Goal: Contribute content: Contribute content

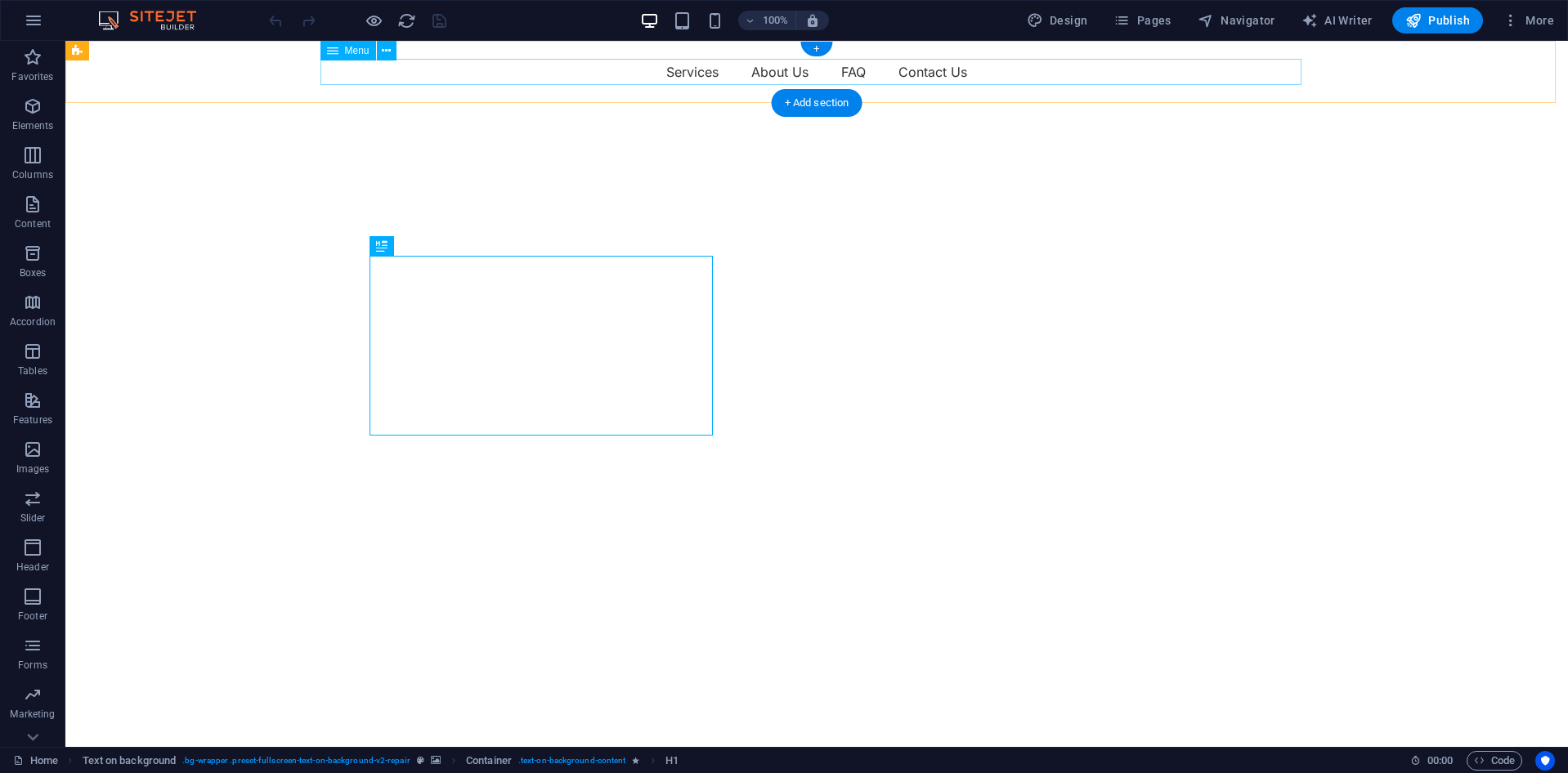
click at [508, 83] on nav "Services About Us FAQ Contact Us" at bounding box center [817, 71] width 981 height 26
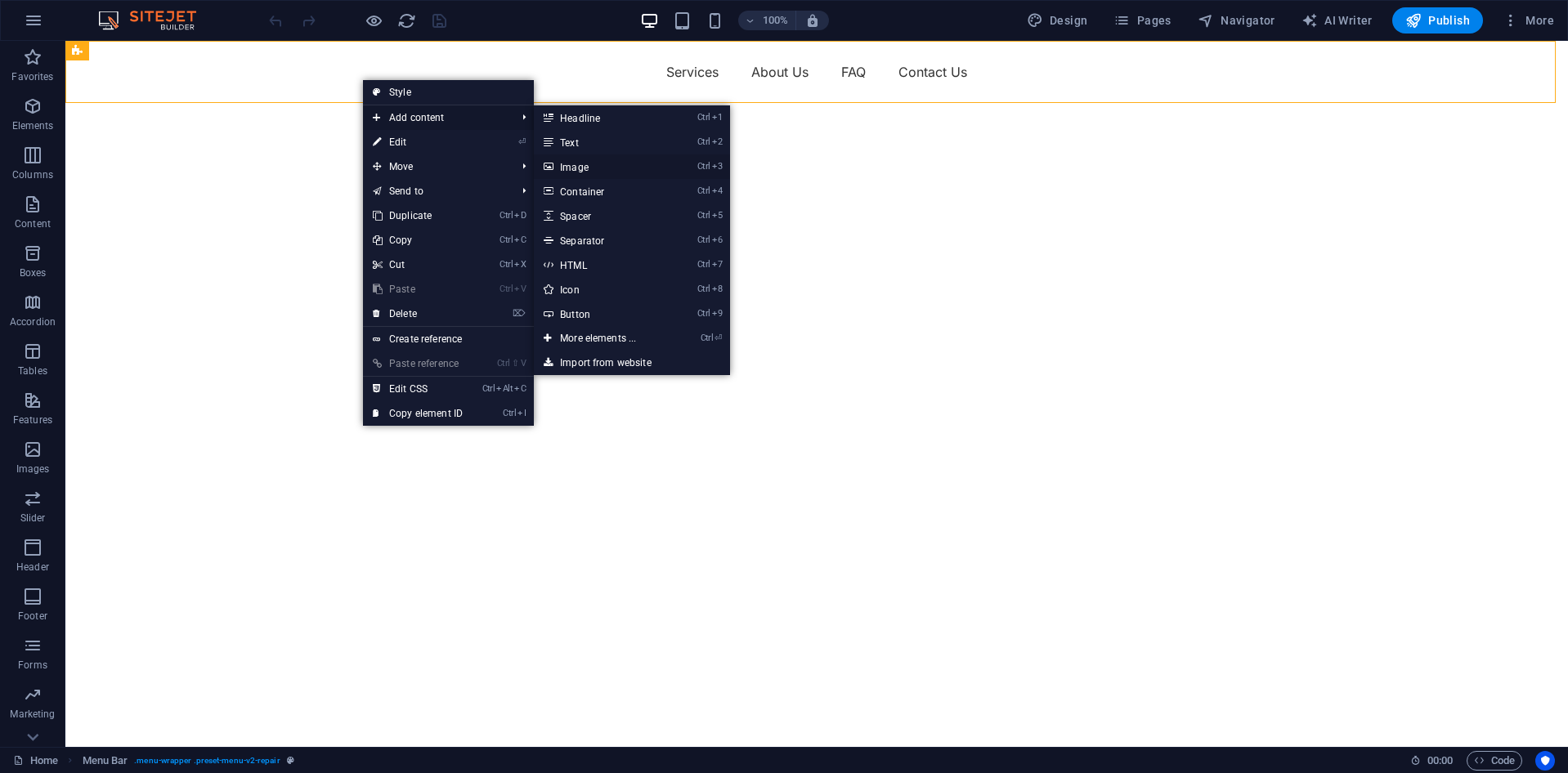
click at [604, 166] on link "Ctrl 3 Image" at bounding box center [602, 166] width 135 height 24
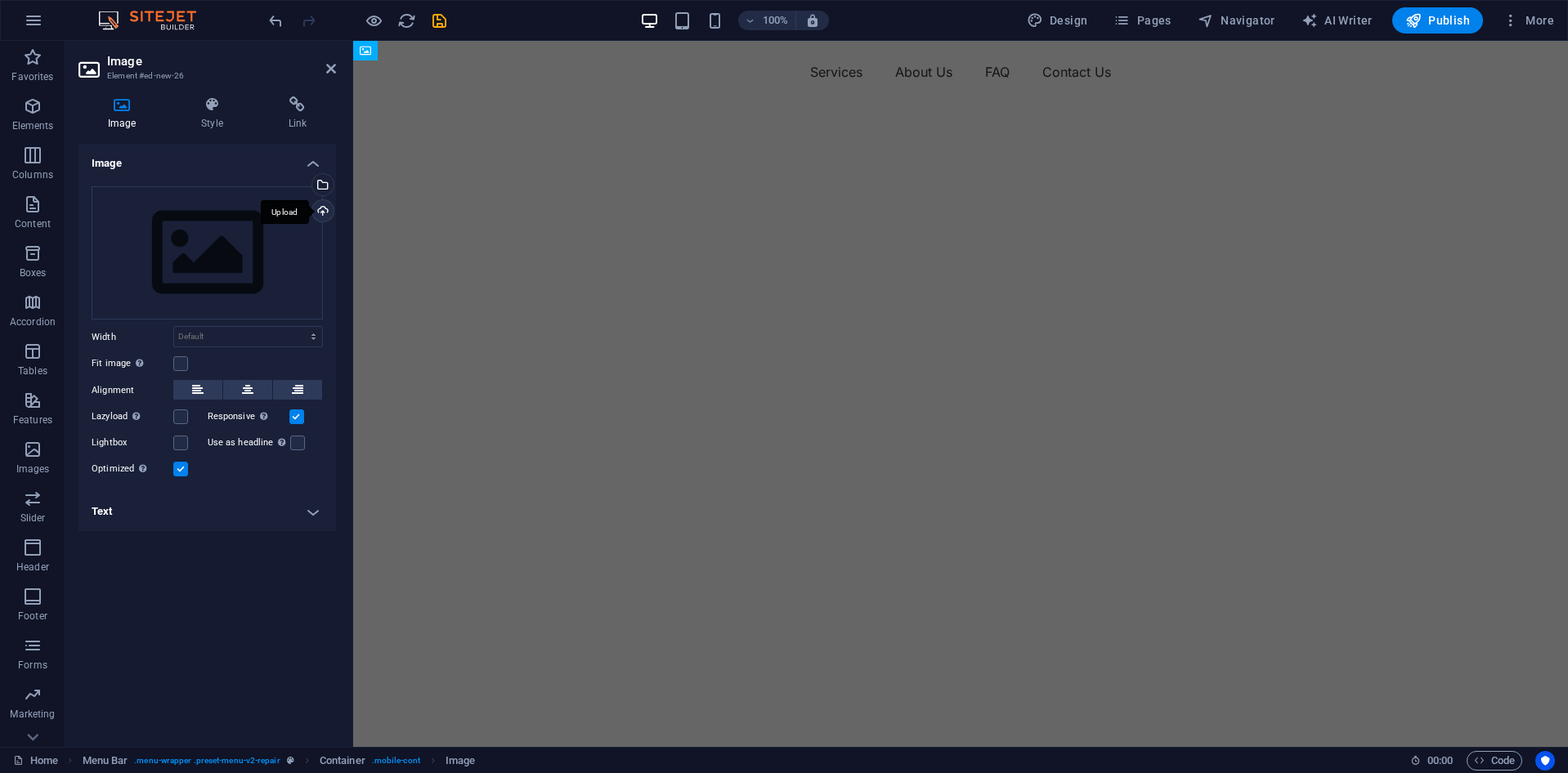
click at [325, 206] on div "Upload" at bounding box center [321, 211] width 24 height 24
click at [316, 214] on div "Upload" at bounding box center [321, 211] width 24 height 24
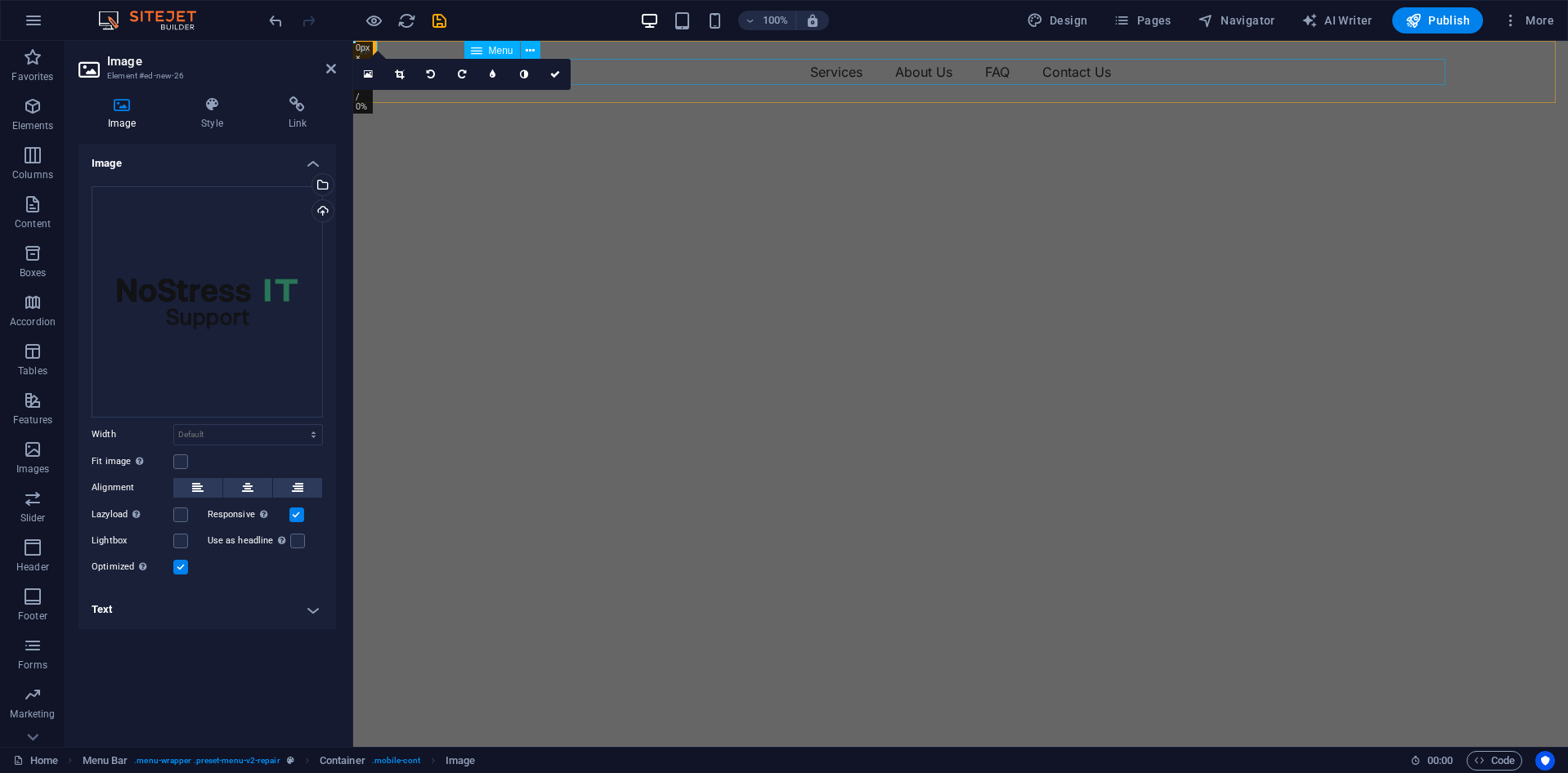
click at [648, 68] on nav "Services About Us FAQ Contact Us" at bounding box center [961, 71] width 981 height 26
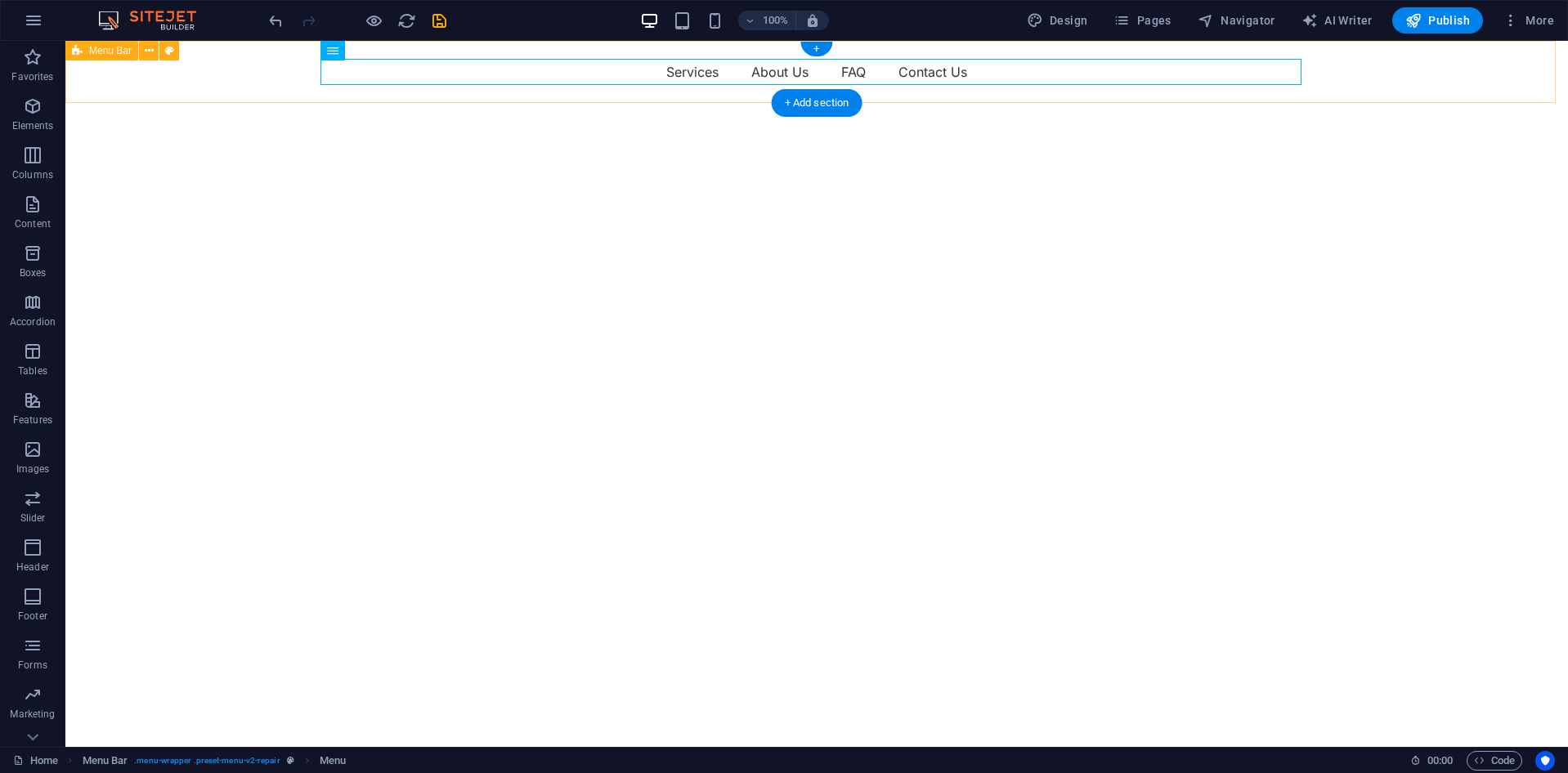
click at [236, 62] on div "Menu Services About Us FAQ Contact Us" at bounding box center [817, 71] width 1502 height 62
click at [394, 80] on nav "Services About Us FAQ Contact Us" at bounding box center [817, 71] width 981 height 26
click at [263, 76] on div "Menu Services About Us FAQ Contact Us" at bounding box center [817, 71] width 1502 height 62
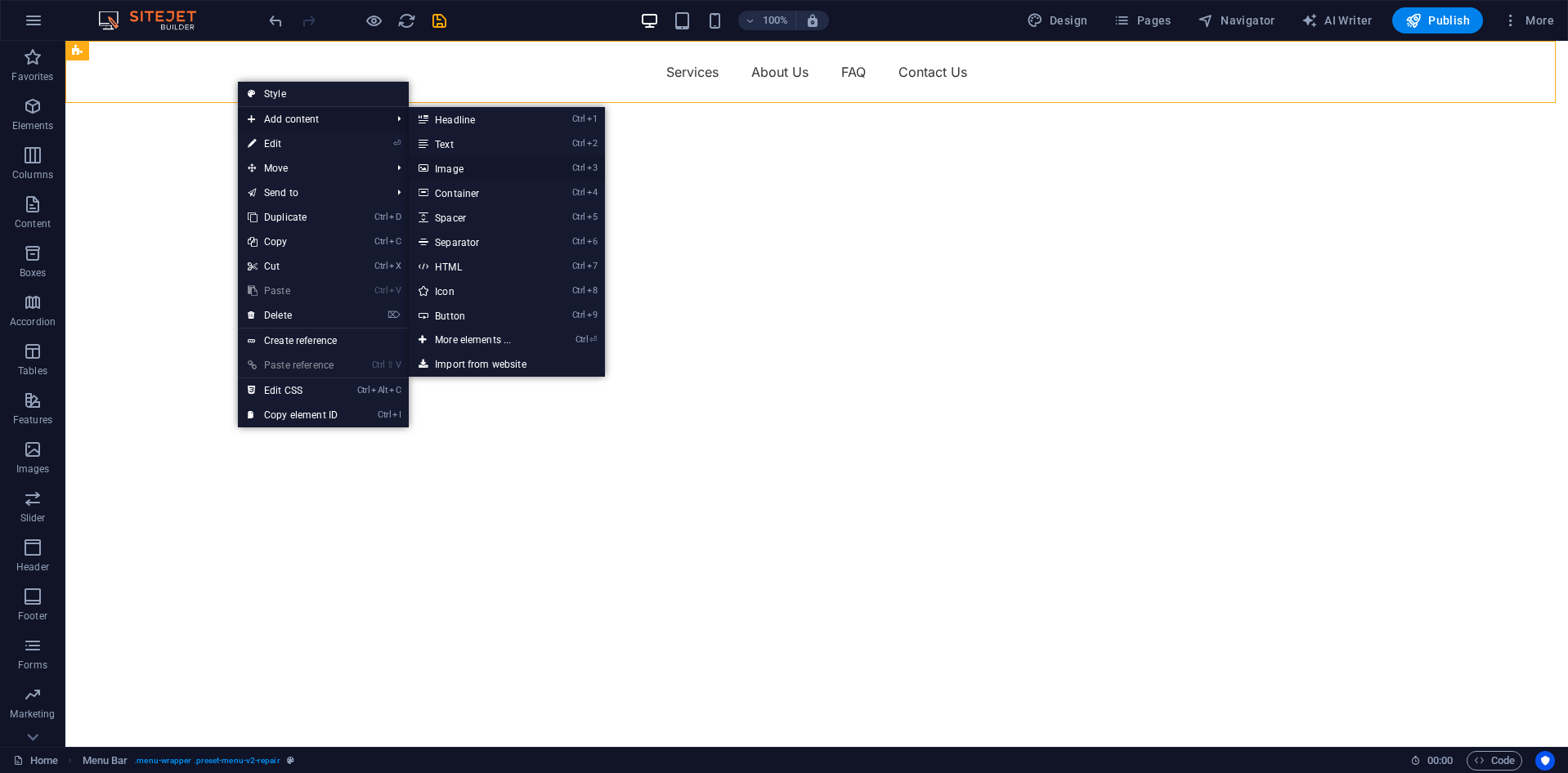
click at [472, 174] on link "Ctrl 3 Image" at bounding box center [476, 168] width 135 height 24
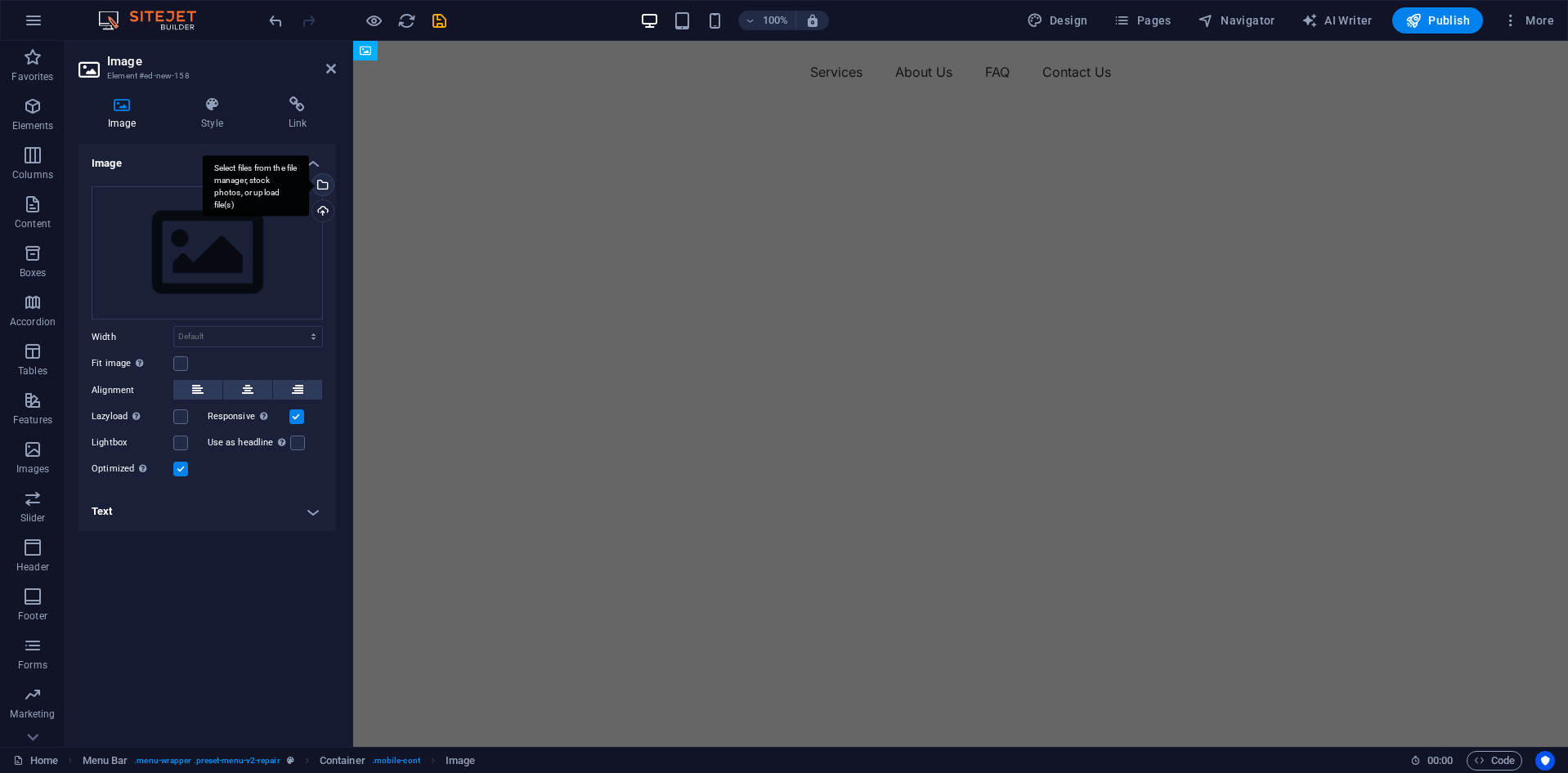
click at [324, 187] on div "Select files from the file manager, stock photos, or upload file(s)" at bounding box center [321, 185] width 24 height 24
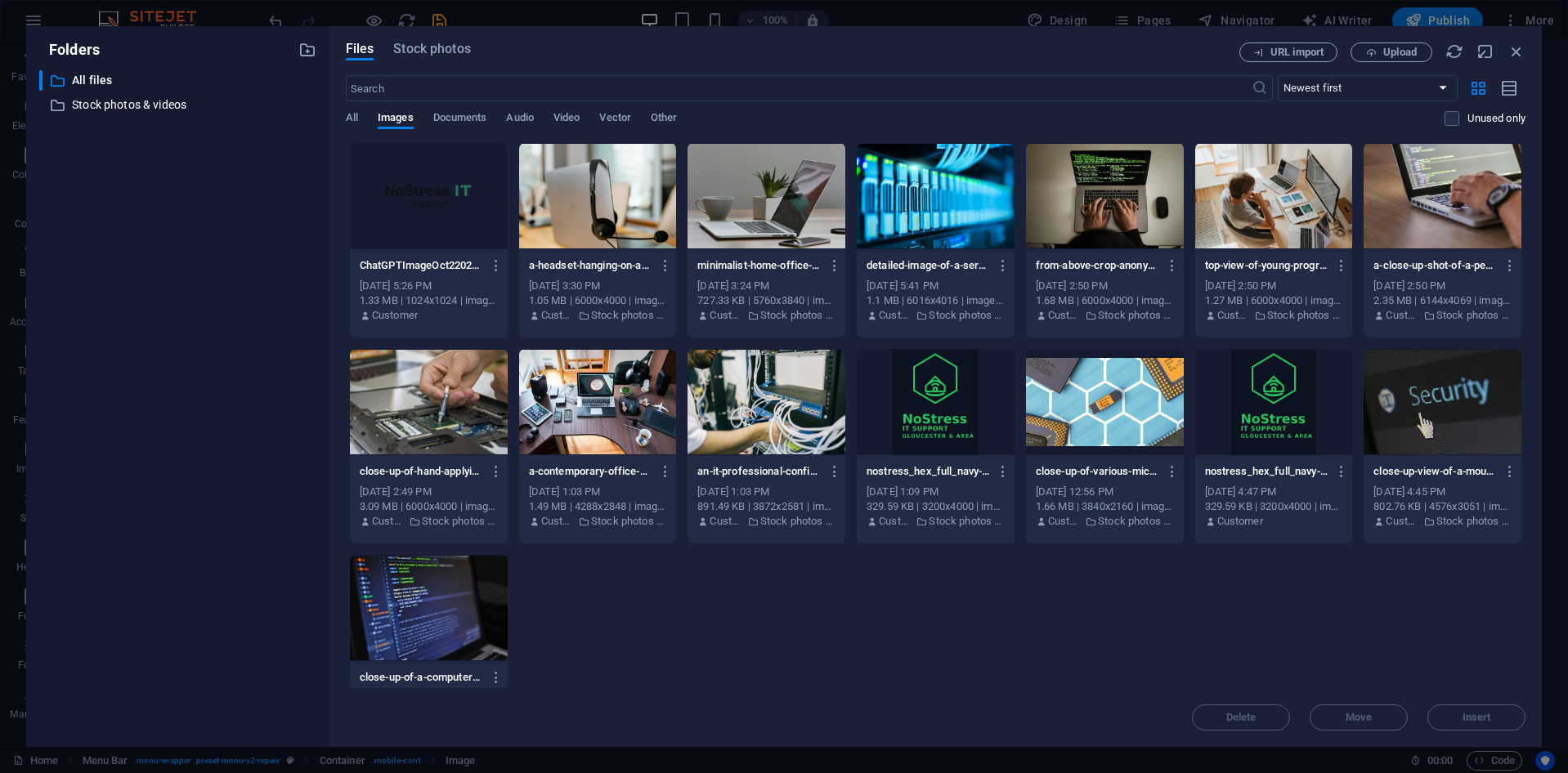
click at [419, 204] on div at bounding box center [428, 196] width 157 height 106
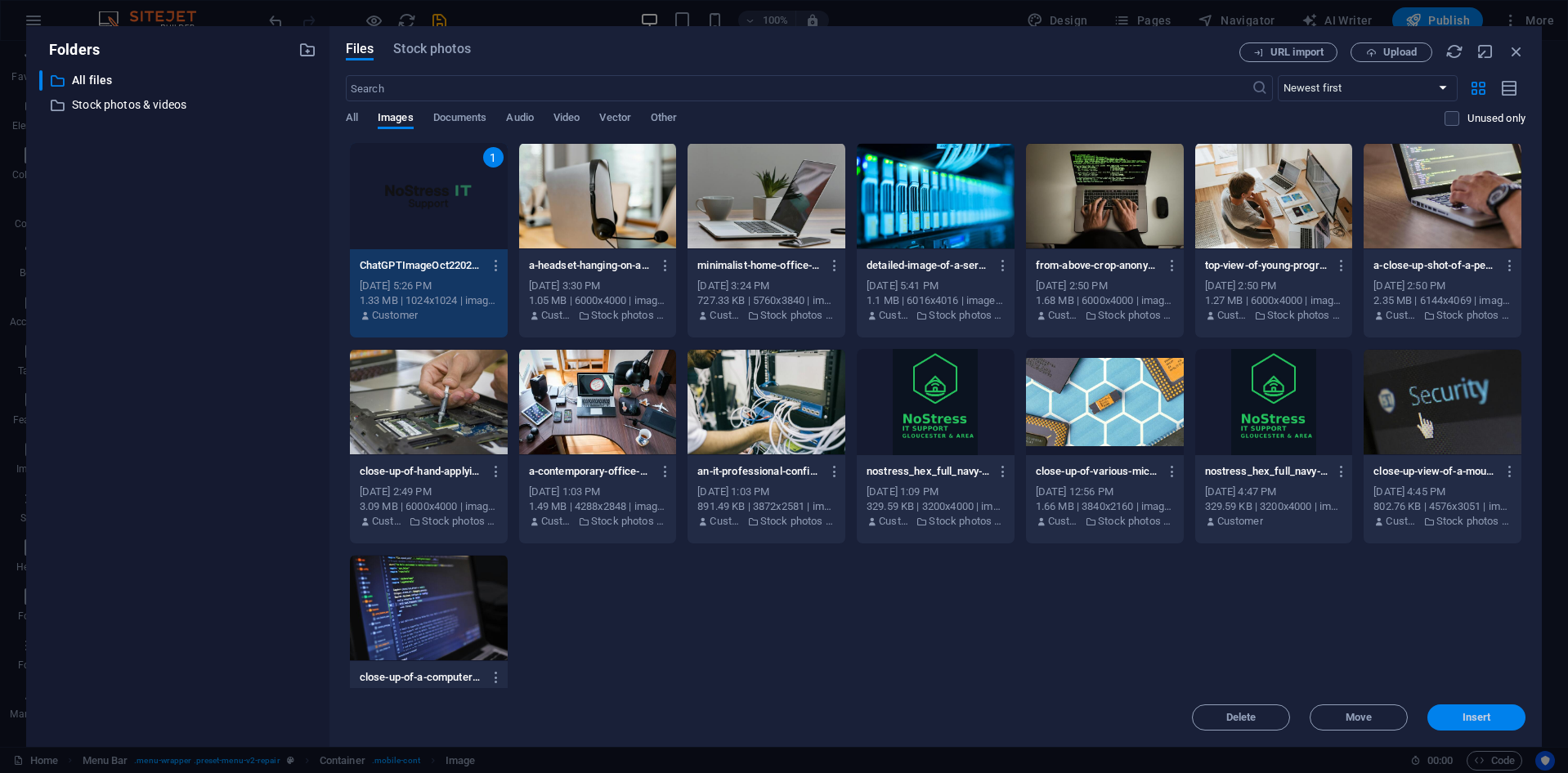
click at [1458, 717] on span "Insert" at bounding box center [1476, 717] width 85 height 10
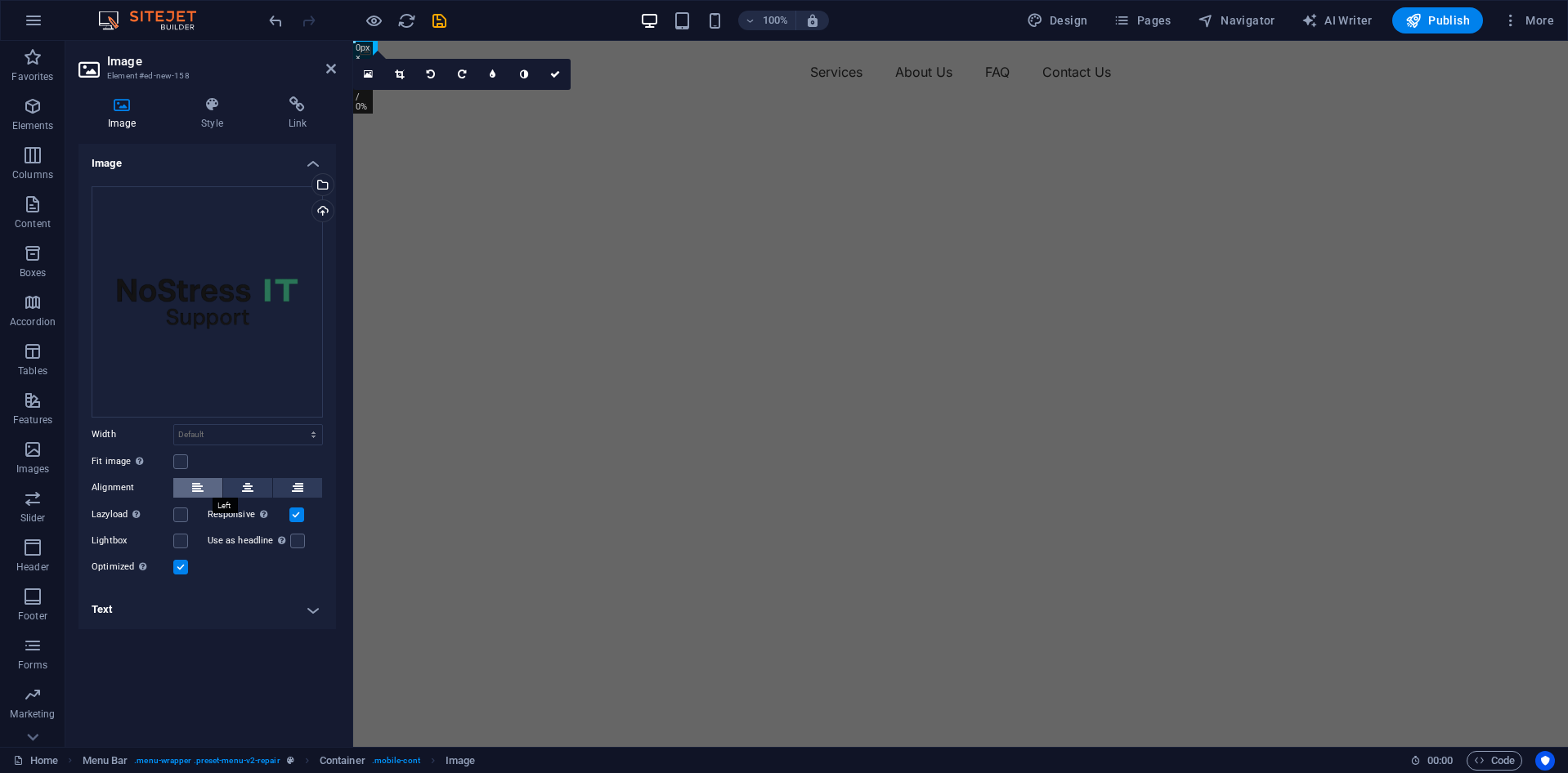
click at [192, 488] on icon at bounding box center [198, 487] width 12 height 19
click at [223, 488] on div "Alignment" at bounding box center [208, 487] width 232 height 20
click at [251, 488] on icon at bounding box center [248, 487] width 12 height 19
click at [284, 484] on button at bounding box center [297, 487] width 49 height 19
click at [220, 492] on button at bounding box center [198, 487] width 49 height 19
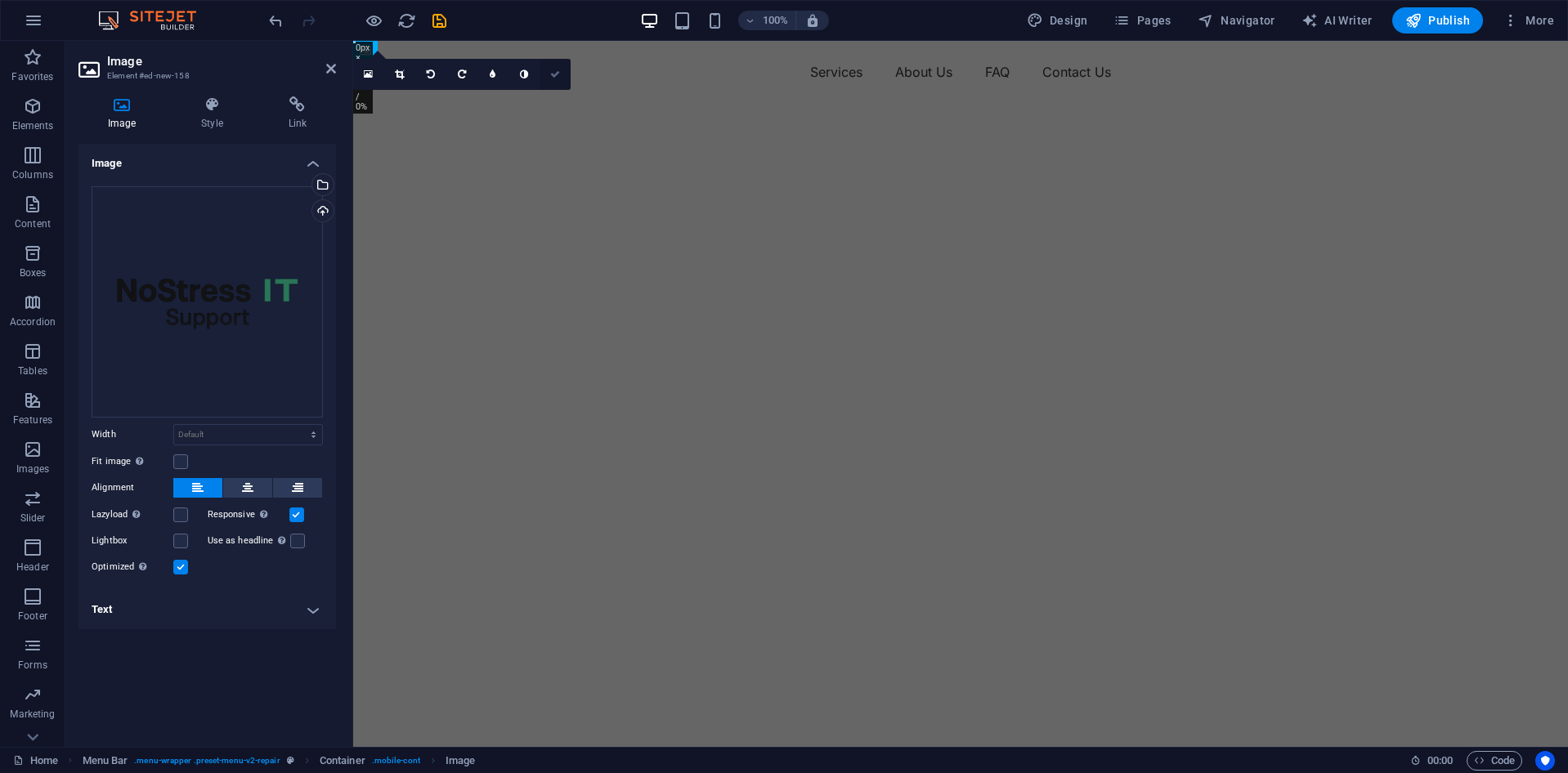
click at [561, 78] on link at bounding box center [555, 74] width 31 height 31
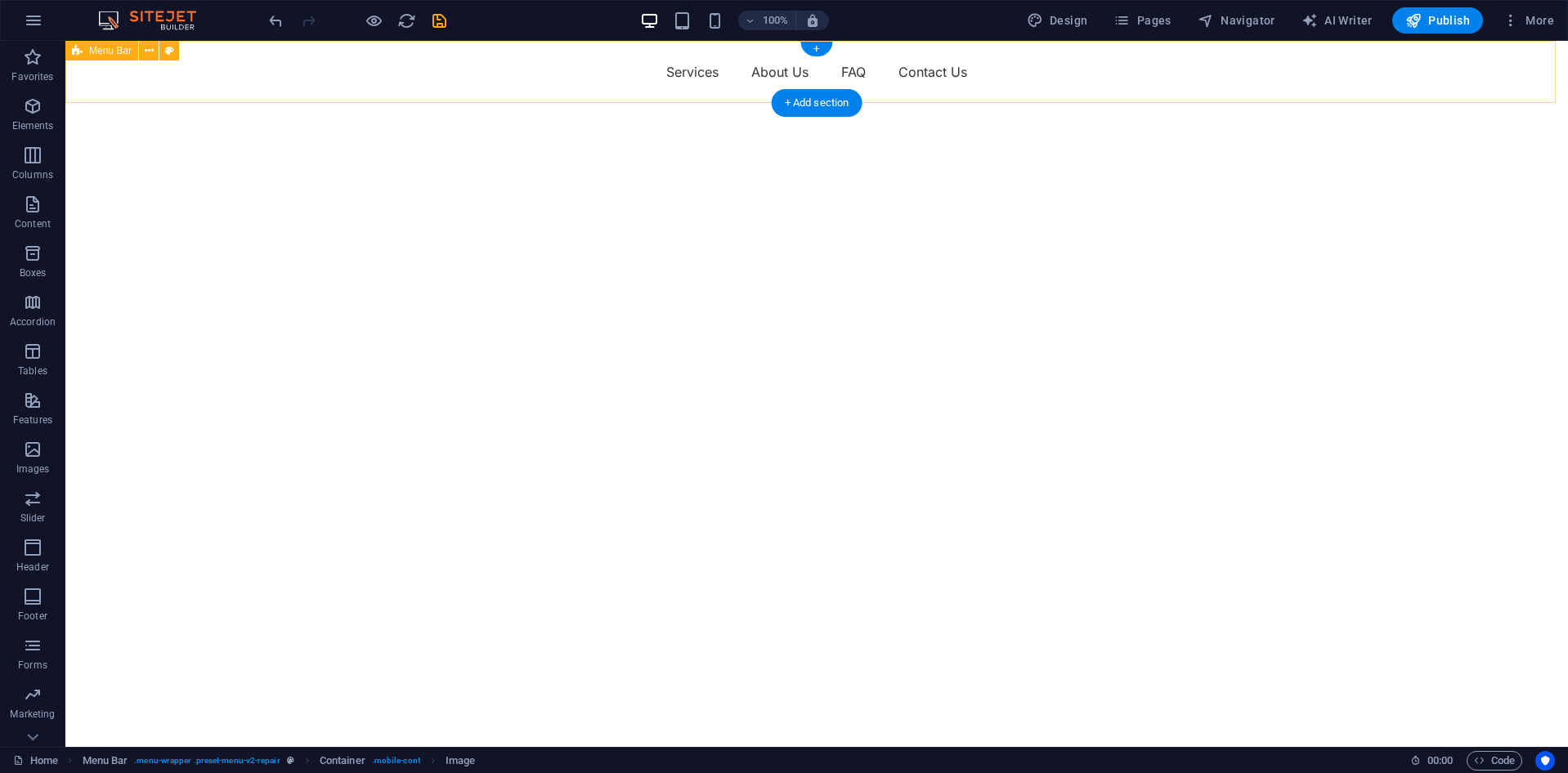
click at [220, 93] on div "Menu Services About Us FAQ Contact Us" at bounding box center [817, 71] width 1502 height 62
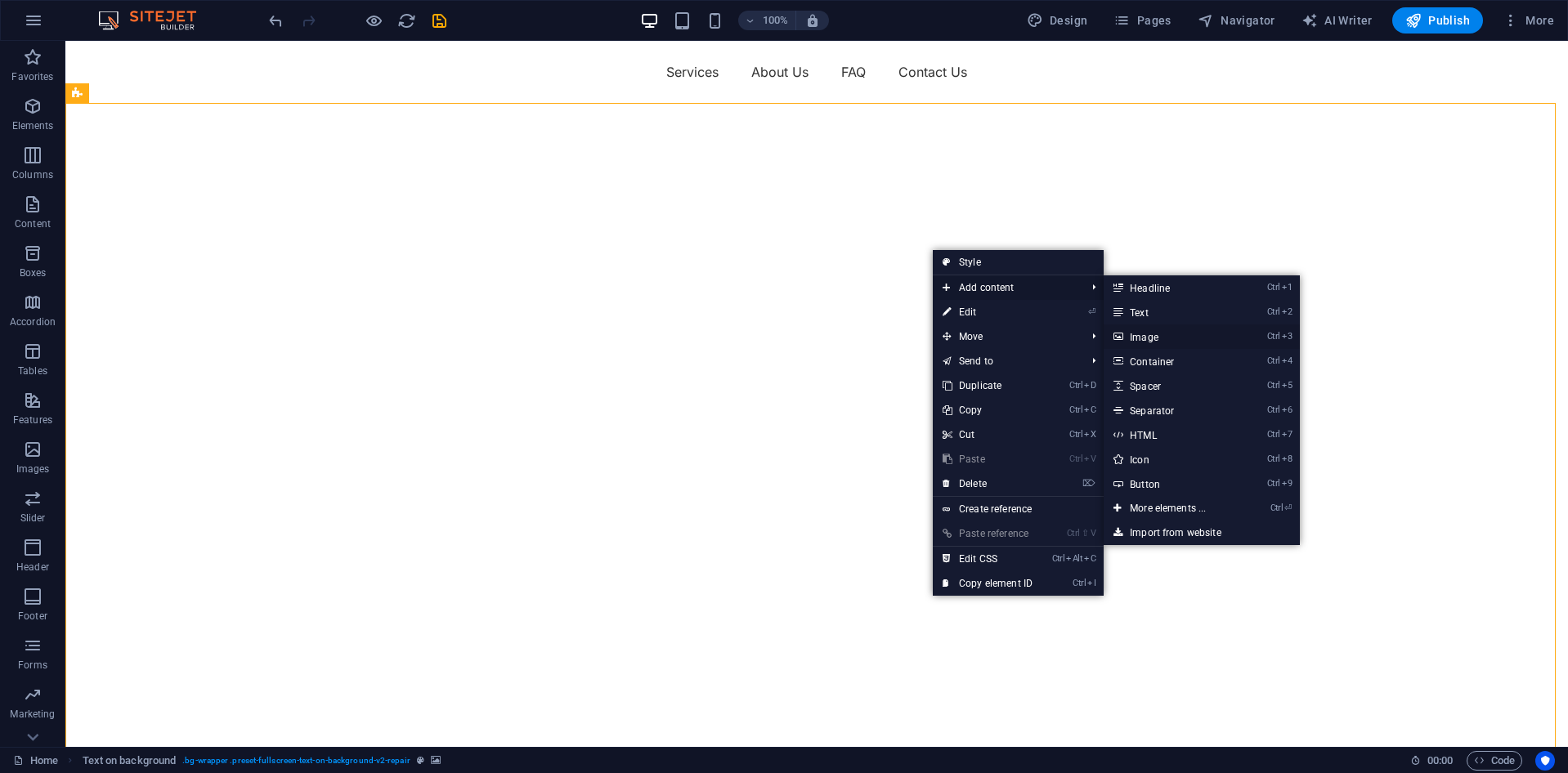
click at [1173, 339] on link "Ctrl 3 Image" at bounding box center [1171, 336] width 135 height 24
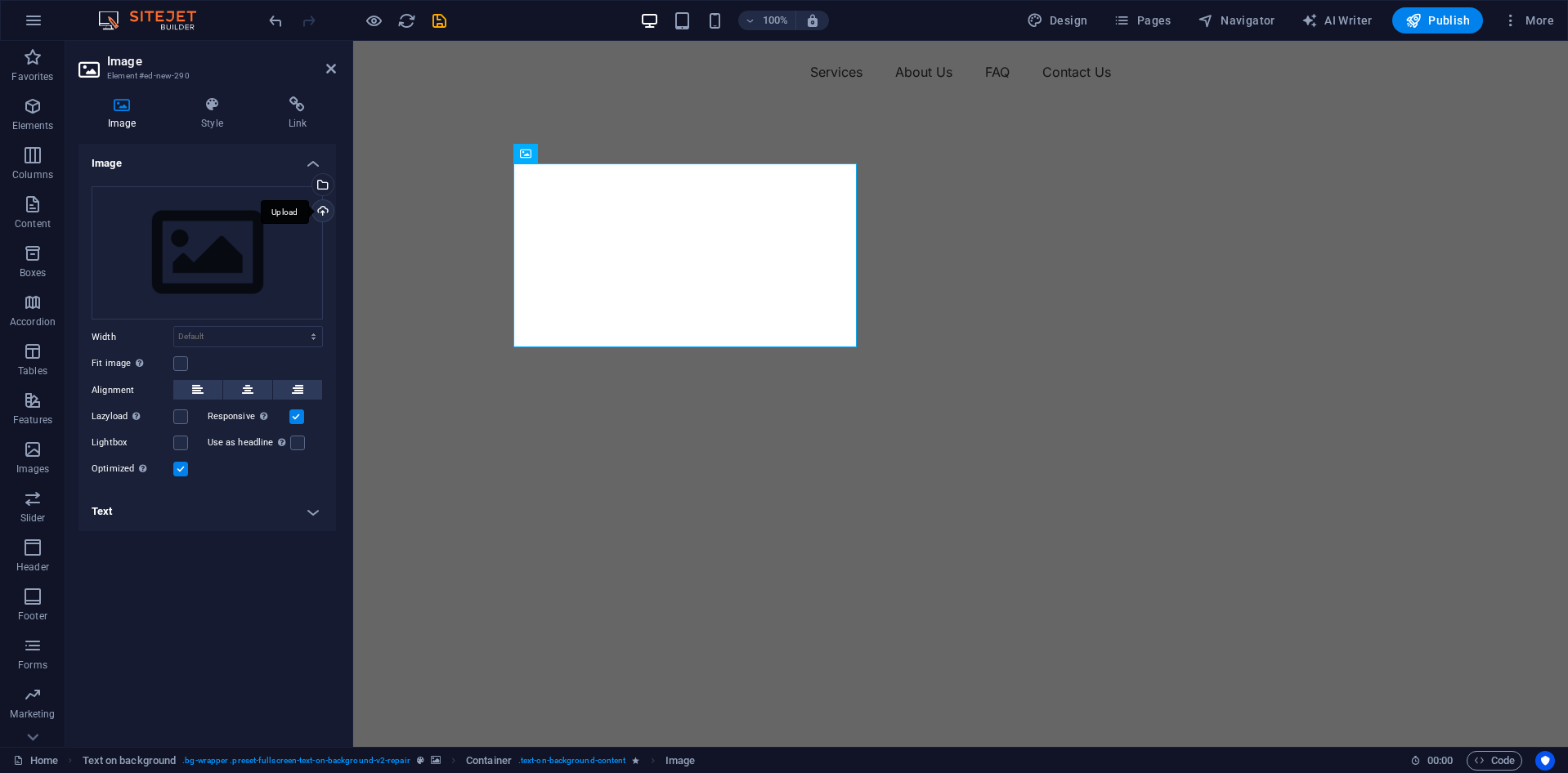
click at [319, 213] on div "Upload" at bounding box center [321, 211] width 24 height 24
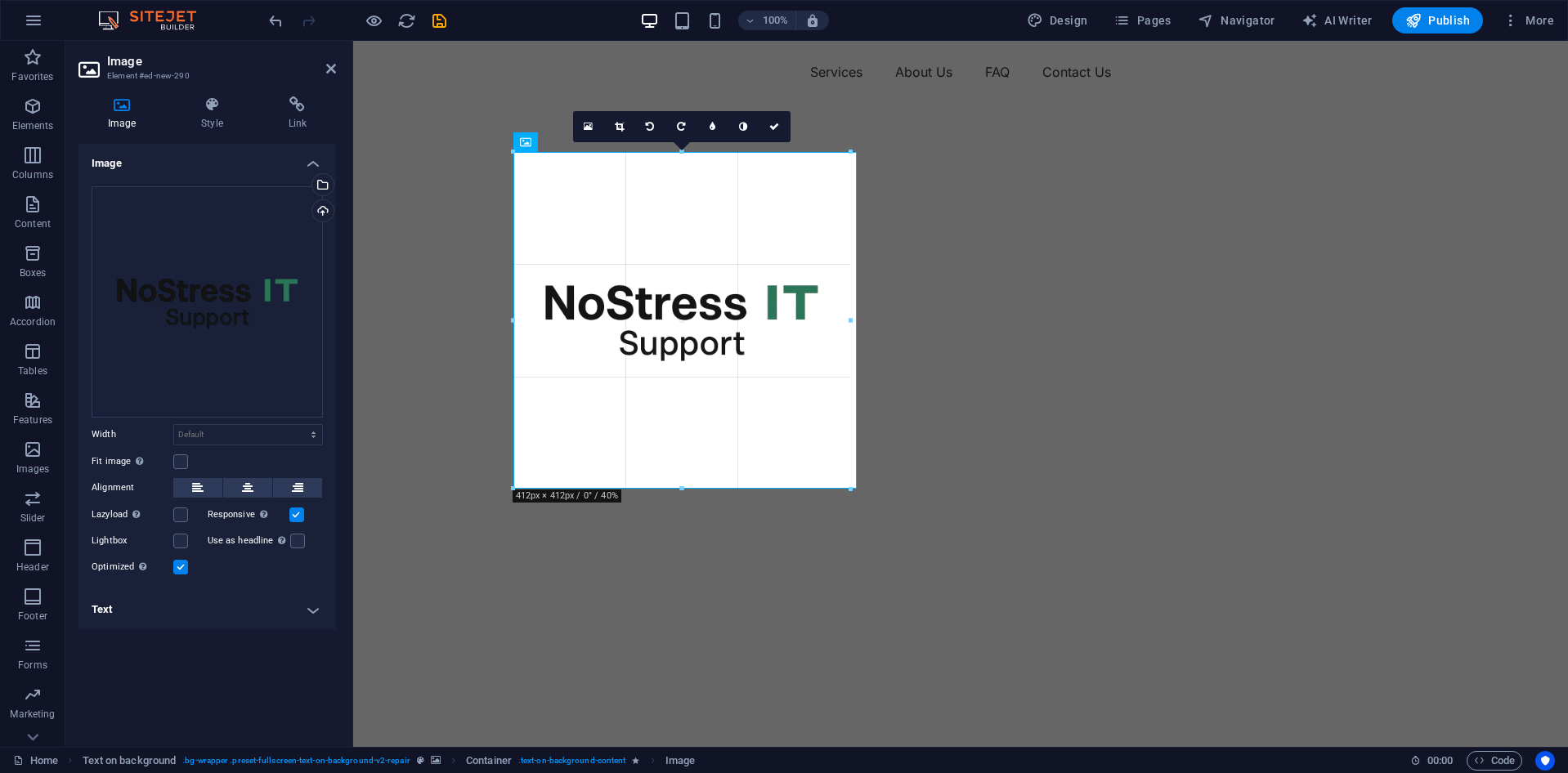
drag, startPoint x: 858, startPoint y: 494, endPoint x: 848, endPoint y: 400, distance: 94.5
type input "412"
select select "px"
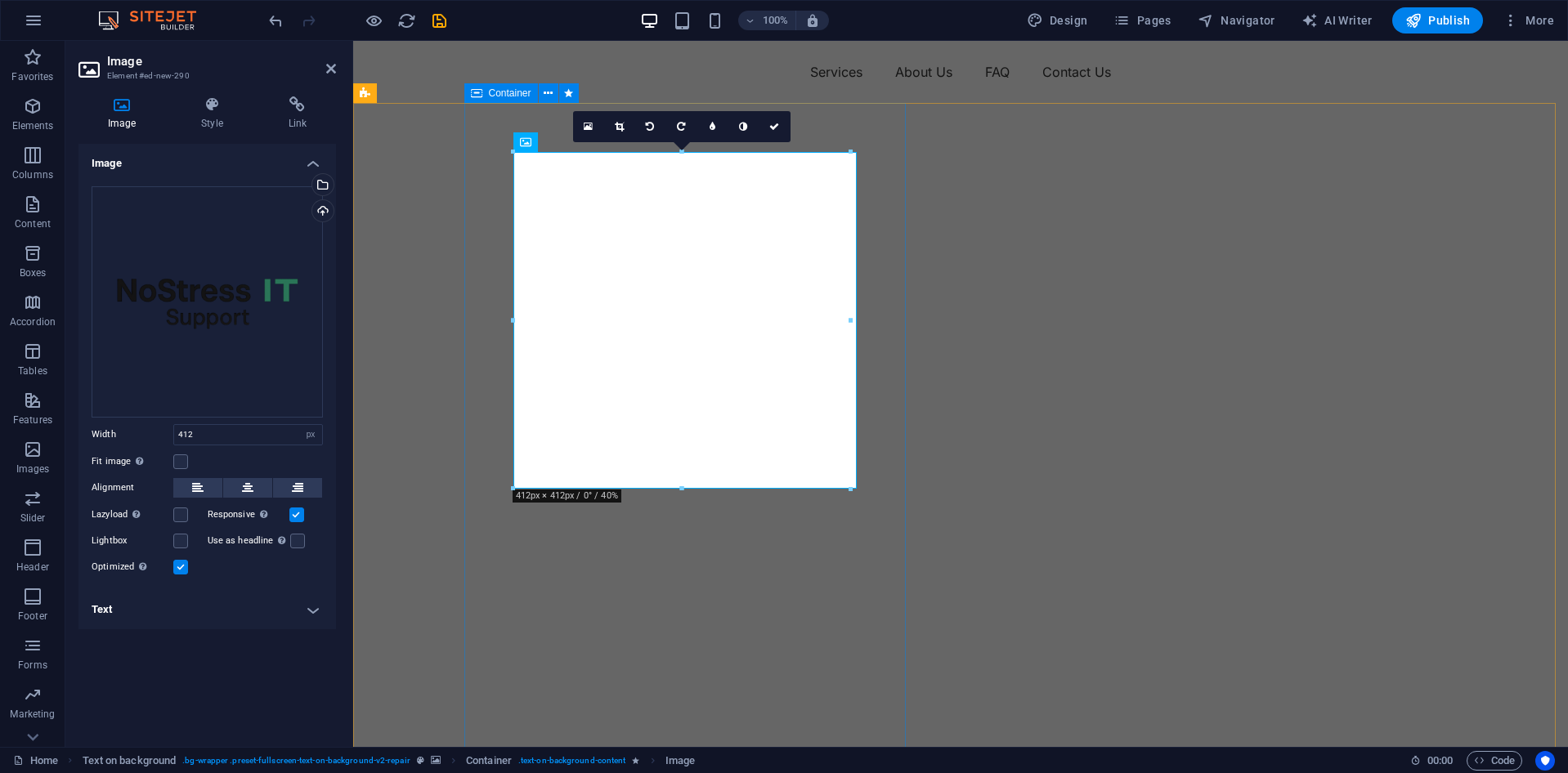
select select "DISABLED_OPTION_VALUE"
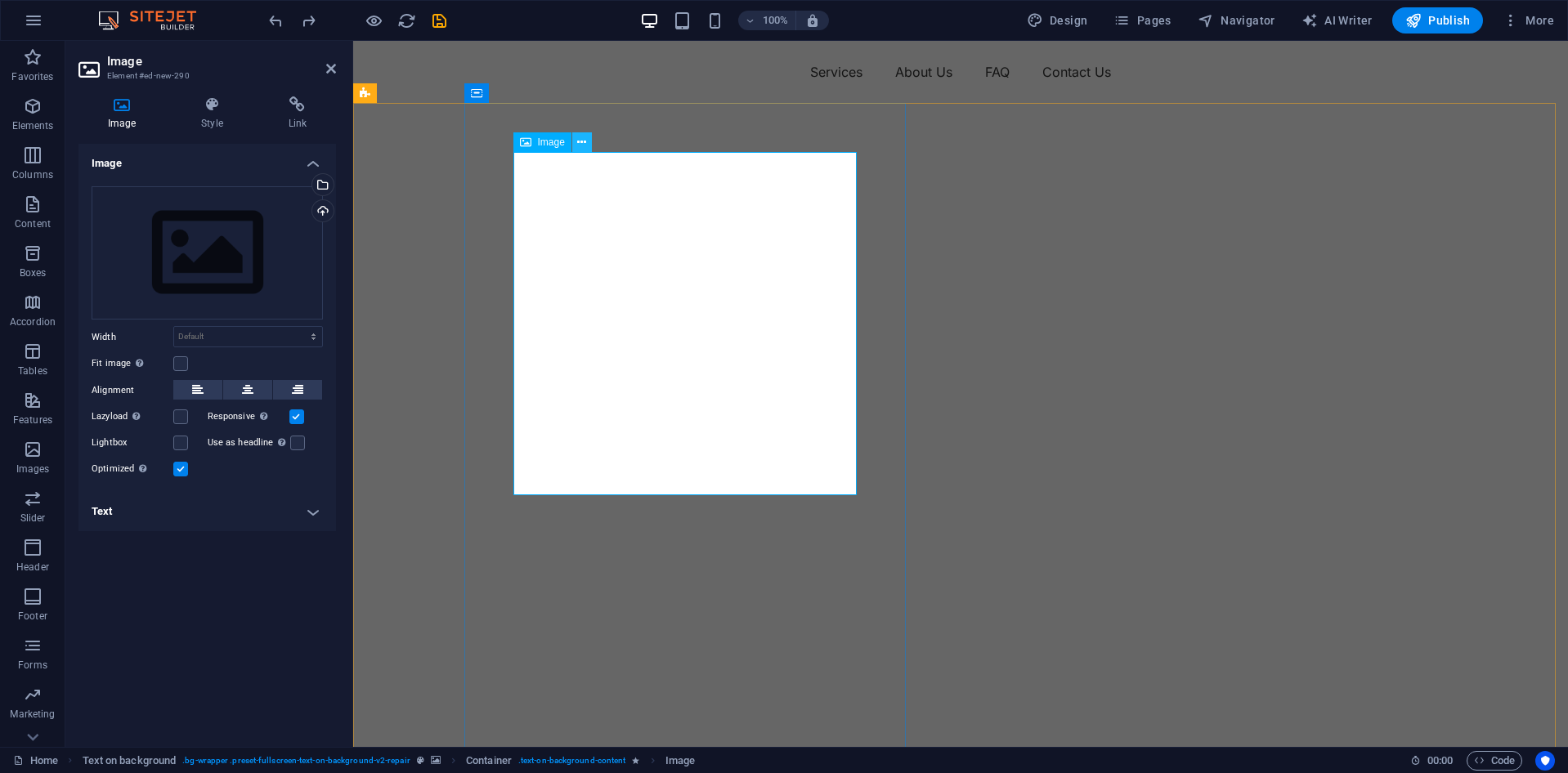
click at [579, 147] on icon at bounding box center [581, 143] width 9 height 17
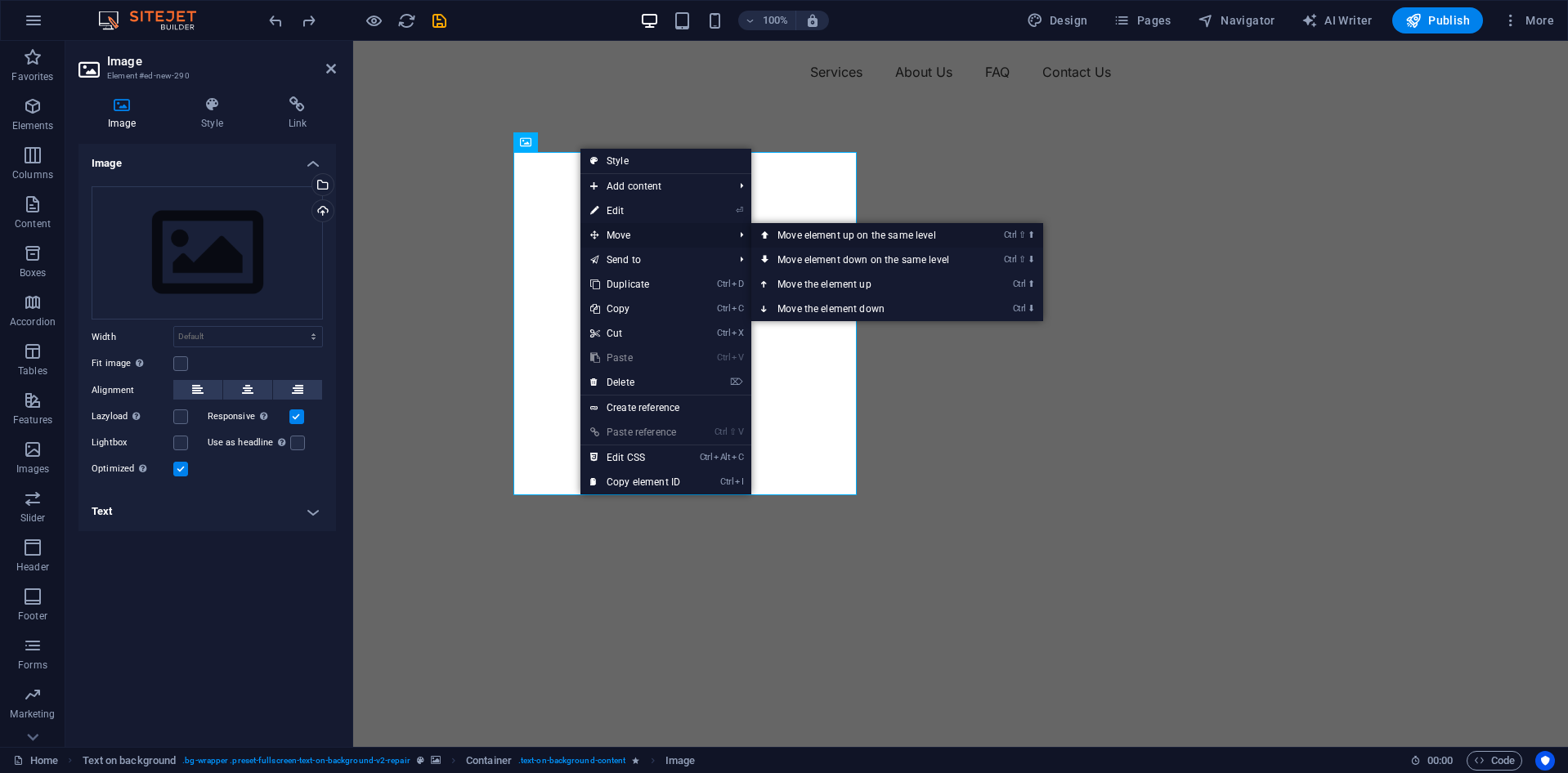
click at [818, 235] on link "Ctrl ⇧ ⬆ Move element up on the same level" at bounding box center [866, 235] width 231 height 24
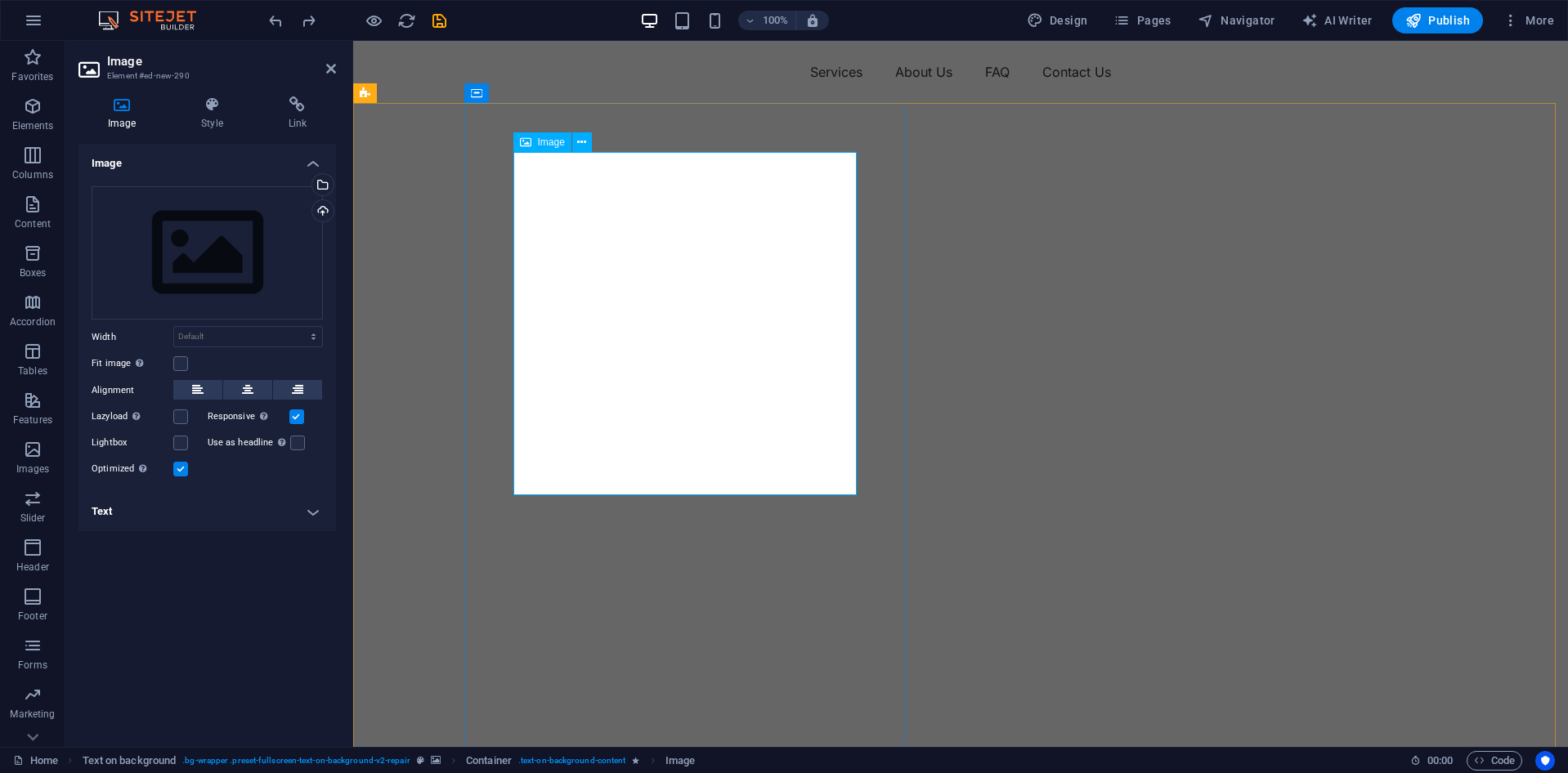
click at [558, 141] on span "Image" at bounding box center [551, 142] width 27 height 10
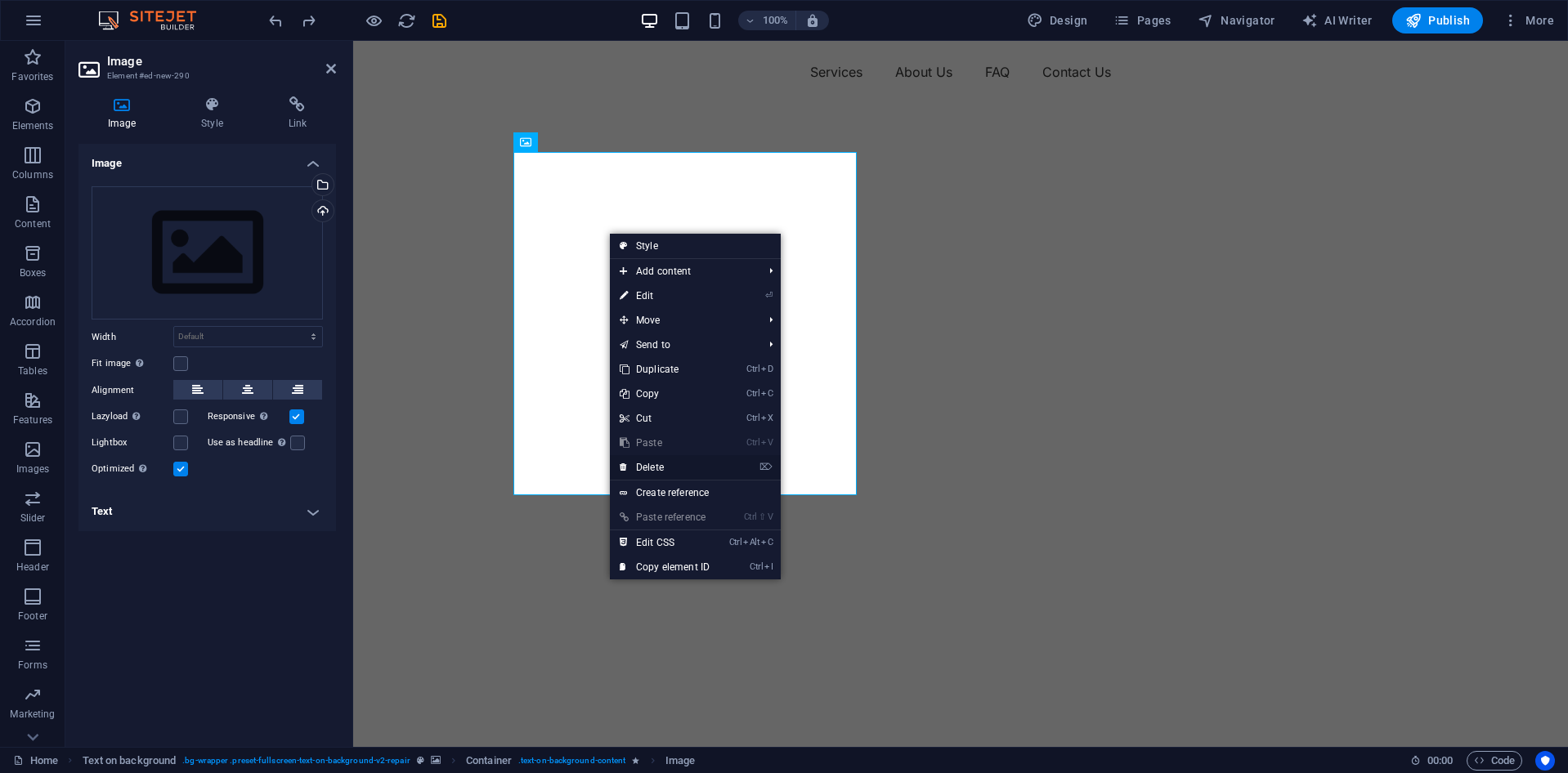
drag, startPoint x: 686, startPoint y: 460, endPoint x: 620, endPoint y: 418, distance: 78.2
click at [686, 460] on link "⌦ Delete" at bounding box center [664, 467] width 109 height 24
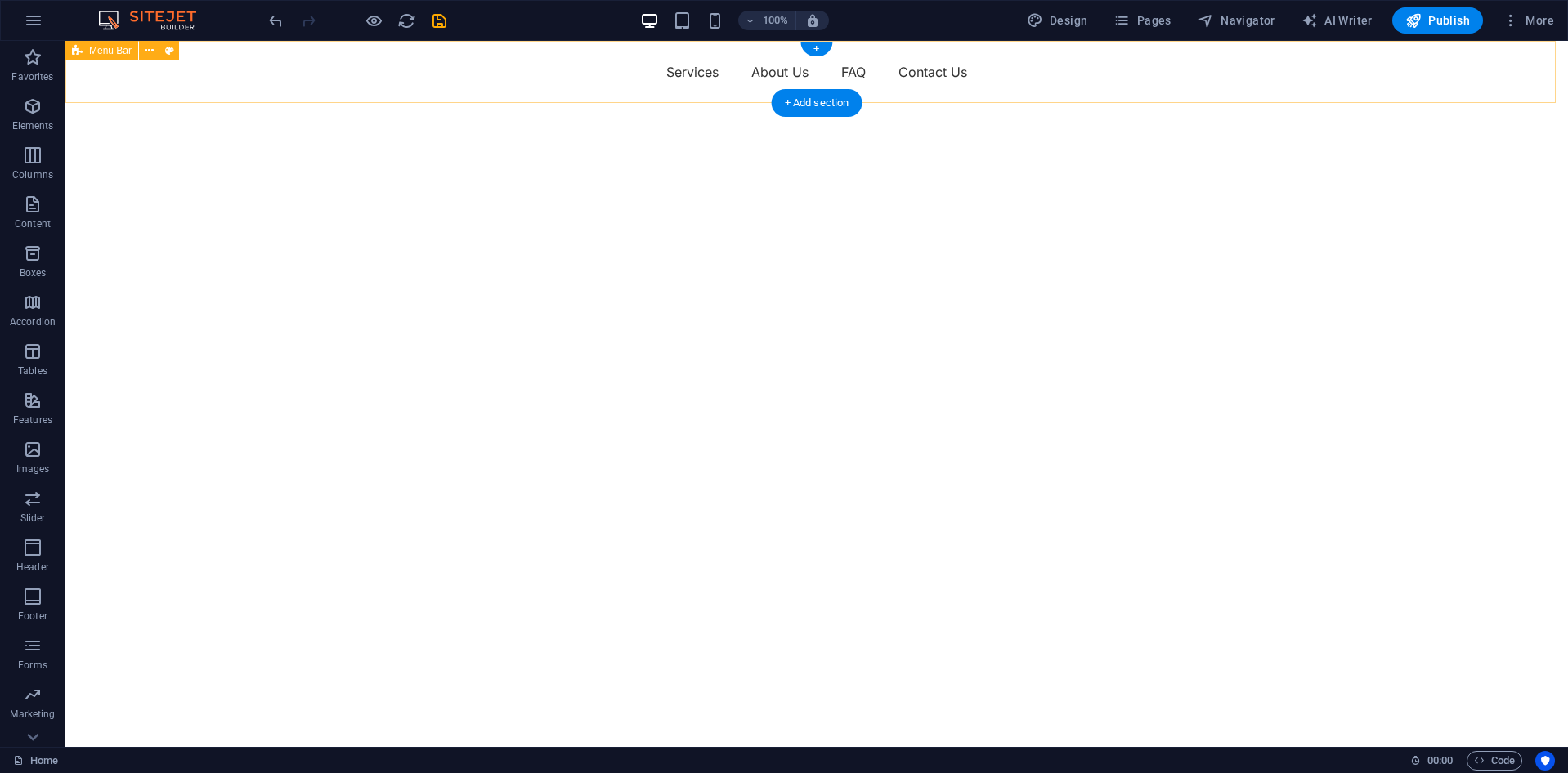
click at [253, 67] on div "Menu Services About Us FAQ Contact Us" at bounding box center [817, 71] width 1502 height 62
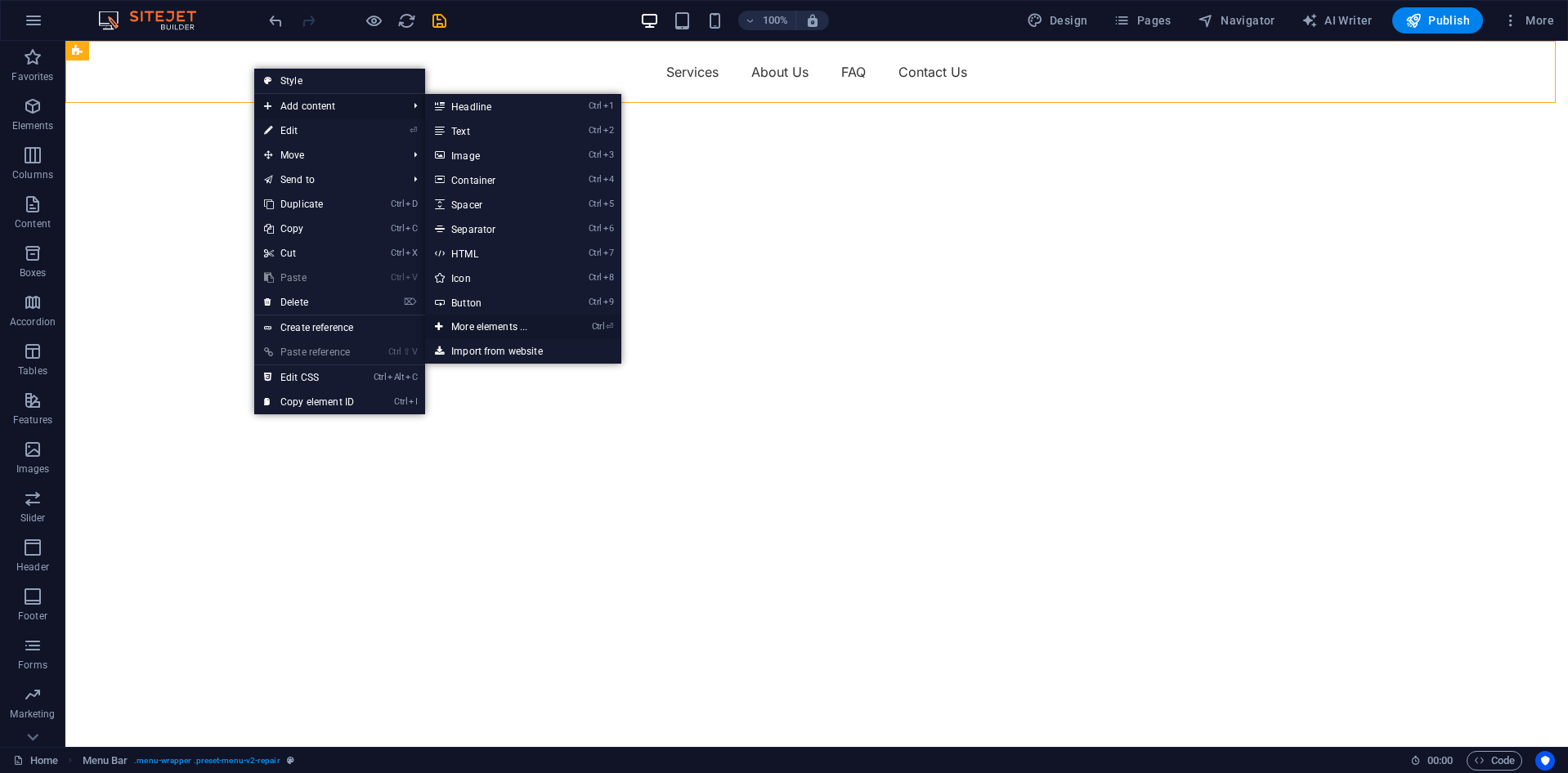
drag, startPoint x: 522, startPoint y: 329, endPoint x: 175, endPoint y: 290, distance: 349.2
click at [522, 329] on link "Ctrl ⏎ More elements ..." at bounding box center [492, 326] width 135 height 24
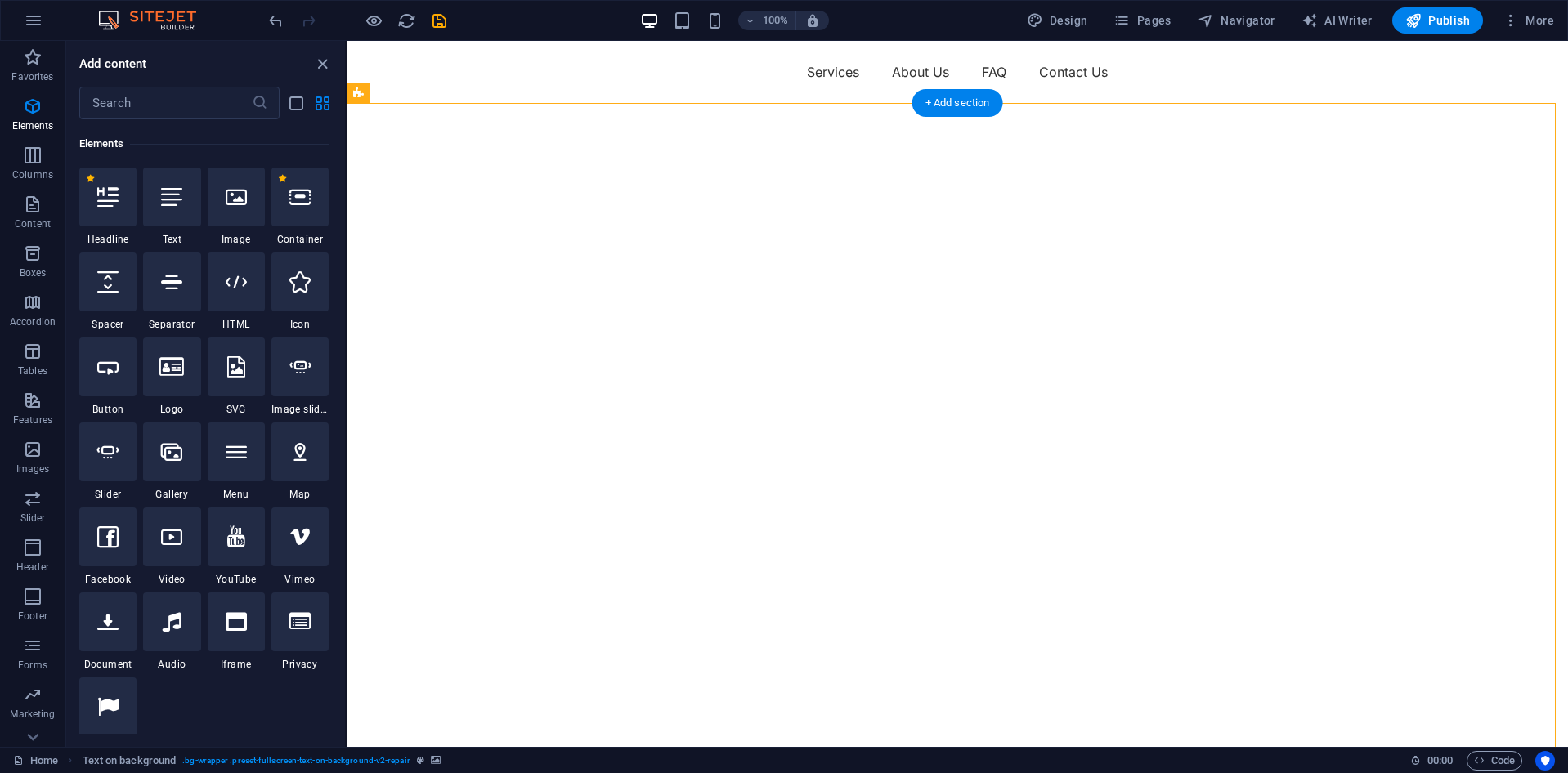
scroll to position [174, 0]
click at [182, 376] on div at bounding box center [171, 365] width 57 height 59
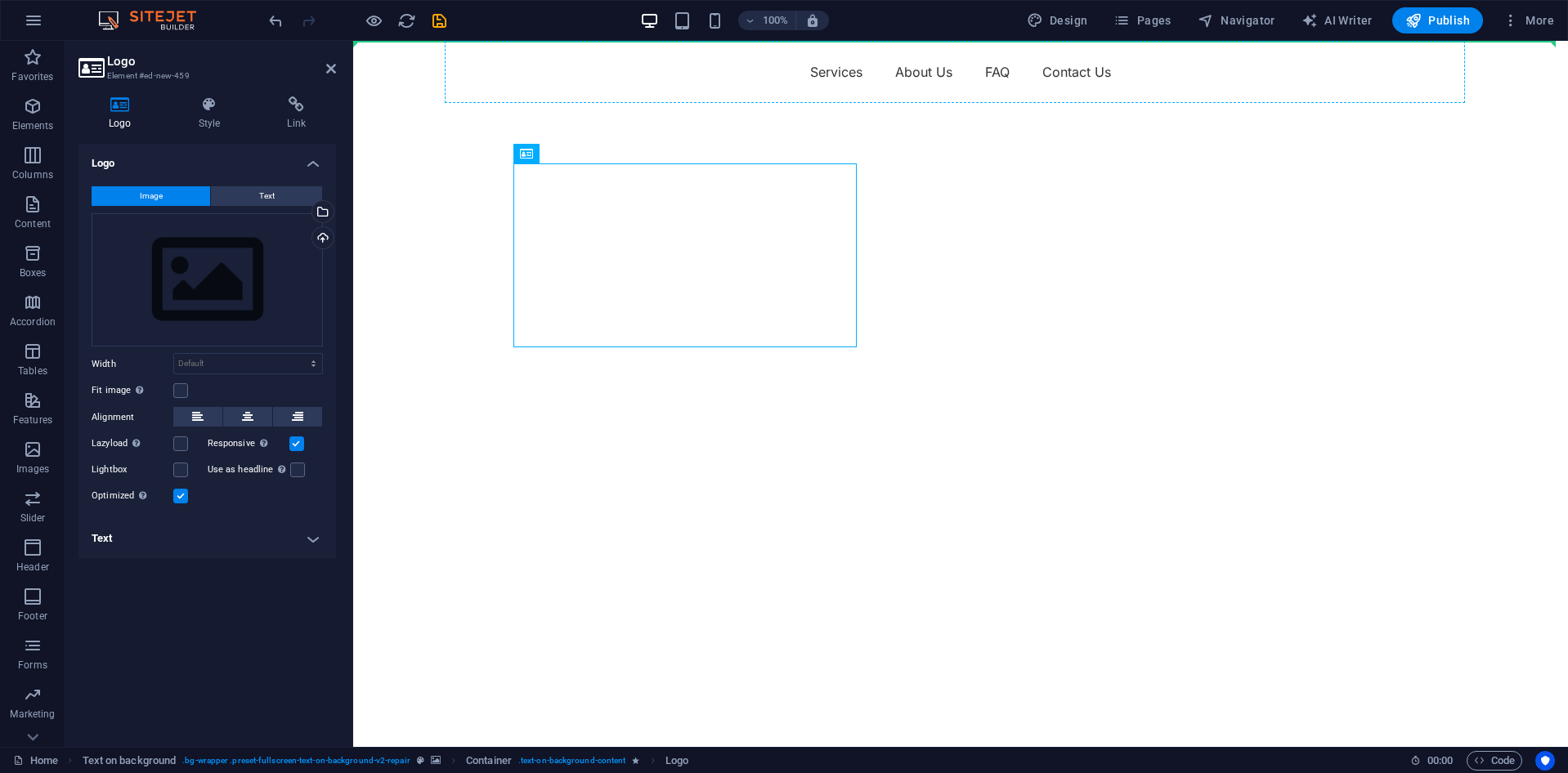
drag, startPoint x: 652, startPoint y: 240, endPoint x: 478, endPoint y: 68, distance: 244.7
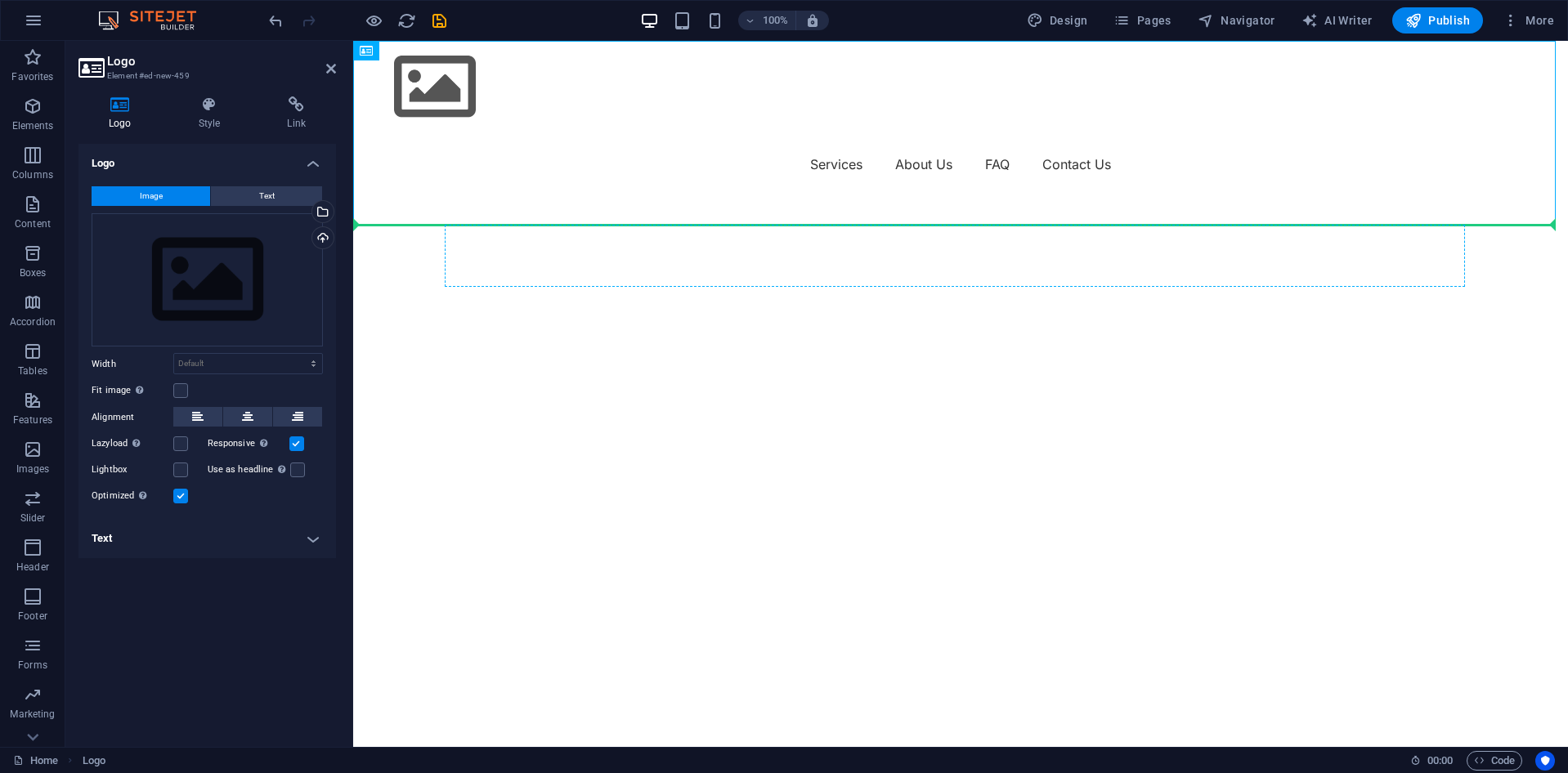
drag, startPoint x: 510, startPoint y: 102, endPoint x: 516, endPoint y: 248, distance: 146.1
drag, startPoint x: 532, startPoint y: 136, endPoint x: 529, endPoint y: 251, distance: 115.0
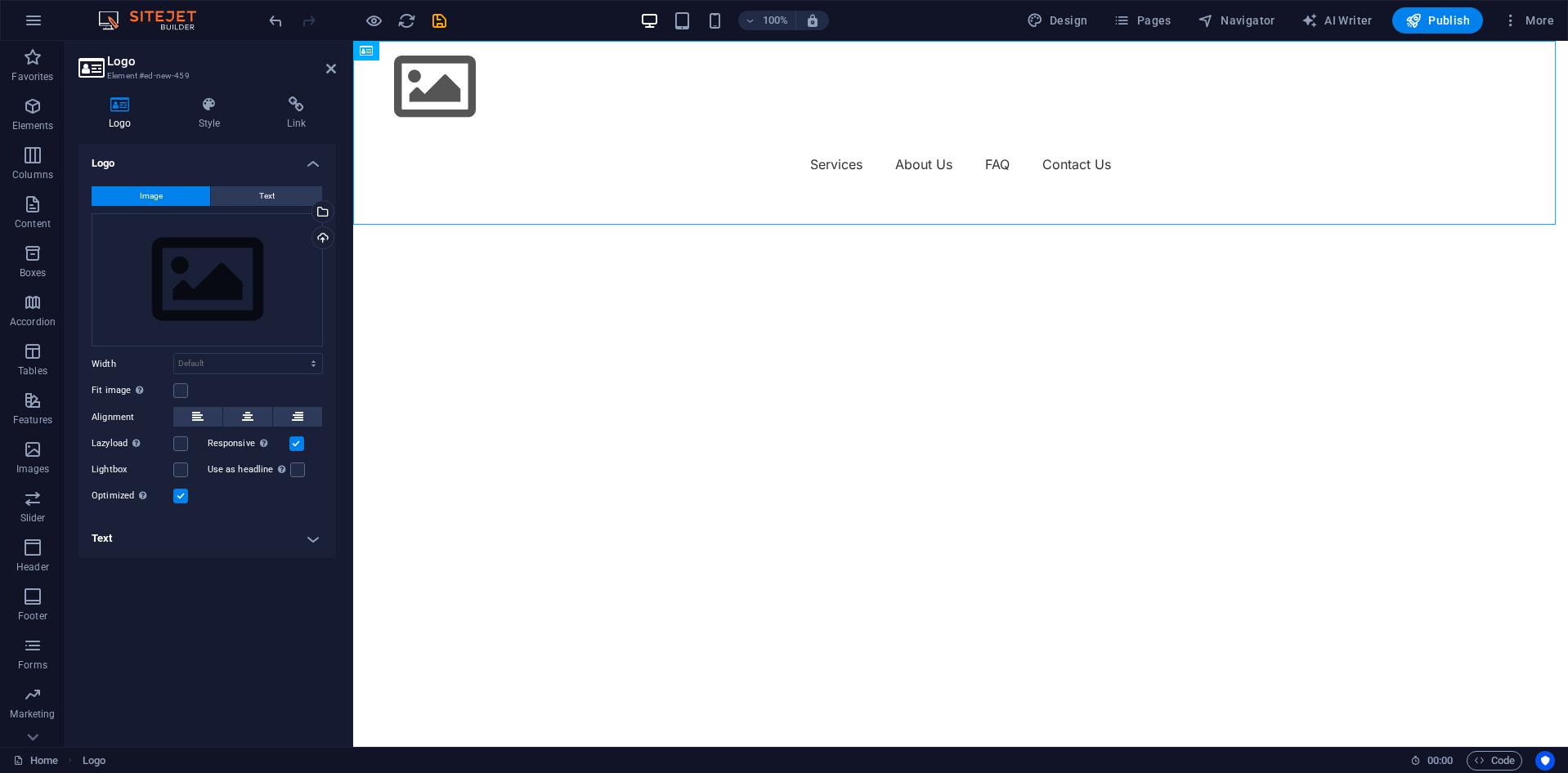
click at [529, 178] on nav "Services About Us FAQ Contact Us" at bounding box center [961, 164] width 981 height 26
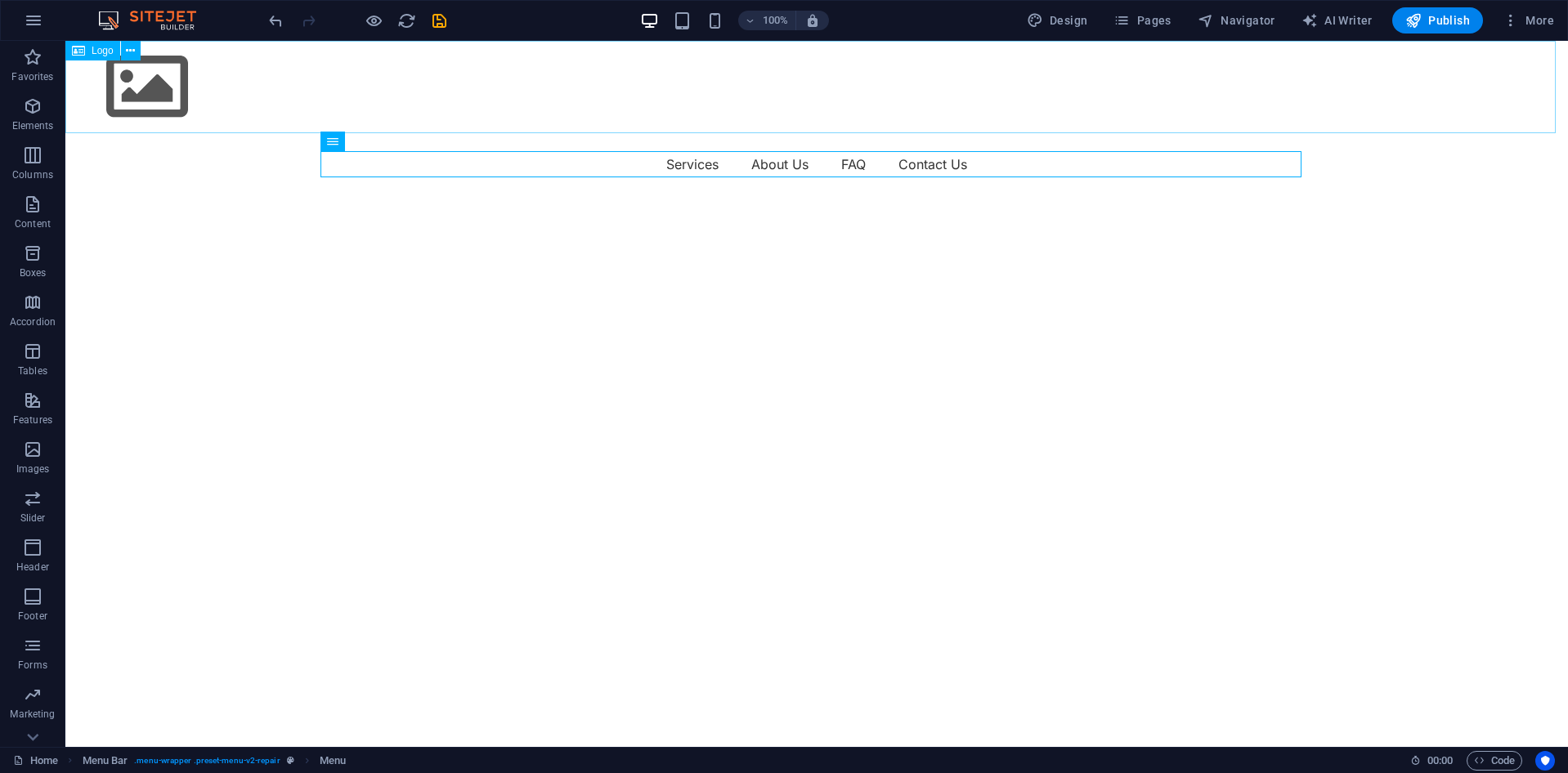
click at [490, 104] on div at bounding box center [817, 87] width 1502 height 93
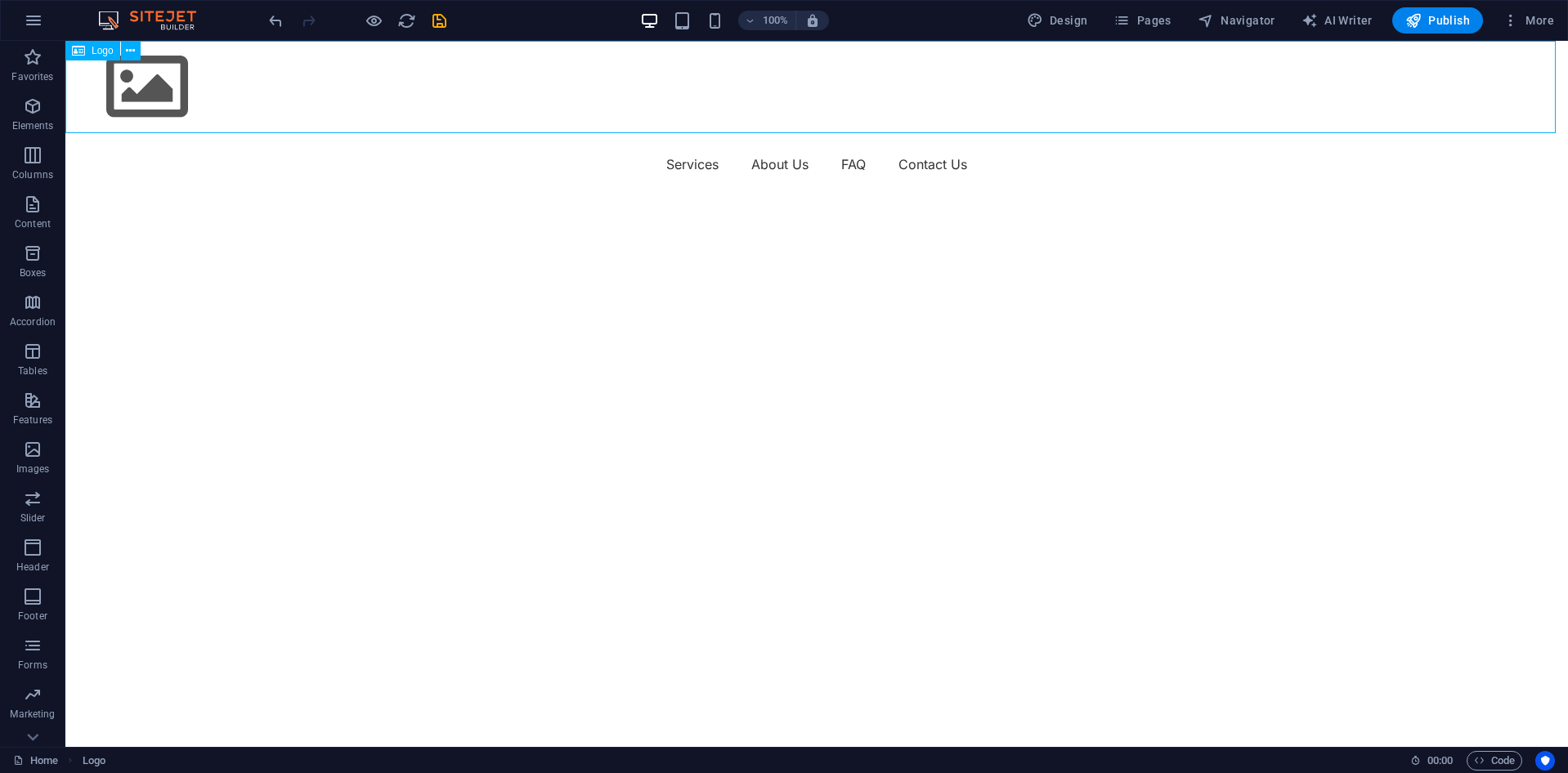
click at [145, 89] on div at bounding box center [817, 87] width 1502 height 93
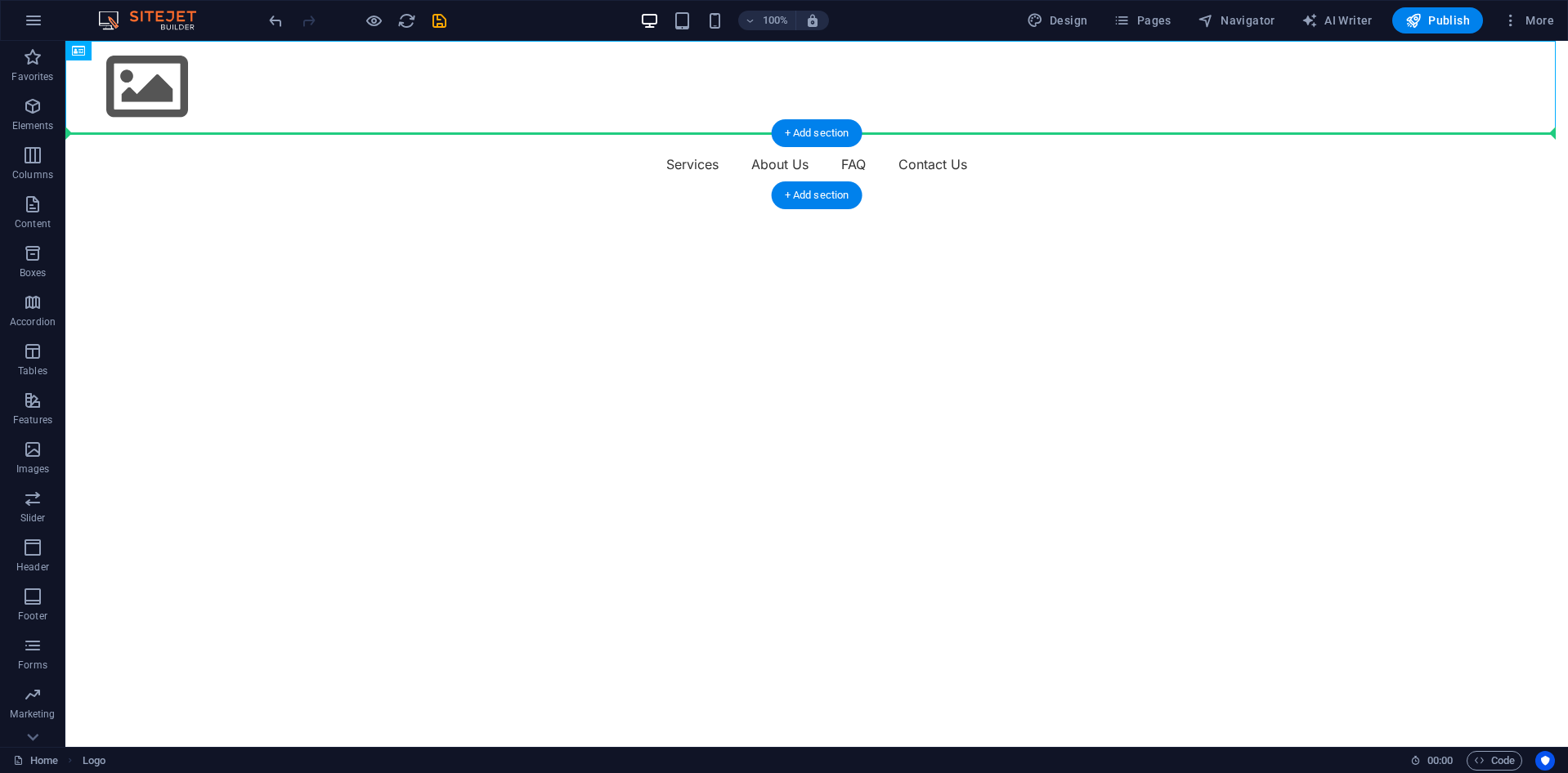
drag, startPoint x: 135, startPoint y: 97, endPoint x: 273, endPoint y: 158, distance: 150.9
drag, startPoint x: 180, startPoint y: 97, endPoint x: 203, endPoint y: 160, distance: 67.1
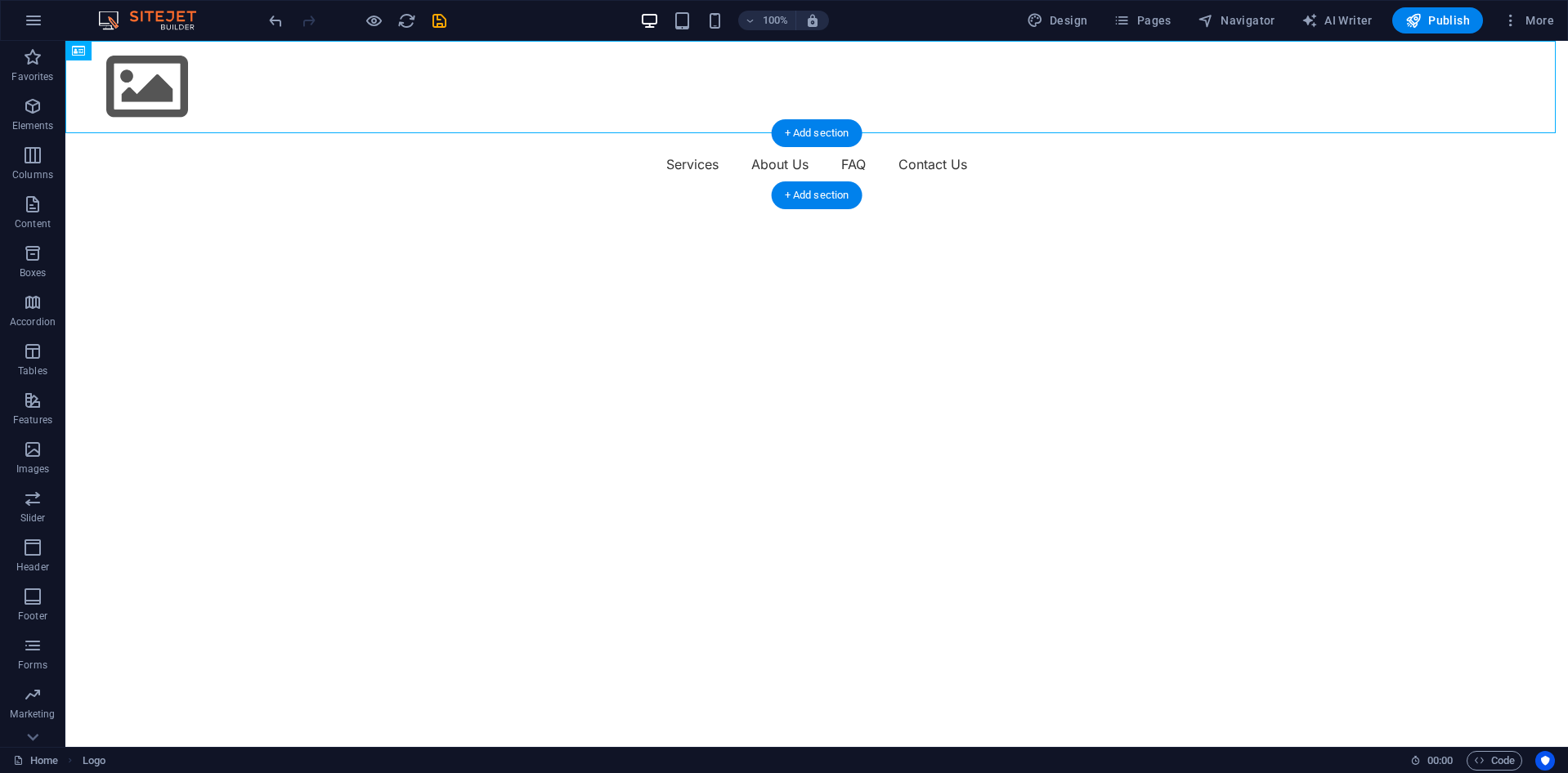
click at [203, 160] on div "Menu Services About Us FAQ Contact Us" at bounding box center [817, 164] width 1502 height 62
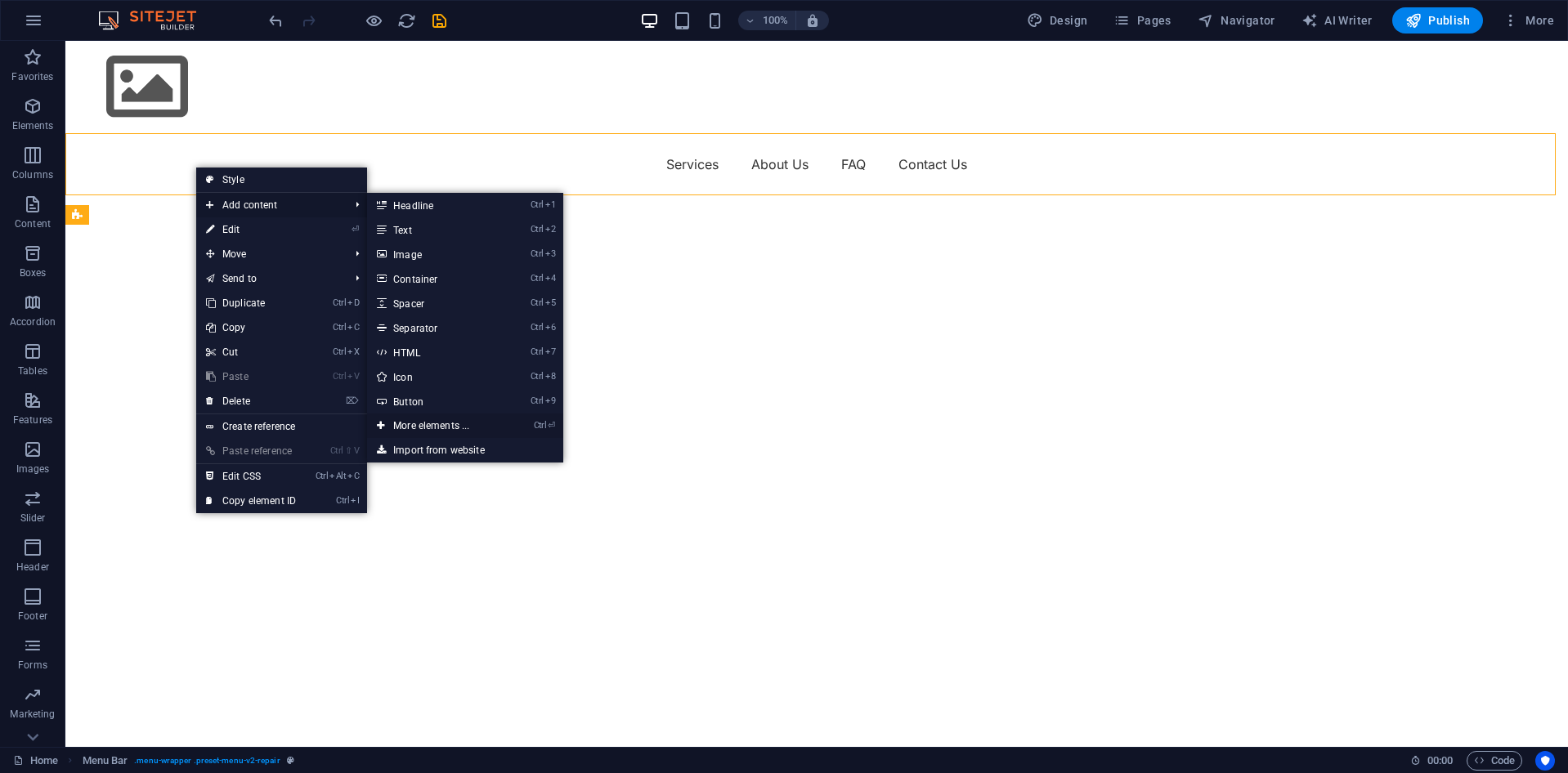
drag, startPoint x: 438, startPoint y: 427, endPoint x: 79, endPoint y: 383, distance: 361.7
click at [438, 427] on link "Ctrl ⏎ More elements ..." at bounding box center [434, 425] width 135 height 24
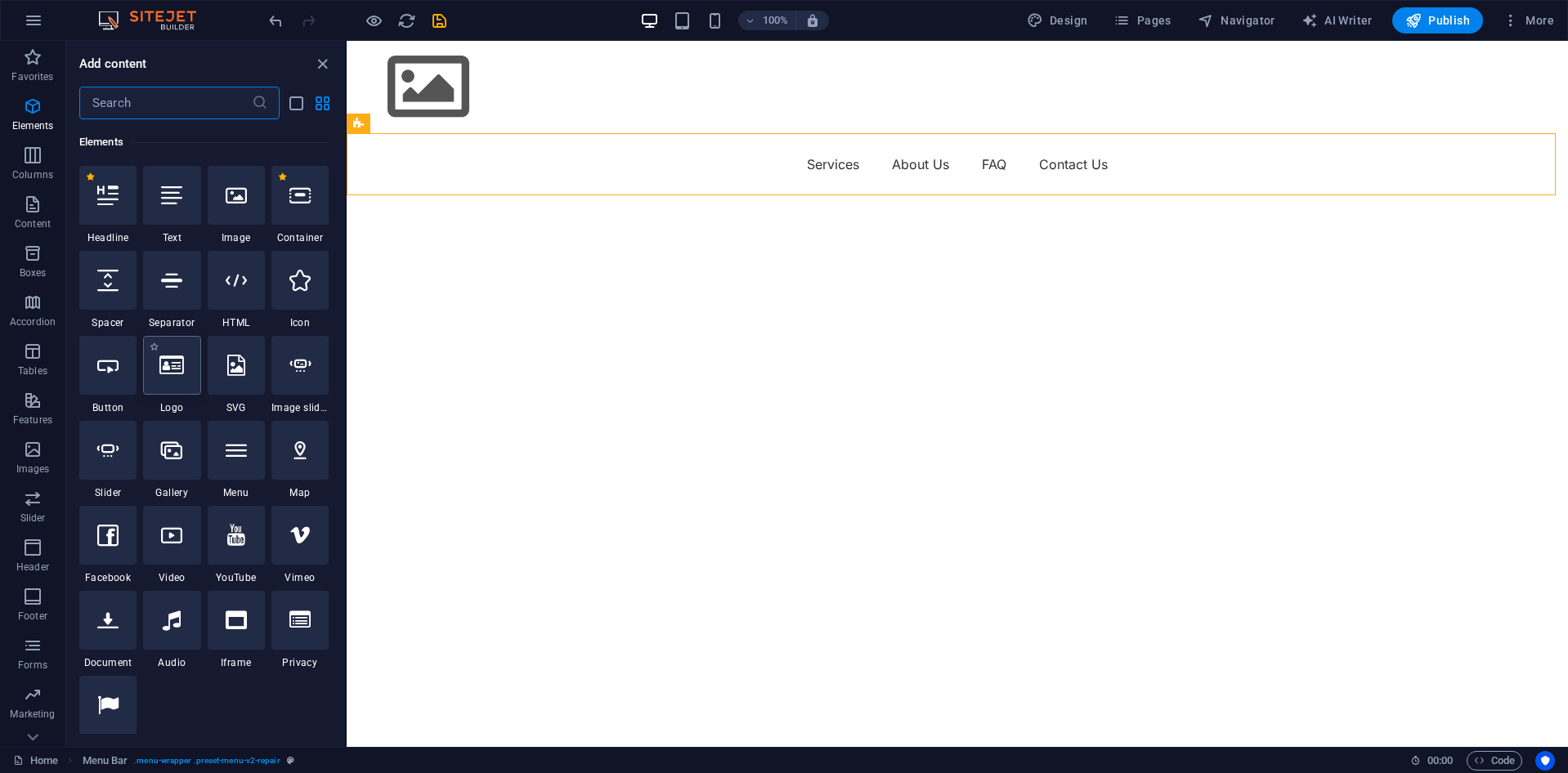
click at [165, 373] on icon at bounding box center [171, 366] width 24 height 21
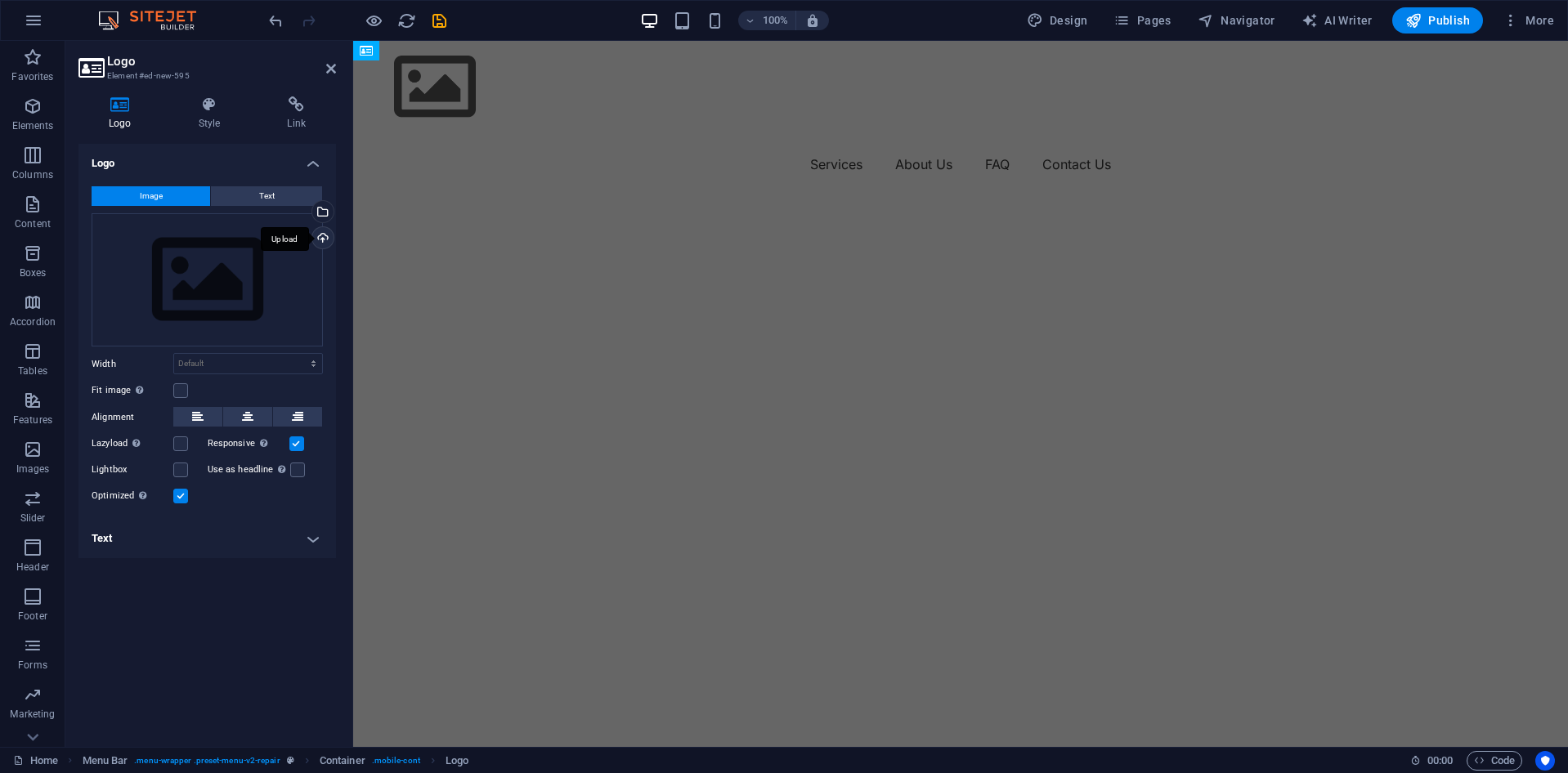
click at [323, 235] on div "Upload" at bounding box center [321, 238] width 24 height 24
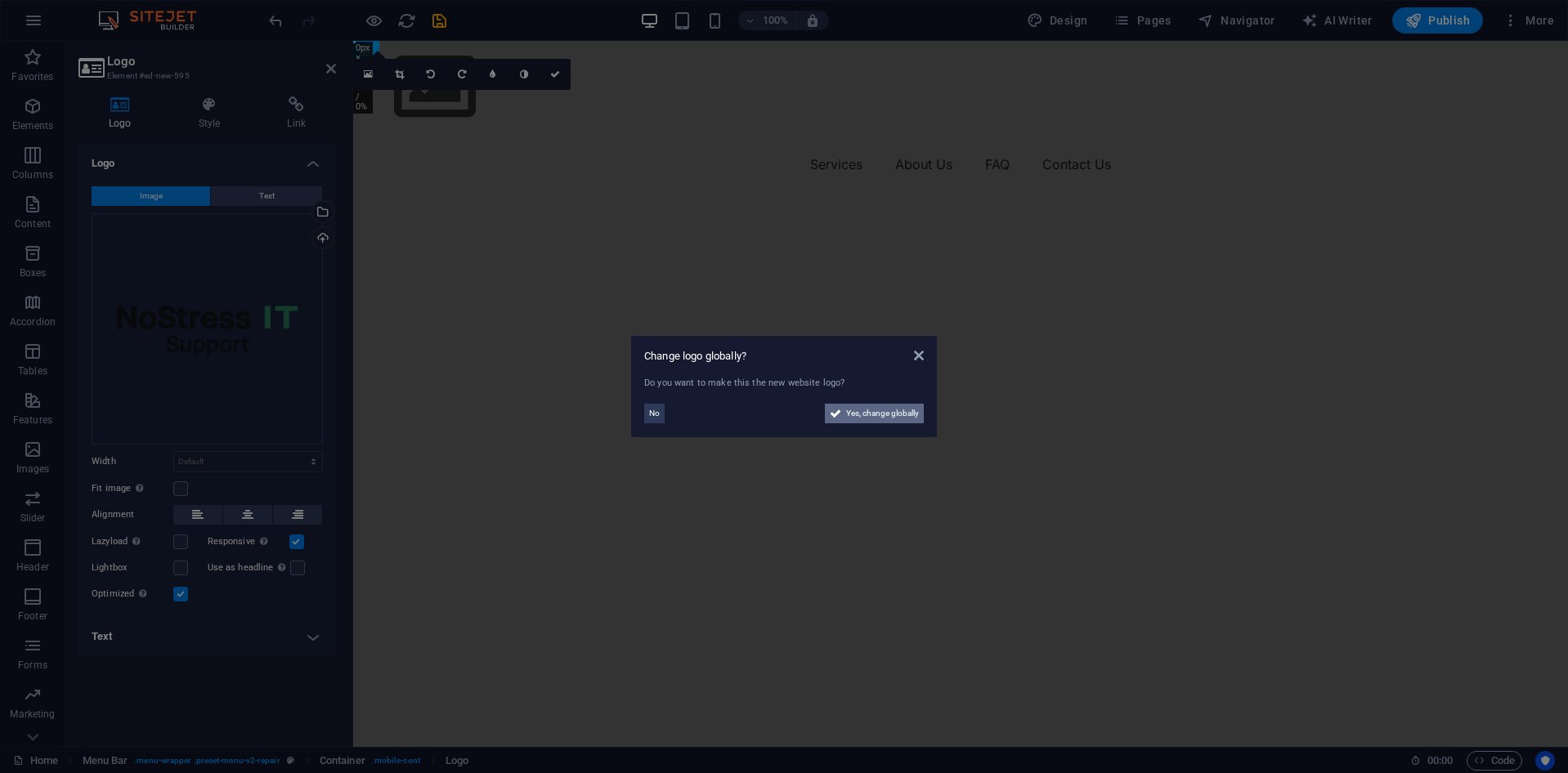
click at [850, 413] on span "Yes, change globally" at bounding box center [882, 413] width 72 height 19
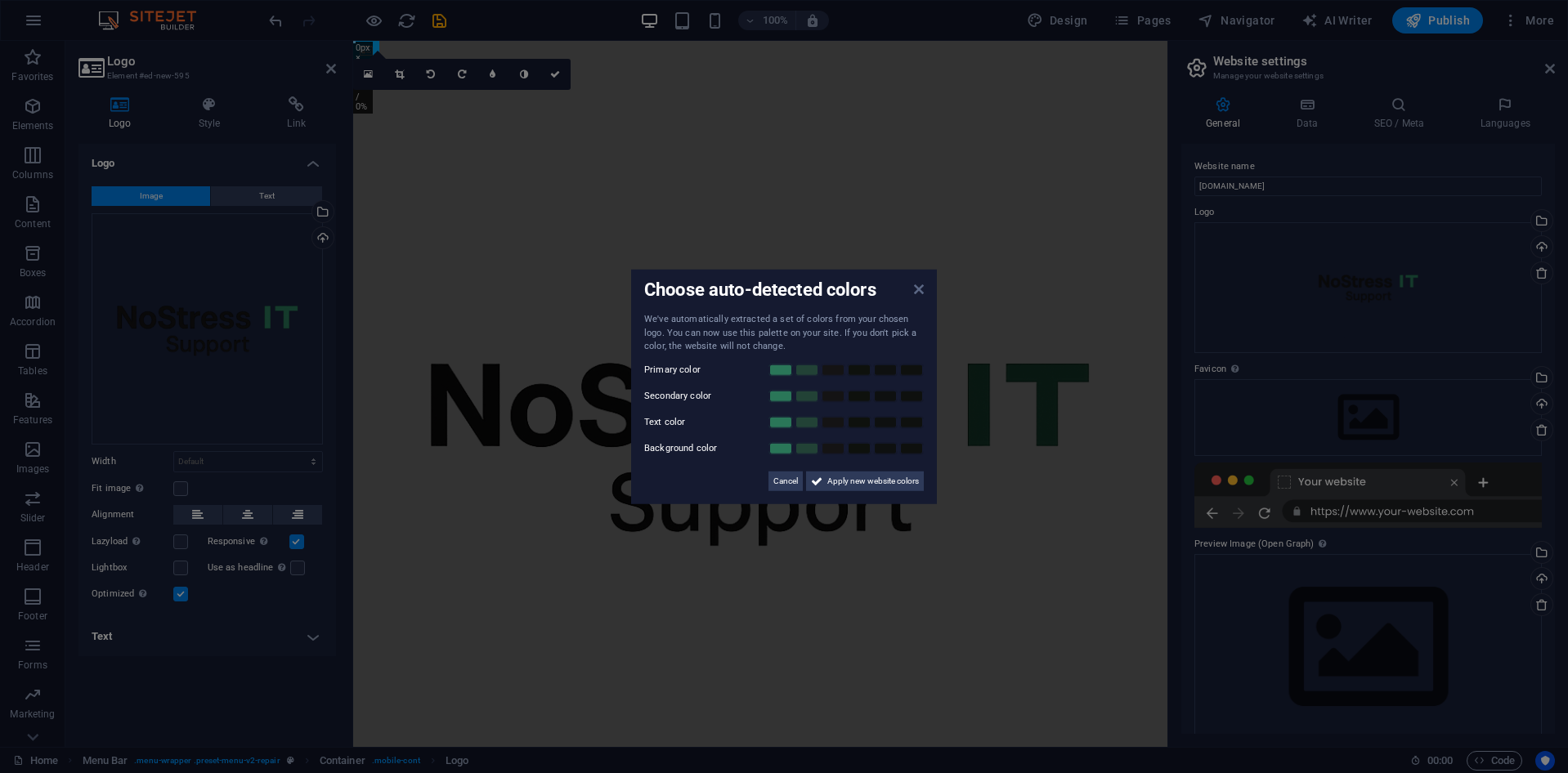
click at [921, 294] on icon at bounding box center [919, 290] width 10 height 14
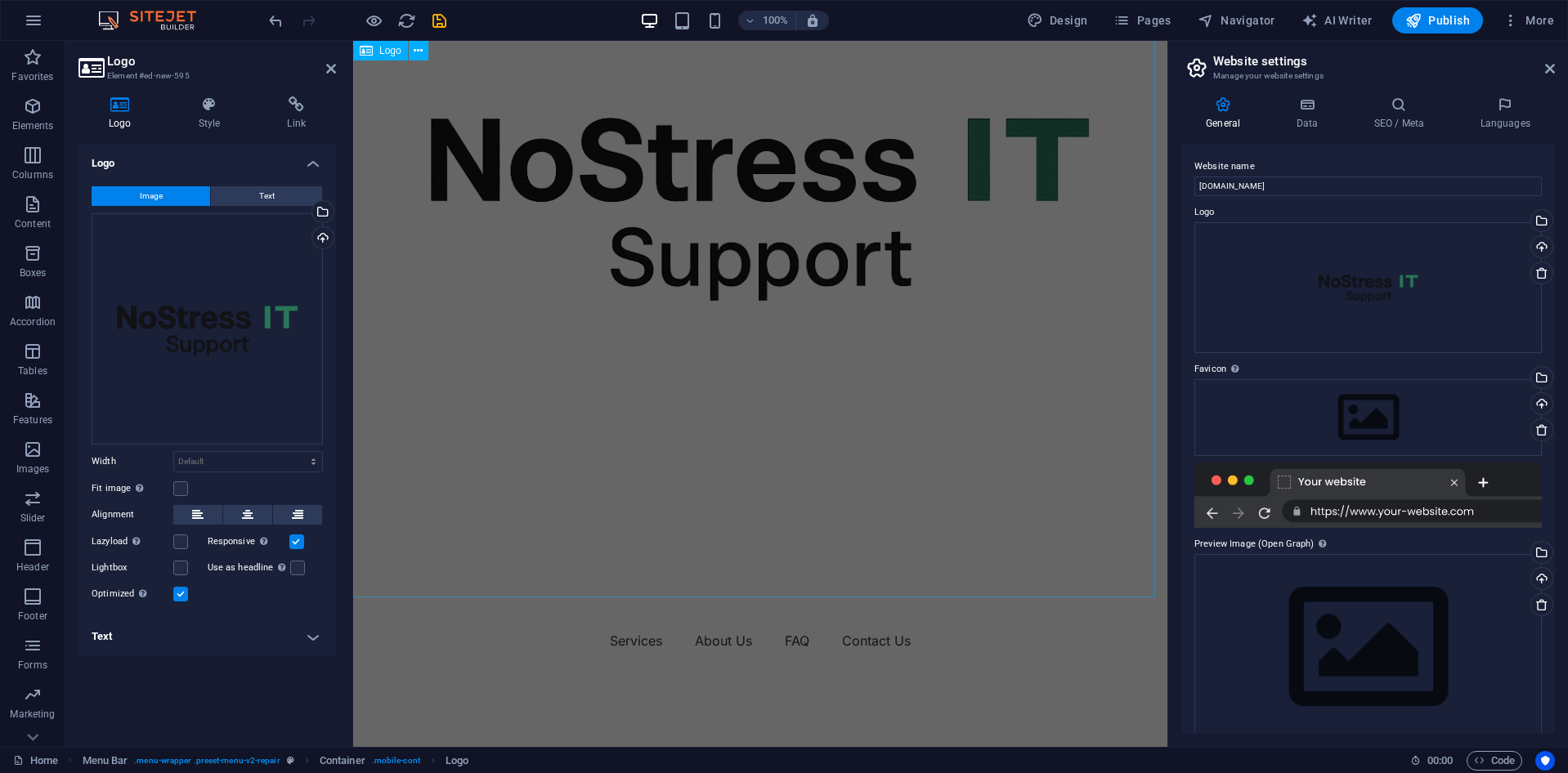
scroll to position [0, 0]
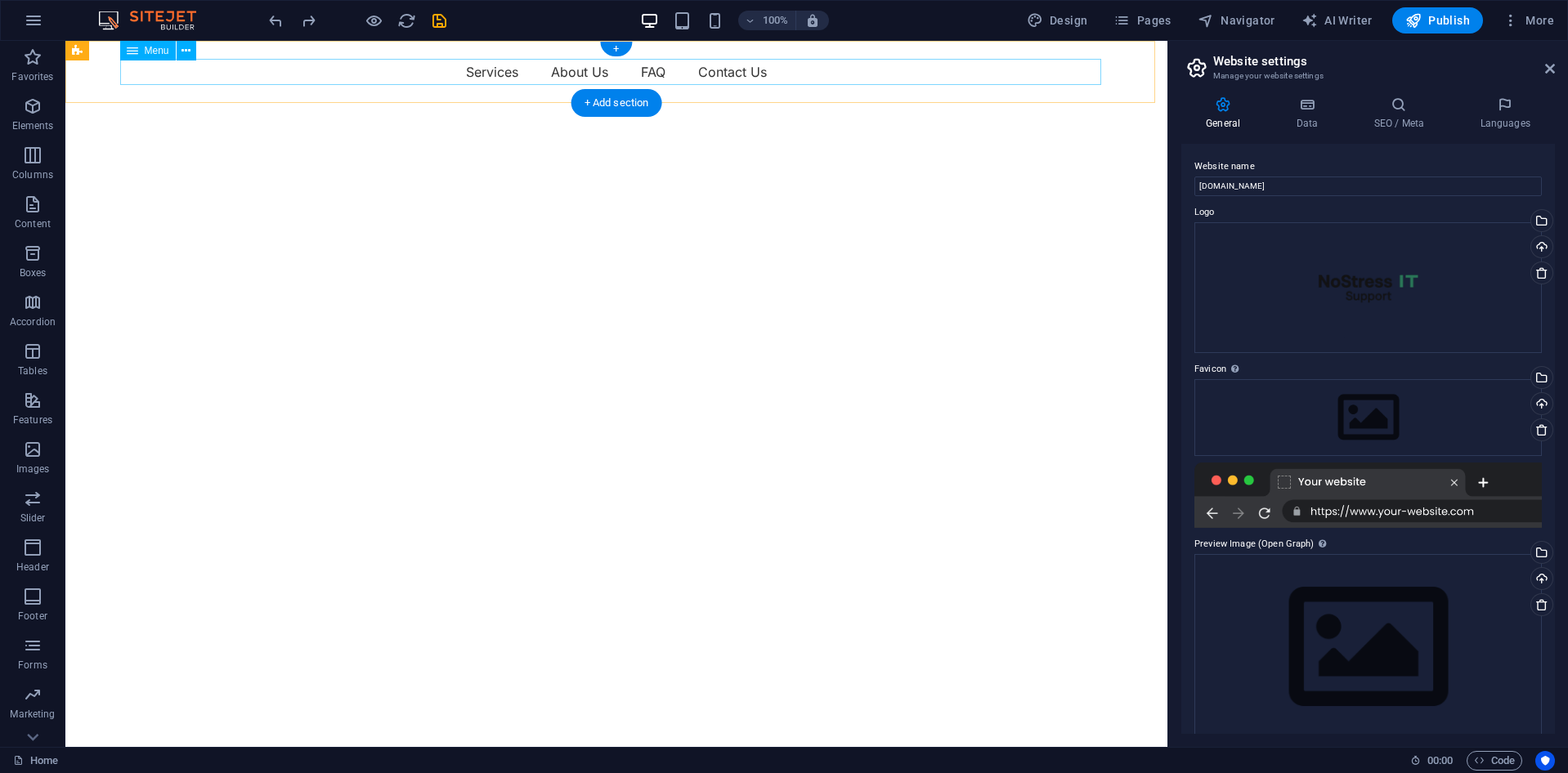
click at [275, 74] on nav "Services About Us FAQ Contact Us" at bounding box center [616, 71] width 981 height 26
click at [257, 73] on nav "Services About Us FAQ Contact Us" at bounding box center [616, 71] width 981 height 26
click at [184, 51] on icon at bounding box center [185, 51] width 9 height 17
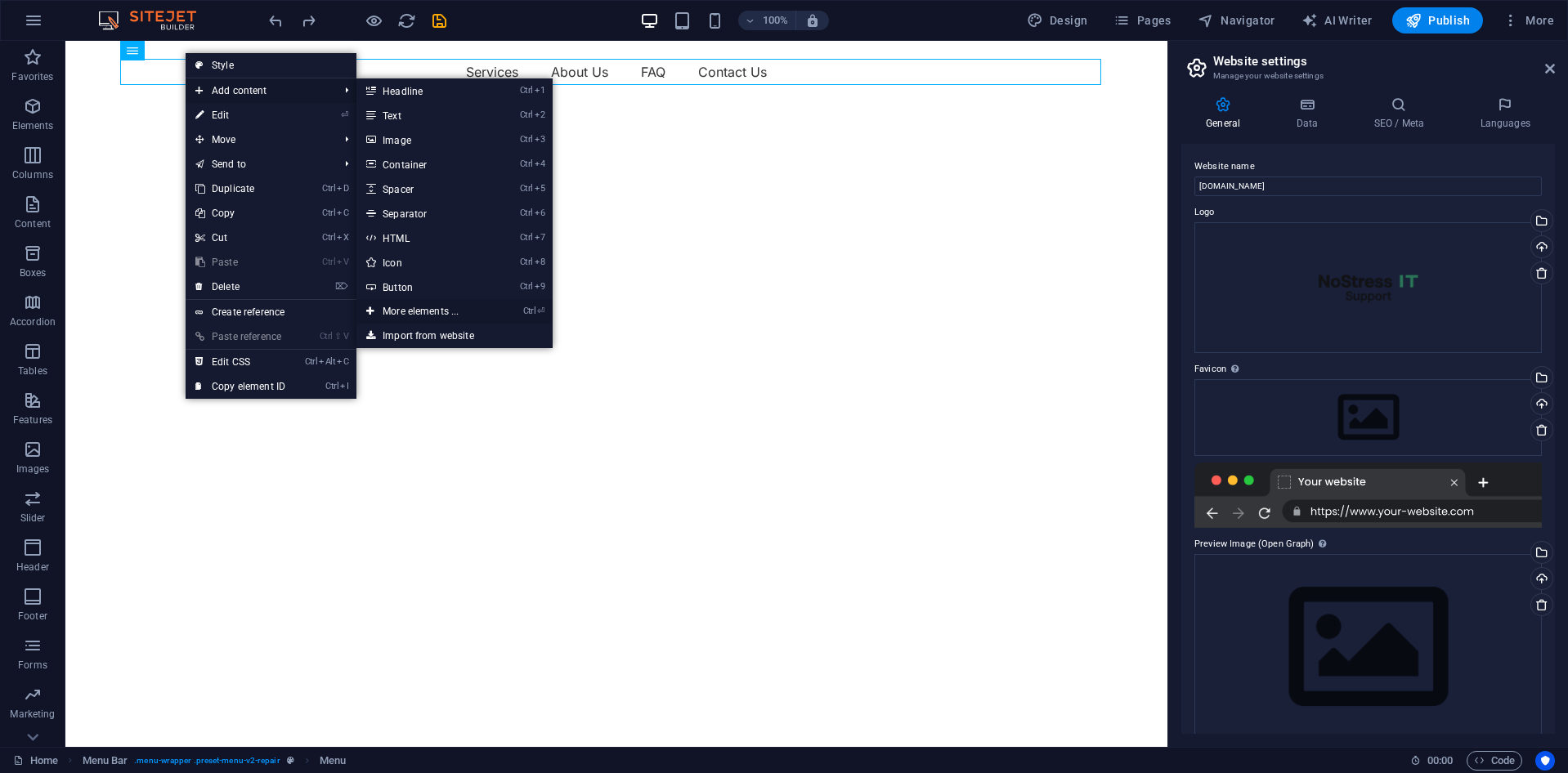
drag, startPoint x: 405, startPoint y: 312, endPoint x: 80, endPoint y: 271, distance: 327.6
click at [405, 312] on link "Ctrl ⏎ More elements ..." at bounding box center [424, 311] width 135 height 24
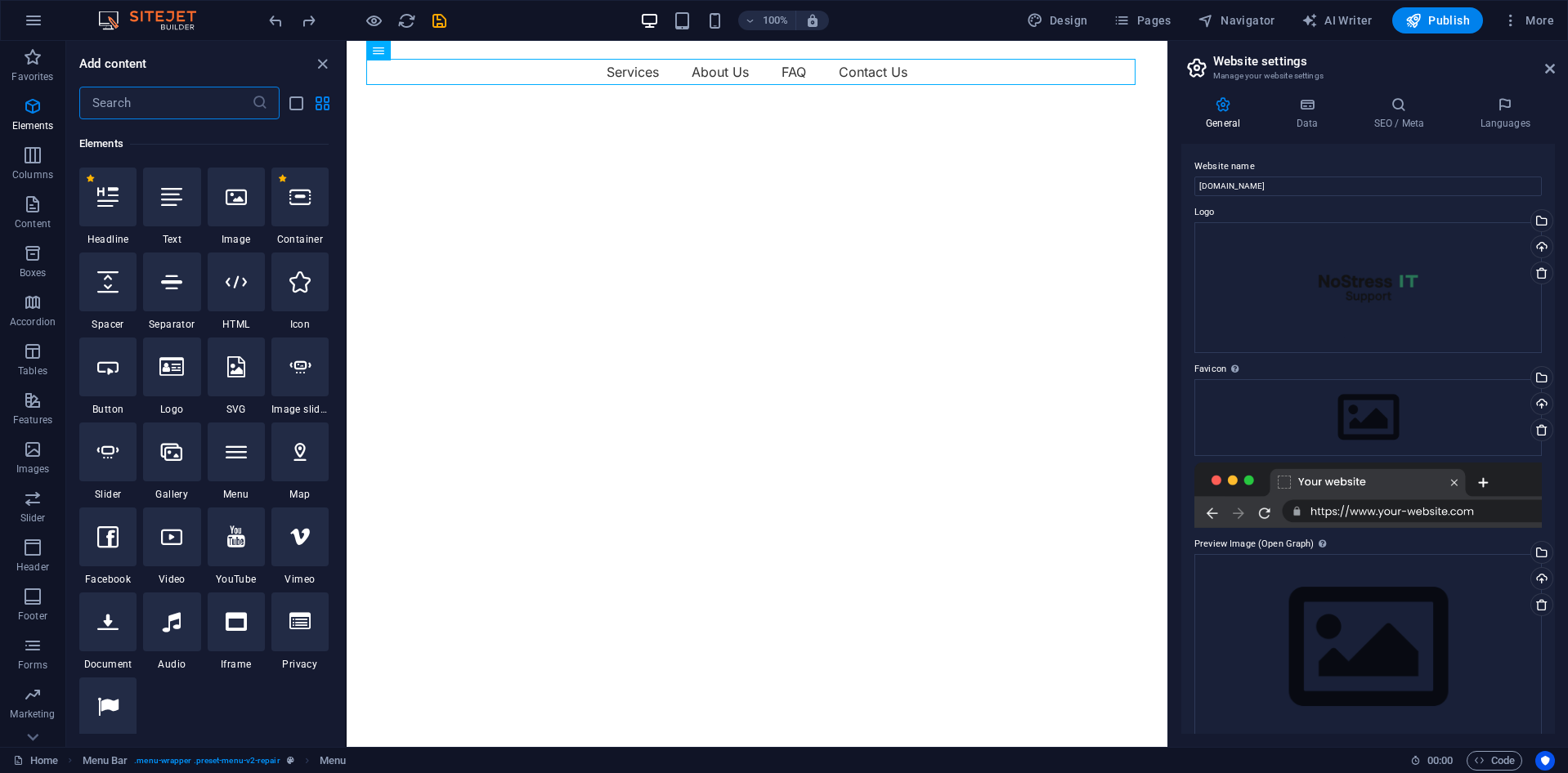
scroll to position [174, 0]
drag, startPoint x: 166, startPoint y: 387, endPoint x: 37, endPoint y: 460, distance: 148.2
click at [166, 387] on div at bounding box center [171, 365] width 57 height 59
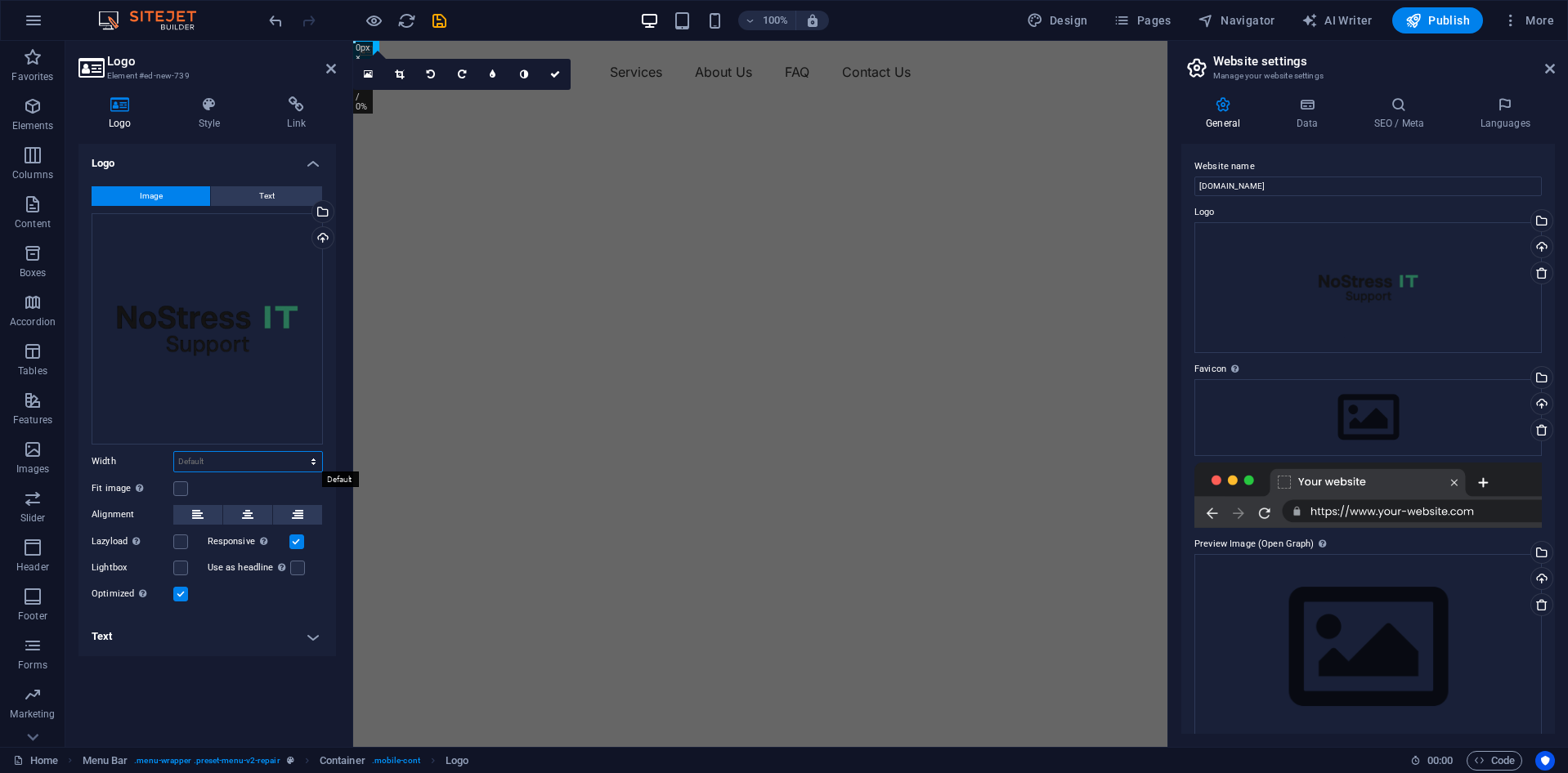
click at [237, 463] on select "Default auto px rem % em vh vw" at bounding box center [247, 461] width 148 height 19
click at [174, 452] on select "Default auto px rem % em vh vw" at bounding box center [247, 461] width 148 height 19
select select "DISABLED_OPTION_VALUE"
click at [329, 236] on div "Upload" at bounding box center [321, 238] width 24 height 24
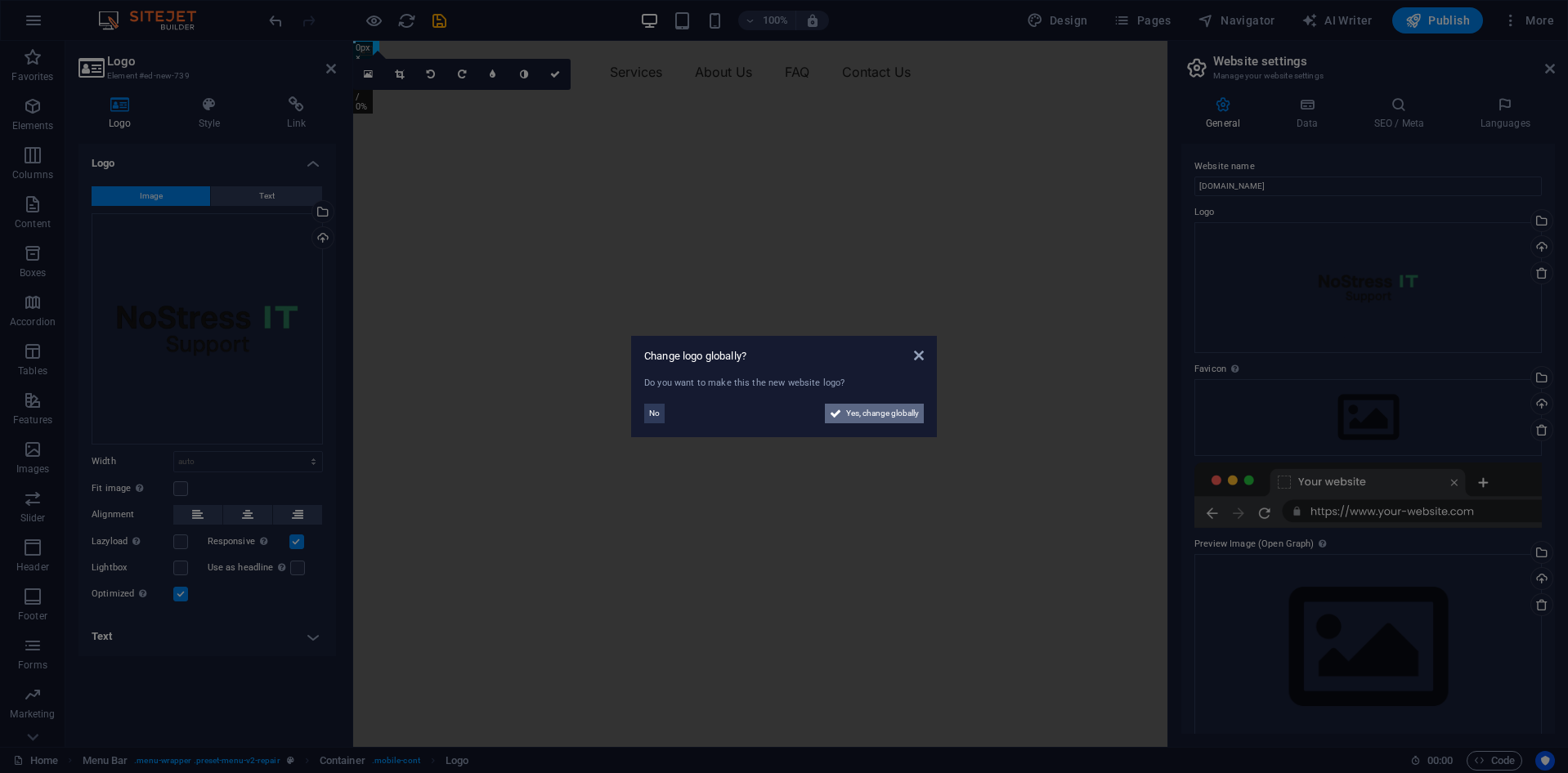
click at [854, 422] on span "Yes, change globally" at bounding box center [882, 413] width 72 height 19
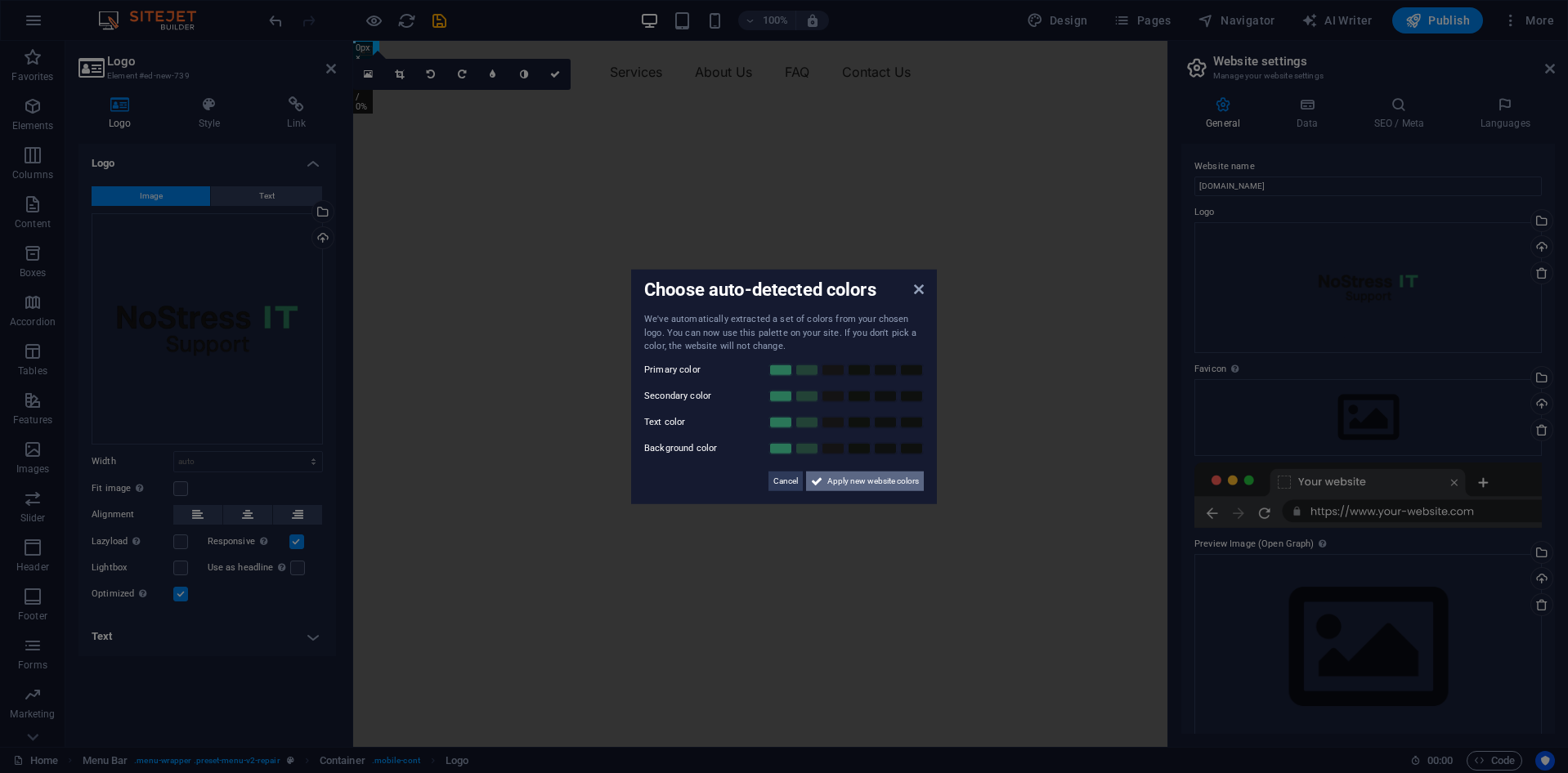
click at [847, 483] on span "Apply new website colors" at bounding box center [873, 481] width 92 height 19
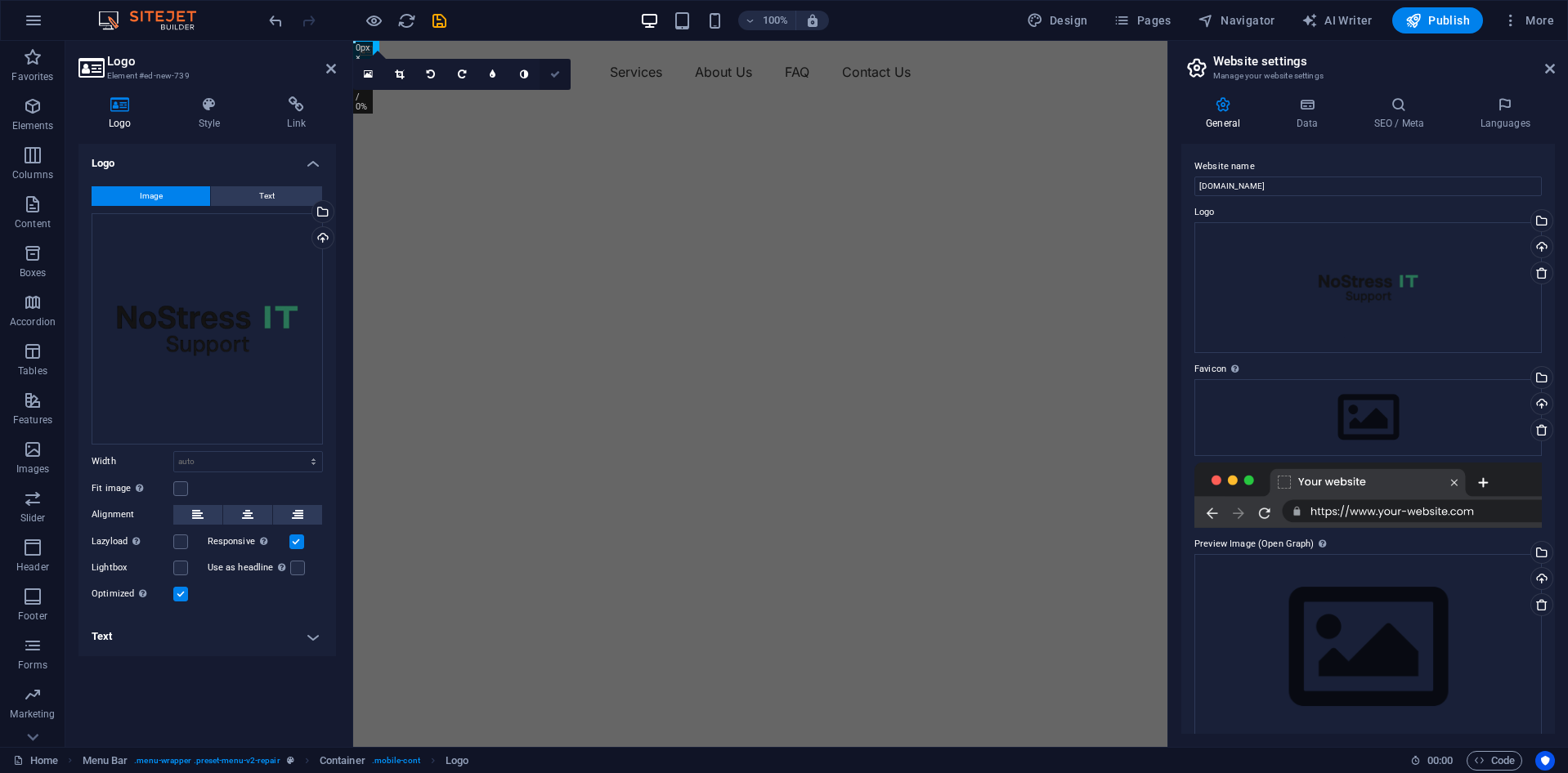
click at [558, 76] on icon at bounding box center [555, 74] width 10 height 10
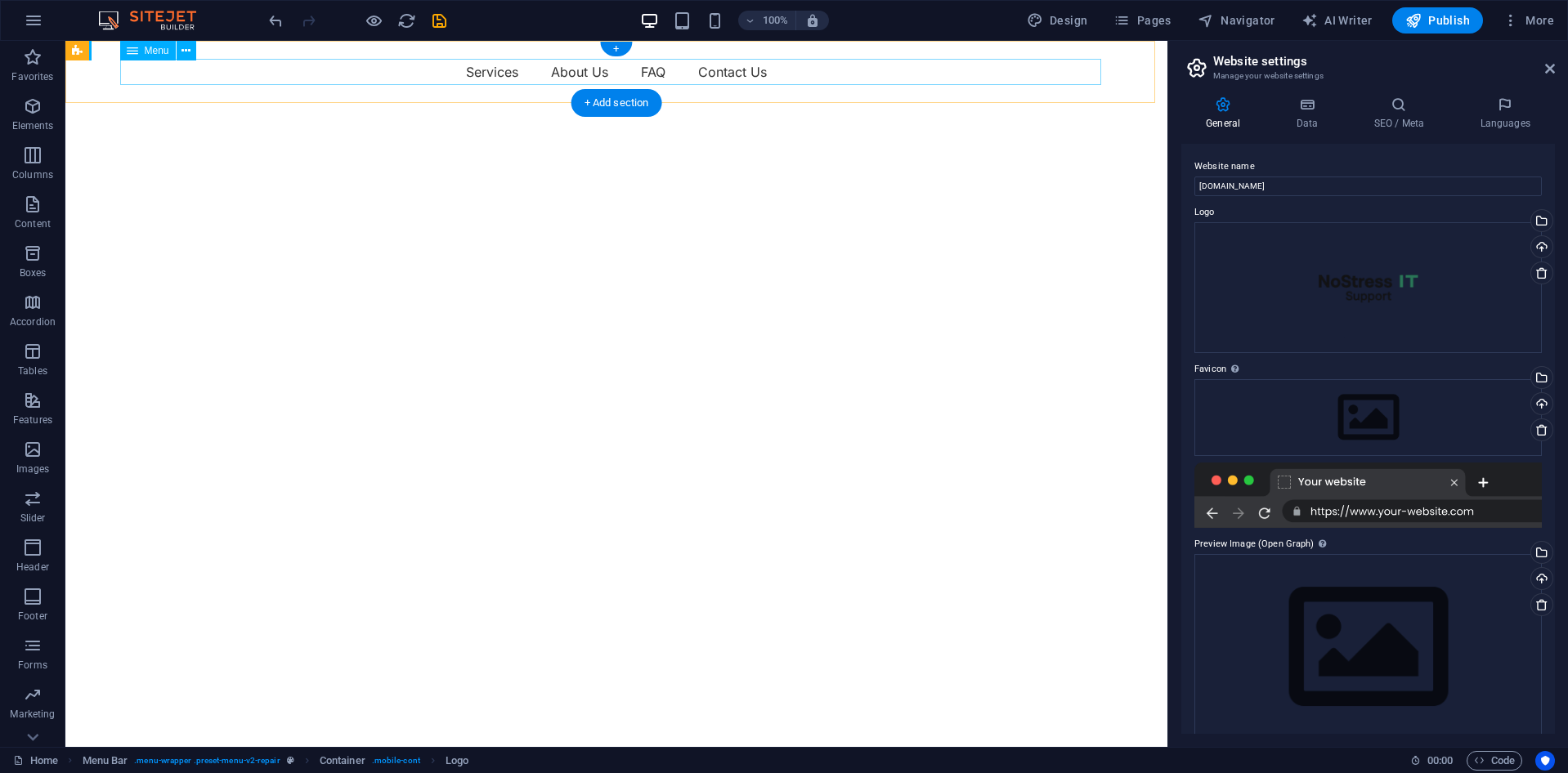
click at [323, 71] on nav "Services About Us FAQ Contact Us" at bounding box center [616, 71] width 981 height 26
click at [99, 73] on div "Menu Services About Us FAQ Contact Us" at bounding box center [616, 71] width 1102 height 62
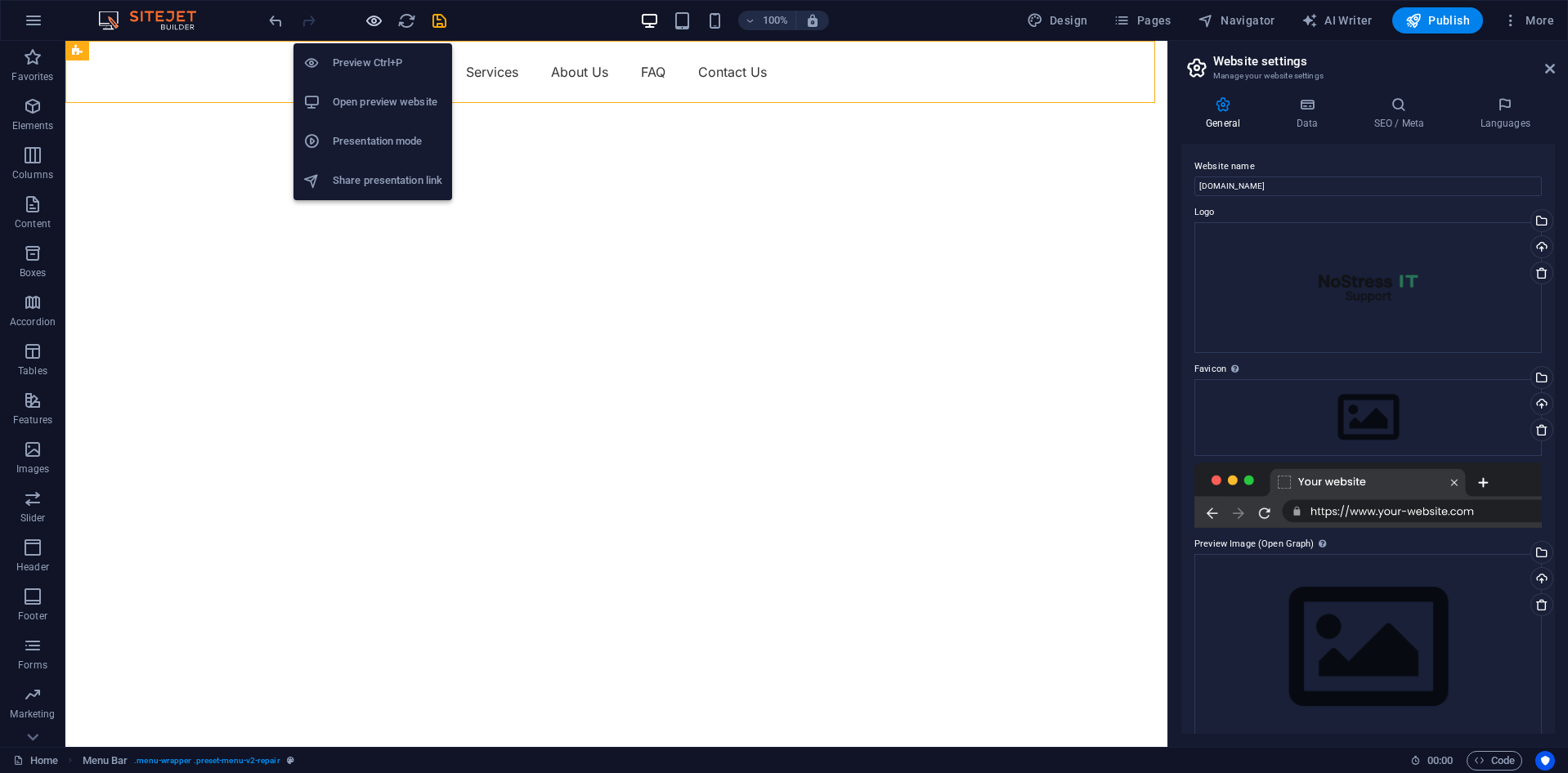
click at [379, 23] on icon "button" at bounding box center [374, 20] width 18 height 18
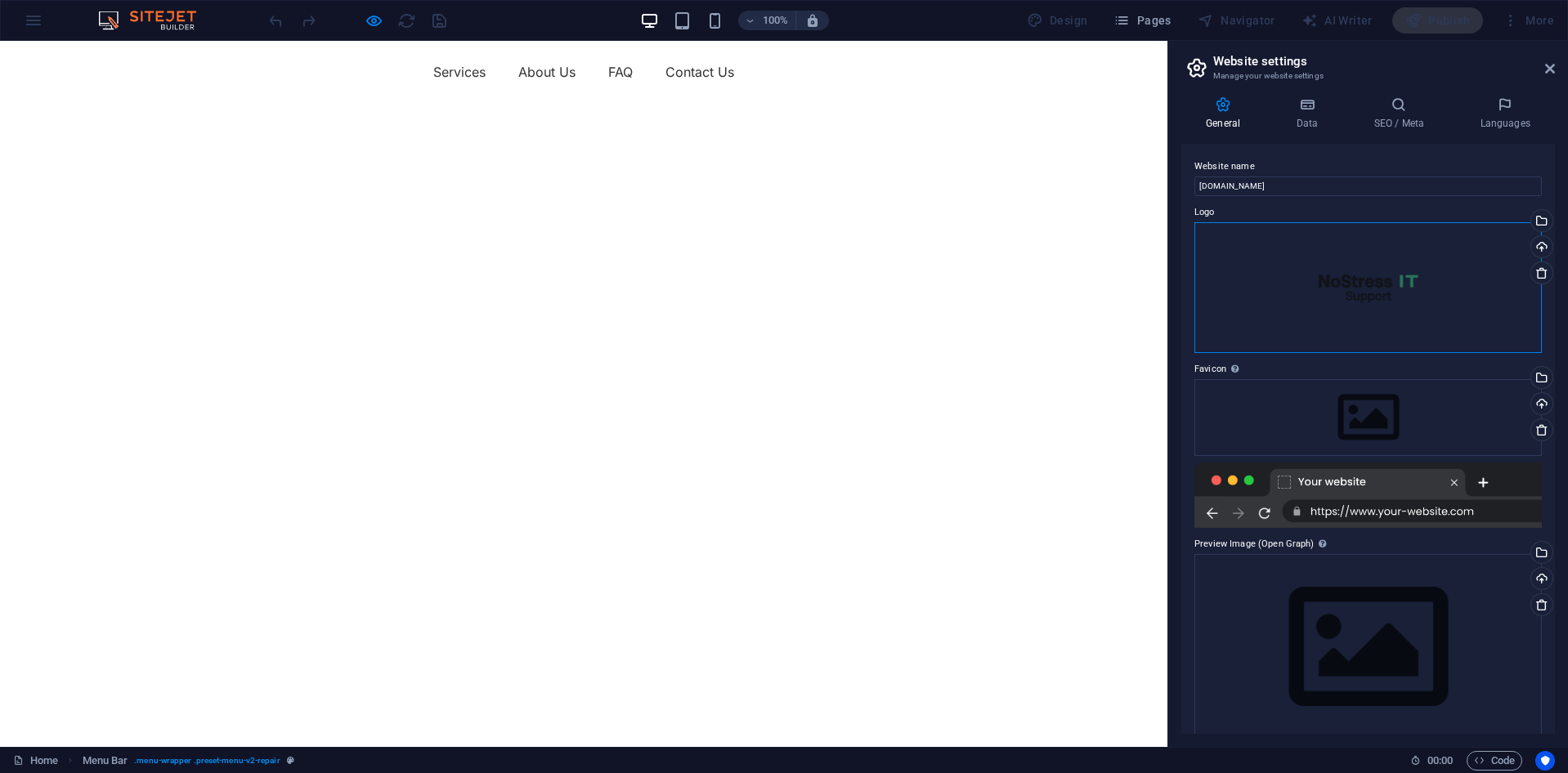
click at [1346, 296] on div "Drag files here, click to choose files or select files from Files or our free s…" at bounding box center [1368, 287] width 348 height 130
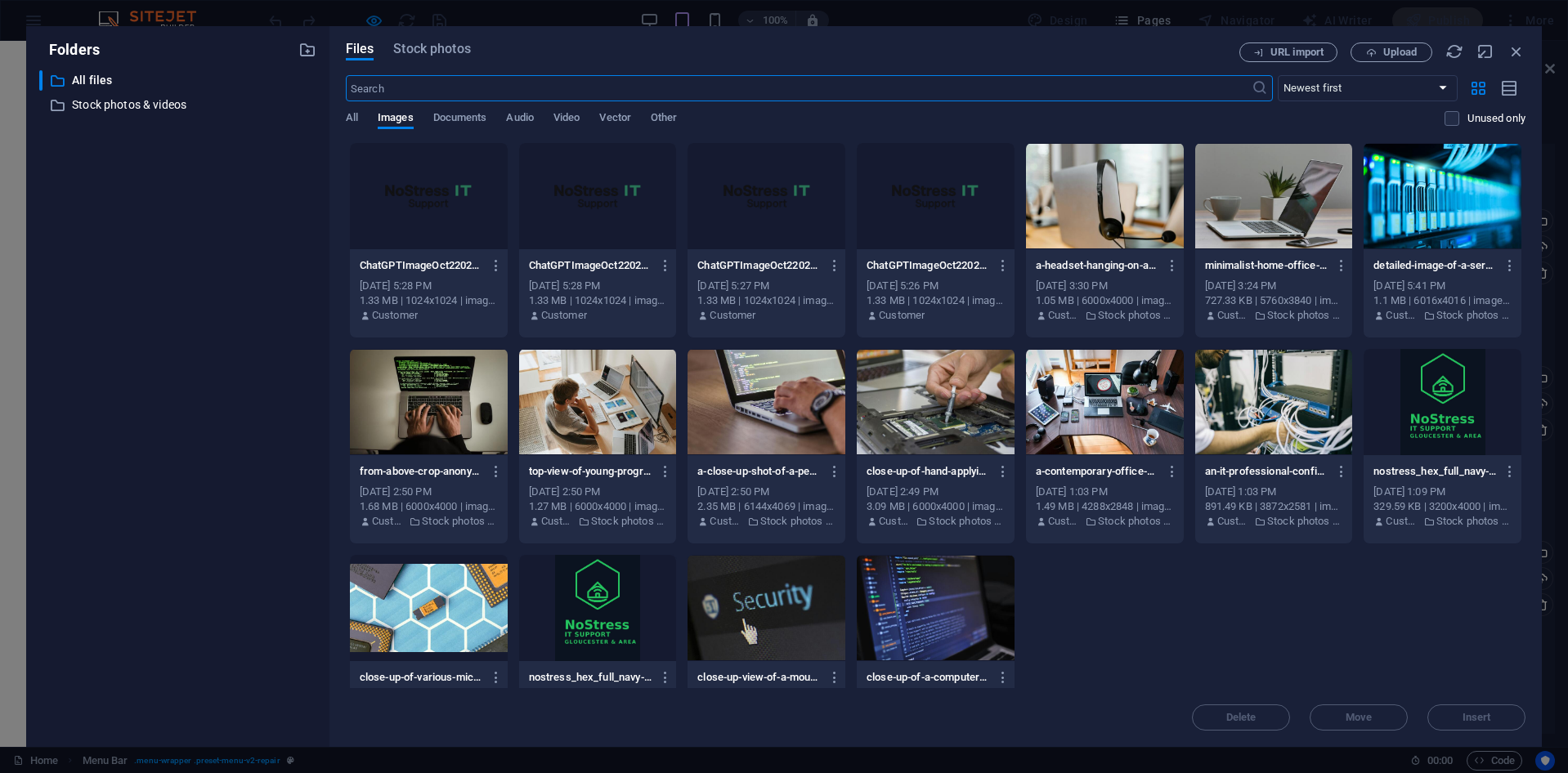
click at [426, 201] on div at bounding box center [428, 196] width 157 height 106
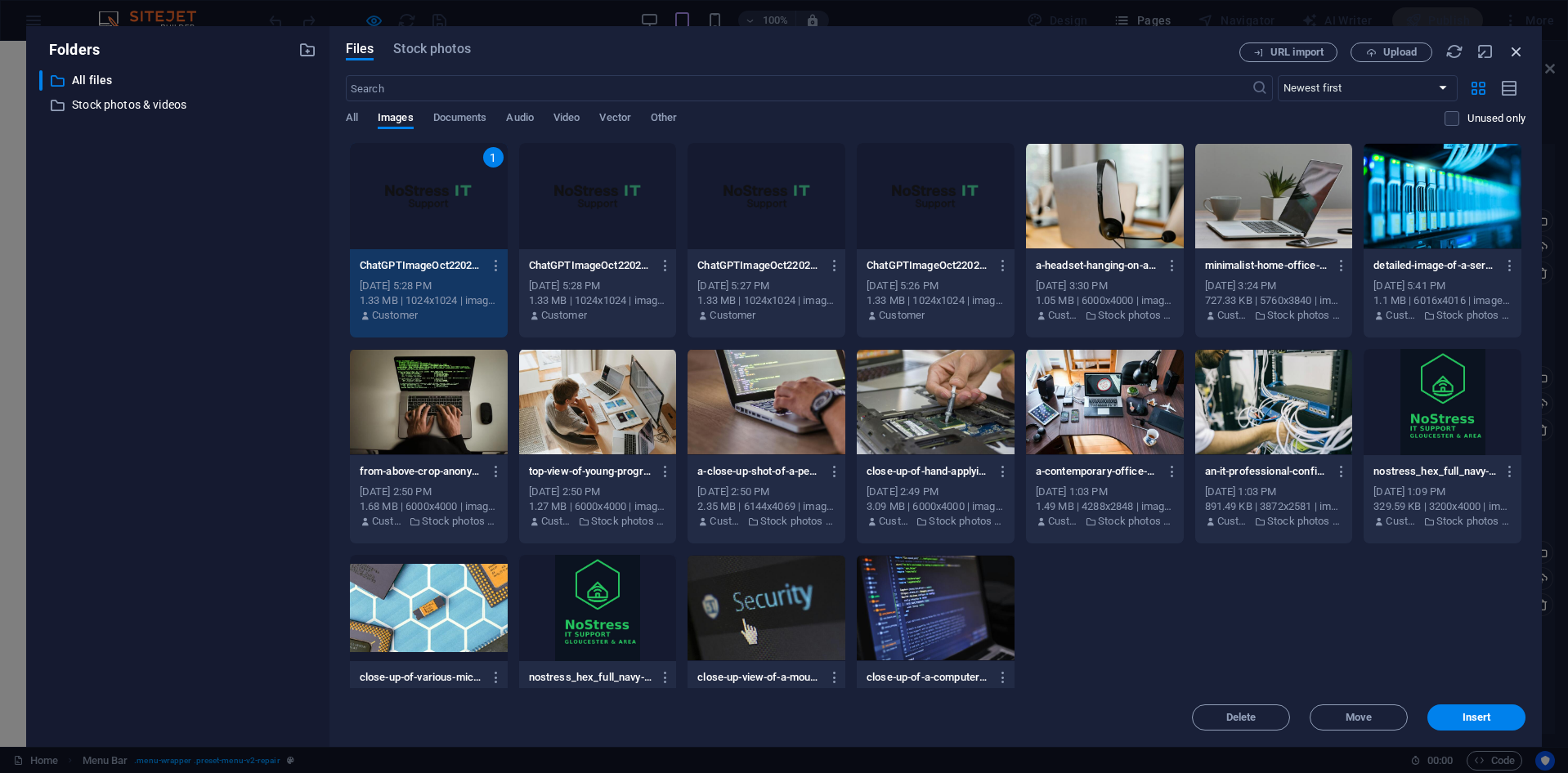
click at [1521, 55] on icon "button" at bounding box center [1516, 51] width 18 height 18
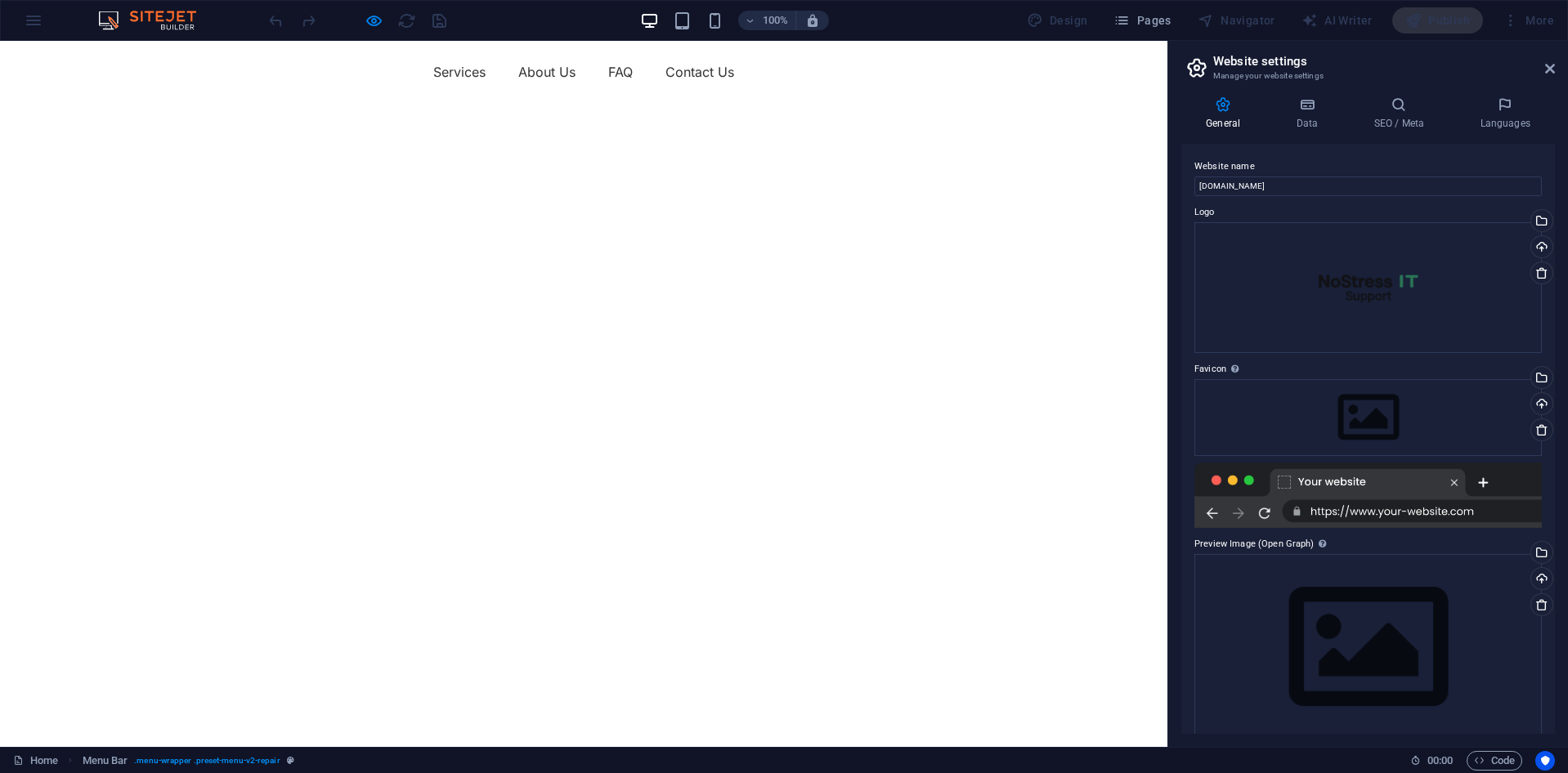
click at [342, 53] on div "Menu Services About Us FAQ Contact Us" at bounding box center [583, 71] width 1167 height 62
click at [315, 67] on ul "Services About Us FAQ Contact Us" at bounding box center [584, 71] width 981 height 26
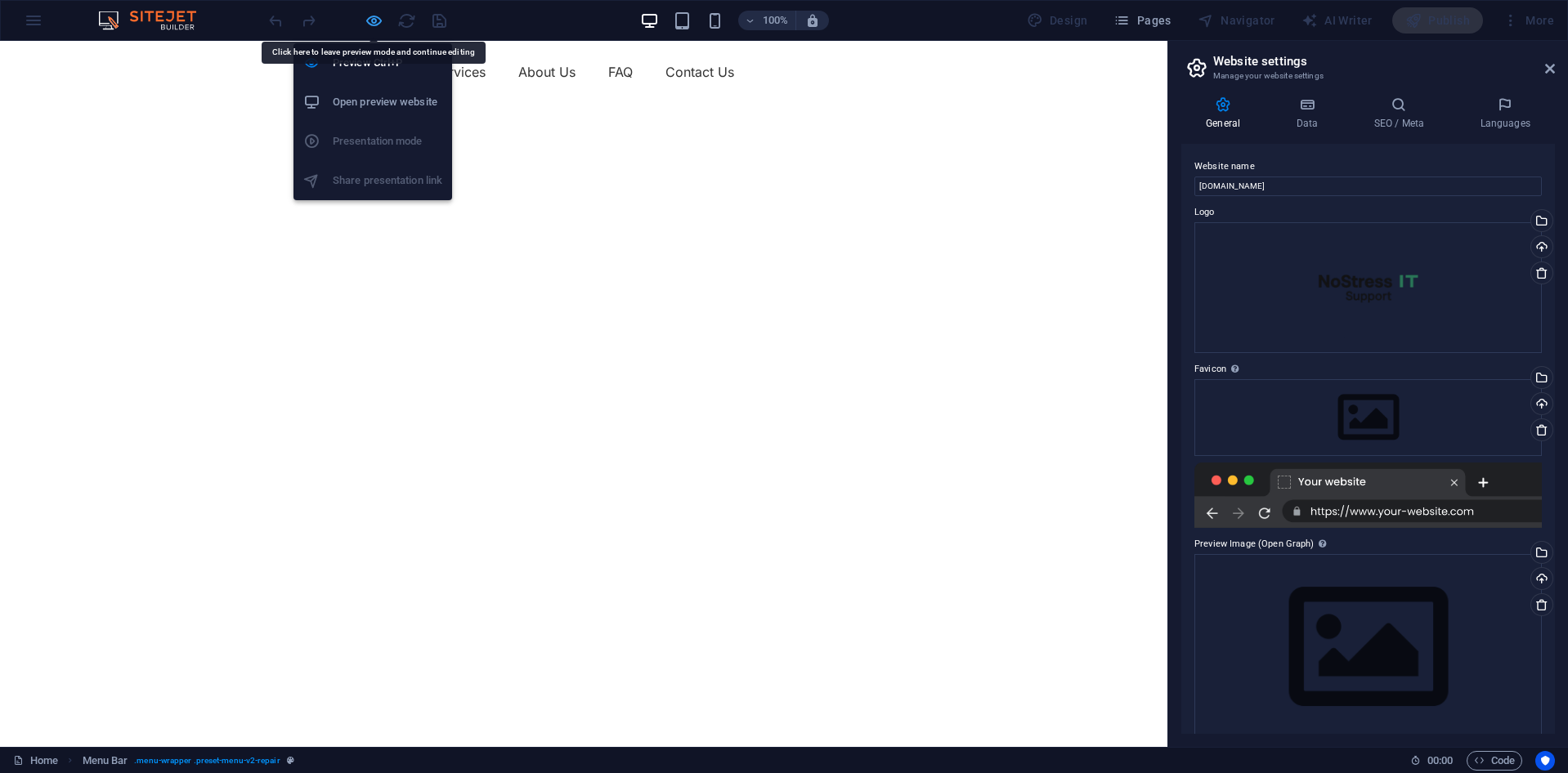
drag, startPoint x: 293, startPoint y: 29, endPoint x: 371, endPoint y: 21, distance: 78.4
click at [371, 21] on icon "button" at bounding box center [374, 20] width 18 height 18
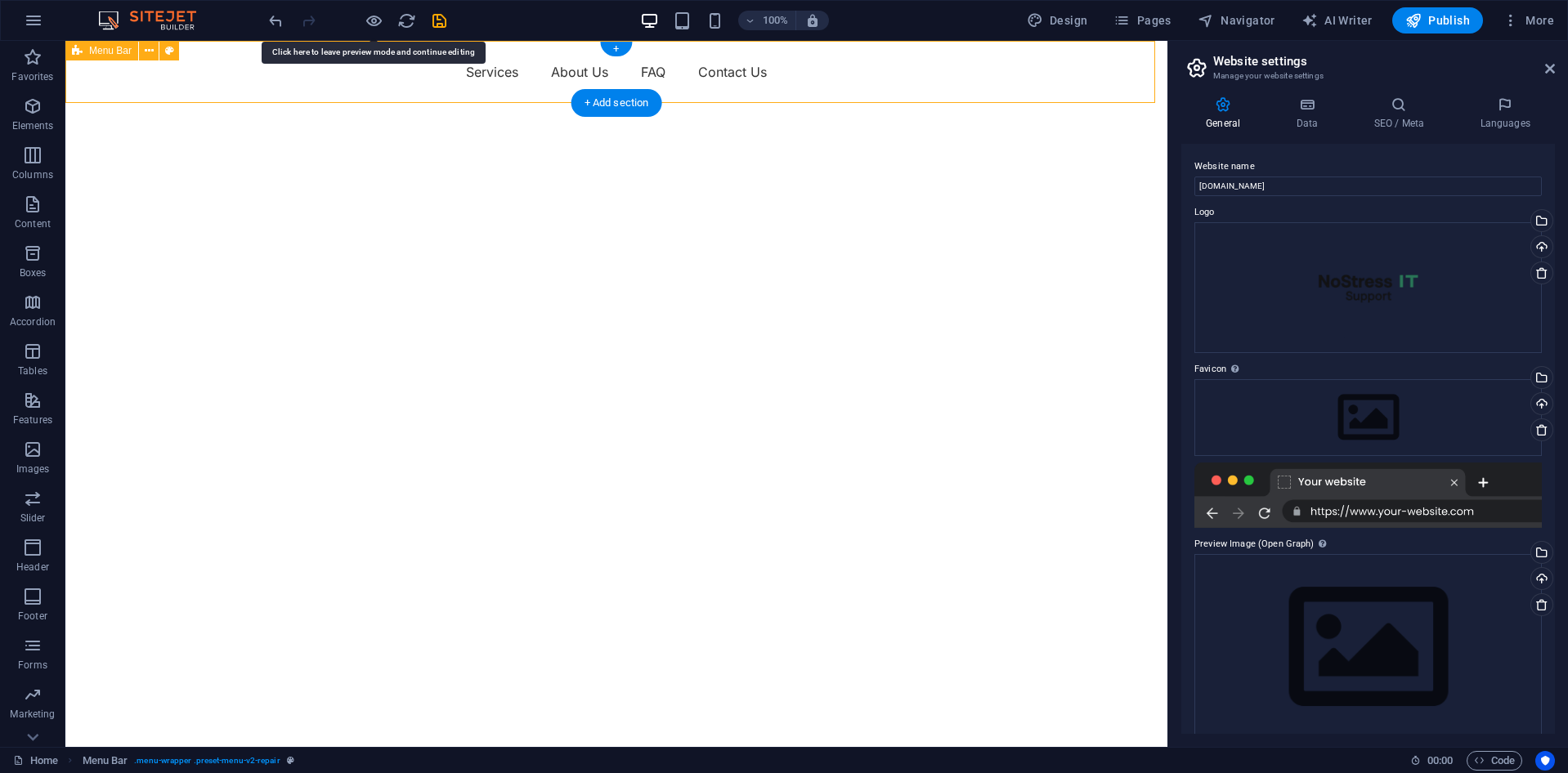
click at [222, 51] on div "Menu Services About Us FAQ Contact Us" at bounding box center [616, 71] width 1102 height 62
click at [190, 48] on icon at bounding box center [185, 51] width 9 height 17
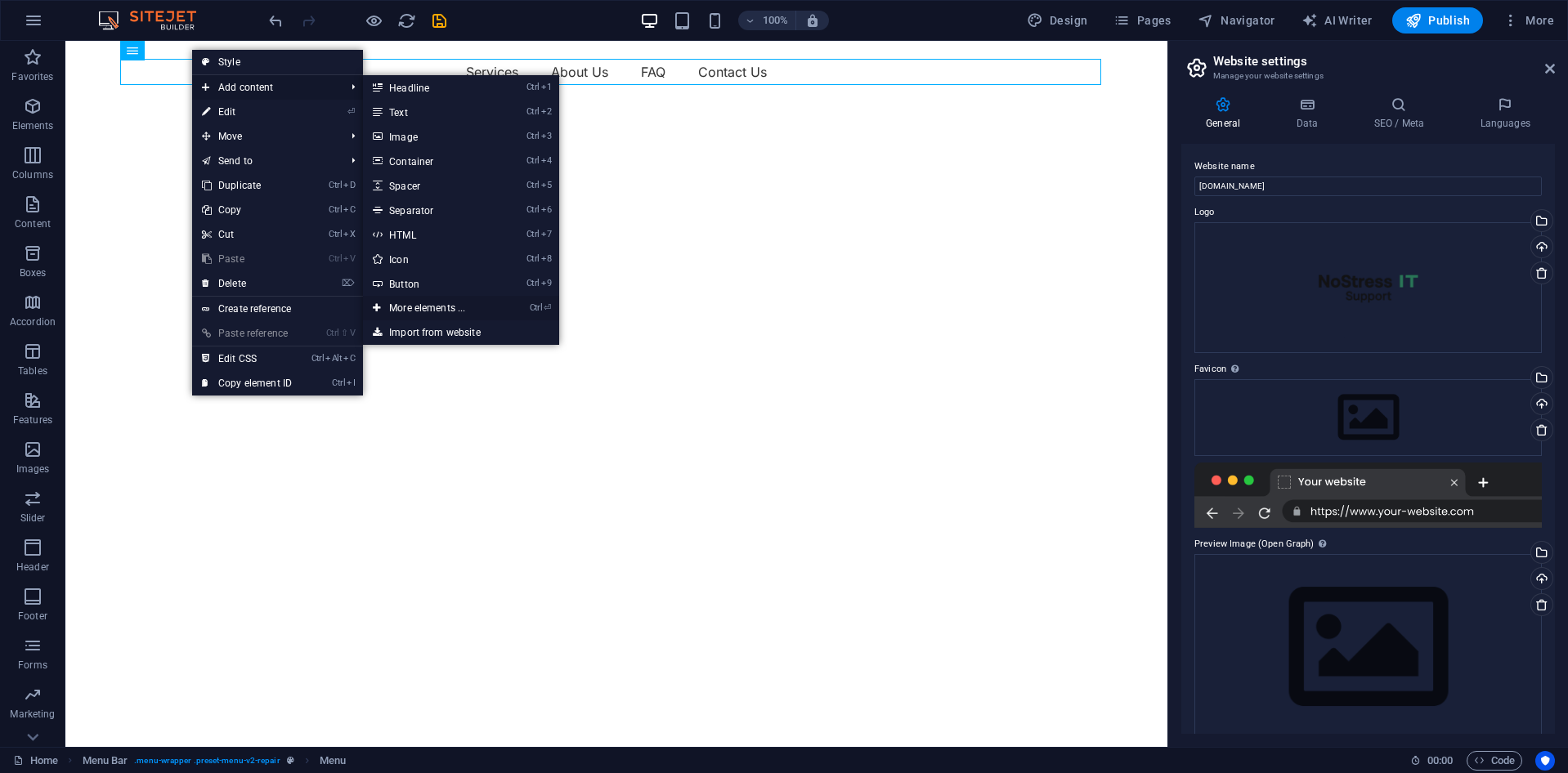
click at [434, 308] on link "Ctrl ⏎ More elements ..." at bounding box center [431, 308] width 135 height 24
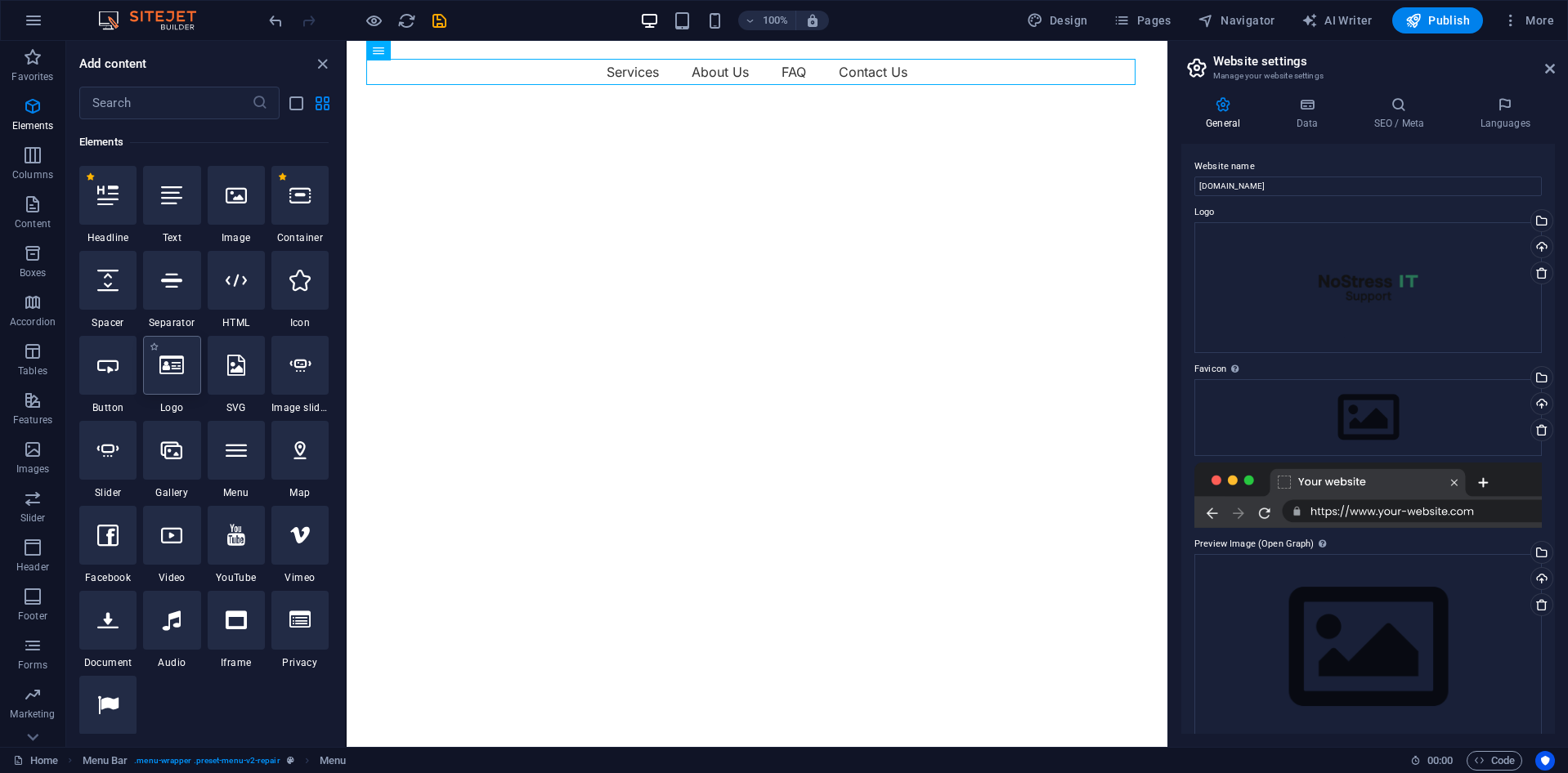
click at [179, 377] on div at bounding box center [171, 365] width 57 height 59
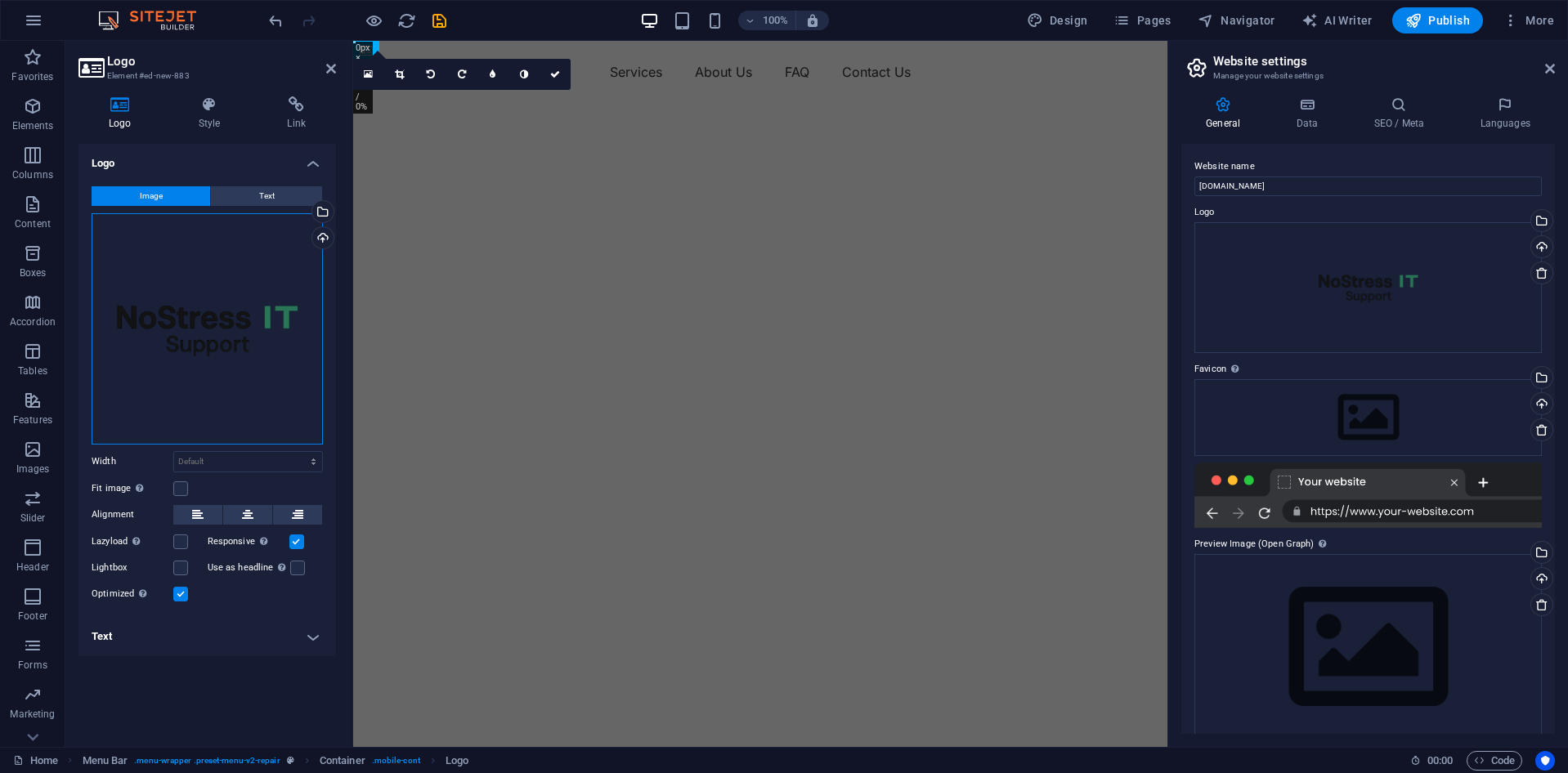
click at [269, 398] on div "Drag files here, click to choose files or select files from Files or our free s…" at bounding box center [208, 329] width 232 height 232
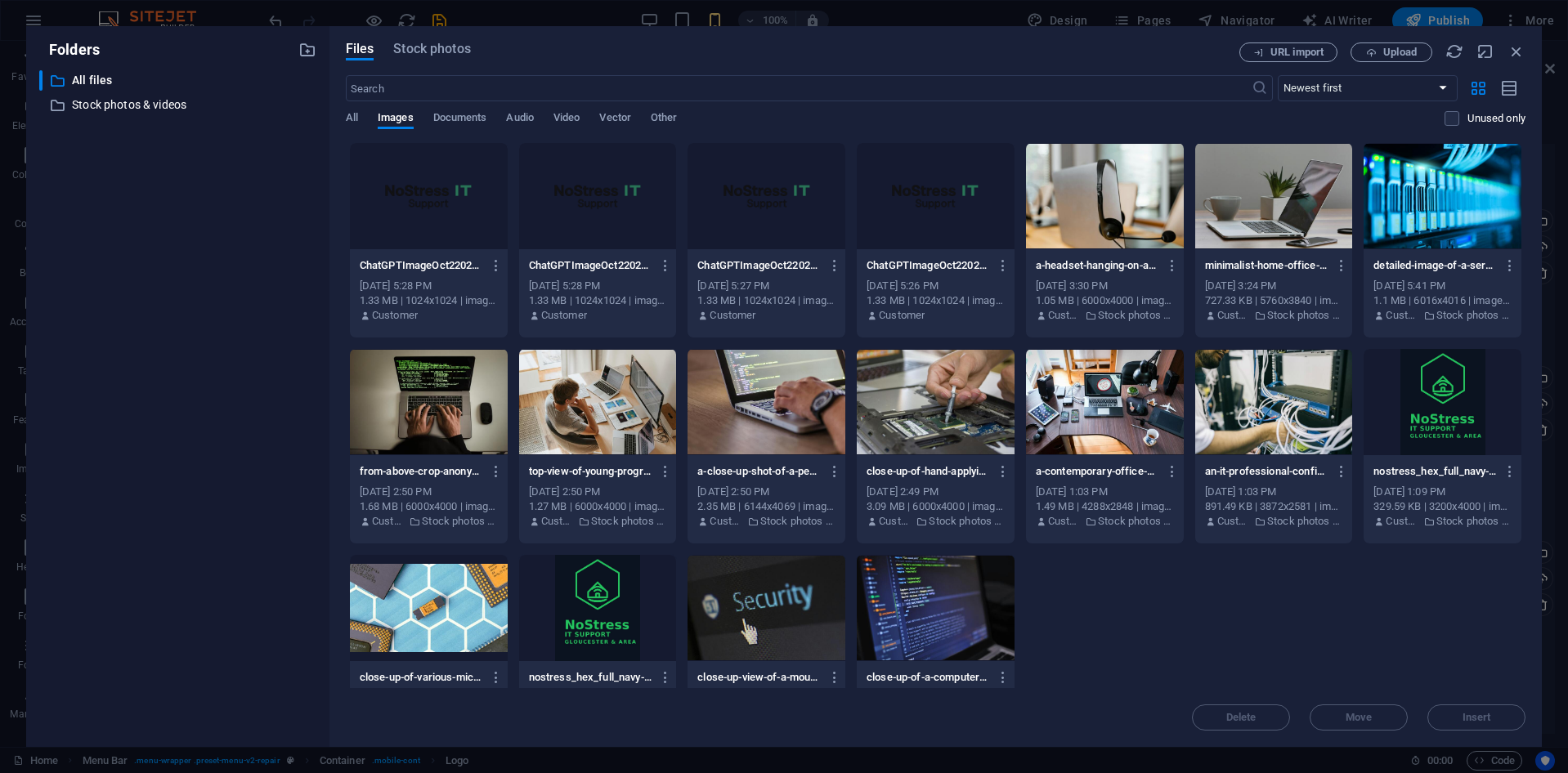
click at [406, 200] on div at bounding box center [428, 196] width 157 height 106
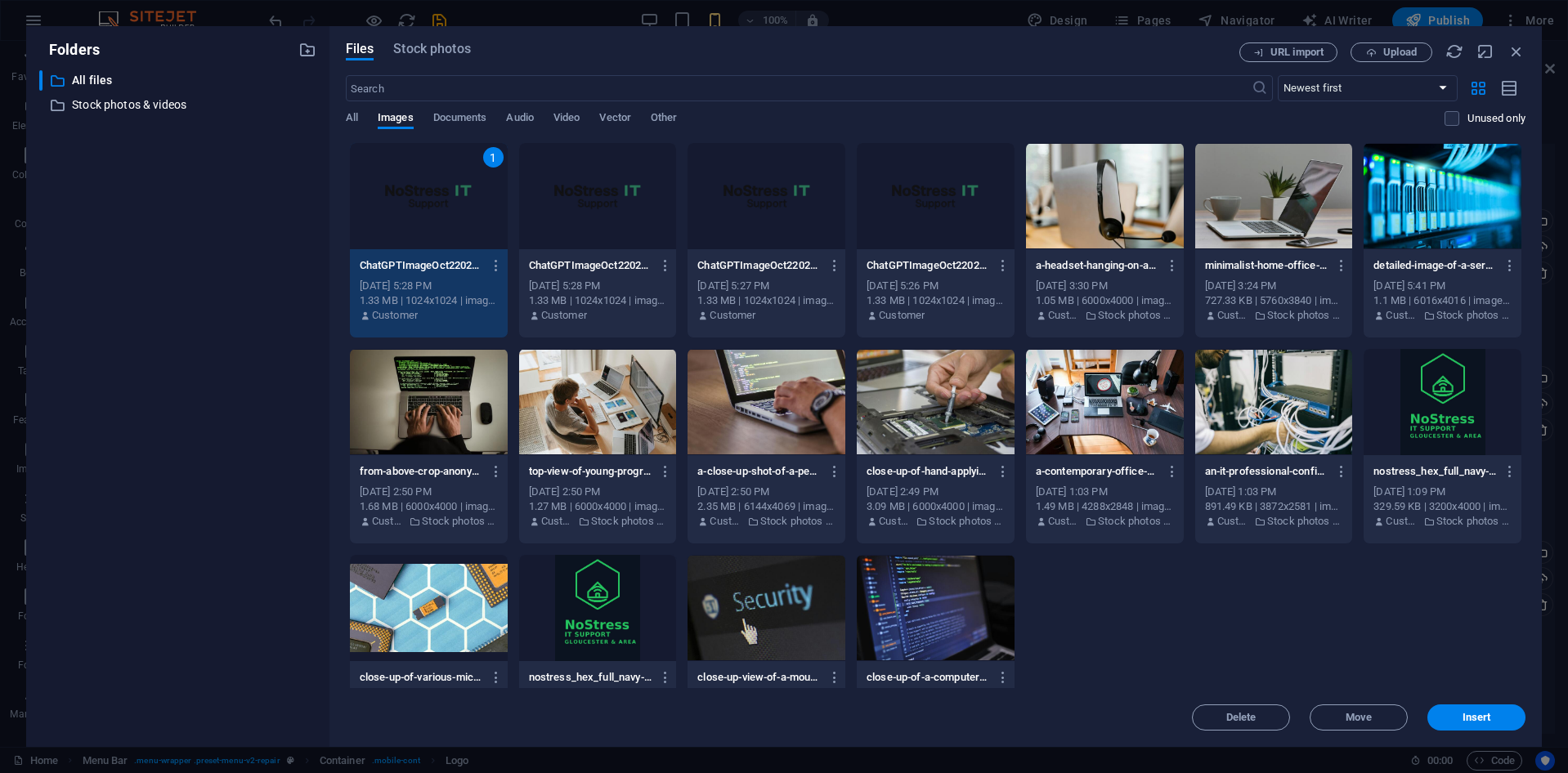
click at [406, 200] on div "1" at bounding box center [428, 196] width 157 height 106
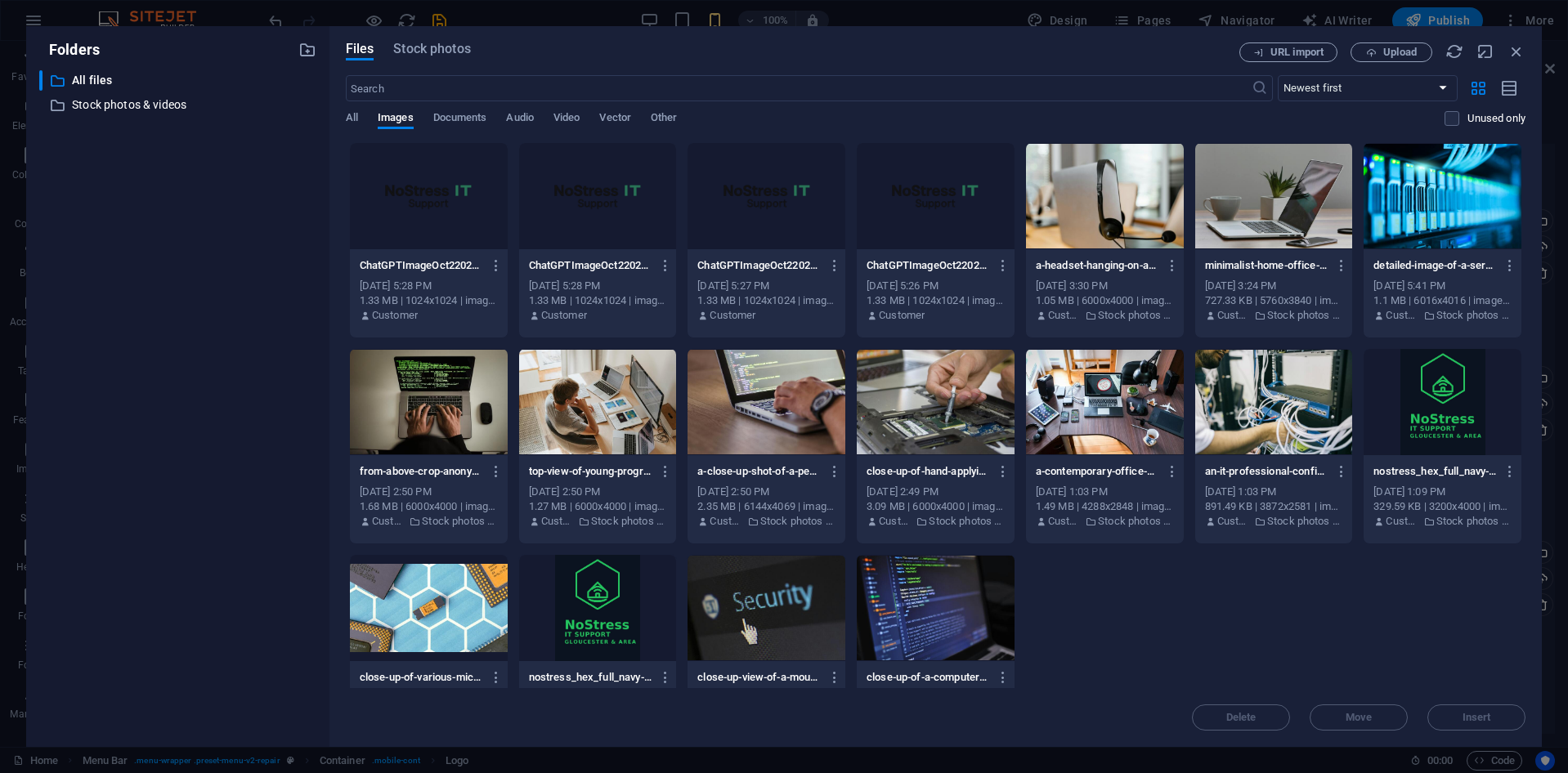
click at [406, 200] on div at bounding box center [428, 196] width 157 height 106
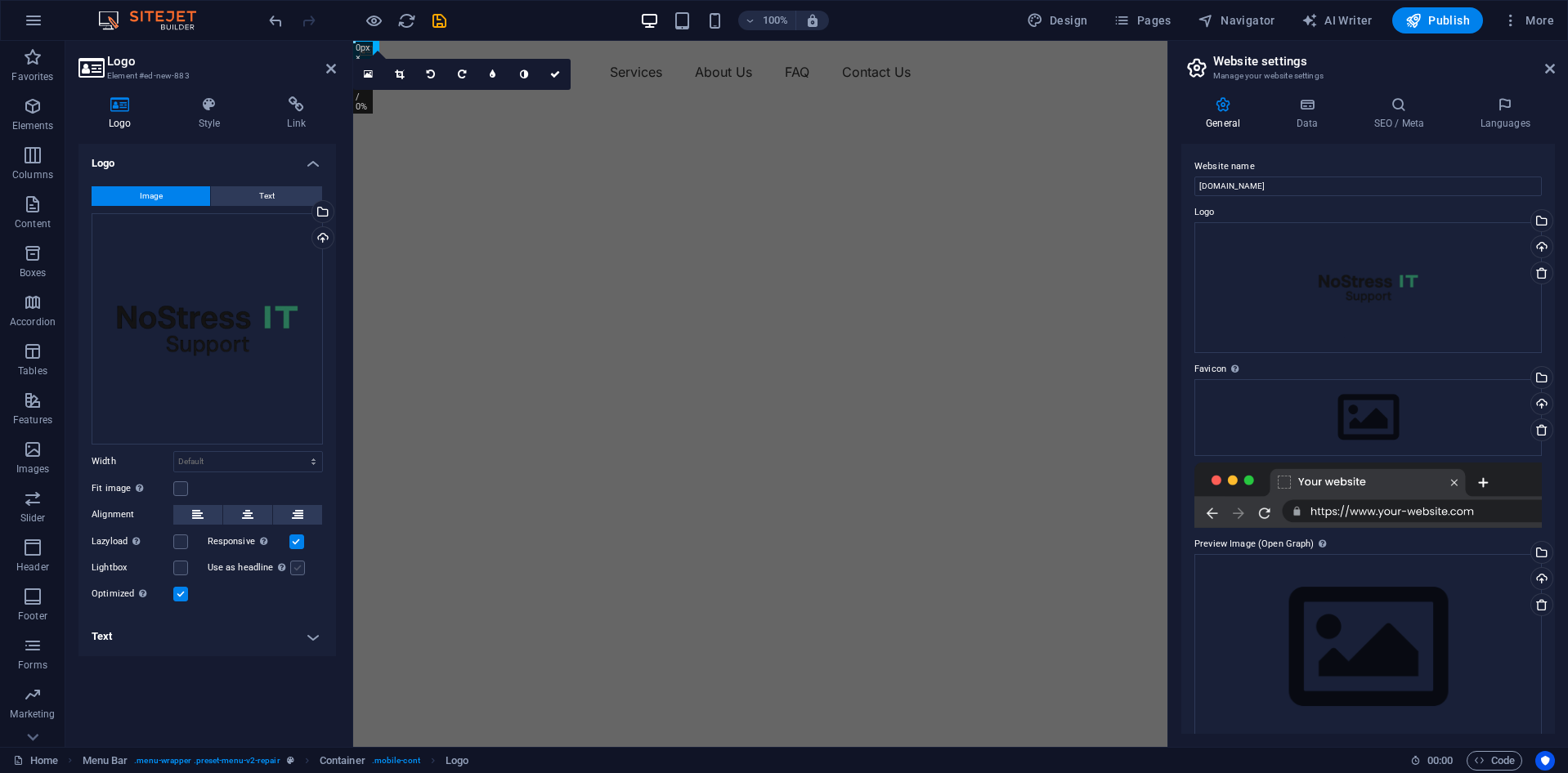
click at [297, 571] on label at bounding box center [297, 567] width 14 height 14
click at [0, 0] on input "Use as headline The image will be wrapped in an H1 headline tag. Useful for giv…" at bounding box center [0, 0] width 0 height 0
click at [557, 73] on icon at bounding box center [555, 74] width 10 height 10
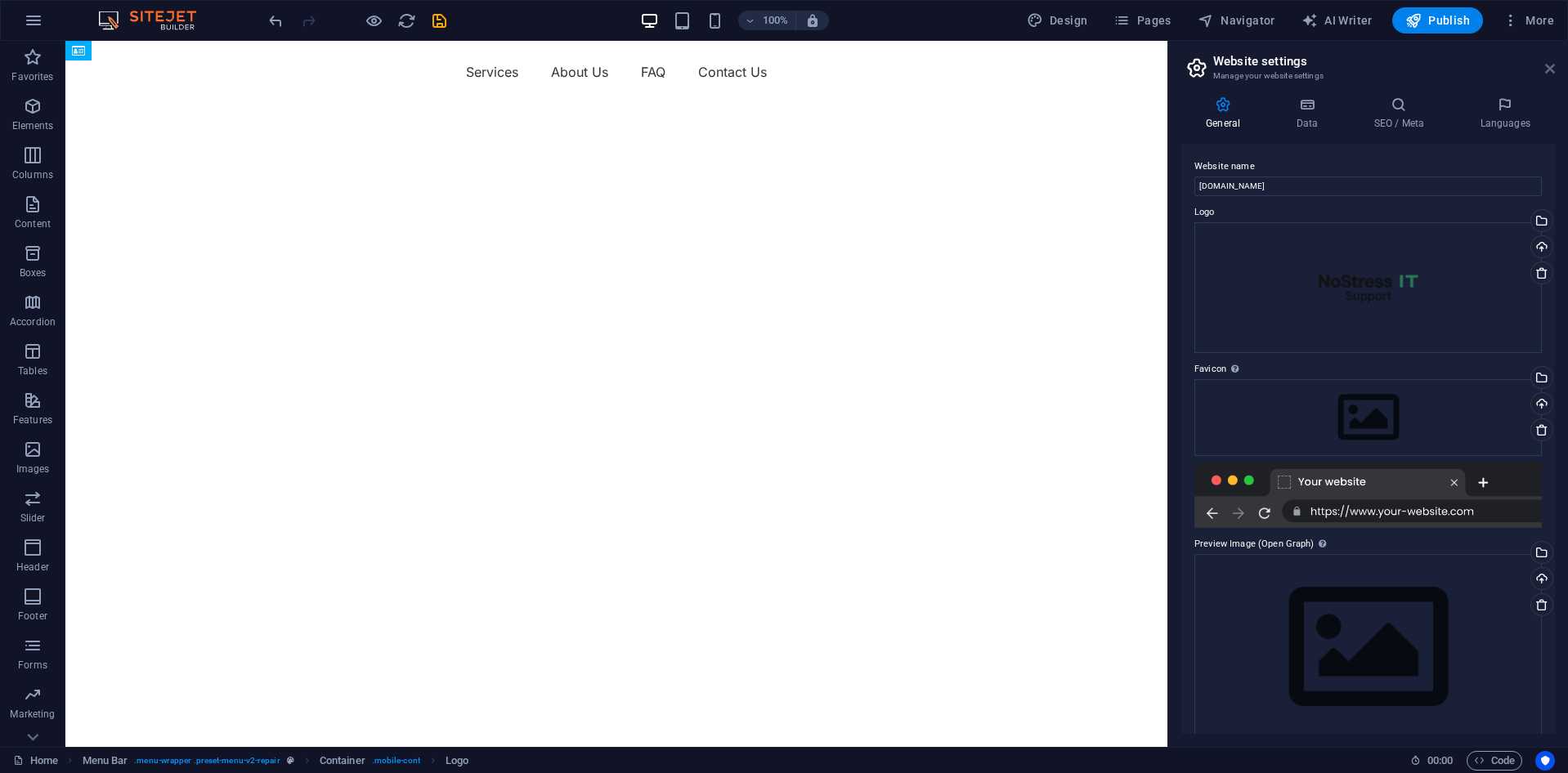
click at [1549, 69] on icon at bounding box center [1550, 69] width 10 height 14
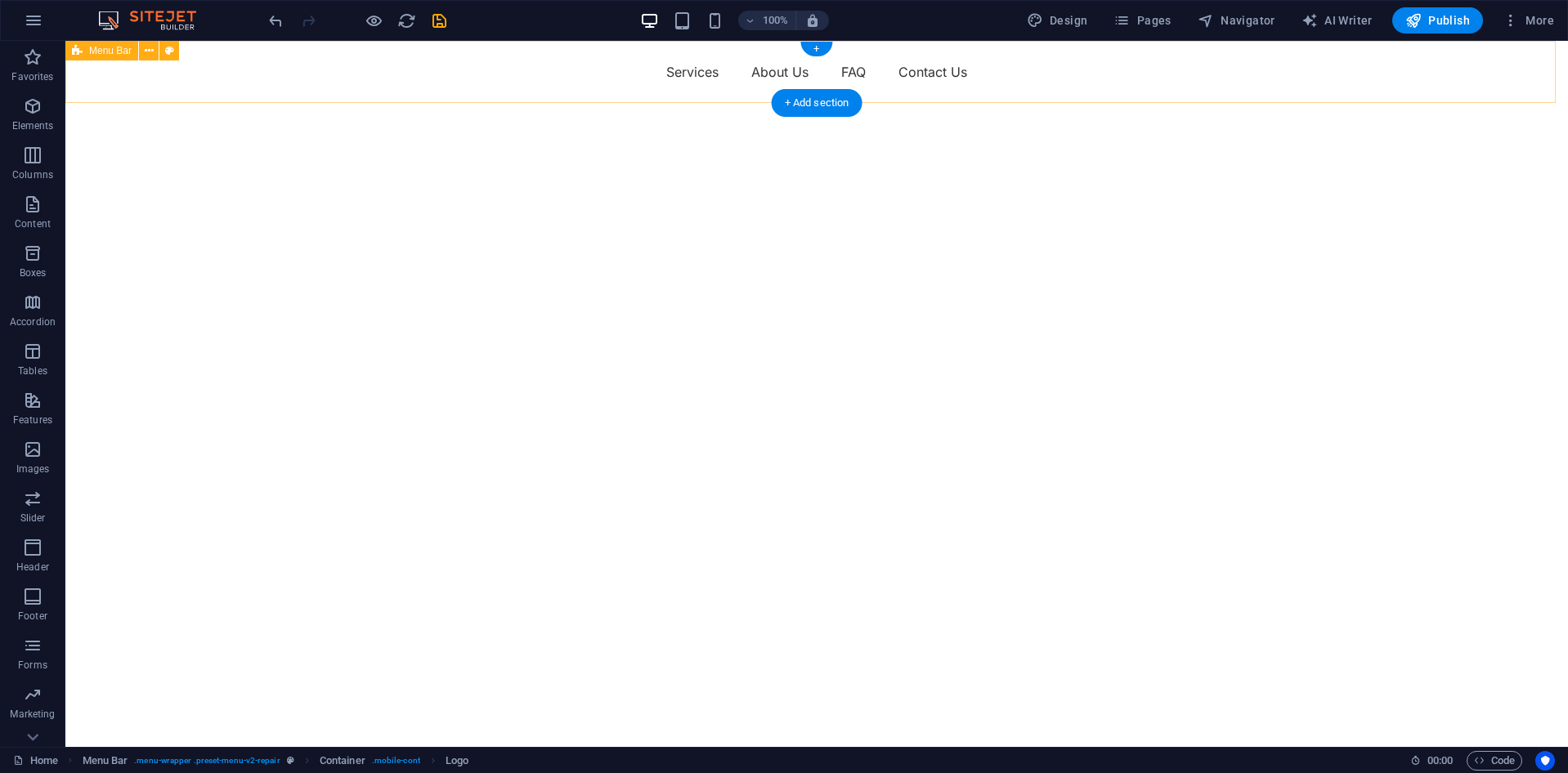
click at [288, 74] on div "Menu Services About Us FAQ Contact Us" at bounding box center [817, 71] width 1502 height 62
click at [152, 52] on icon at bounding box center [149, 51] width 9 height 17
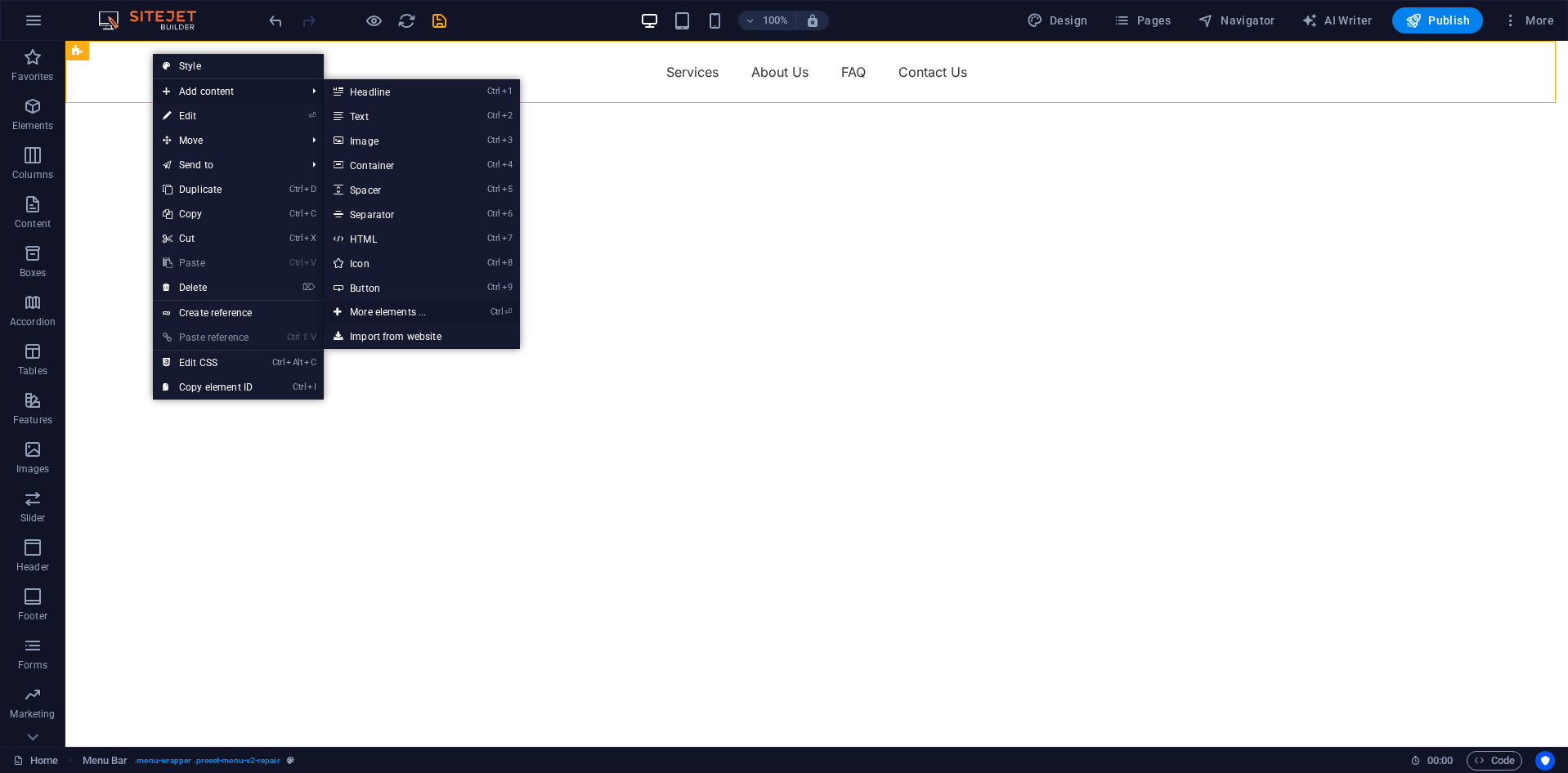
click at [380, 307] on link "Ctrl ⏎ More elements ..." at bounding box center [391, 312] width 135 height 24
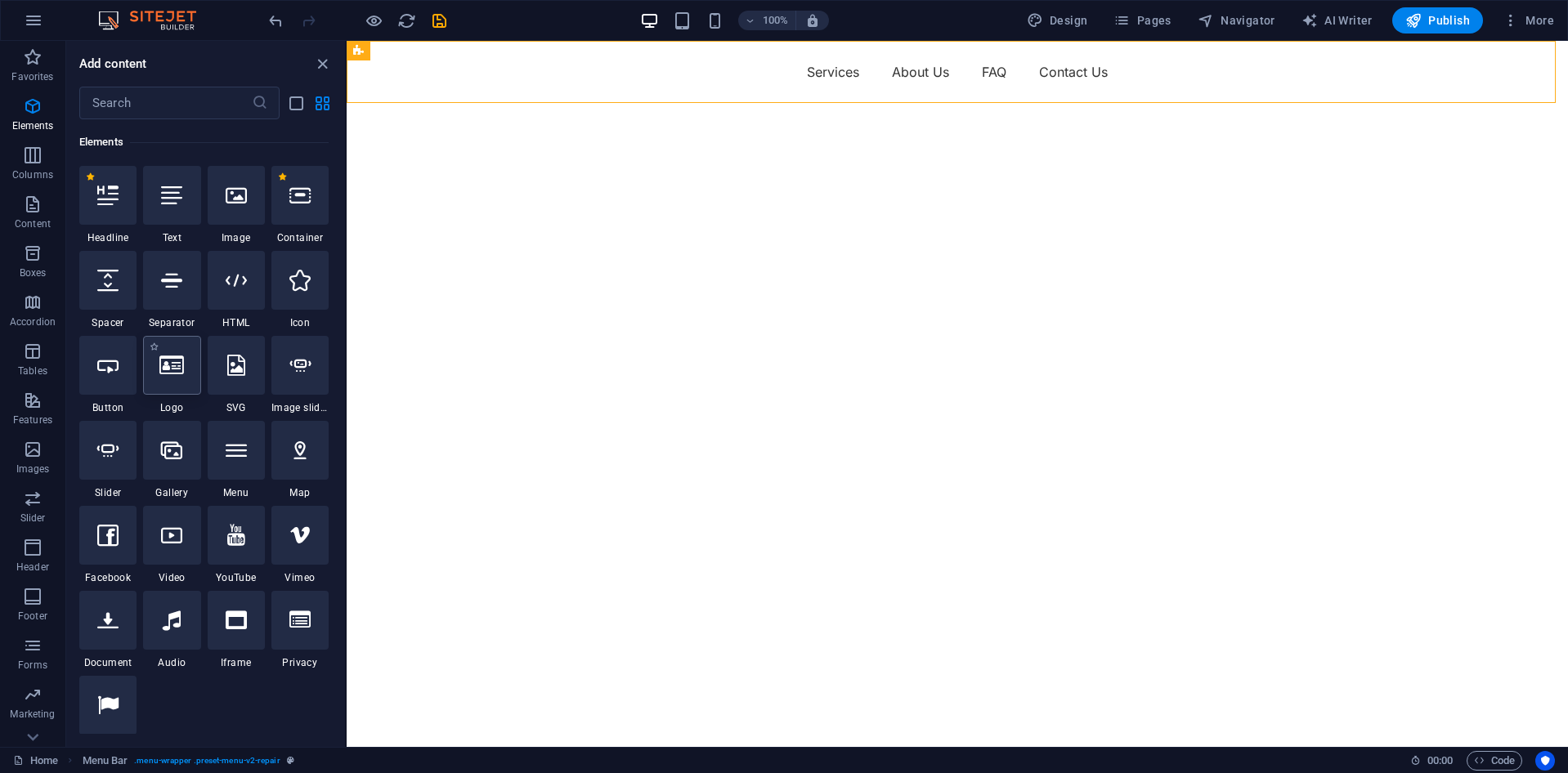
click at [176, 365] on icon at bounding box center [171, 366] width 24 height 21
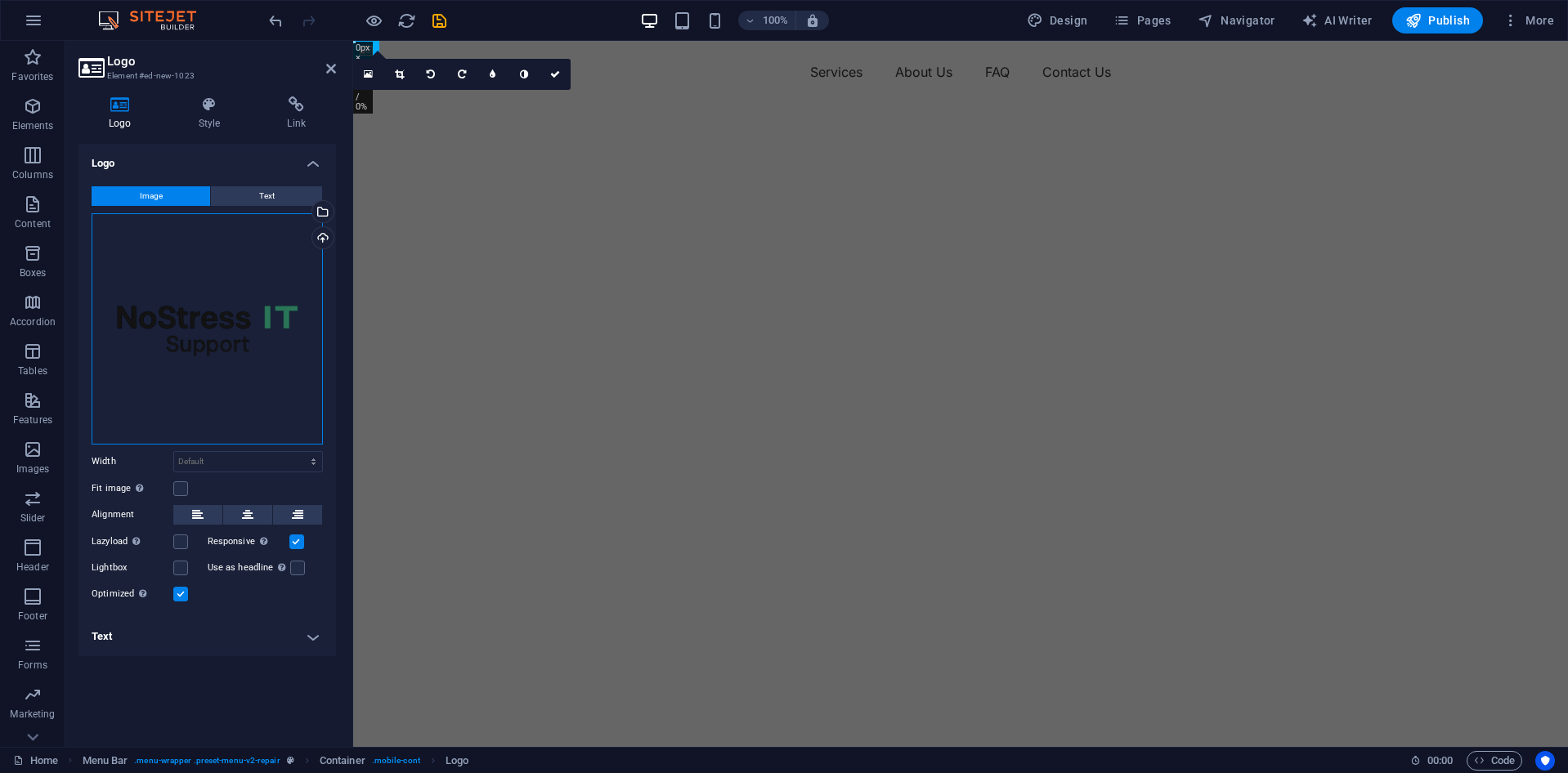
click at [206, 367] on div "Drag files here, click to choose files or select files from Files or our free s…" at bounding box center [208, 329] width 232 height 232
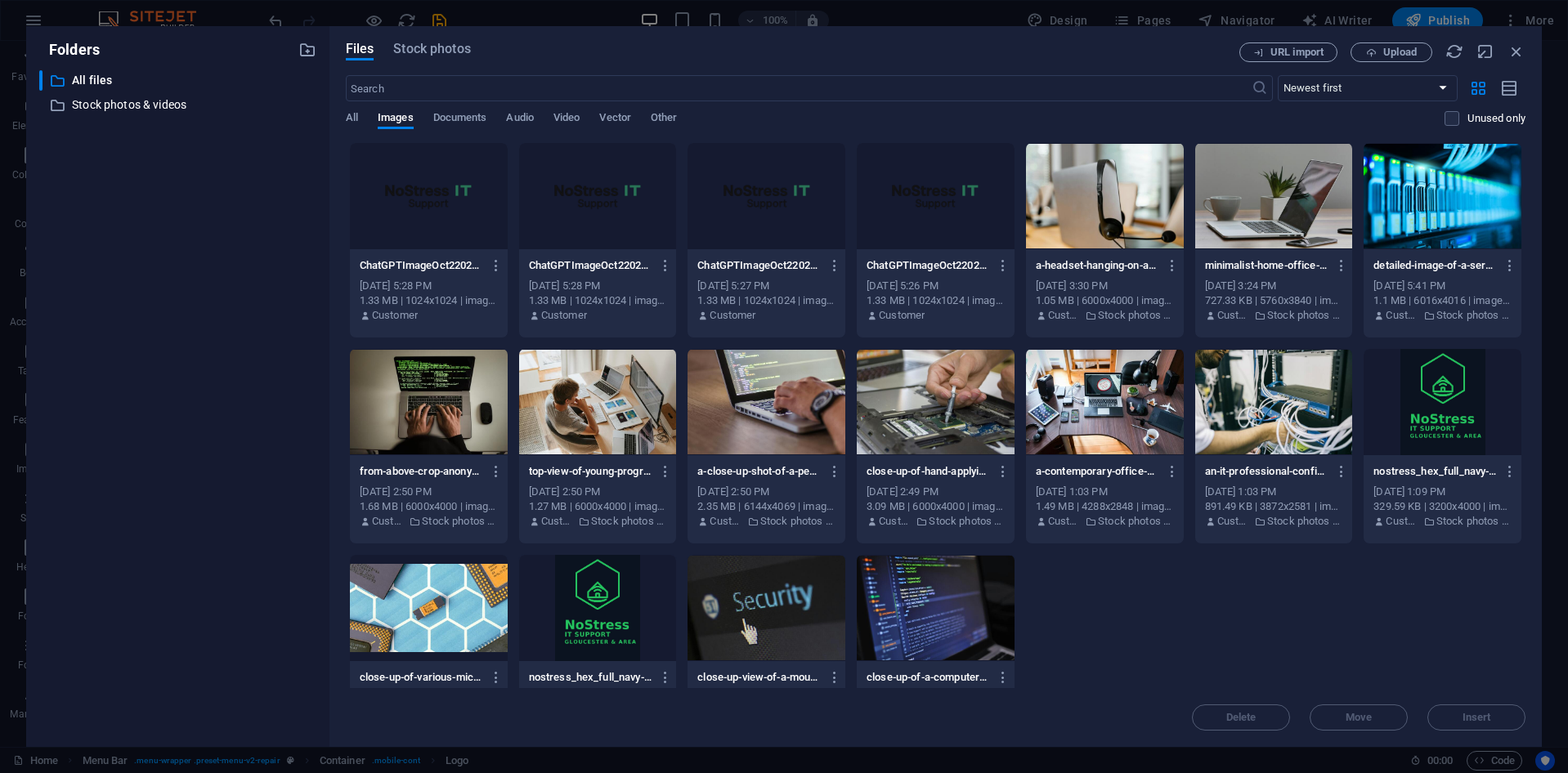
click at [395, 195] on div at bounding box center [428, 196] width 157 height 106
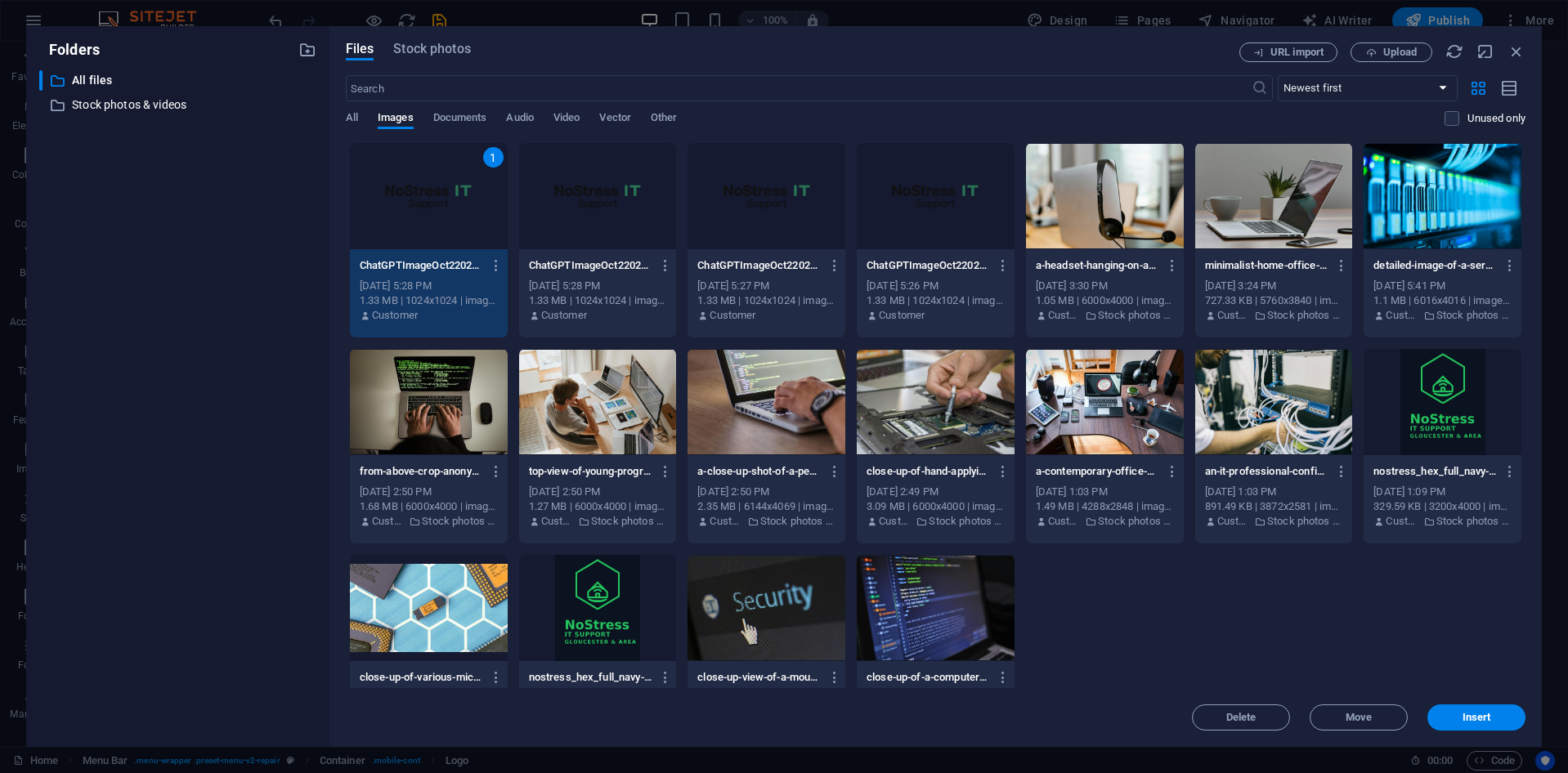
click at [395, 195] on div "1" at bounding box center [428, 196] width 157 height 106
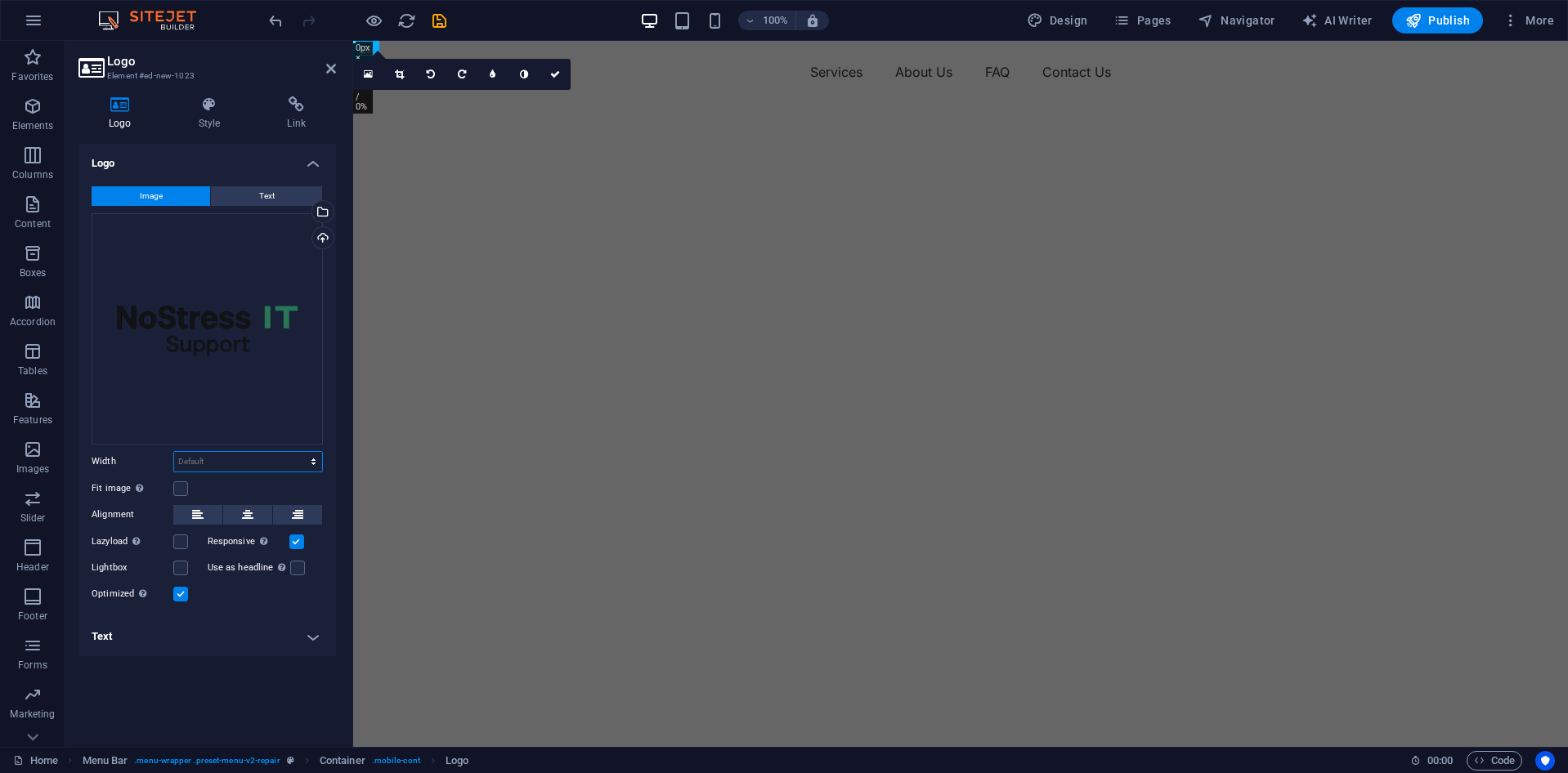
click at [246, 467] on select "Default auto px rem % em vh vw" at bounding box center [247, 461] width 148 height 19
click at [174, 452] on select "Default auto px rem % em vh vw" at bounding box center [247, 461] width 148 height 19
select select "DISABLED_OPTION_VALUE"
click at [374, 78] on link at bounding box center [369, 74] width 31 height 31
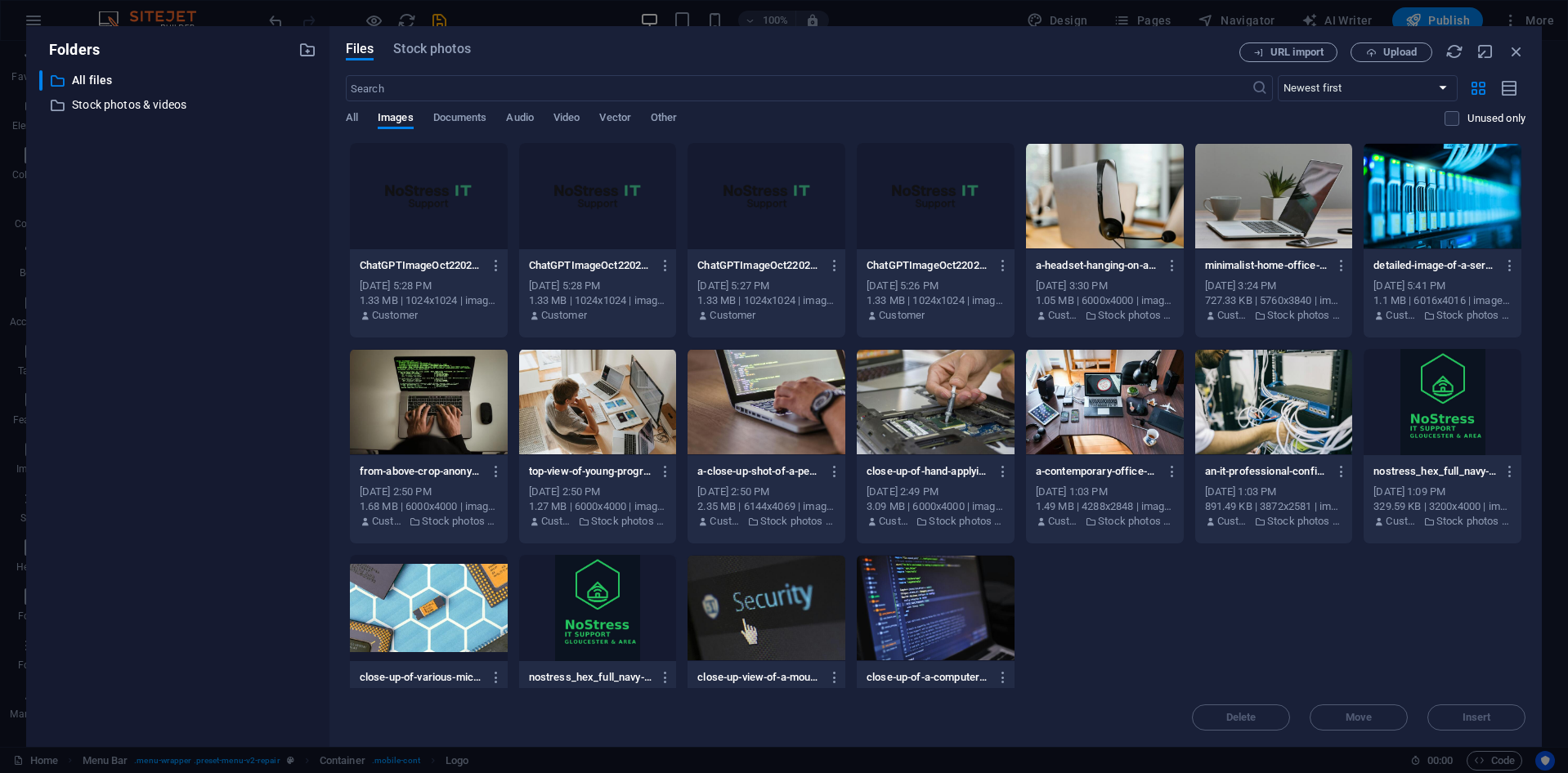
click at [398, 167] on div at bounding box center [428, 196] width 157 height 106
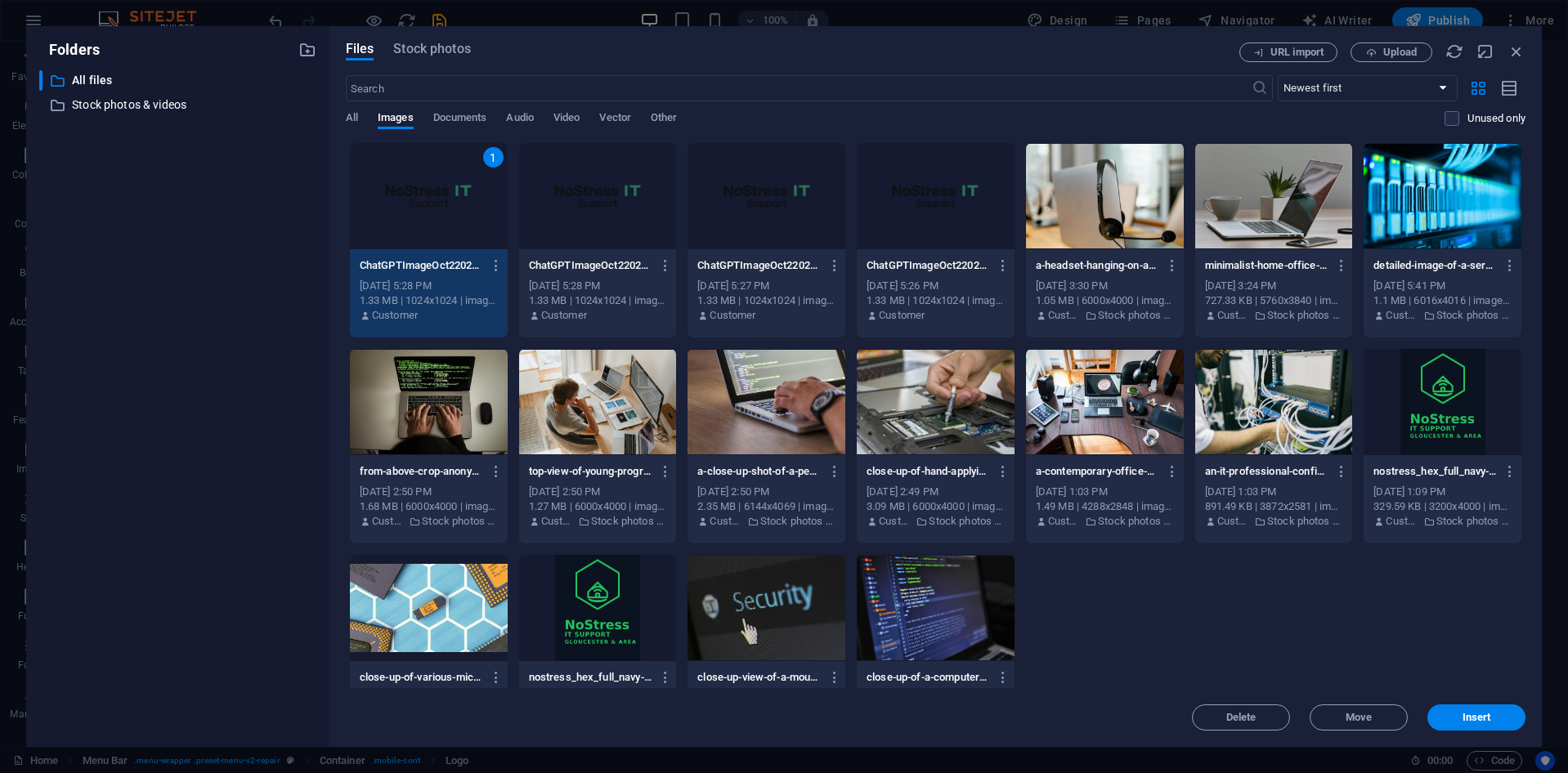
click at [398, 167] on div "1" at bounding box center [428, 196] width 157 height 106
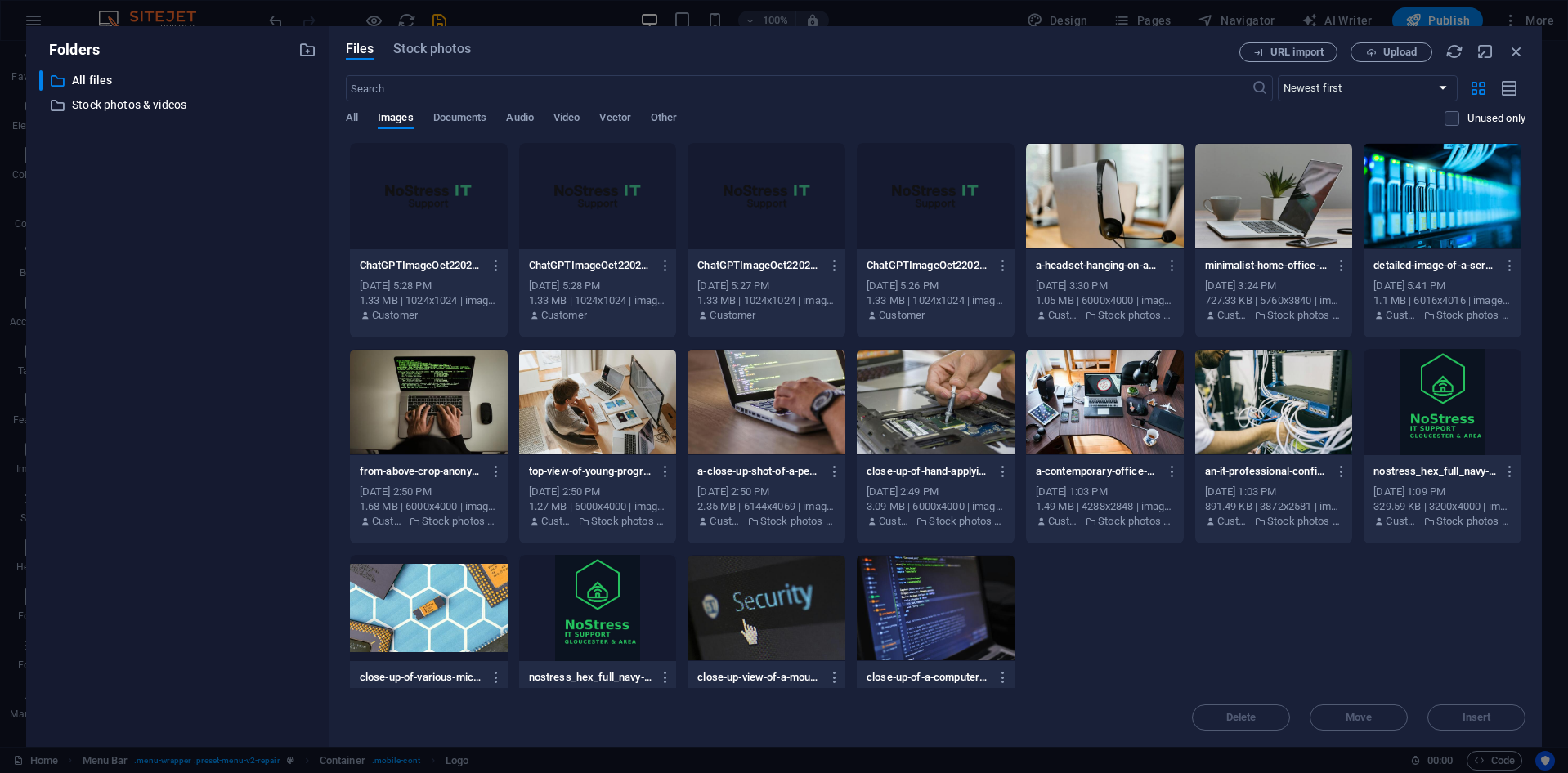
click at [400, 208] on div at bounding box center [428, 196] width 157 height 106
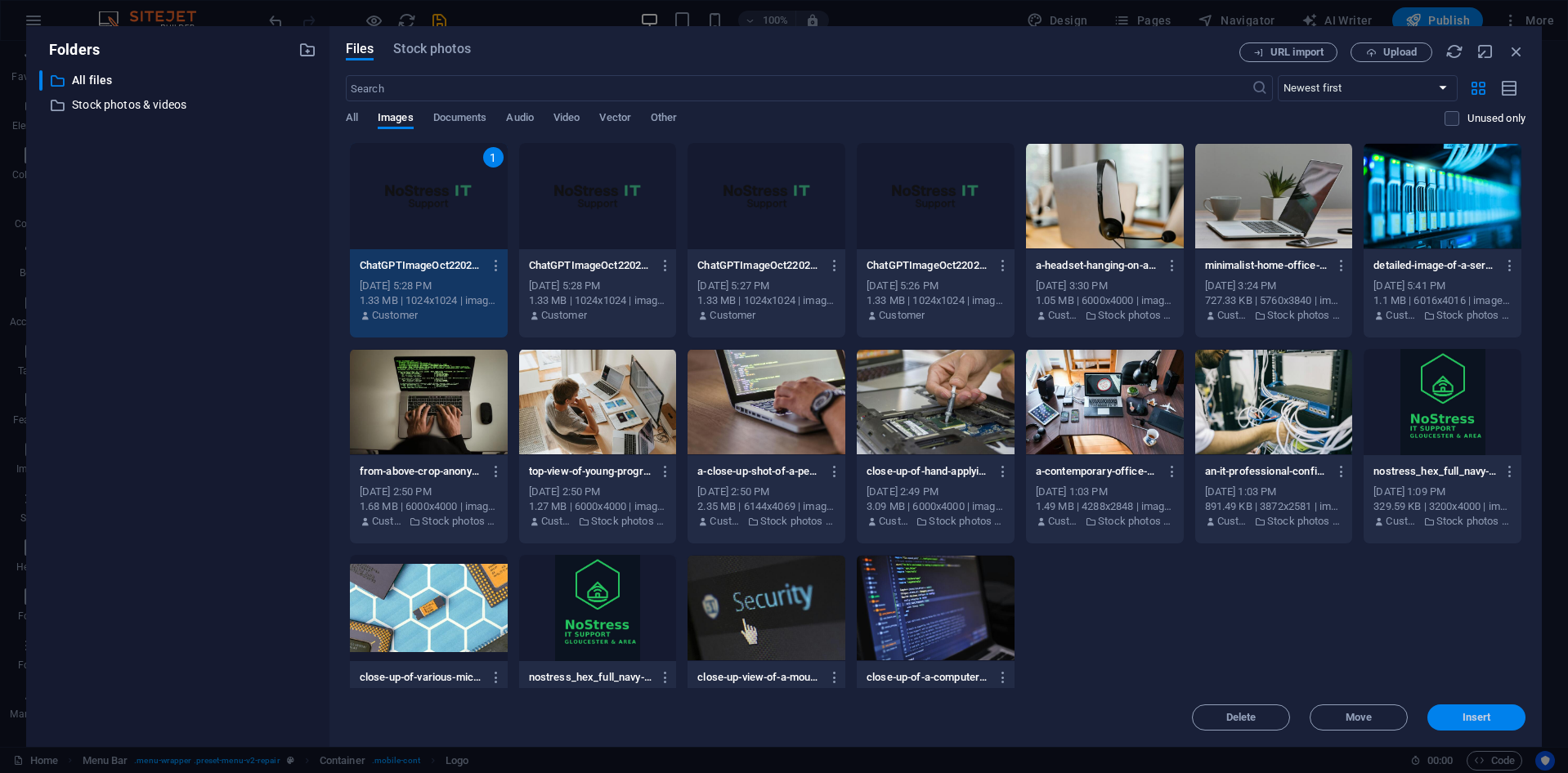
click at [1483, 726] on button "Insert" at bounding box center [1477, 717] width 98 height 26
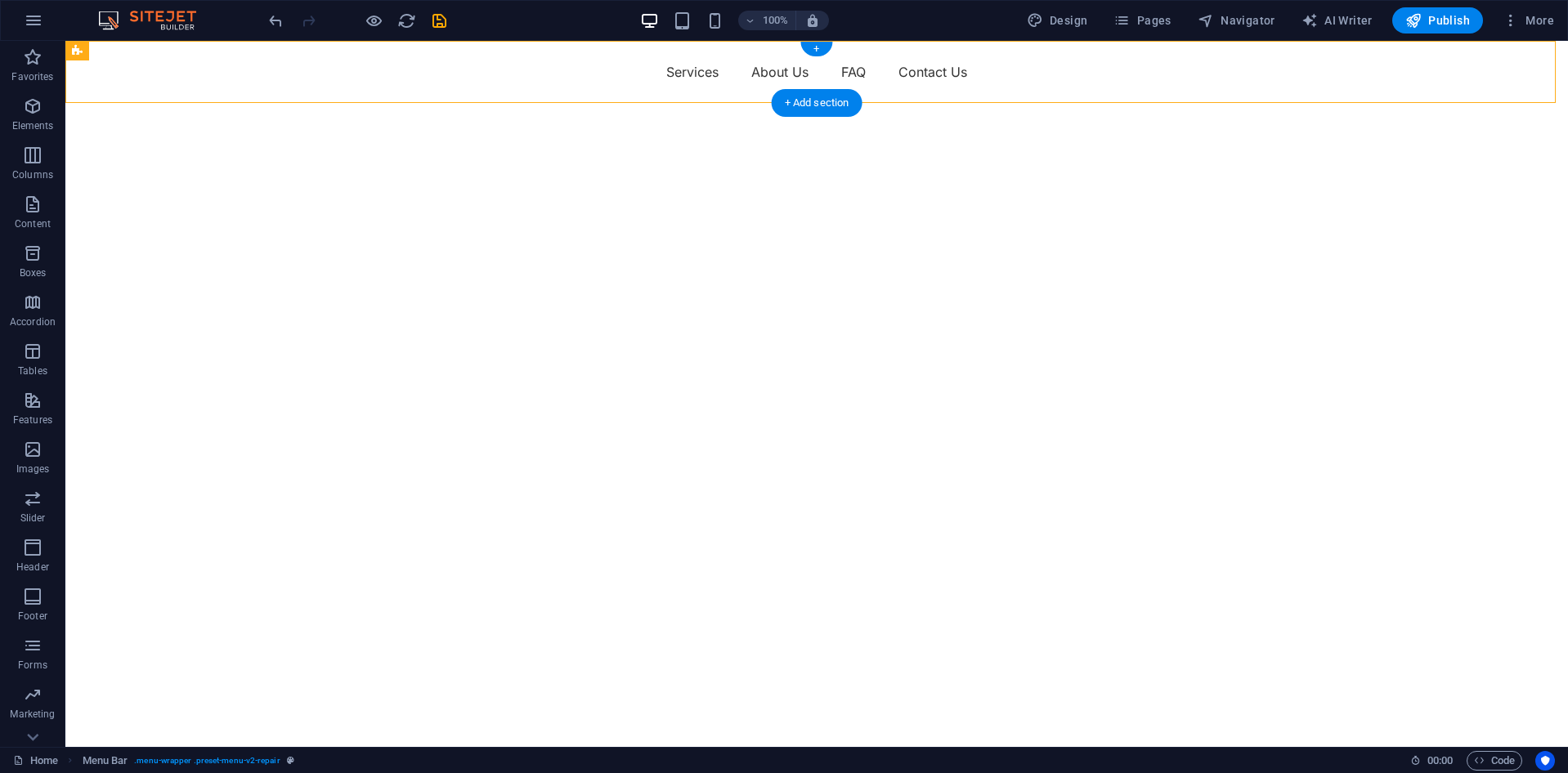
drag, startPoint x: 430, startPoint y: 93, endPoint x: 500, endPoint y: 77, distance: 71.8
click at [78, 55] on icon at bounding box center [77, 50] width 11 height 19
click at [88, 47] on div "Menu Bar" at bounding box center [101, 50] width 72 height 19
click at [269, 68] on div "Menu Services About Us FAQ Contact Us" at bounding box center [817, 71] width 1502 height 62
click at [346, 86] on div "Menu Services About Us FAQ Contact Us" at bounding box center [817, 71] width 1502 height 62
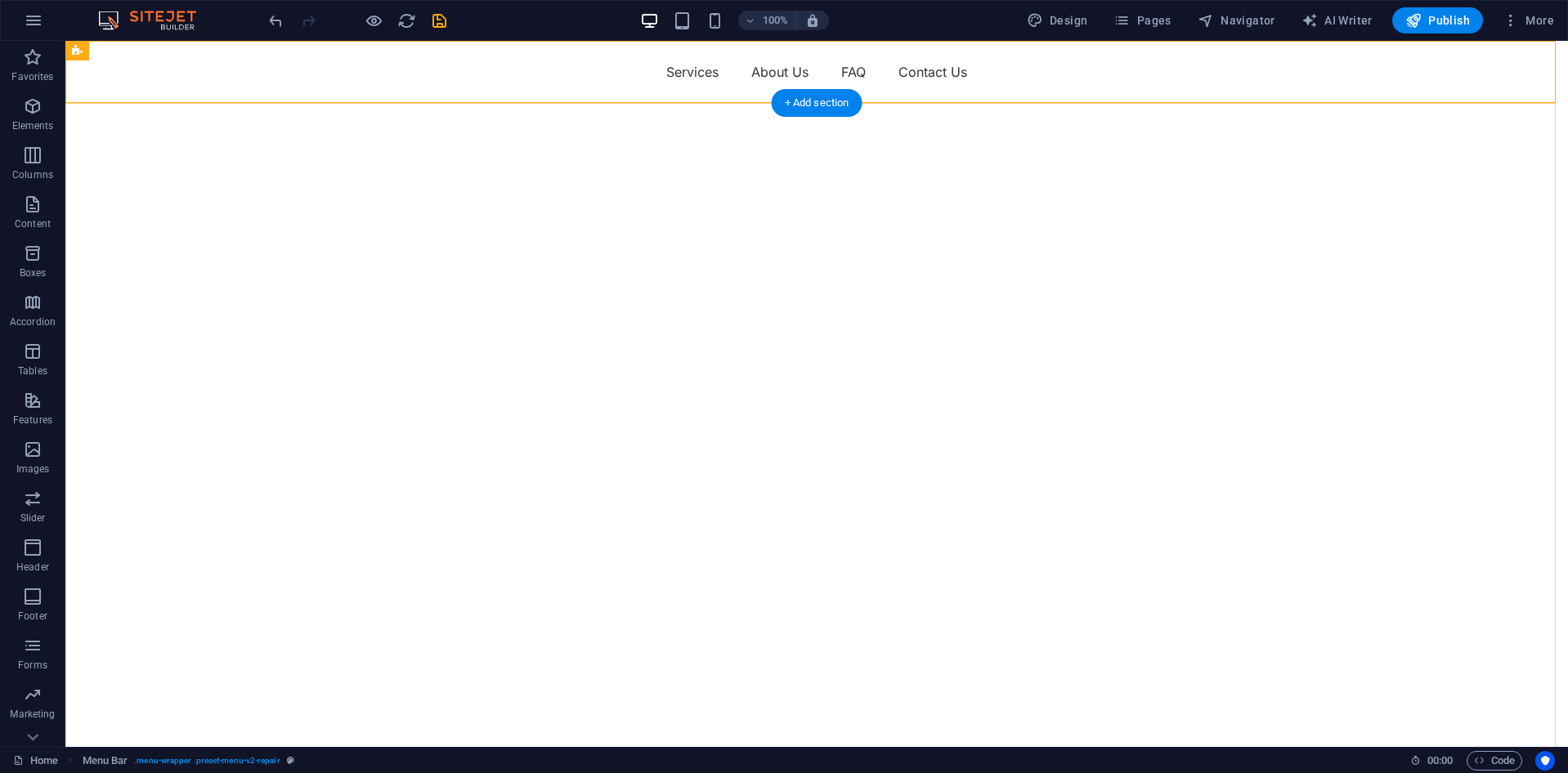
click at [810, 100] on div "+ Add section" at bounding box center [817, 102] width 91 height 28
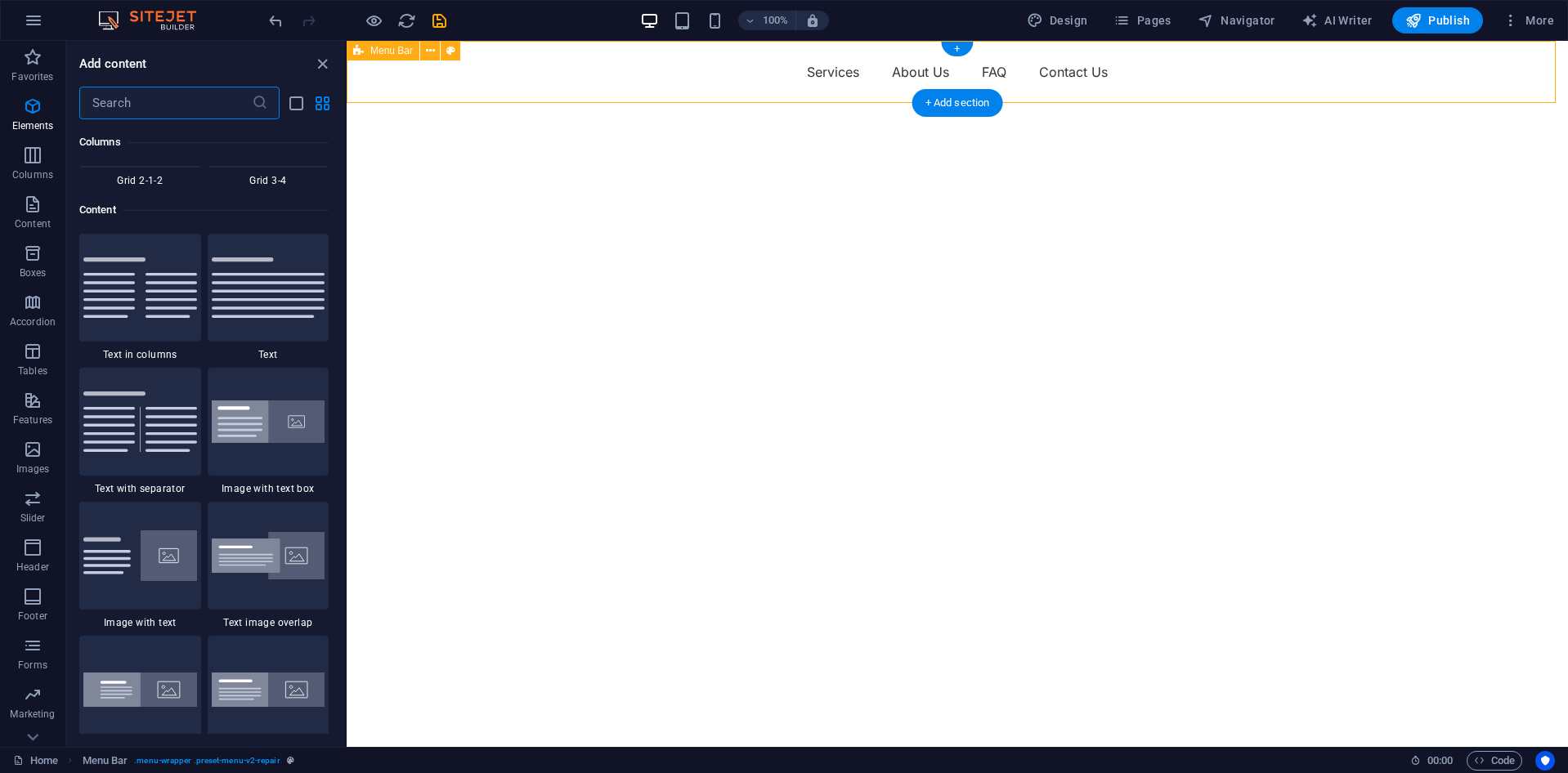
scroll to position [2859, 0]
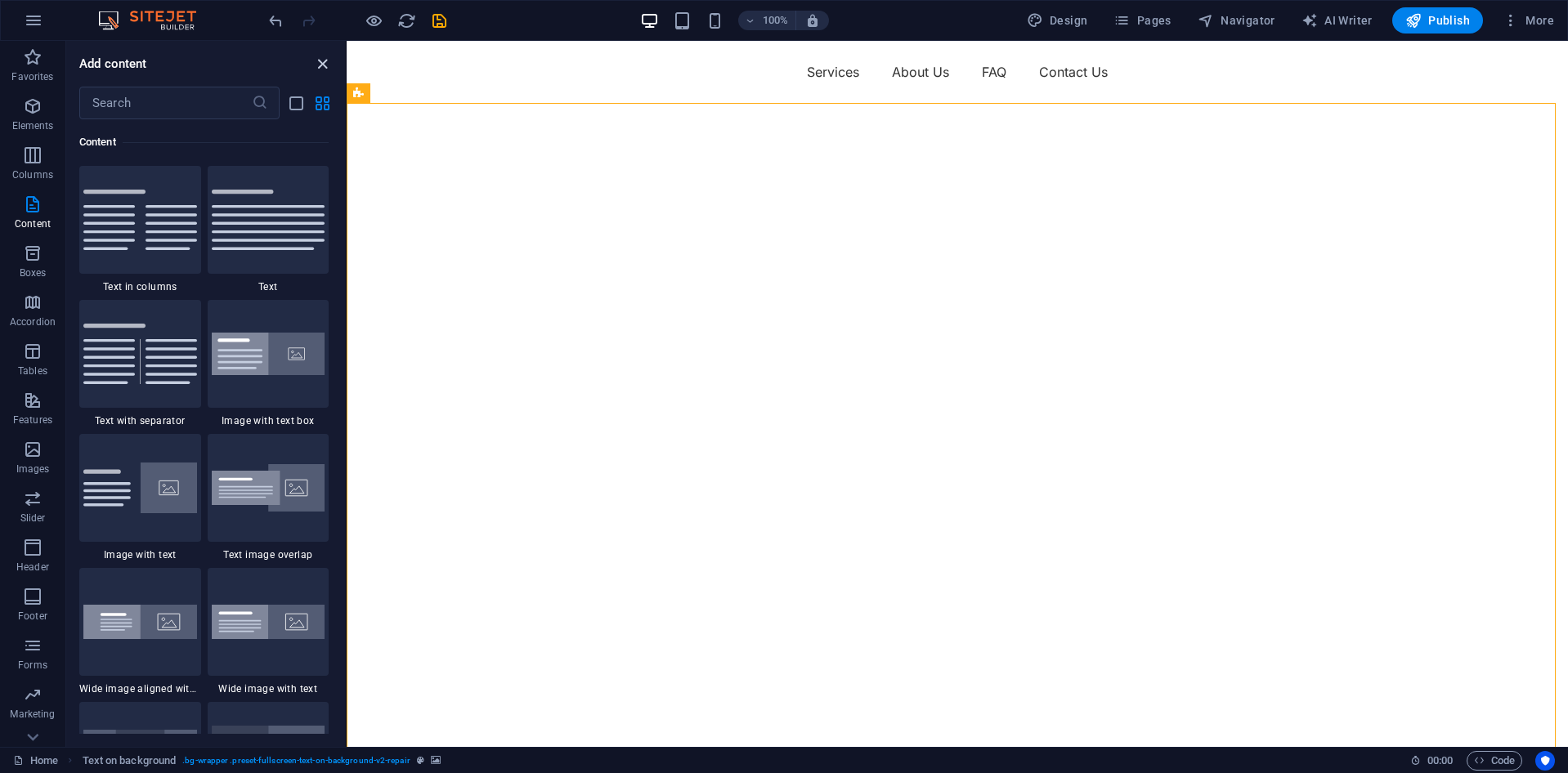
click at [325, 62] on icon "close panel" at bounding box center [322, 64] width 18 height 18
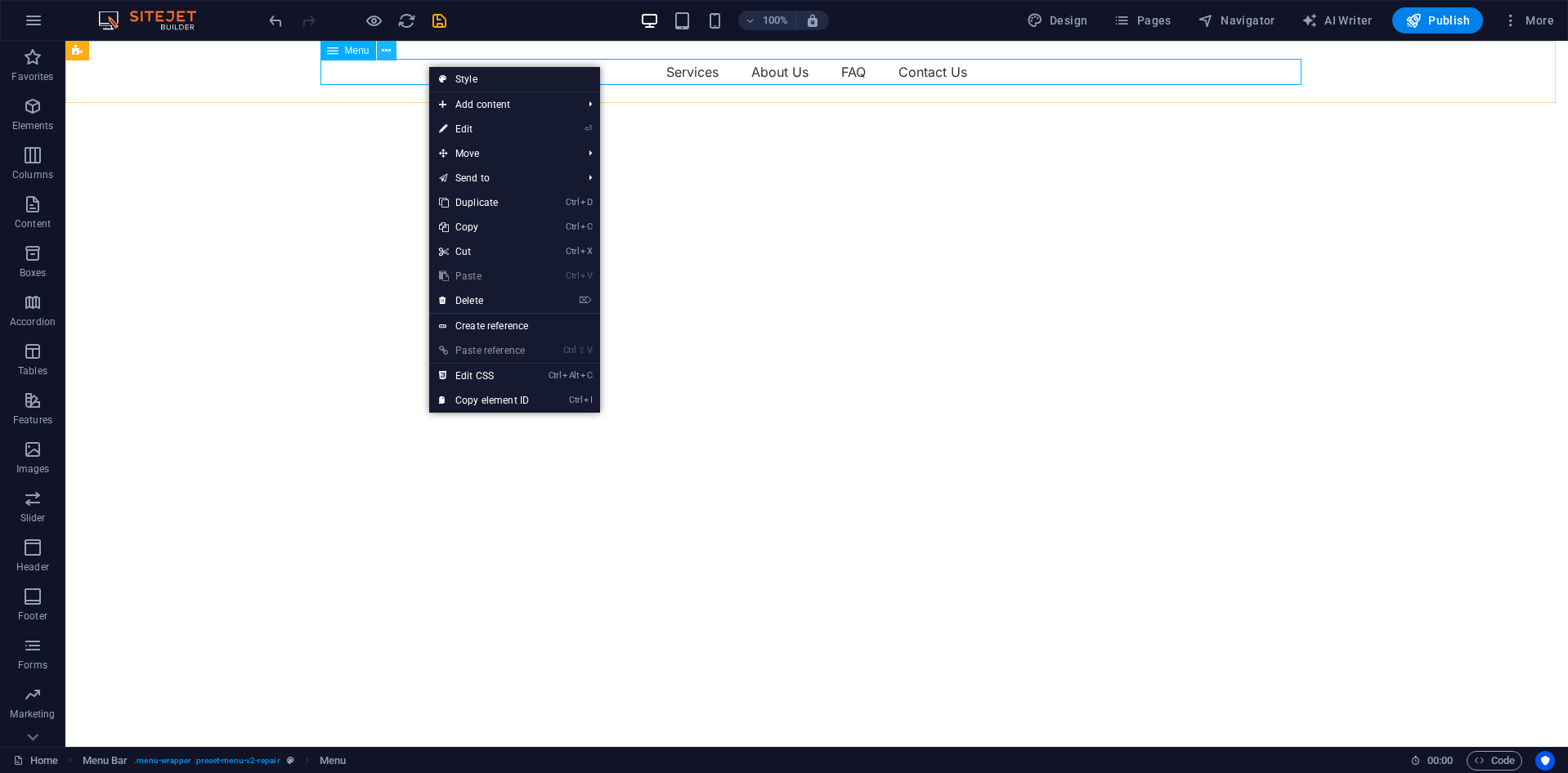
click at [383, 44] on icon at bounding box center [385, 51] width 9 height 17
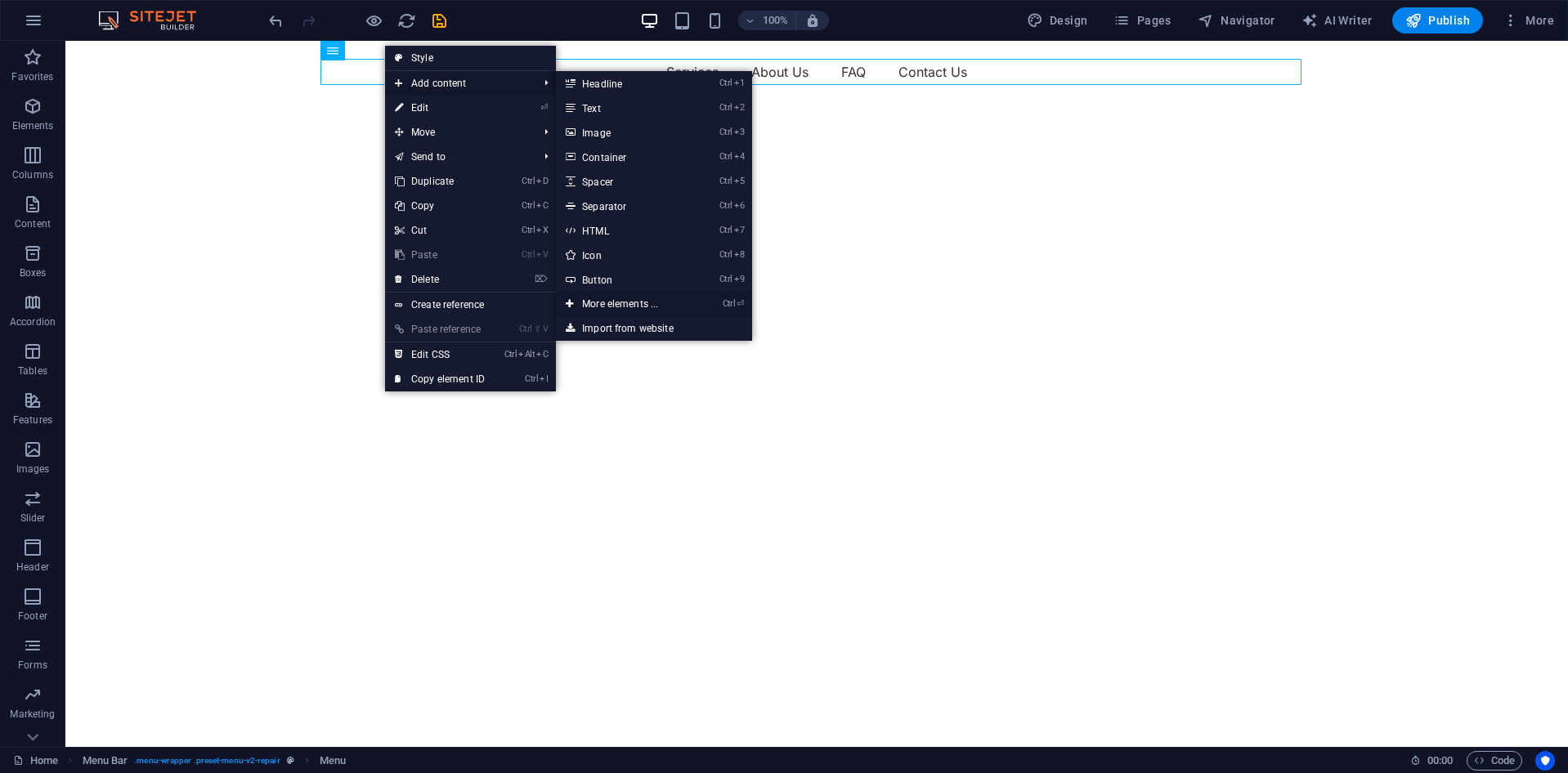
click at [623, 309] on link "Ctrl ⏎ More elements ..." at bounding box center [624, 303] width 135 height 24
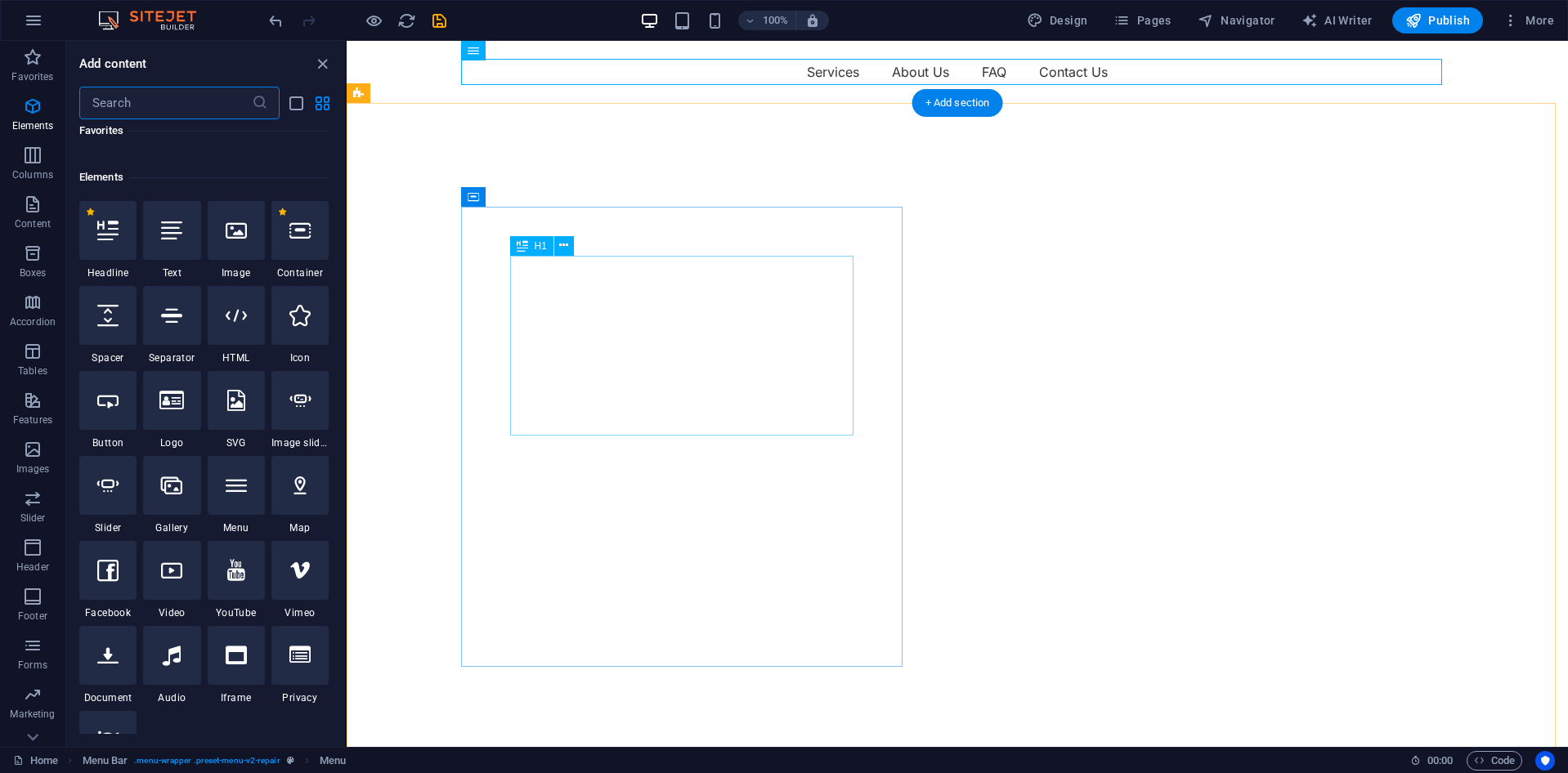
scroll to position [174, 0]
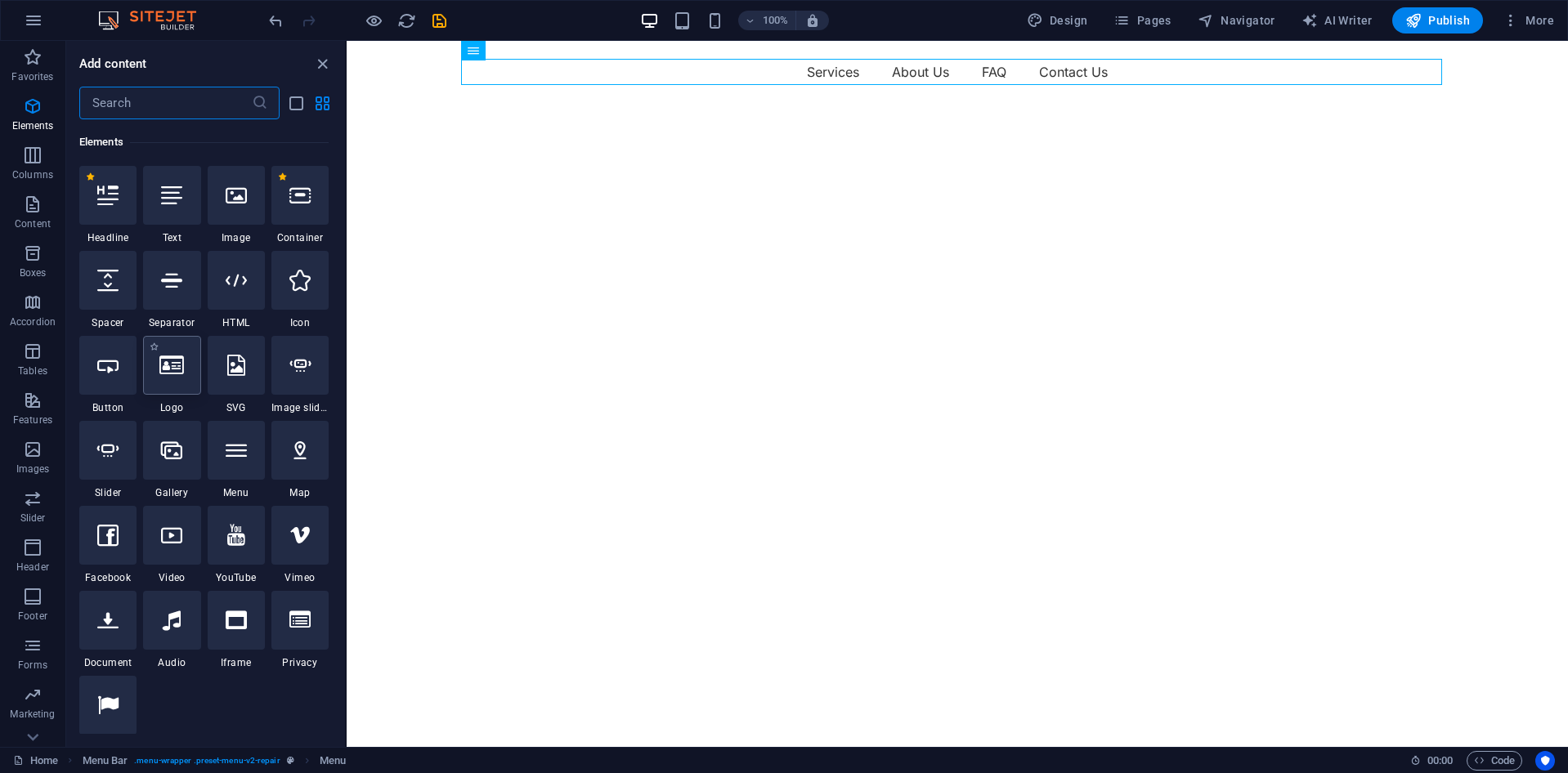
click at [190, 376] on div at bounding box center [171, 365] width 57 height 59
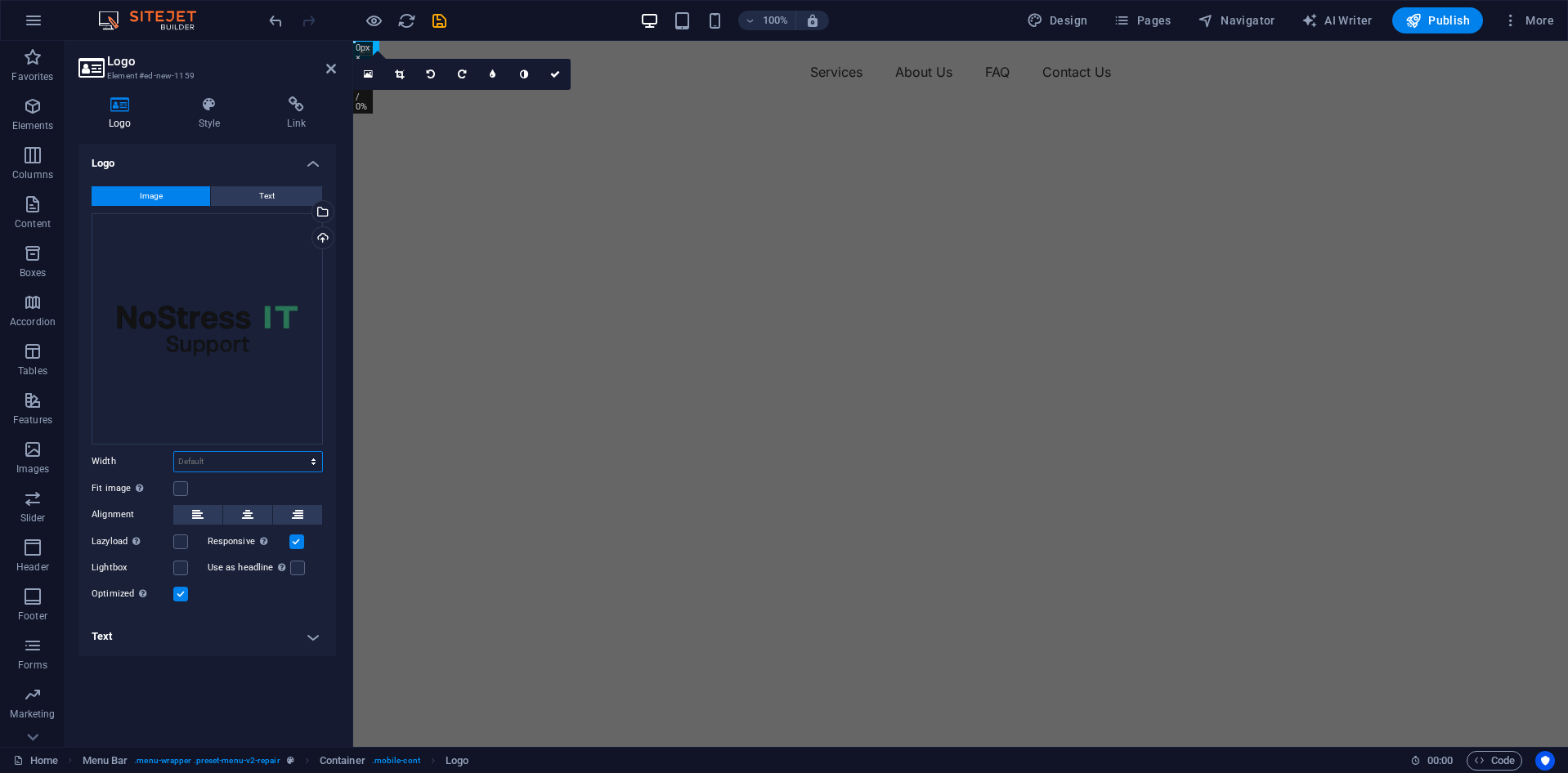
click at [280, 460] on select "Default auto px rem % em vh vw" at bounding box center [247, 461] width 148 height 19
click at [174, 452] on select "Default auto px rem % em vh vw" at bounding box center [247, 461] width 148 height 19
select select "DISABLED_OPTION_VALUE"
click at [170, 490] on label "Fit image Automatically fit image to a fixed width and height" at bounding box center [132, 488] width 82 height 19
click at [0, 0] on input "Fit image Automatically fit image to a fixed width and height" at bounding box center [0, 0] width 0 height 0
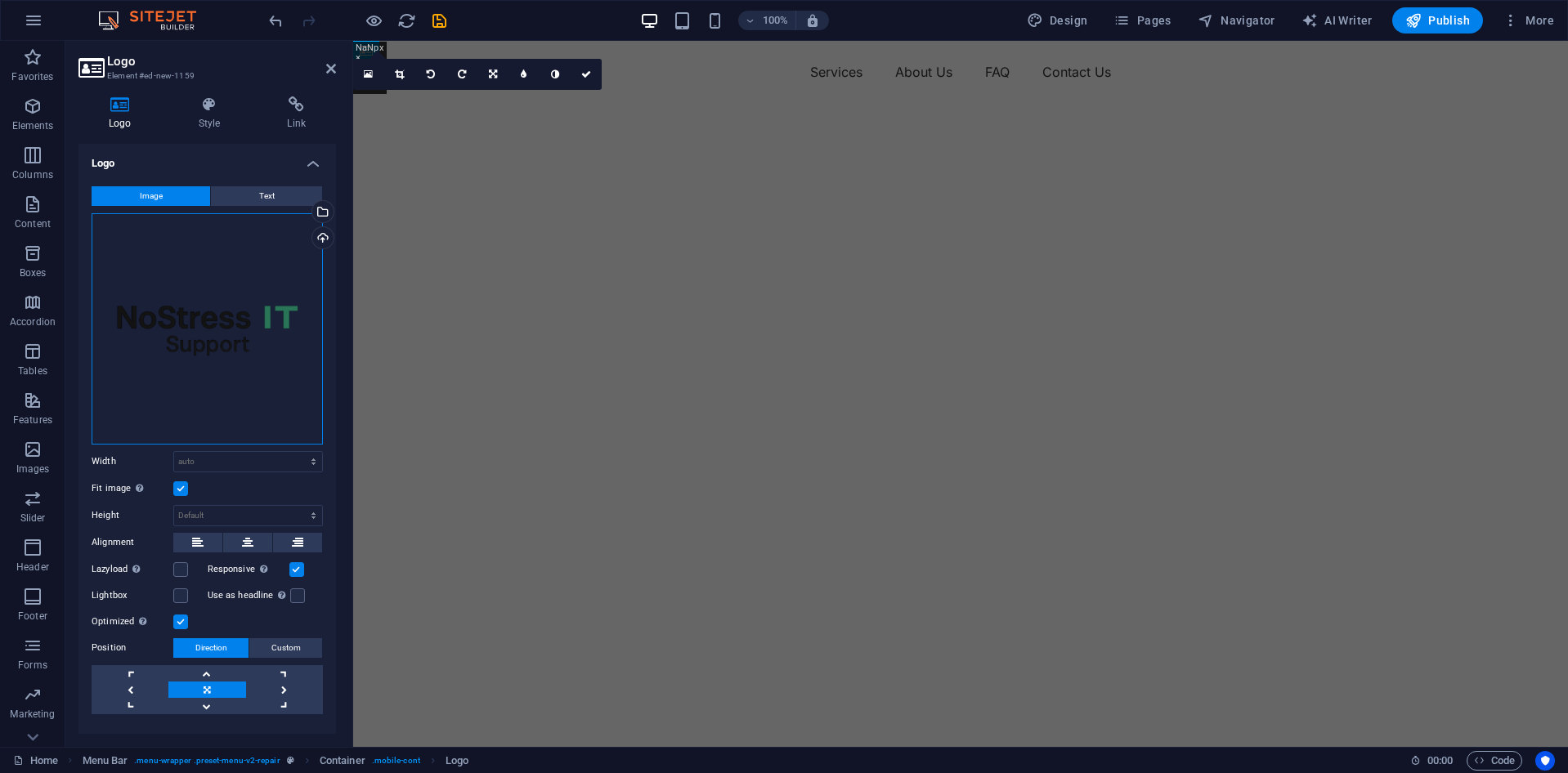
click at [198, 322] on div "Drag files here, click to choose files or select files from Files or our free s…" at bounding box center [208, 329] width 232 height 232
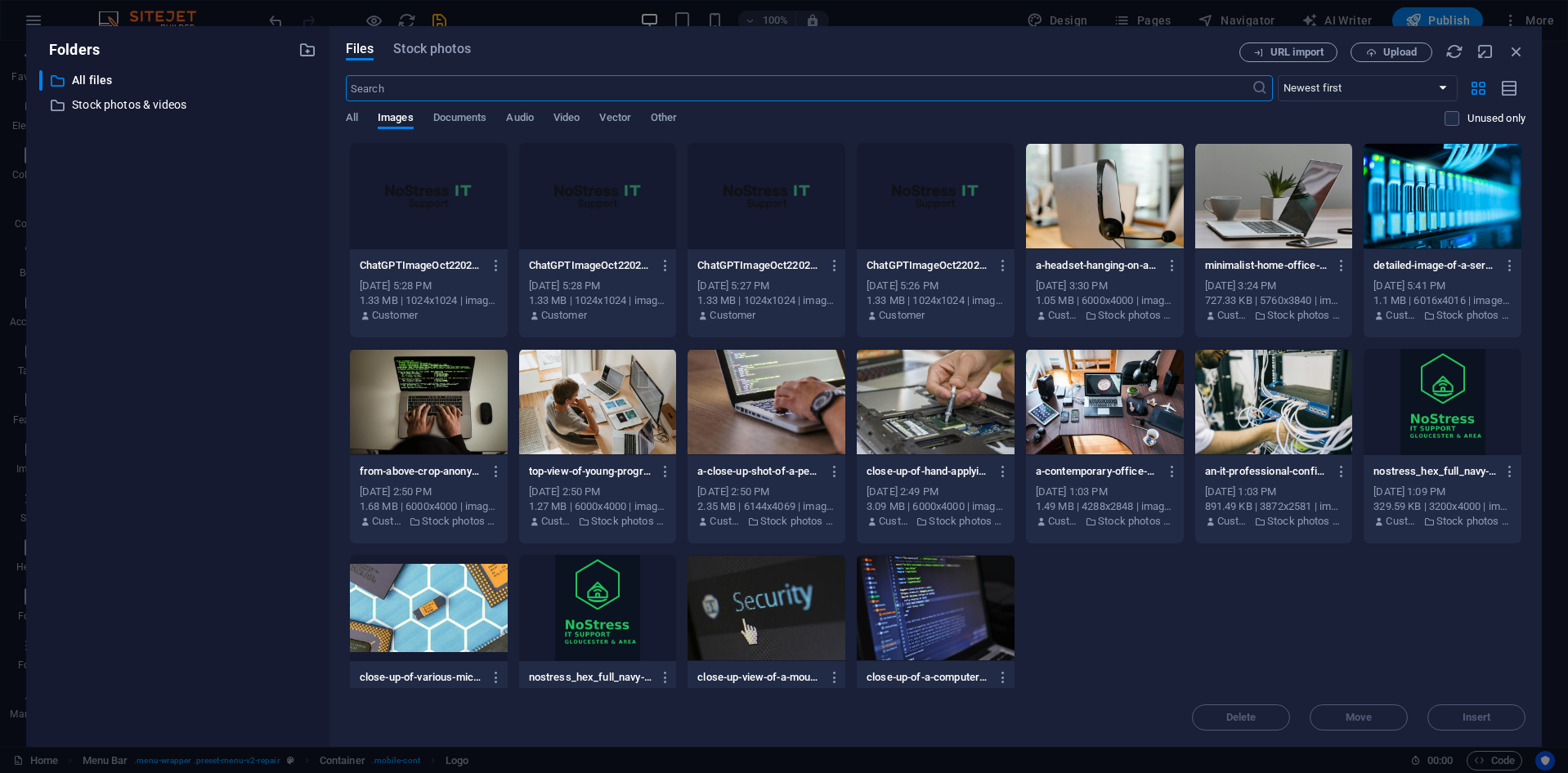
click at [442, 200] on div at bounding box center [428, 196] width 157 height 106
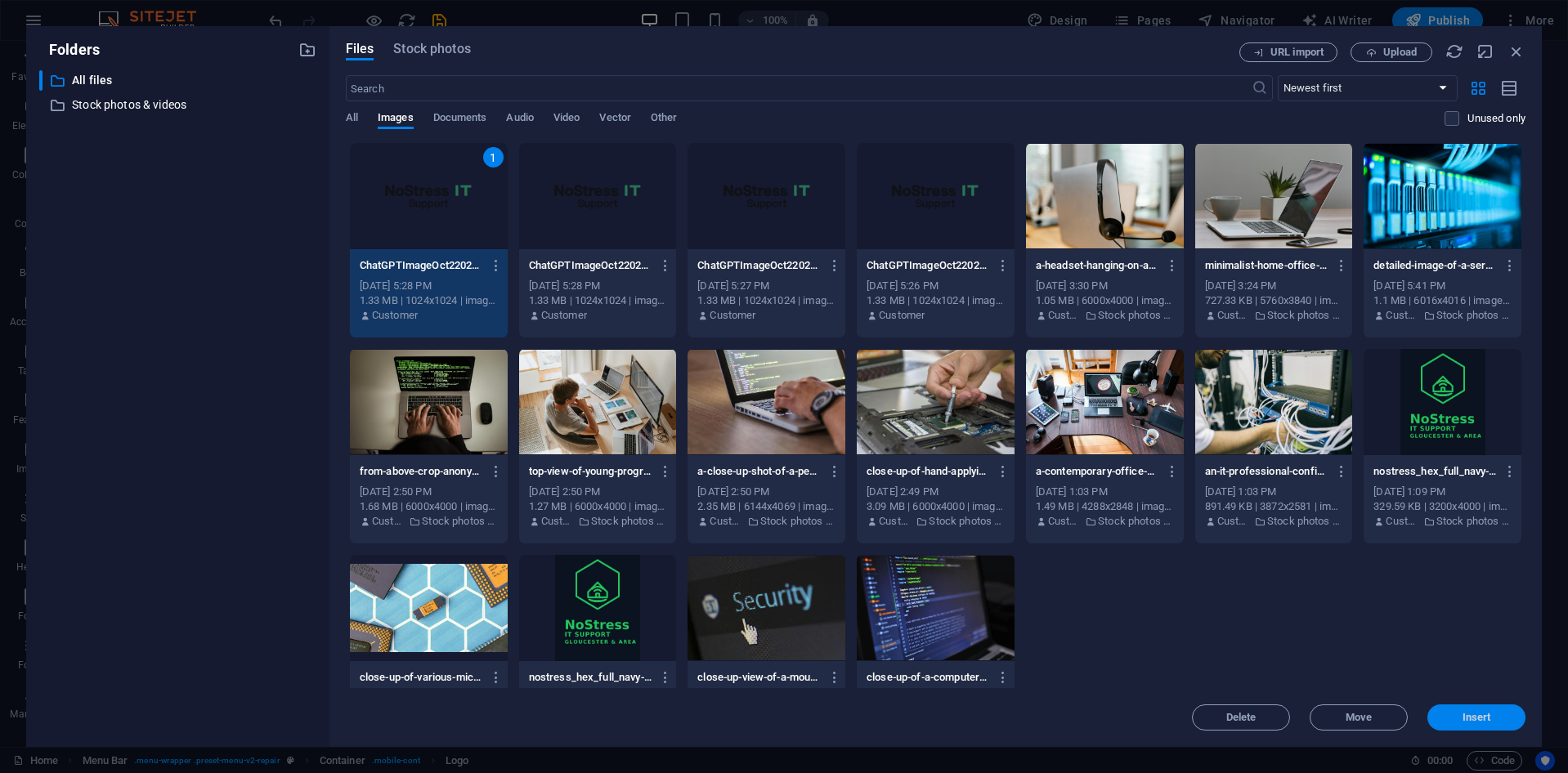
click at [1466, 723] on span "Insert" at bounding box center [1477, 717] width 29 height 10
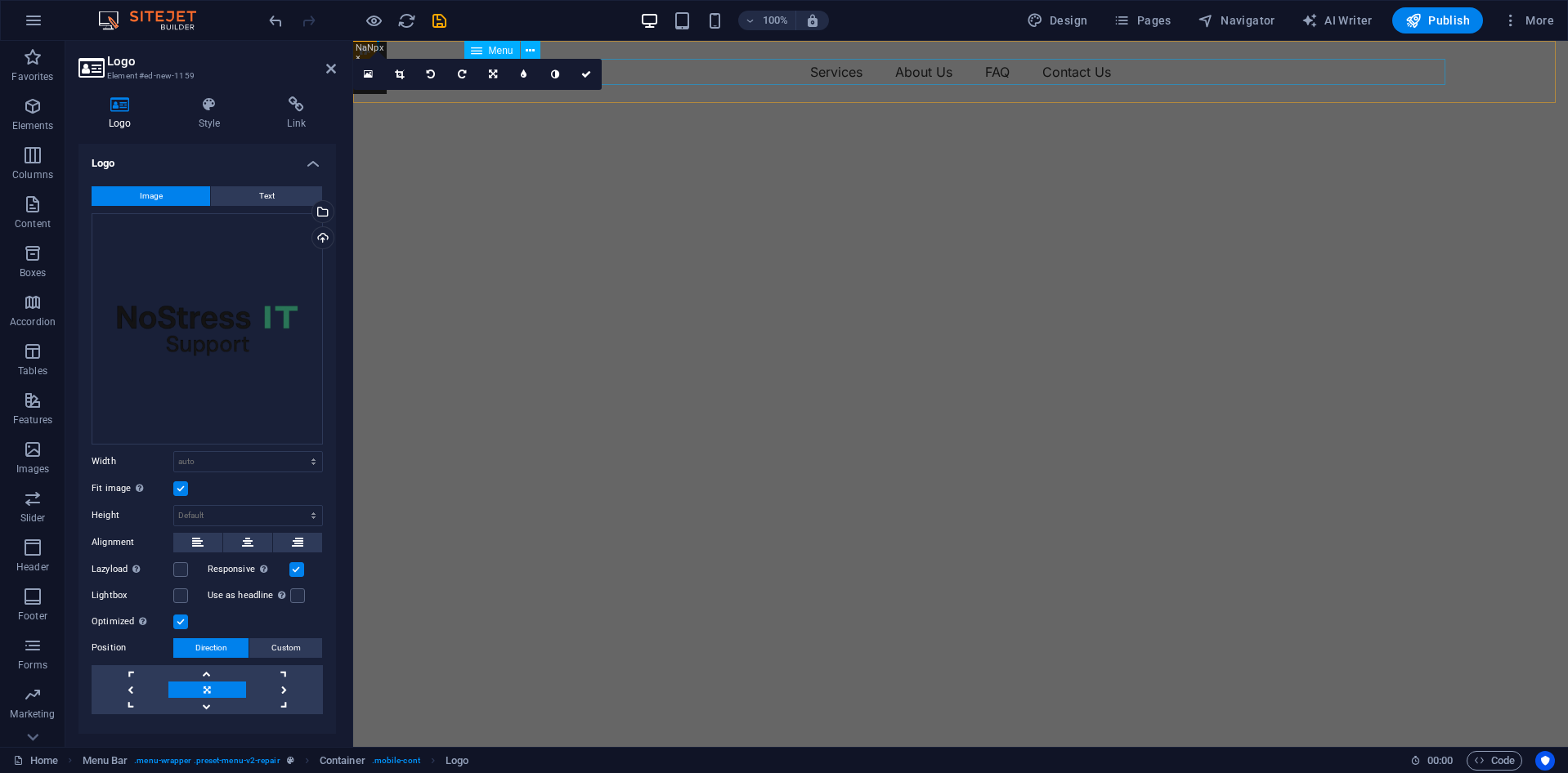
click at [642, 71] on nav "Services About Us FAQ Contact Us" at bounding box center [961, 71] width 981 height 26
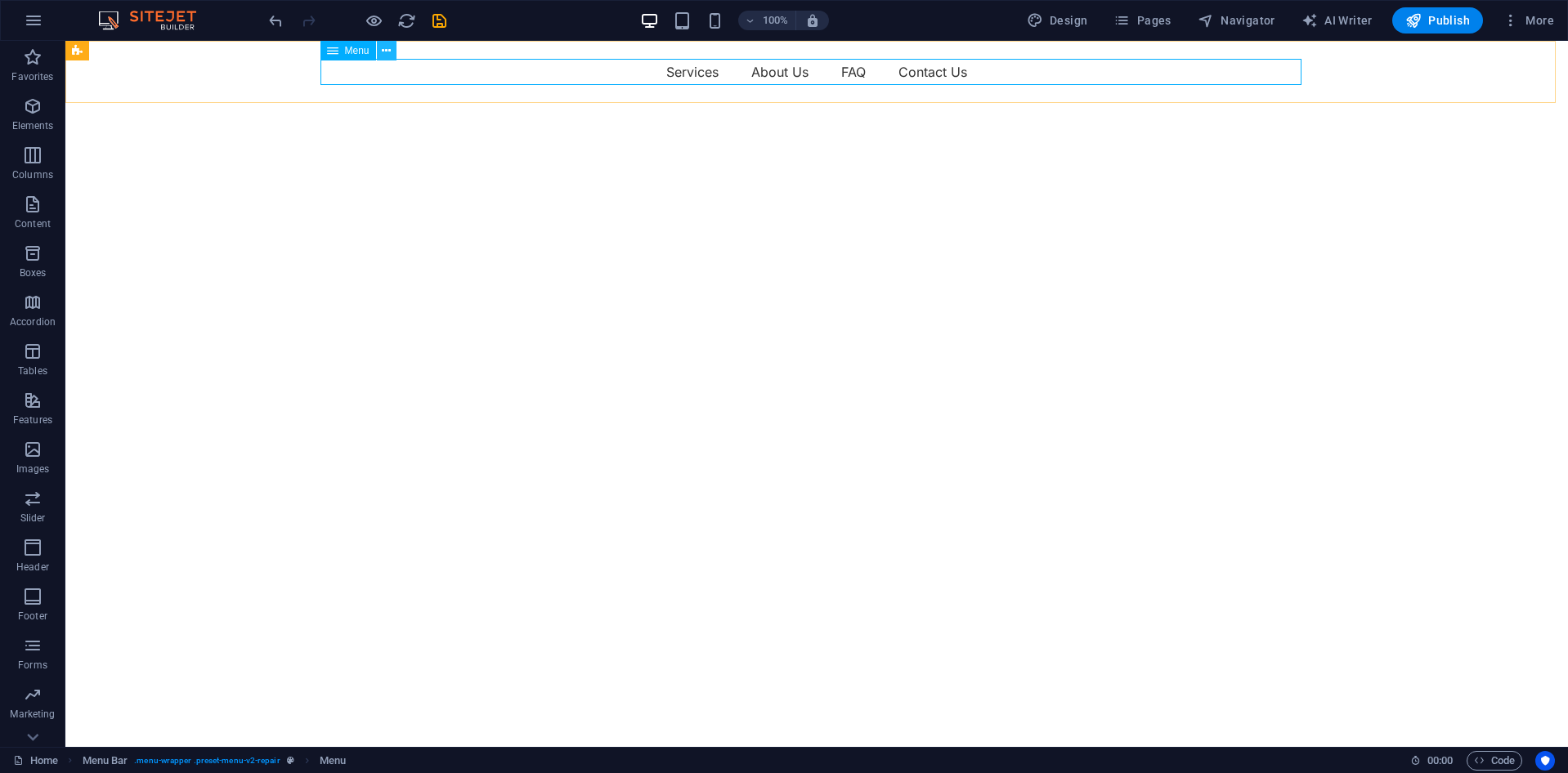
click at [378, 50] on button at bounding box center [386, 50] width 19 height 19
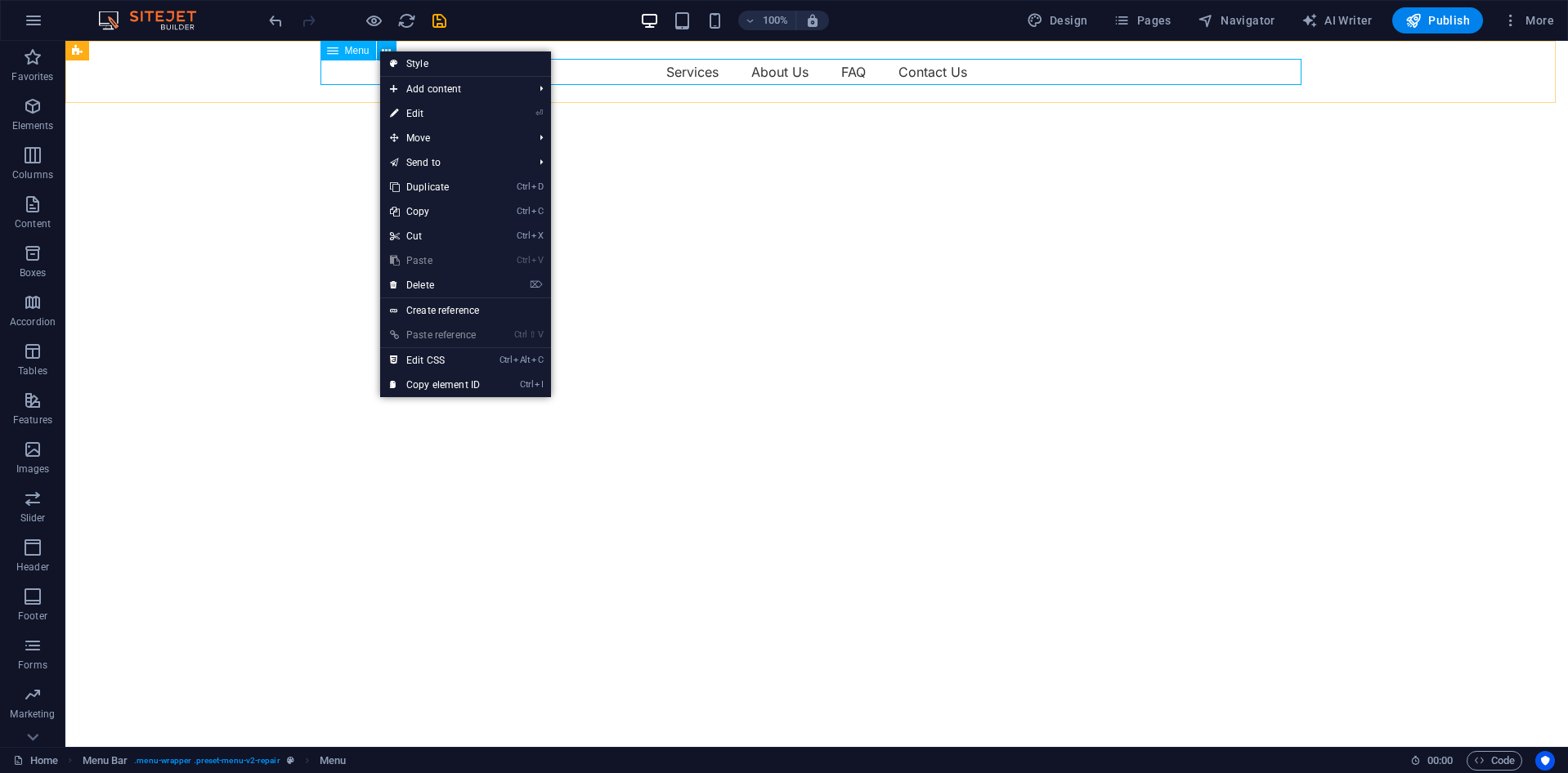
click at [353, 50] on span "Menu" at bounding box center [356, 50] width 24 height 10
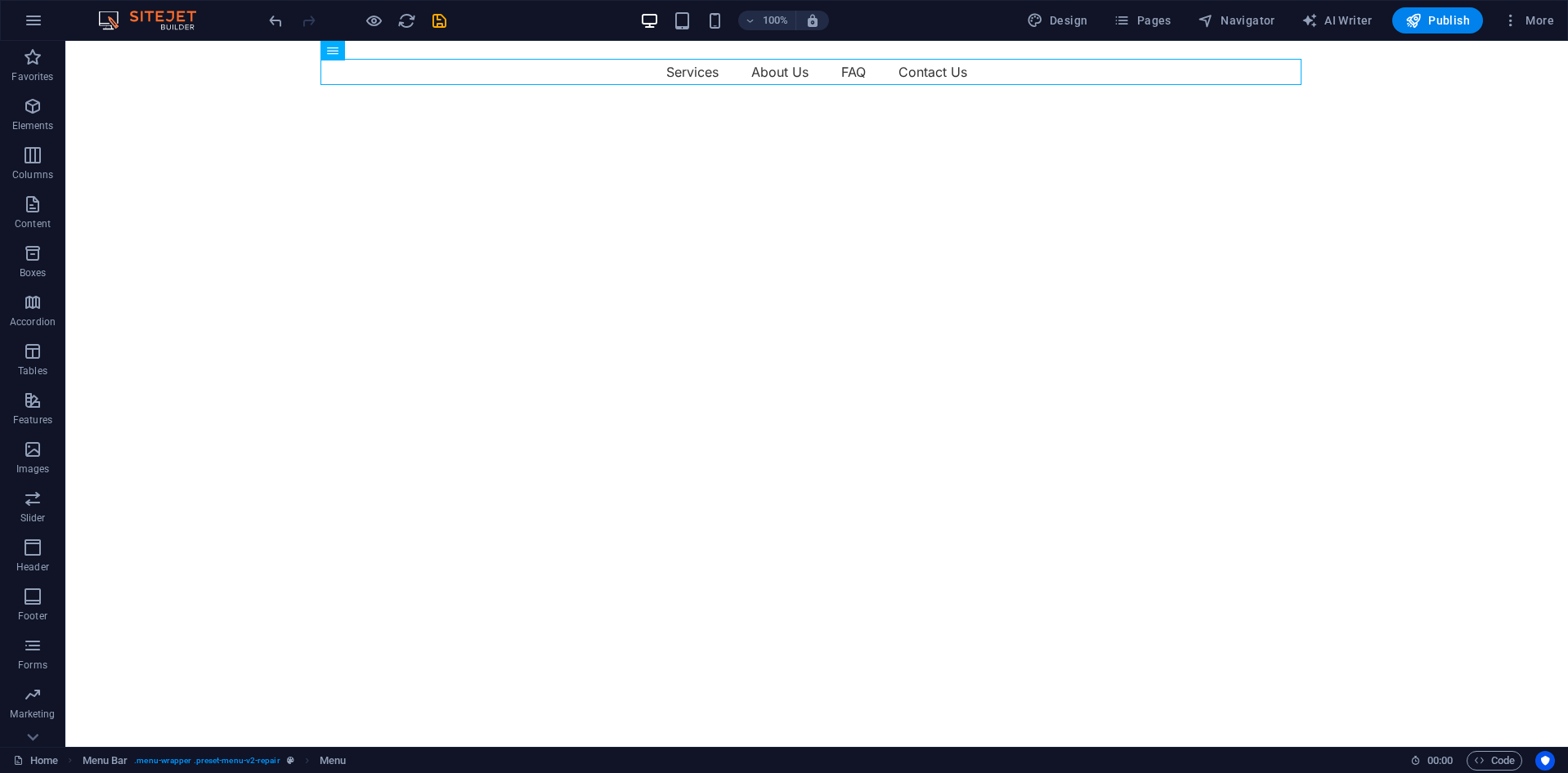
drag, startPoint x: 353, startPoint y: 50, endPoint x: 344, endPoint y: 57, distance: 11.4
click at [344, 57] on div "Menu" at bounding box center [332, 50] width 24 height 19
click at [340, 51] on div "Menu" at bounding box center [332, 50] width 24 height 19
drag, startPoint x: 357, startPoint y: 51, endPoint x: 344, endPoint y: 49, distance: 13.2
click at [356, 51] on div "Menu Services About Us FAQ Contact Us" at bounding box center [817, 71] width 1502 height 62
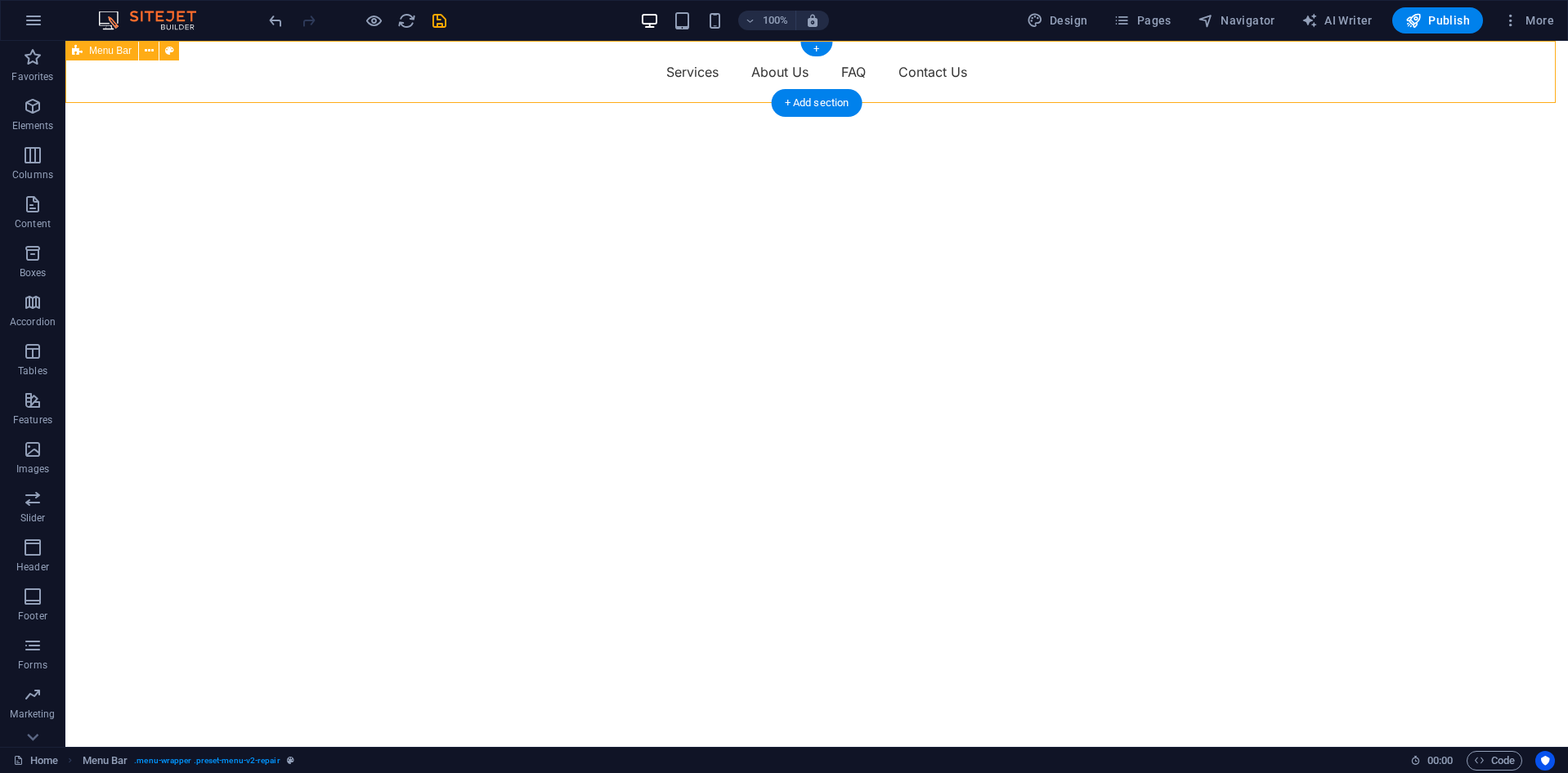
drag, startPoint x: 398, startPoint y: 62, endPoint x: 462, endPoint y: 101, distance: 74.9
click at [398, 62] on nav "Services About Us FAQ Contact Us" at bounding box center [817, 71] width 981 height 26
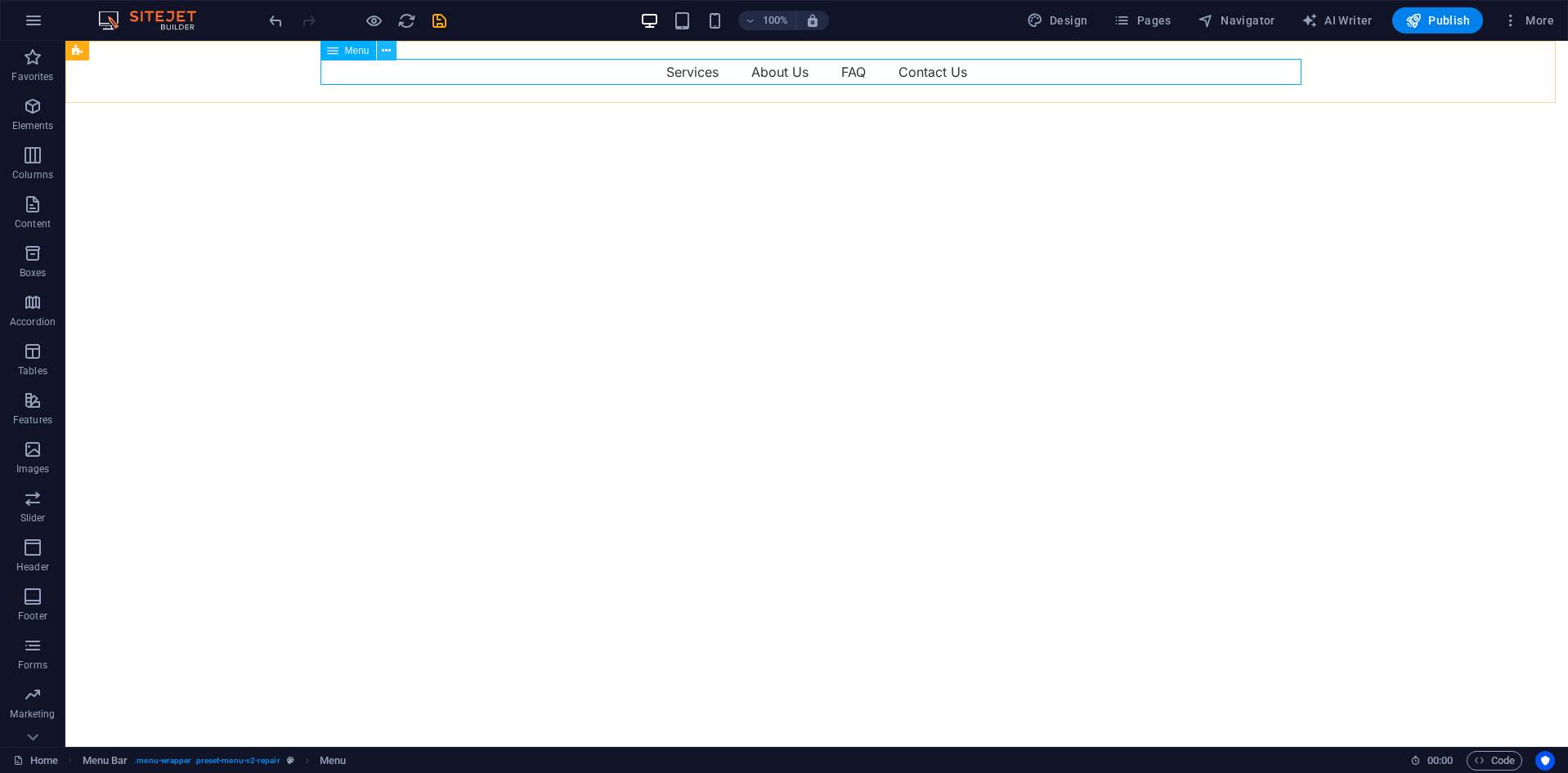
click at [382, 49] on icon at bounding box center [385, 51] width 9 height 17
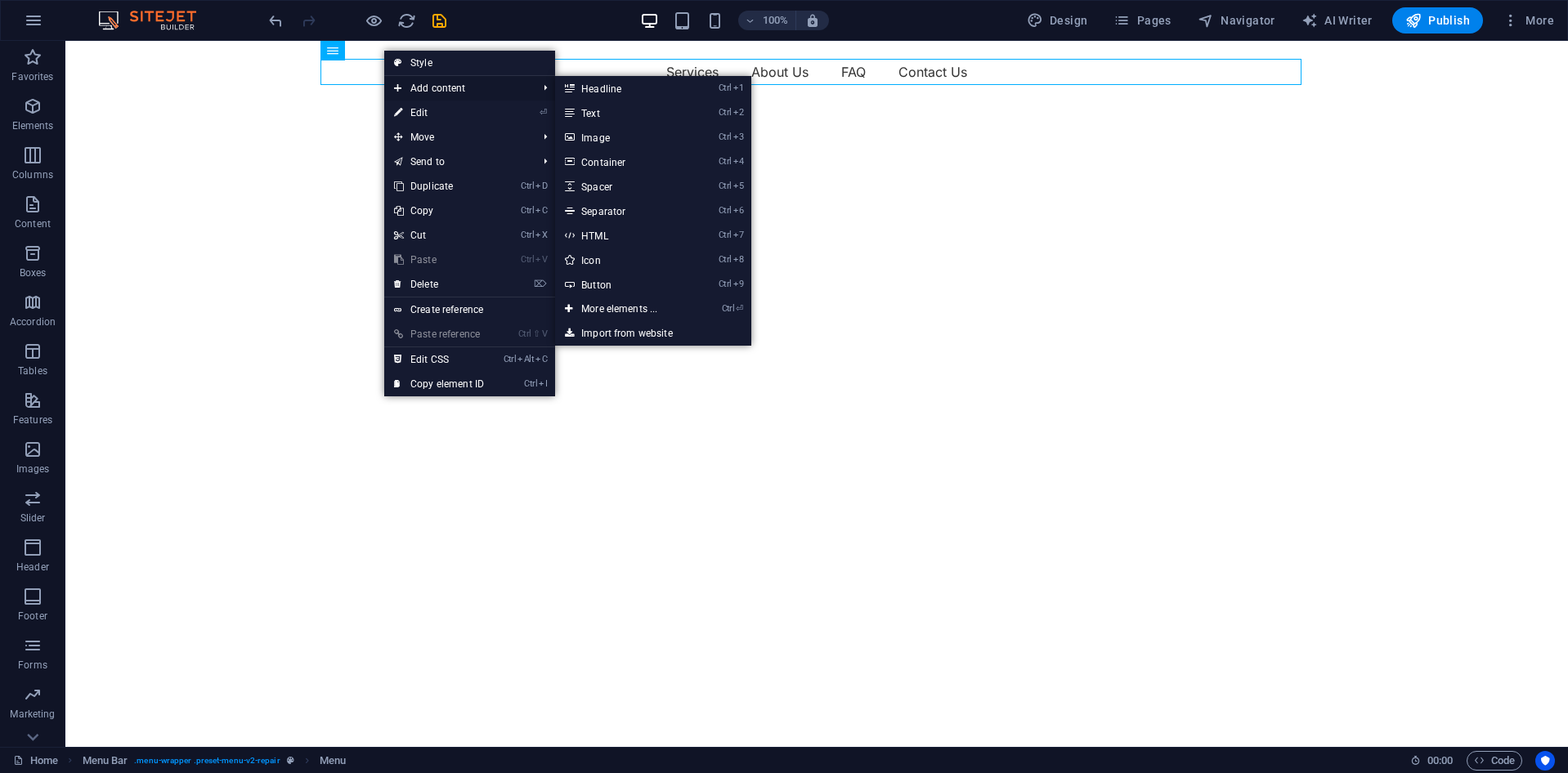
click at [488, 93] on span "Add content" at bounding box center [458, 88] width 147 height 24
click at [626, 141] on link "Ctrl 3 Image" at bounding box center [623, 137] width 135 height 24
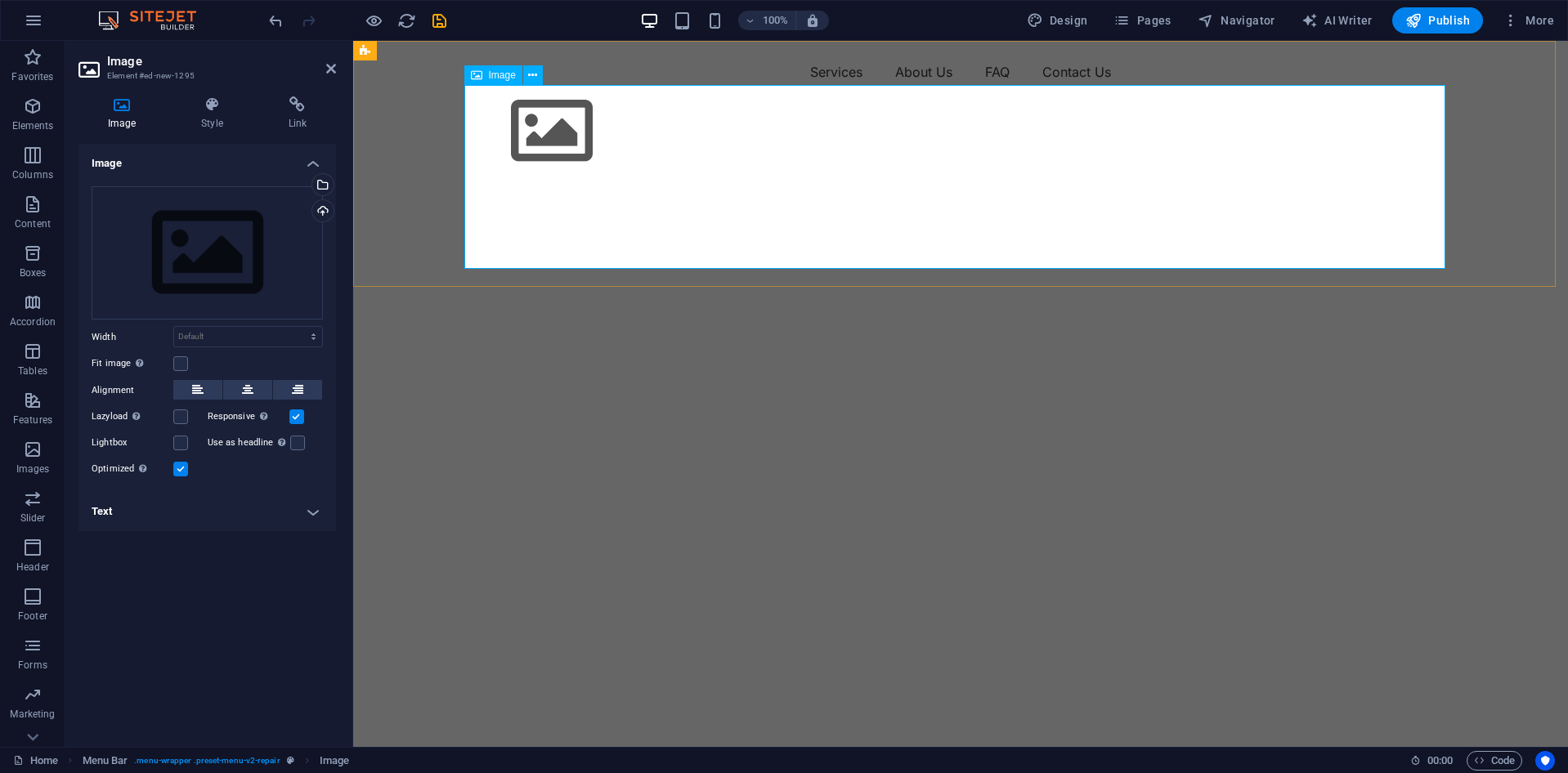
click at [643, 178] on figure at bounding box center [961, 131] width 981 height 93
click at [322, 215] on div "Upload" at bounding box center [321, 211] width 24 height 24
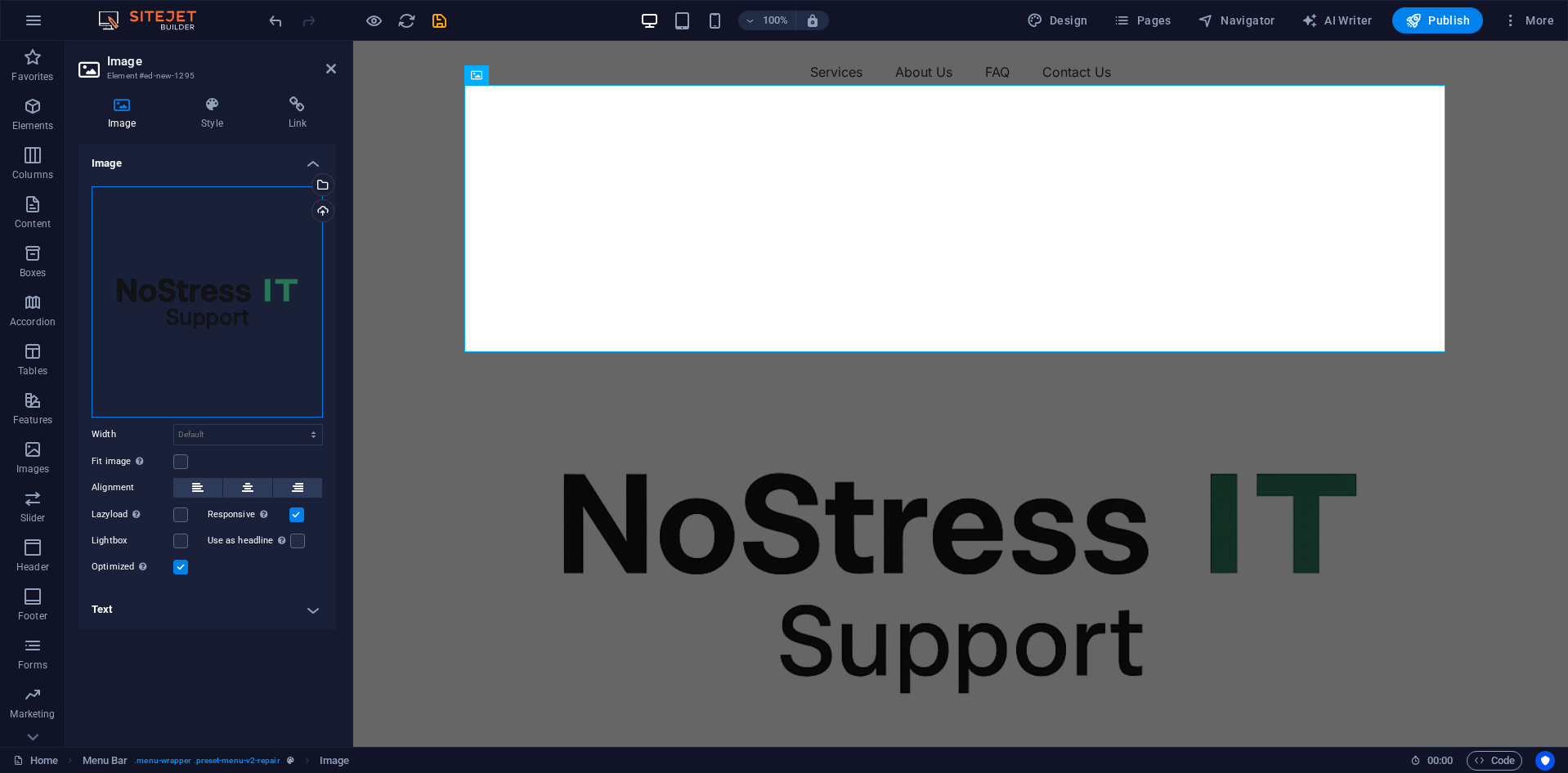
click at [254, 301] on div "Drag files here, click to choose files or select files from Files or our free s…" at bounding box center [208, 302] width 232 height 232
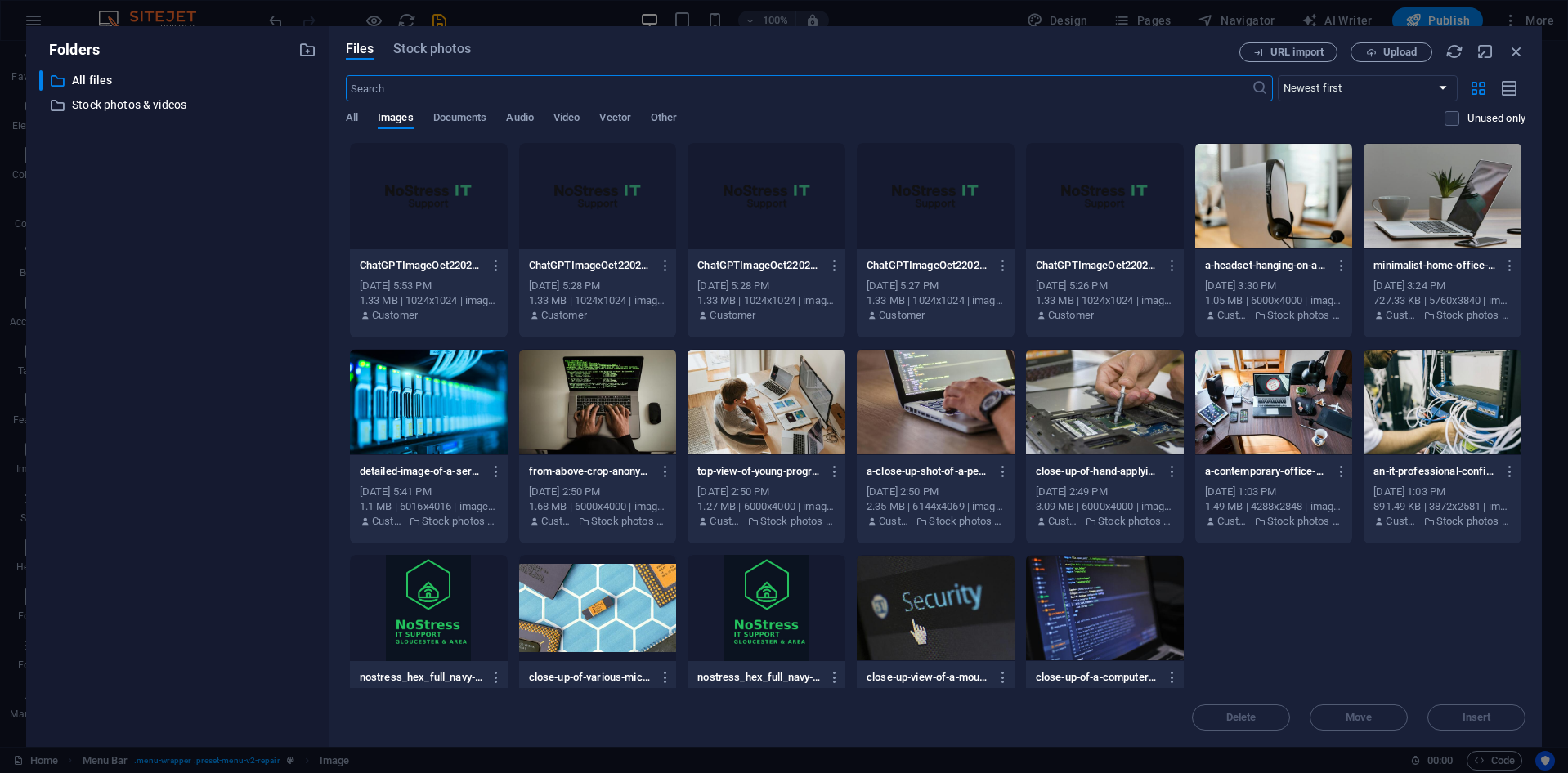
click at [437, 173] on div at bounding box center [428, 196] width 157 height 106
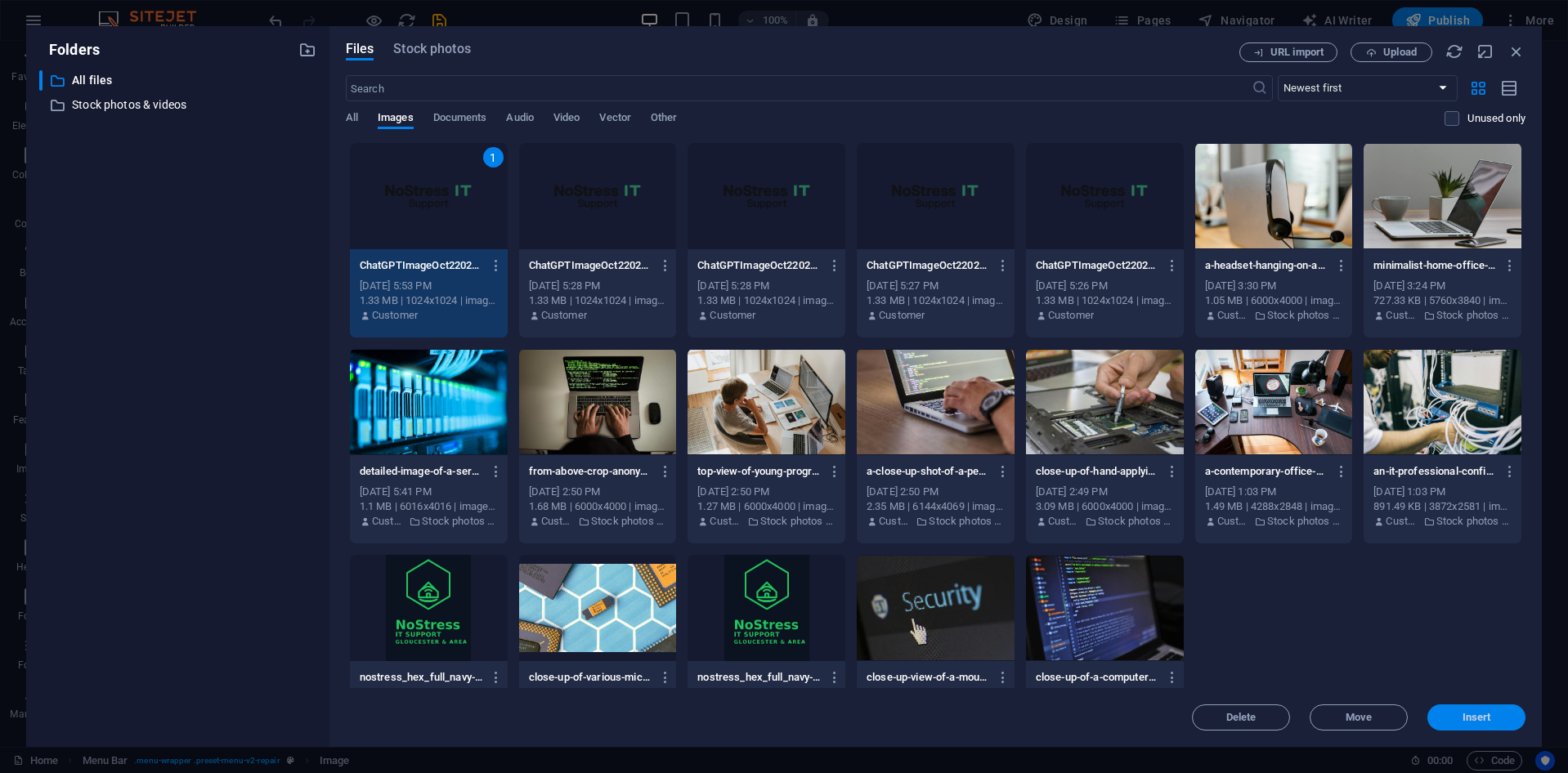
click at [1468, 712] on span "Insert" at bounding box center [1477, 717] width 29 height 10
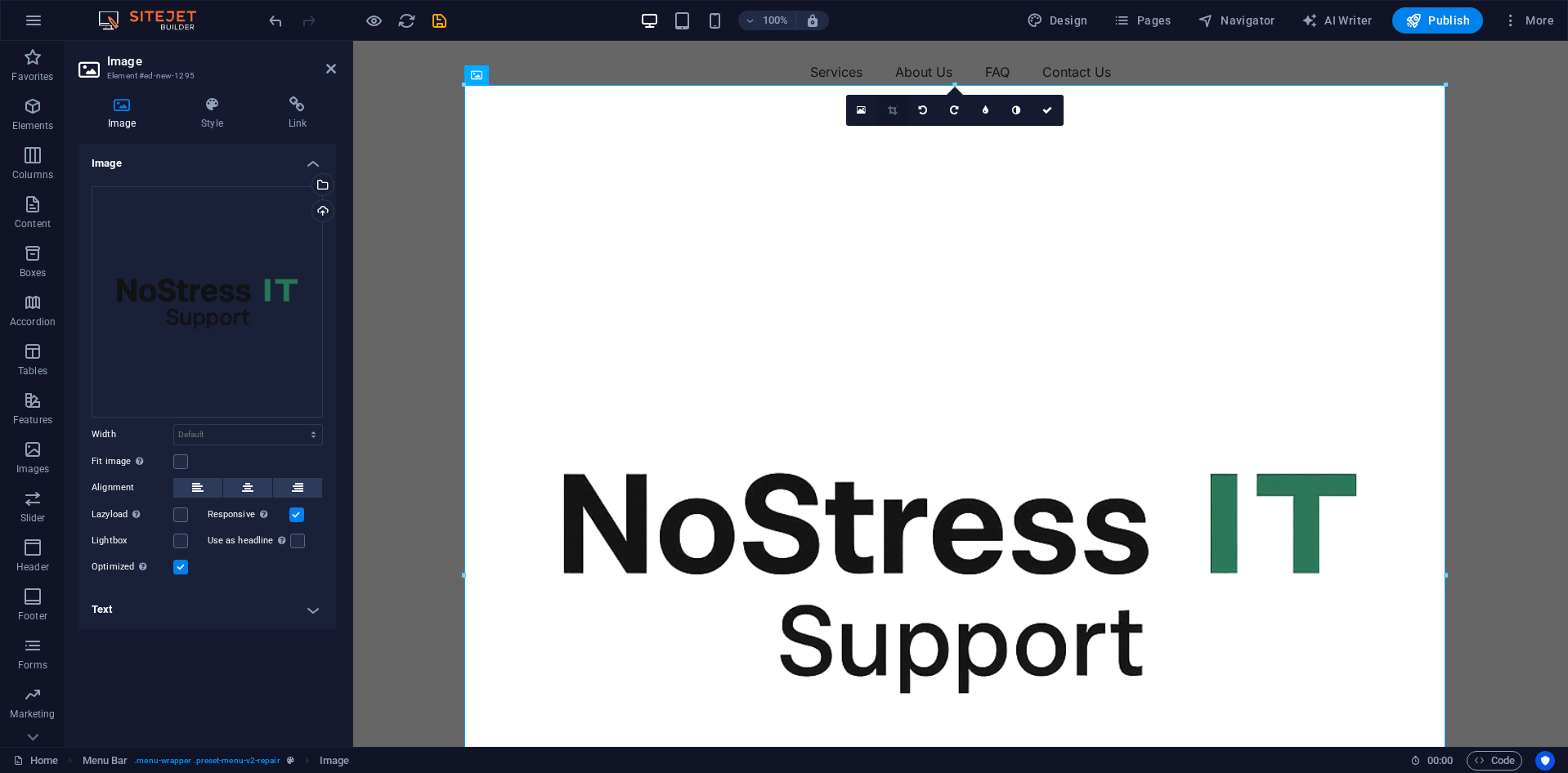
click at [894, 116] on link at bounding box center [893, 110] width 31 height 31
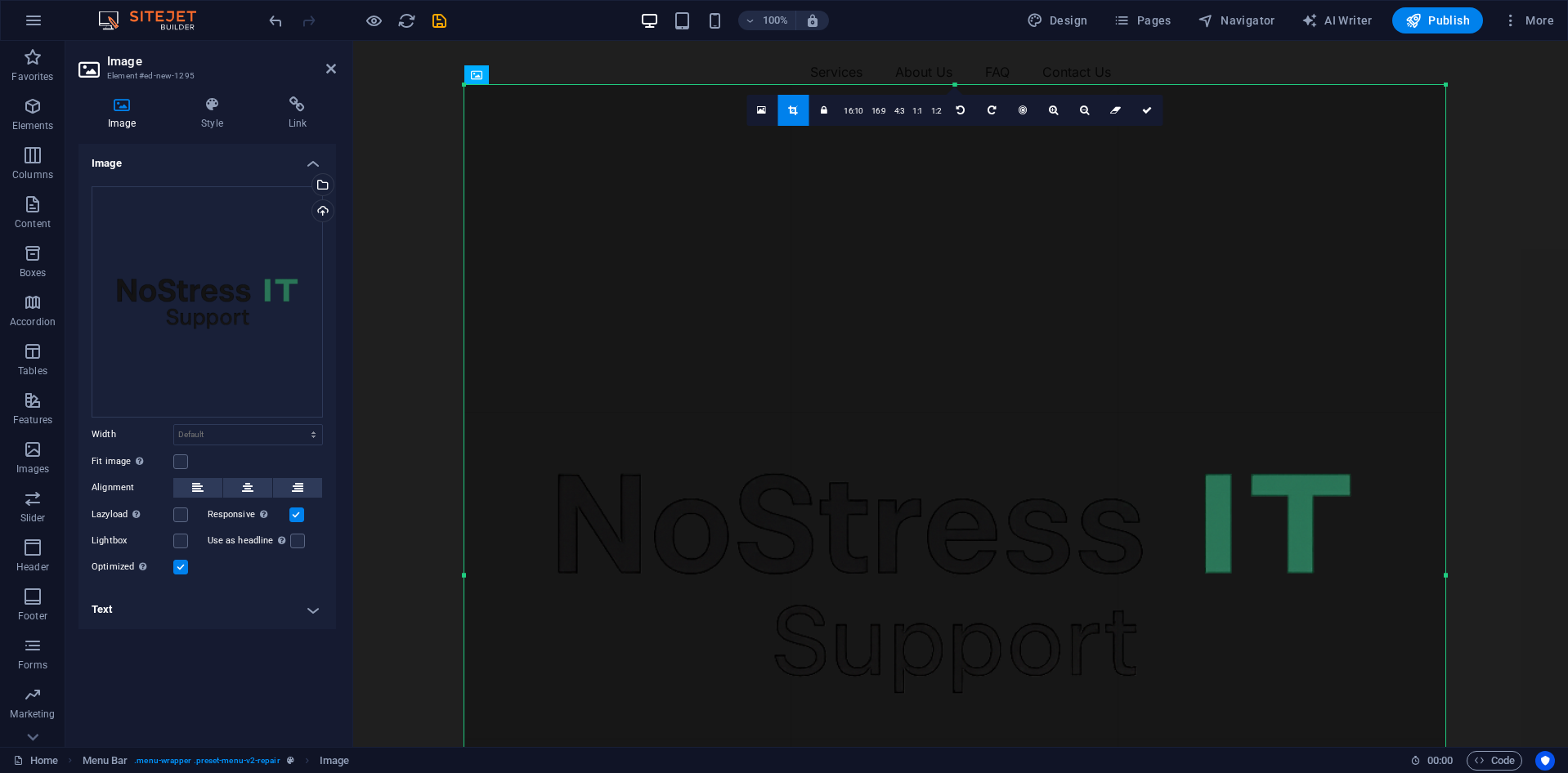
drag, startPoint x: 1444, startPoint y: 90, endPoint x: 1442, endPoint y: 104, distance: 14.1
click at [1443, 104] on div at bounding box center [1446, 575] width 6 height 980
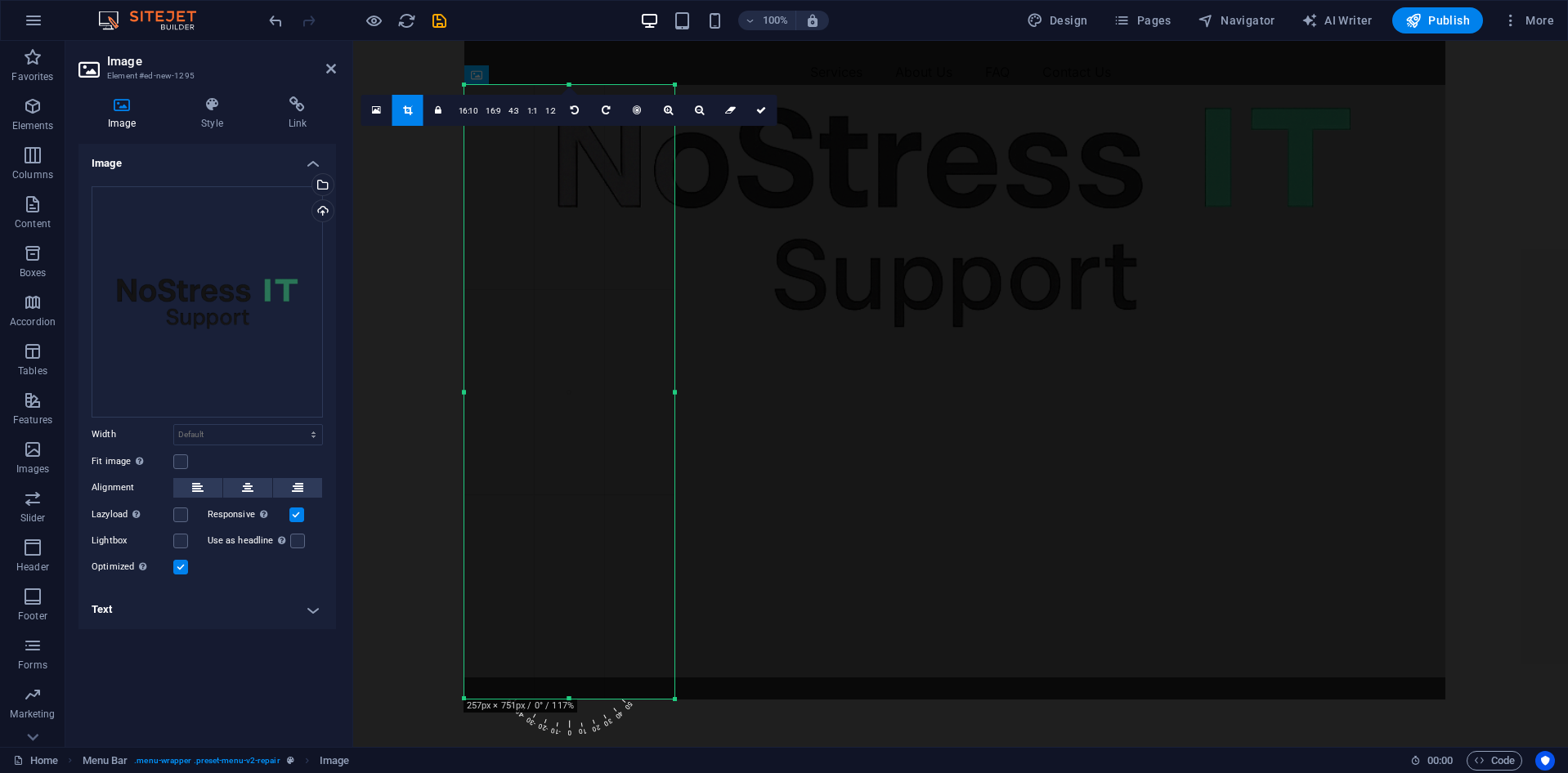
drag, startPoint x: 1446, startPoint y: 86, endPoint x: 675, endPoint y: 452, distance: 853.5
click at [675, 452] on div "180 170 160 150 140 130 120 110 100 90 80 70 60 50 40 30 20 10 0 -10 -20 -30 -4…" at bounding box center [570, 392] width 210 height 614
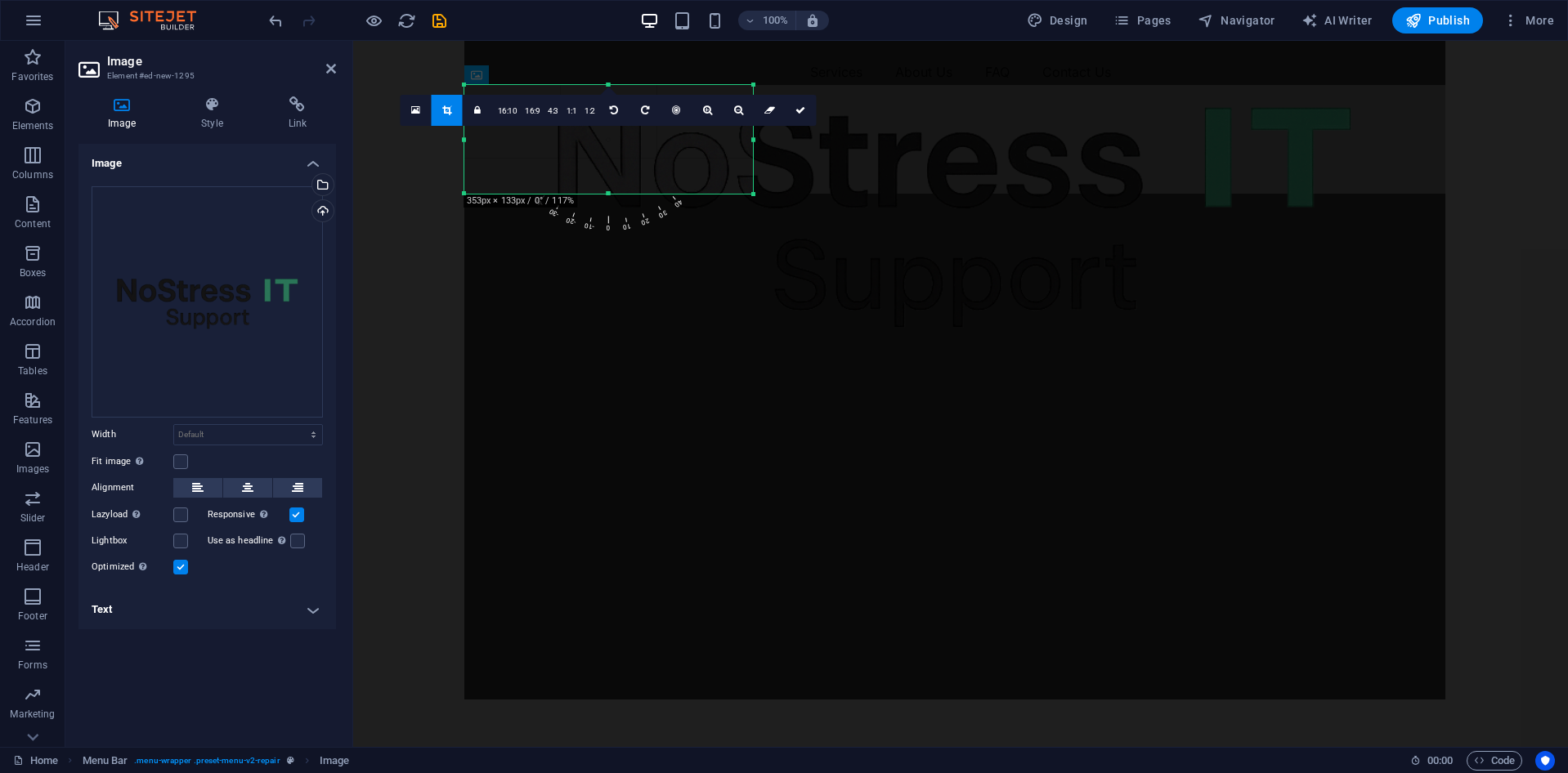
drag, startPoint x: 673, startPoint y: 702, endPoint x: 751, endPoint y: 195, distance: 513.0
click at [751, 195] on div at bounding box center [754, 194] width 10 height 10
click at [835, 185] on div at bounding box center [955, 209] width 981 height 980
click at [488, 137] on div at bounding box center [955, 209] width 981 height 980
click at [567, 323] on div at bounding box center [955, 209] width 981 height 980
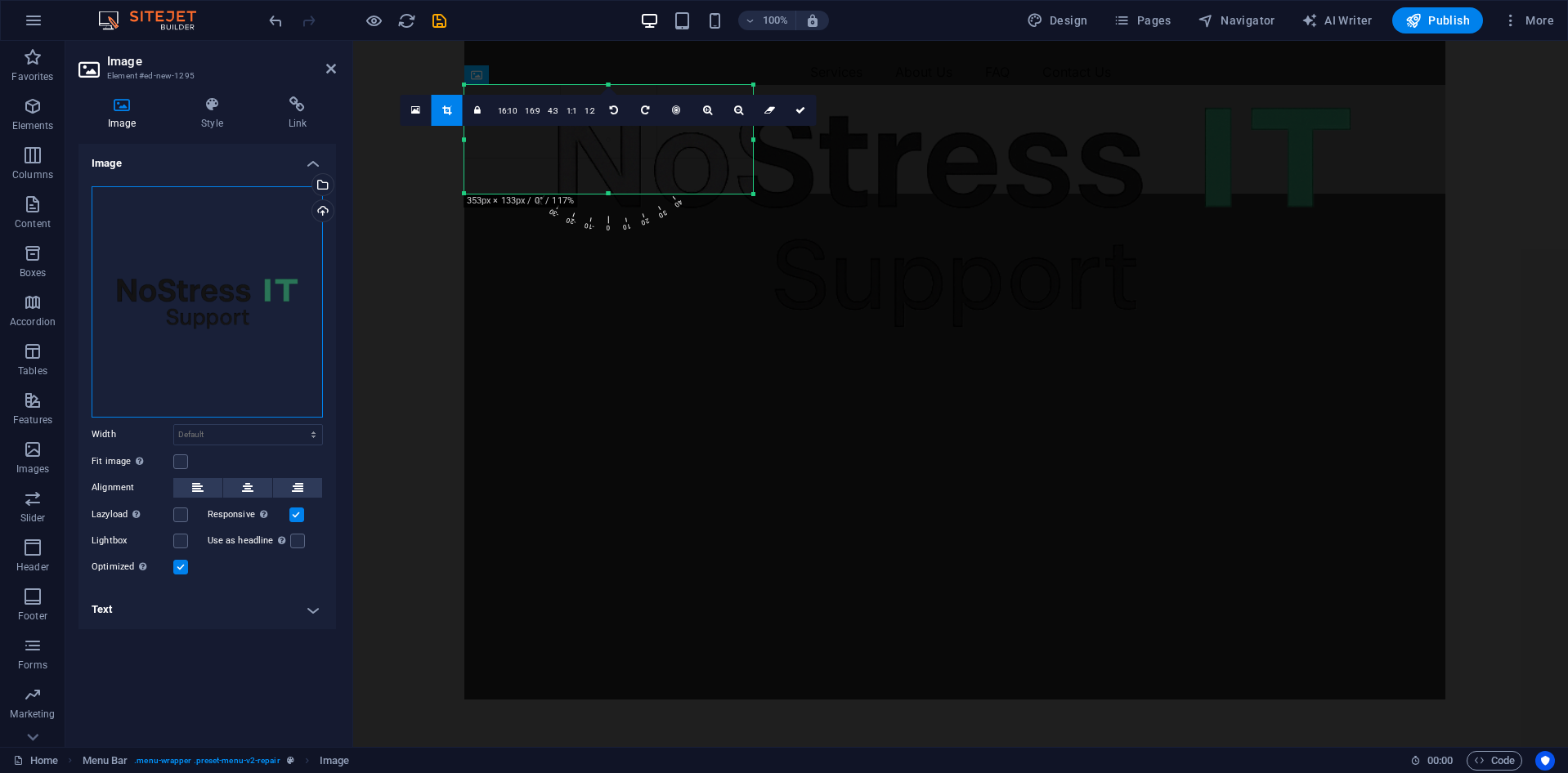
click at [147, 333] on div "Drag files here, click to choose files or select files from Files or our free s…" at bounding box center [208, 302] width 232 height 232
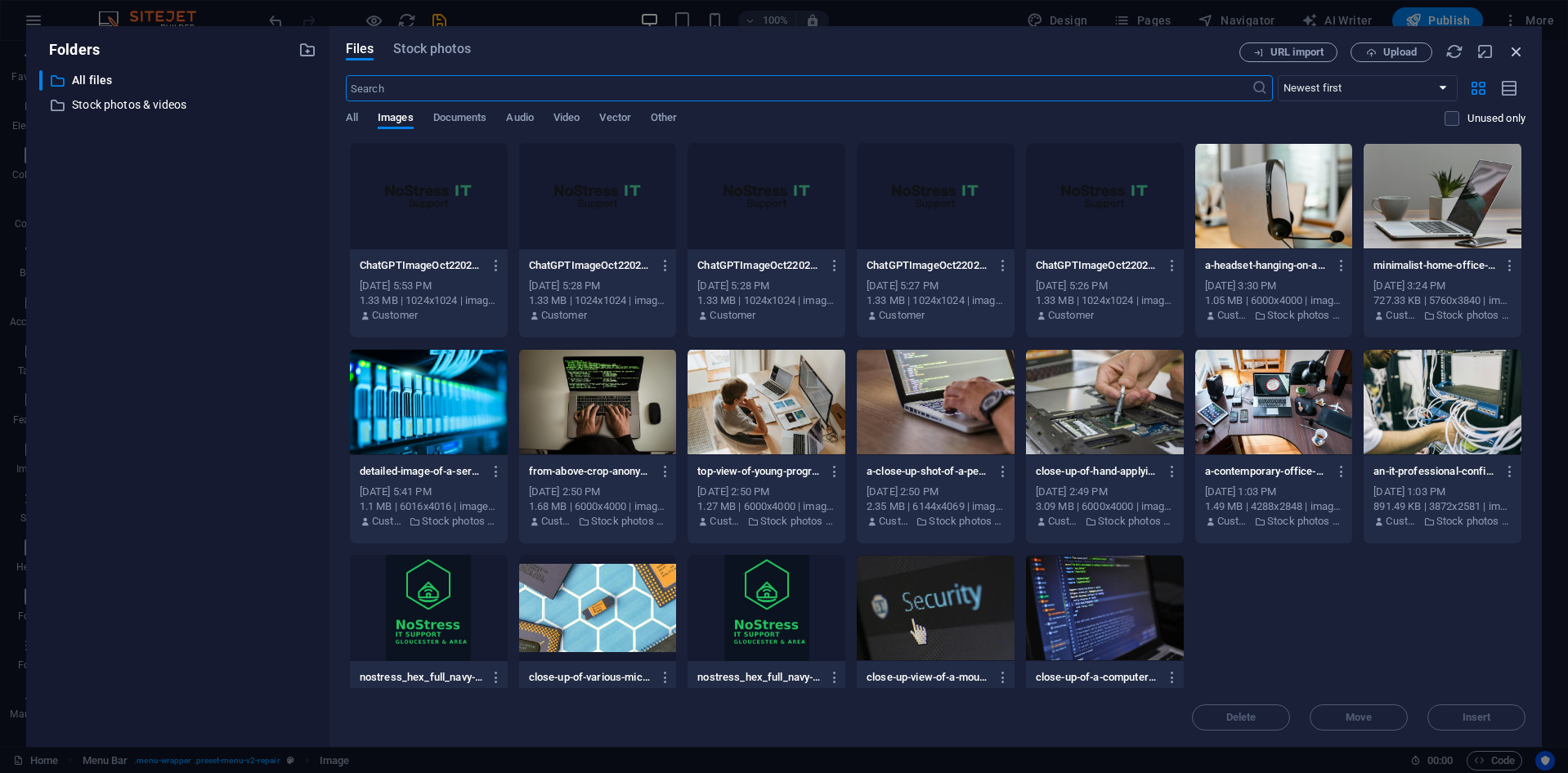
click at [1509, 56] on icon "button" at bounding box center [1516, 51] width 18 height 18
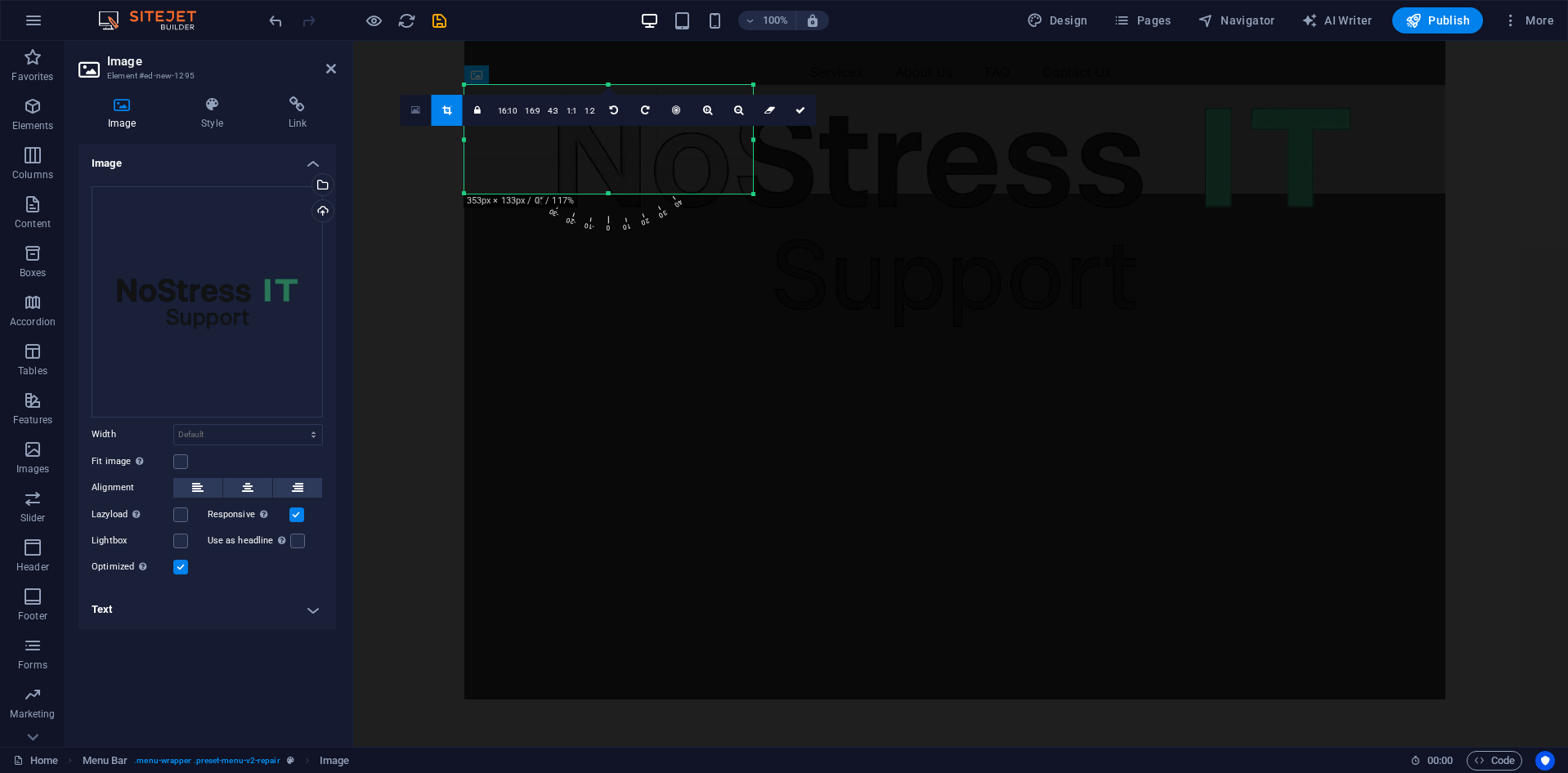
click at [424, 109] on link at bounding box center [416, 110] width 31 height 31
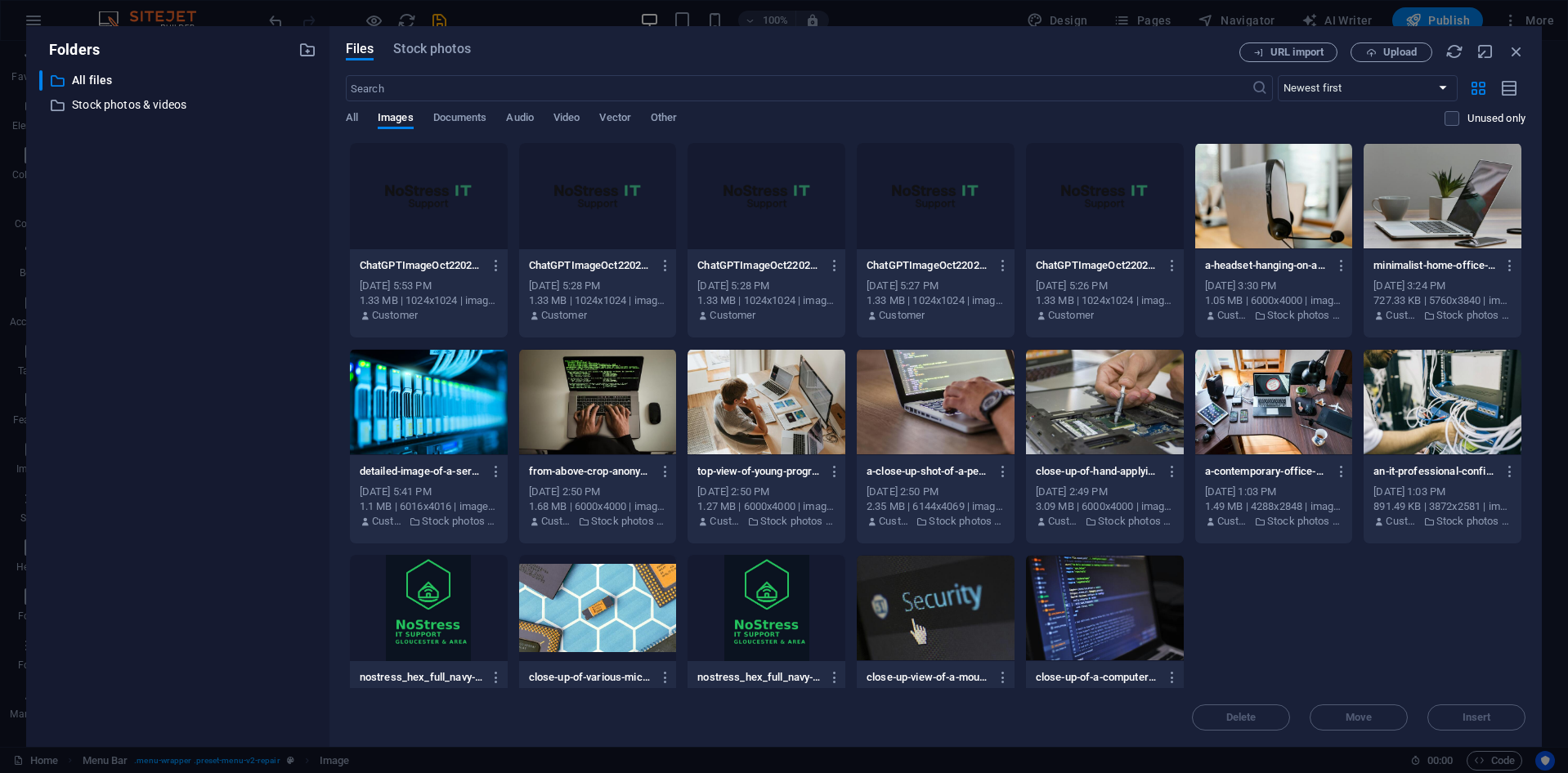
click at [459, 205] on div at bounding box center [428, 196] width 157 height 106
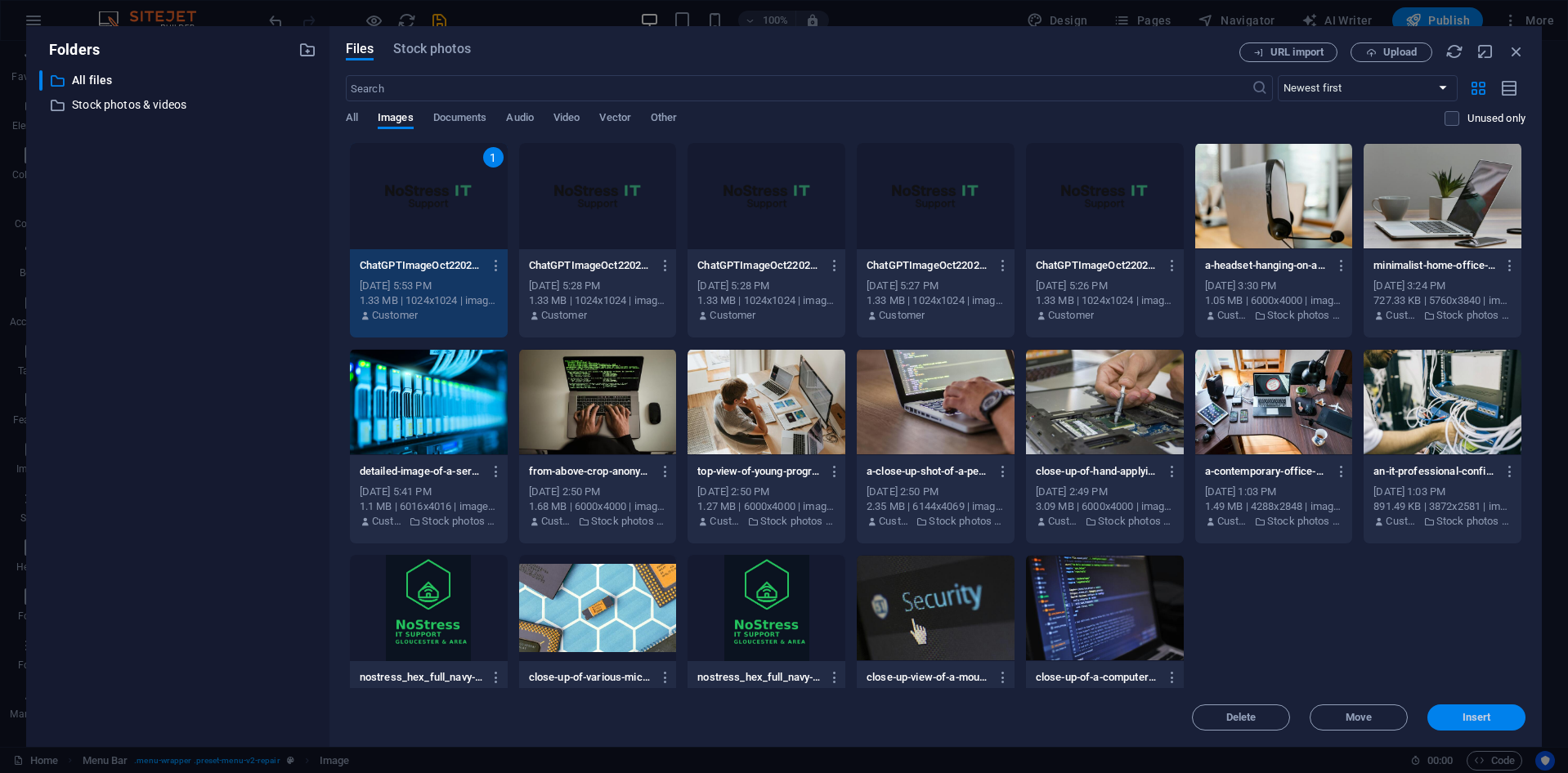
drag, startPoint x: 1494, startPoint y: 709, endPoint x: 1139, endPoint y: 669, distance: 357.2
click at [1494, 709] on button "Insert" at bounding box center [1477, 717] width 98 height 26
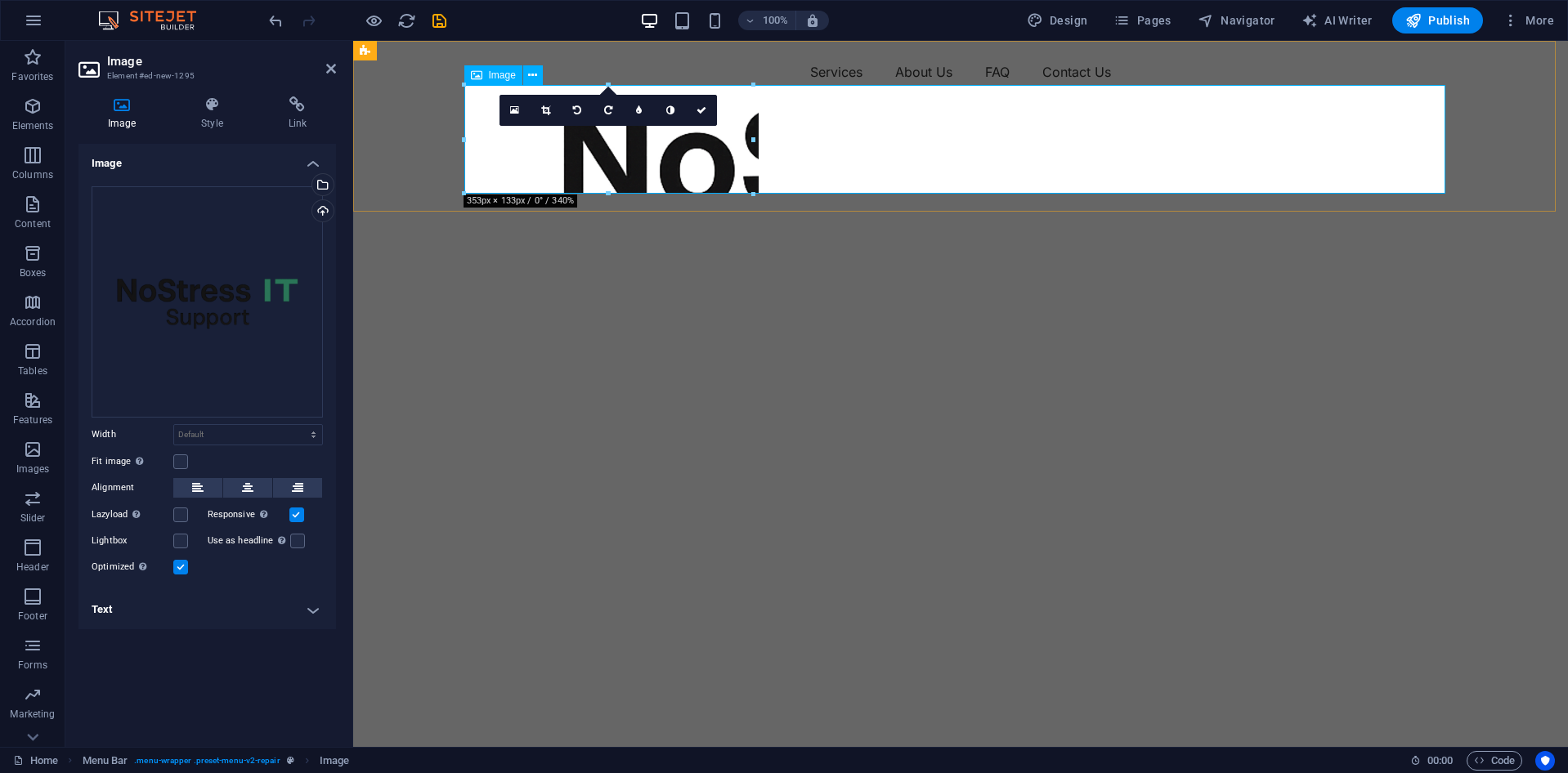
drag, startPoint x: 1106, startPoint y: 179, endPoint x: 1106, endPoint y: 165, distance: 14.0
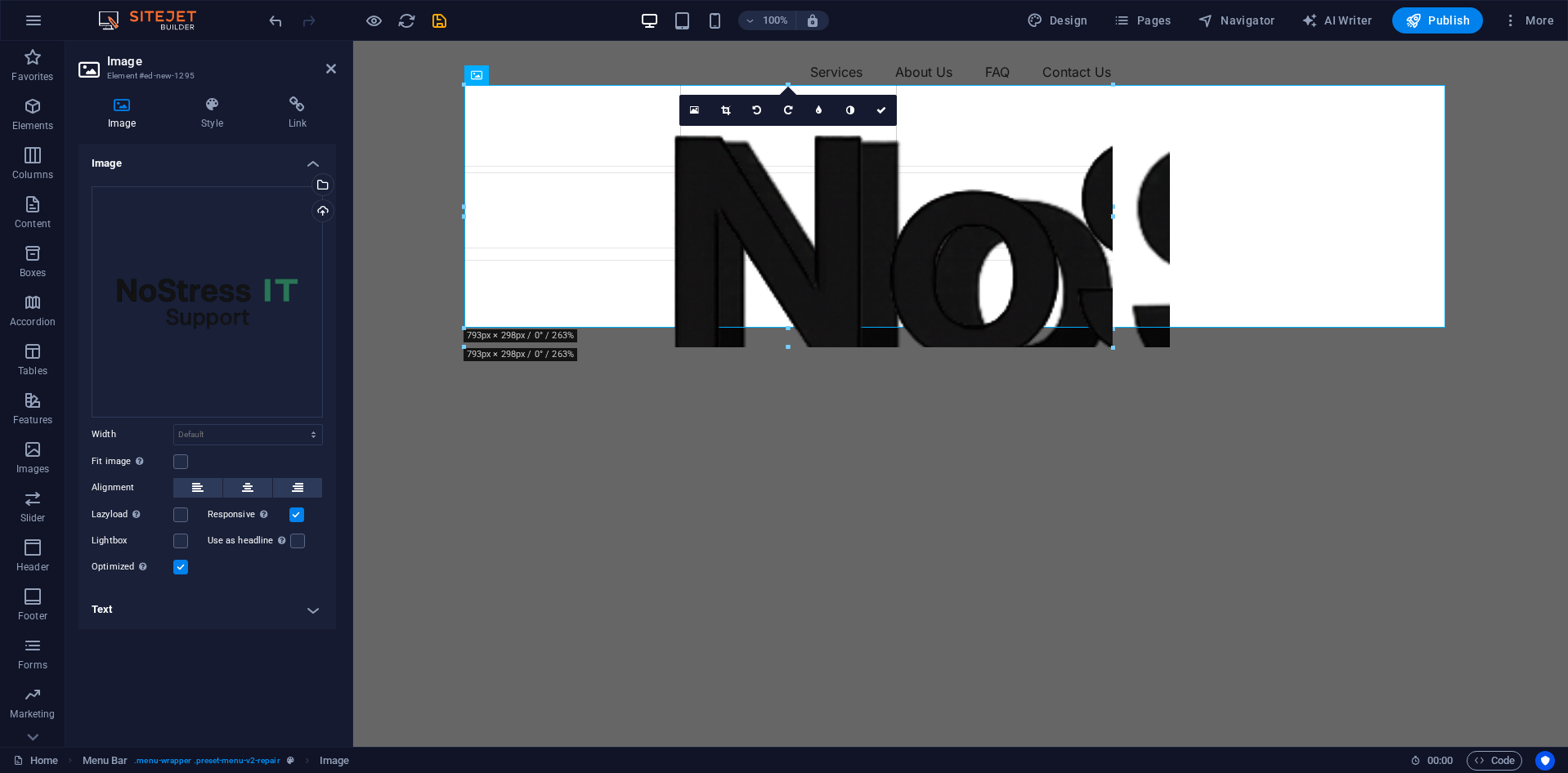
drag, startPoint x: 754, startPoint y: 141, endPoint x: 1164, endPoint y: 166, distance: 410.8
type input "852"
select select "px"
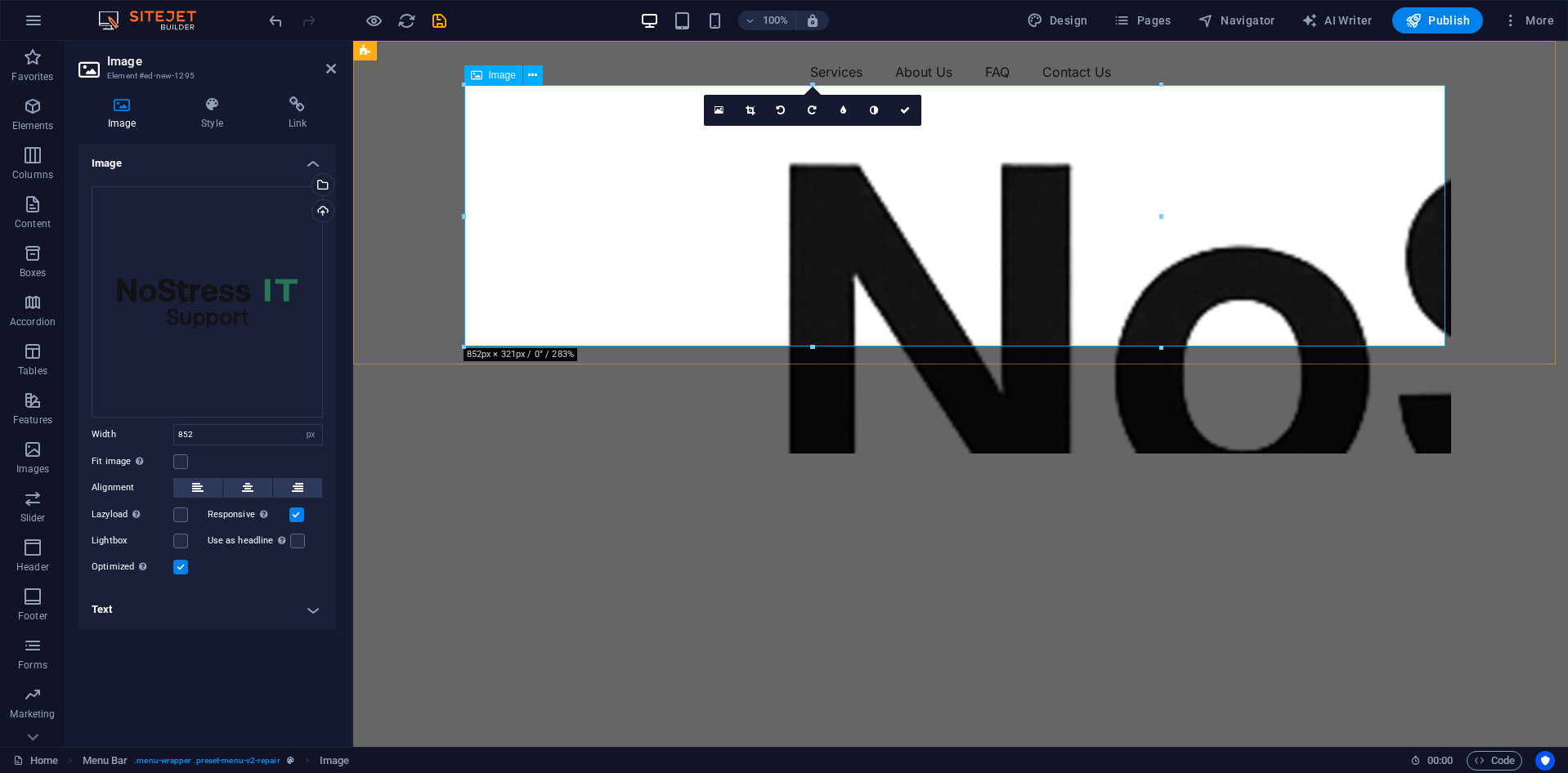
select select "DISABLED_OPTION_VALUE"
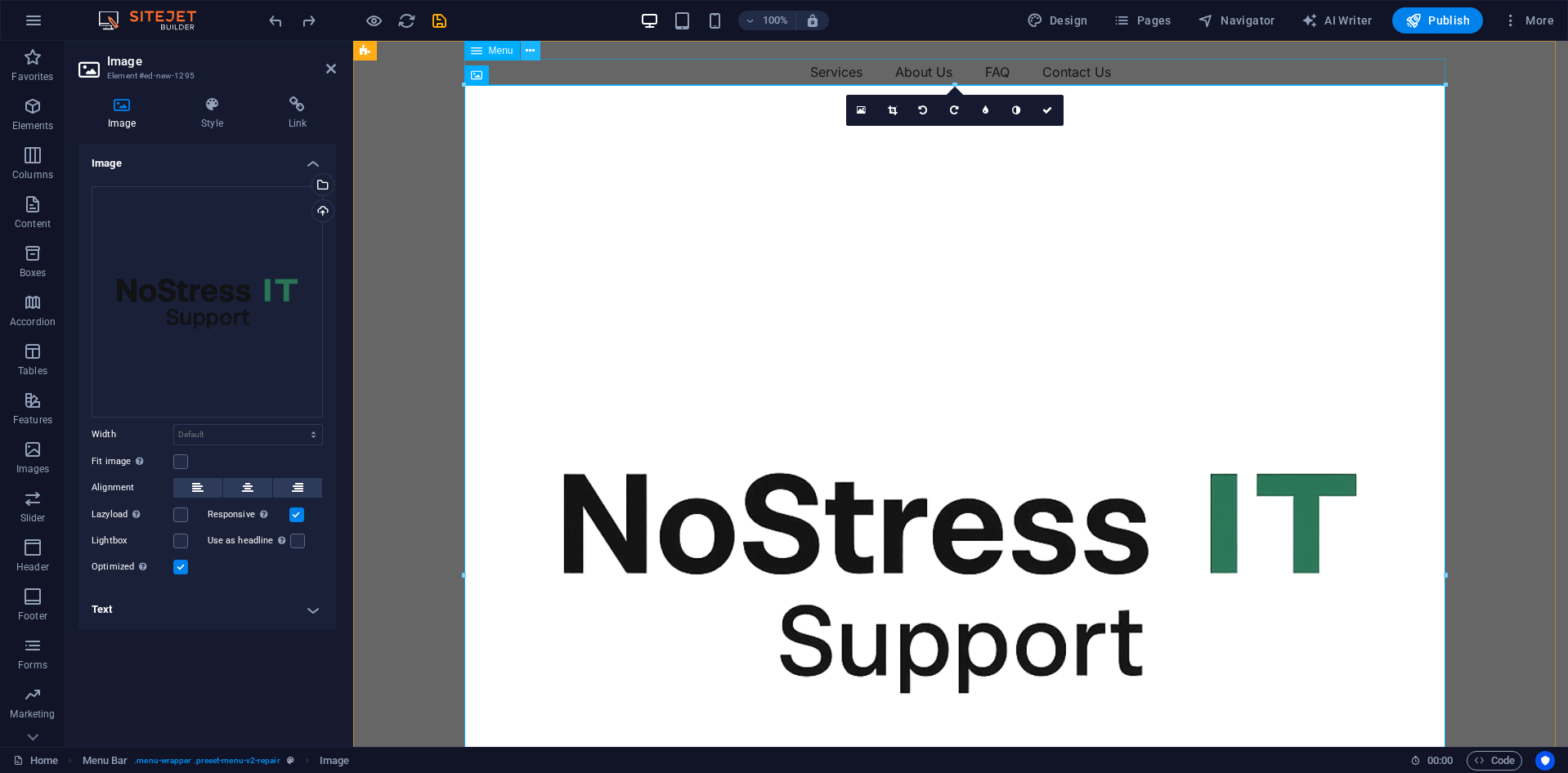
click at [530, 56] on icon at bounding box center [529, 51] width 9 height 17
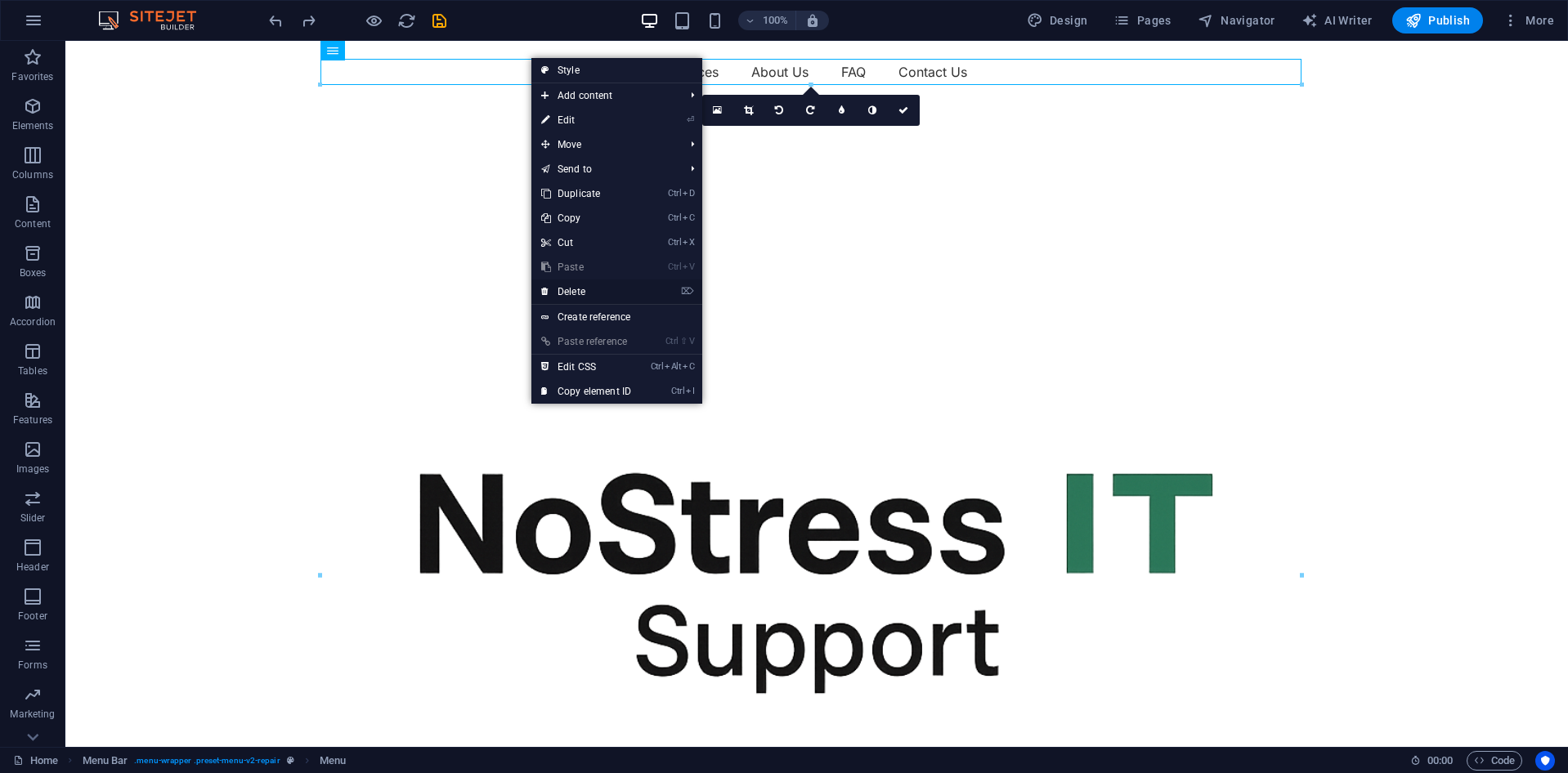
click at [594, 287] on link "⌦ Delete" at bounding box center [585, 291] width 109 height 24
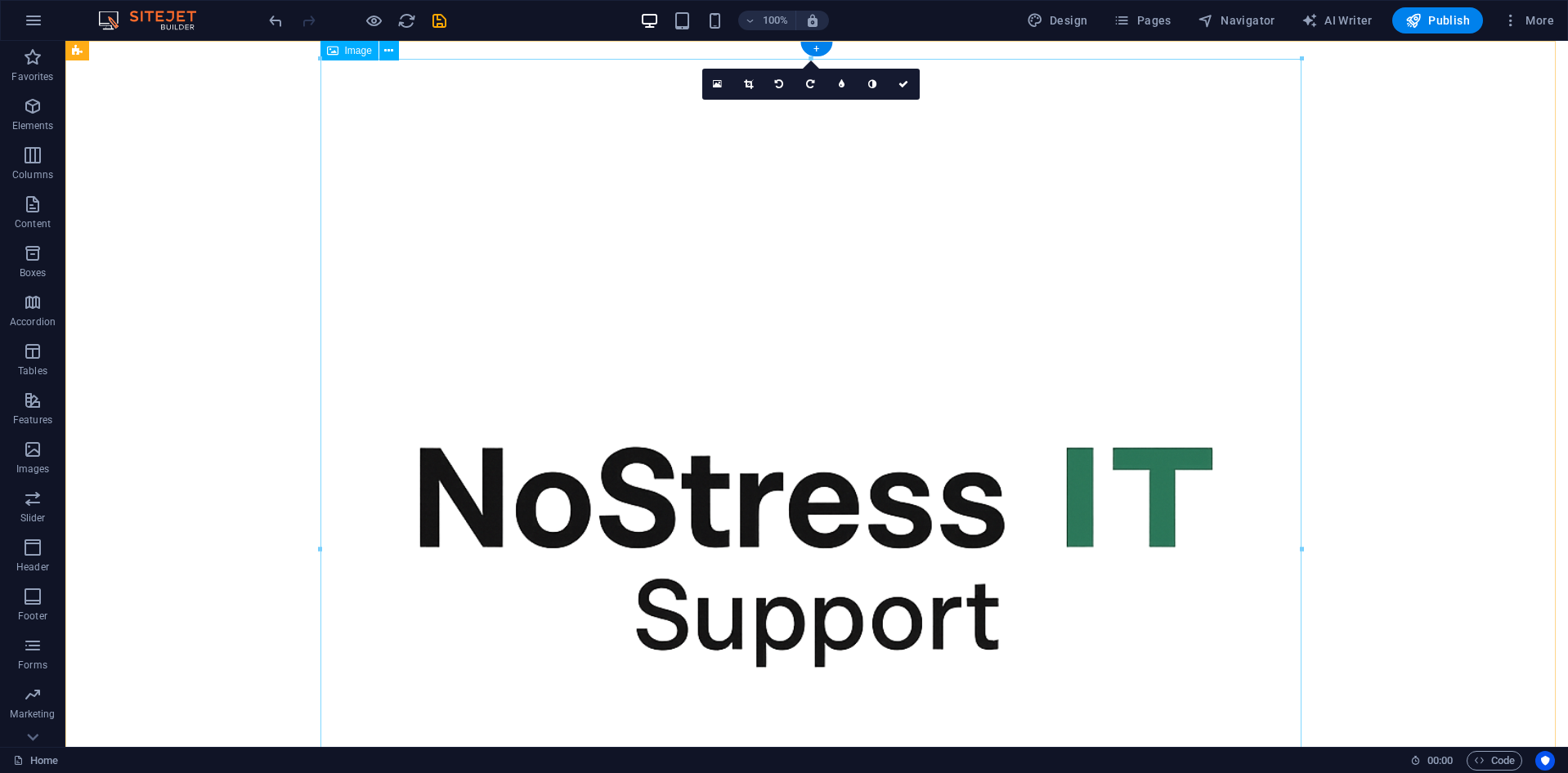
click at [682, 259] on figure at bounding box center [817, 549] width 981 height 980
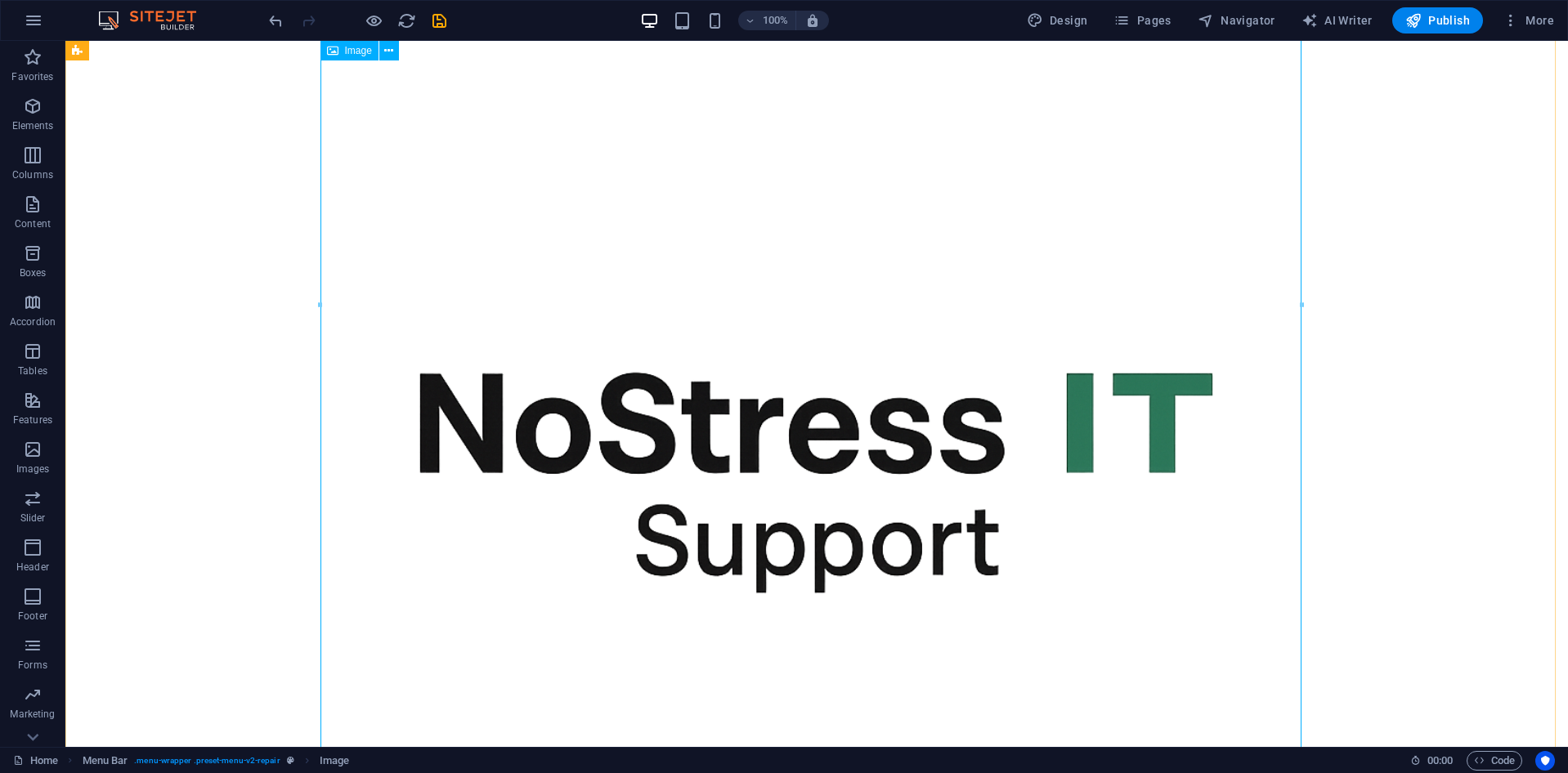
scroll to position [0, 0]
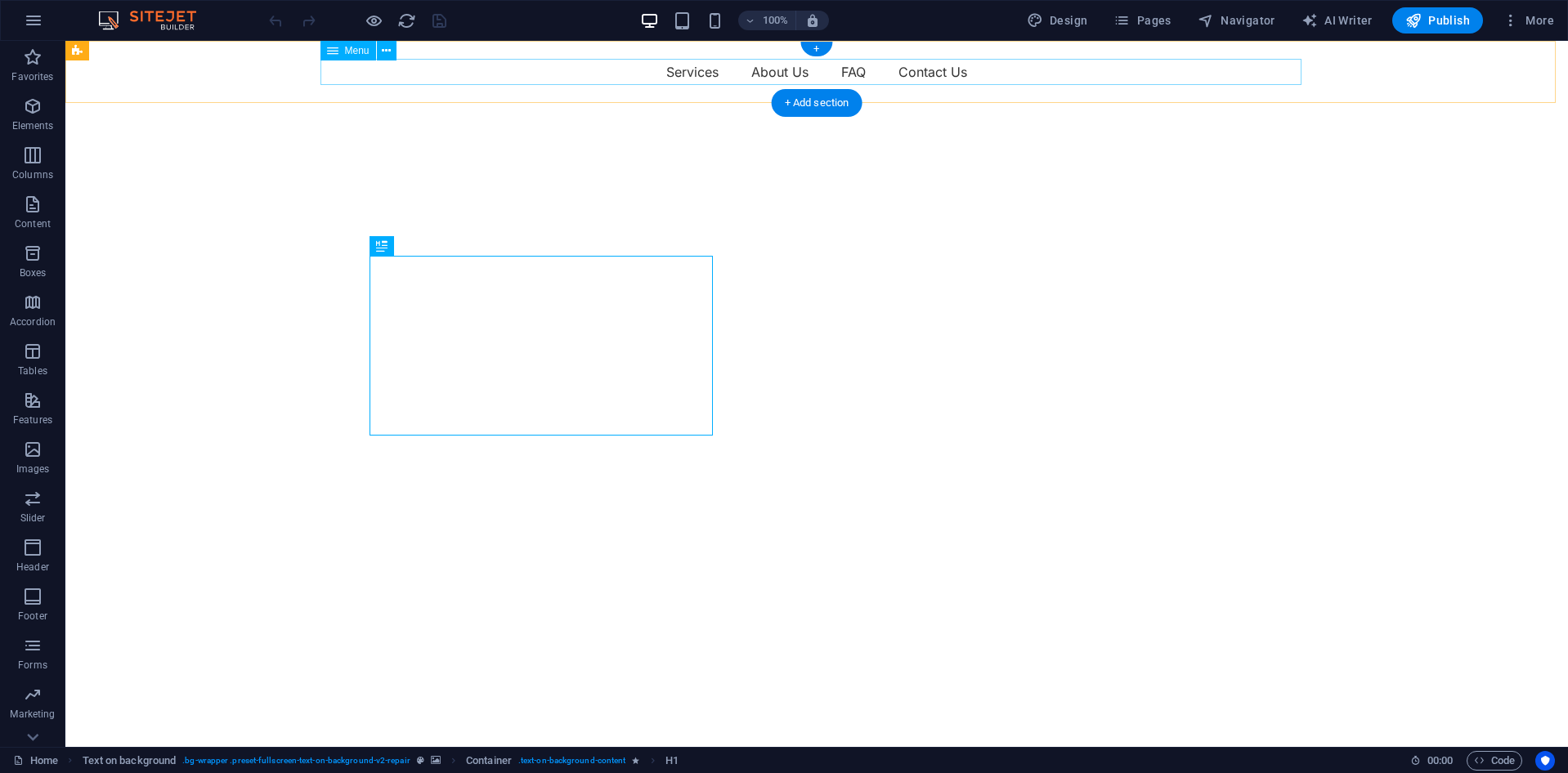
click at [420, 61] on nav "Services About Us FAQ Contact Us" at bounding box center [817, 71] width 981 height 26
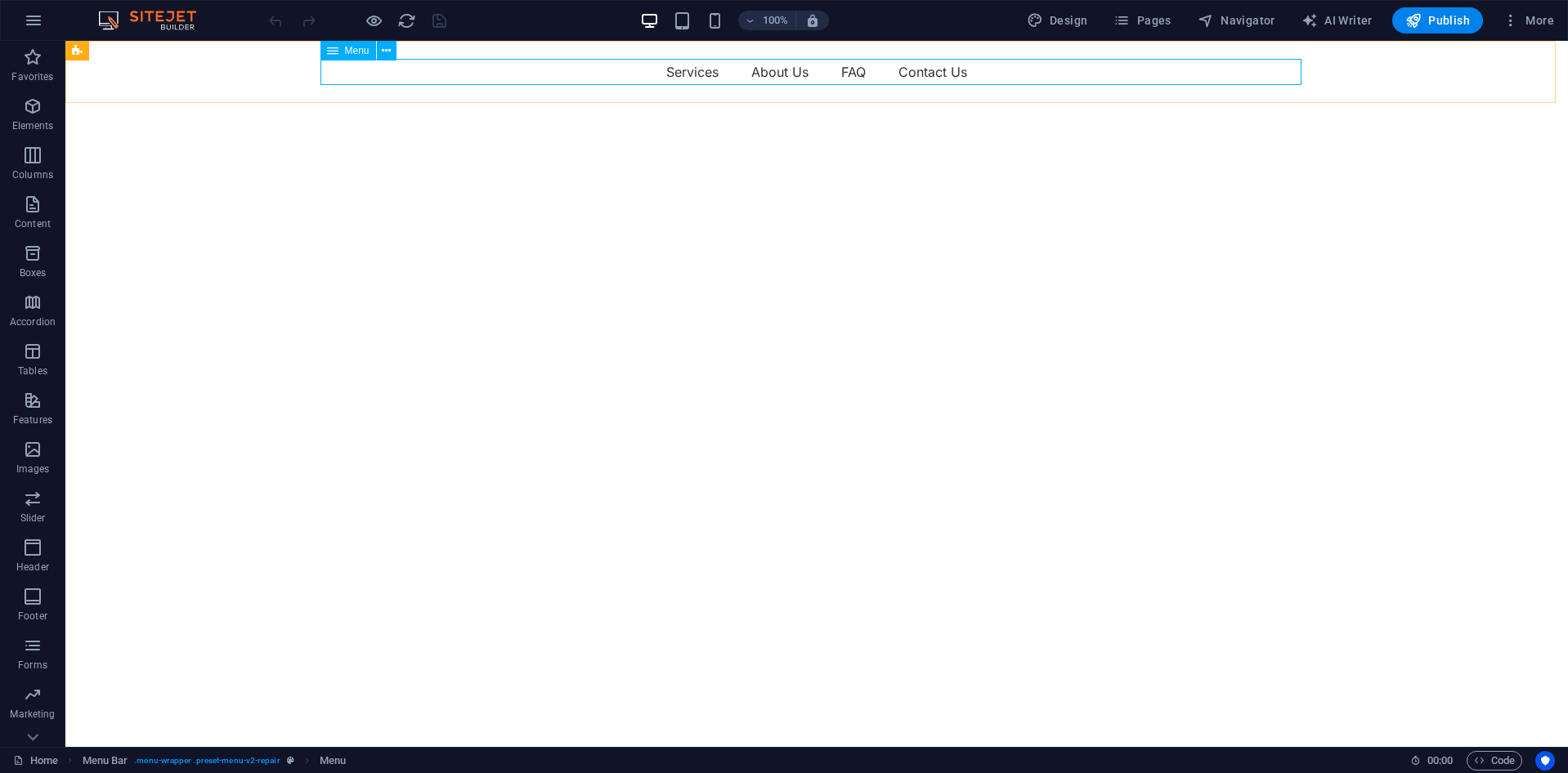
click at [357, 51] on span "Menu" at bounding box center [356, 50] width 24 height 10
click at [381, 53] on icon at bounding box center [385, 51] width 9 height 17
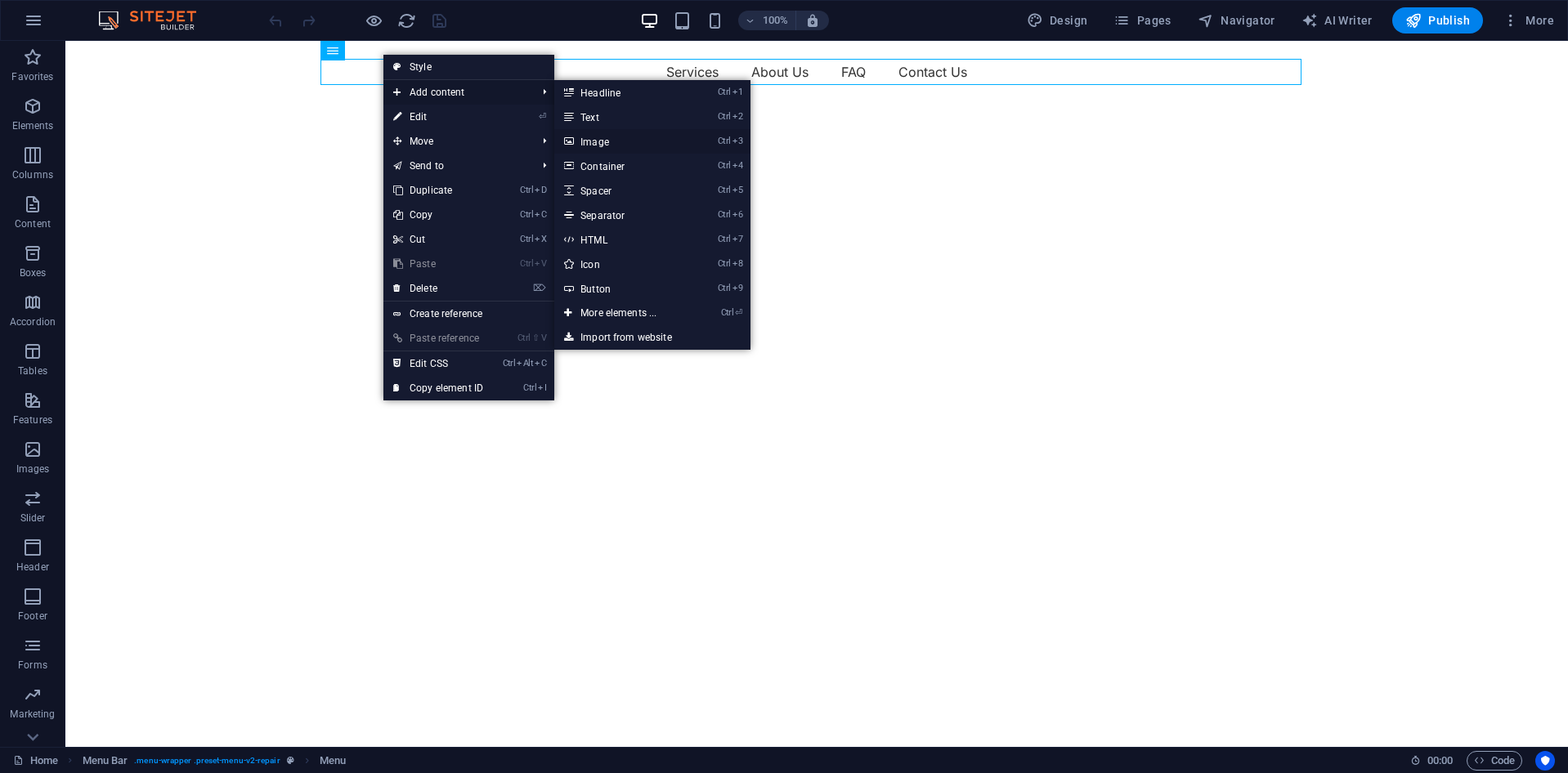
click at [622, 139] on link "Ctrl 3 Image" at bounding box center [622, 141] width 135 height 24
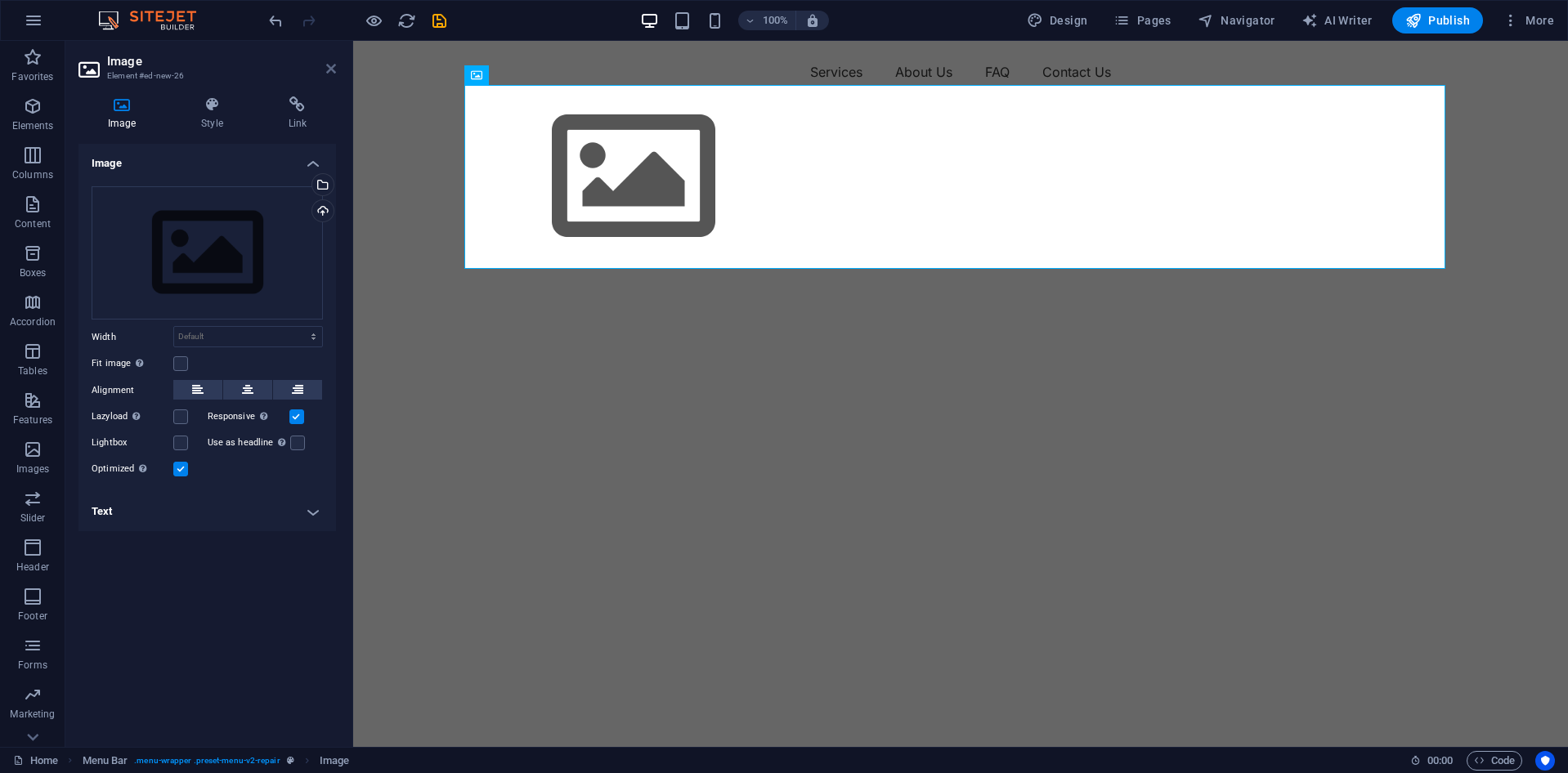
click at [320, 73] on header "Image Element #ed-new-26" at bounding box center [207, 62] width 258 height 42
click at [332, 69] on icon at bounding box center [331, 69] width 10 height 14
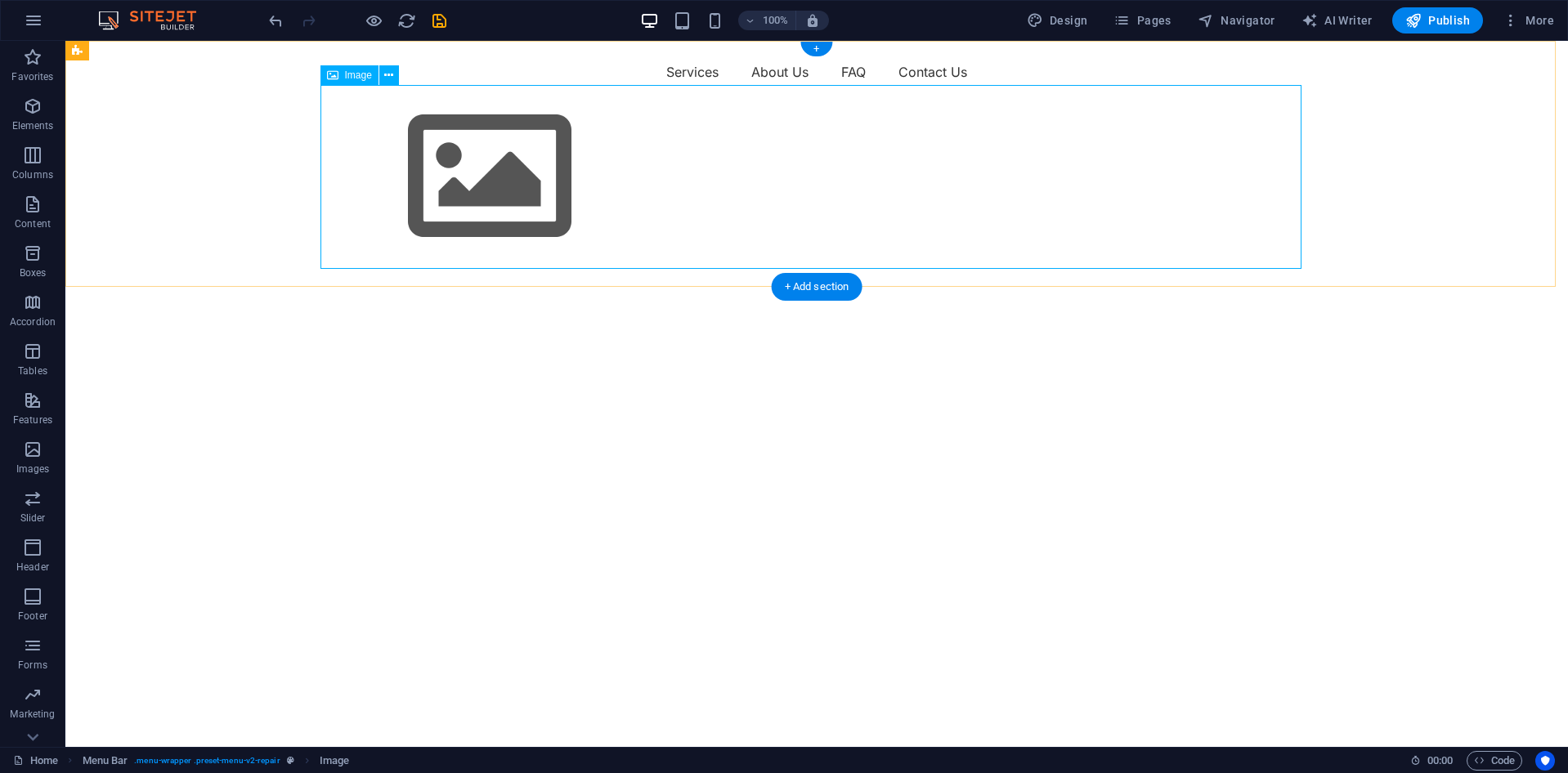
click at [787, 144] on figure at bounding box center [817, 177] width 981 height 184
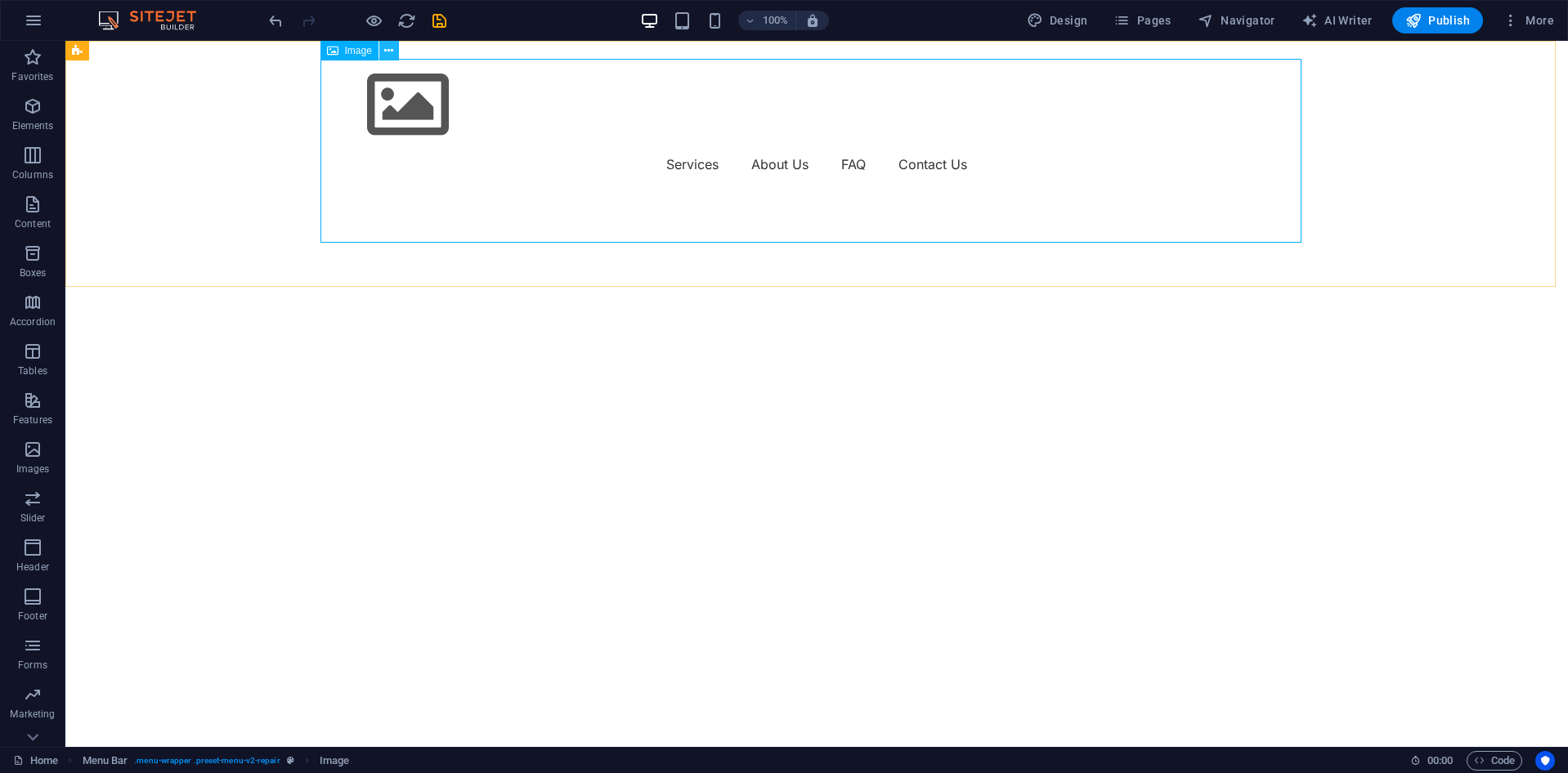
click at [387, 48] on icon at bounding box center [388, 51] width 9 height 17
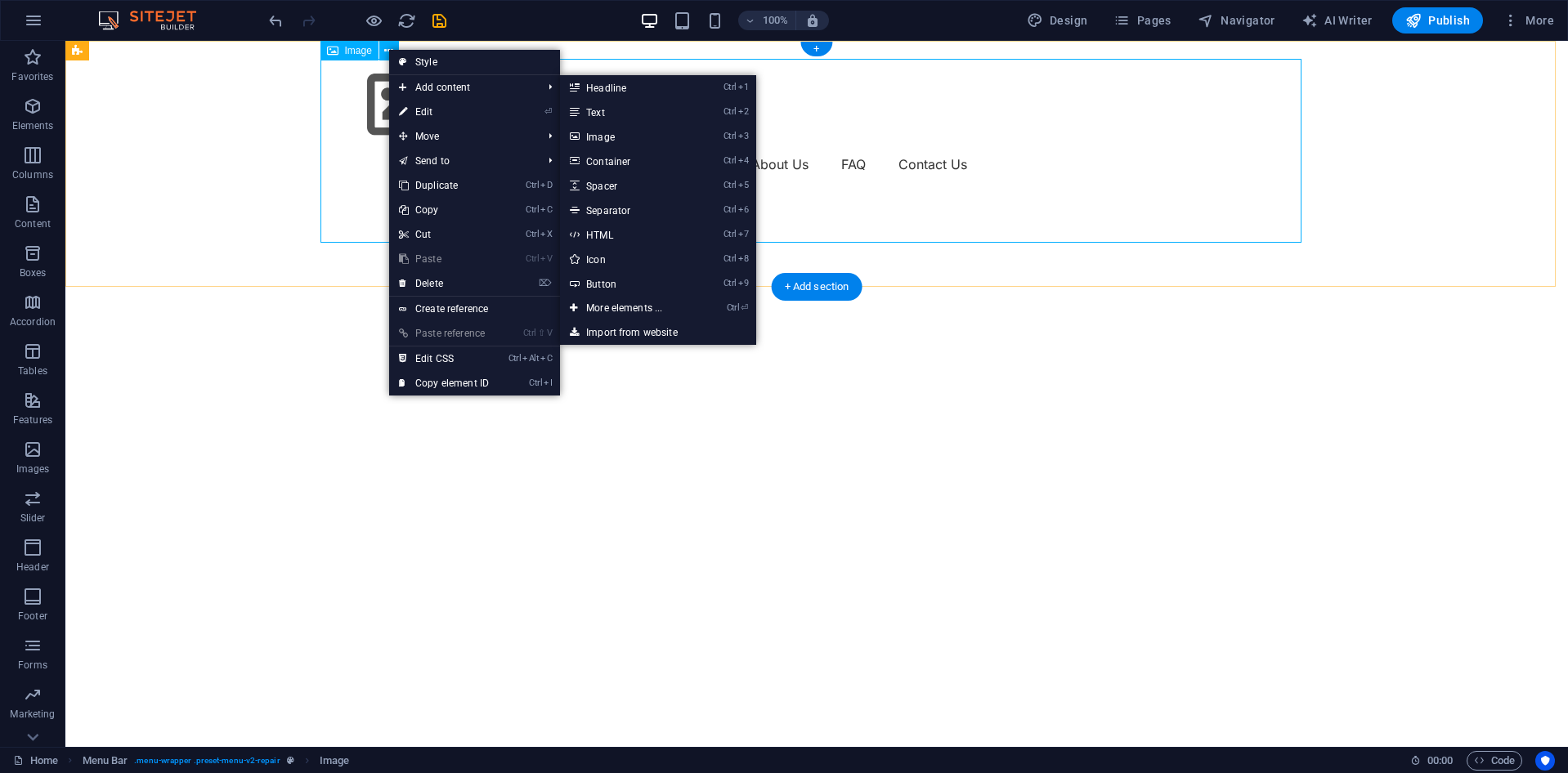
click at [1037, 143] on figure at bounding box center [817, 105] width 981 height 93
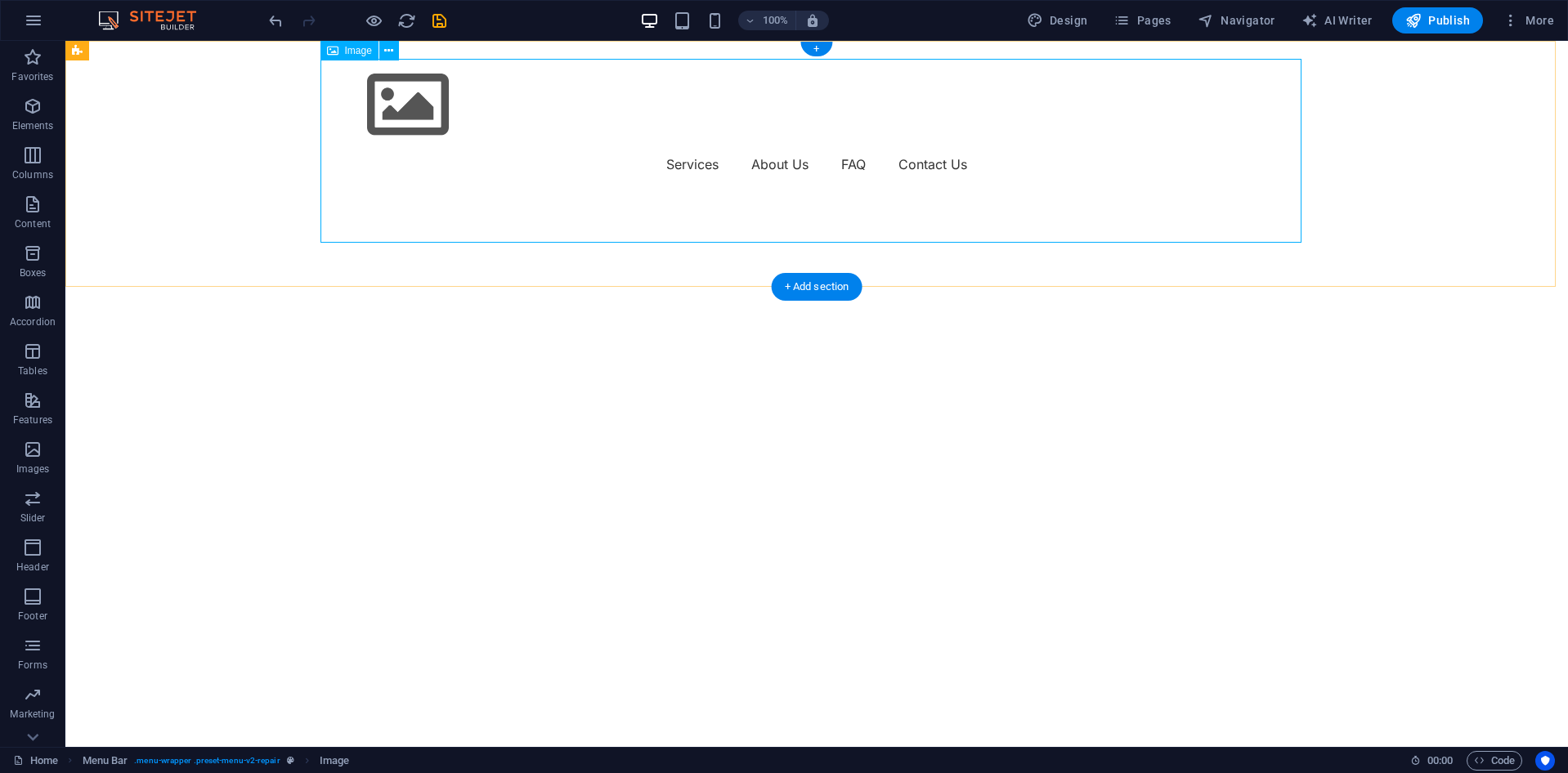
click at [531, 139] on figure at bounding box center [817, 105] width 981 height 93
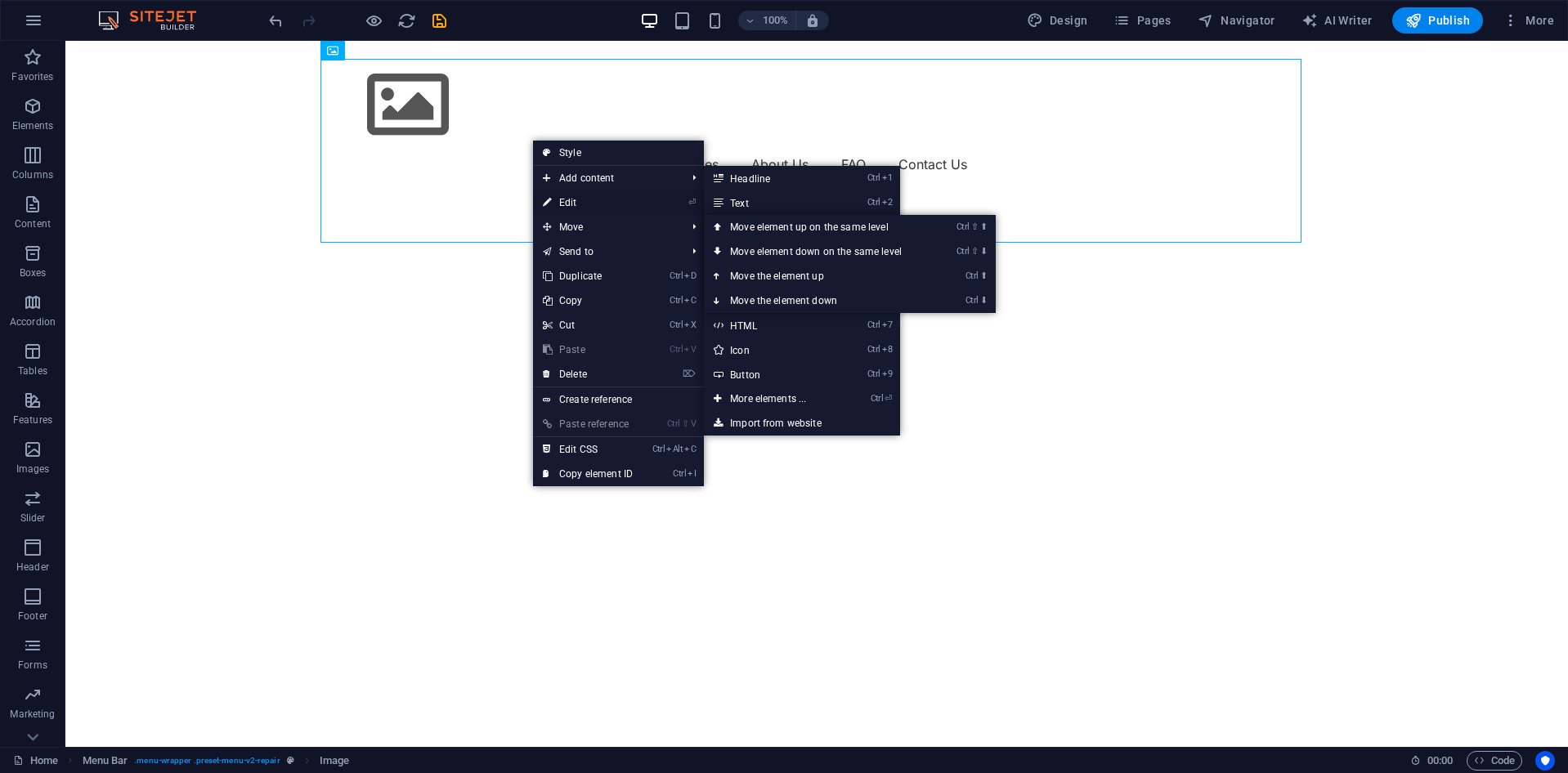
click at [598, 206] on link "⏎ Edit" at bounding box center [587, 202] width 109 height 24
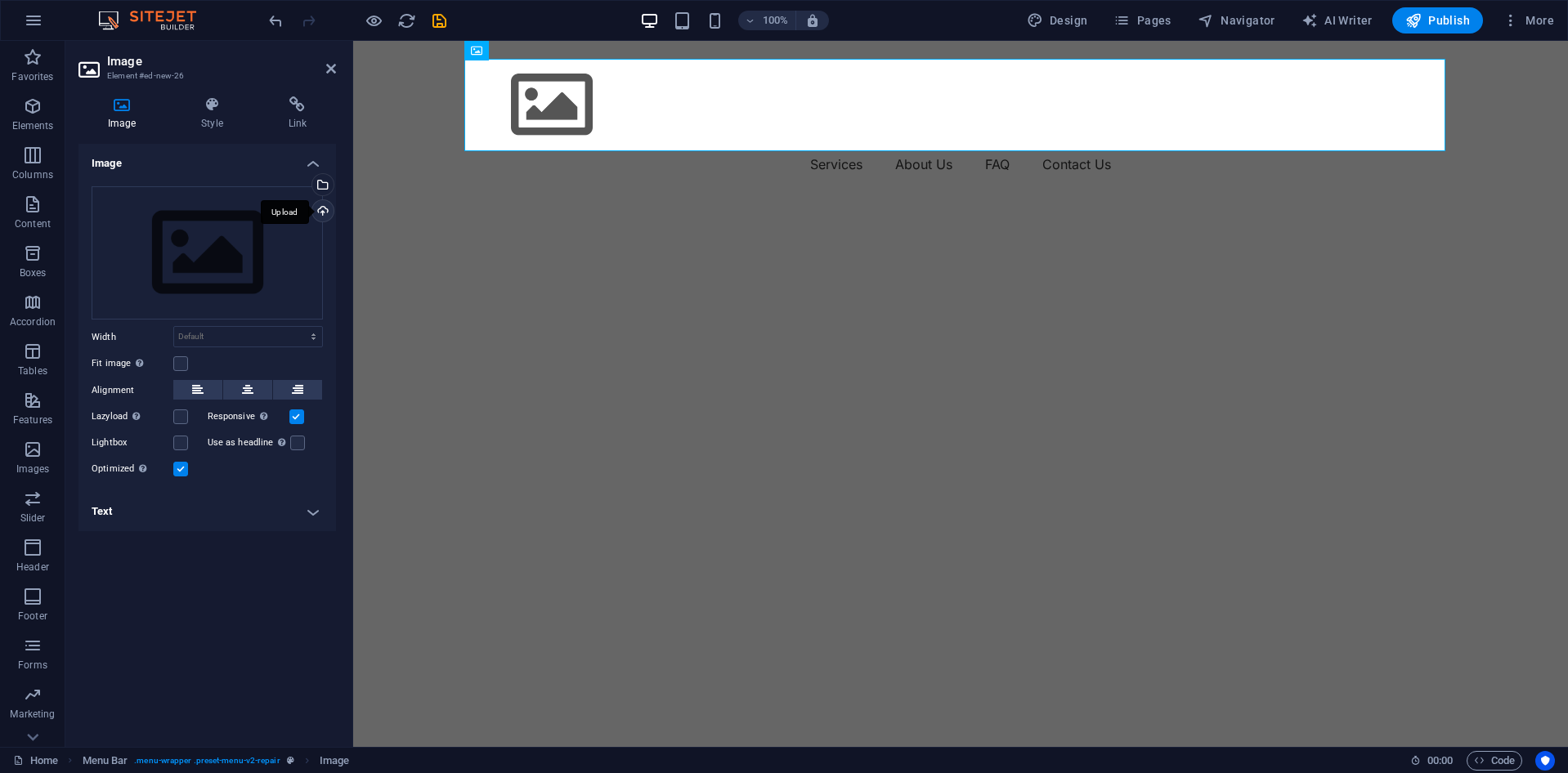
click at [321, 214] on div "Upload" at bounding box center [321, 211] width 24 height 24
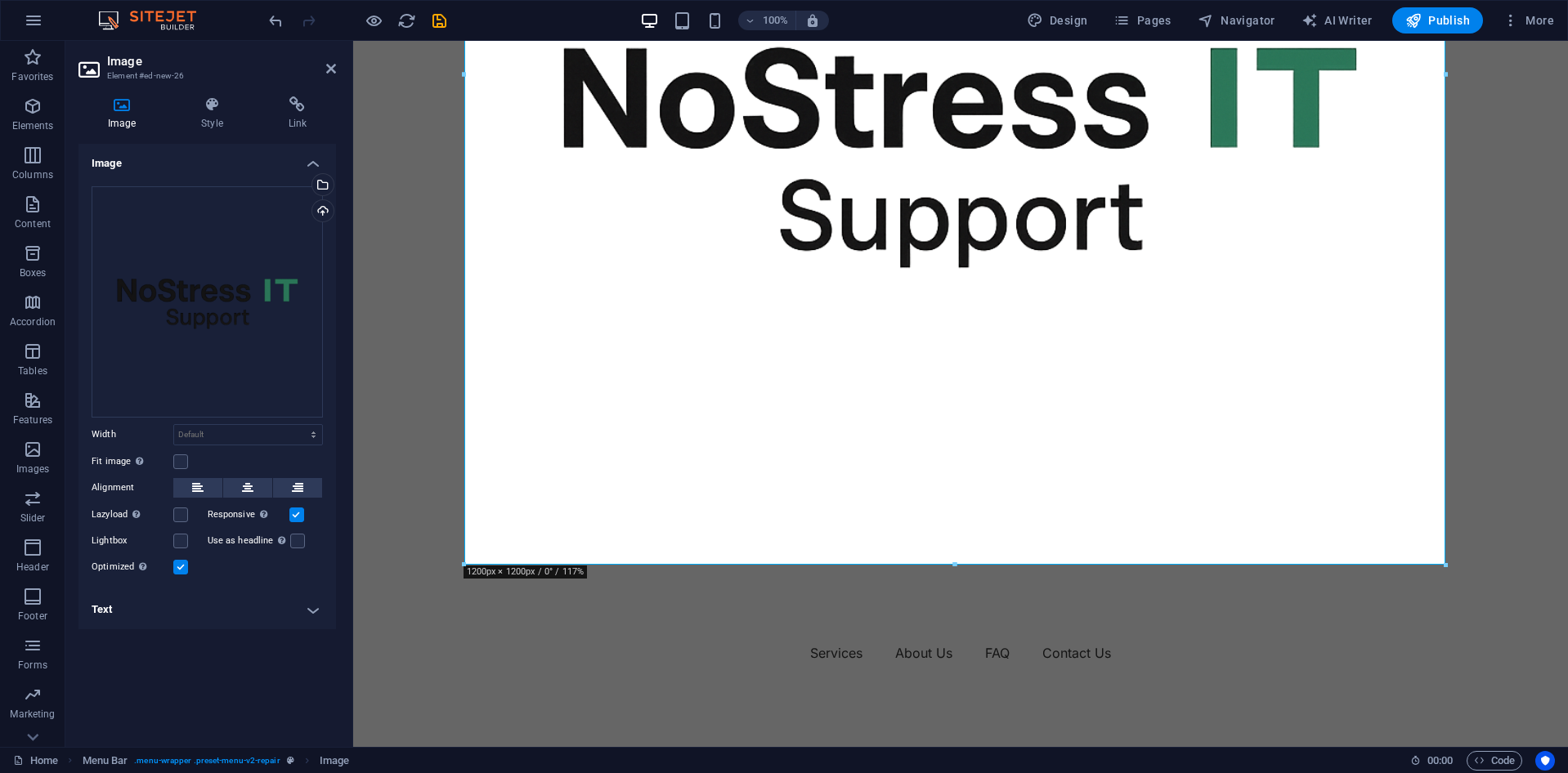
scroll to position [490, 0]
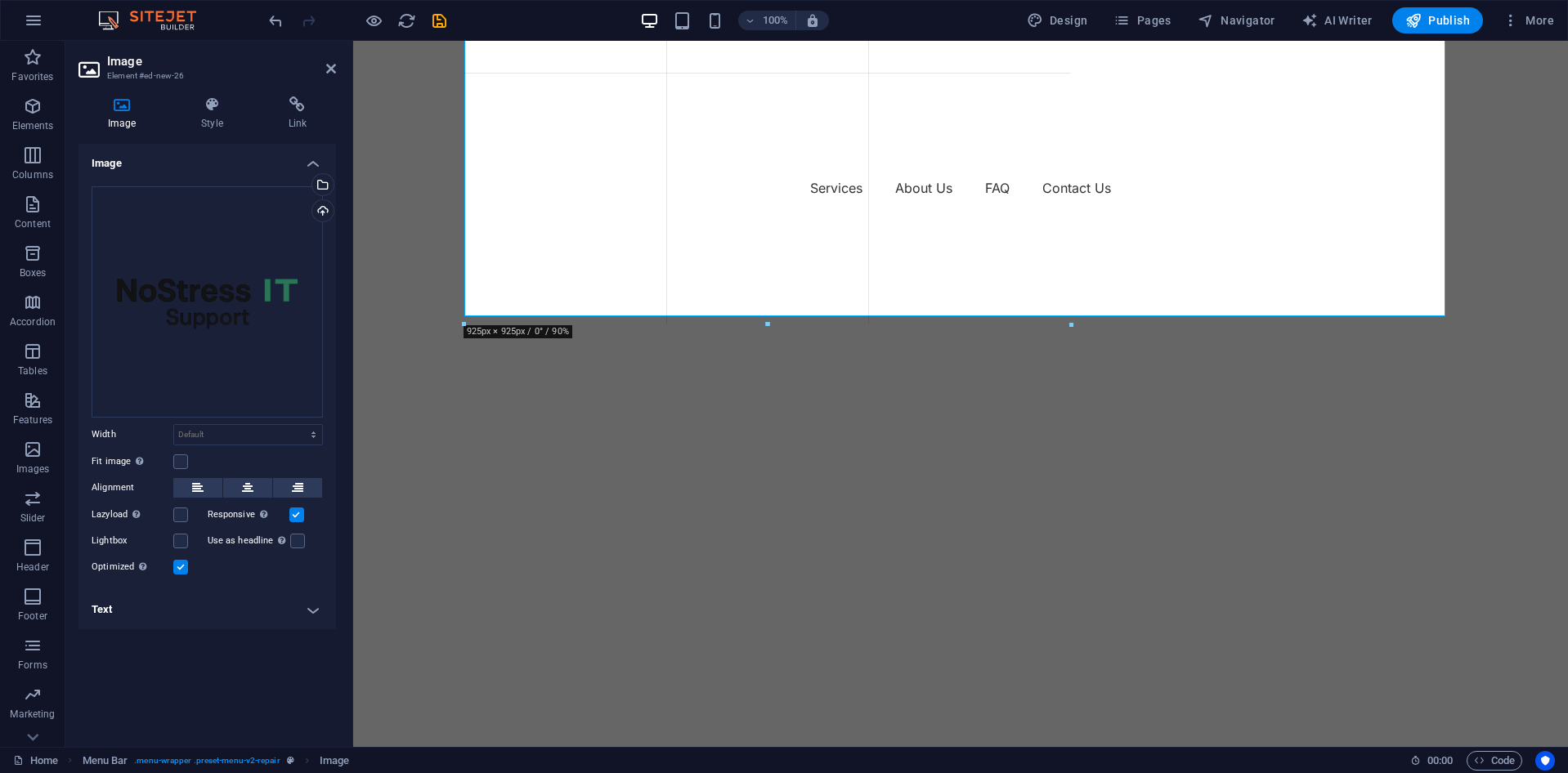
drag, startPoint x: 954, startPoint y: 551, endPoint x: 380, endPoint y: 136, distance: 708.3
type input "816"
select select "px"
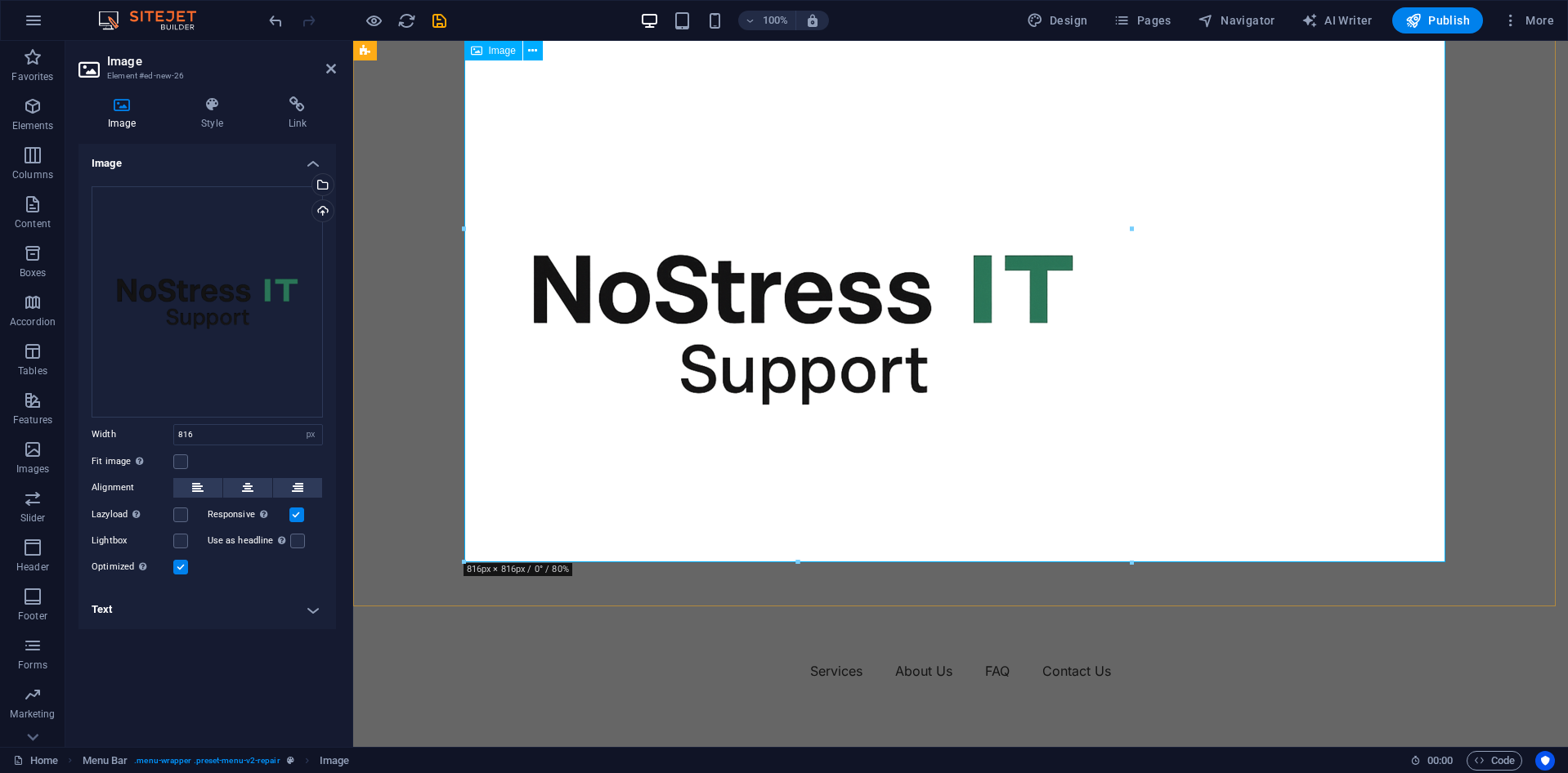
scroll to position [0, 0]
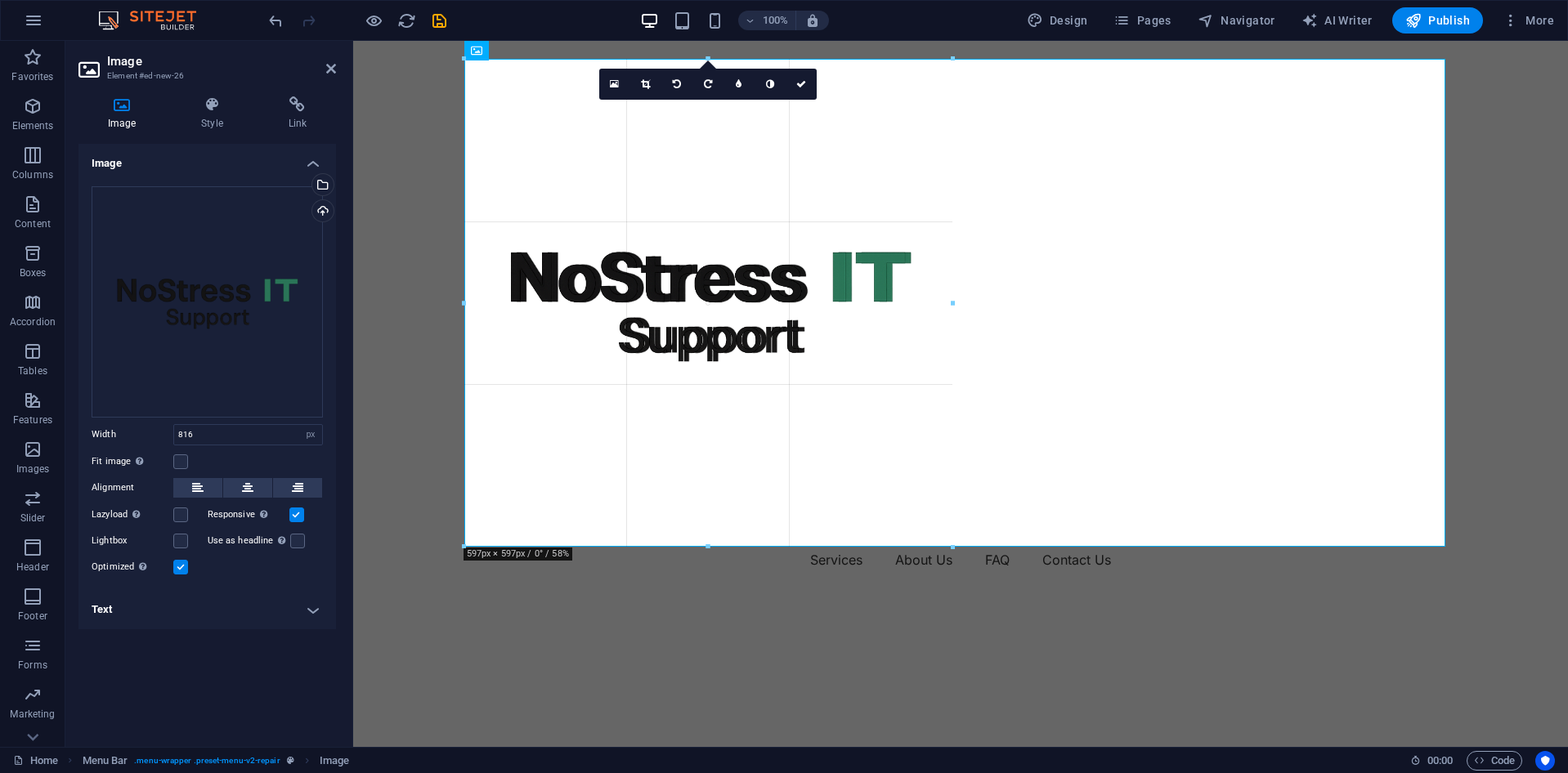
drag, startPoint x: 1133, startPoint y: 60, endPoint x: 207, endPoint y: 203, distance: 937.0
type input "597"
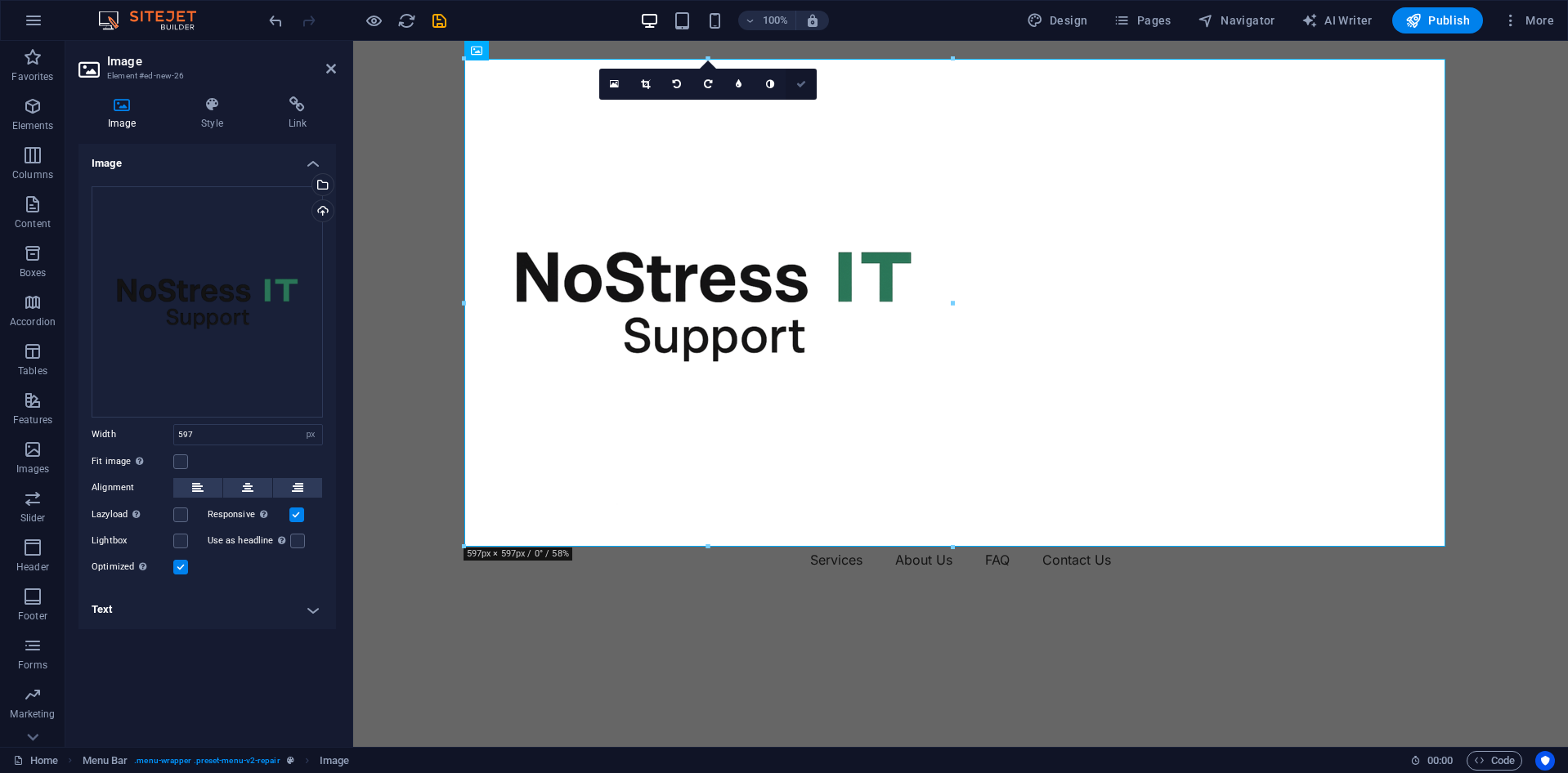
click at [803, 90] on link at bounding box center [801, 84] width 31 height 31
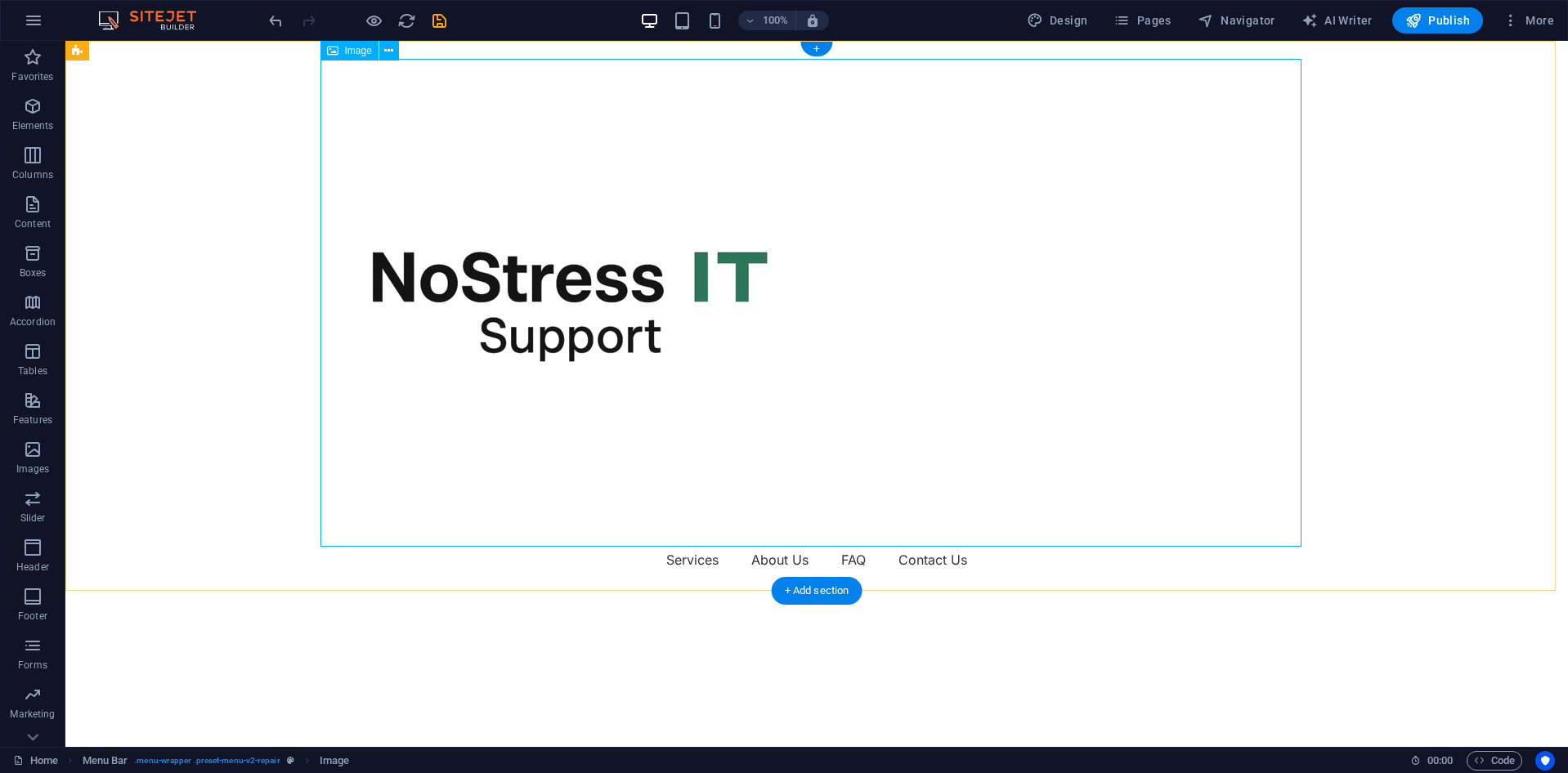
click at [816, 408] on figure at bounding box center [817, 303] width 981 height 488
click at [388, 47] on icon at bounding box center [388, 51] width 9 height 17
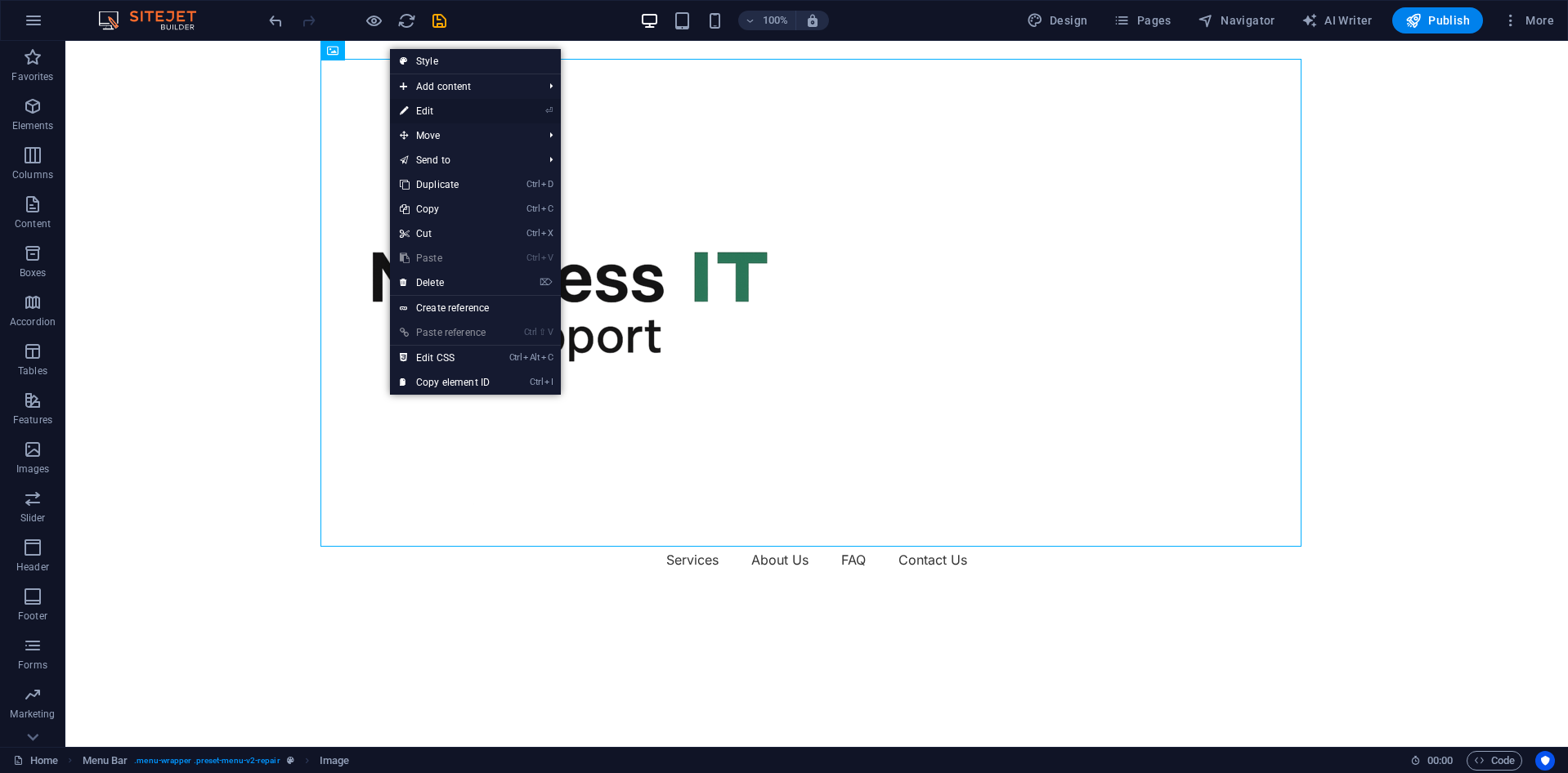
click at [549, 108] on icon "⏎" at bounding box center [549, 110] width 8 height 11
select select "px"
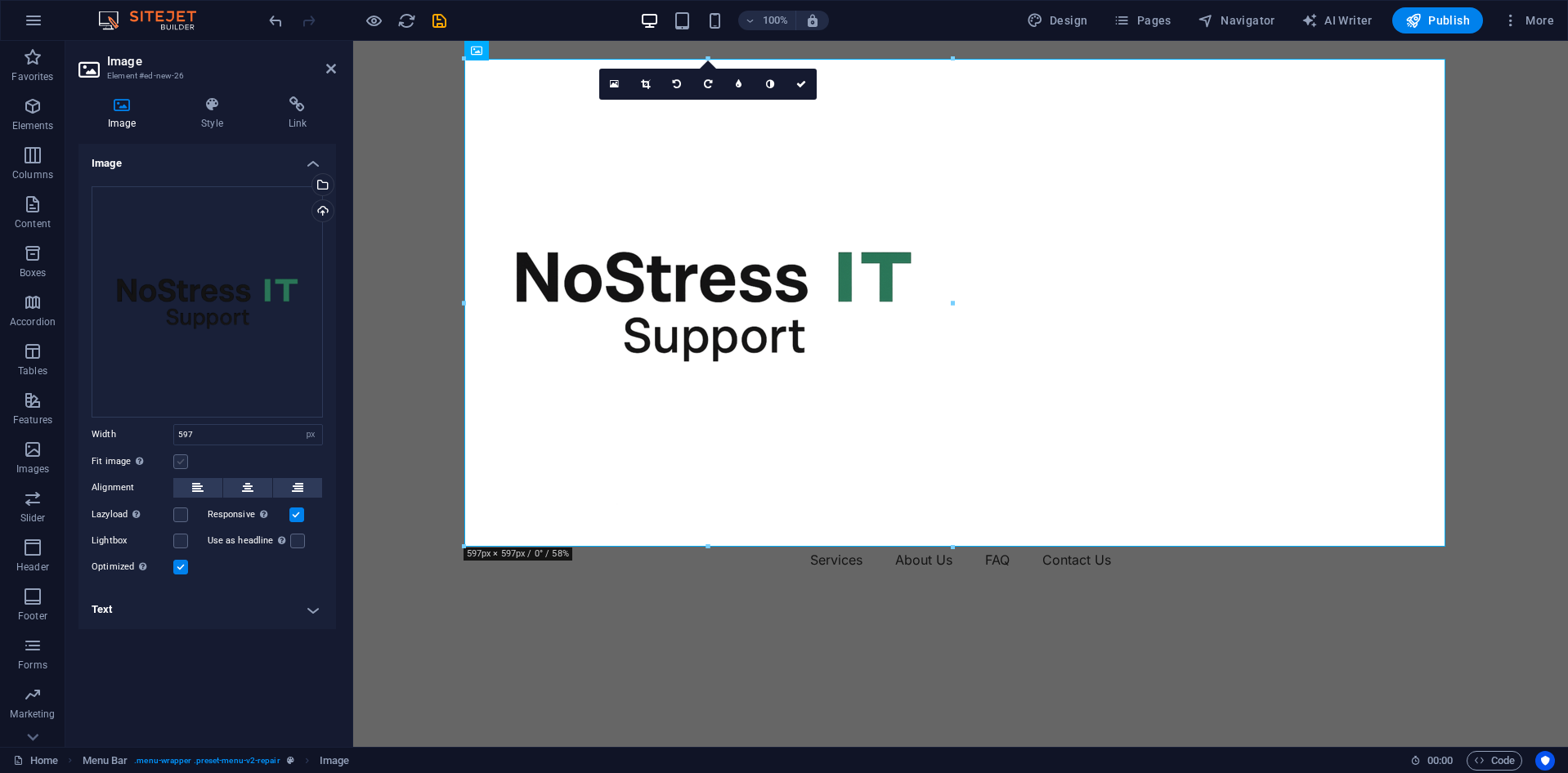
click at [181, 457] on label at bounding box center [181, 461] width 14 height 14
click at [0, 0] on input "Fit image Automatically fit image to a fixed width and height" at bounding box center [0, 0] width 0 height 0
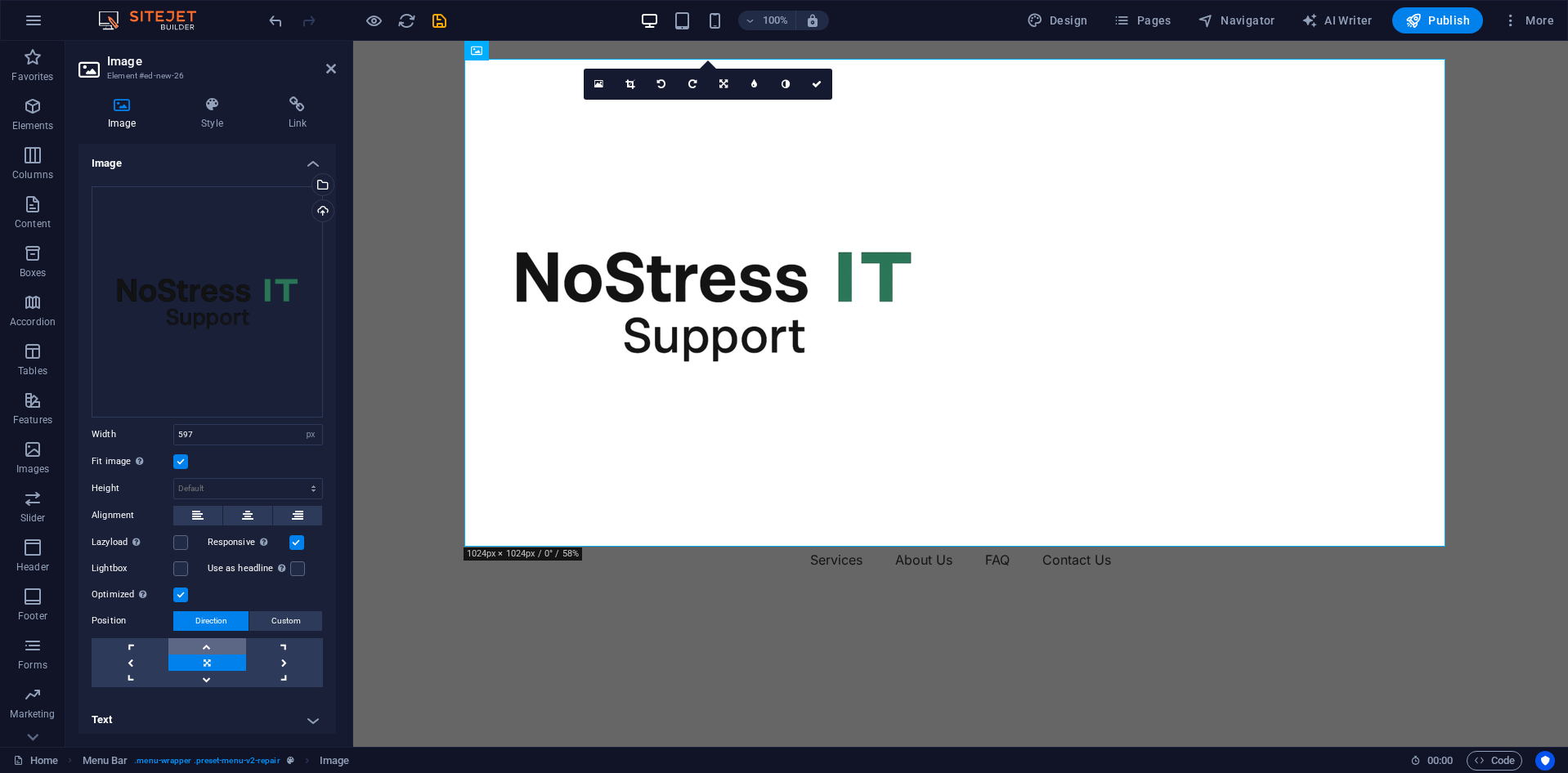
click at [209, 645] on link at bounding box center [207, 646] width 77 height 16
click at [208, 645] on link at bounding box center [207, 646] width 77 height 16
click at [131, 649] on link at bounding box center [130, 646] width 77 height 16
click at [130, 649] on link at bounding box center [130, 646] width 77 height 16
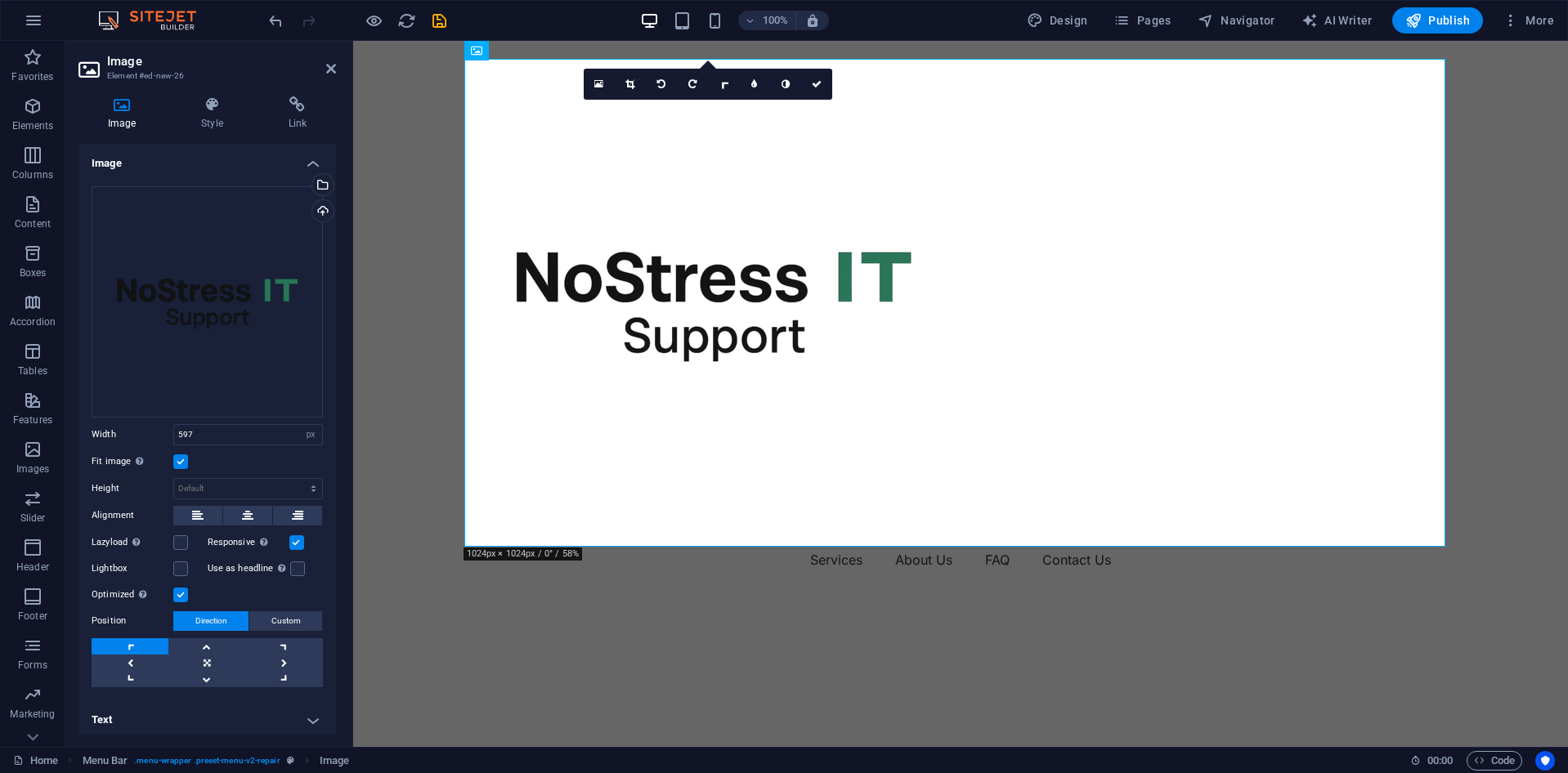
click at [130, 649] on link at bounding box center [130, 646] width 77 height 16
click at [826, 84] on link at bounding box center [817, 84] width 31 height 31
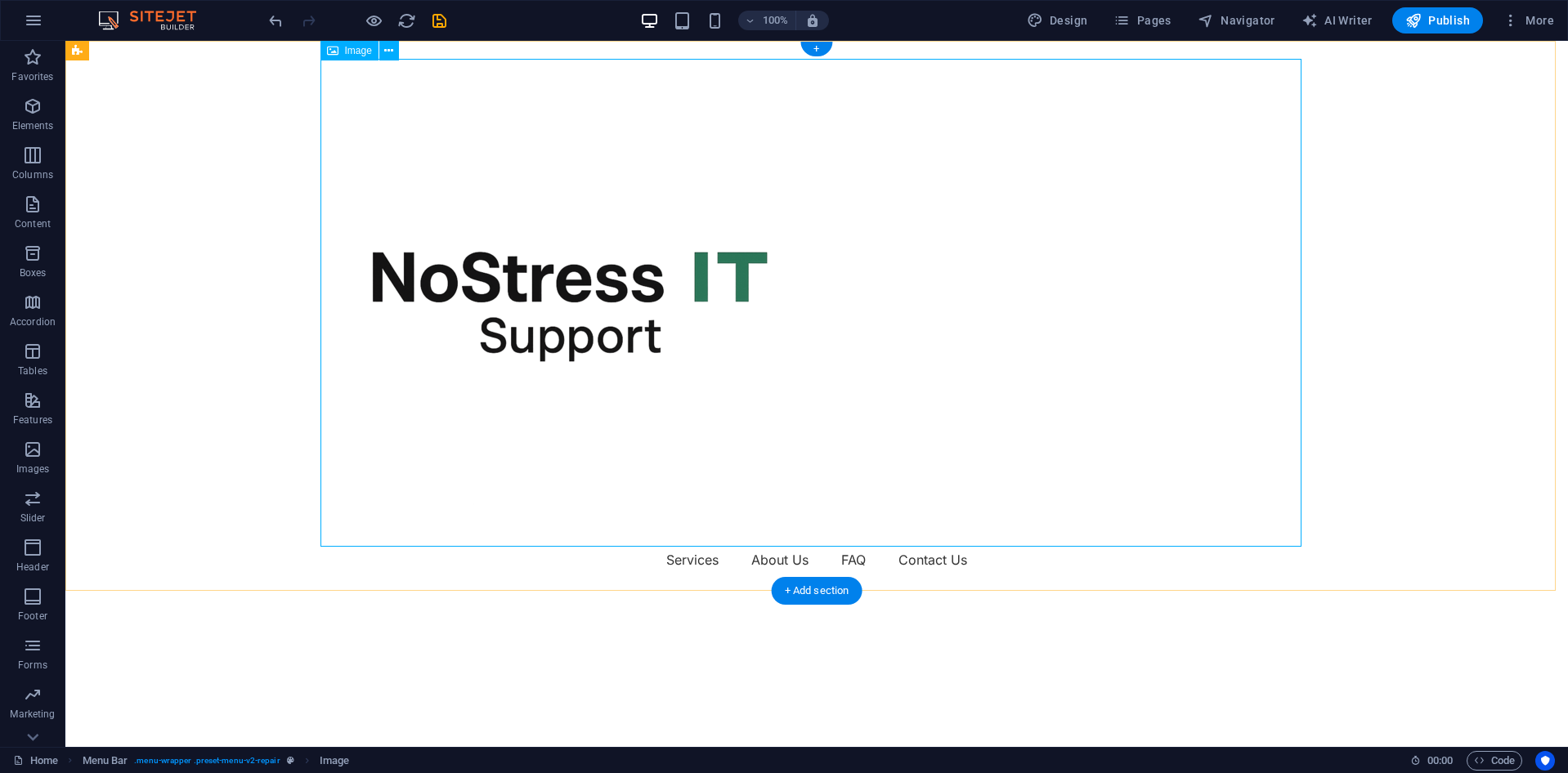
click at [1076, 393] on figure at bounding box center [817, 303] width 981 height 488
click at [1262, 547] on nav "Services About Us FAQ Contact Us" at bounding box center [817, 560] width 981 height 26
click at [977, 432] on figure at bounding box center [817, 303] width 981 height 488
click at [630, 266] on figure at bounding box center [817, 303] width 981 height 488
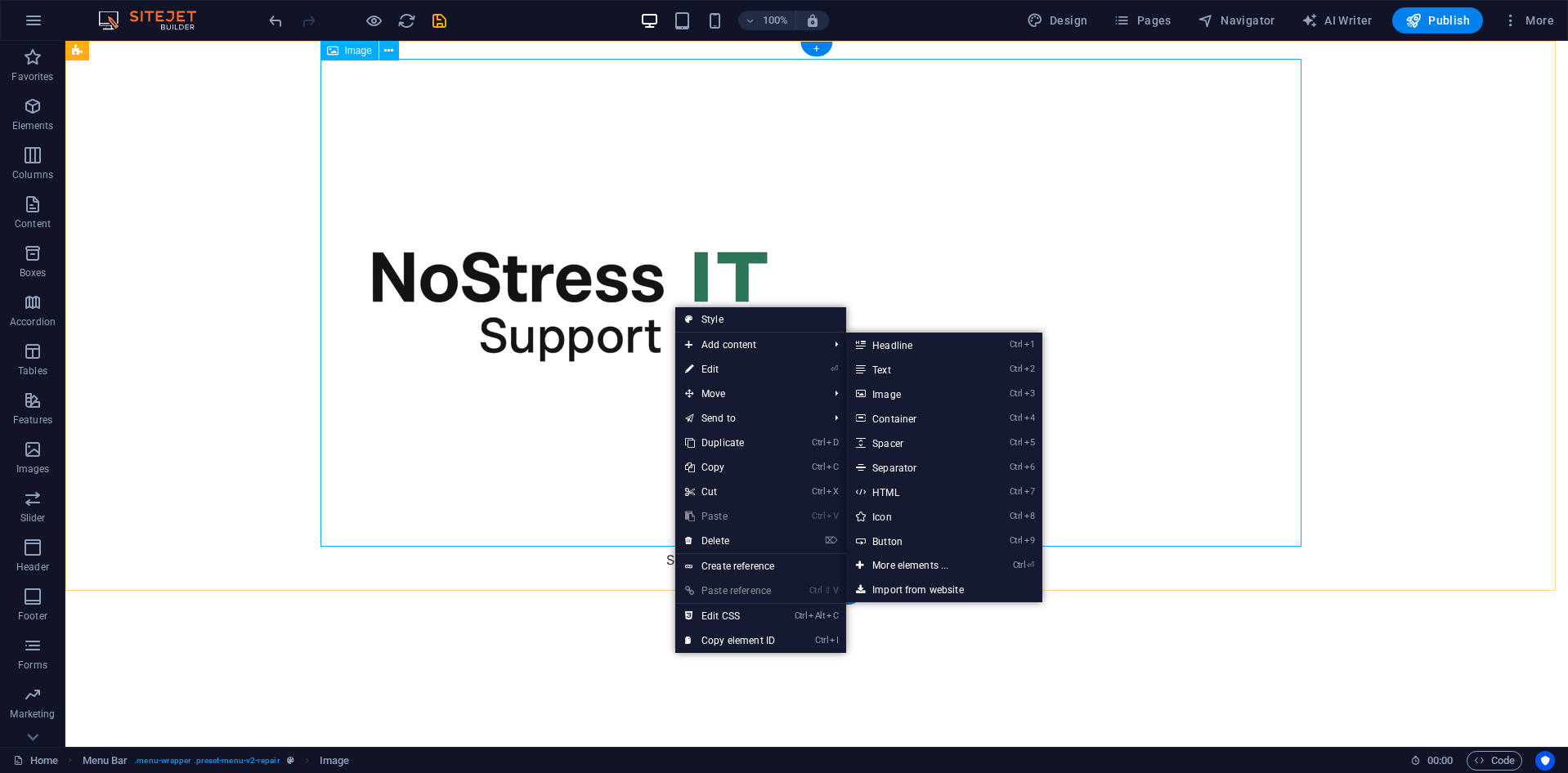
click at [478, 200] on figure at bounding box center [817, 303] width 981 height 488
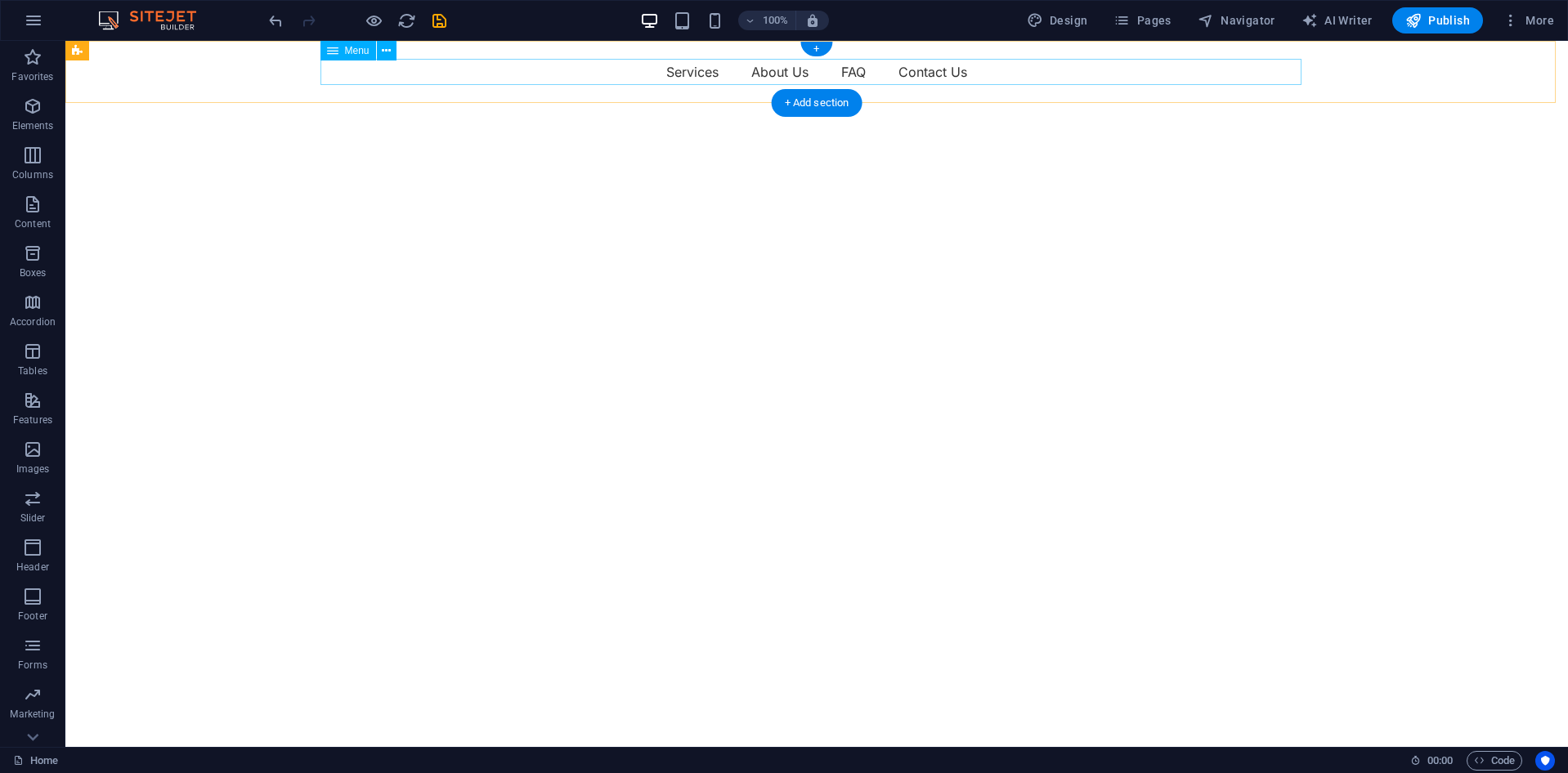
click at [413, 76] on nav "Services About Us FAQ Contact Us" at bounding box center [817, 71] width 981 height 26
click at [277, 56] on div "Menu Services About Us FAQ Contact Us" at bounding box center [817, 71] width 1502 height 62
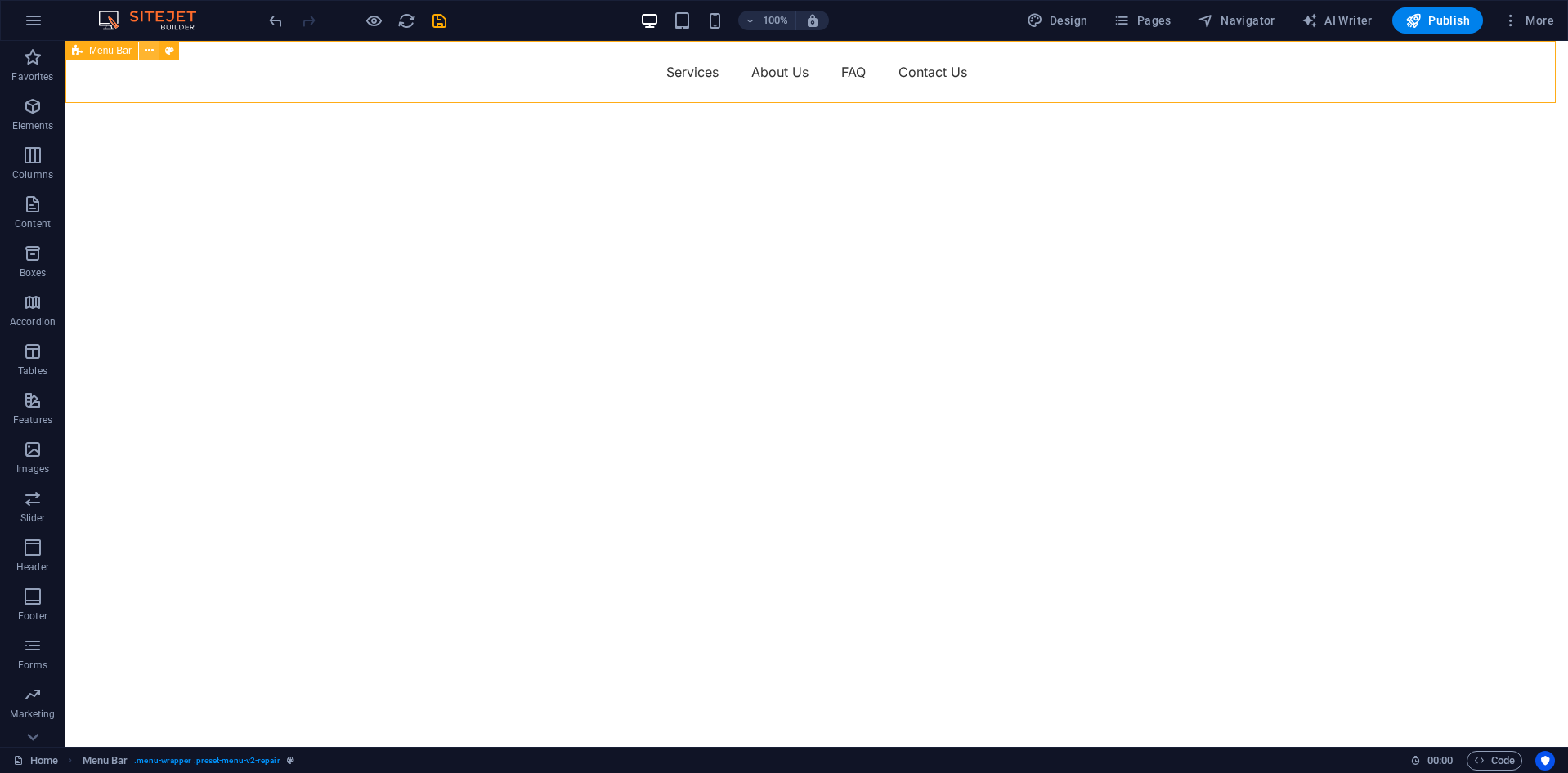
click at [143, 49] on button at bounding box center [149, 50] width 19 height 19
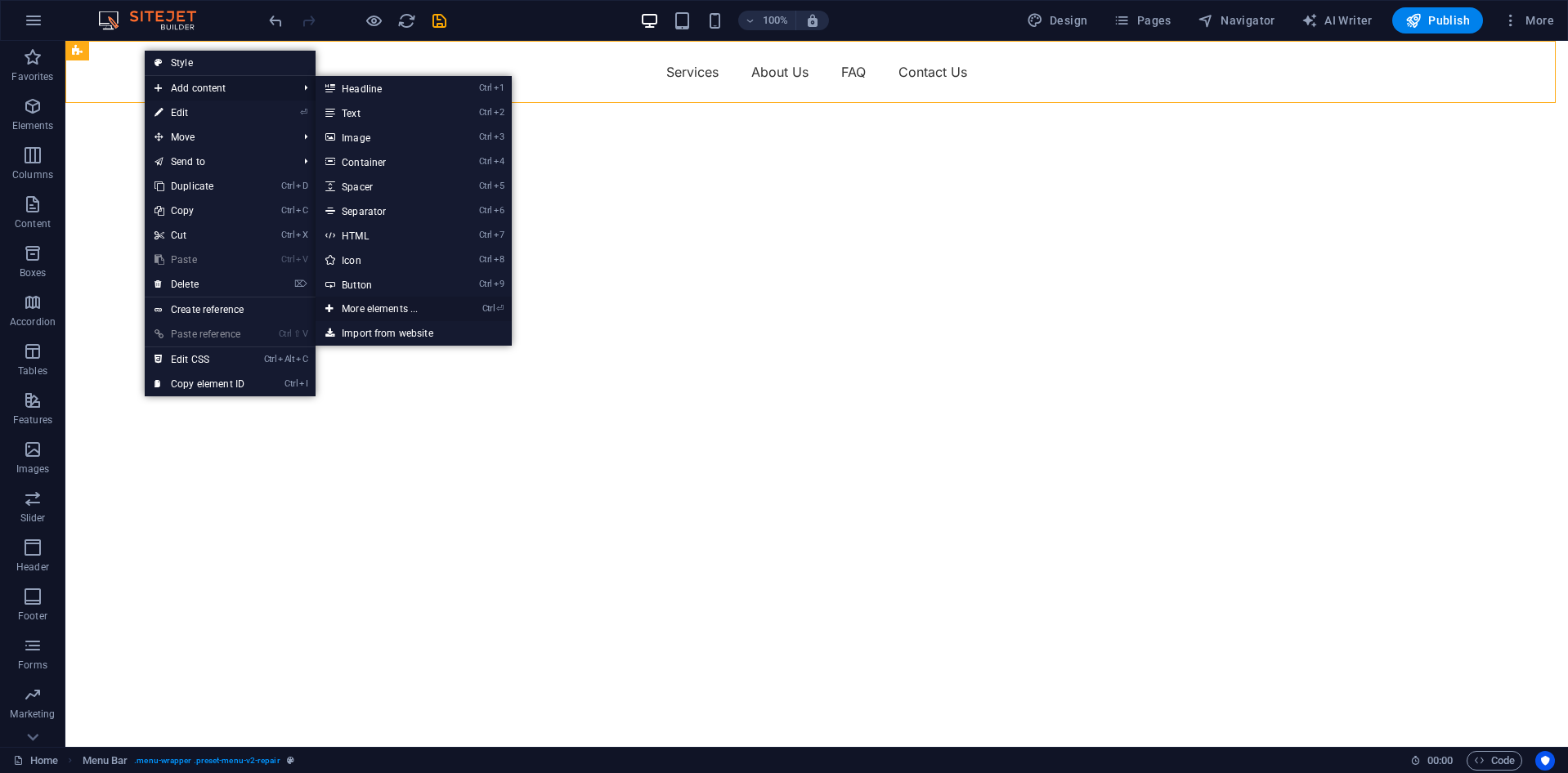
drag, startPoint x: 368, startPoint y: 312, endPoint x: 16, endPoint y: 272, distance: 354.3
click at [368, 312] on link "Ctrl ⏎ More elements ..." at bounding box center [383, 308] width 135 height 24
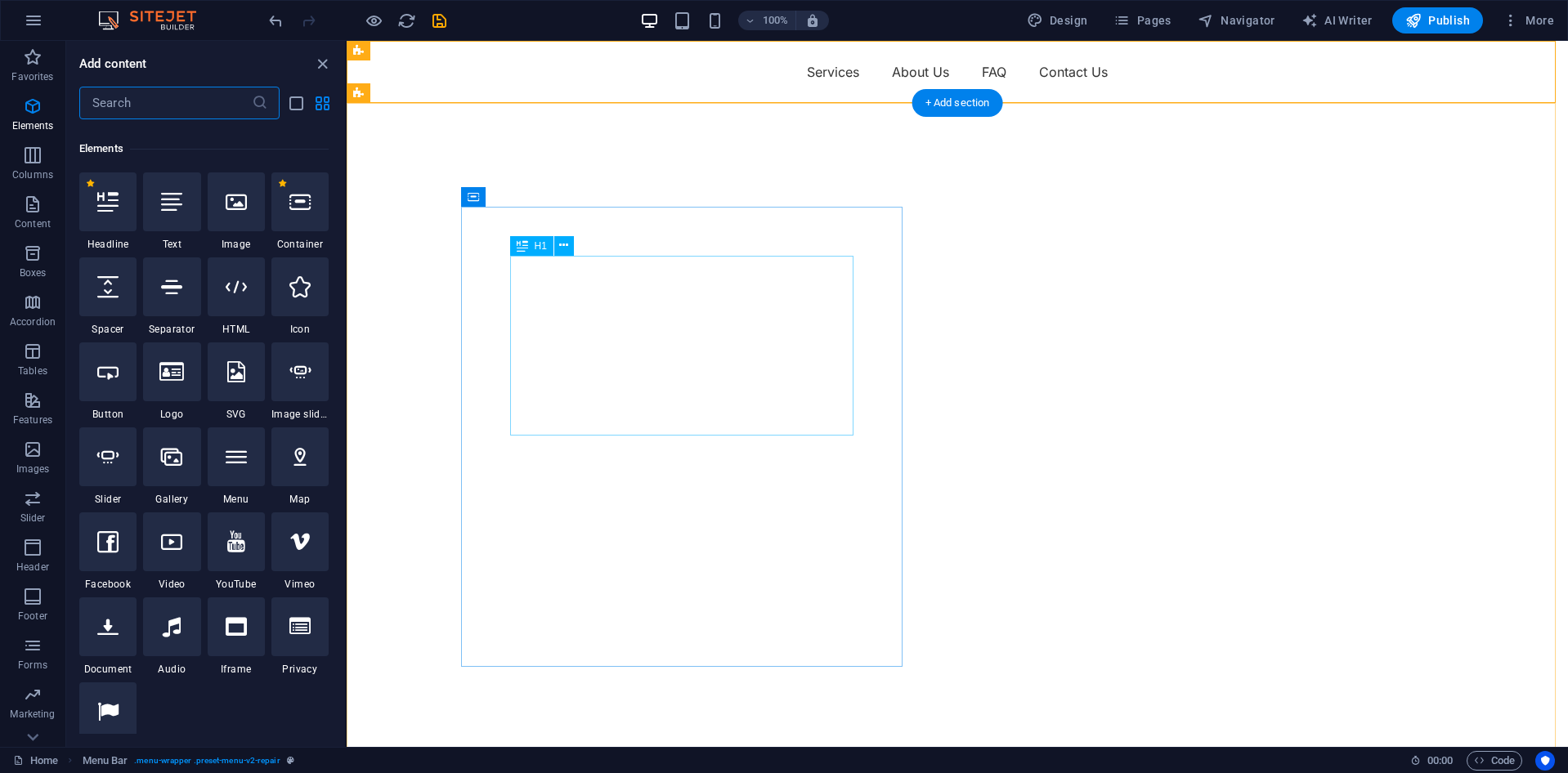
scroll to position [174, 0]
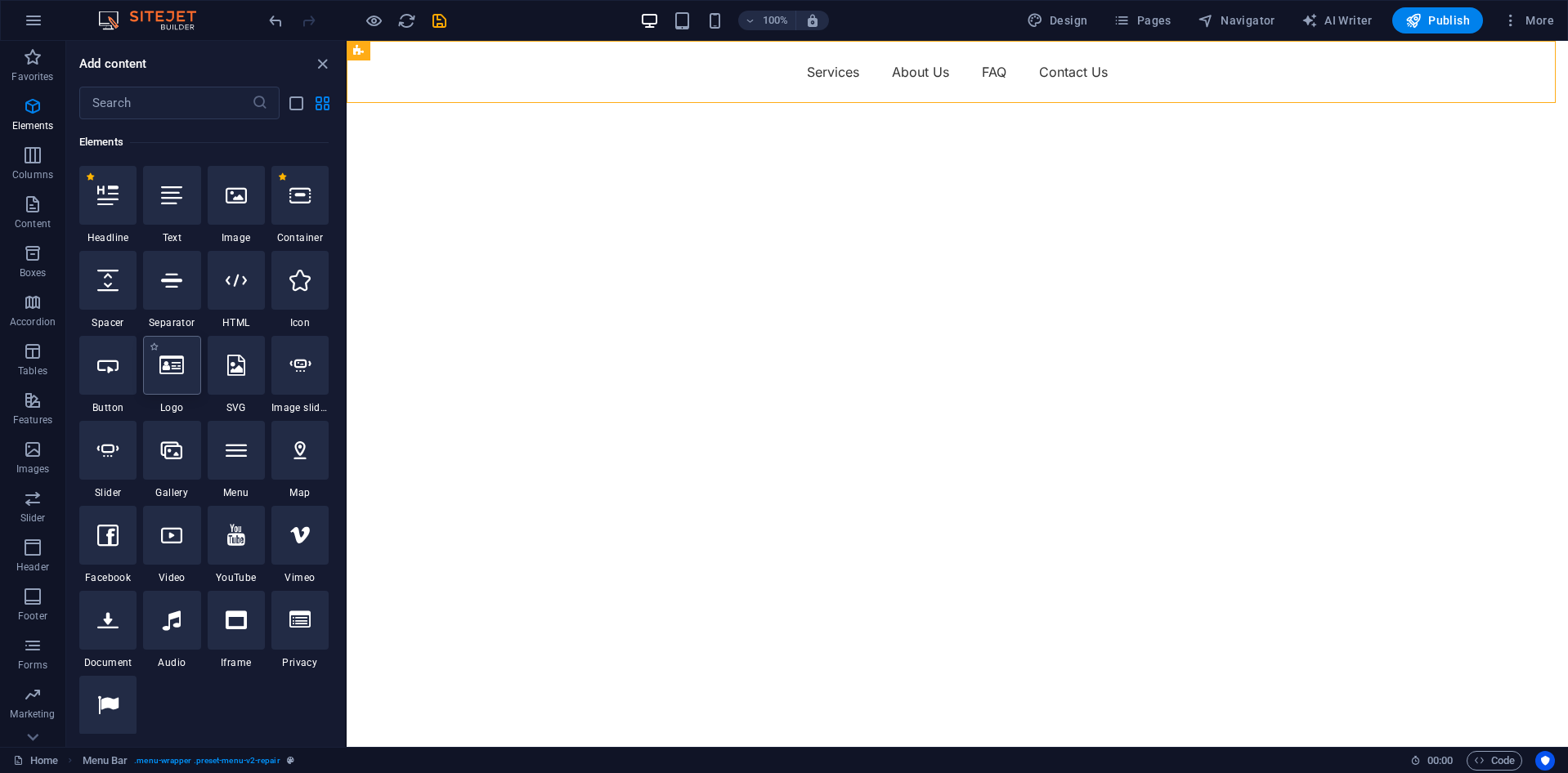
click at [179, 384] on div at bounding box center [171, 365] width 57 height 59
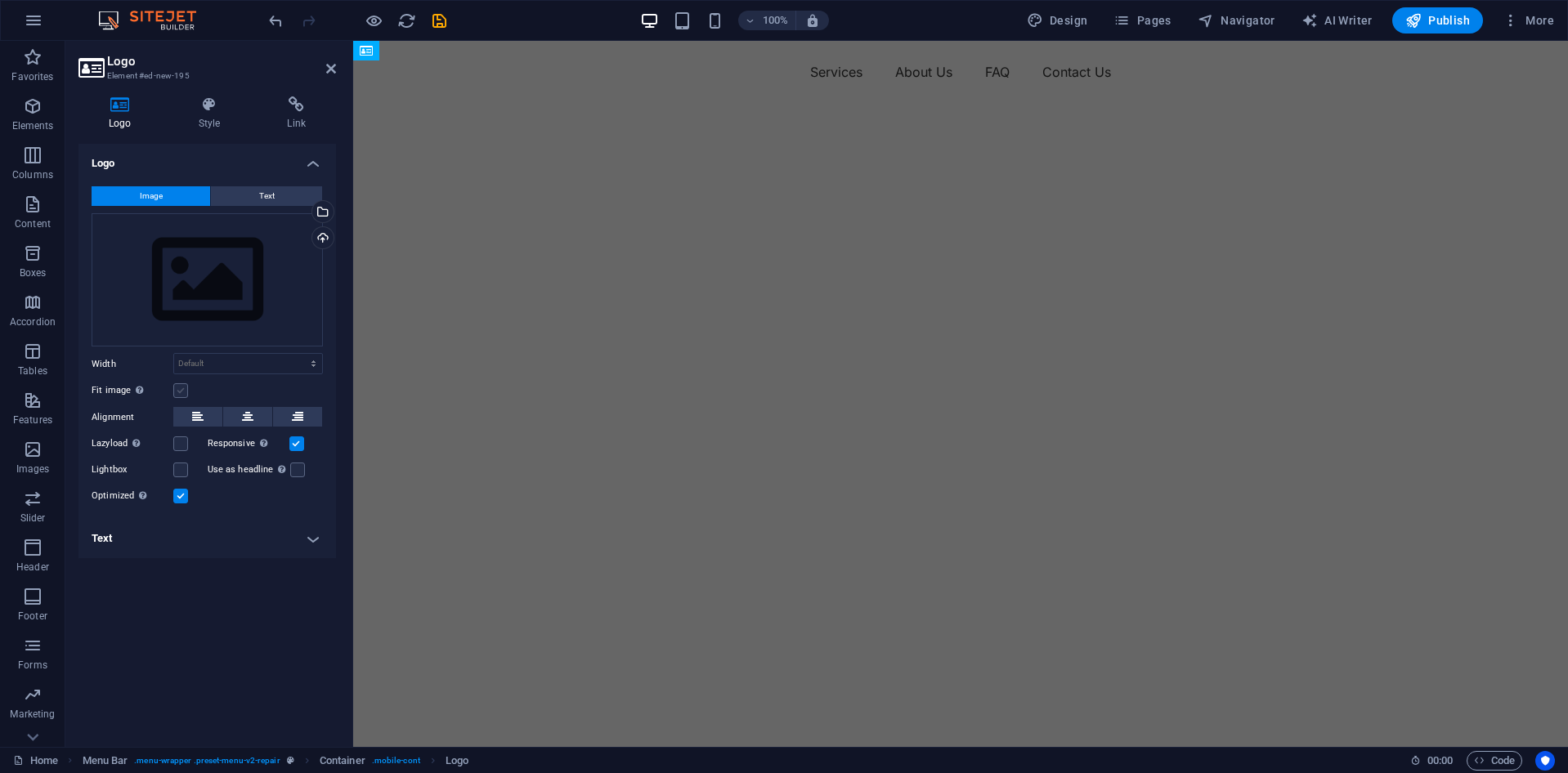
drag, startPoint x: 190, startPoint y: 386, endPoint x: 182, endPoint y: 391, distance: 9.4
click at [185, 389] on div "Fit image Automatically fit image to a fixed width and height" at bounding box center [208, 391] width 232 height 19
click at [181, 391] on label at bounding box center [181, 390] width 14 height 14
click at [0, 0] on input "Fit image Automatically fit image to a fixed width and height" at bounding box center [0, 0] width 0 height 0
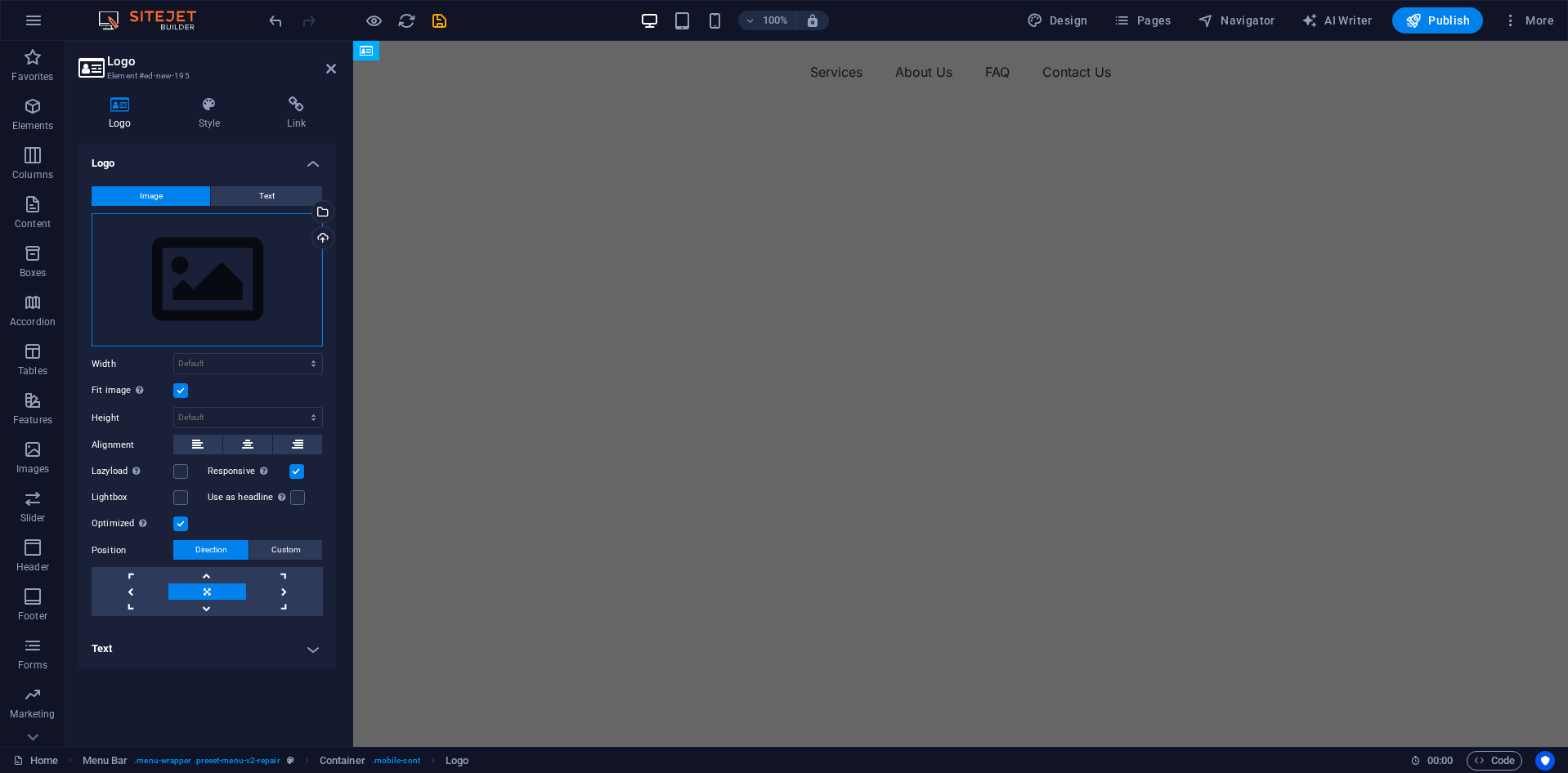
click at [289, 266] on div "Drag files here, click to choose files or select files from Files or our free s…" at bounding box center [208, 280] width 232 height 134
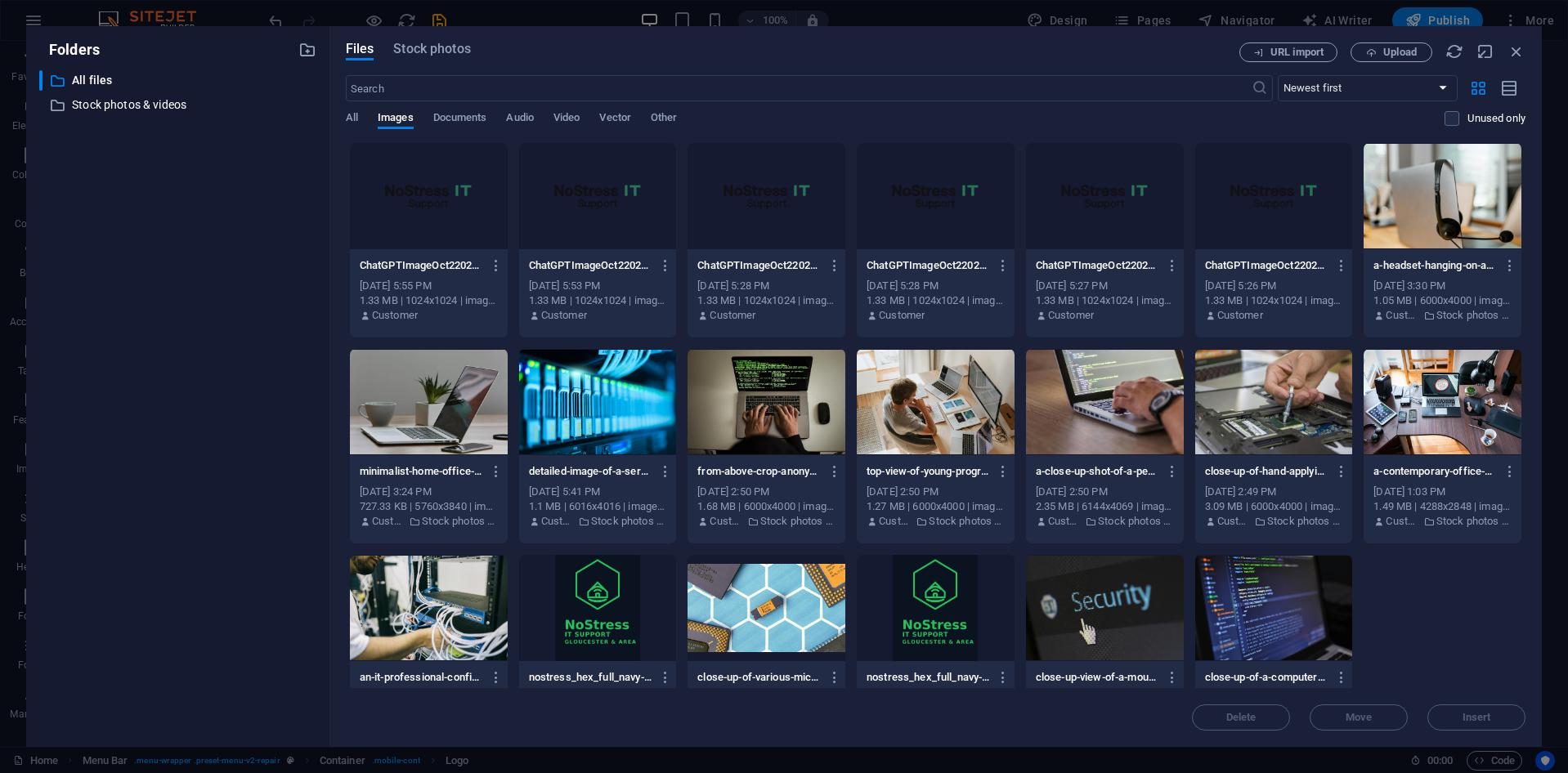
click at [435, 178] on div at bounding box center [428, 196] width 157 height 106
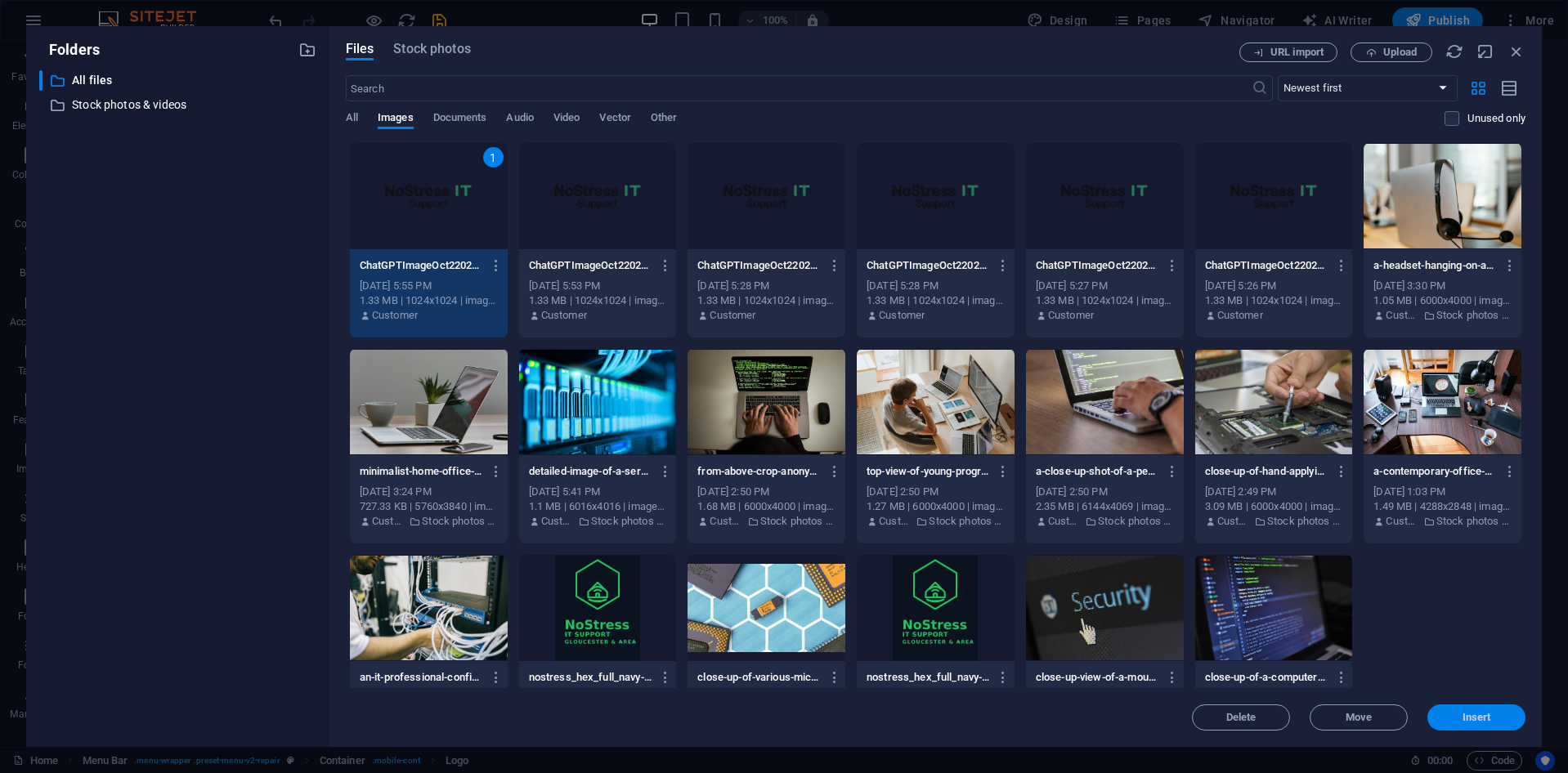
click at [1480, 723] on span "Insert" at bounding box center [1477, 717] width 29 height 10
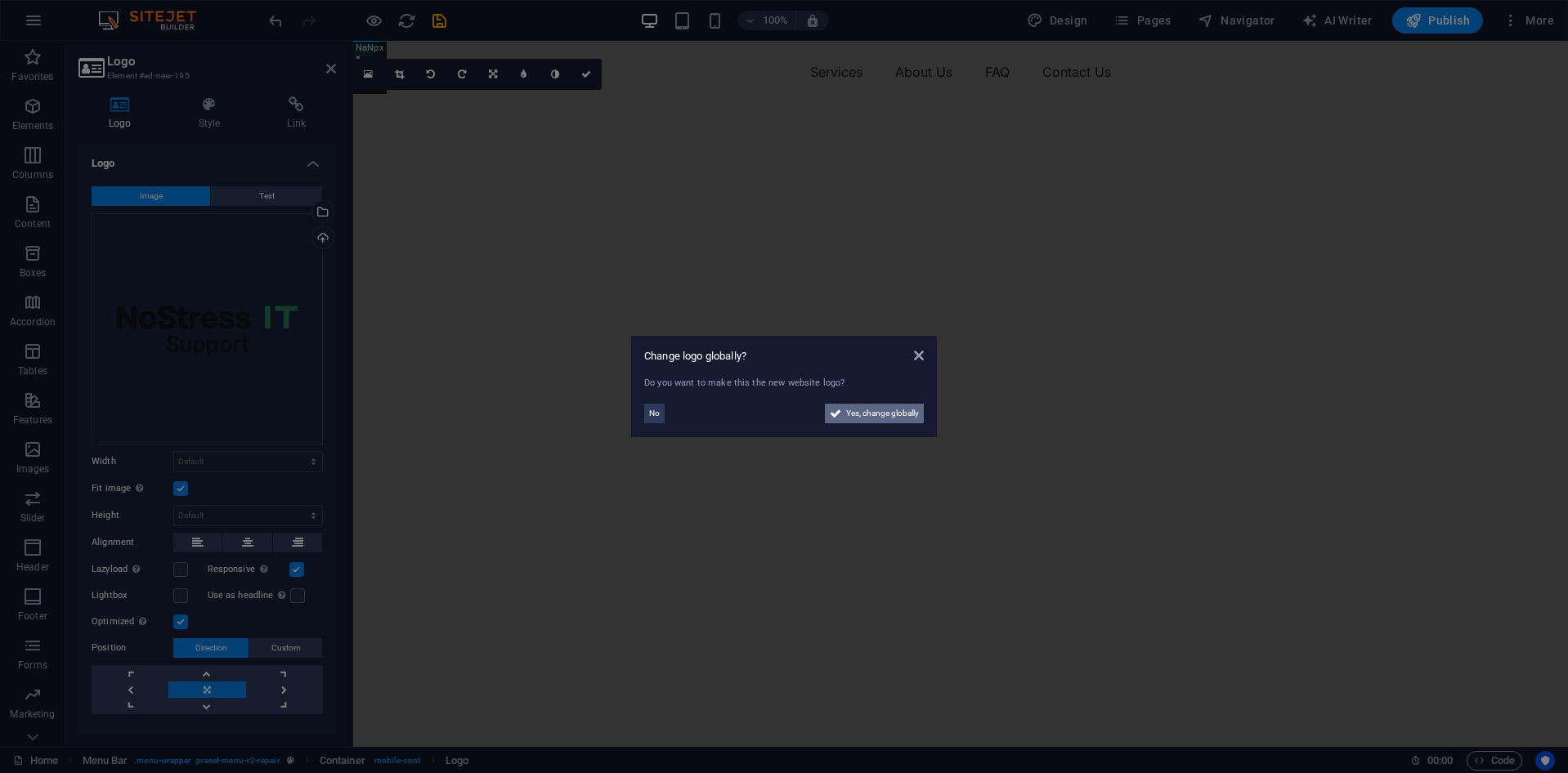
click at [867, 414] on span "Yes, change globally" at bounding box center [882, 413] width 72 height 19
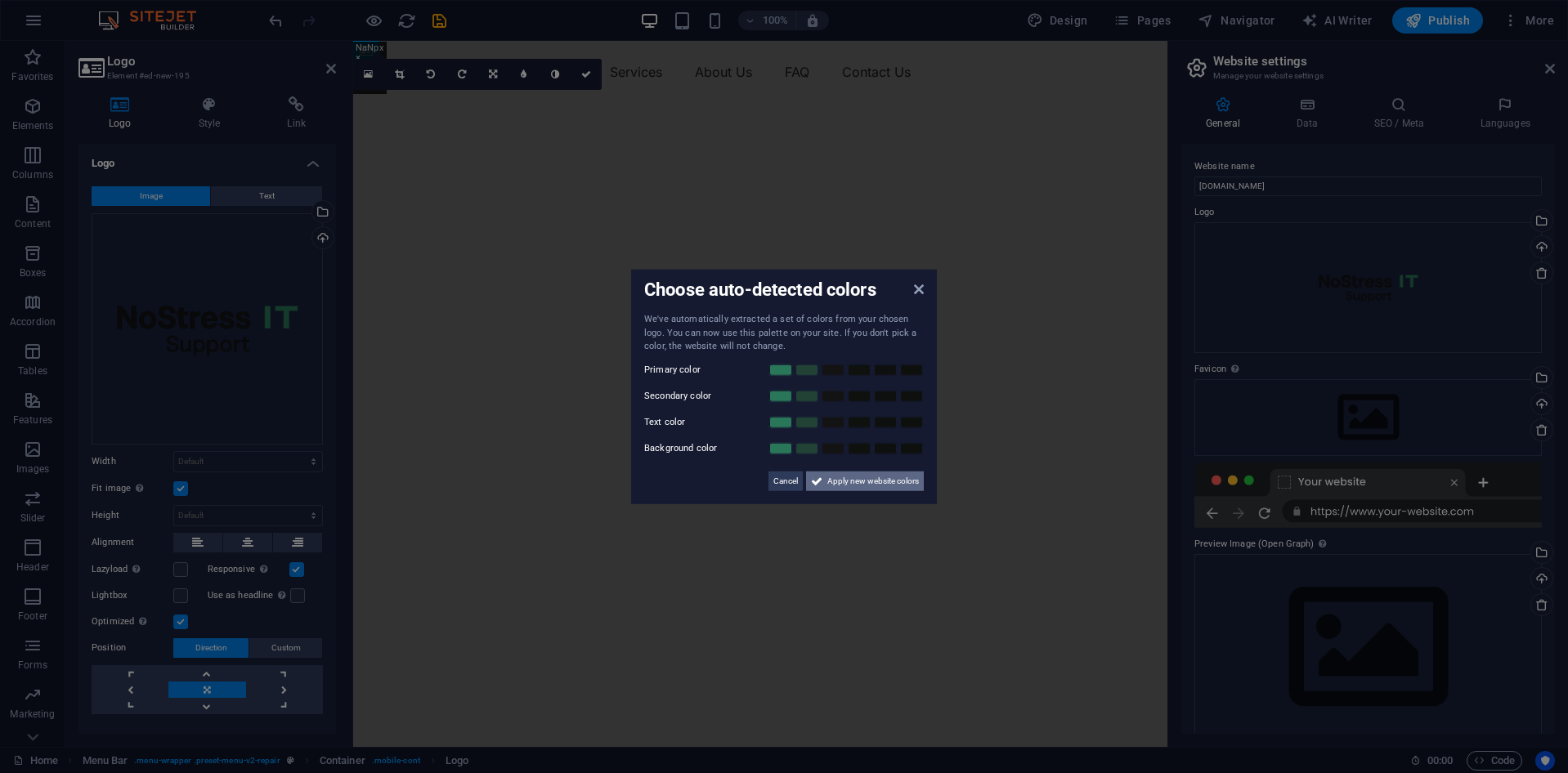
click at [852, 480] on span "Apply new website colors" at bounding box center [873, 481] width 92 height 19
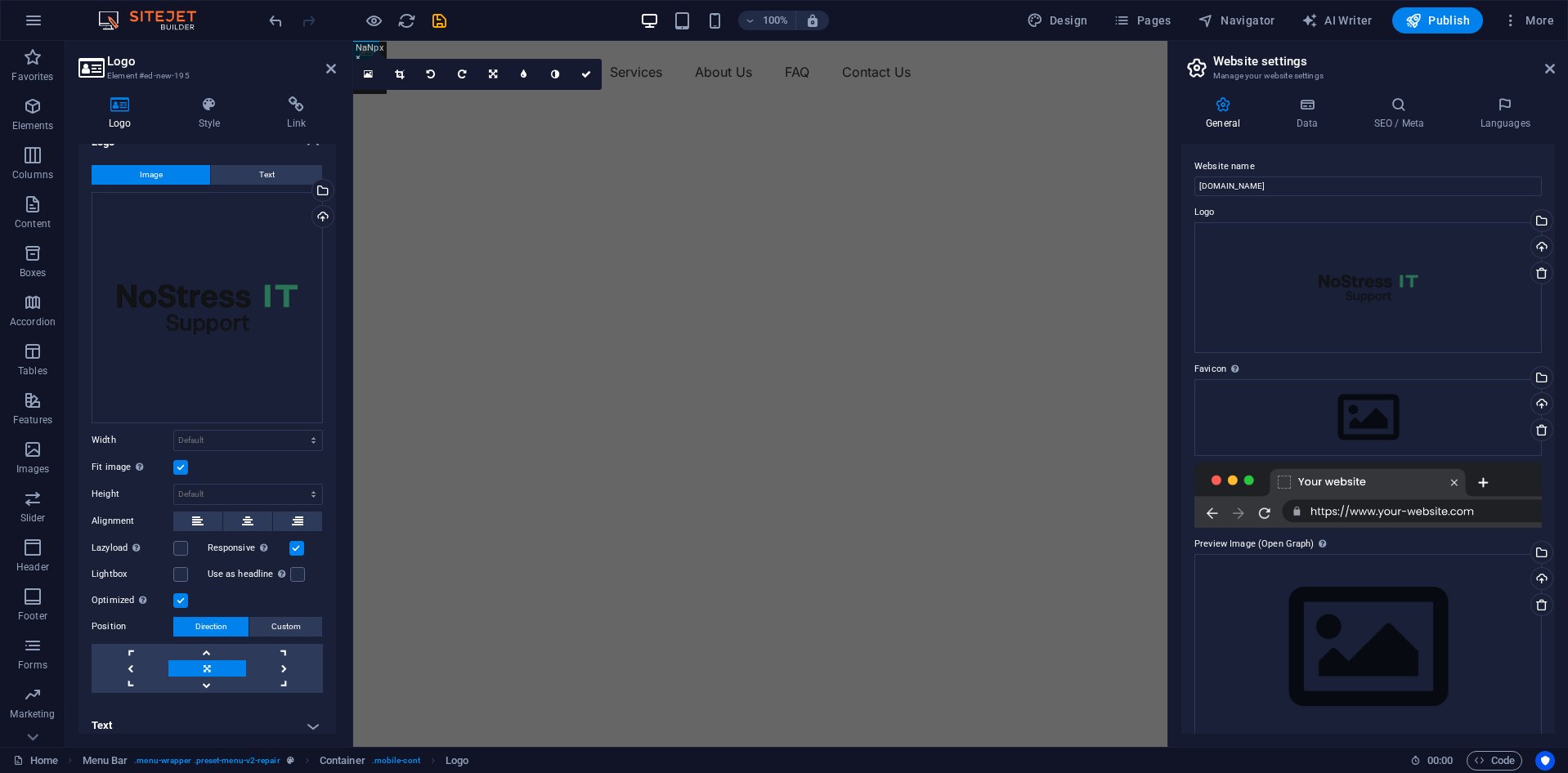
scroll to position [29, 0]
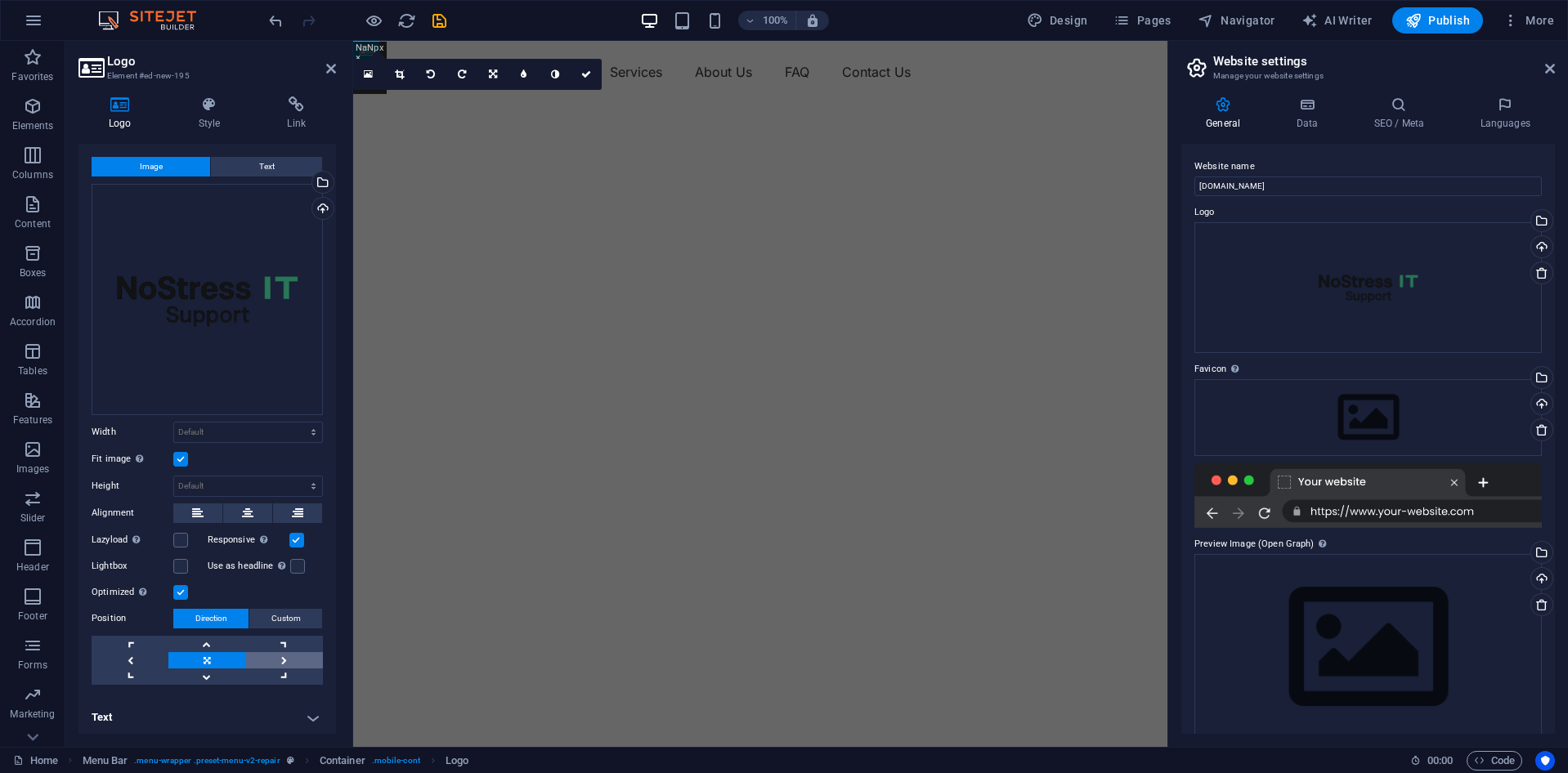
click at [290, 659] on link at bounding box center [285, 660] width 77 height 16
click at [1553, 70] on icon at bounding box center [1550, 69] width 10 height 14
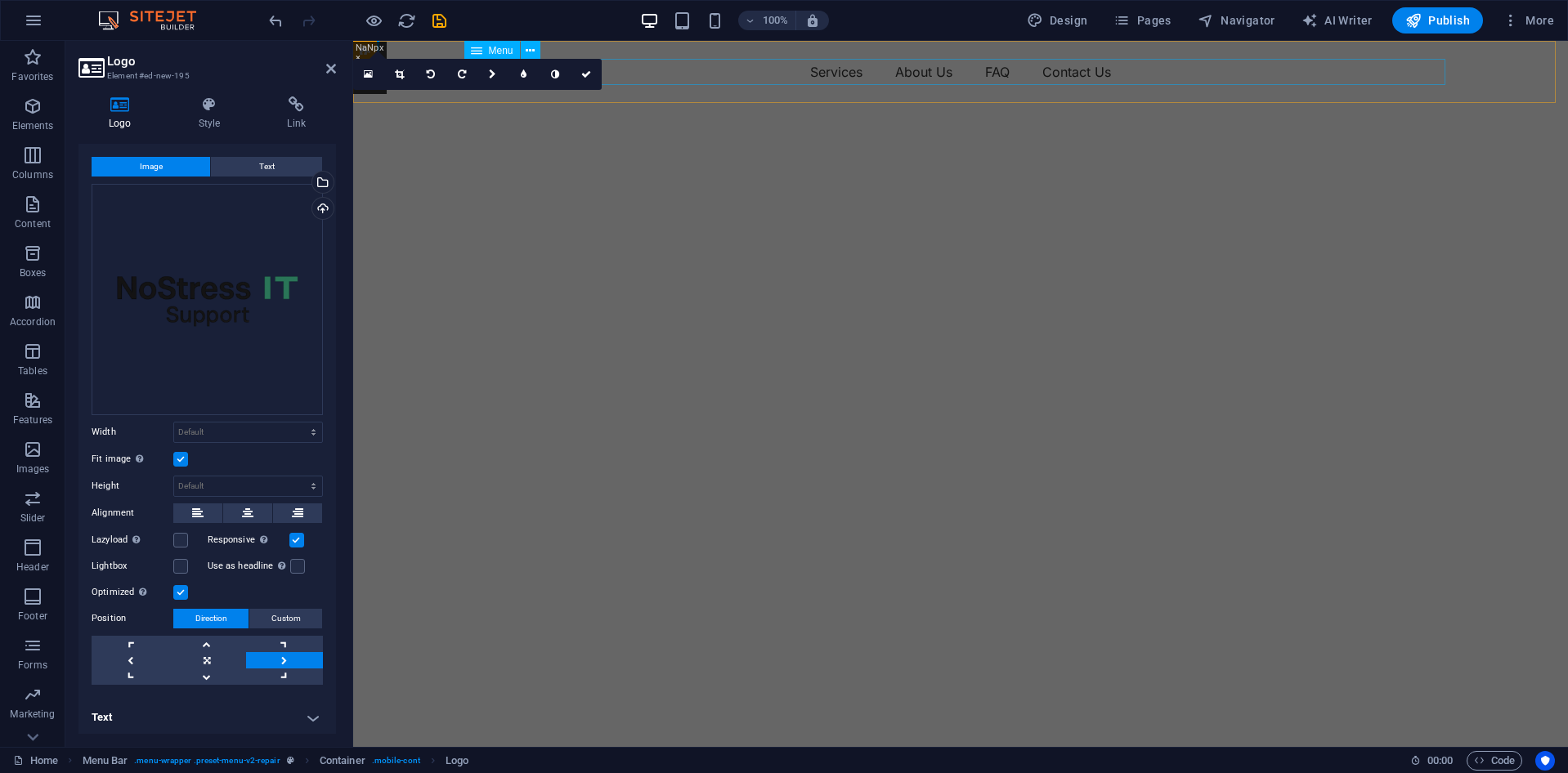
click at [713, 76] on nav "Services About Us FAQ Contact Us" at bounding box center [961, 71] width 981 height 26
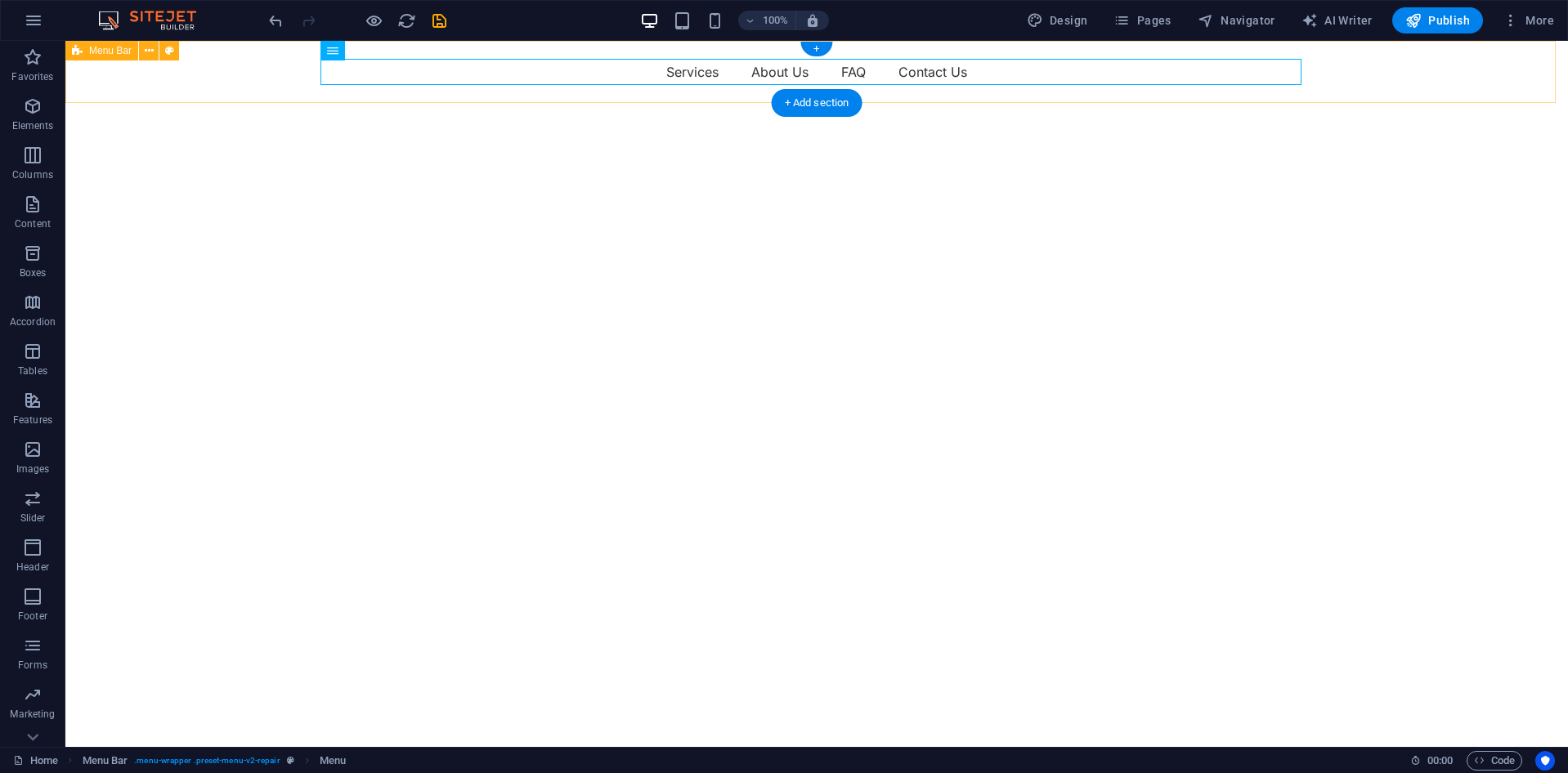
click at [190, 69] on div "Menu Services About Us FAQ Contact Us" at bounding box center [817, 71] width 1502 height 62
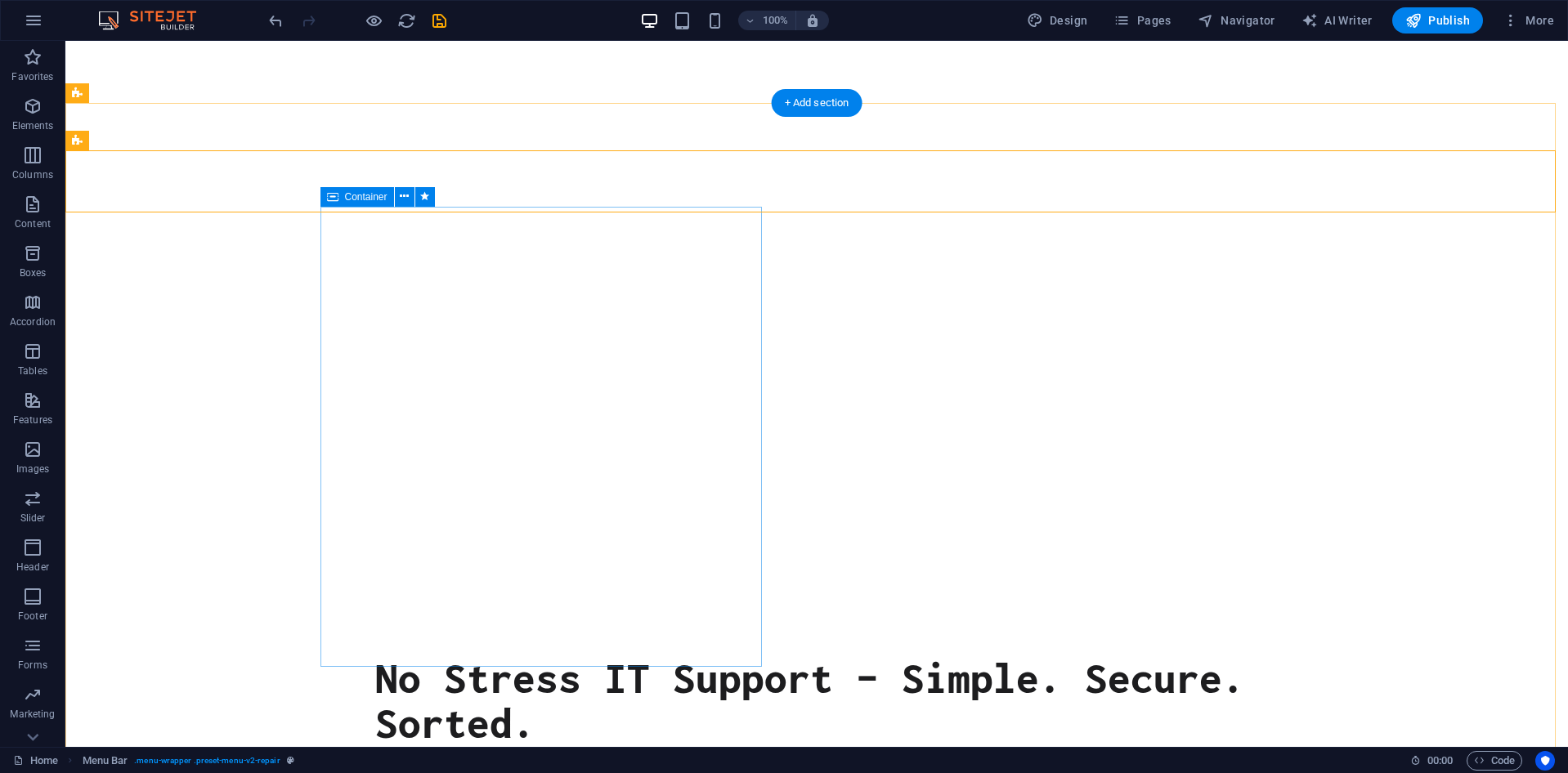
scroll to position [0, 0]
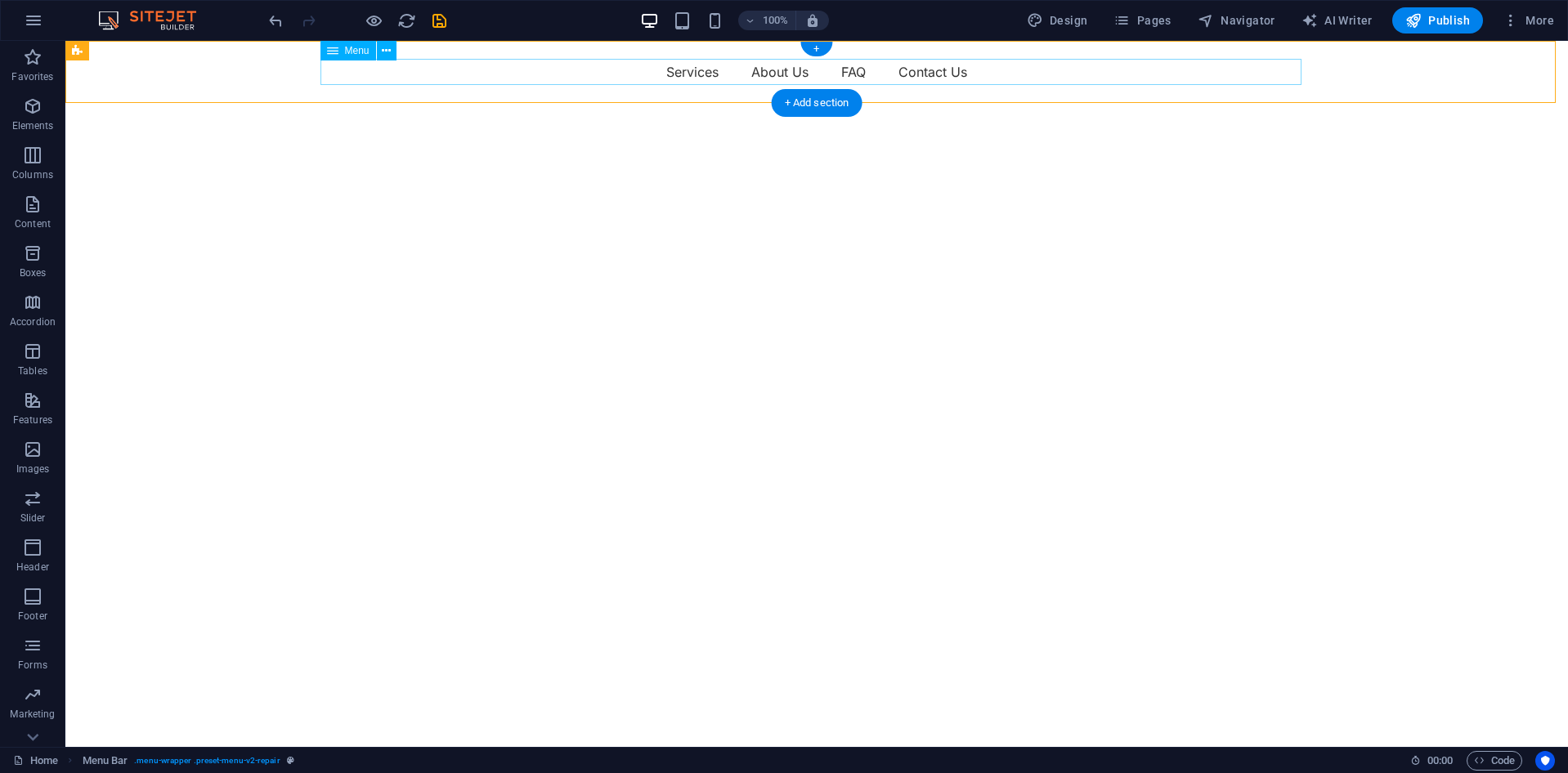
click at [547, 66] on nav "Services About Us FAQ Contact Us" at bounding box center [817, 71] width 981 height 26
click at [341, 55] on div "Menu" at bounding box center [349, 50] width 56 height 19
click at [336, 55] on icon at bounding box center [333, 50] width 12 height 19
click at [387, 49] on icon at bounding box center [385, 51] width 9 height 17
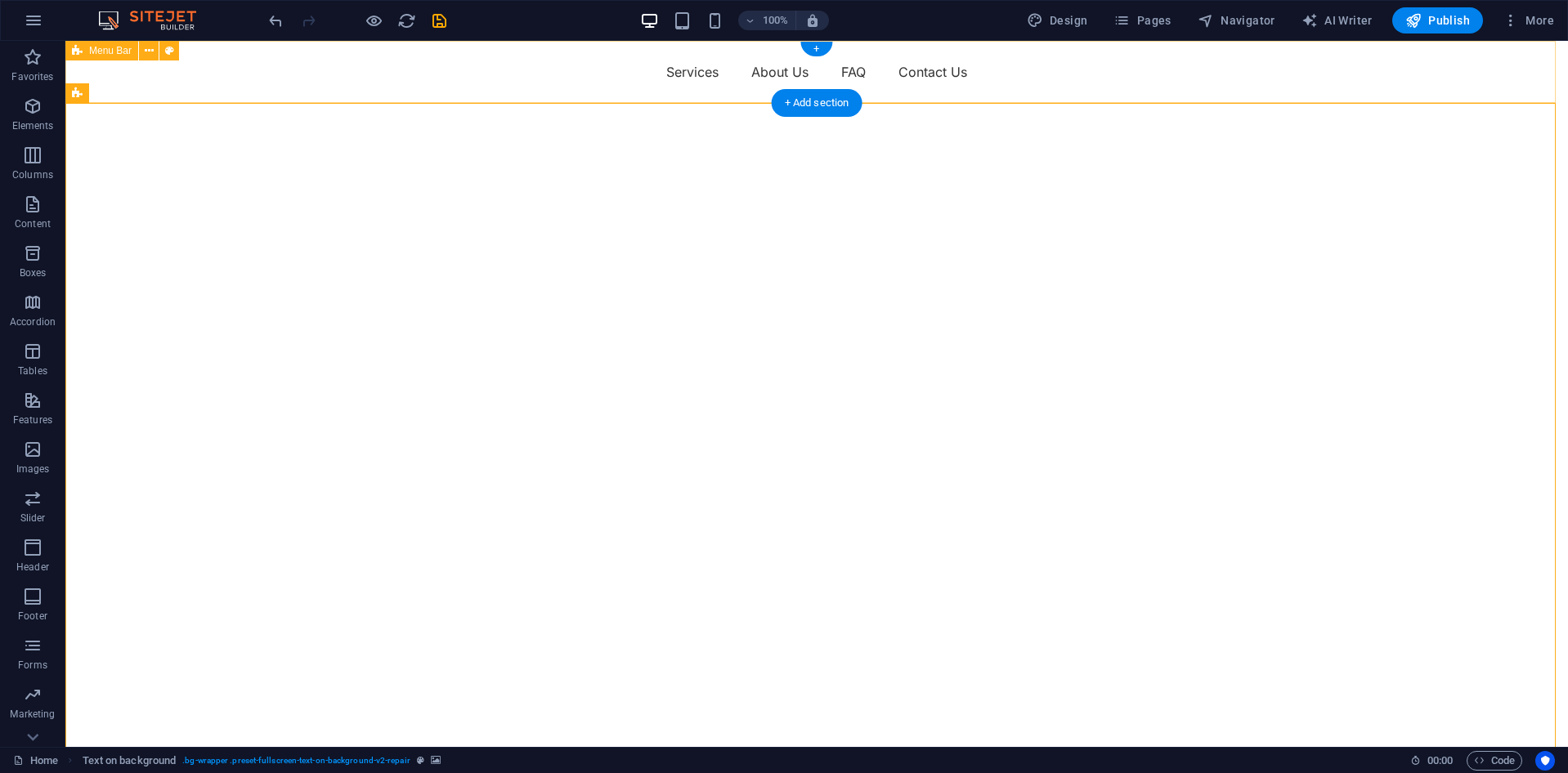
click at [1251, 94] on div "Menu Services About Us FAQ Contact Us" at bounding box center [817, 71] width 1502 height 62
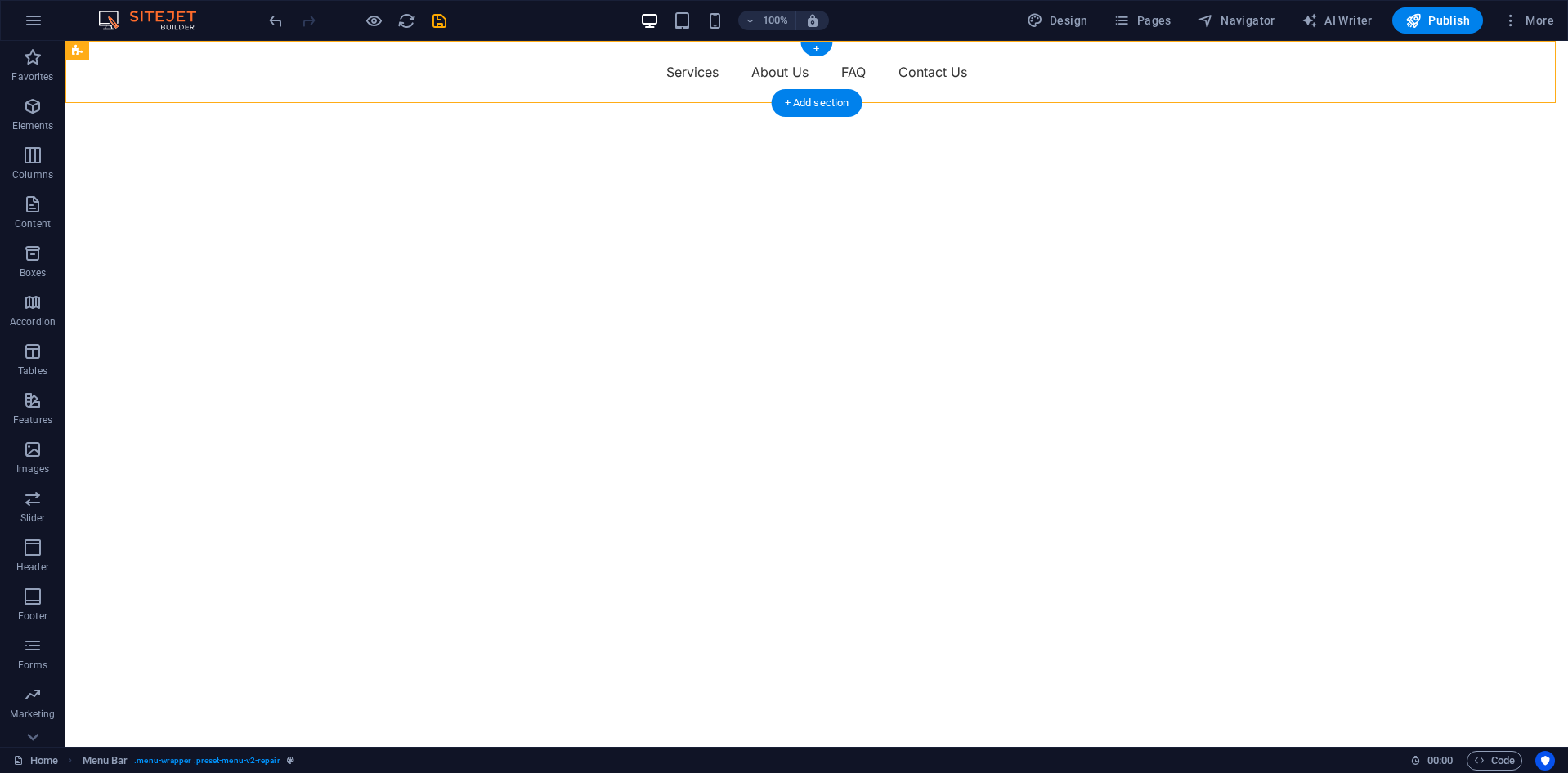
click at [819, 44] on div "+" at bounding box center [816, 48] width 32 height 14
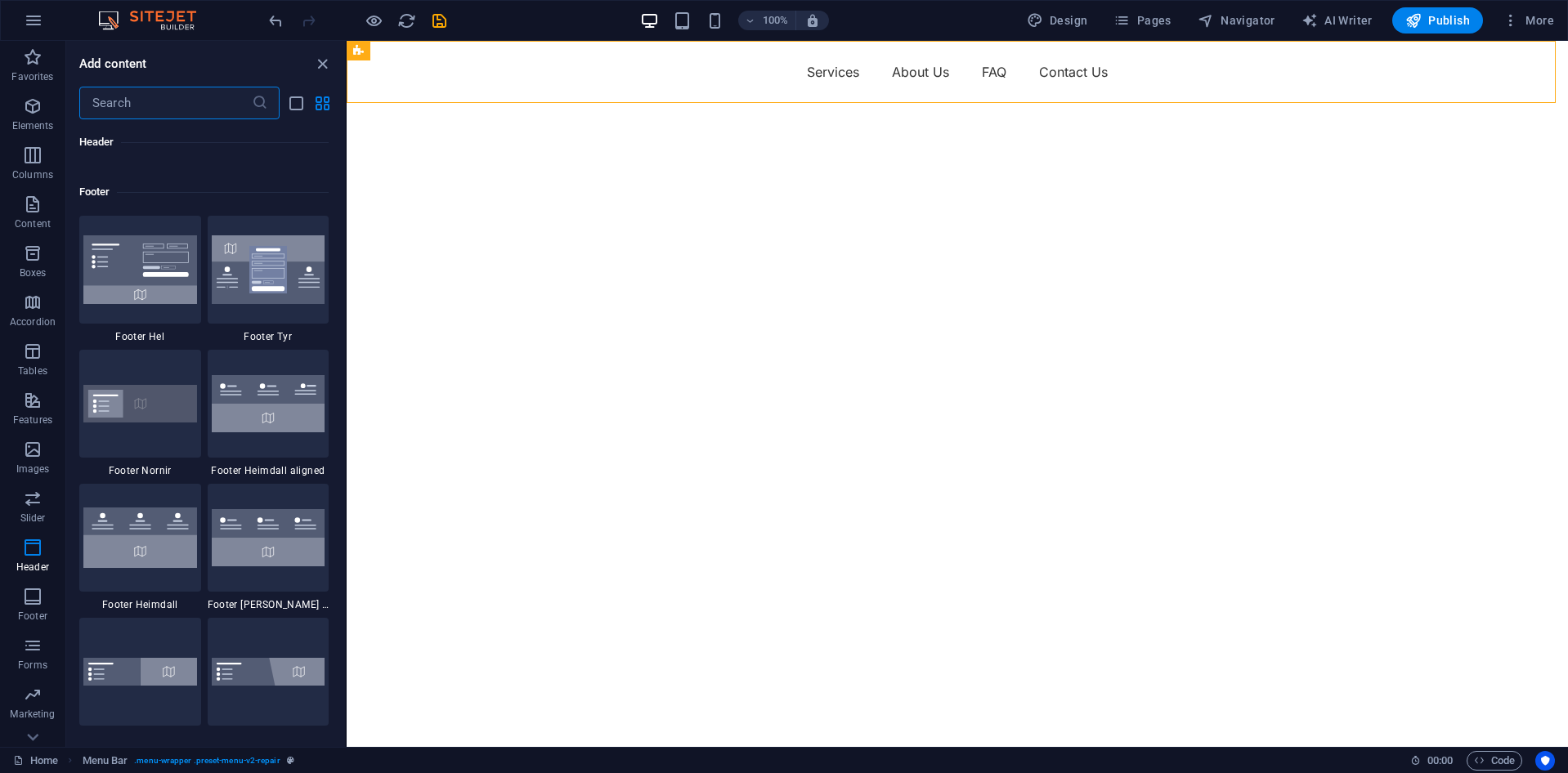
scroll to position [10949, 0]
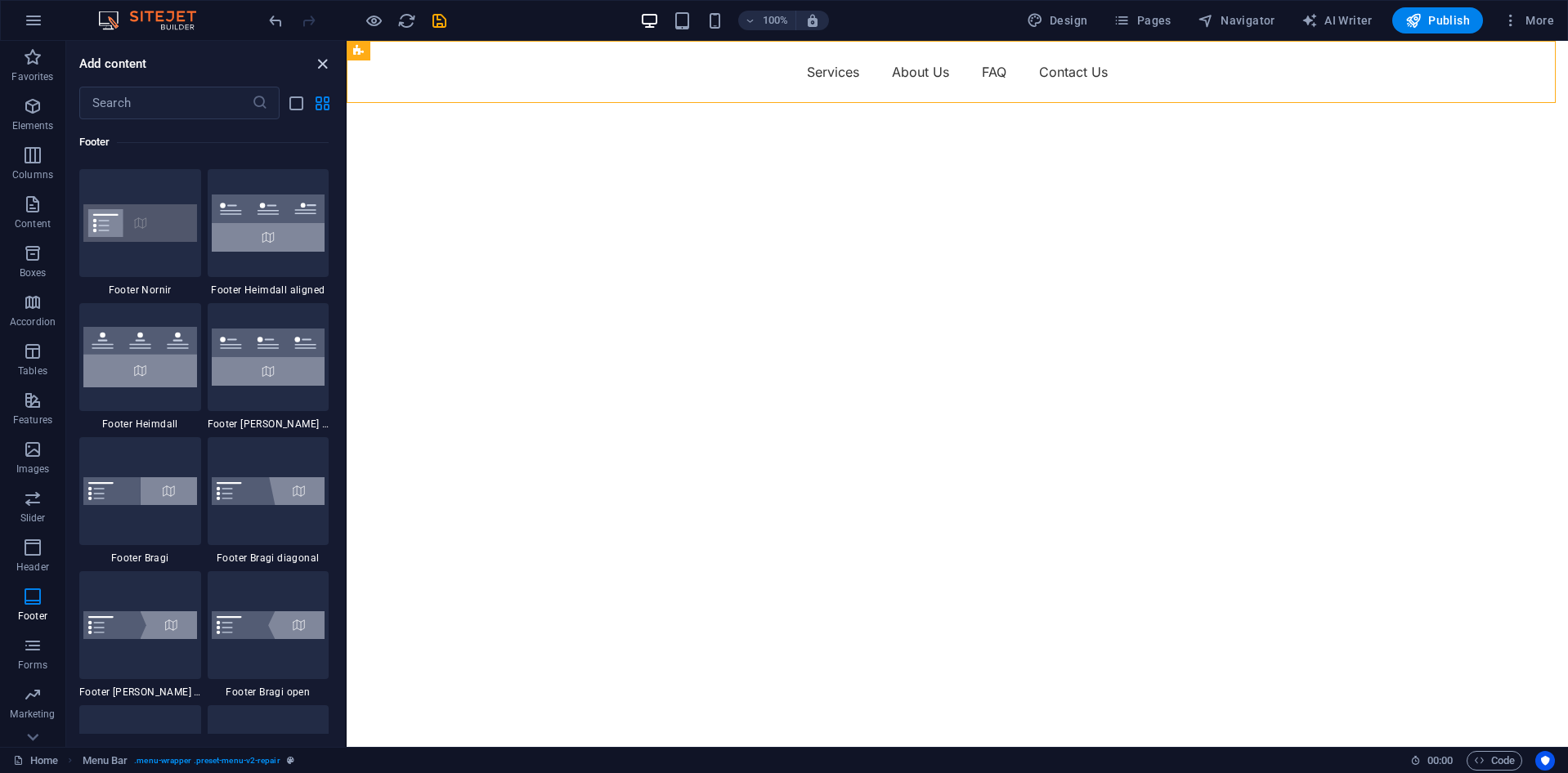
click at [319, 56] on icon "close panel" at bounding box center [322, 64] width 18 height 18
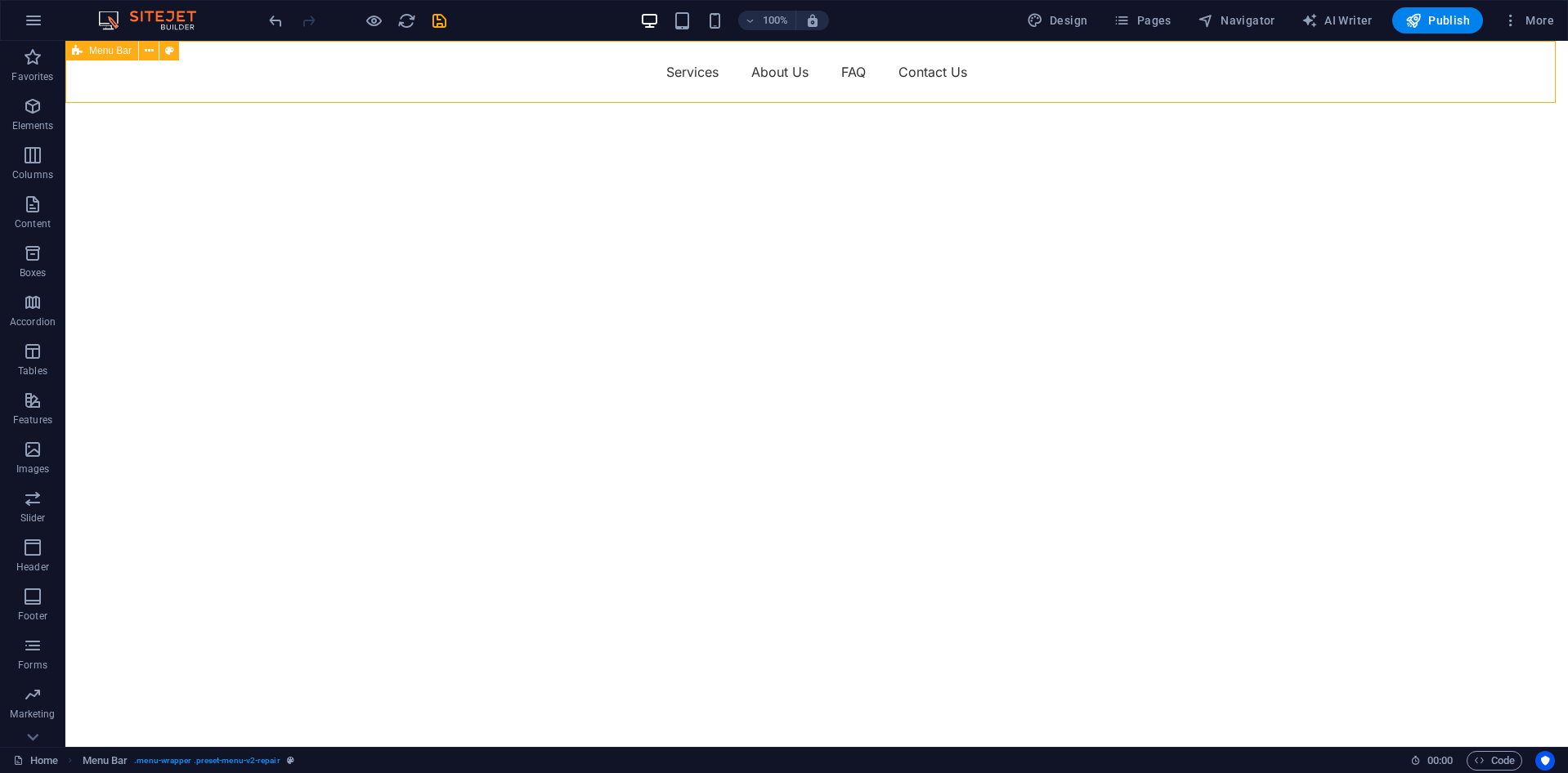
click at [73, 54] on icon at bounding box center [77, 50] width 11 height 19
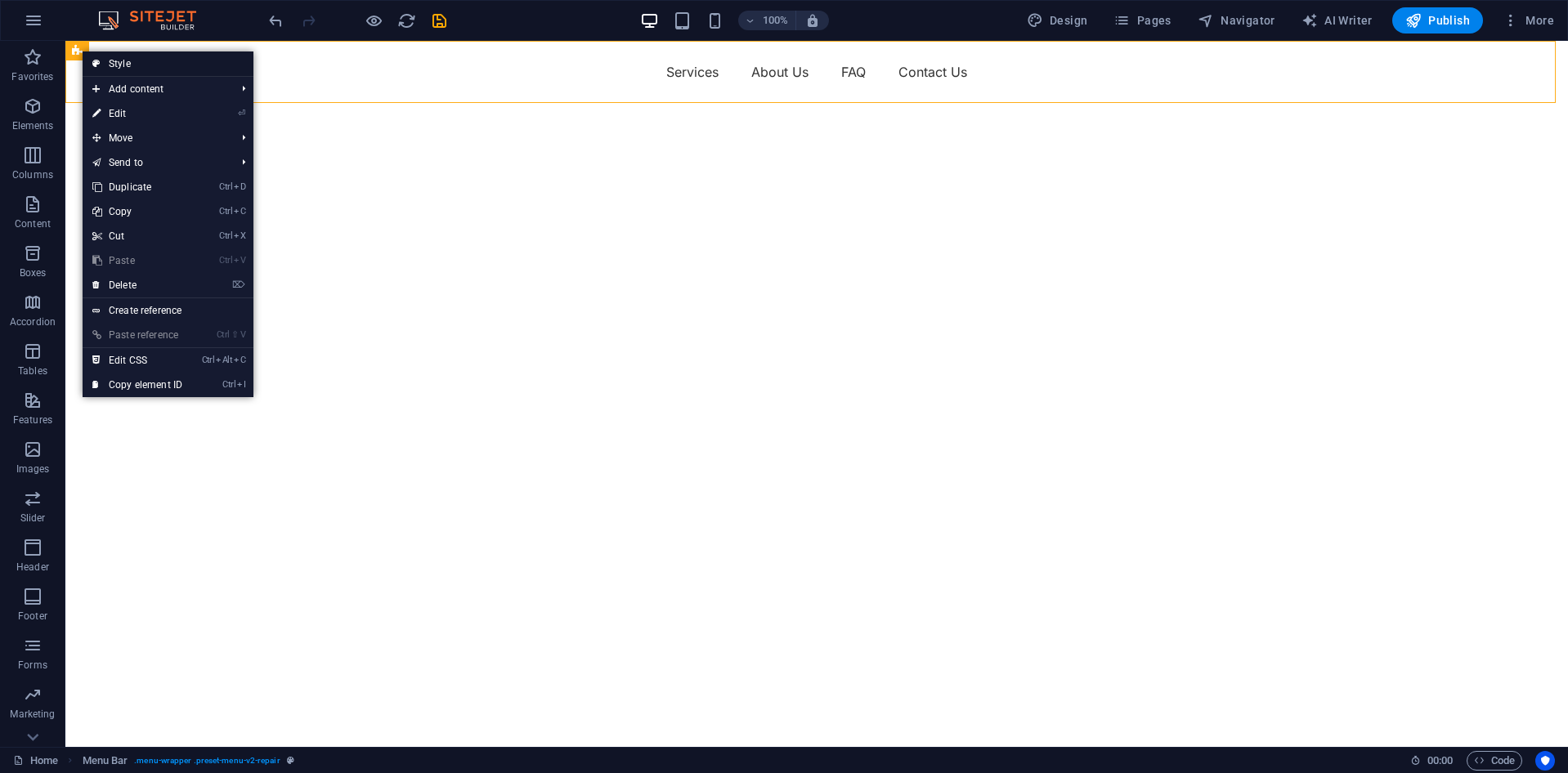
click at [98, 53] on icon at bounding box center [97, 63] width 8 height 24
select select "rem"
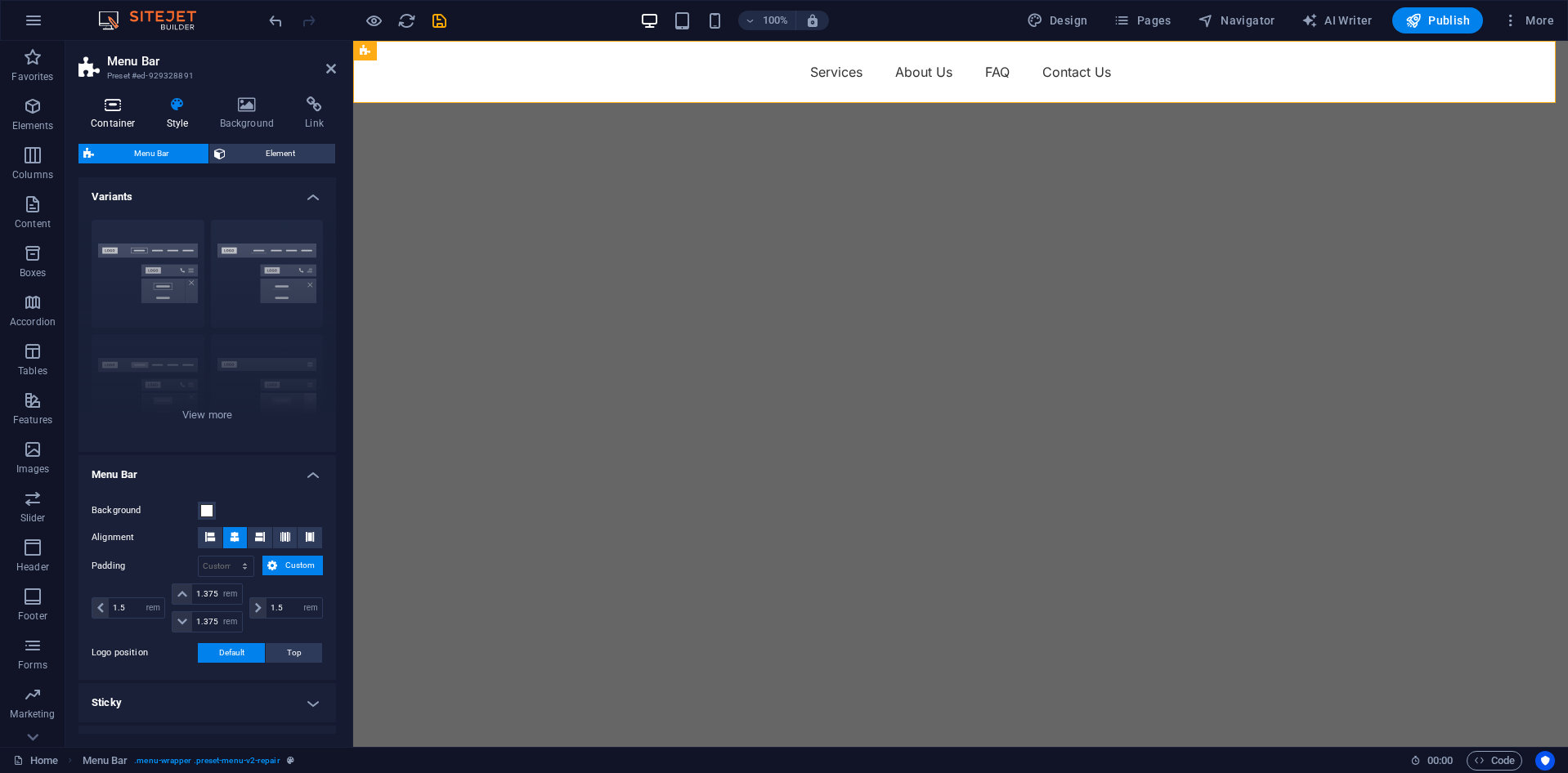
click at [111, 109] on icon at bounding box center [113, 104] width 70 height 16
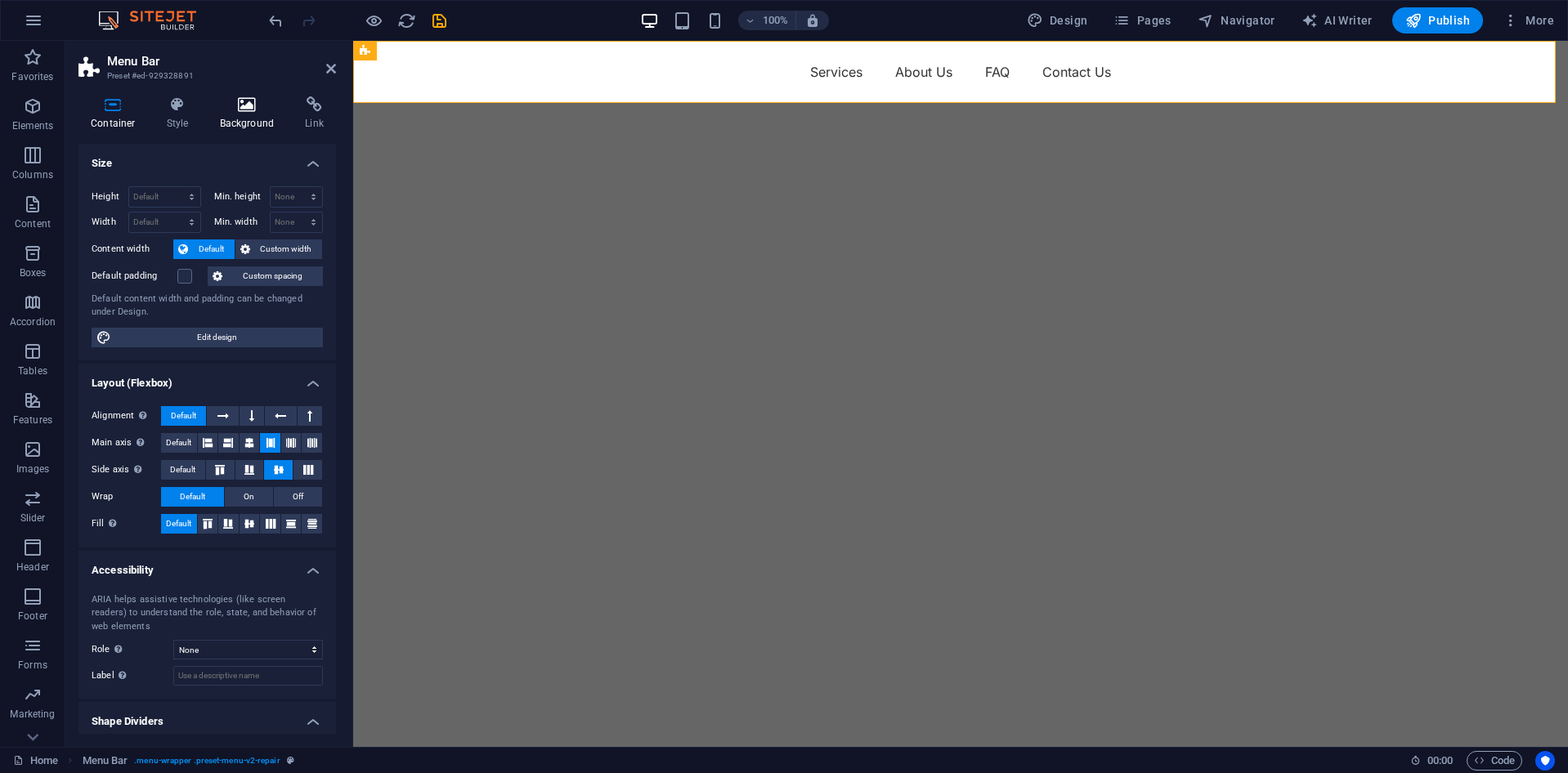
click at [241, 117] on h4 "Background" at bounding box center [250, 114] width 86 height 35
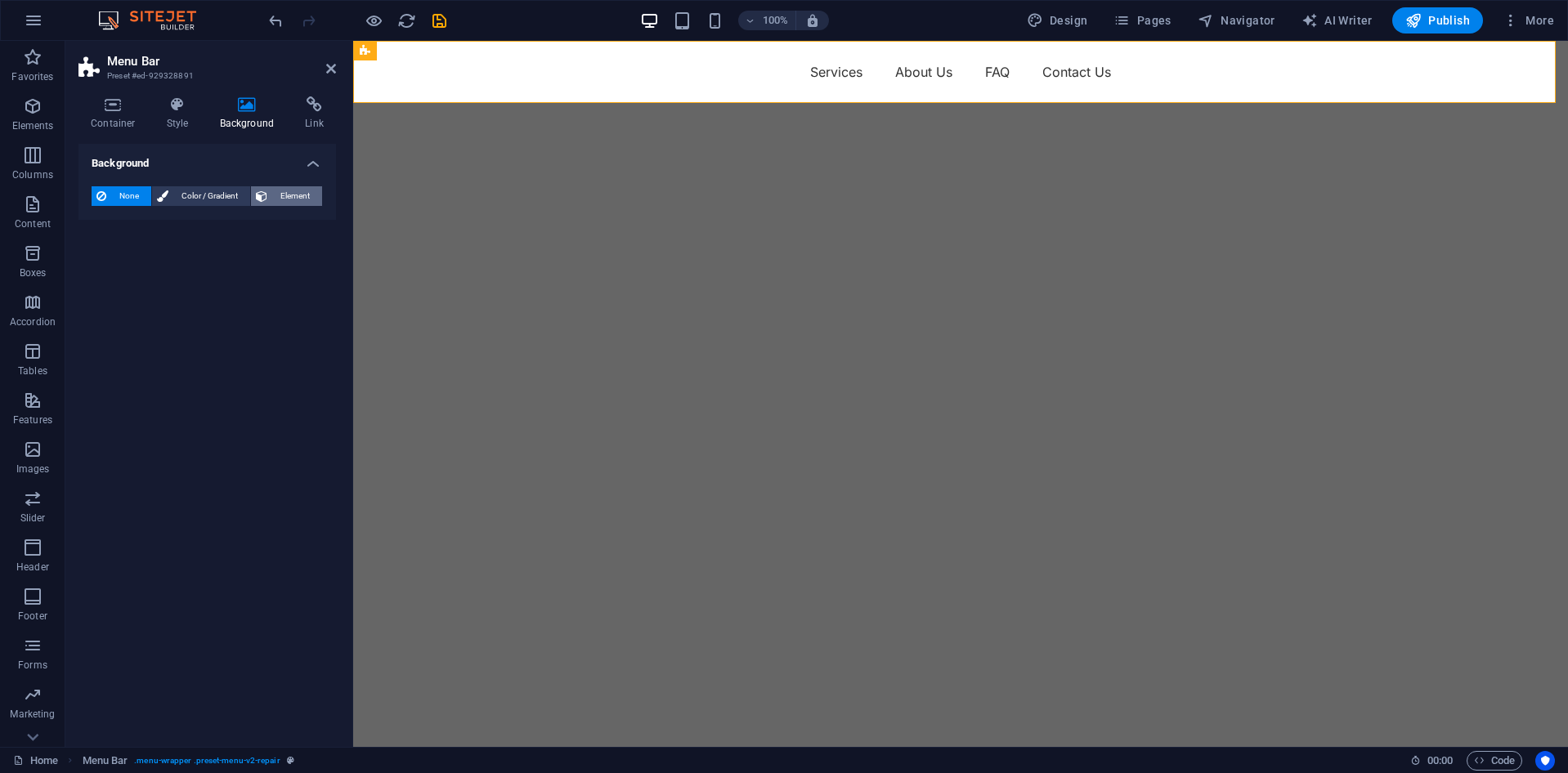
click at [286, 188] on span "Element" at bounding box center [294, 196] width 45 height 19
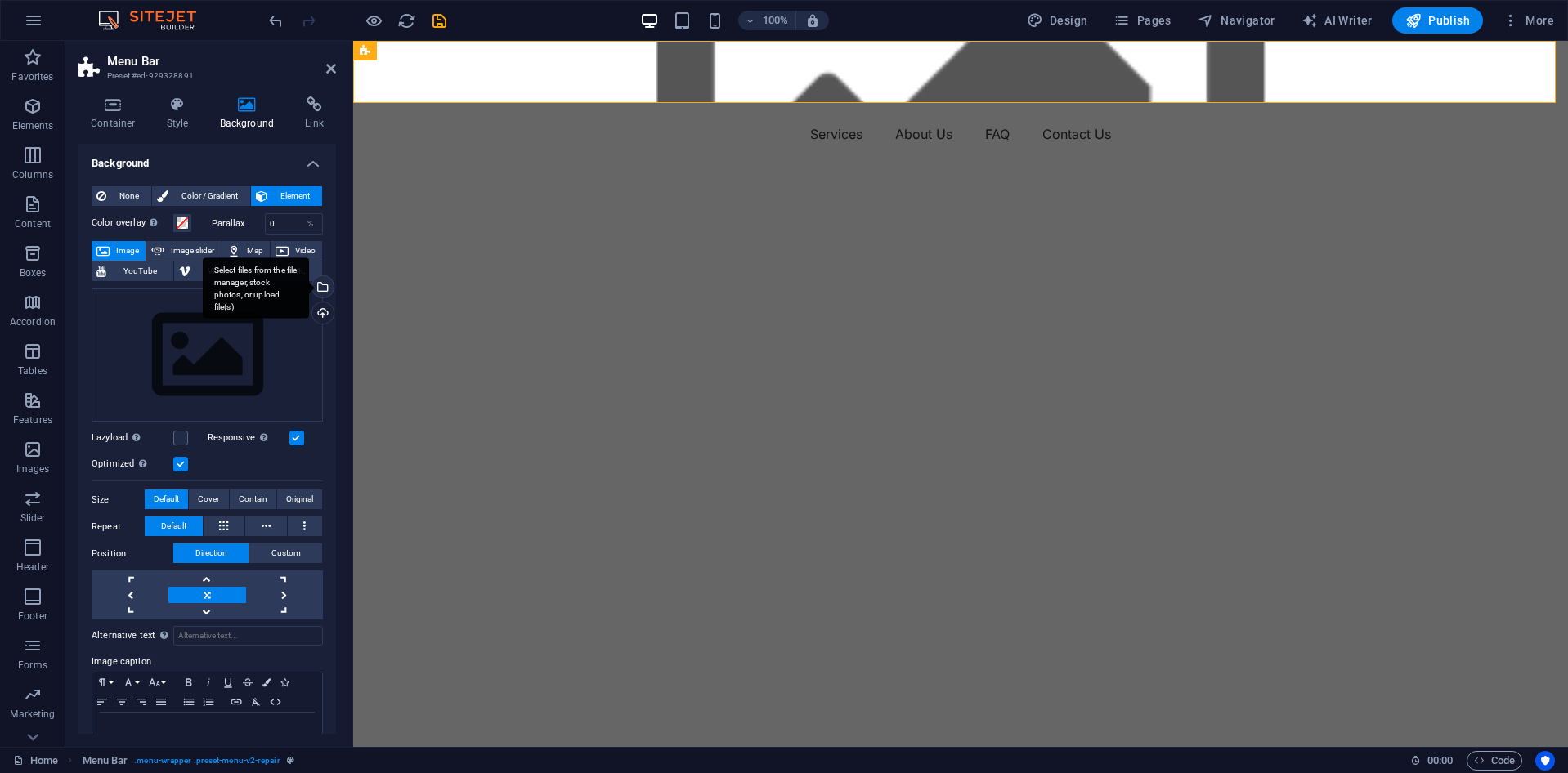
click at [318, 290] on div "Select files from the file manager, stock photos, or upload file(s)" at bounding box center [321, 288] width 24 height 24
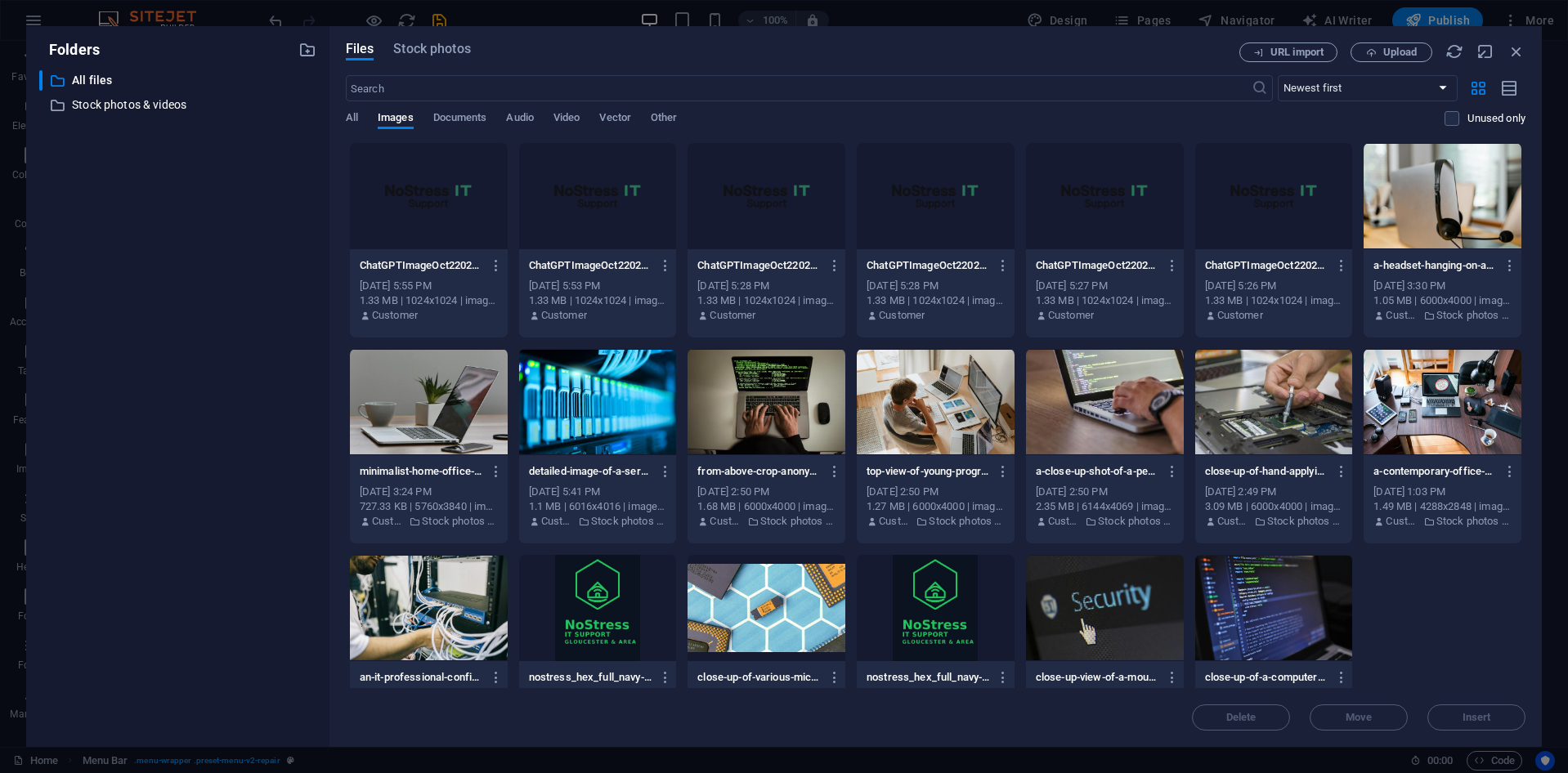
click at [447, 200] on div at bounding box center [428, 196] width 157 height 106
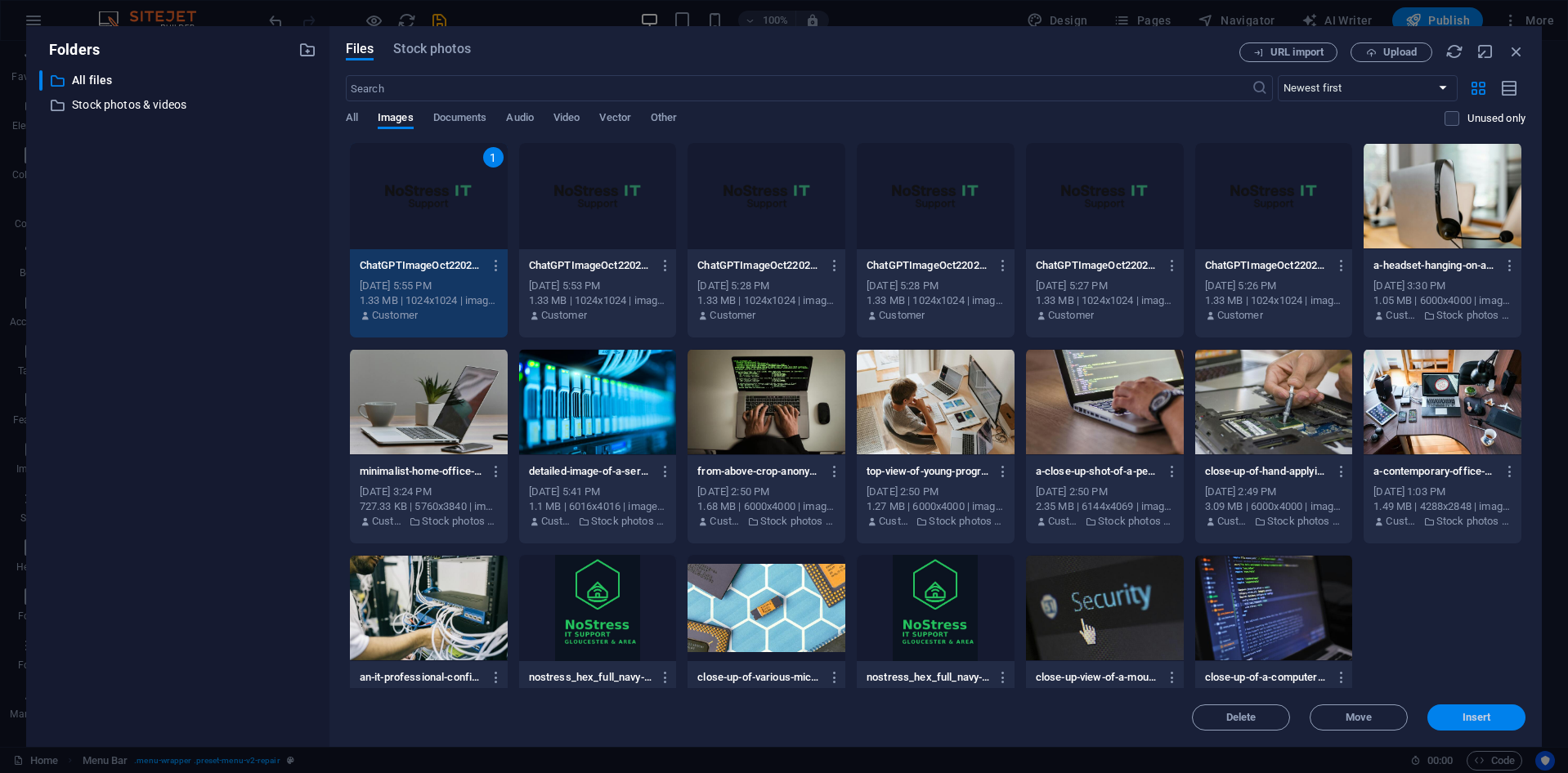
click at [1505, 710] on button "Insert" at bounding box center [1477, 717] width 98 height 26
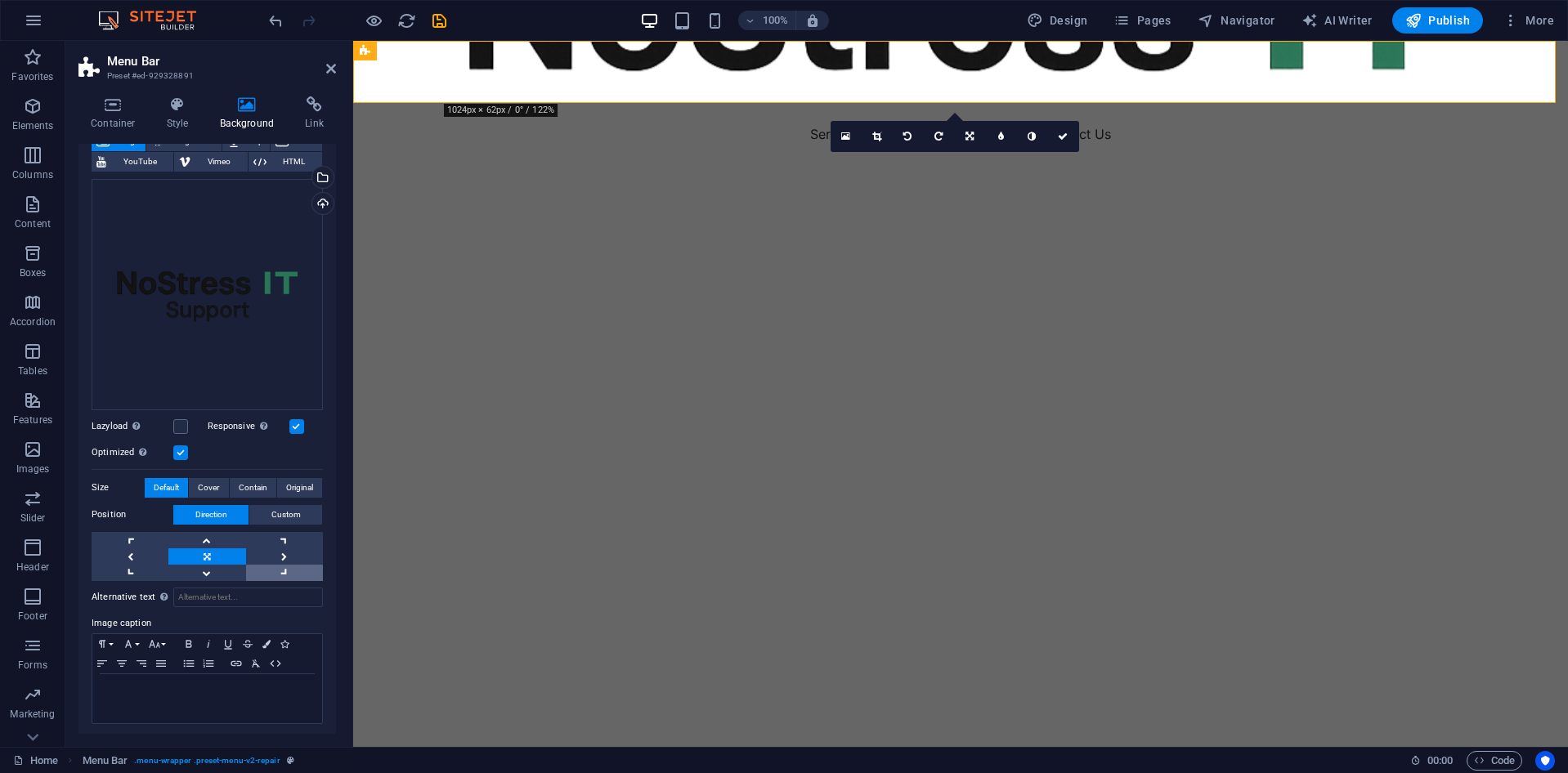
scroll to position [110, 0]
click at [201, 573] on link at bounding box center [207, 571] width 77 height 16
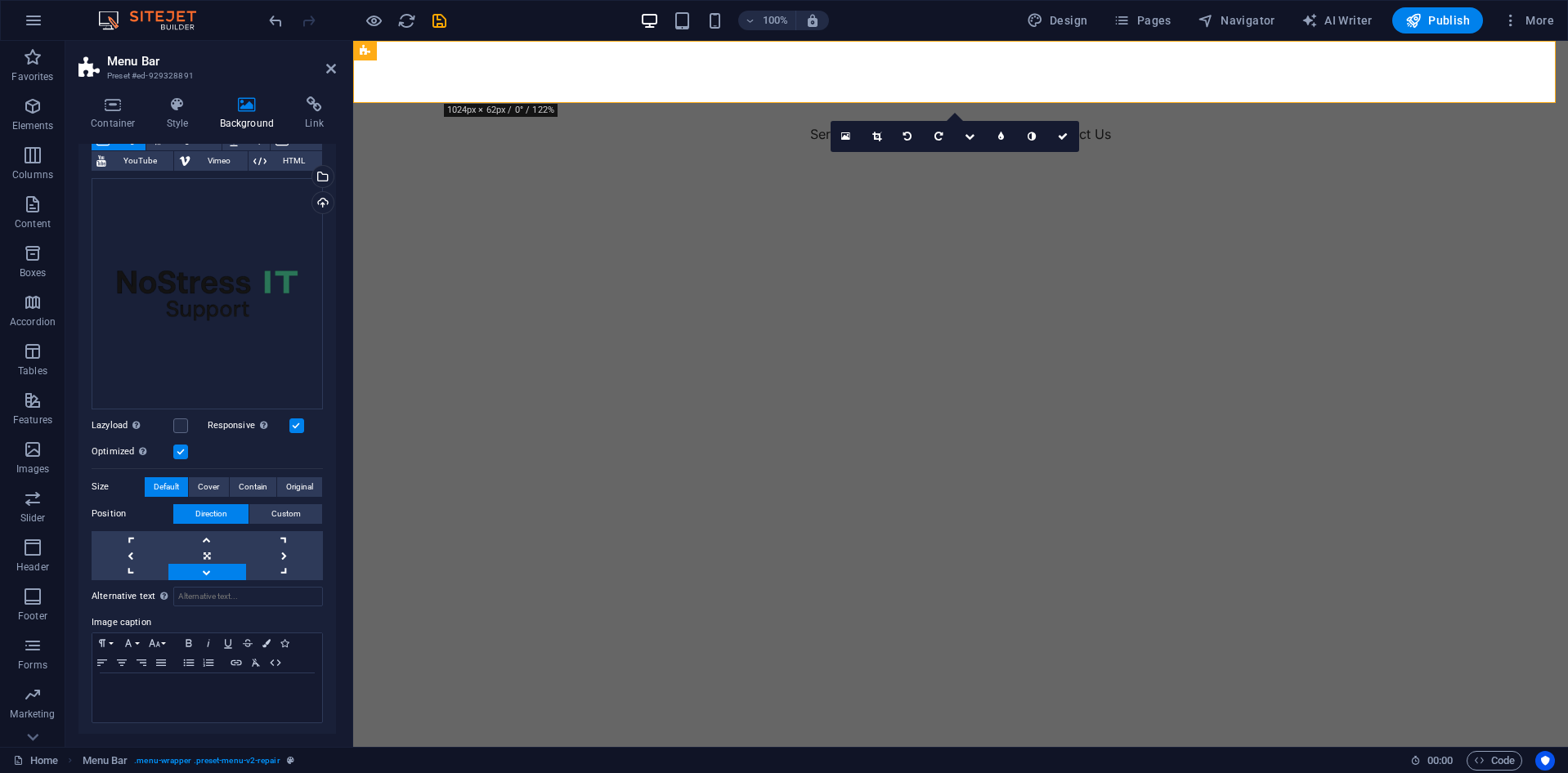
click at [201, 573] on link at bounding box center [207, 571] width 77 height 16
click at [210, 538] on link at bounding box center [207, 538] width 77 height 16
click at [328, 72] on icon at bounding box center [331, 69] width 10 height 14
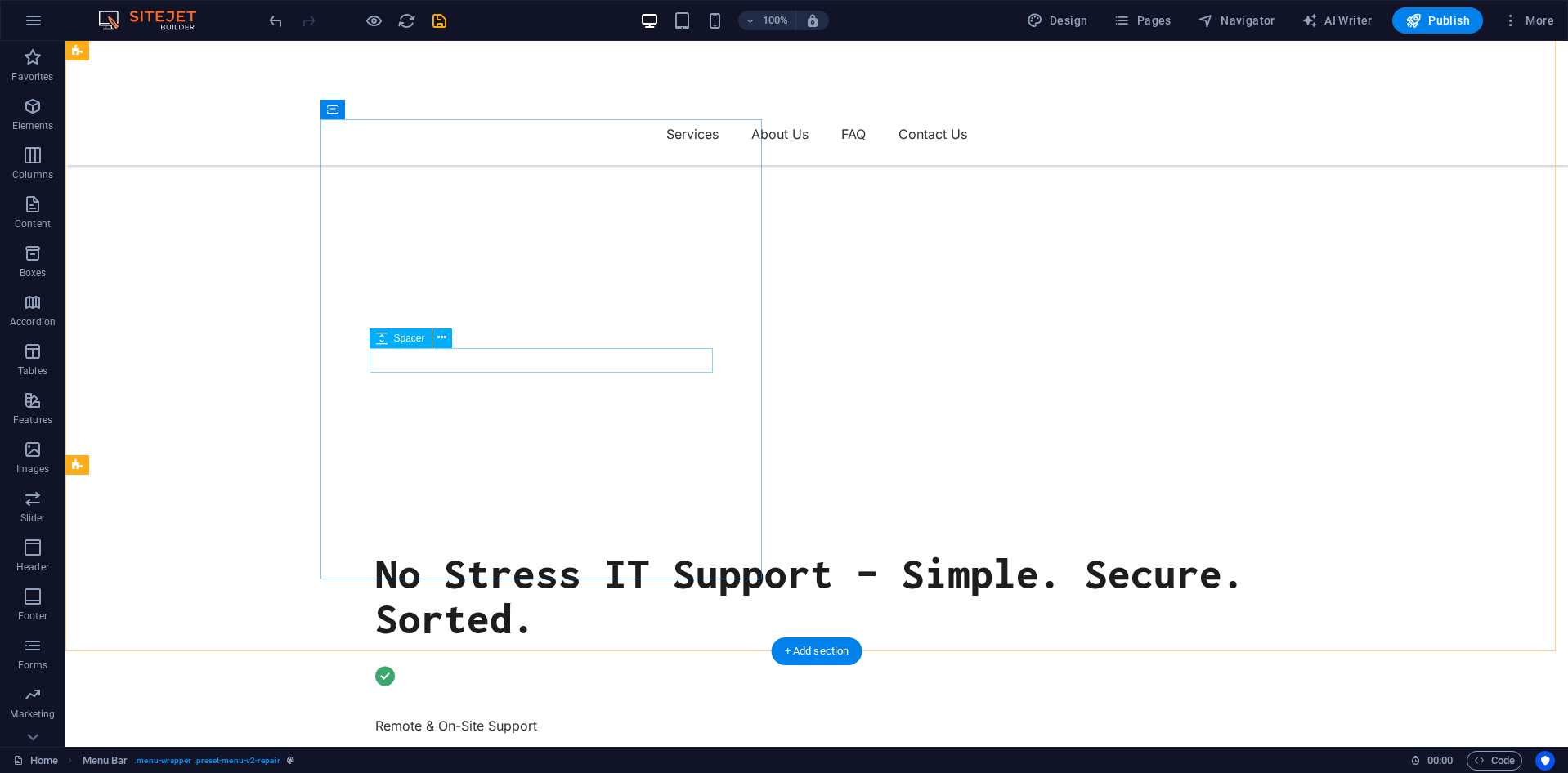
scroll to position [0, 0]
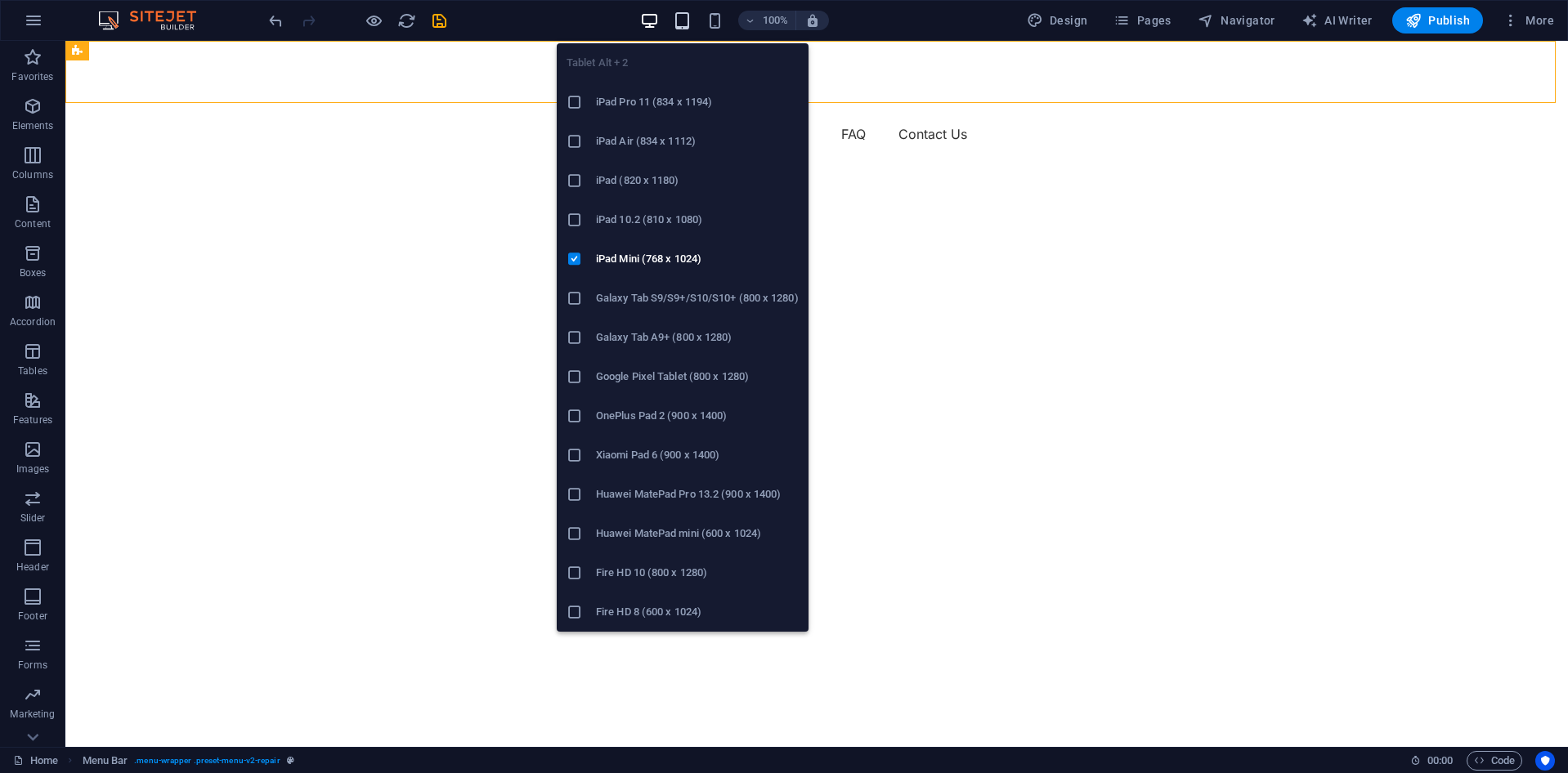
click at [686, 17] on icon "button" at bounding box center [682, 20] width 18 height 18
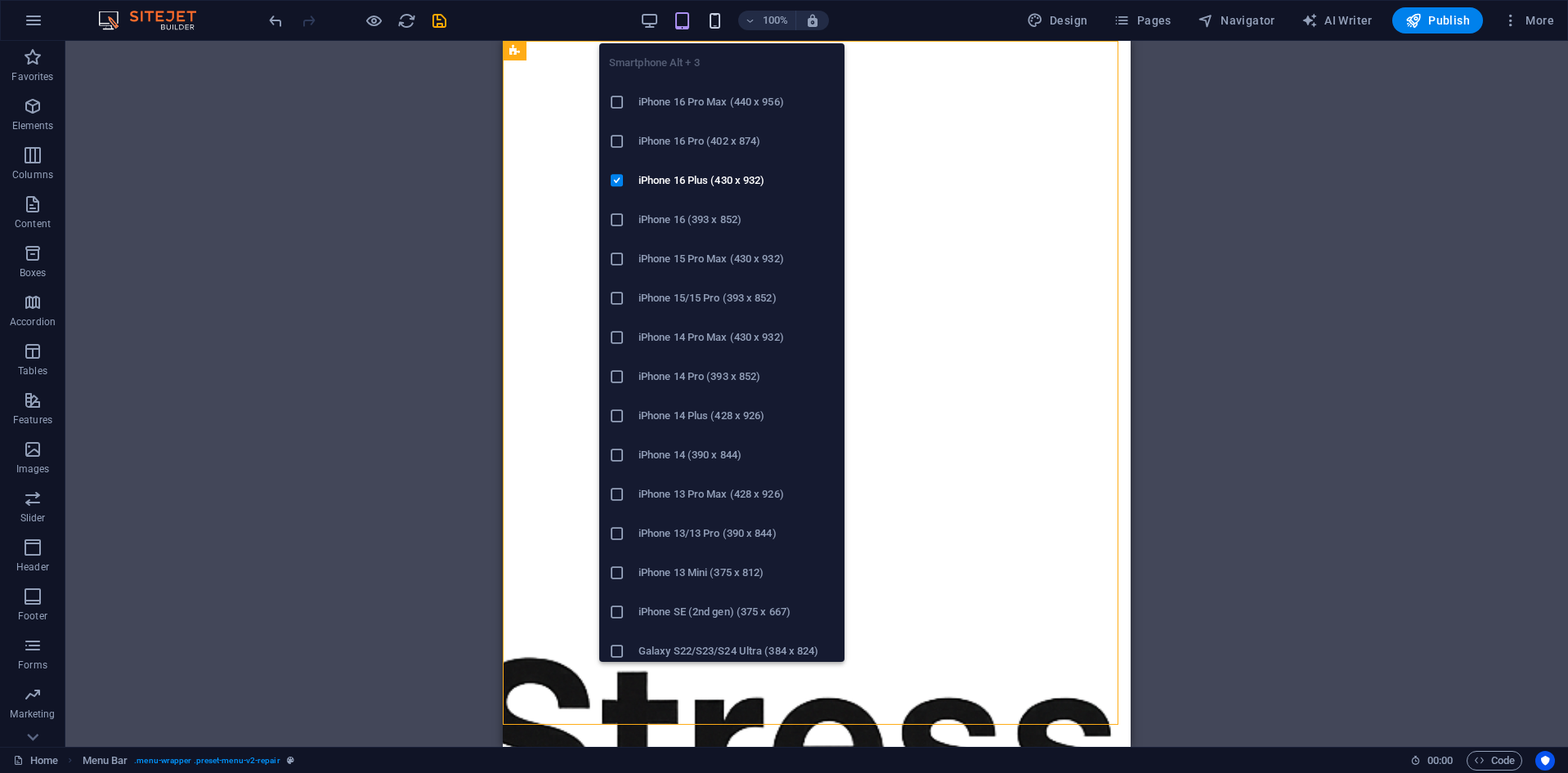
click at [717, 17] on icon "button" at bounding box center [714, 20] width 18 height 18
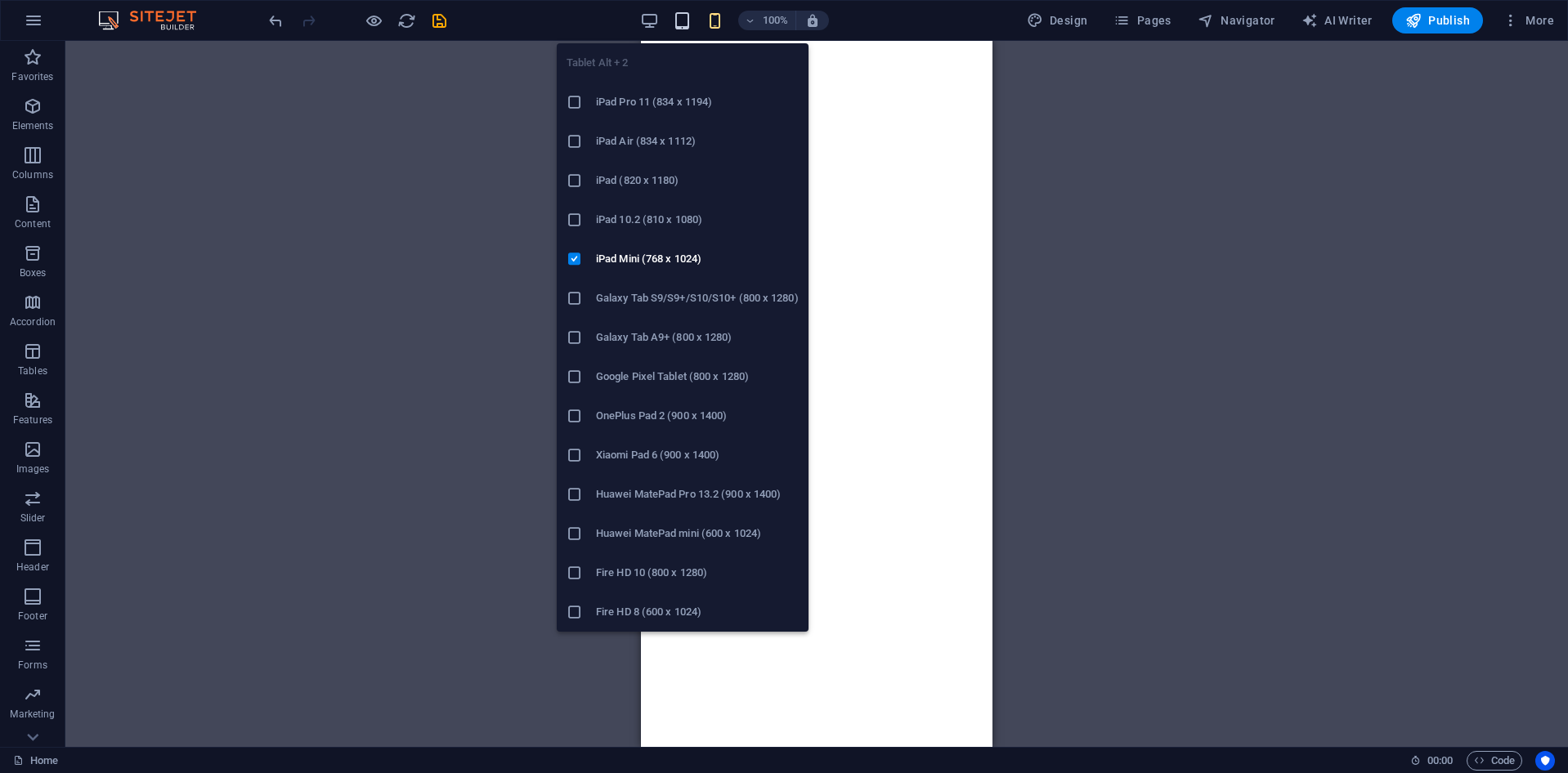
click at [678, 24] on icon "button" at bounding box center [682, 20] width 18 height 18
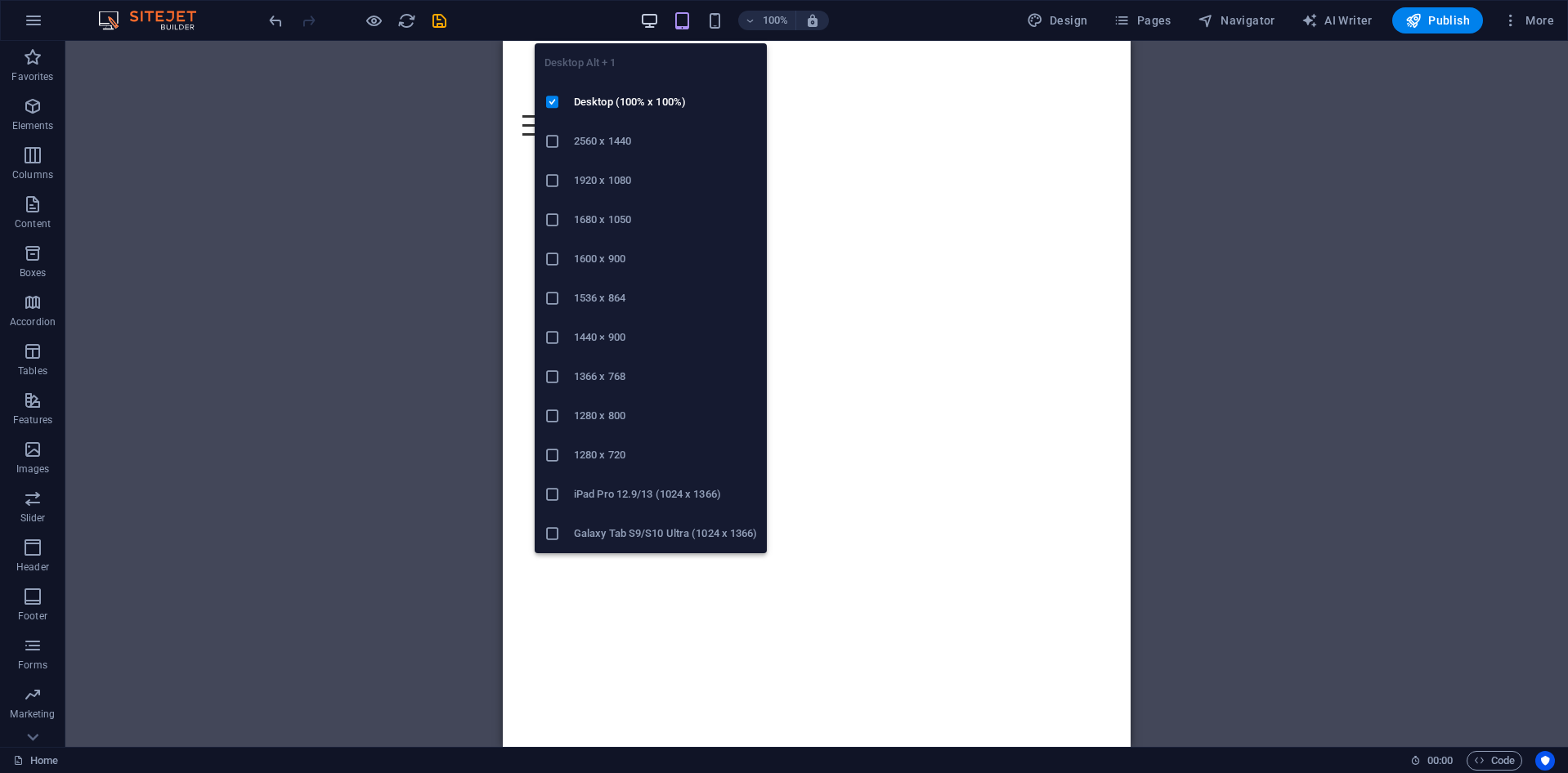
click at [658, 17] on icon "button" at bounding box center [649, 20] width 18 height 18
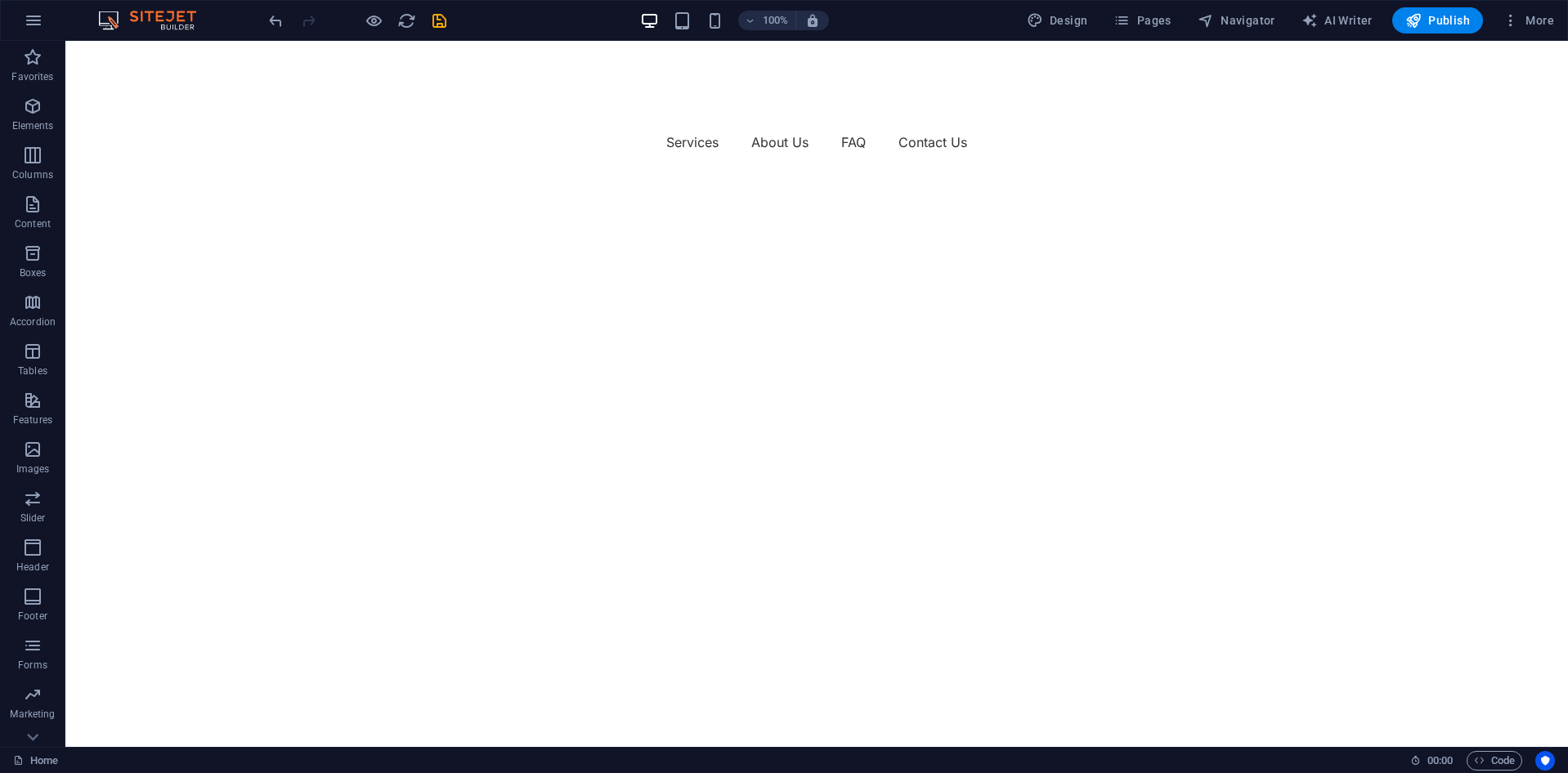
click at [724, 30] on div "100%" at bounding box center [735, 20] width 189 height 26
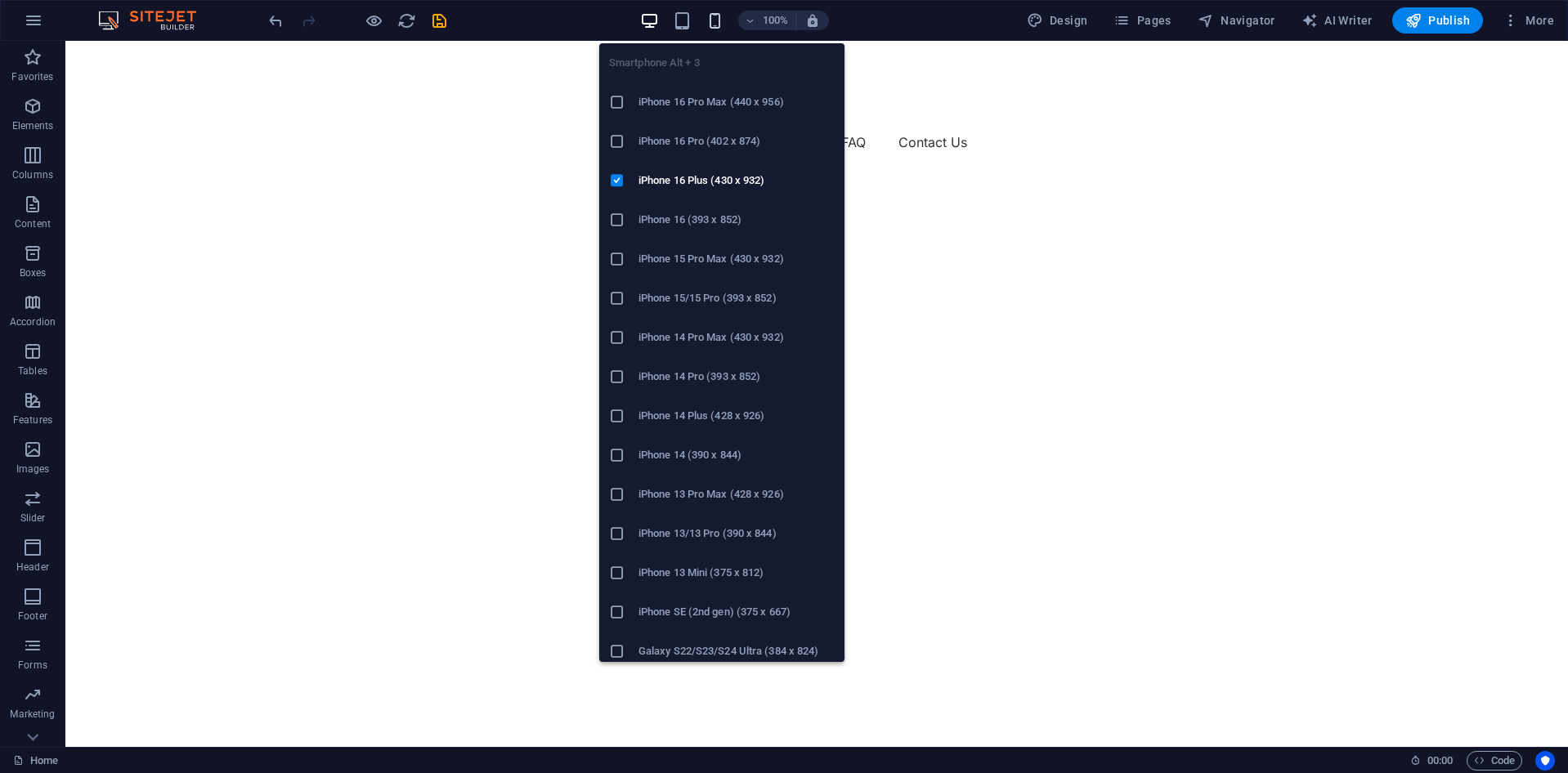
click at [722, 27] on icon "button" at bounding box center [714, 20] width 18 height 18
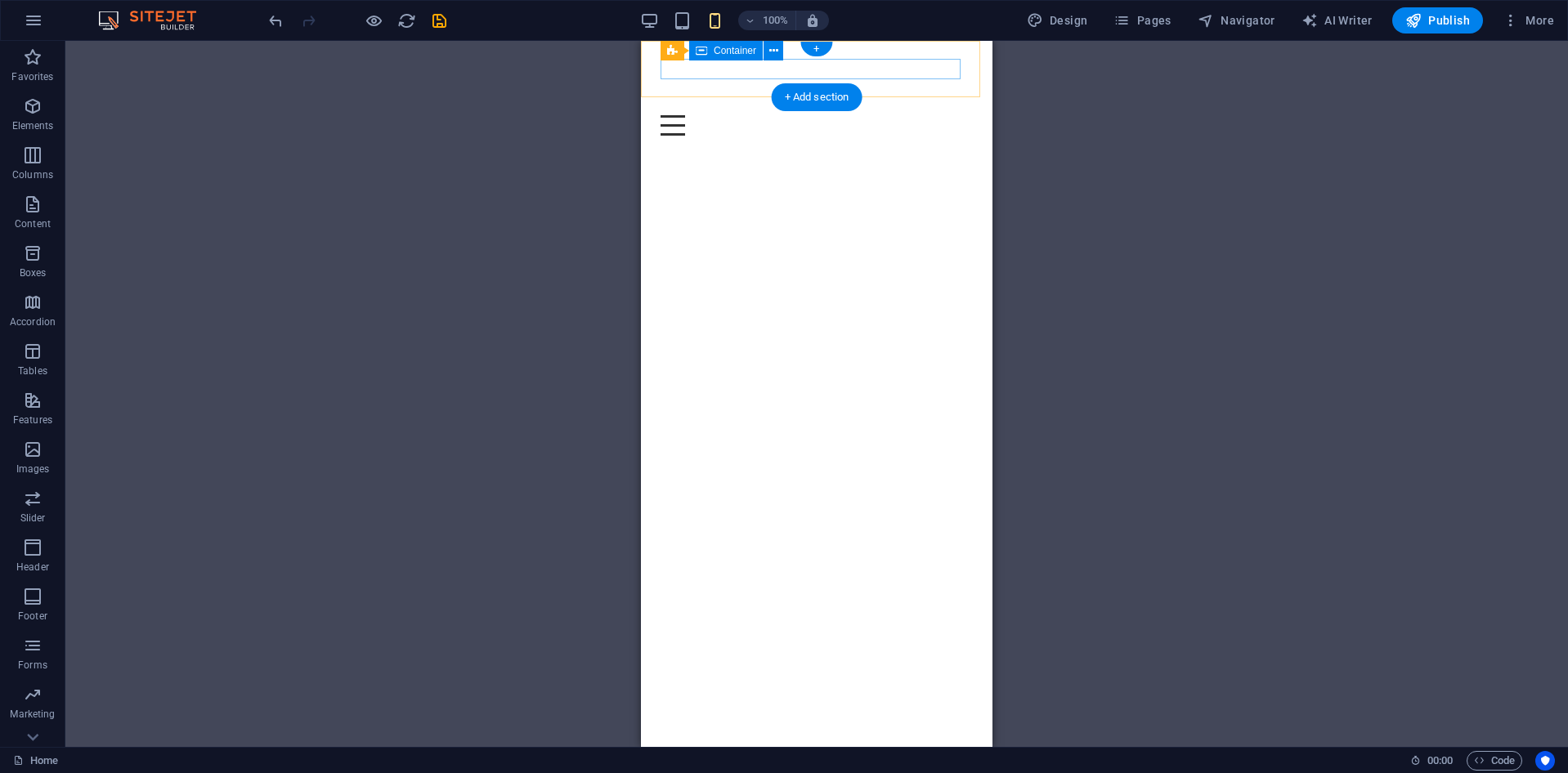
click at [938, 115] on div "Menu" at bounding box center [816, 124] width 312 height 20
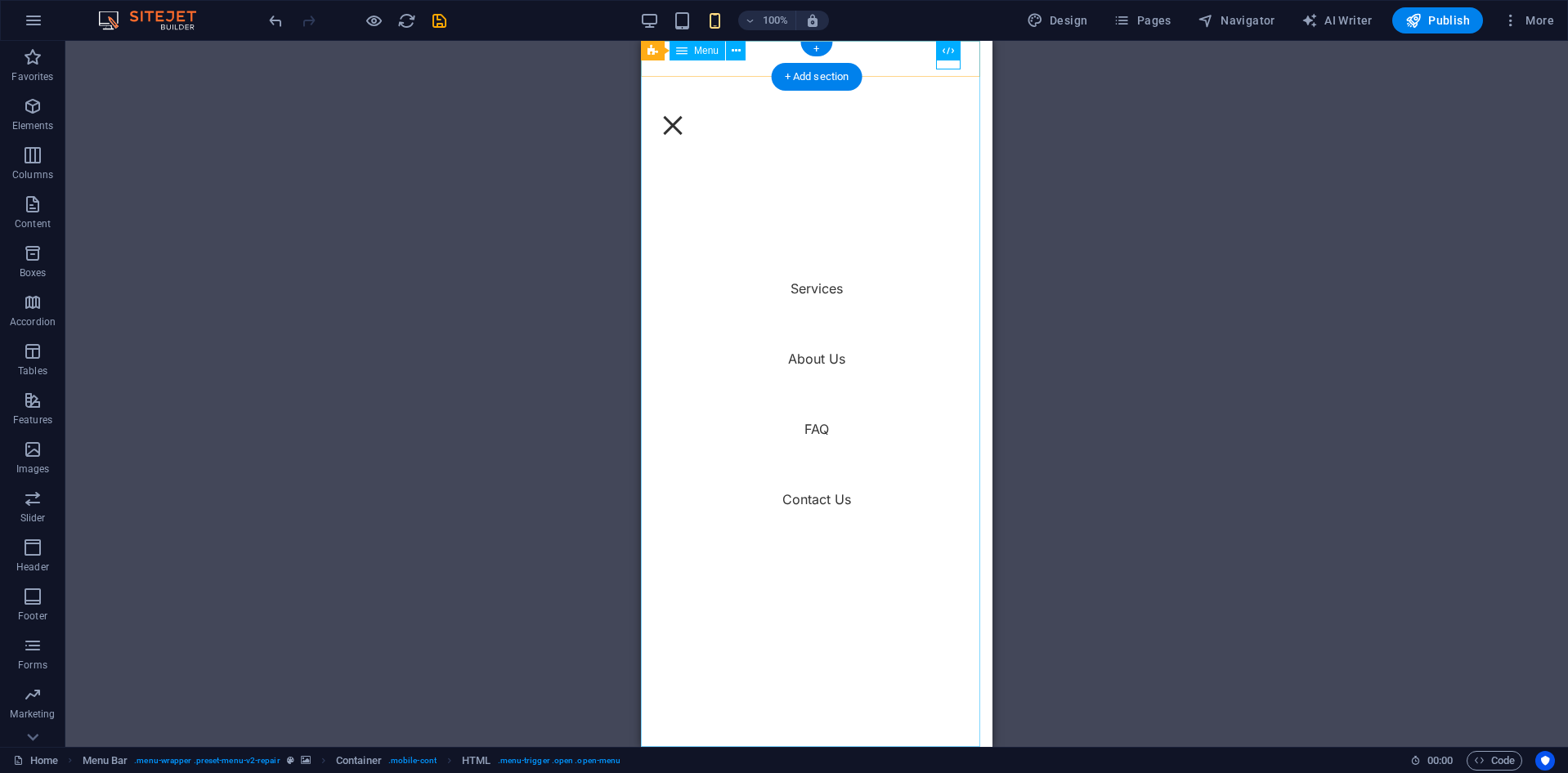
click at [946, 74] on nav "Services About Us FAQ Contact Us" at bounding box center [817, 394] width 351 height 706
click at [686, 115] on div "Menu" at bounding box center [672, 124] width 24 height 20
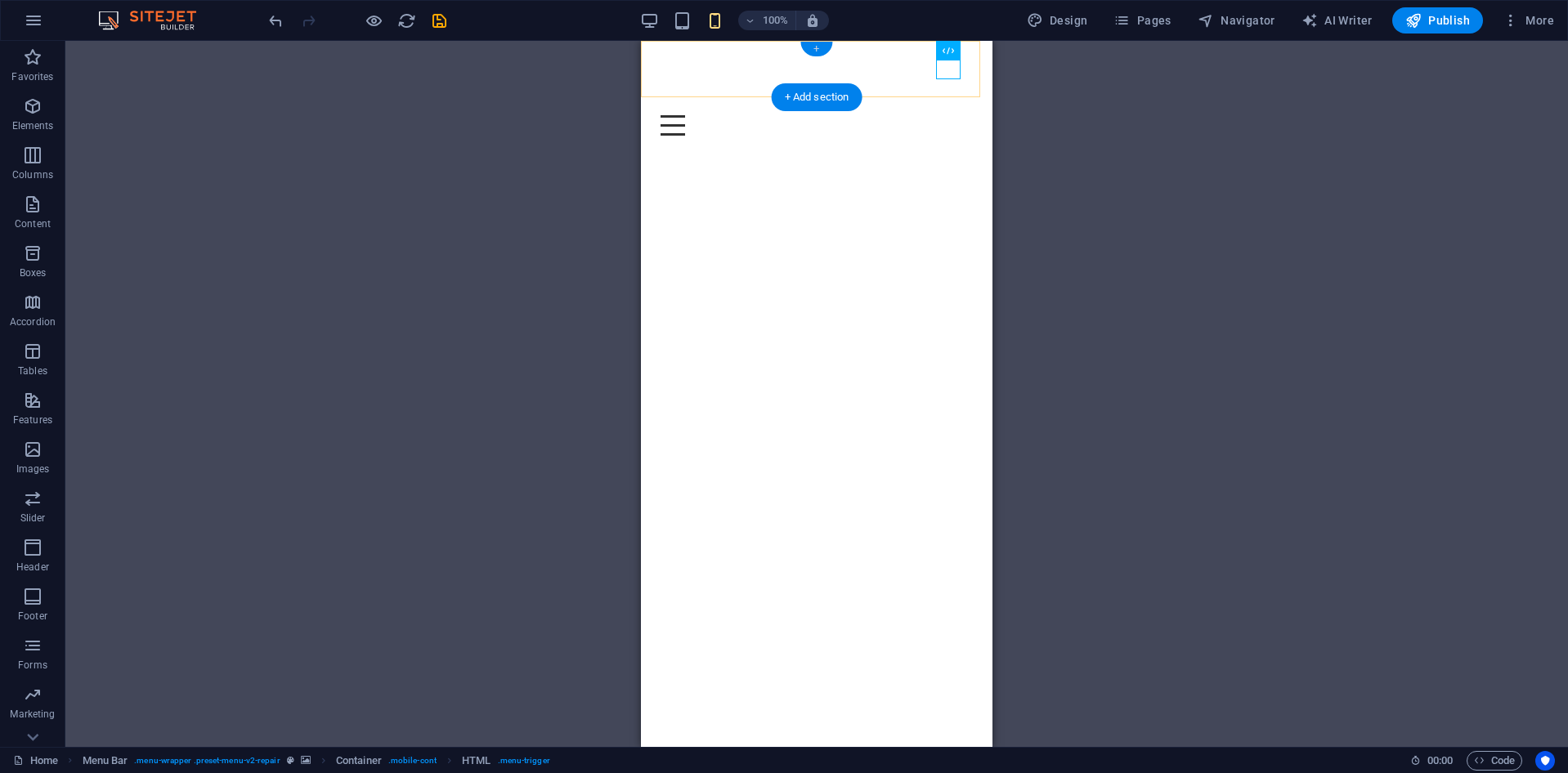
click at [827, 48] on div "+" at bounding box center [816, 48] width 32 height 14
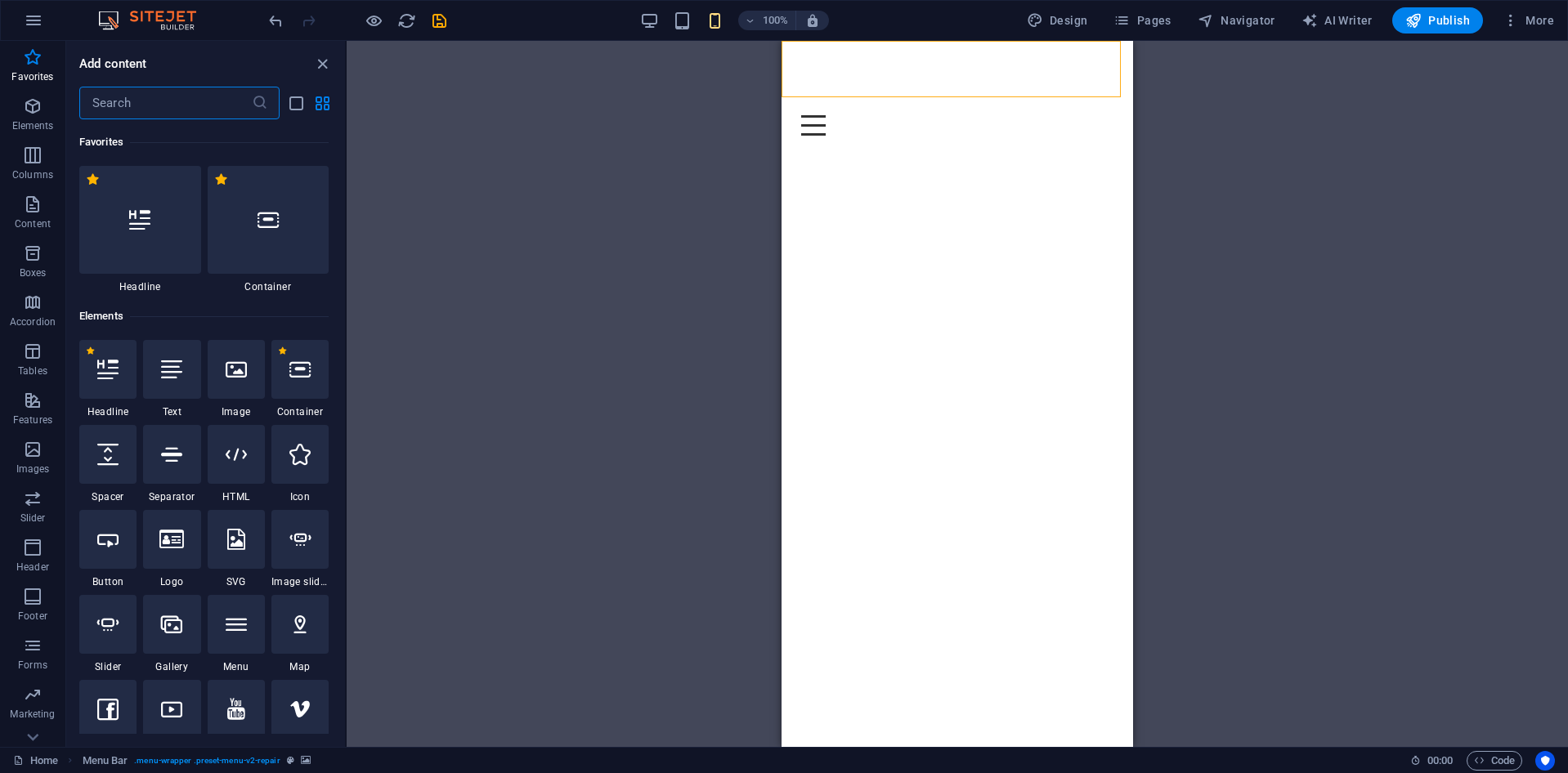
click at [1198, 145] on div "H1 Text on background Container Menu Bar Menu Bar Menu Image Menu Bar Logo Menu…" at bounding box center [957, 394] width 1221 height 706
click at [659, 25] on icon "button" at bounding box center [649, 20] width 18 height 18
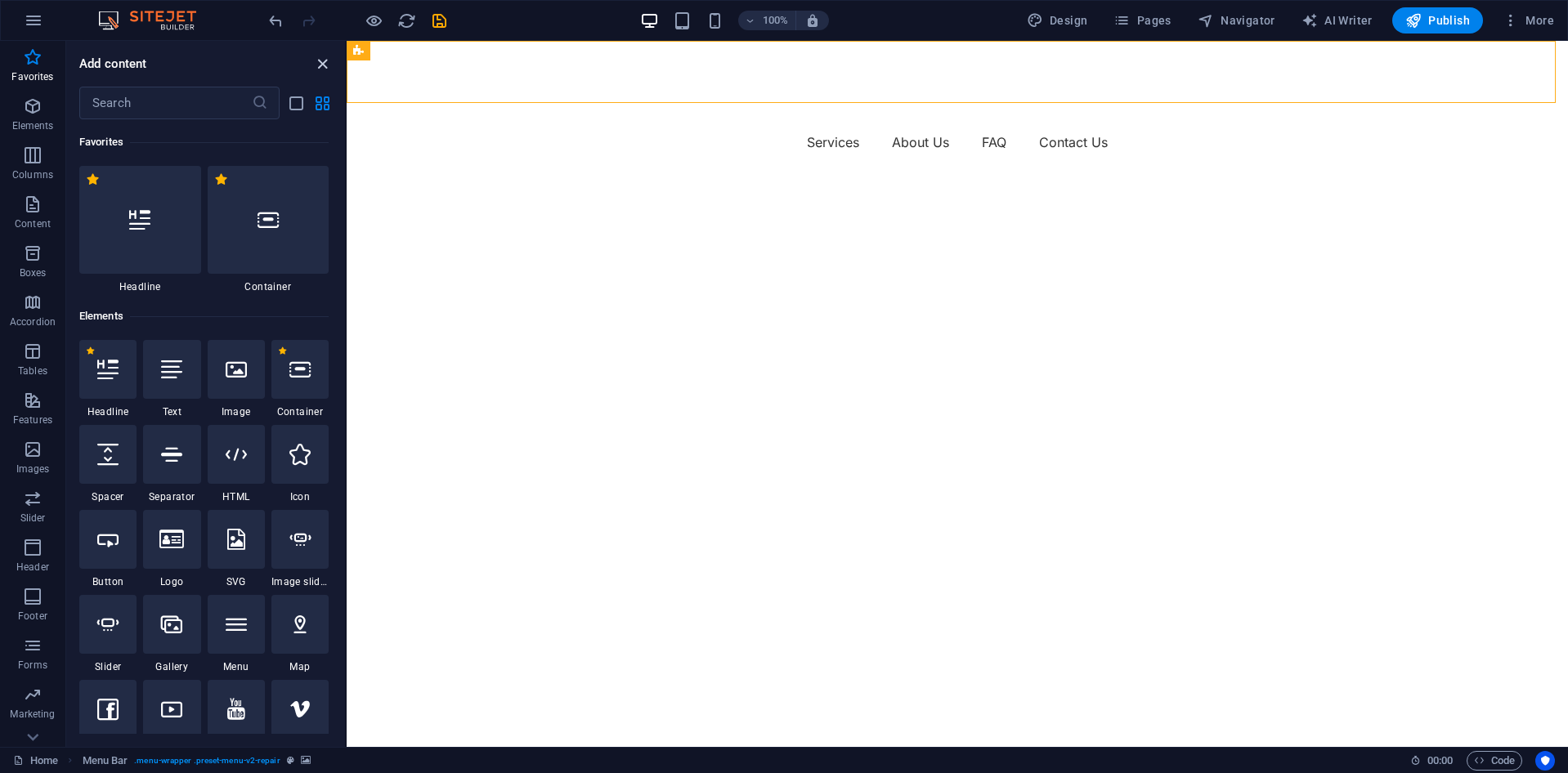
click at [319, 67] on icon "close panel" at bounding box center [322, 64] width 18 height 18
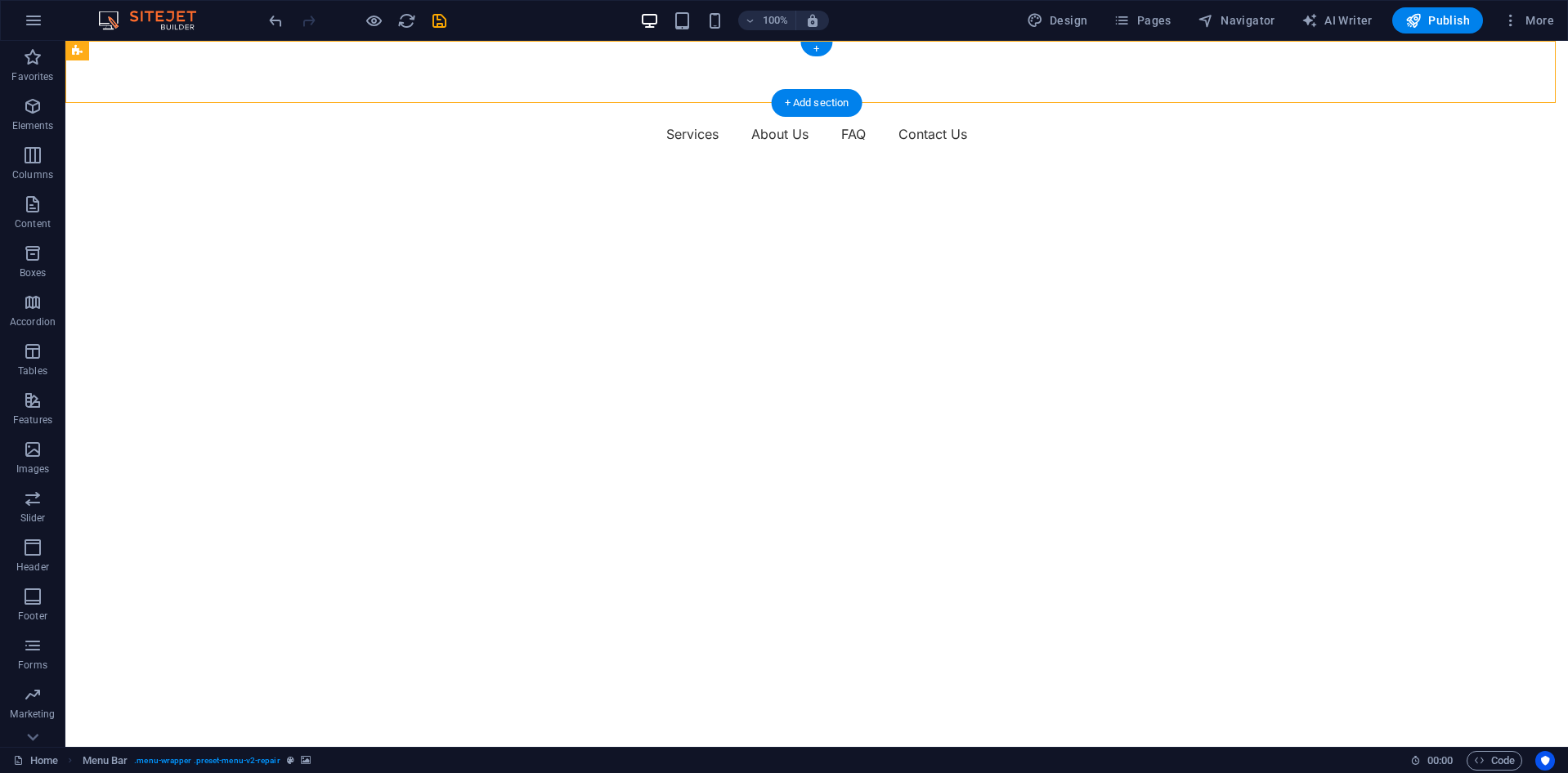
click at [286, 67] on figure at bounding box center [817, 71] width 1502 height 62
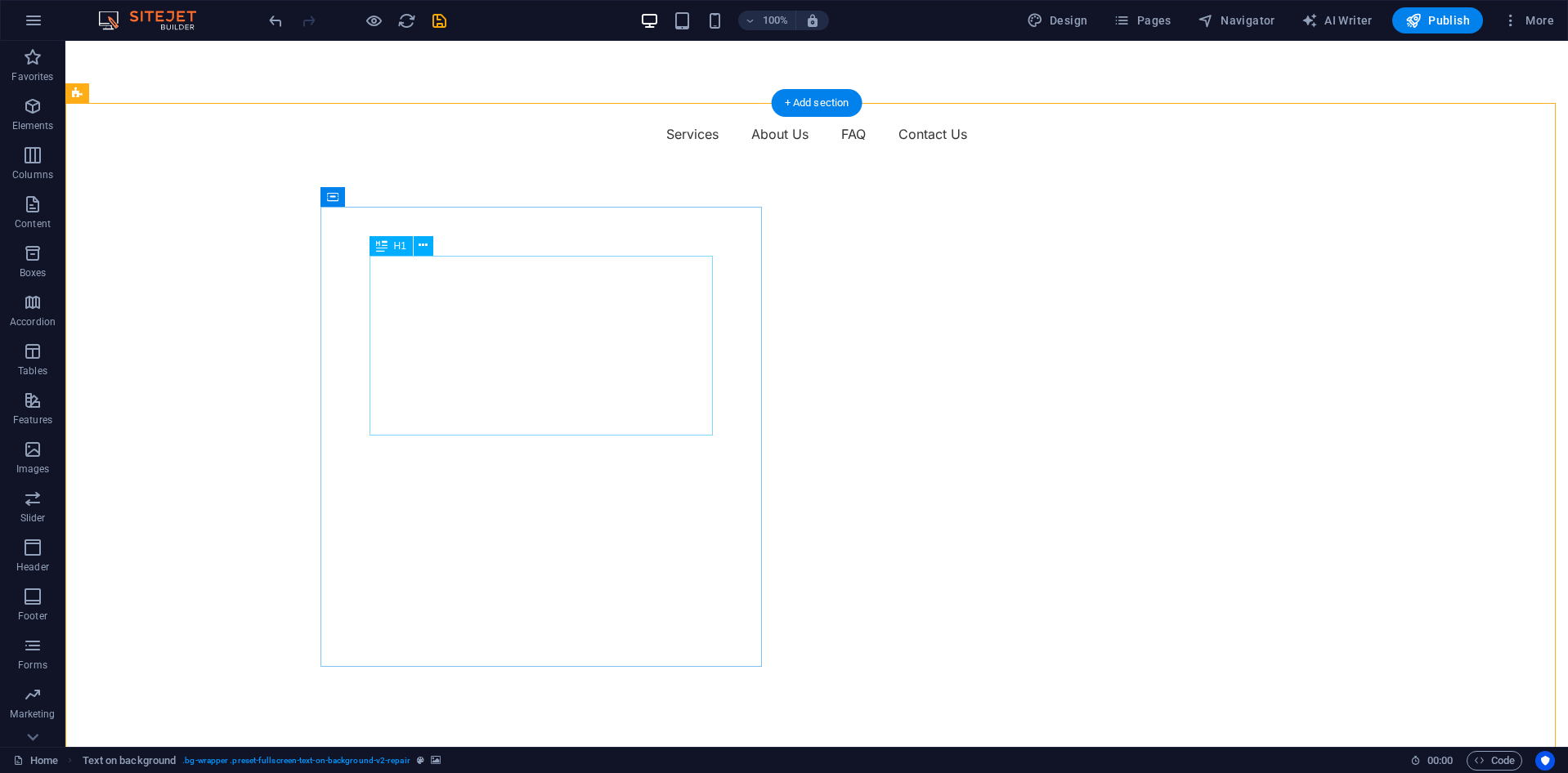
click at [377, 200] on span "Container" at bounding box center [366, 197] width 42 height 10
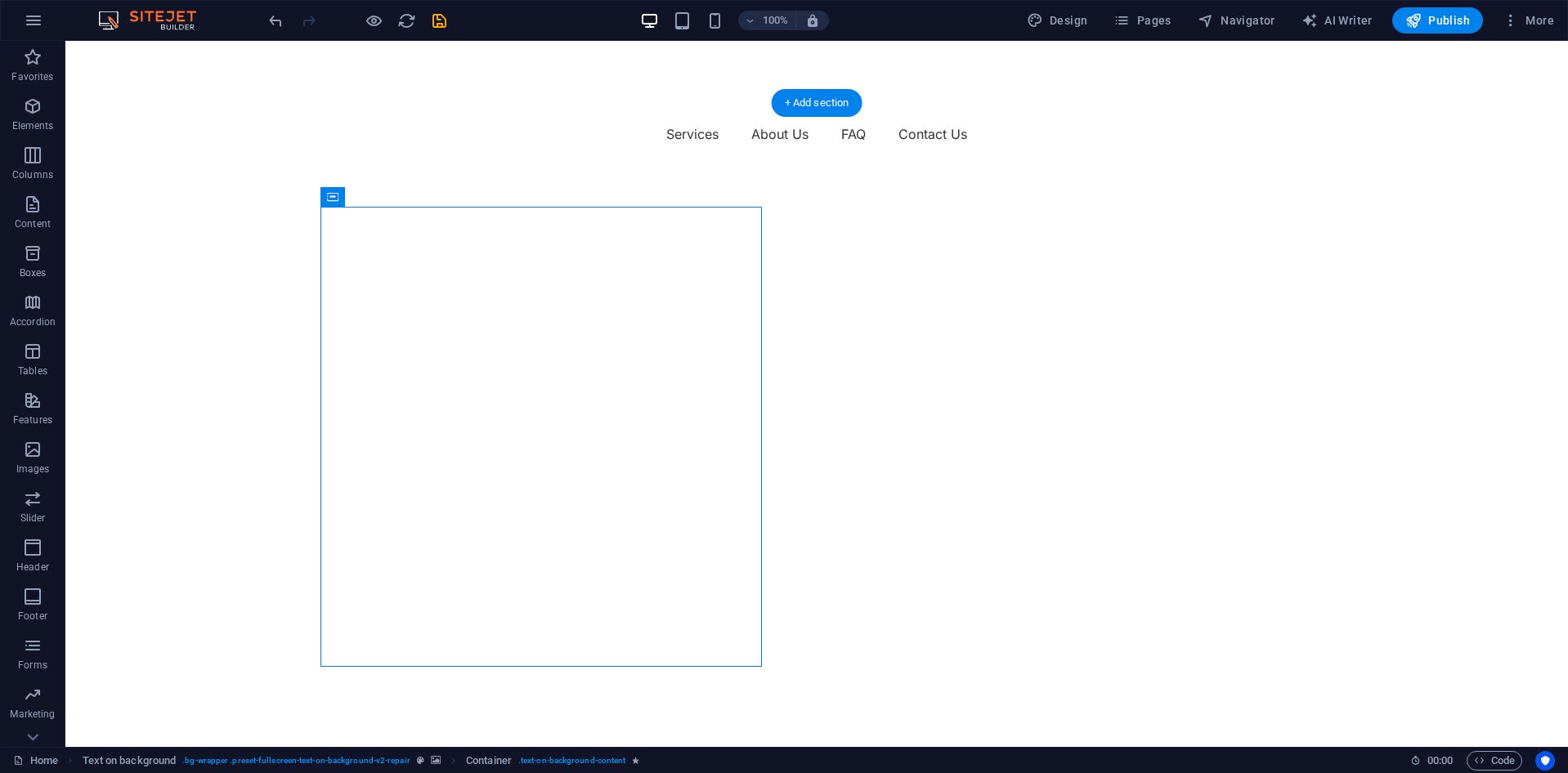
drag, startPoint x: 433, startPoint y: 239, endPoint x: 1045, endPoint y: 269, distance: 612.7
click at [406, 198] on icon at bounding box center [404, 197] width 9 height 17
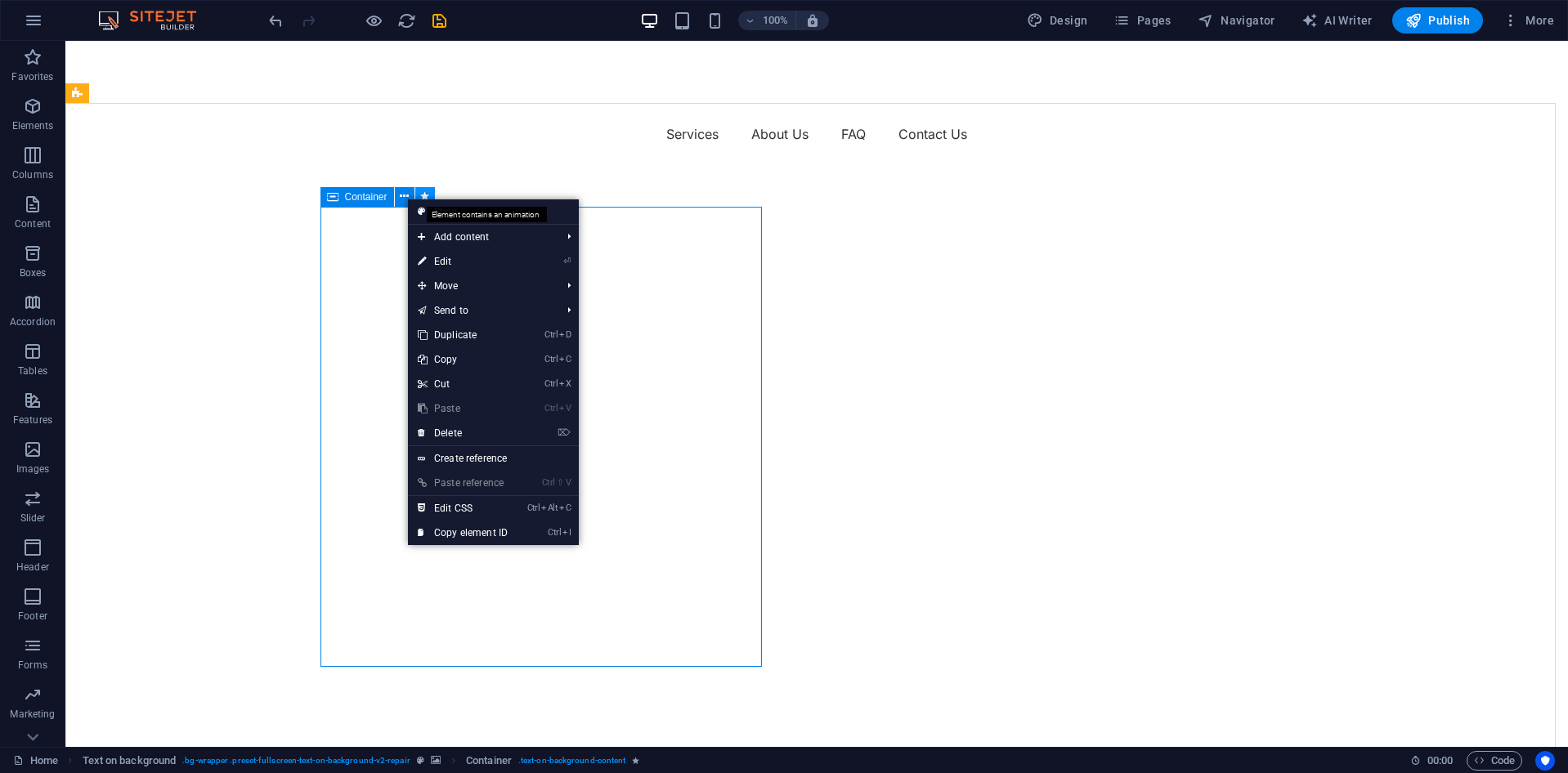
drag, startPoint x: 425, startPoint y: 197, endPoint x: 82, endPoint y: 154, distance: 345.7
click at [425, 197] on icon at bounding box center [424, 197] width 9 height 17
select select "move-left-to-right"
select select "s"
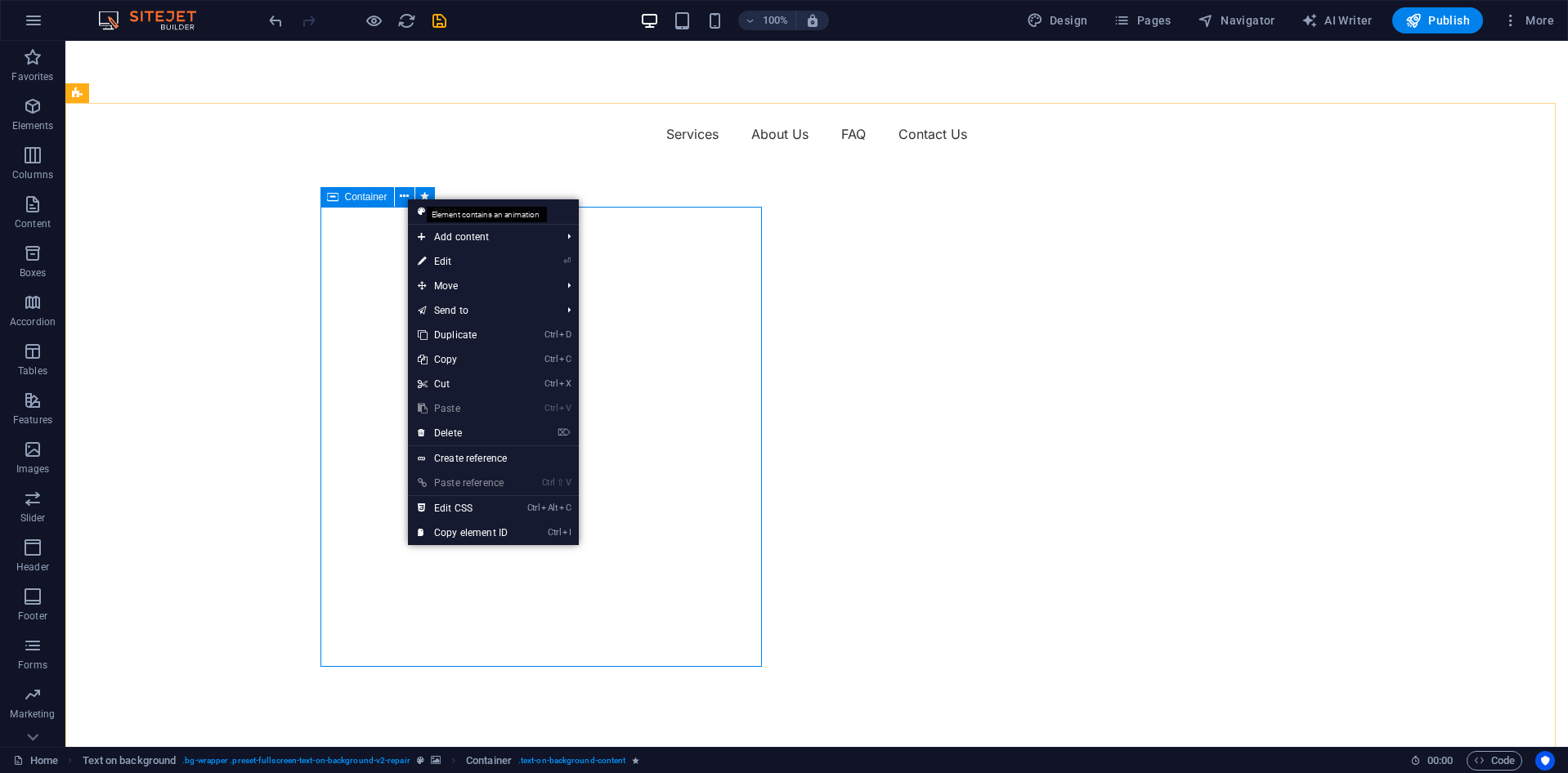
select select "onload"
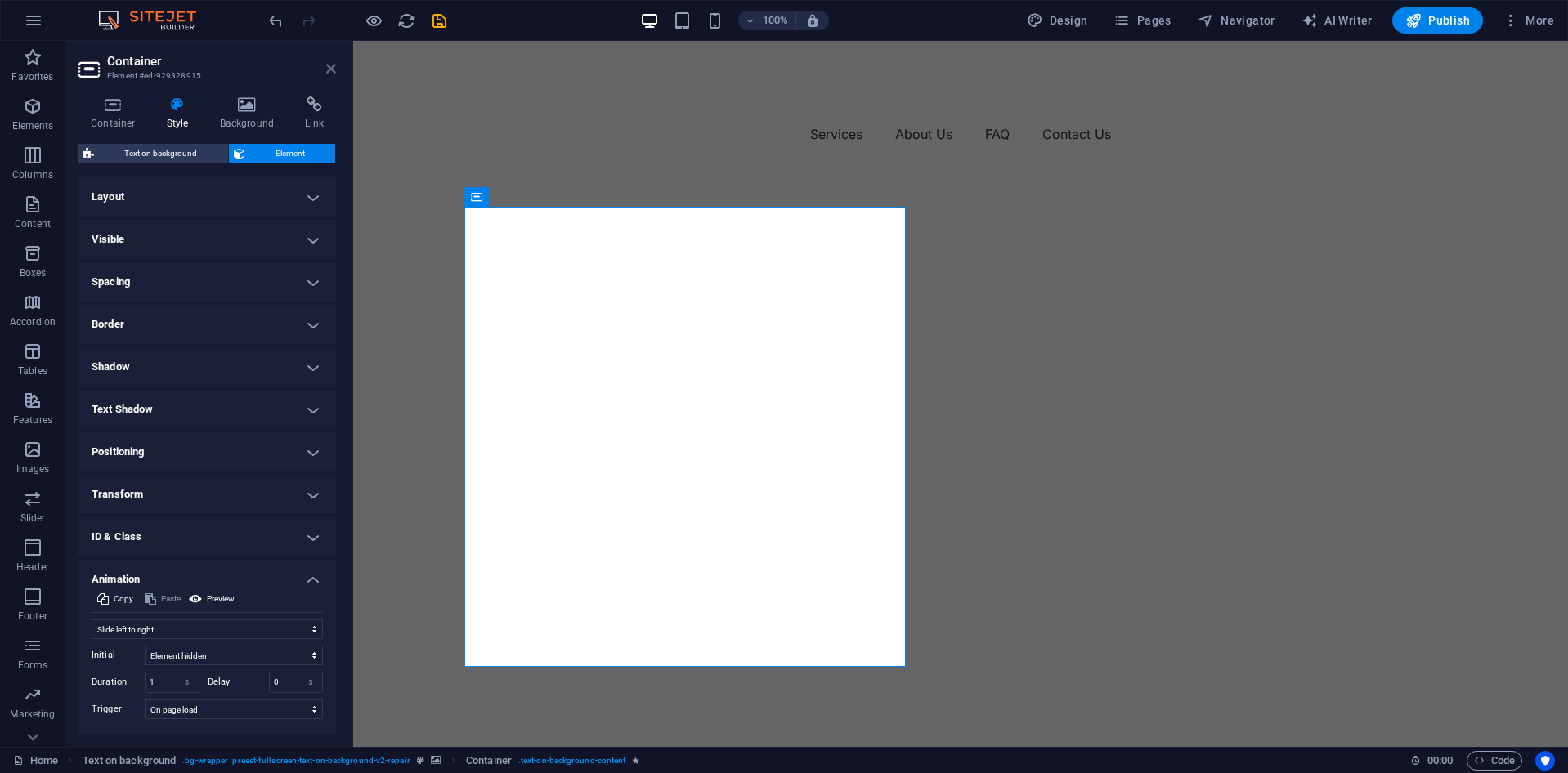
click at [328, 72] on icon at bounding box center [331, 69] width 10 height 14
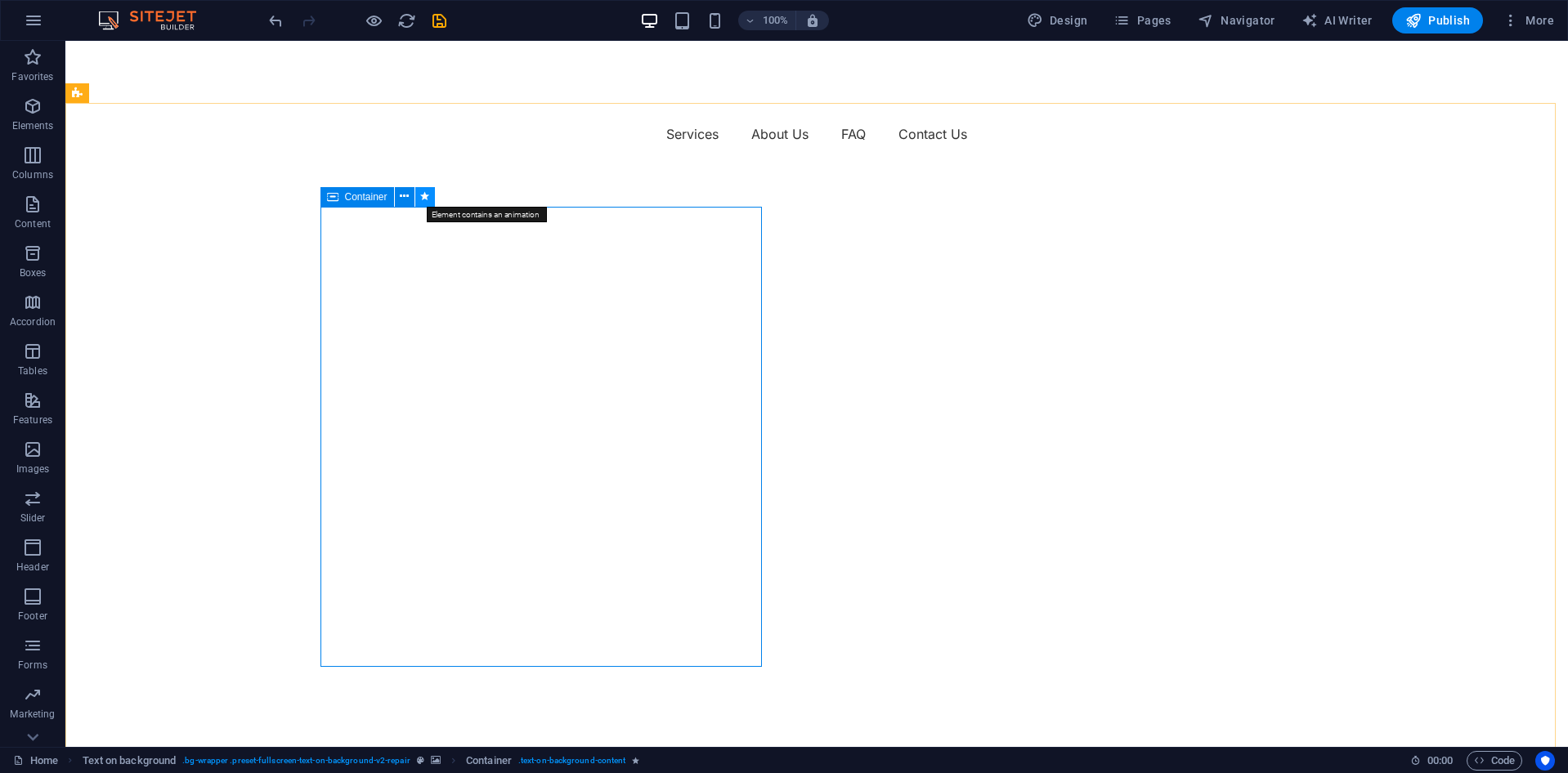
click at [425, 200] on icon at bounding box center [424, 197] width 9 height 17
select select "move-left-to-right"
select select "s"
select select "onload"
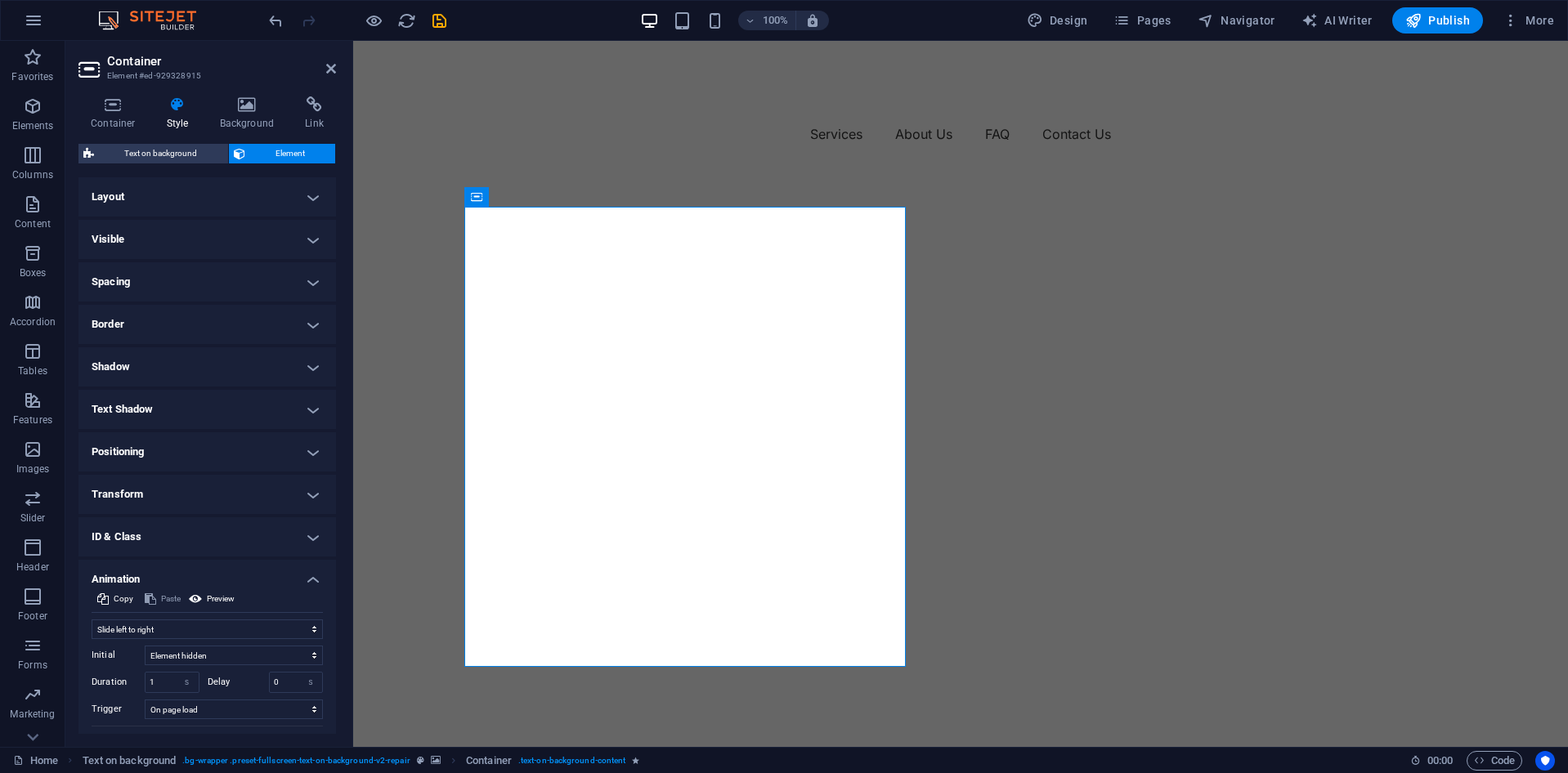
click at [192, 236] on h4 "Visible" at bounding box center [207, 239] width 258 height 40
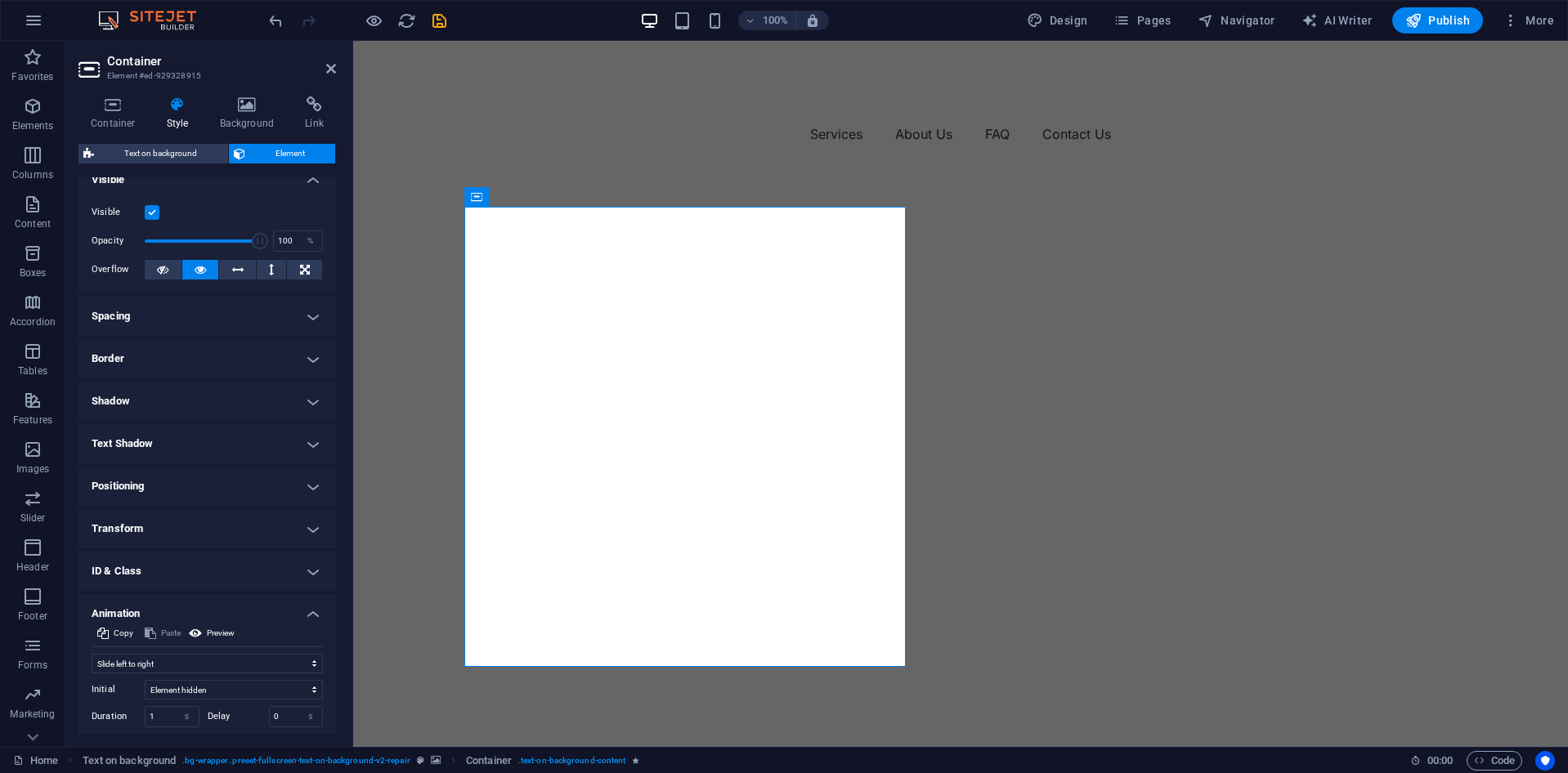
scroll to position [82, 0]
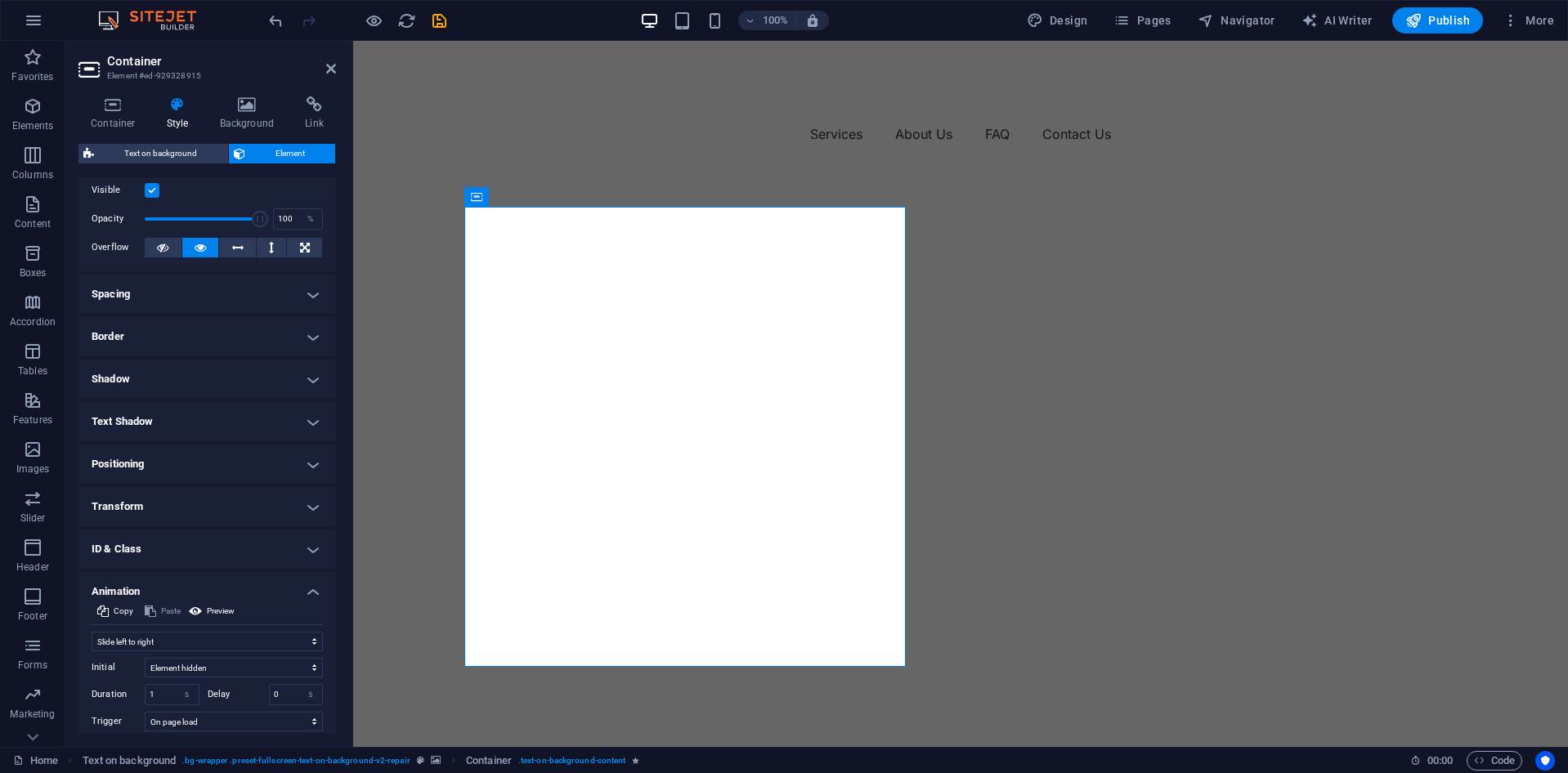
click at [222, 375] on h4 "Shadow" at bounding box center [207, 379] width 258 height 40
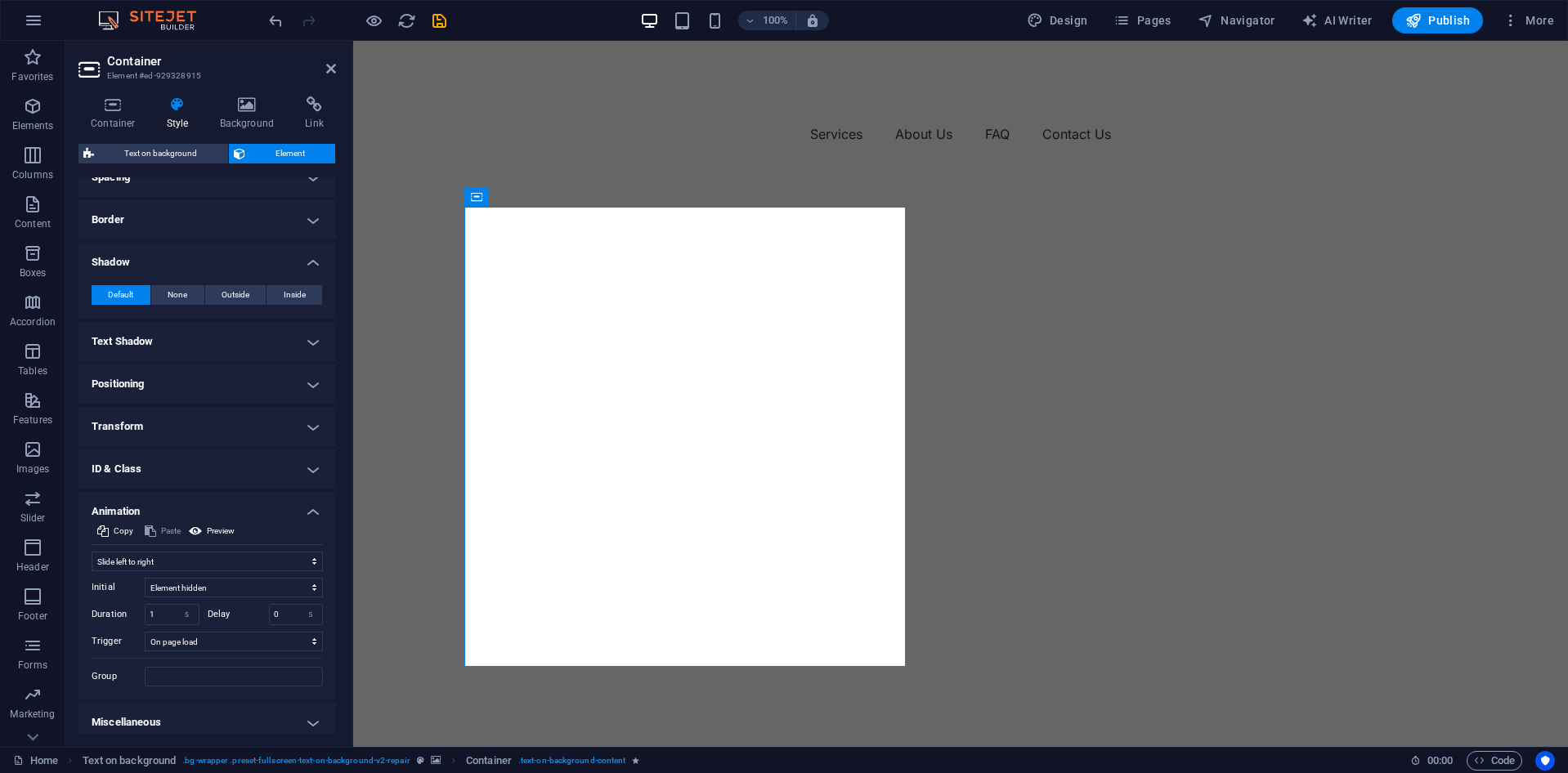
scroll to position [207, 0]
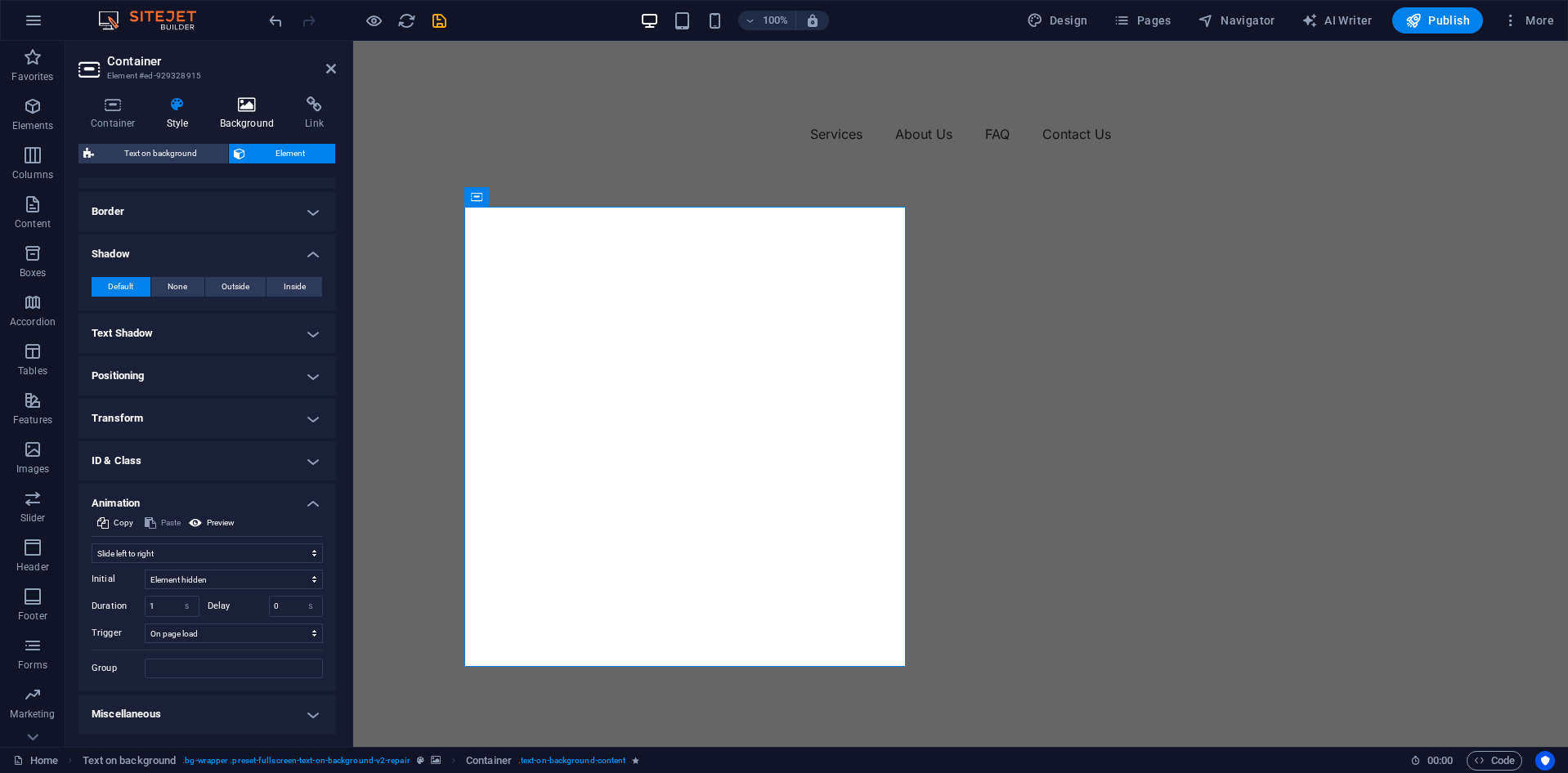
click at [240, 99] on icon at bounding box center [247, 104] width 79 height 16
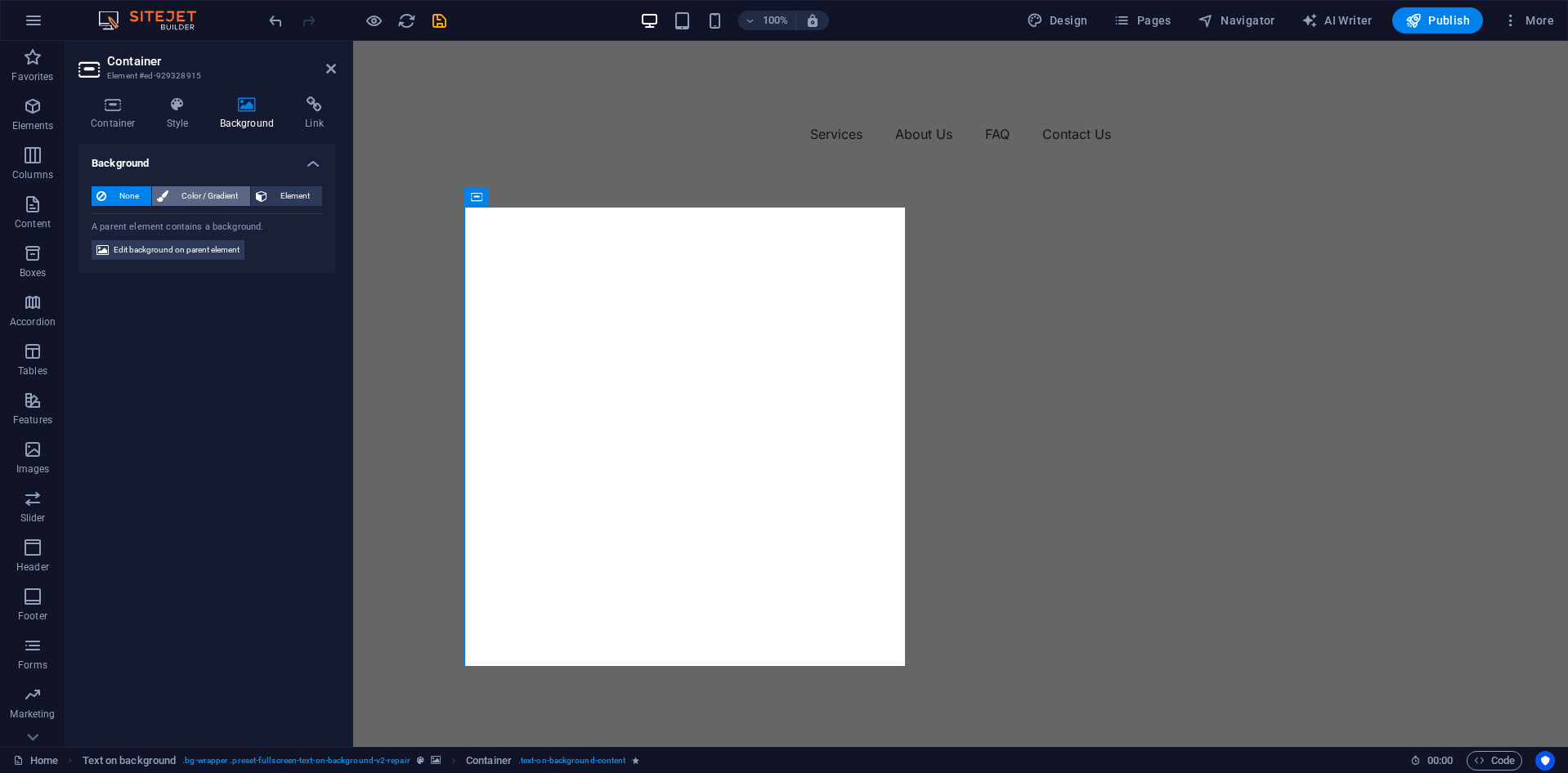
click at [208, 195] on span "Color / Gradient" at bounding box center [210, 196] width 72 height 19
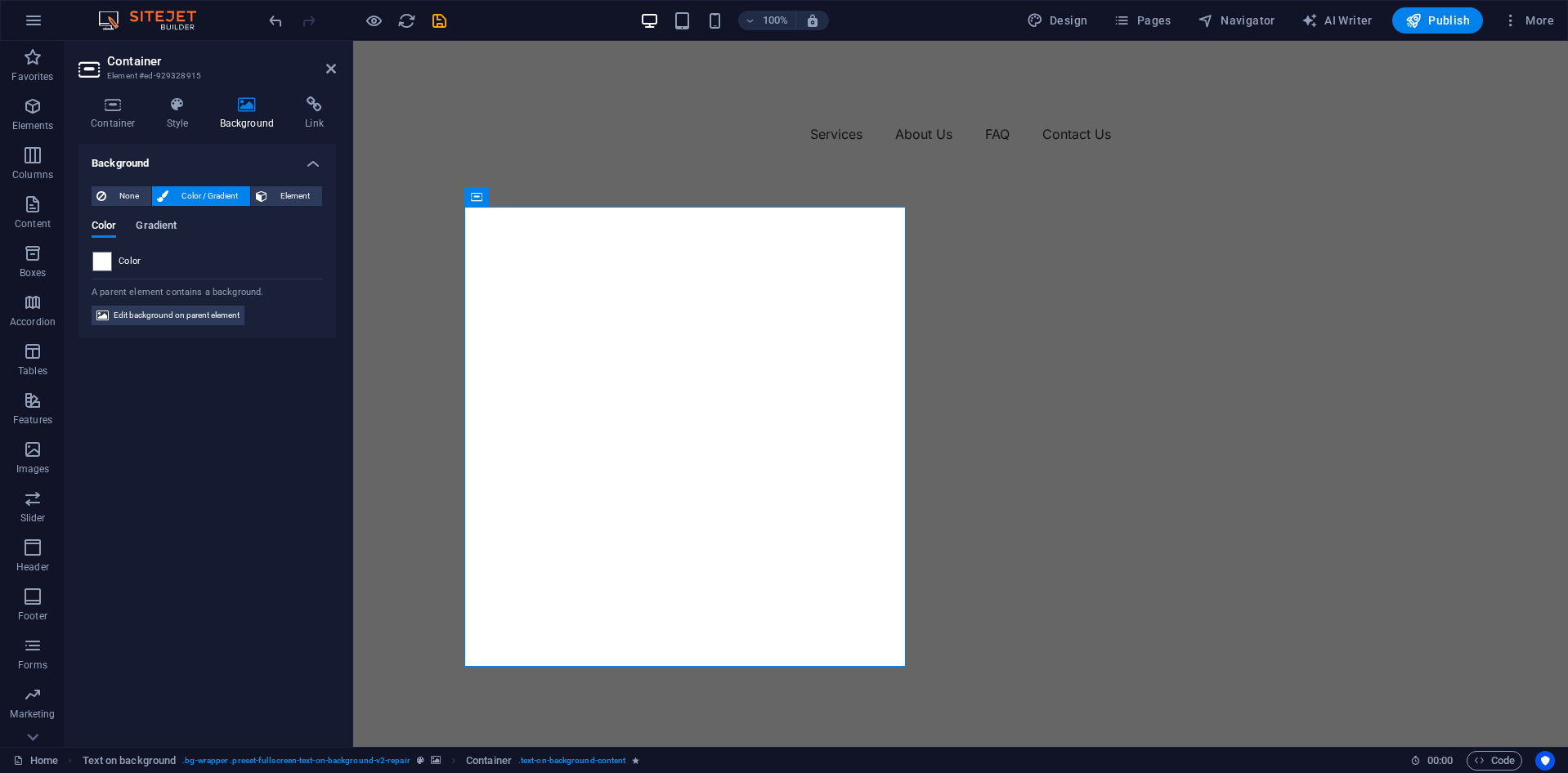
click at [177, 219] on span "Gradient" at bounding box center [156, 228] width 41 height 23
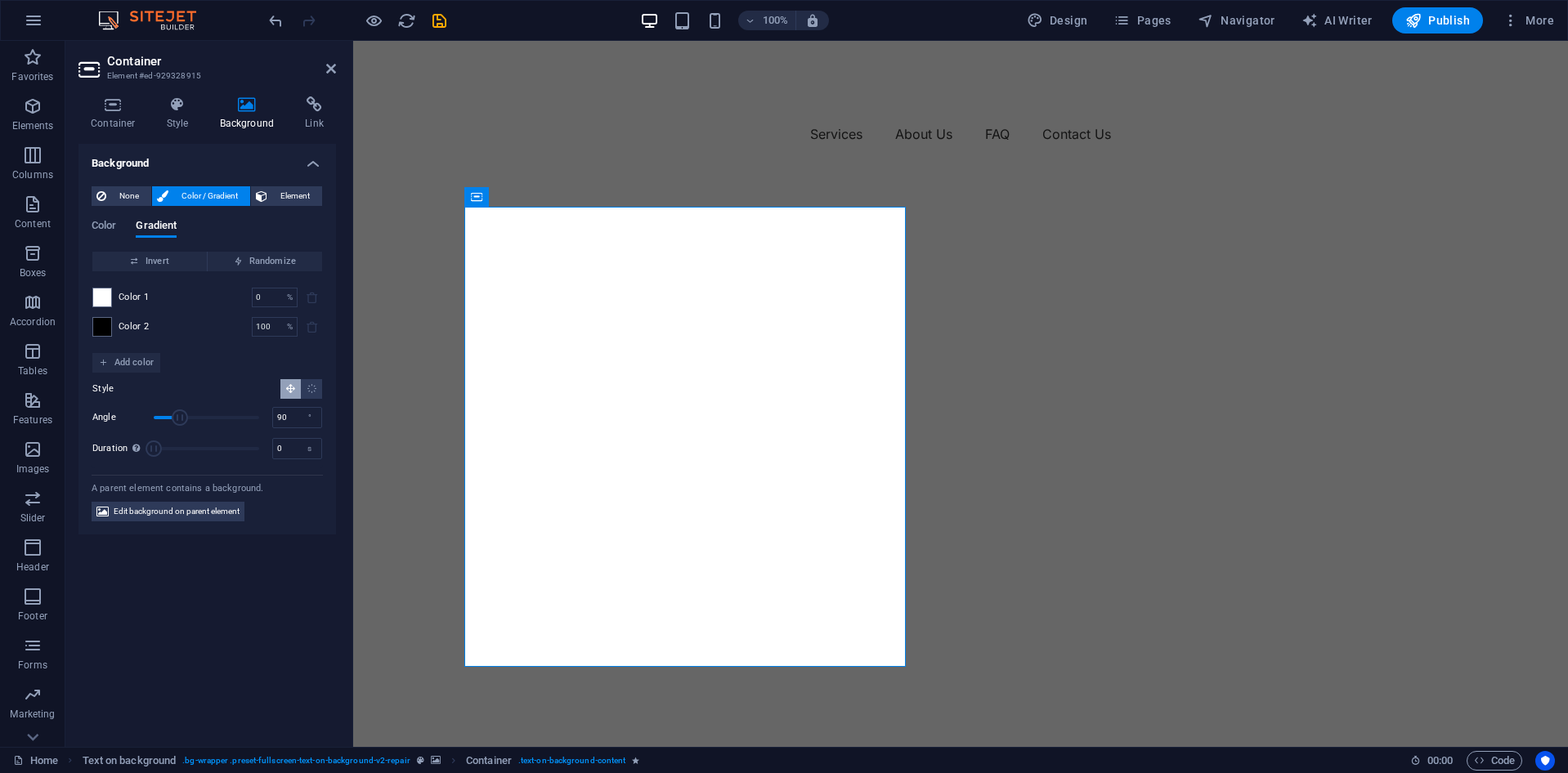
click at [326, 80] on header "Container Element #ed-929328915" at bounding box center [207, 62] width 258 height 42
click at [336, 70] on aside "Container Element #ed-929328915 Container Style Background Link Size Height Def…" at bounding box center [210, 394] width 288 height 706
click at [324, 75] on header "Container Element #ed-929328915" at bounding box center [207, 62] width 258 height 42
click at [332, 71] on icon at bounding box center [331, 69] width 10 height 14
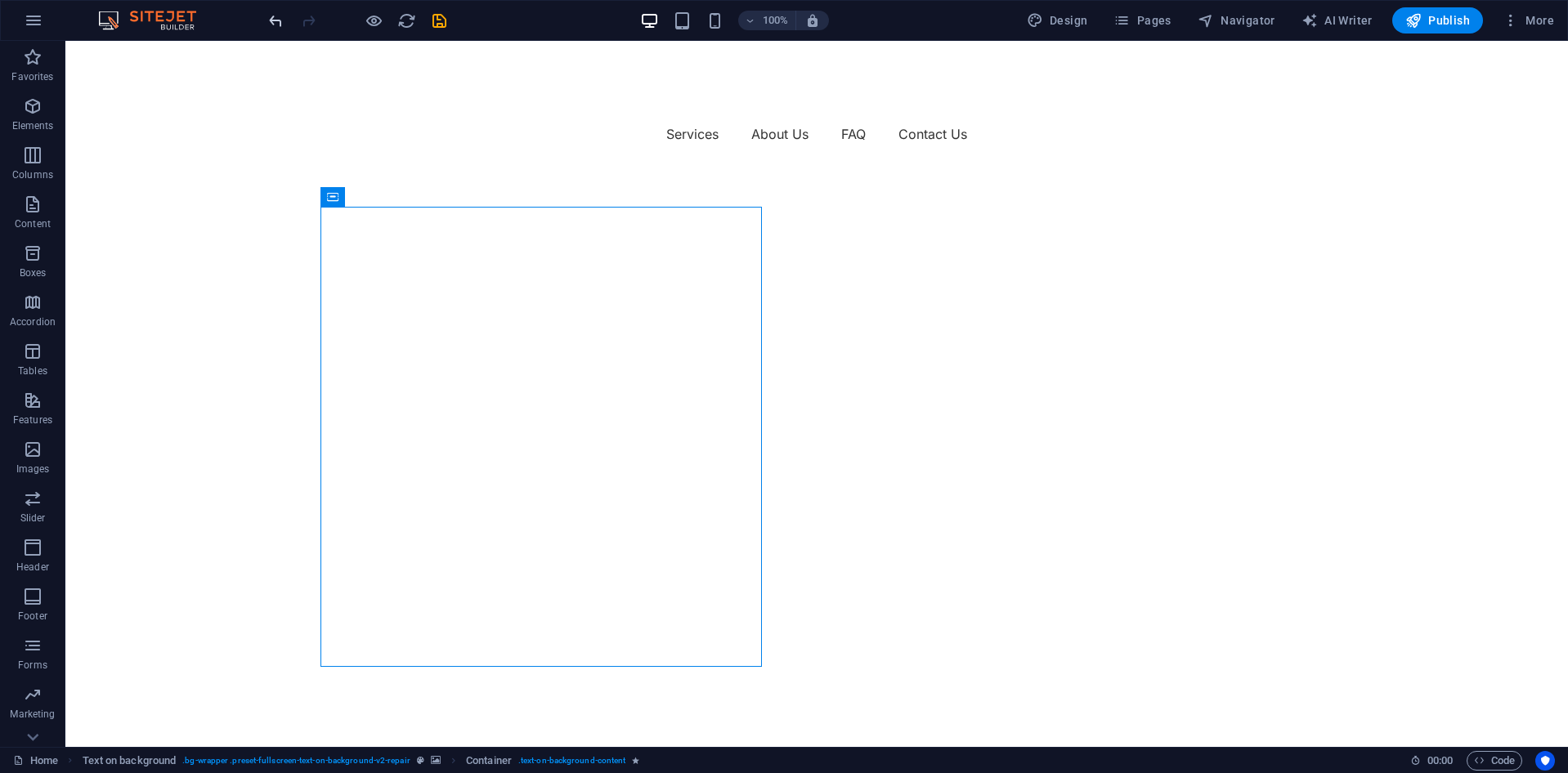
click at [276, 26] on icon "undo" at bounding box center [275, 20] width 18 height 18
click at [453, 121] on nav "Services About Us FAQ Contact Us" at bounding box center [817, 133] width 981 height 26
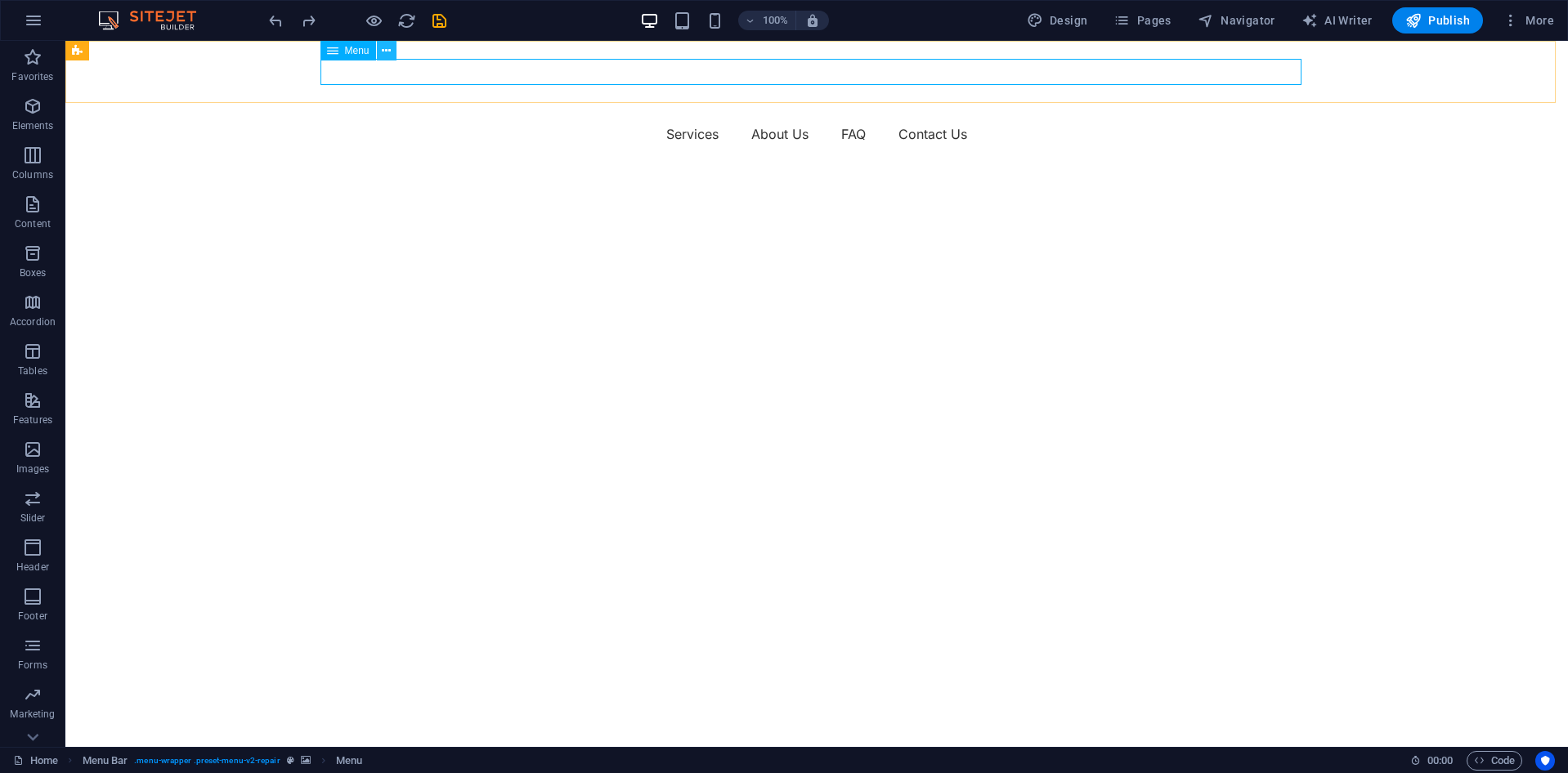
click at [387, 52] on icon at bounding box center [385, 51] width 9 height 17
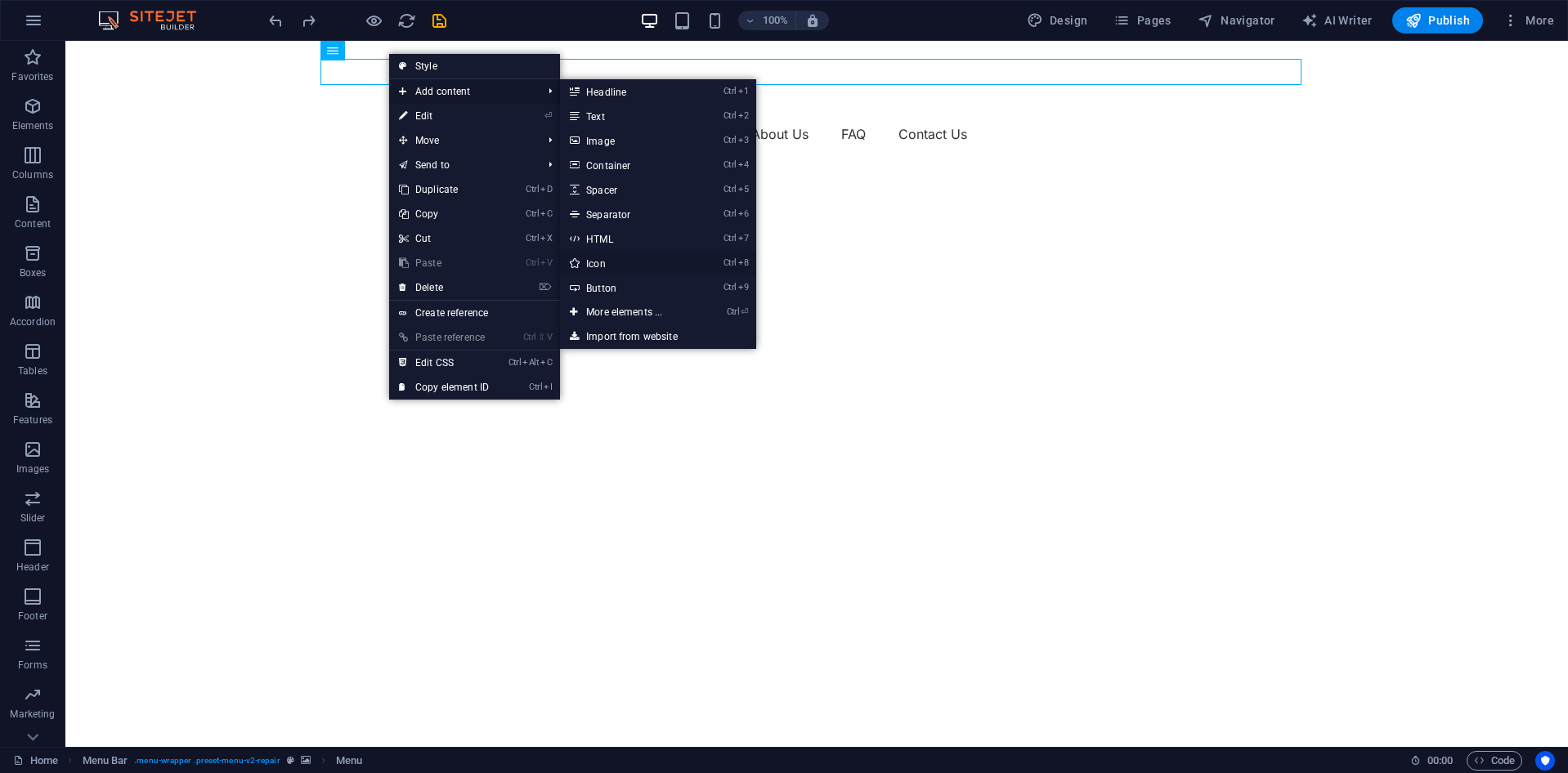
click at [632, 265] on link "Ctrl 8 Icon" at bounding box center [628, 262] width 135 height 24
select select "xMidYMid"
select select "px"
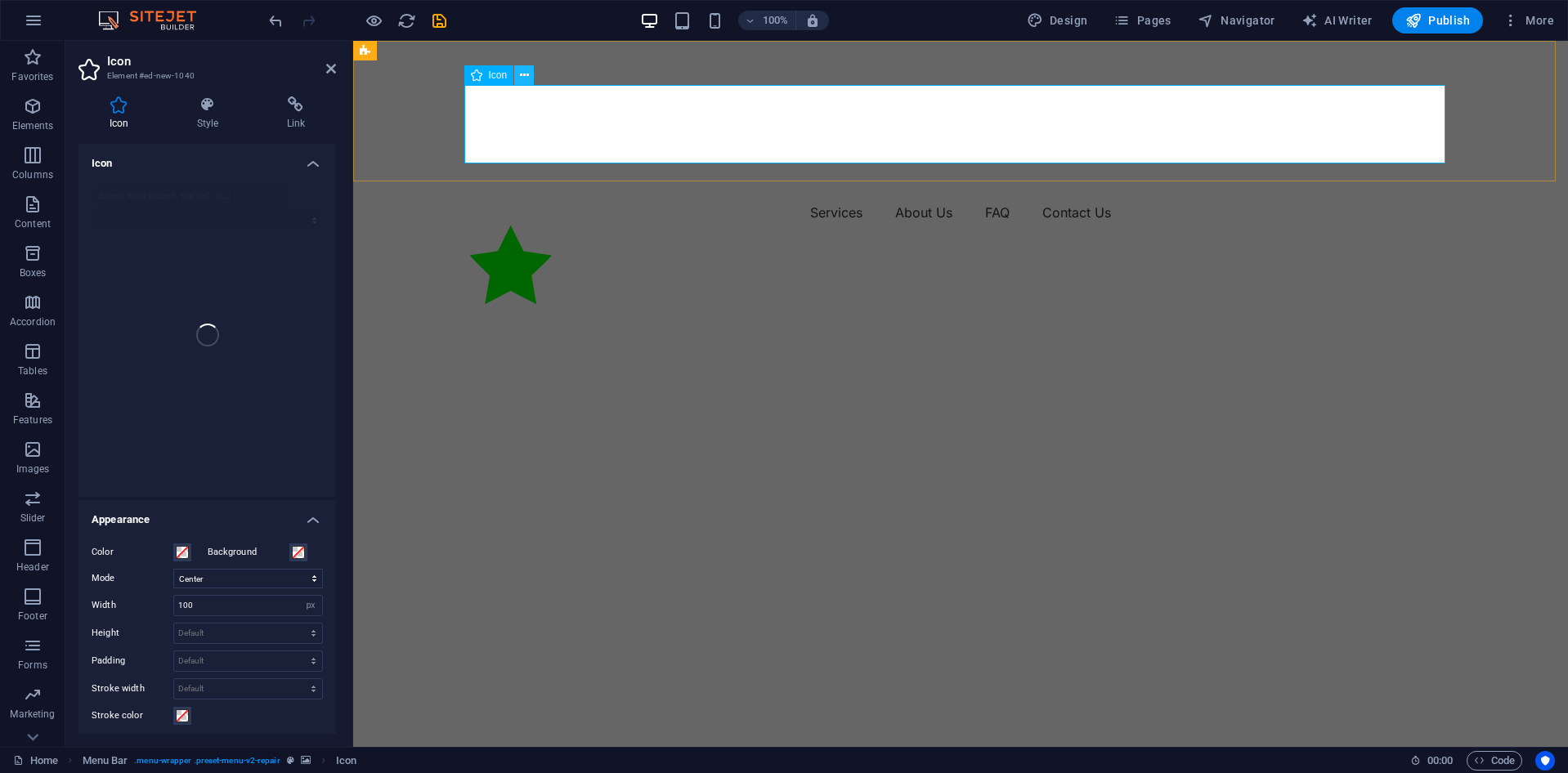
click at [522, 80] on icon at bounding box center [524, 75] width 9 height 17
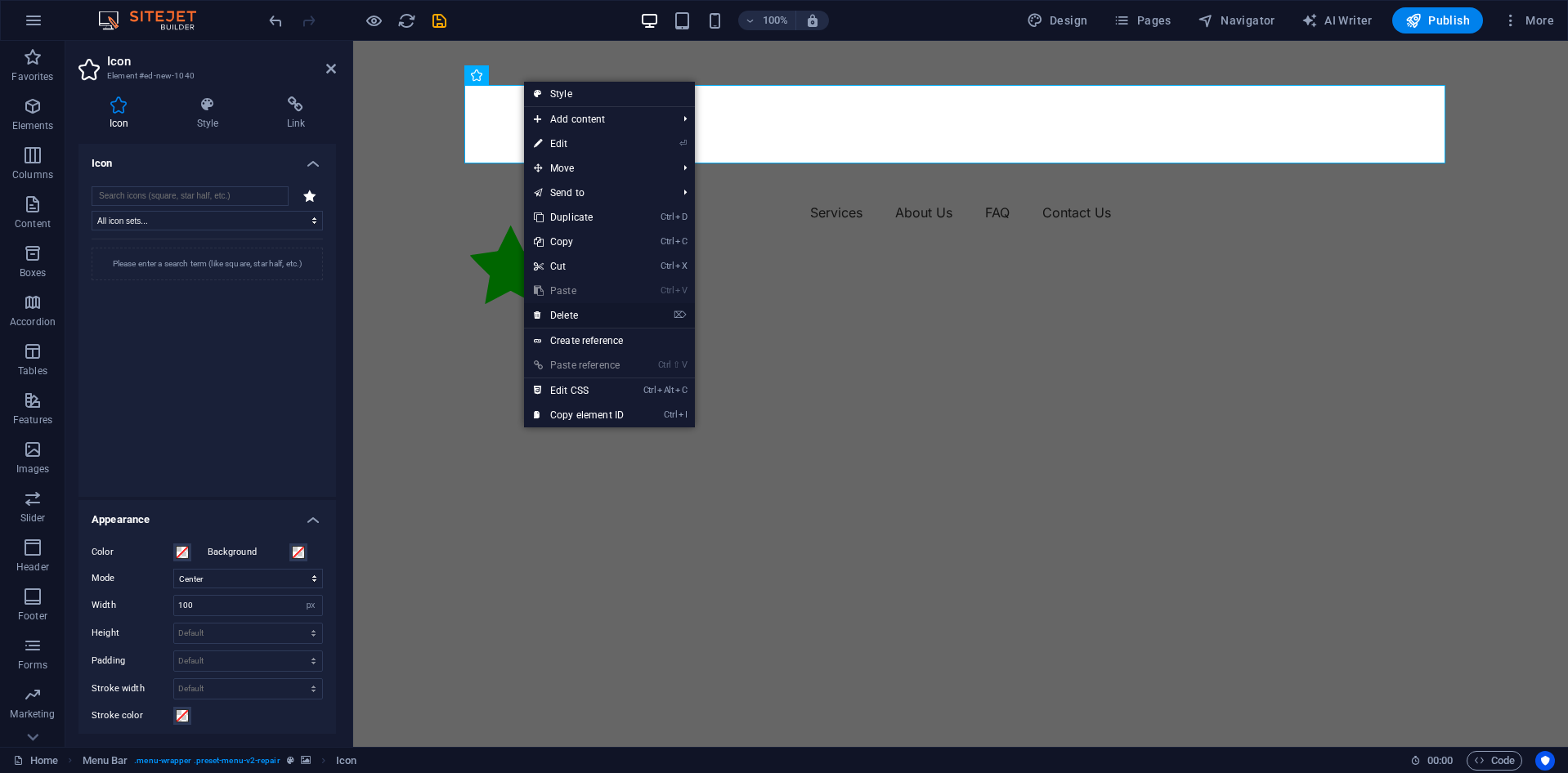
click at [582, 308] on link "⌦ Delete" at bounding box center [578, 315] width 109 height 24
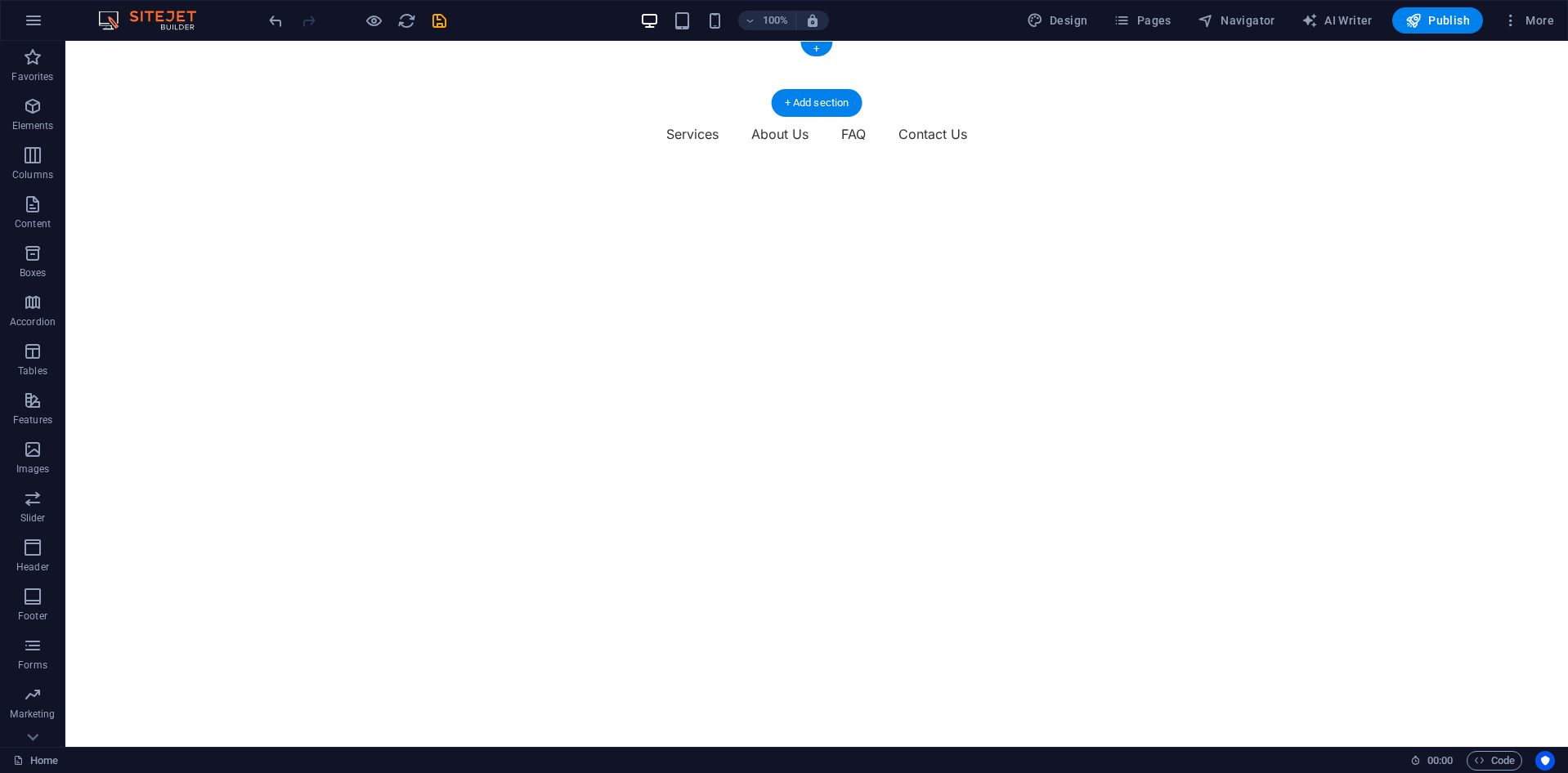
click at [264, 69] on figure at bounding box center [817, 71] width 1502 height 62
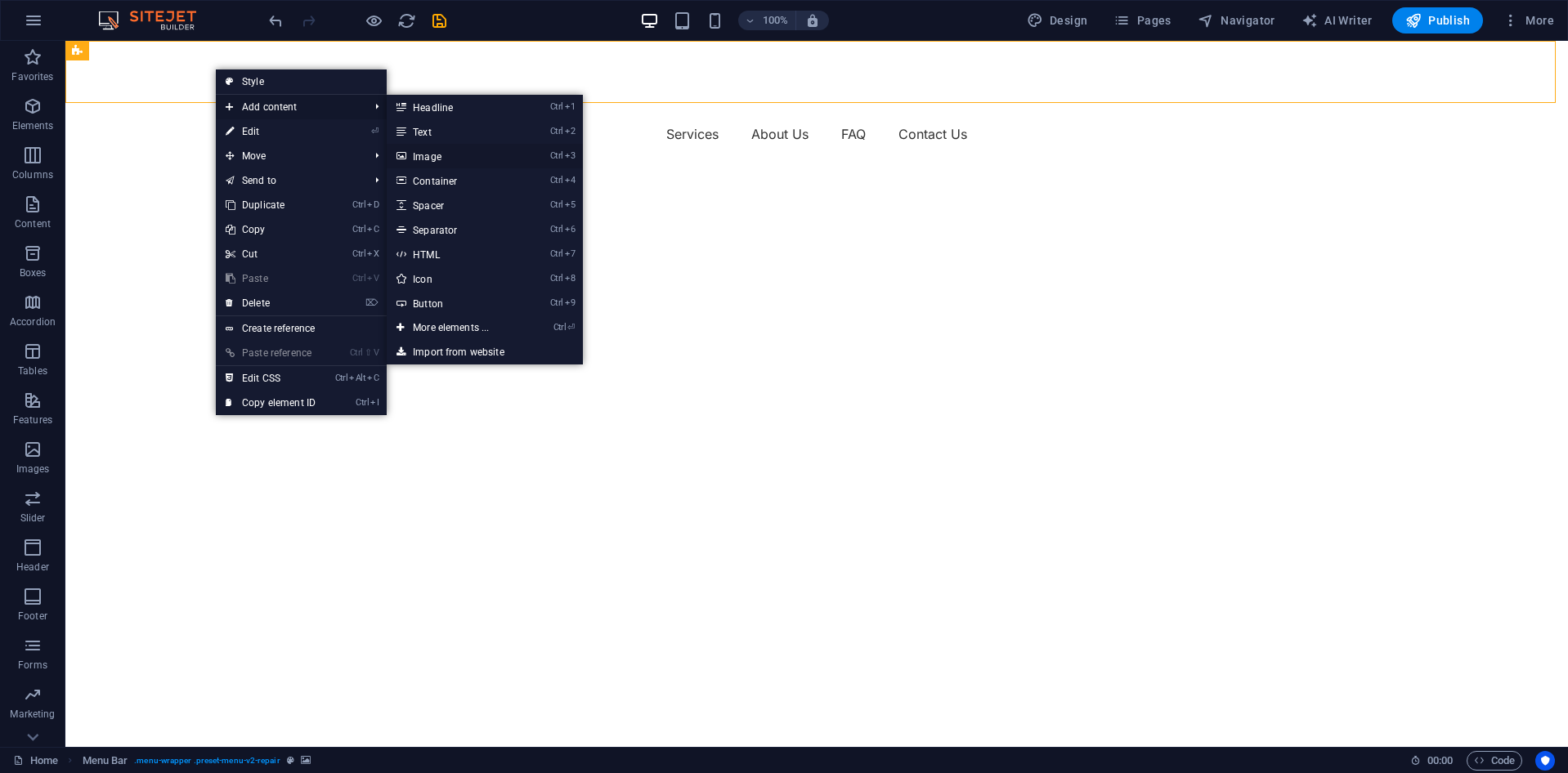
click at [450, 163] on link "Ctrl 3 Image" at bounding box center [455, 155] width 135 height 24
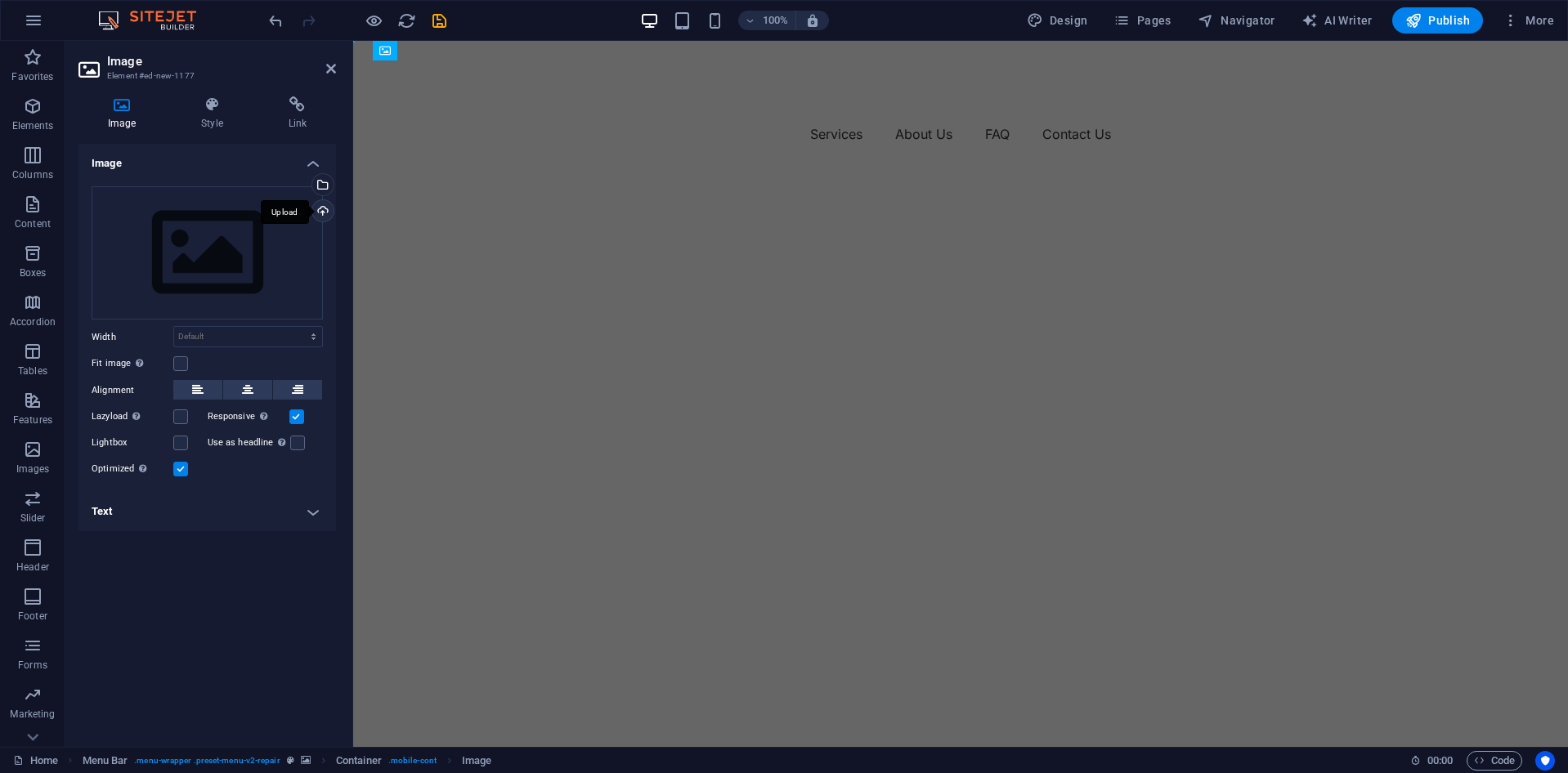
click at [322, 208] on div "Upload" at bounding box center [321, 211] width 24 height 24
click at [323, 187] on div "Select files from the file manager, stock photos, or upload file(s)" at bounding box center [321, 185] width 24 height 24
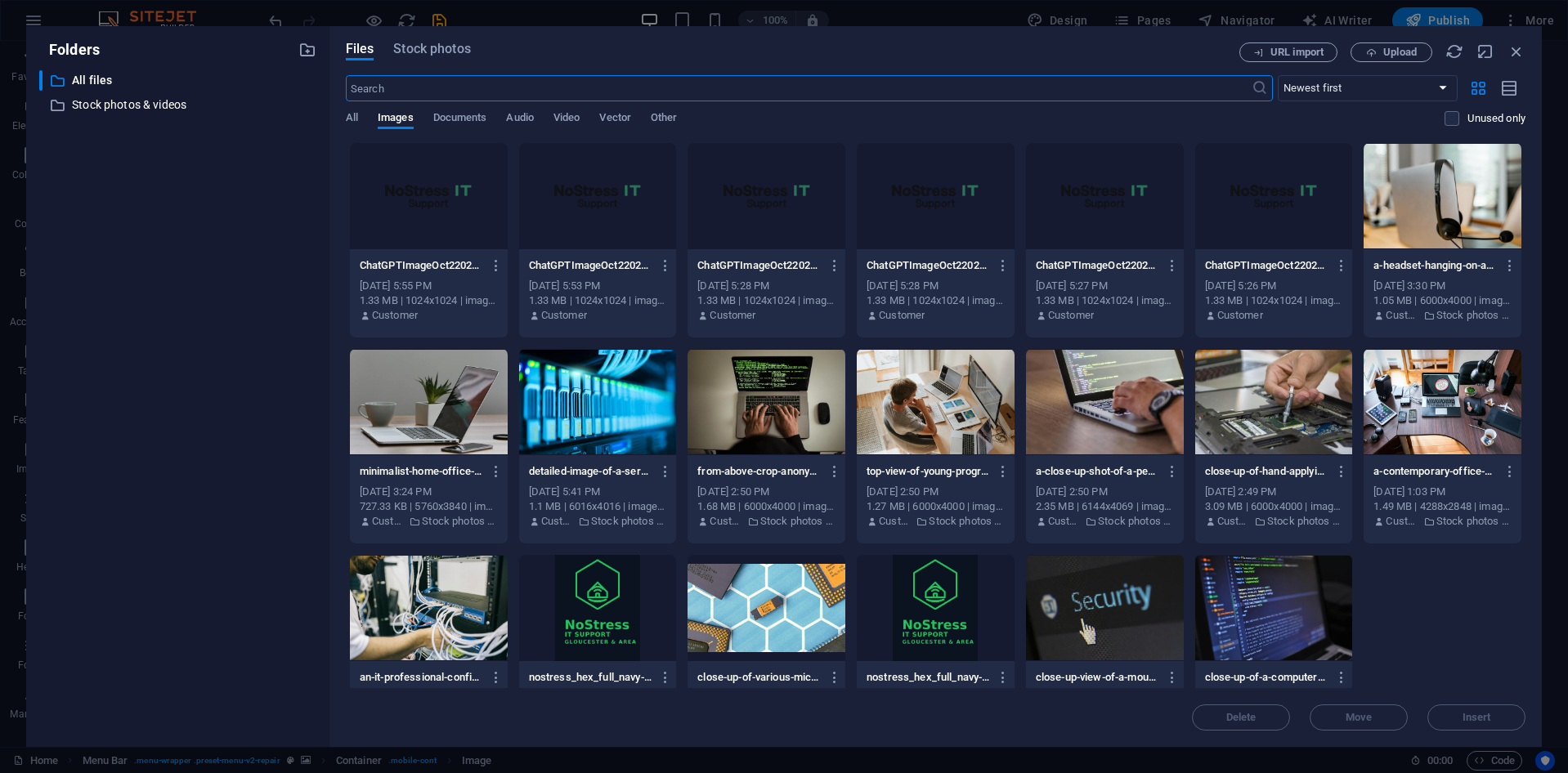
click at [403, 219] on div at bounding box center [428, 196] width 157 height 106
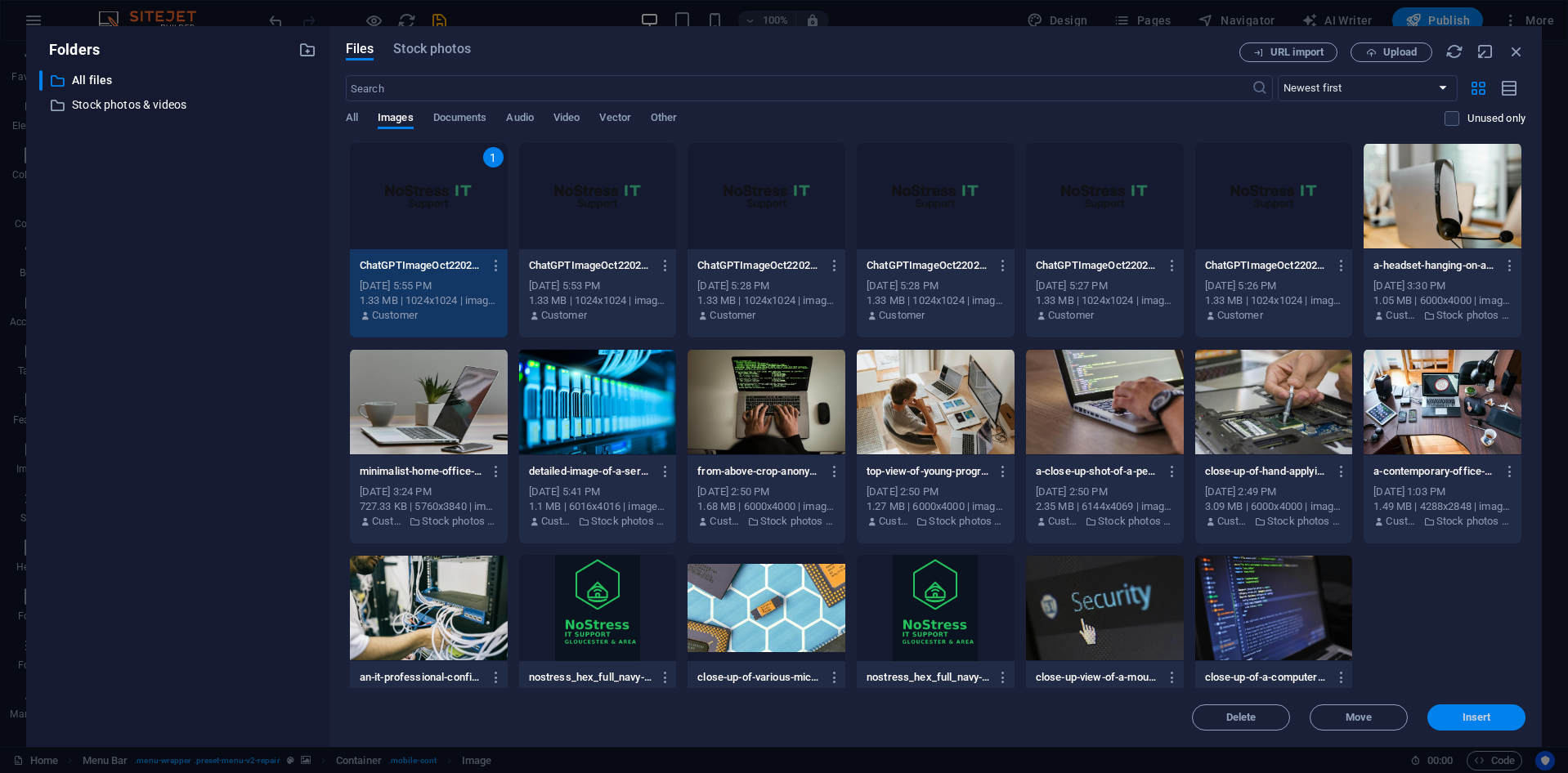
click at [1448, 712] on button "Insert" at bounding box center [1477, 717] width 98 height 26
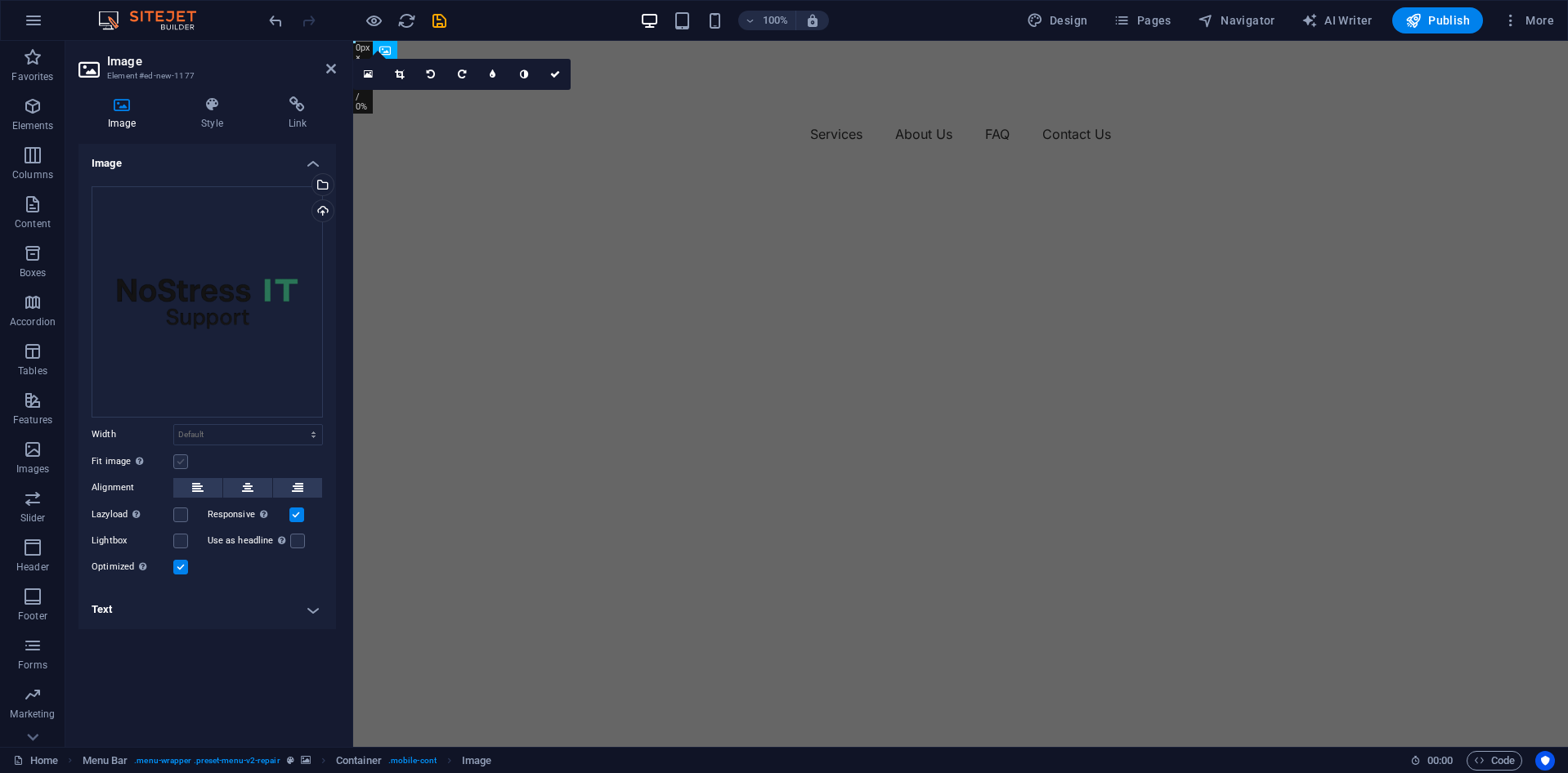
click at [180, 459] on label at bounding box center [181, 461] width 14 height 14
click at [0, 0] on input "Fit image Automatically fit image to a fixed width and height" at bounding box center [0, 0] width 0 height 0
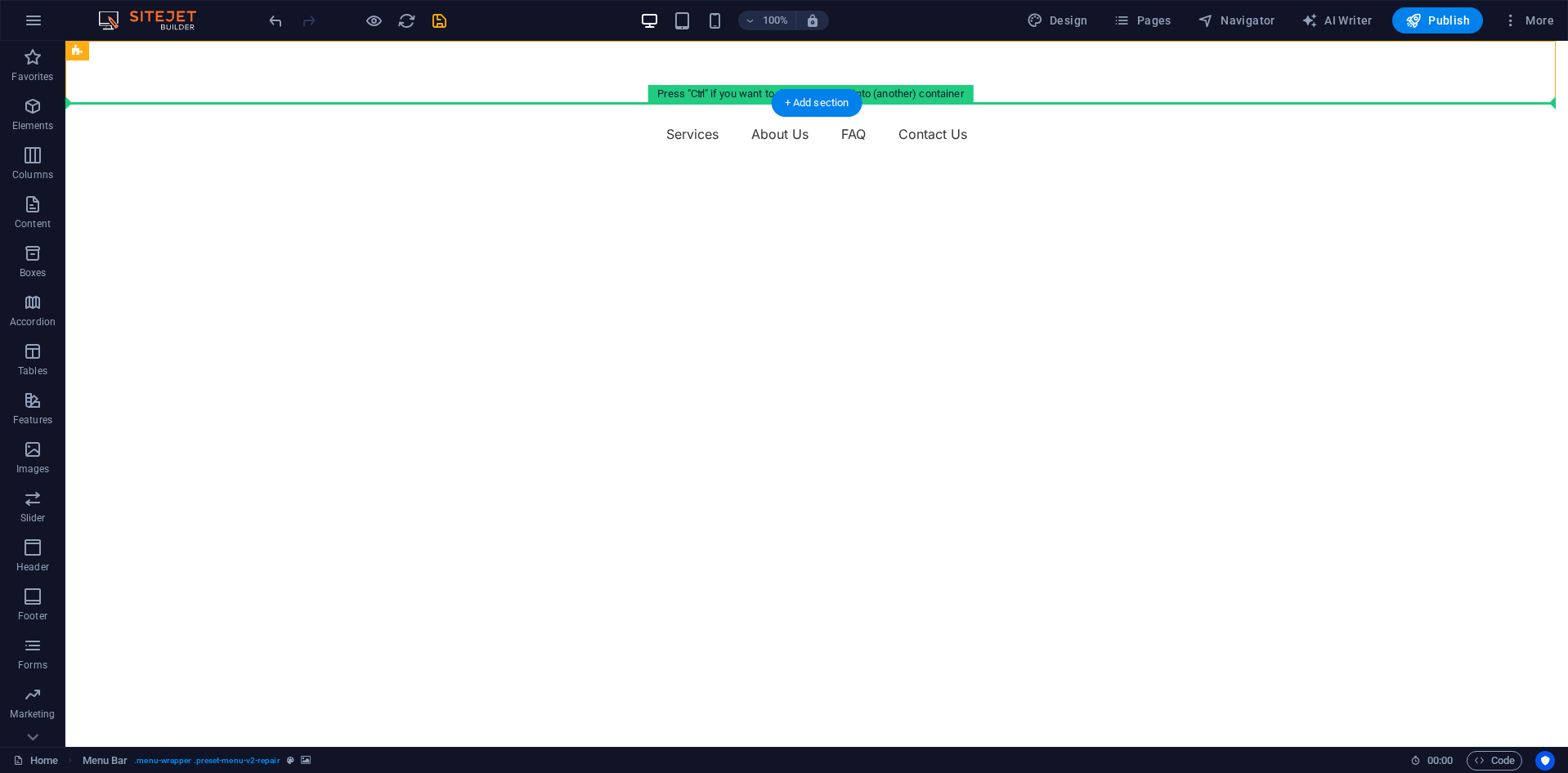
drag, startPoint x: 435, startPoint y: 95, endPoint x: 743, endPoint y: 117, distance: 308.8
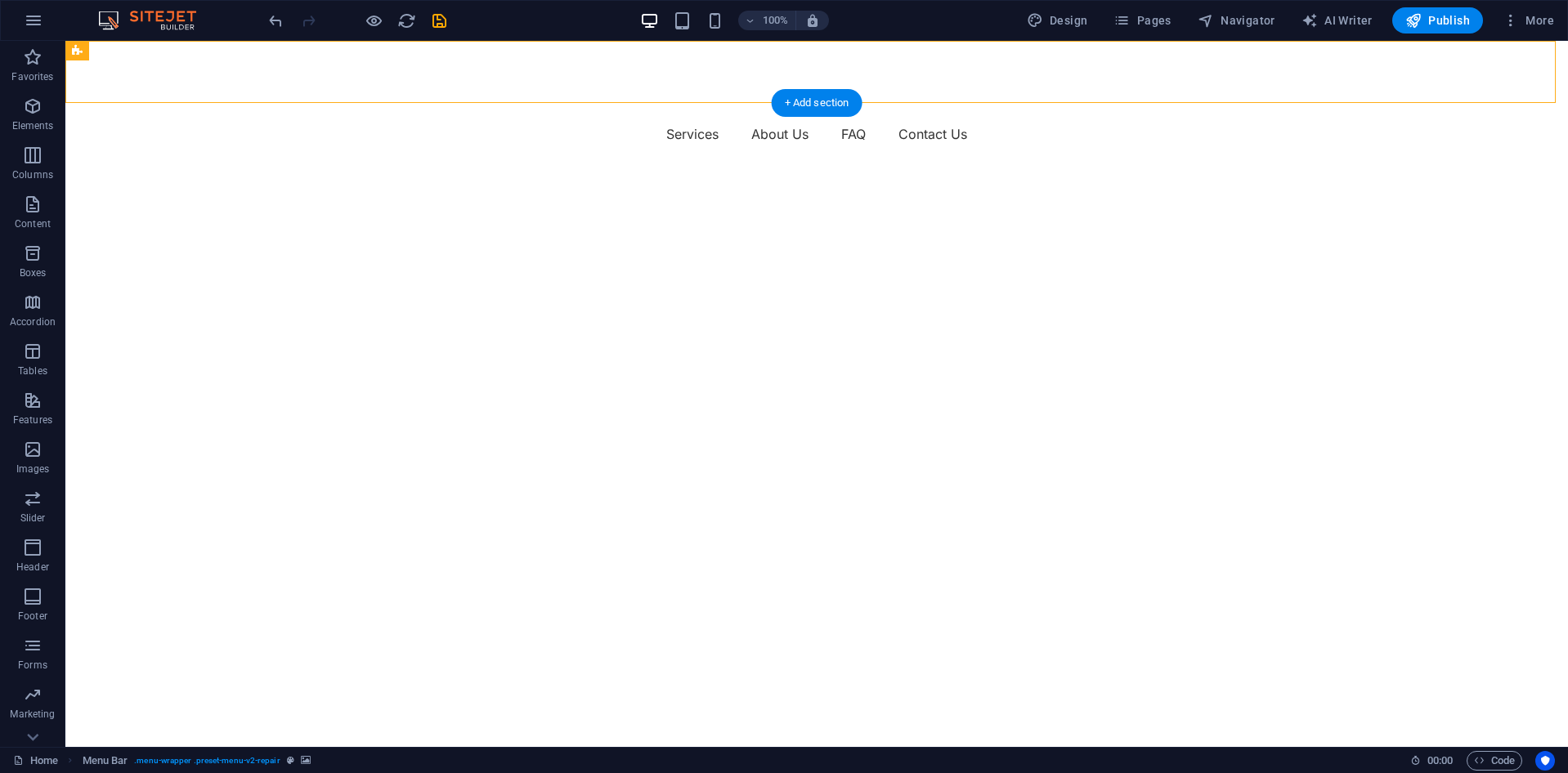
drag, startPoint x: 455, startPoint y: 117, endPoint x: 439, endPoint y: 116, distance: 16.0
click at [274, 82] on figure at bounding box center [817, 71] width 1502 height 62
click at [674, 15] on div "100%" at bounding box center [735, 20] width 189 height 26
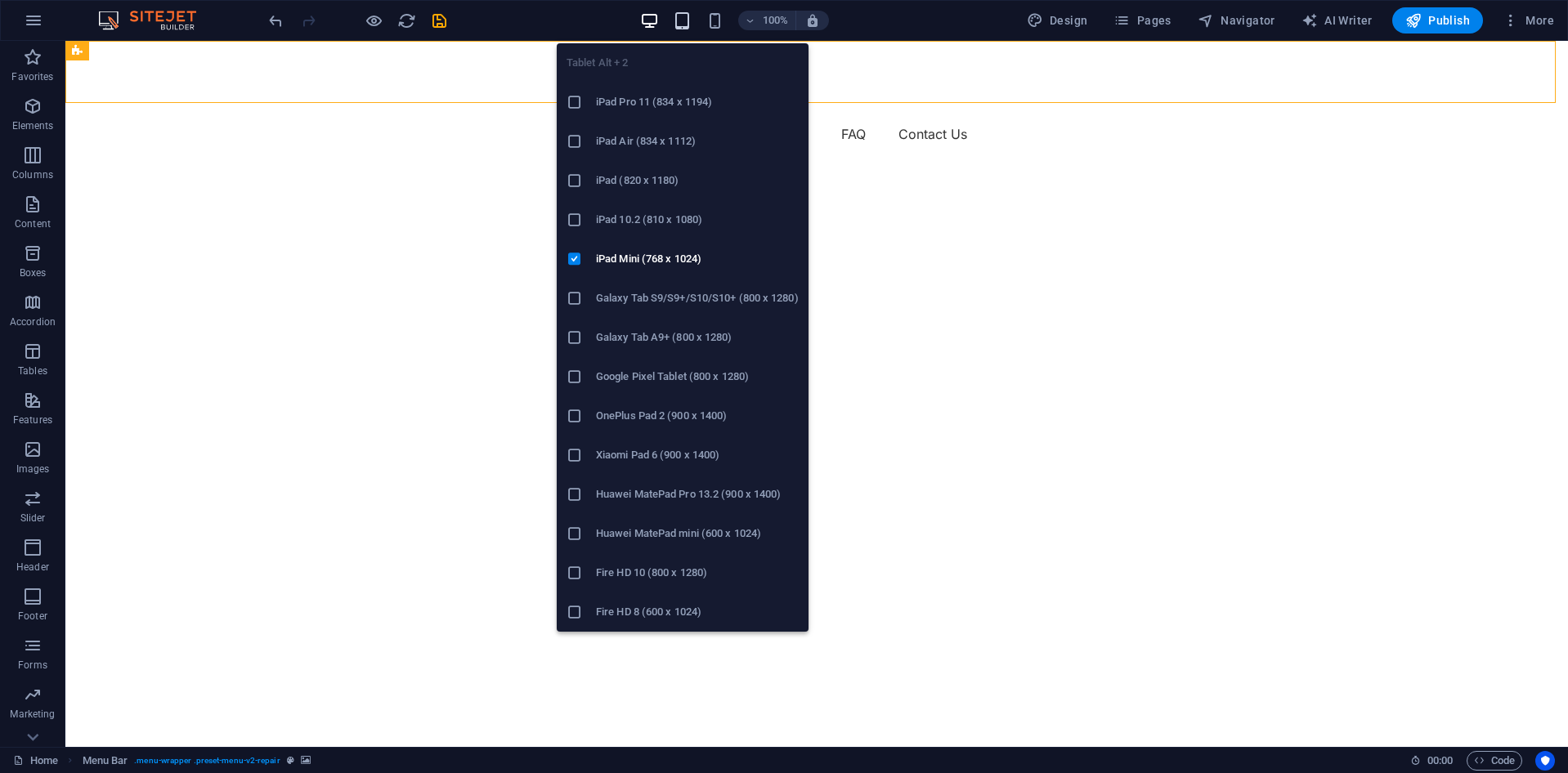
click at [687, 16] on icon "button" at bounding box center [682, 20] width 18 height 18
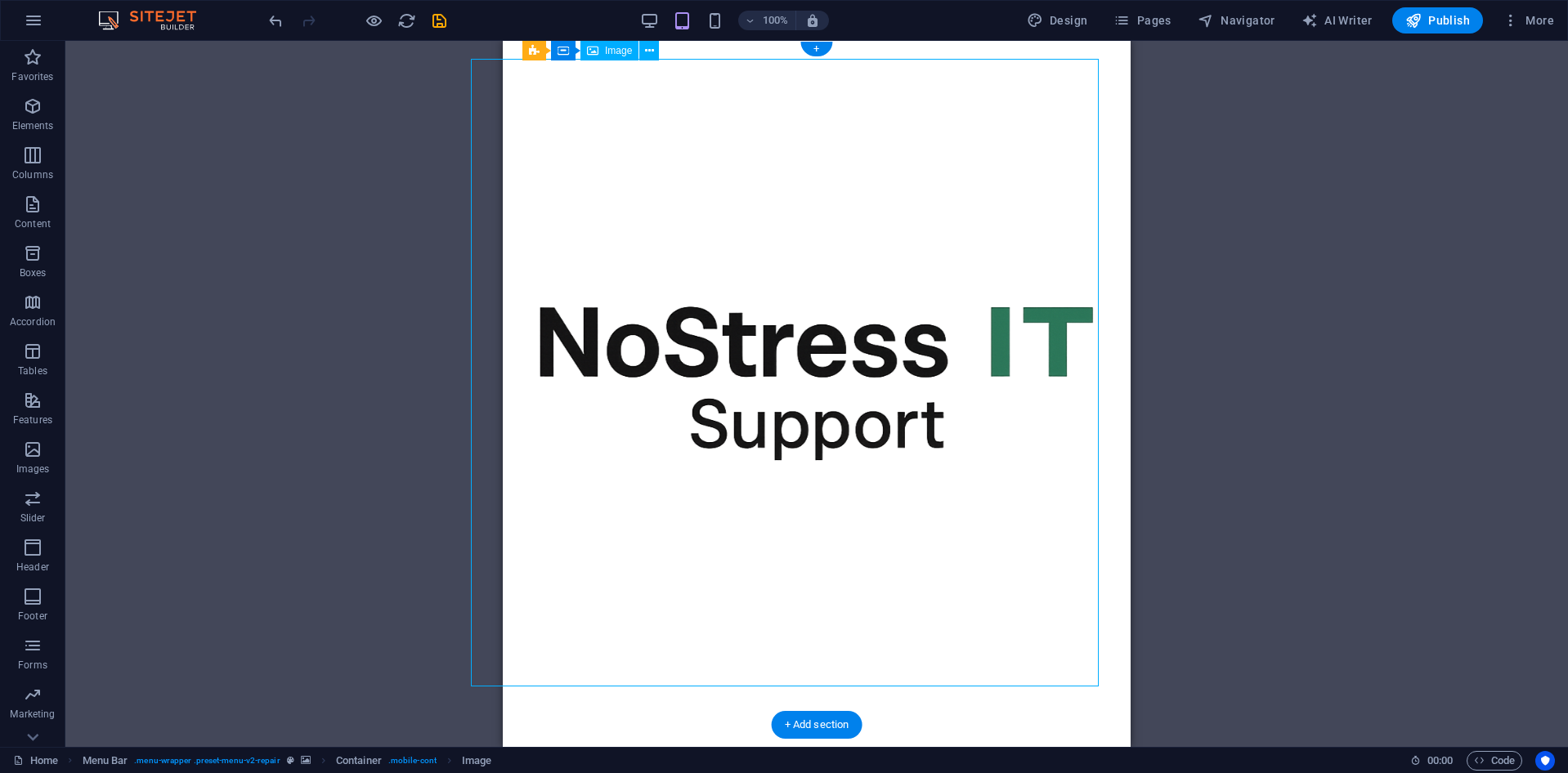
scroll to position [0, 0]
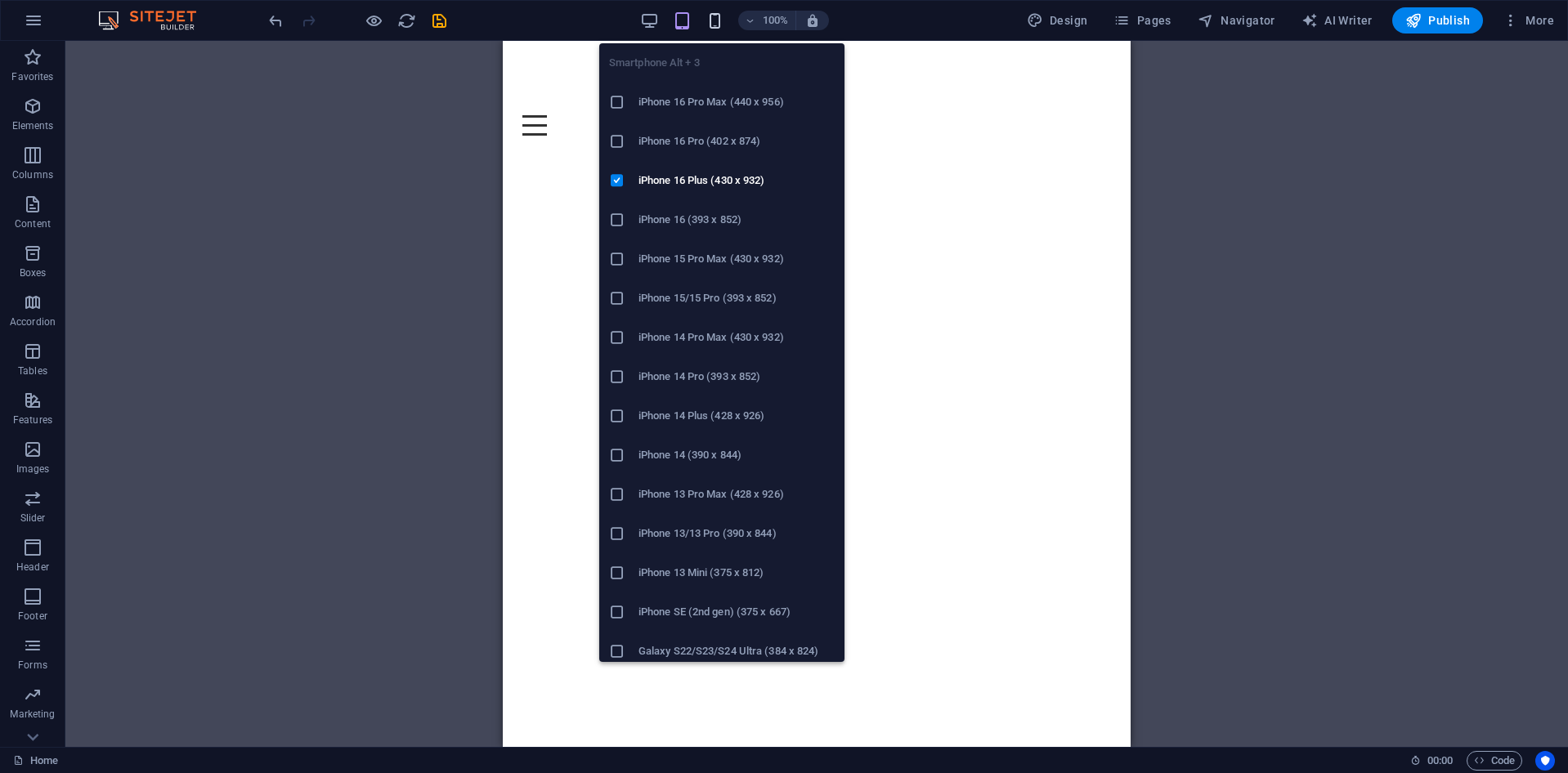
click at [717, 26] on icon "button" at bounding box center [714, 20] width 18 height 18
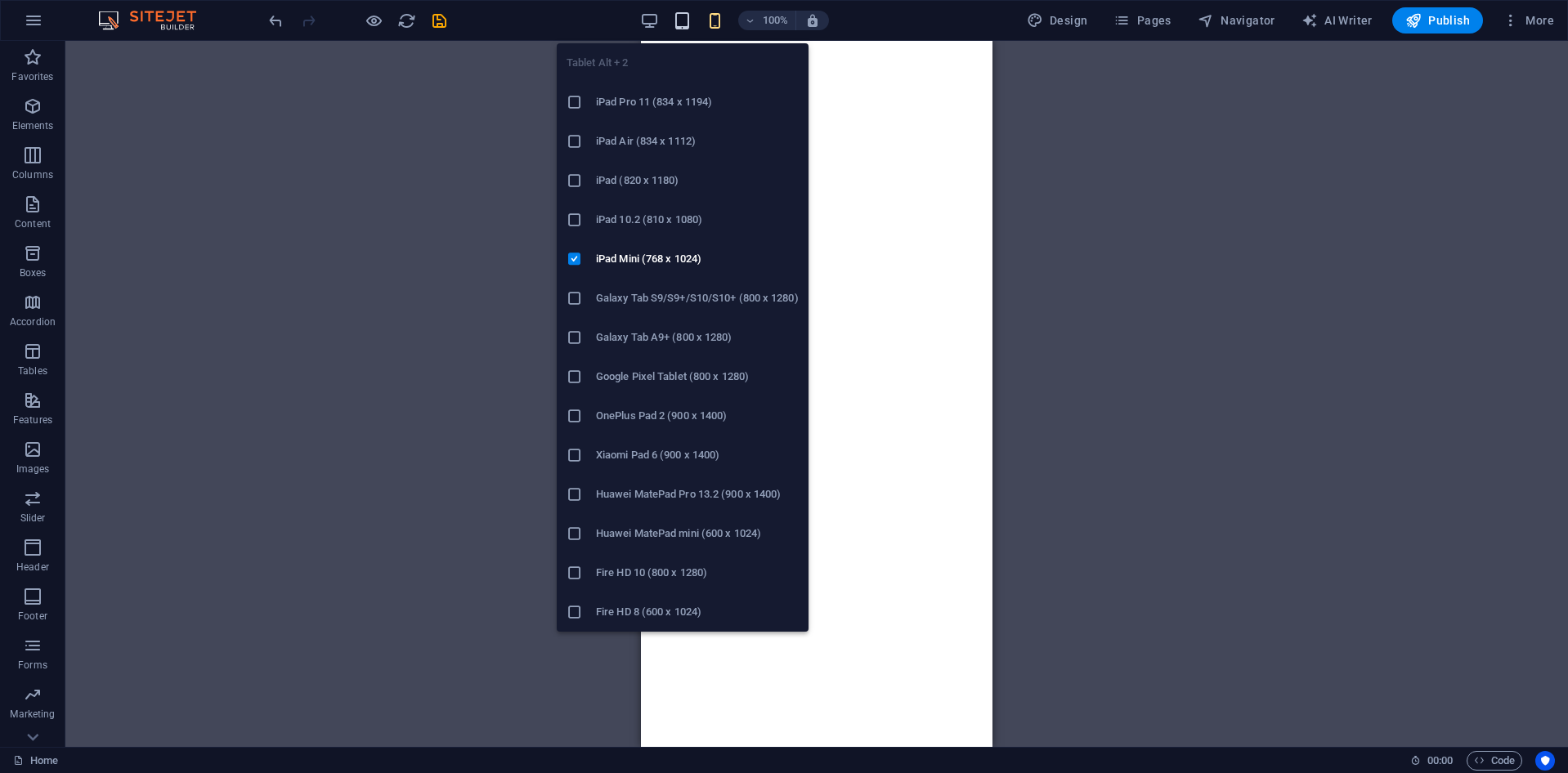
click at [691, 22] on icon "button" at bounding box center [682, 20] width 18 height 18
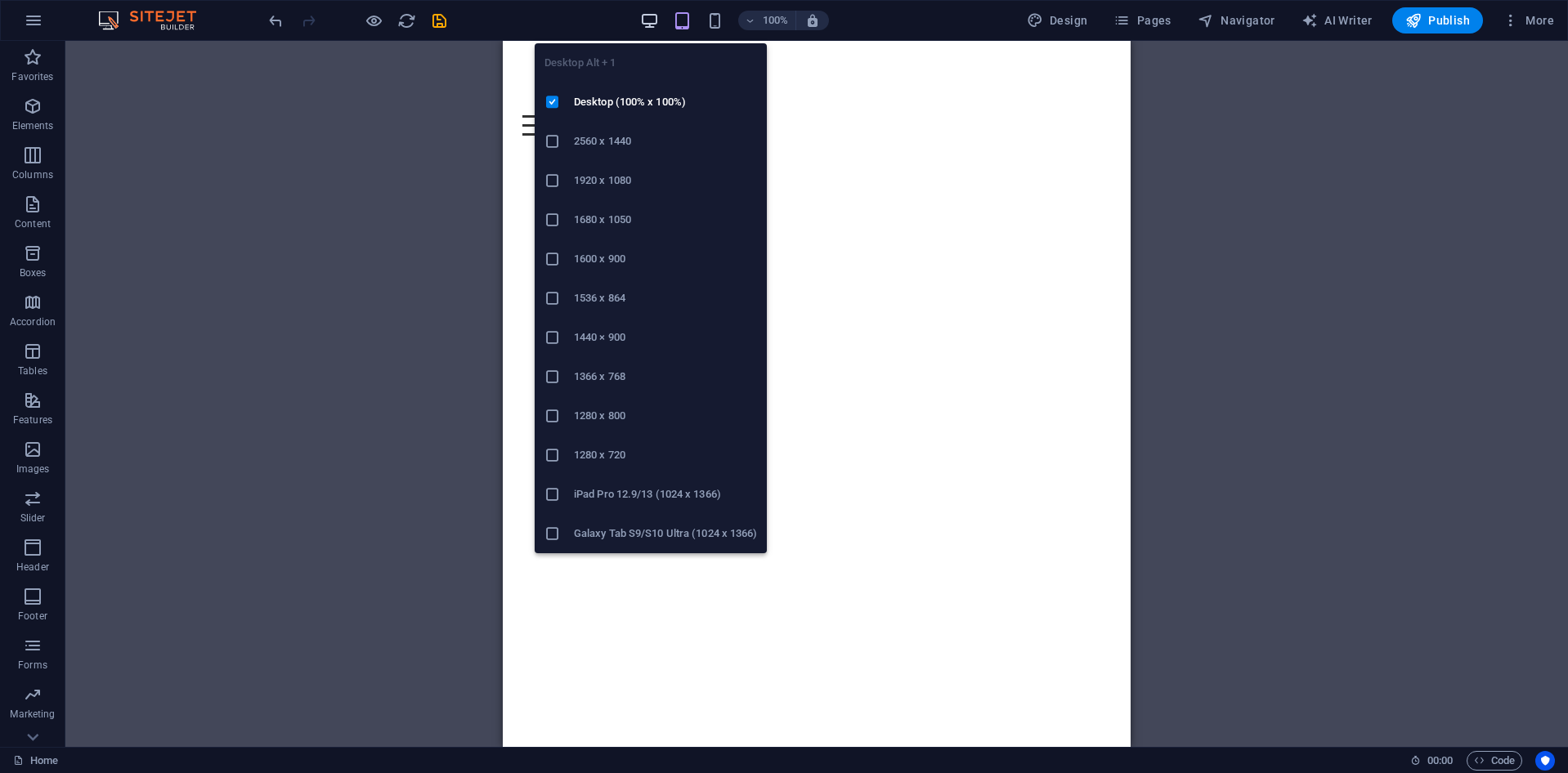
click at [659, 24] on icon "button" at bounding box center [649, 20] width 18 height 18
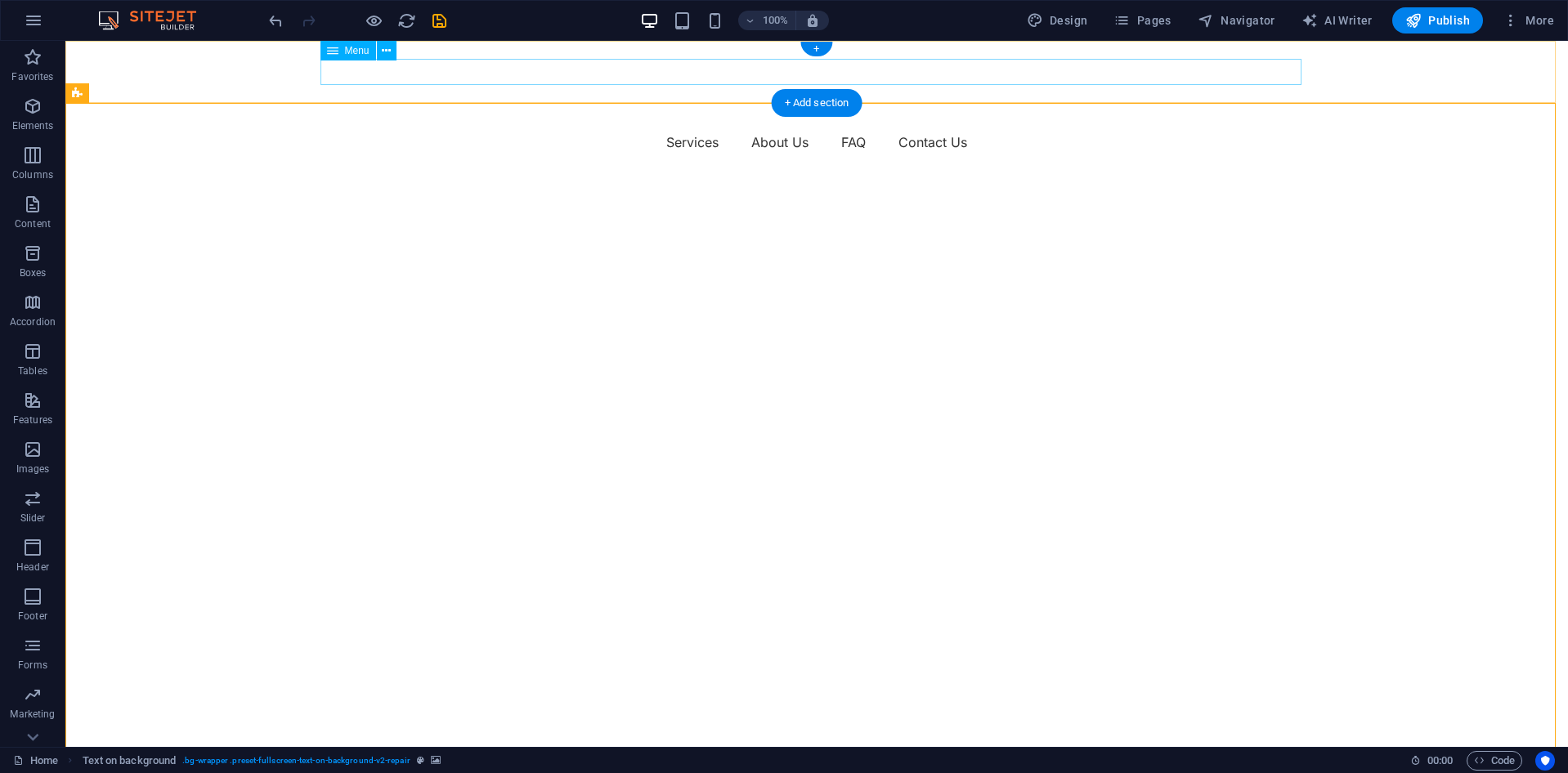
click at [474, 129] on nav "Services About Us FAQ Contact Us" at bounding box center [817, 142] width 981 height 26
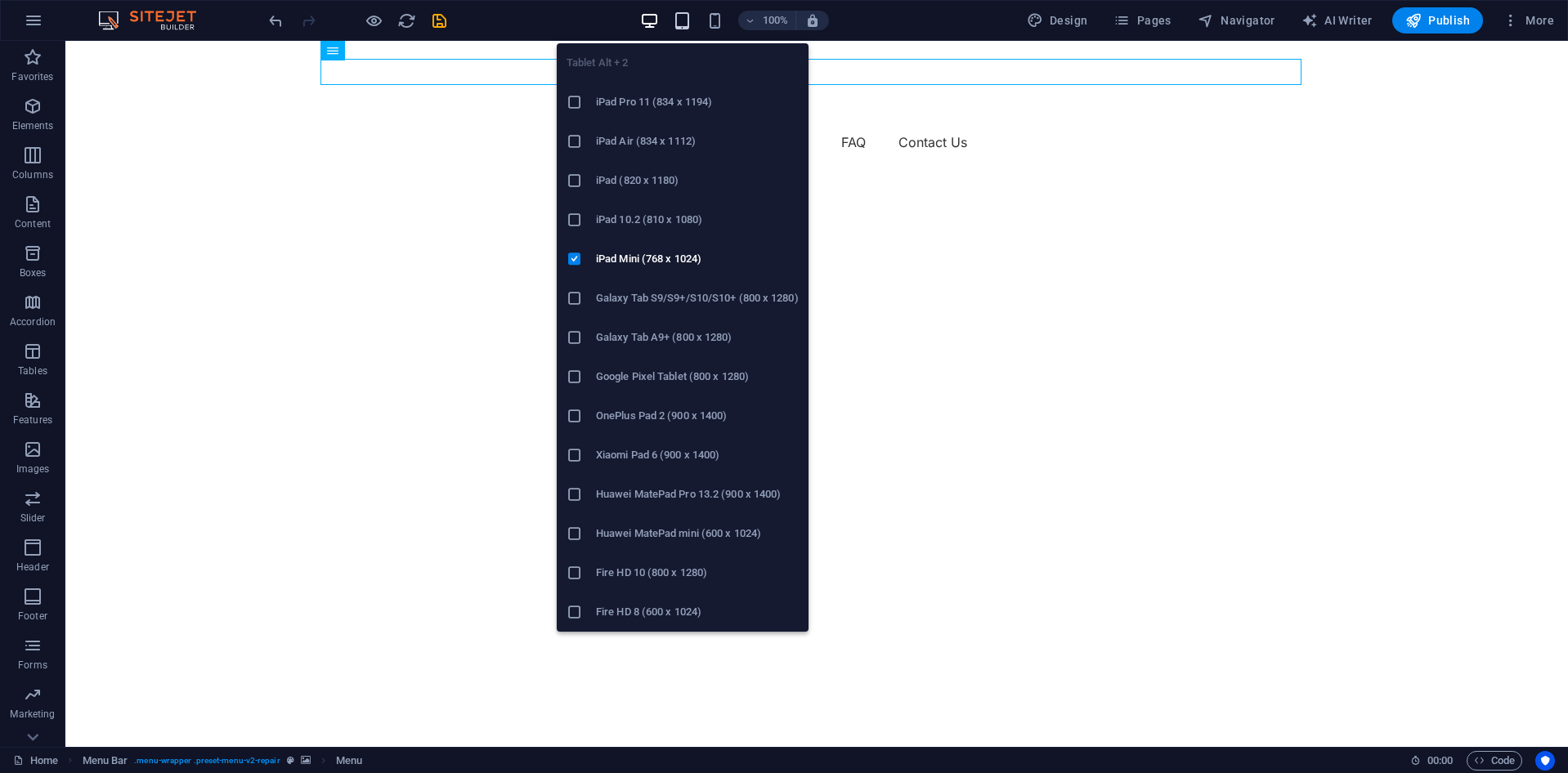
click at [679, 26] on icon "button" at bounding box center [682, 20] width 18 height 18
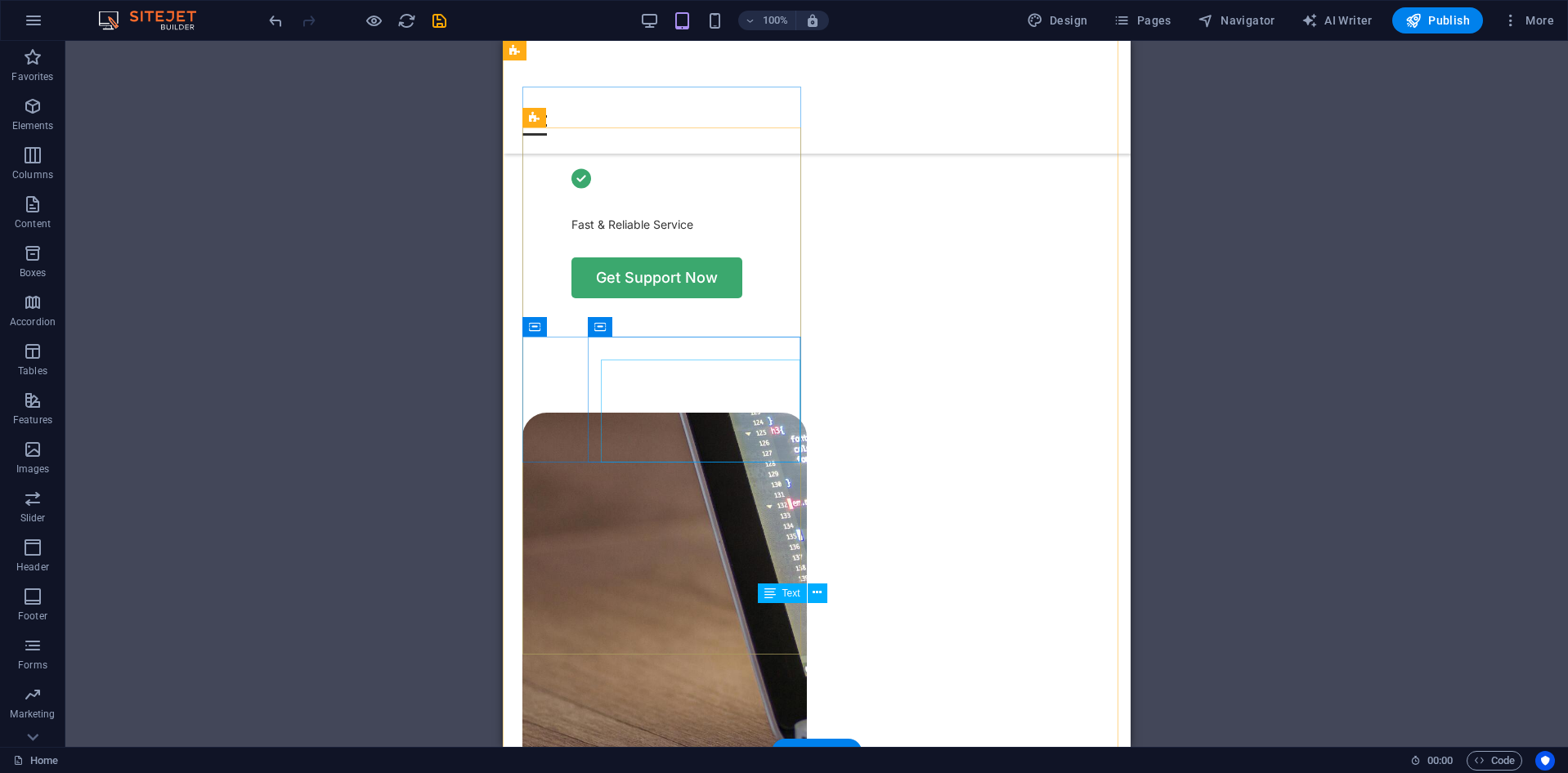
scroll to position [1308, 0]
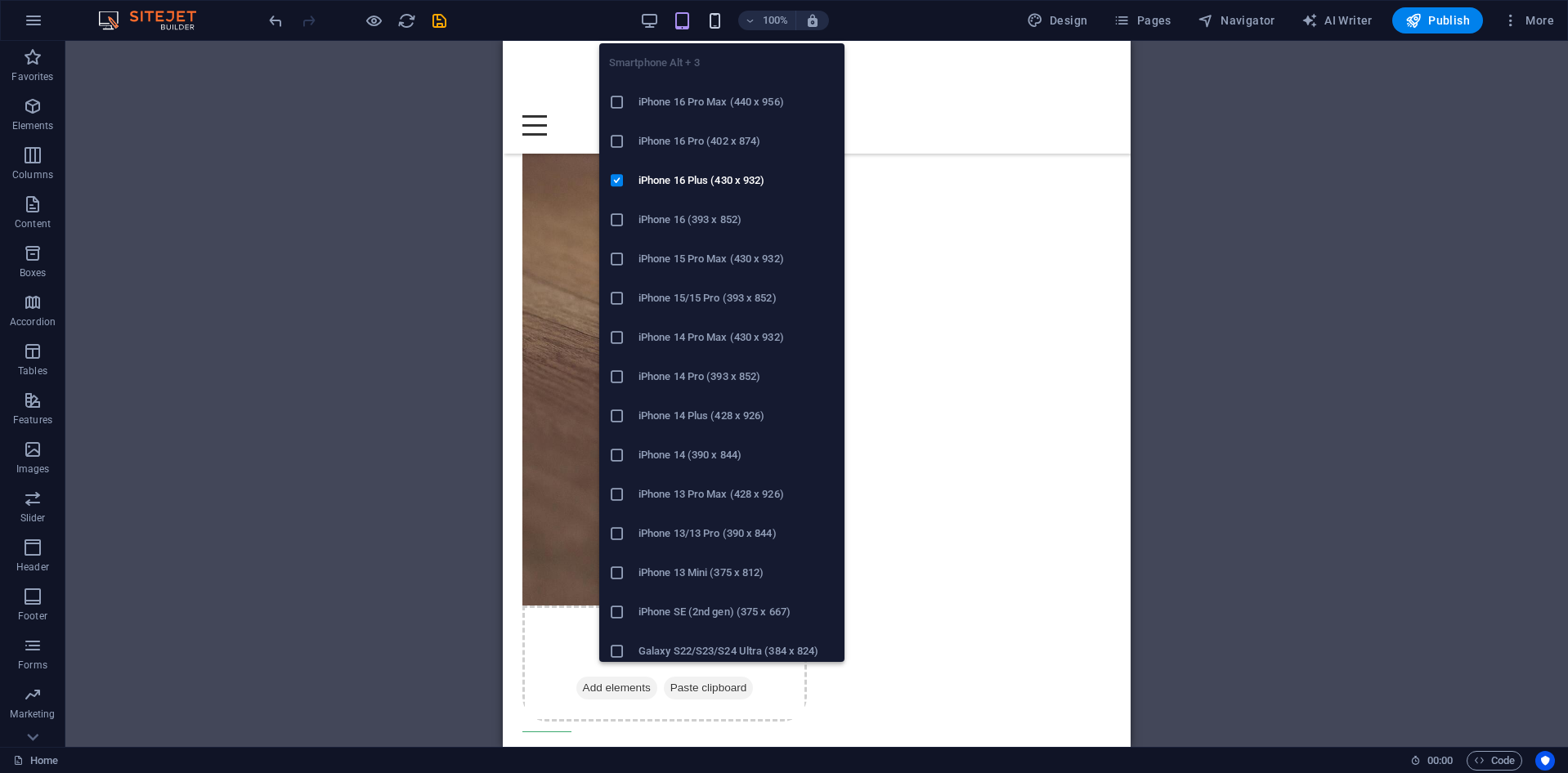
drag, startPoint x: 714, startPoint y: 18, endPoint x: 286, endPoint y: 256, distance: 489.7
click at [714, 18] on icon "button" at bounding box center [714, 20] width 18 height 18
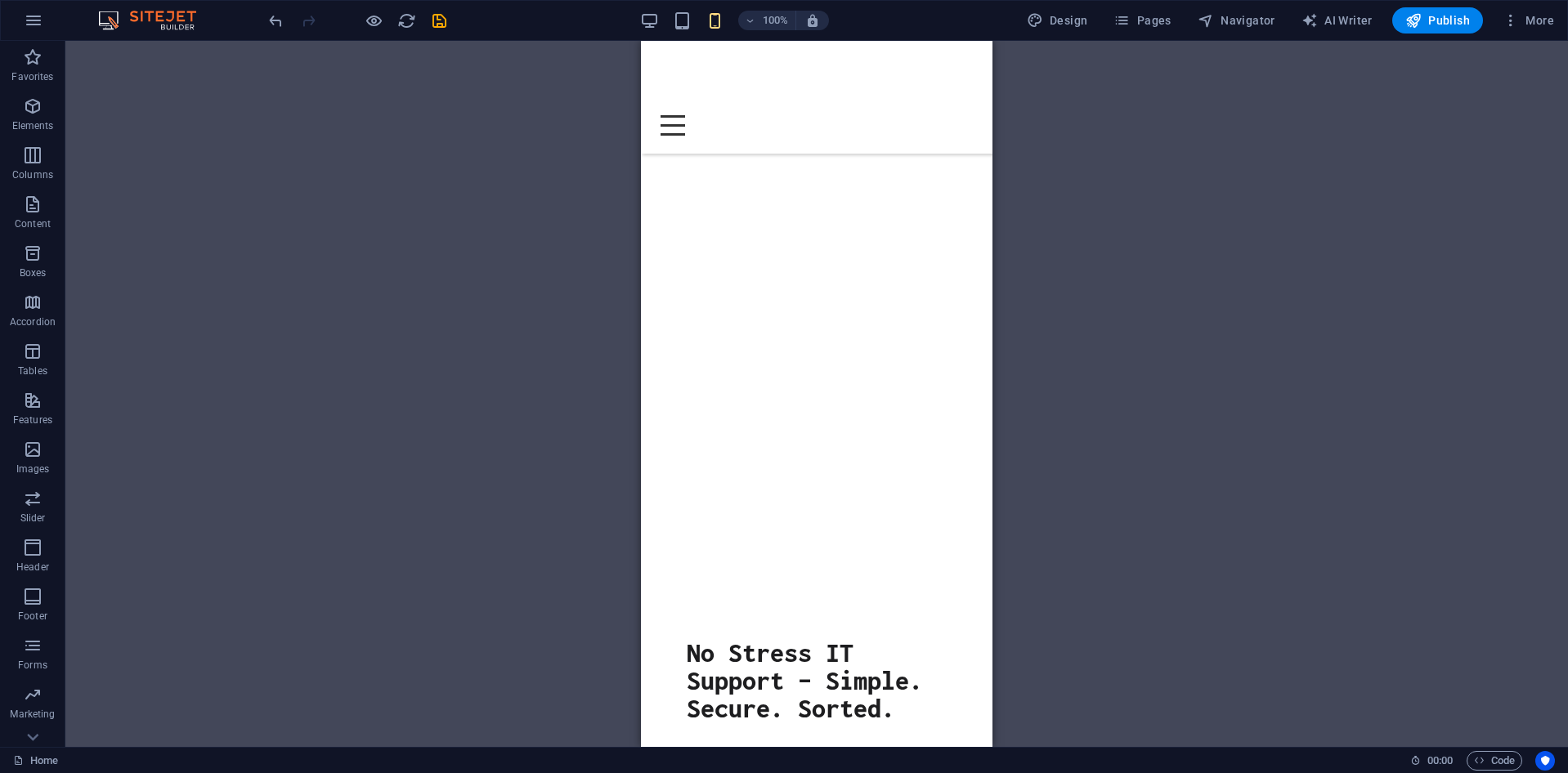
scroll to position [0, 0]
click at [664, 20] on div "100%" at bounding box center [735, 20] width 189 height 26
click at [659, 21] on icon "button" at bounding box center [649, 20] width 18 height 18
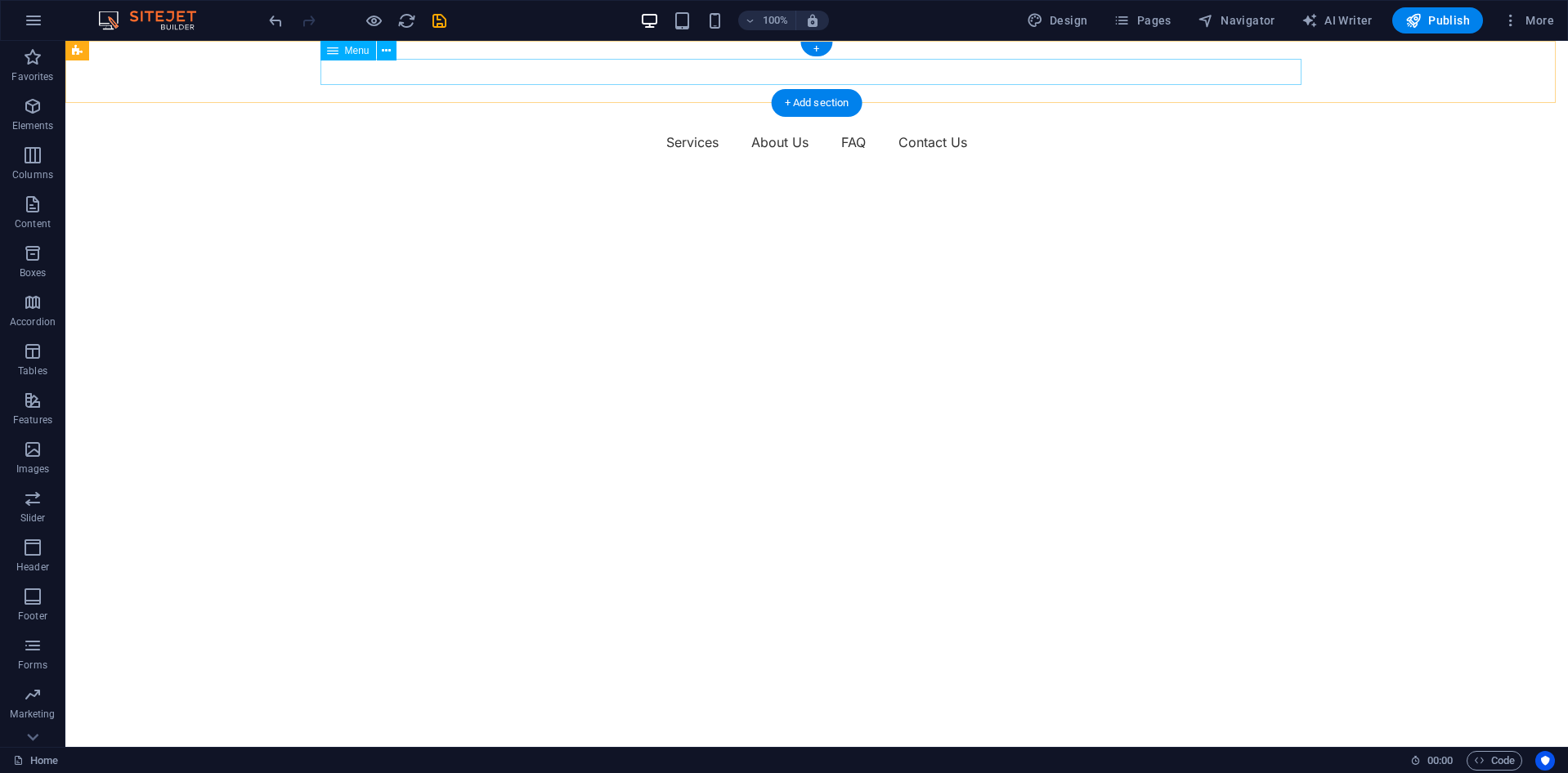
click at [1262, 129] on nav "Services About Us FAQ Contact Us" at bounding box center [817, 142] width 981 height 26
click at [1517, 17] on icon "button" at bounding box center [1510, 20] width 16 height 16
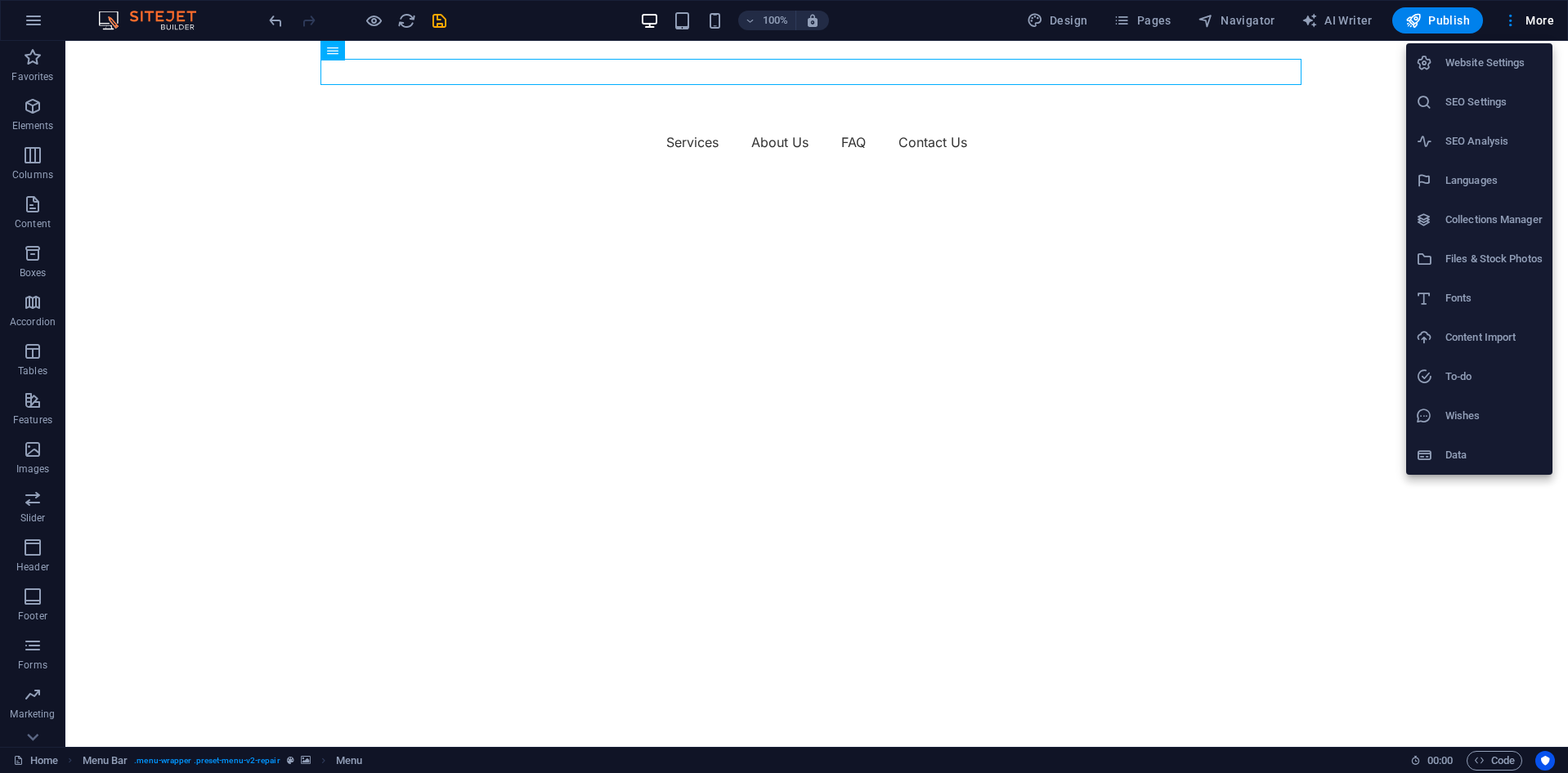
click at [1482, 256] on h6 "Files & Stock Photos" at bounding box center [1494, 259] width 98 height 19
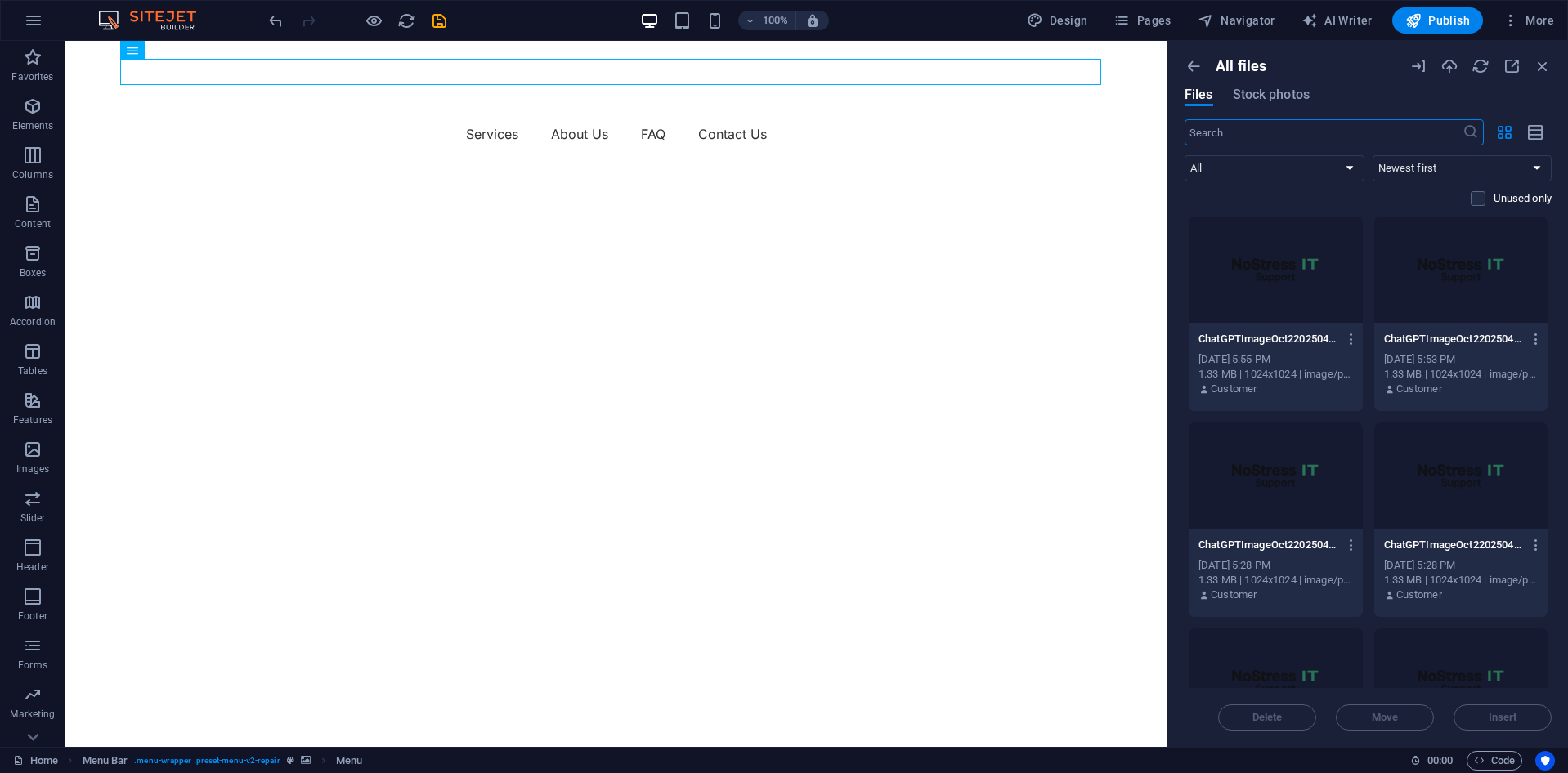
click at [1292, 258] on div at bounding box center [1275, 269] width 174 height 106
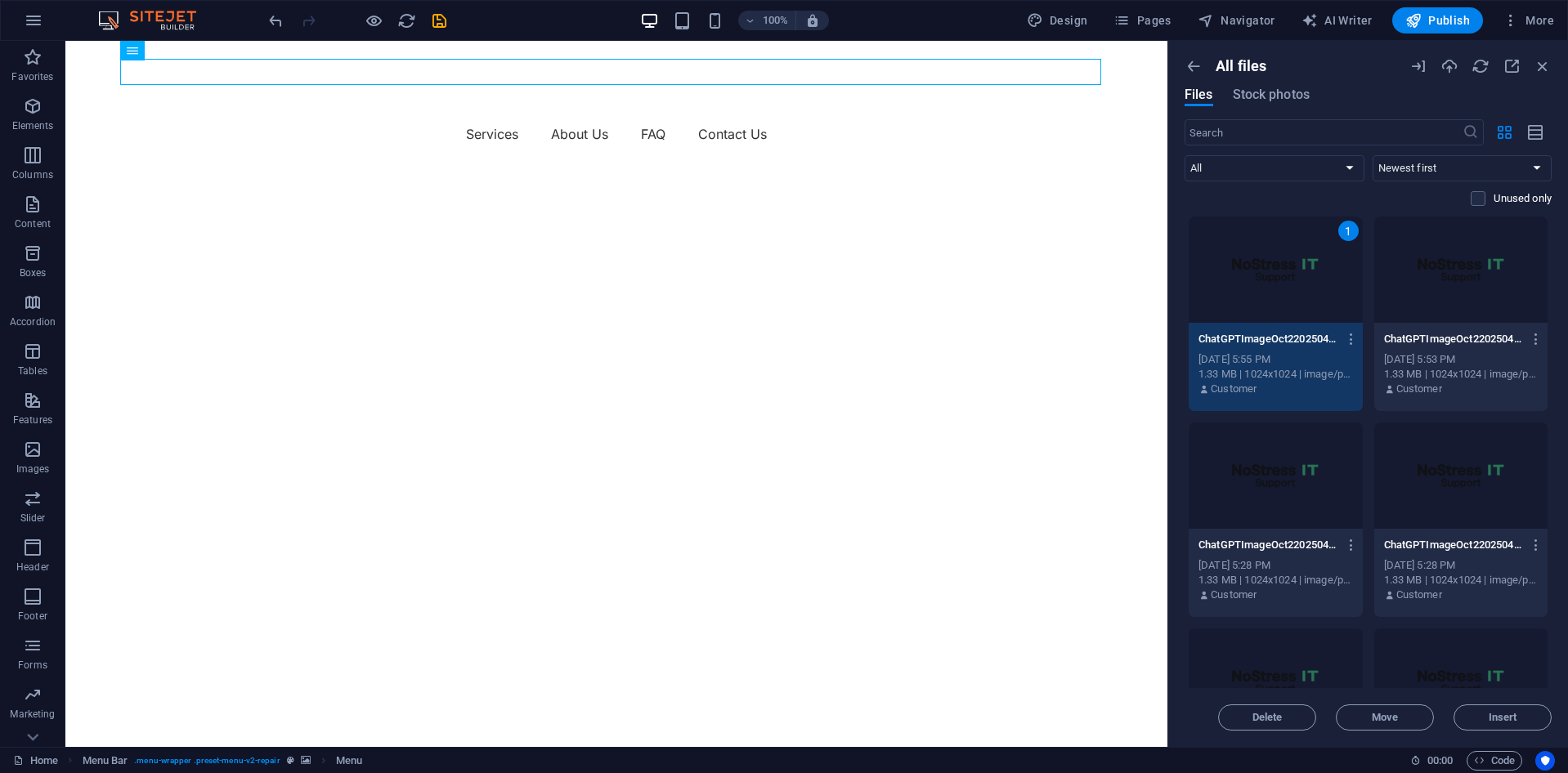
drag, startPoint x: 1489, startPoint y: 713, endPoint x: 1473, endPoint y: 710, distance: 16.3
click at [1489, 713] on span "Insert" at bounding box center [1503, 717] width 29 height 10
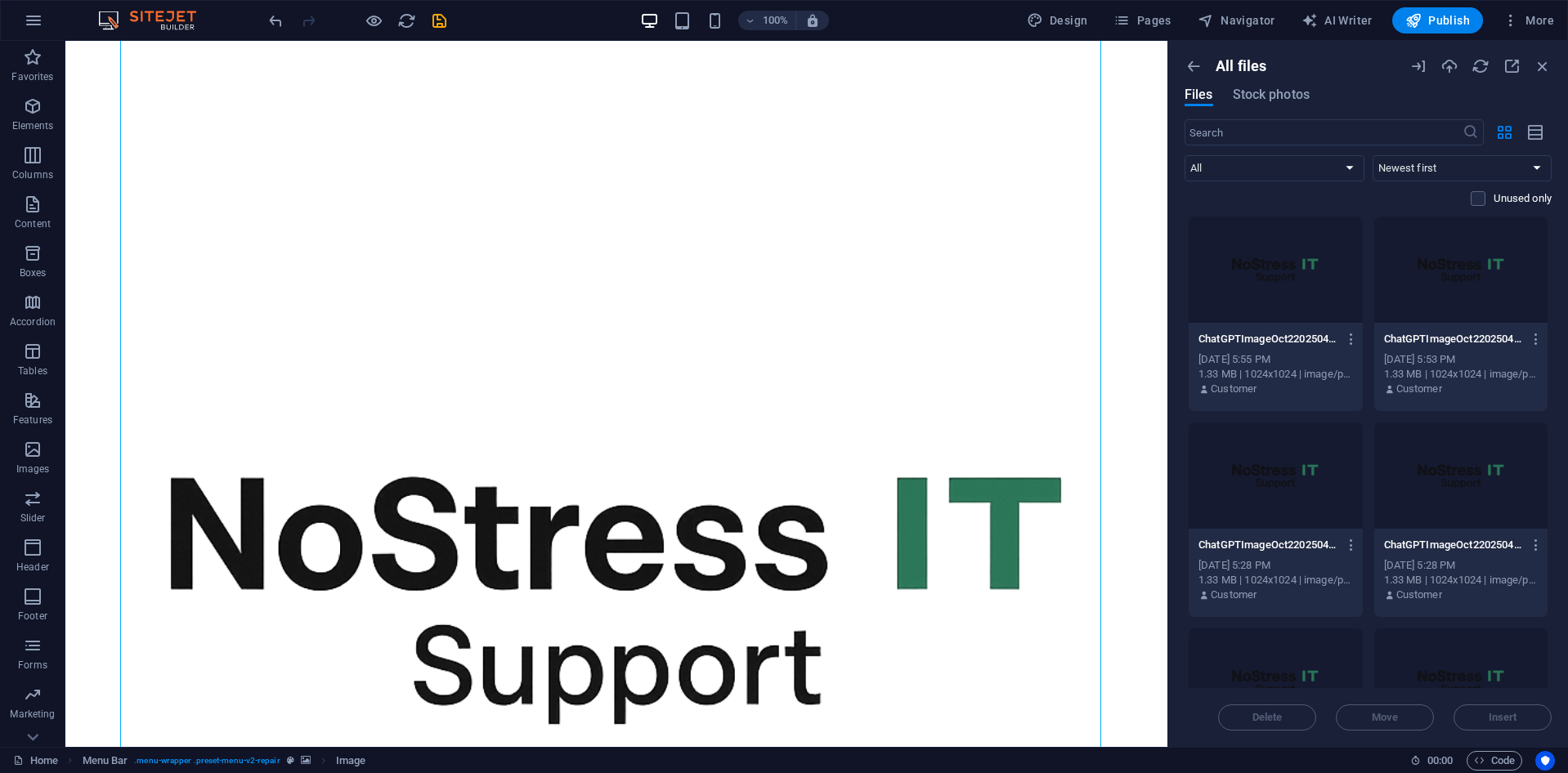
scroll to position [245, 0]
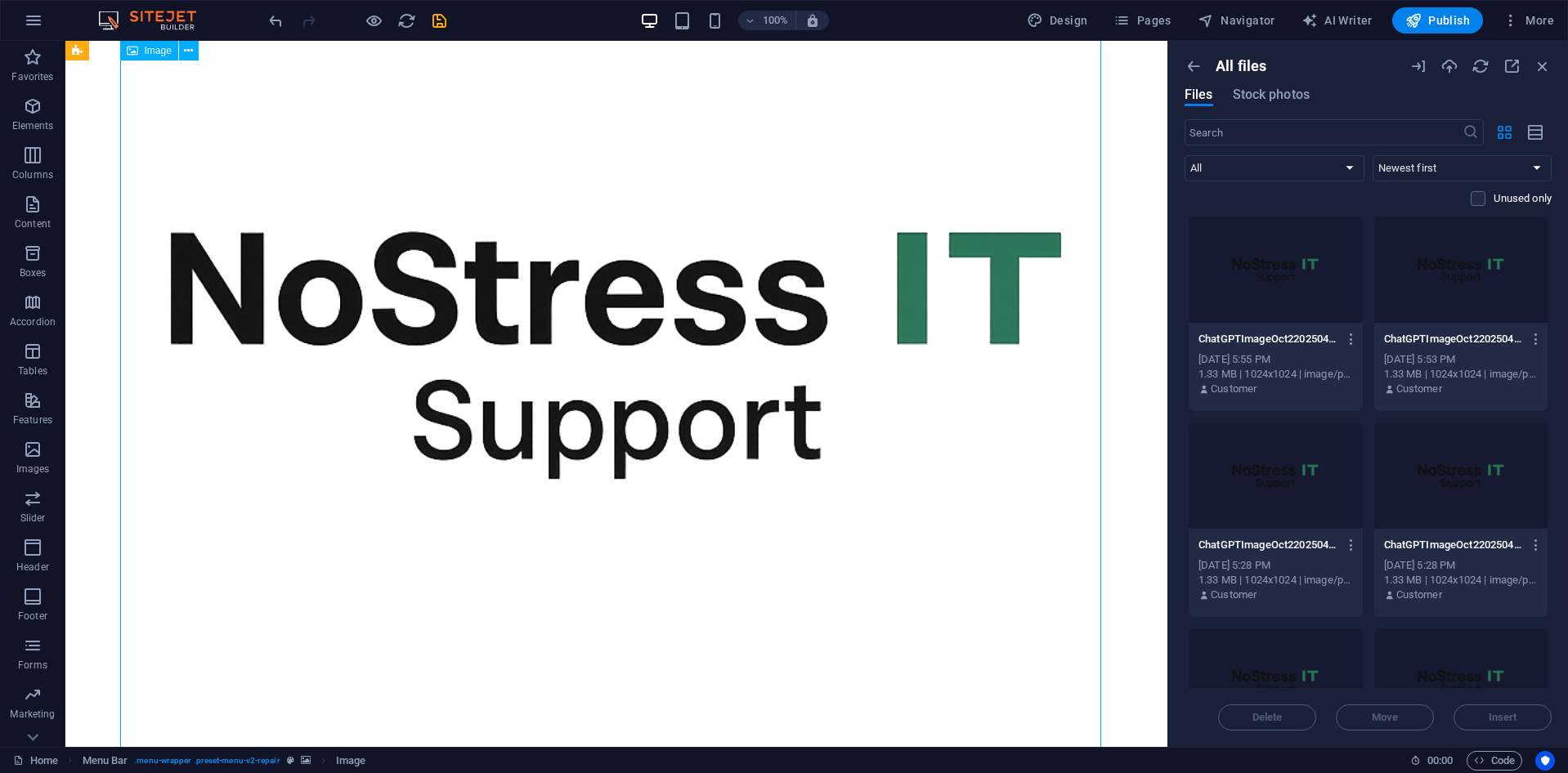
drag, startPoint x: 916, startPoint y: 314, endPoint x: 938, endPoint y: 375, distance: 64.8
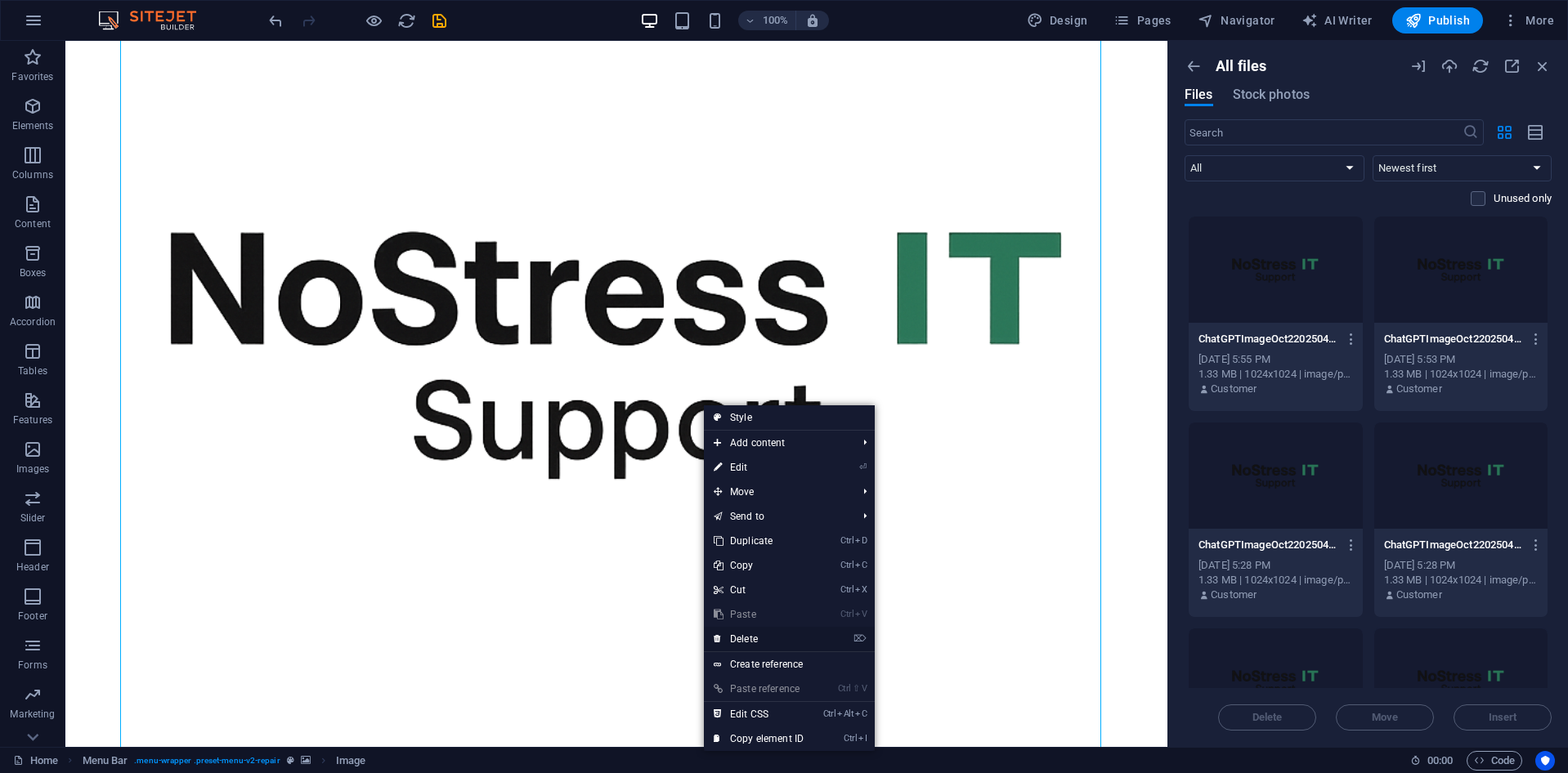
drag, startPoint x: 766, startPoint y: 636, endPoint x: 714, endPoint y: 594, distance: 66.8
click at [766, 636] on link "⌦ Delete" at bounding box center [758, 638] width 109 height 24
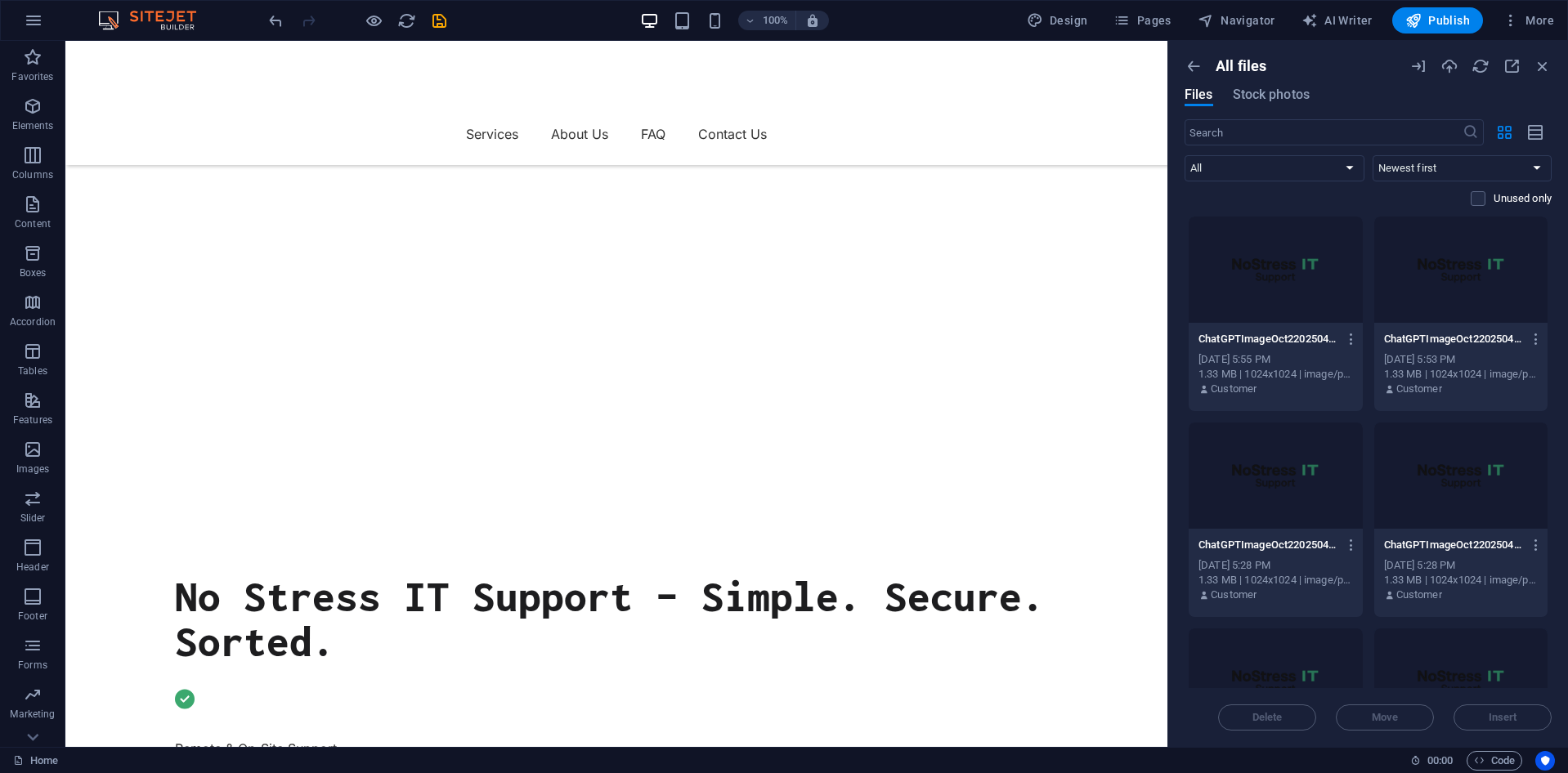
click at [1471, 285] on div at bounding box center [1461, 269] width 174 height 106
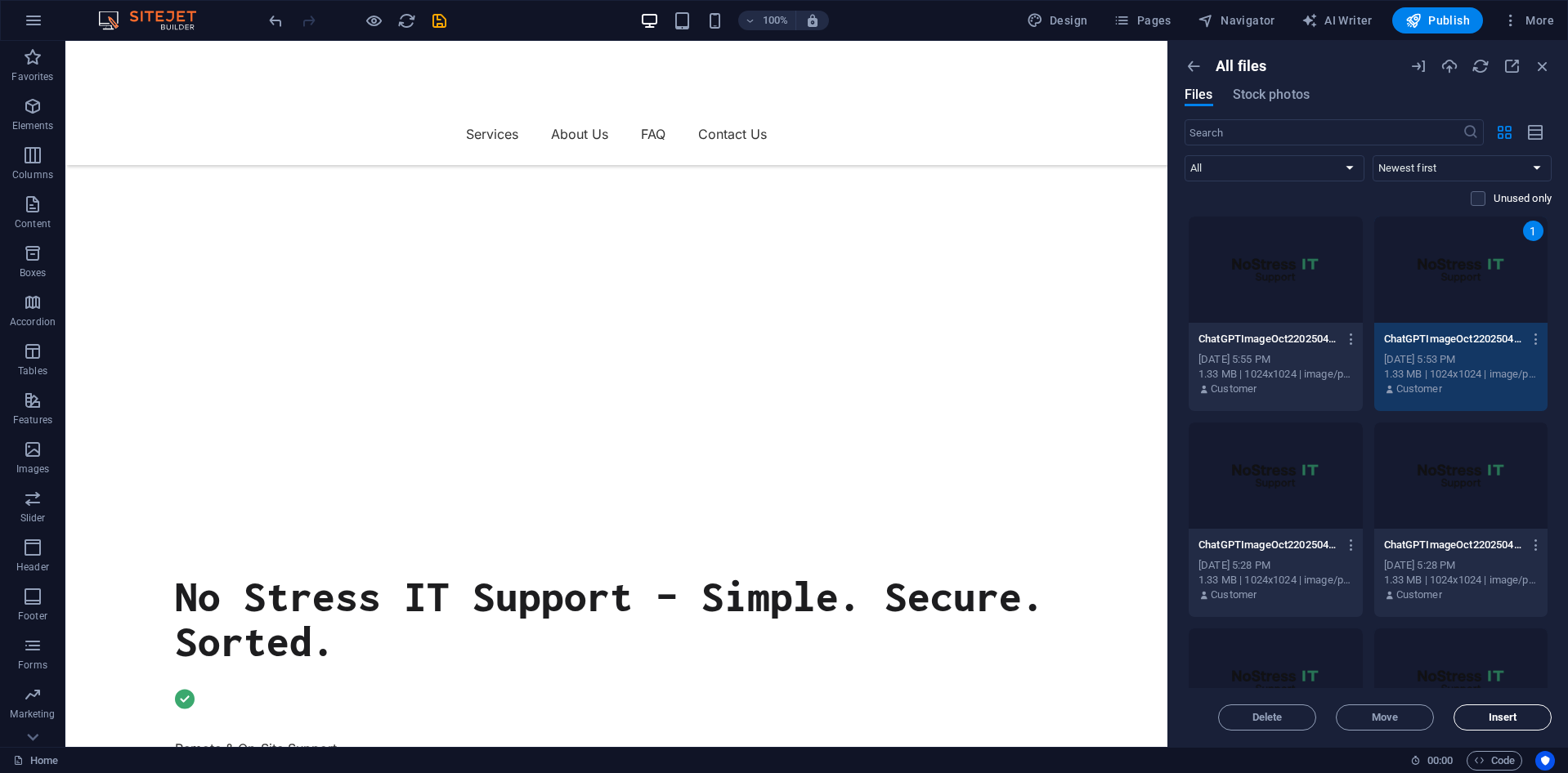
click at [1513, 728] on button "Insert" at bounding box center [1503, 717] width 98 height 26
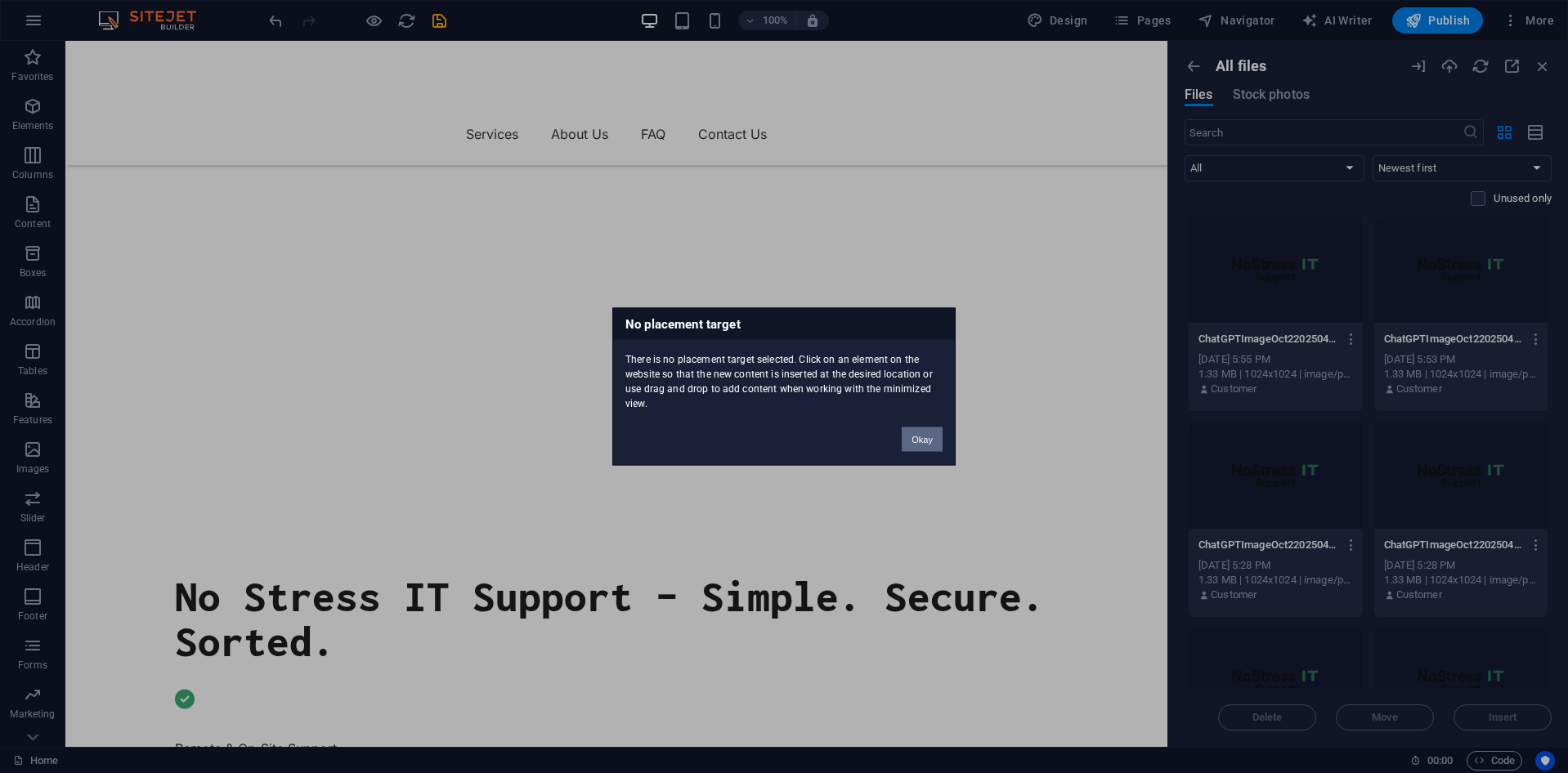
click at [930, 438] on button "Okay" at bounding box center [922, 439] width 41 height 24
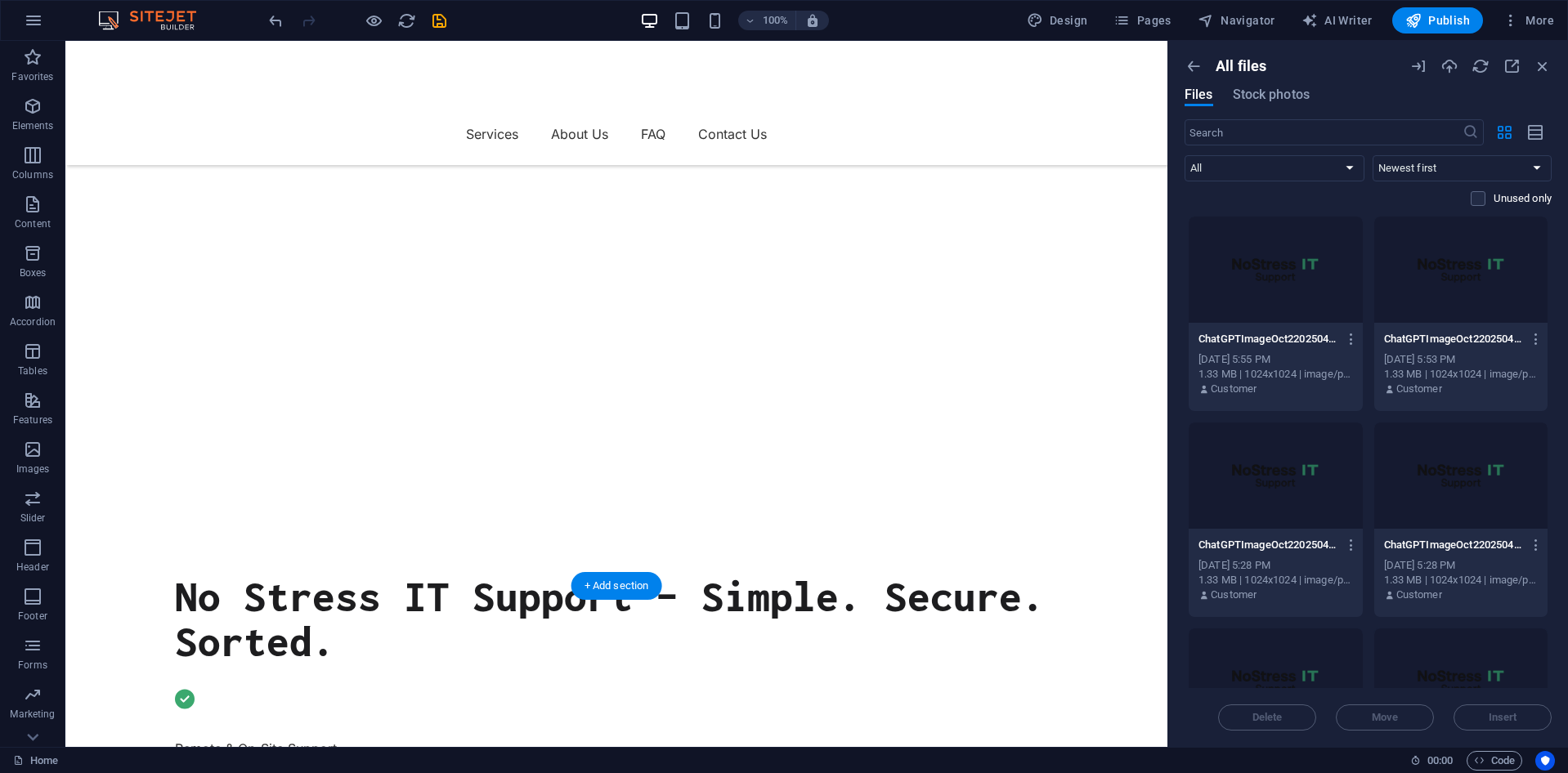
scroll to position [0, 0]
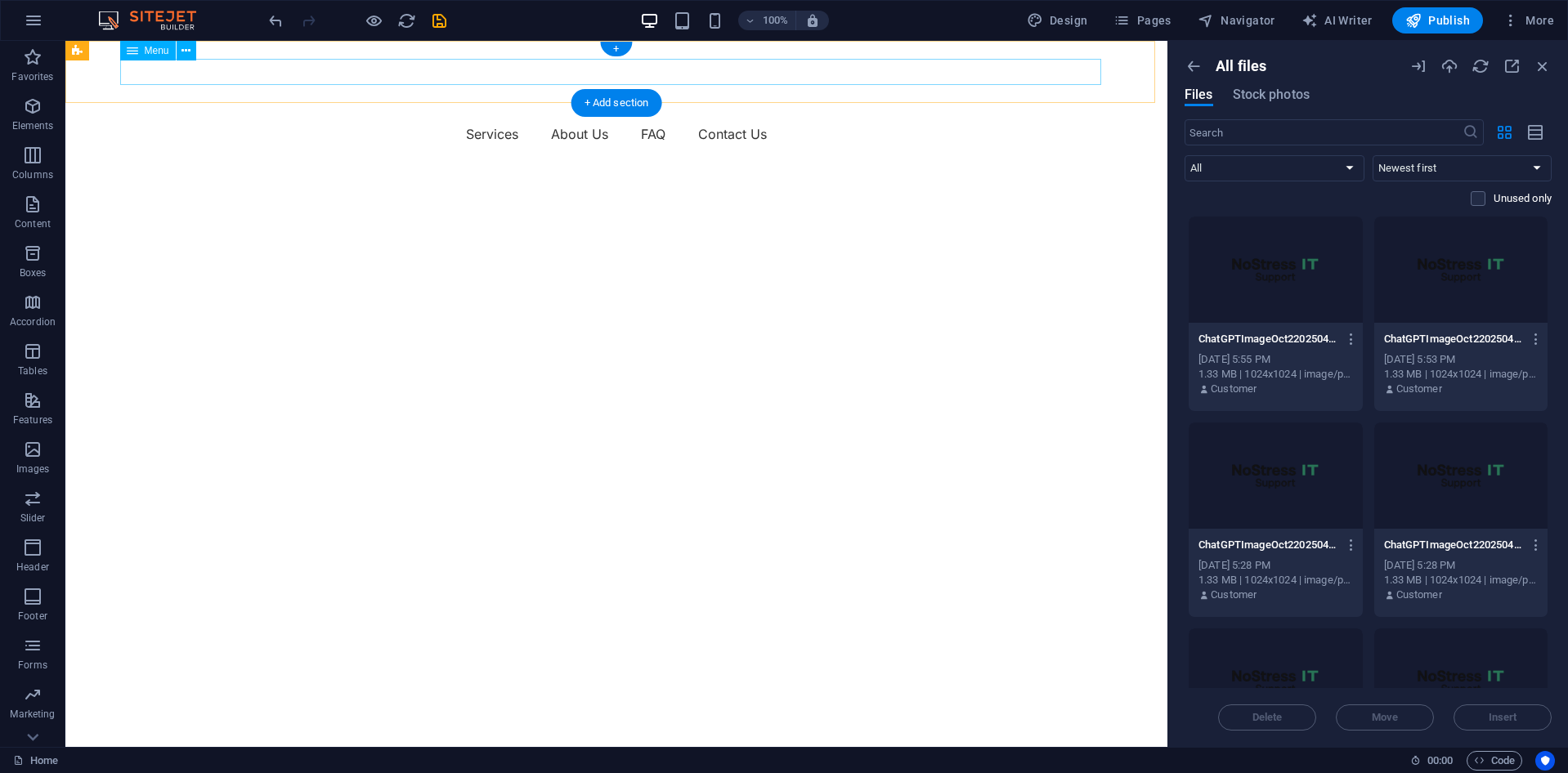
click at [295, 121] on nav "Services About Us FAQ Contact Us" at bounding box center [616, 133] width 981 height 26
click at [1434, 303] on div at bounding box center [1461, 269] width 174 height 106
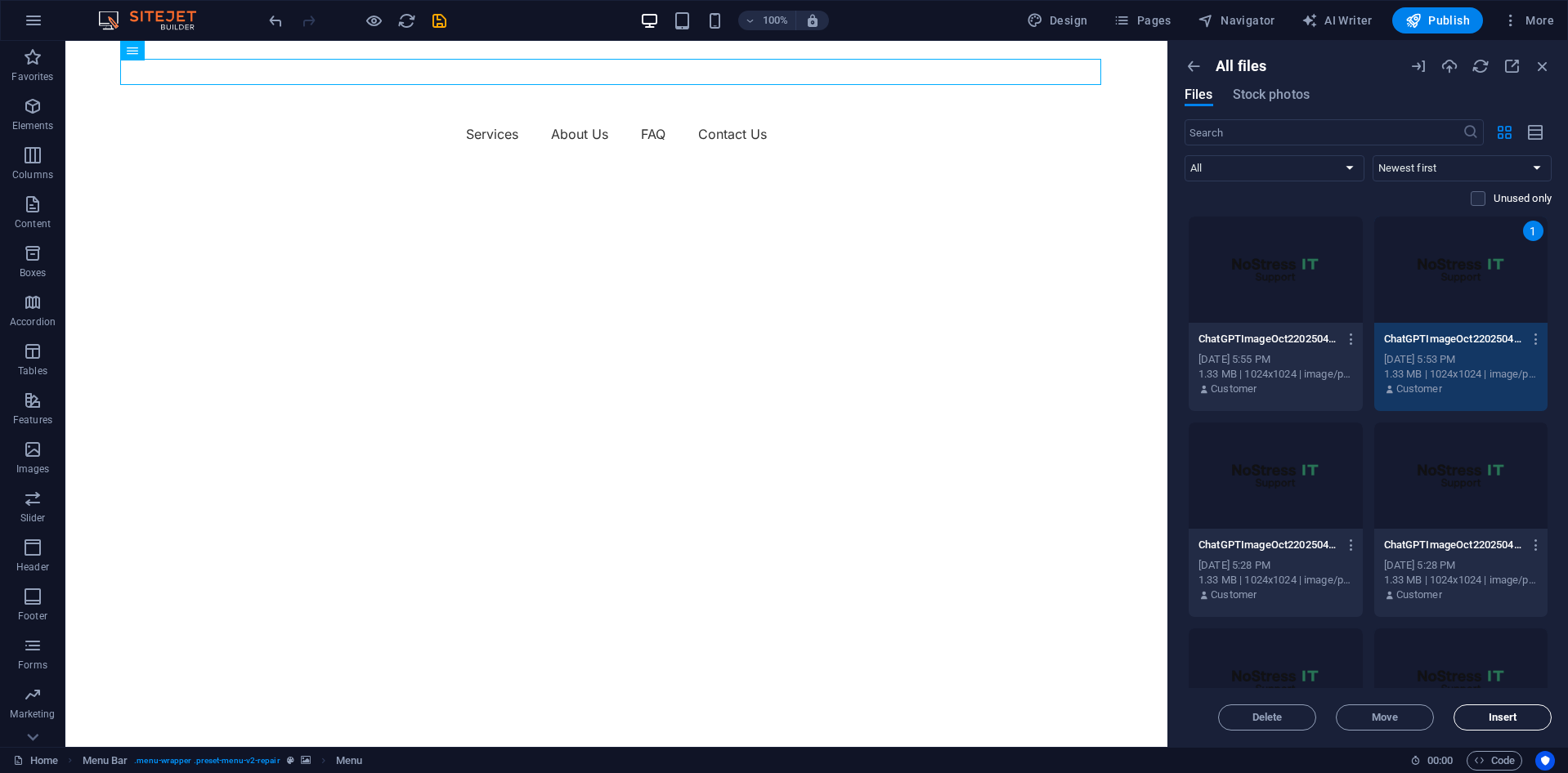
click at [1529, 712] on button "Insert" at bounding box center [1503, 717] width 98 height 26
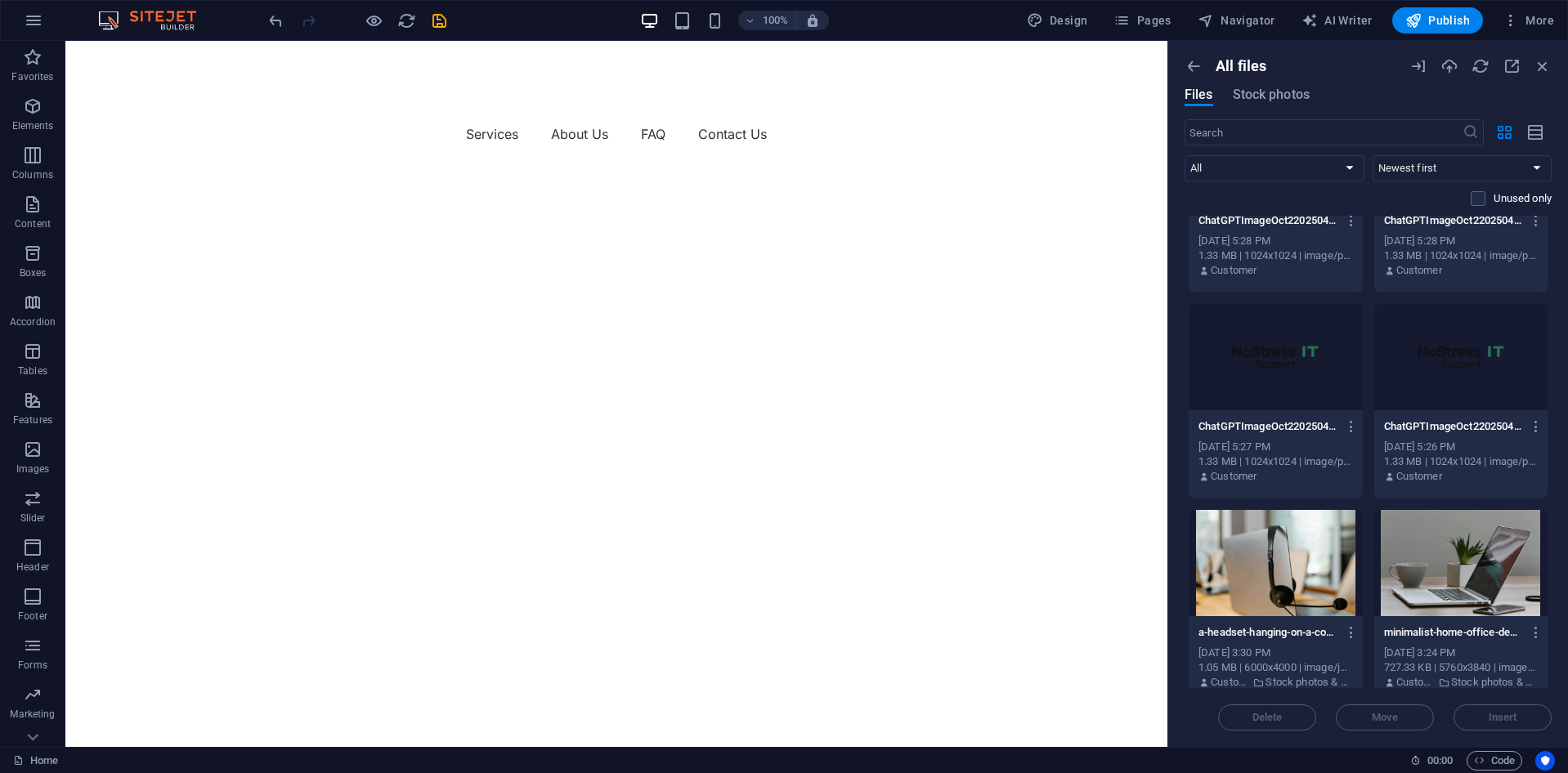
scroll to position [327, 0]
click at [1507, 347] on div at bounding box center [1461, 354] width 174 height 106
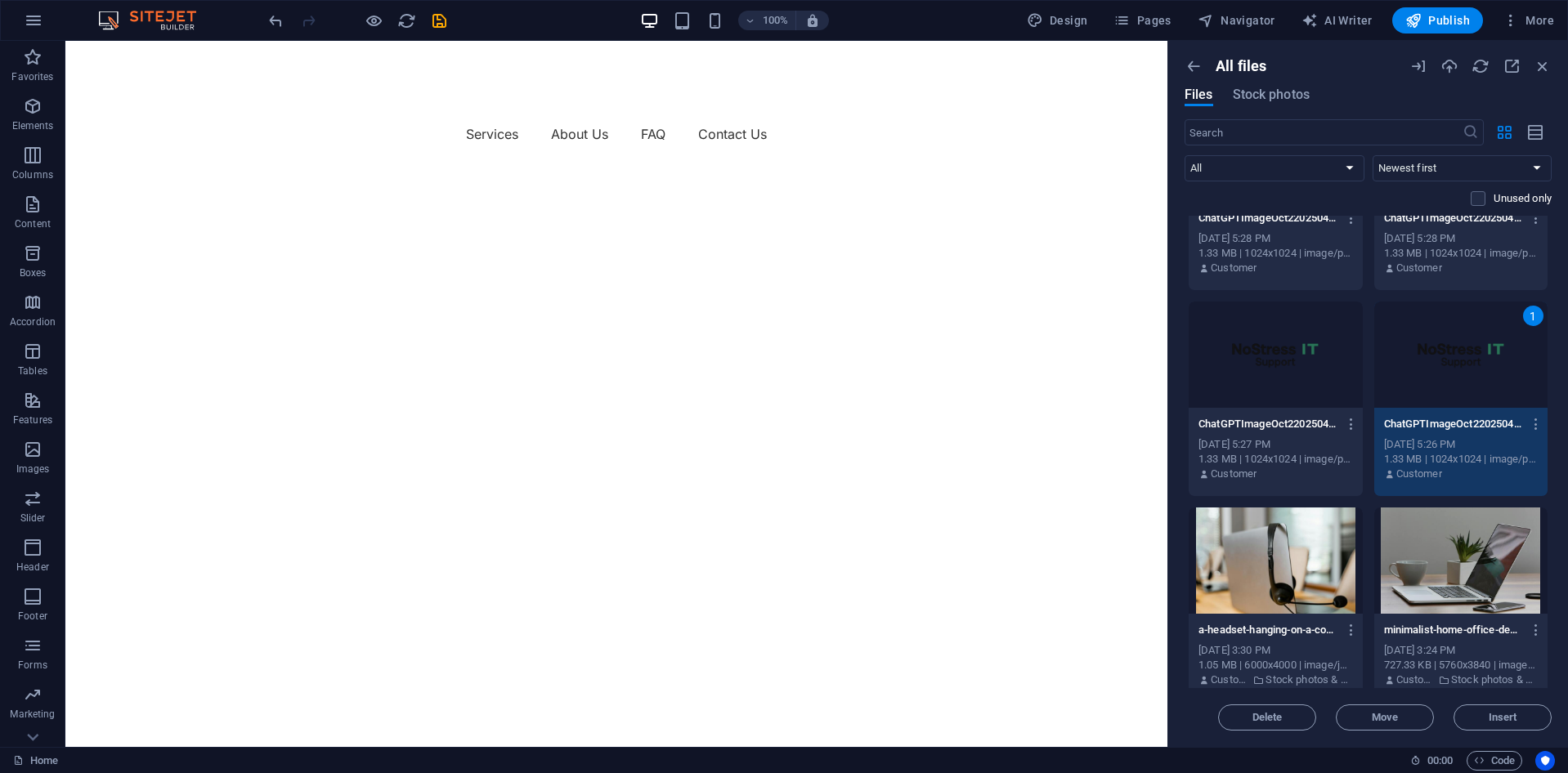
click at [1518, 732] on div "All files Files Stock photos ​ All Images Documents Audio Video Vector Other Ne…" at bounding box center [1368, 394] width 400 height 706
click at [1515, 721] on span "Insert" at bounding box center [1503, 717] width 29 height 10
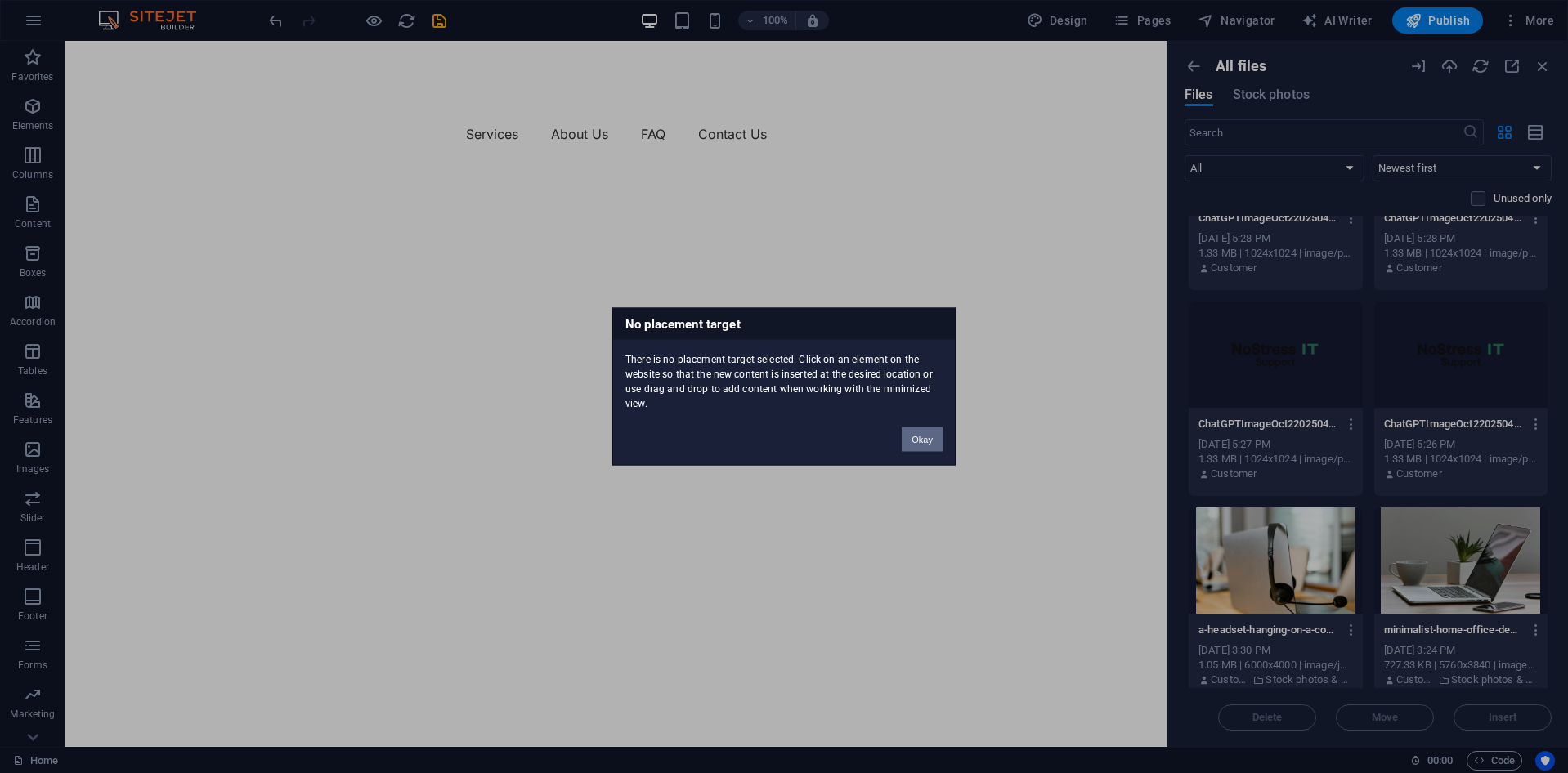
click at [937, 445] on button "Okay" at bounding box center [922, 439] width 41 height 24
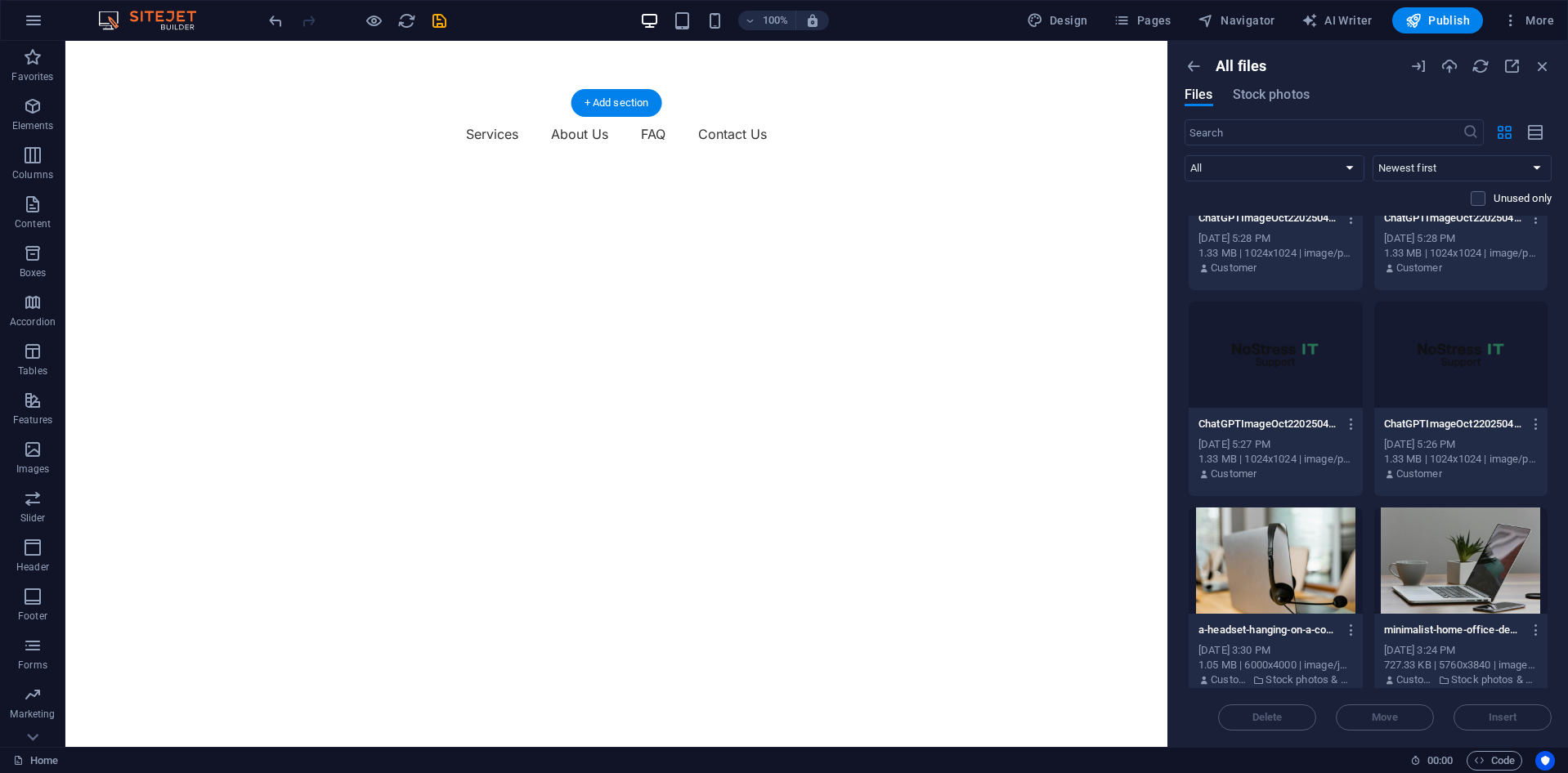
click at [611, 165] on img "1/3" at bounding box center [610, 165] width 1090 height 0
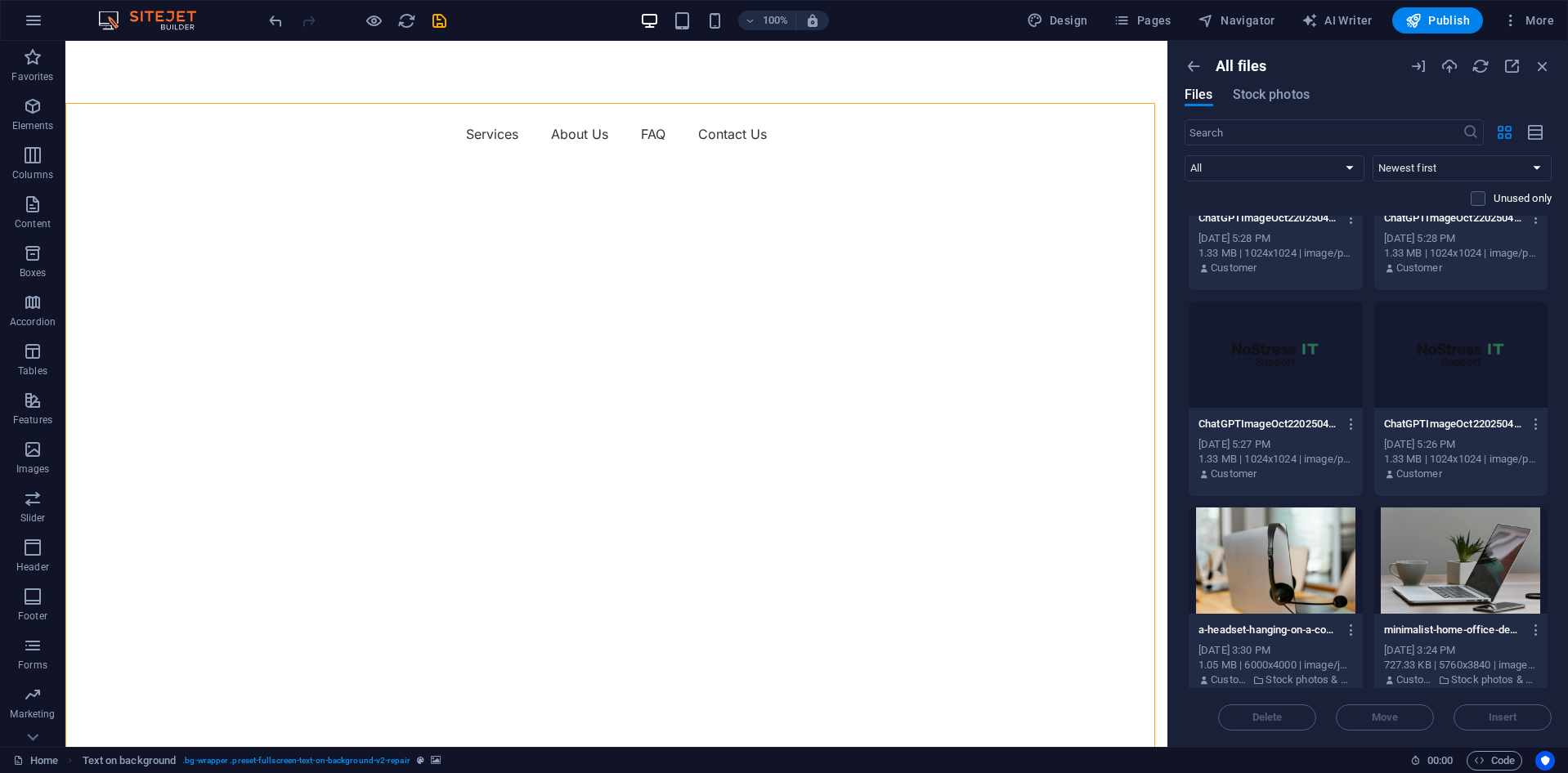
click at [1490, 603] on div at bounding box center [1461, 561] width 174 height 106
click at [1447, 339] on div at bounding box center [1461, 354] width 174 height 106
click at [1510, 712] on span "Insert" at bounding box center [1503, 717] width 29 height 10
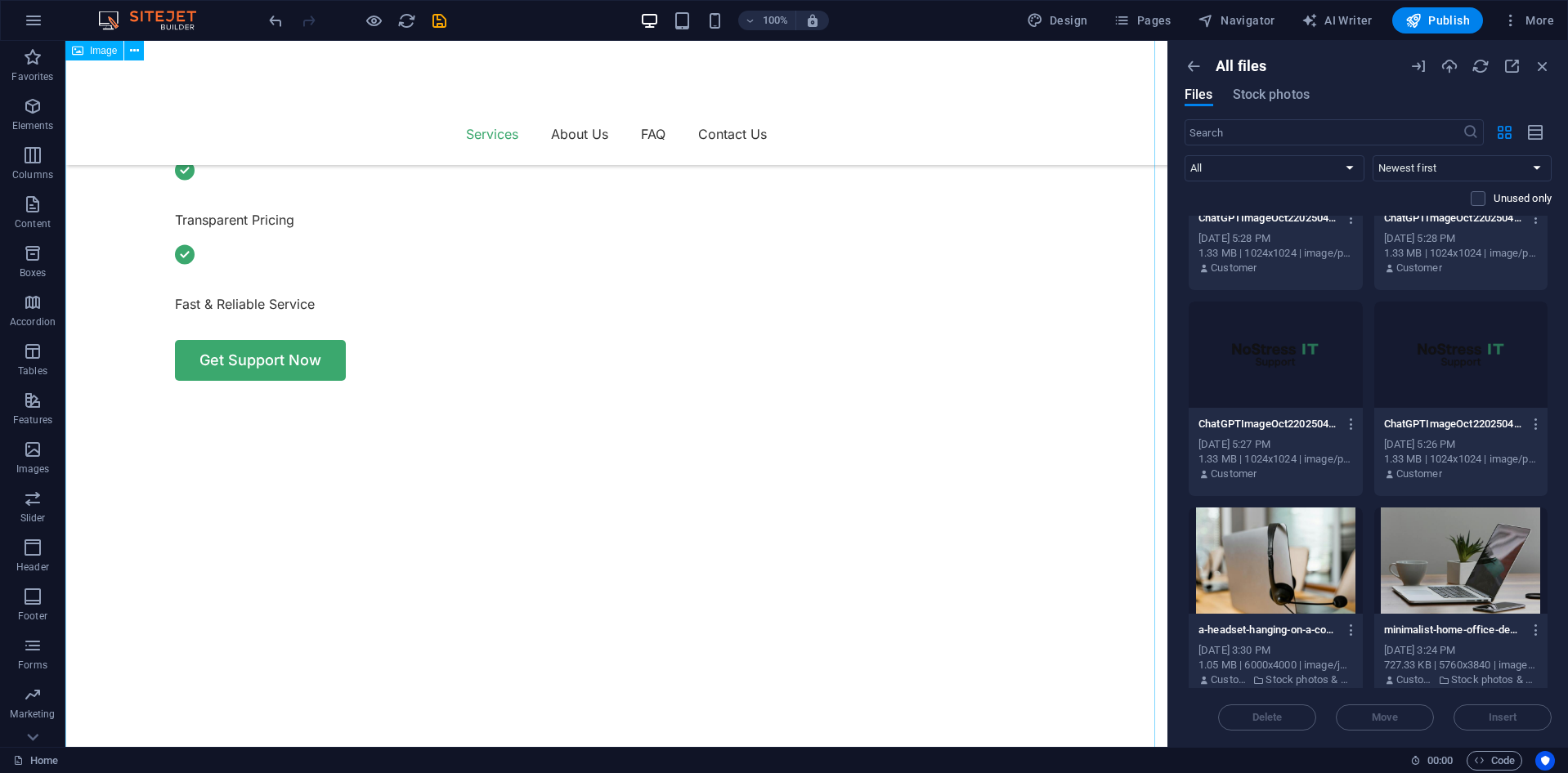
click at [1533, 67] on div at bounding box center [1480, 66] width 142 height 18
click at [1551, 65] on icon "button" at bounding box center [1543, 66] width 18 height 18
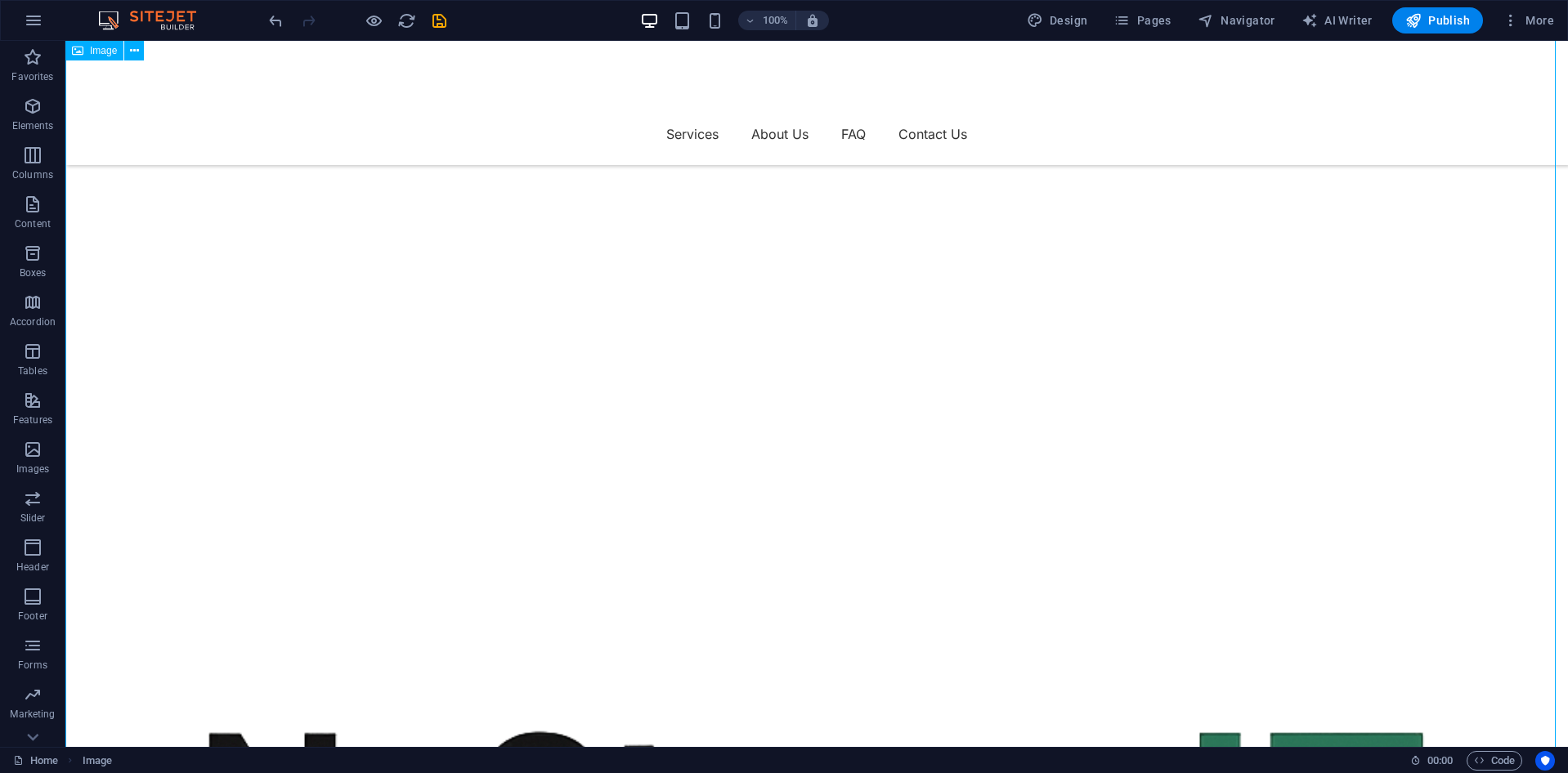
scroll to position [1267, 0]
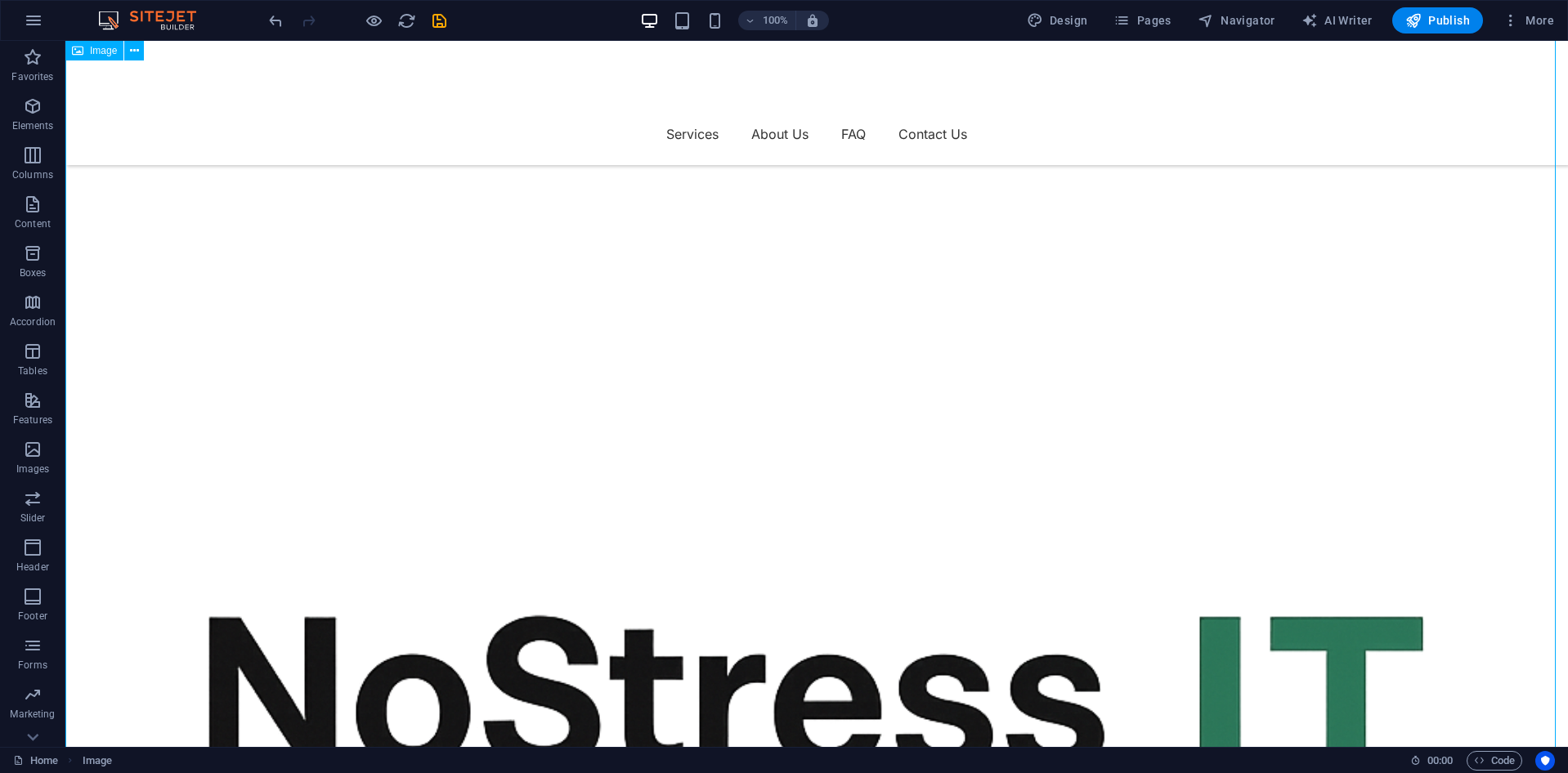
click at [1296, 582] on figure at bounding box center [817, 772] width 1502 height 1502
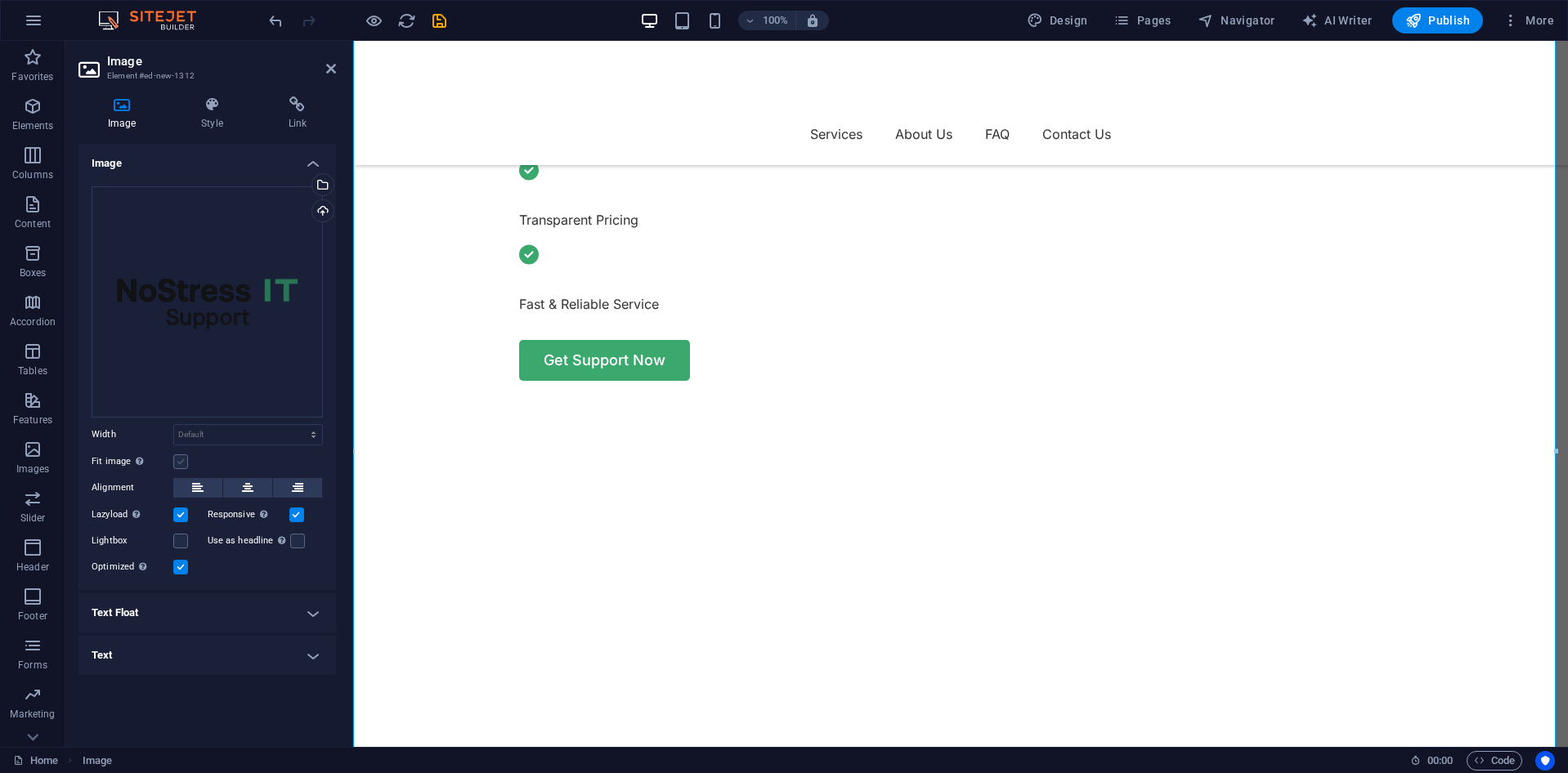
click at [187, 461] on label at bounding box center [181, 461] width 14 height 14
click at [0, 0] on input "Fit image Automatically fit image to a fixed width and height" at bounding box center [0, 0] width 0 height 0
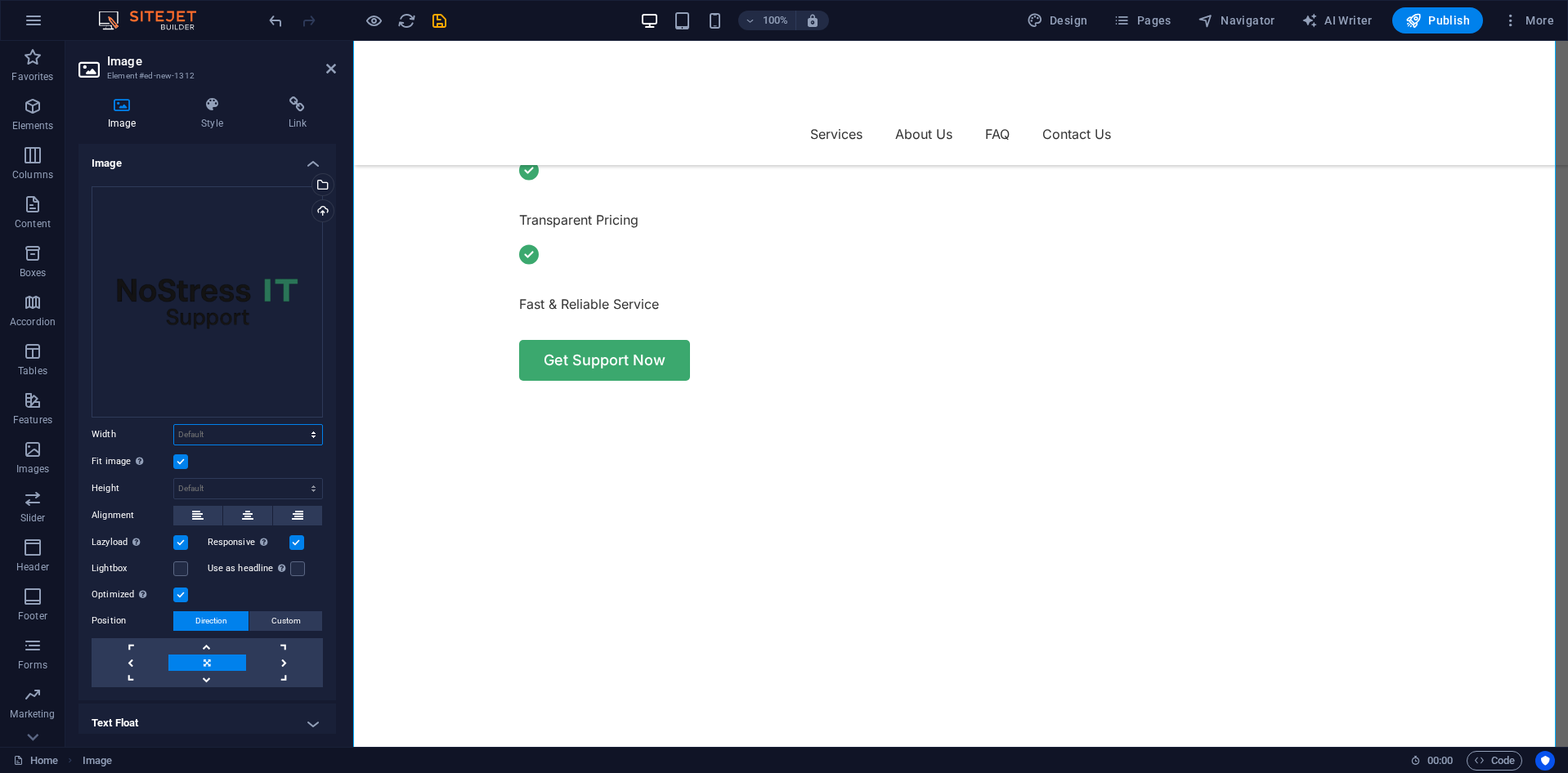
click at [287, 430] on select "Default auto px rem % em vh vw" at bounding box center [247, 434] width 148 height 19
click at [280, 425] on select "Default auto px rem % em vh vw" at bounding box center [247, 434] width 148 height 19
click at [248, 482] on select "Default auto px" at bounding box center [247, 488] width 148 height 19
click at [249, 479] on select "Default auto px" at bounding box center [247, 488] width 148 height 19
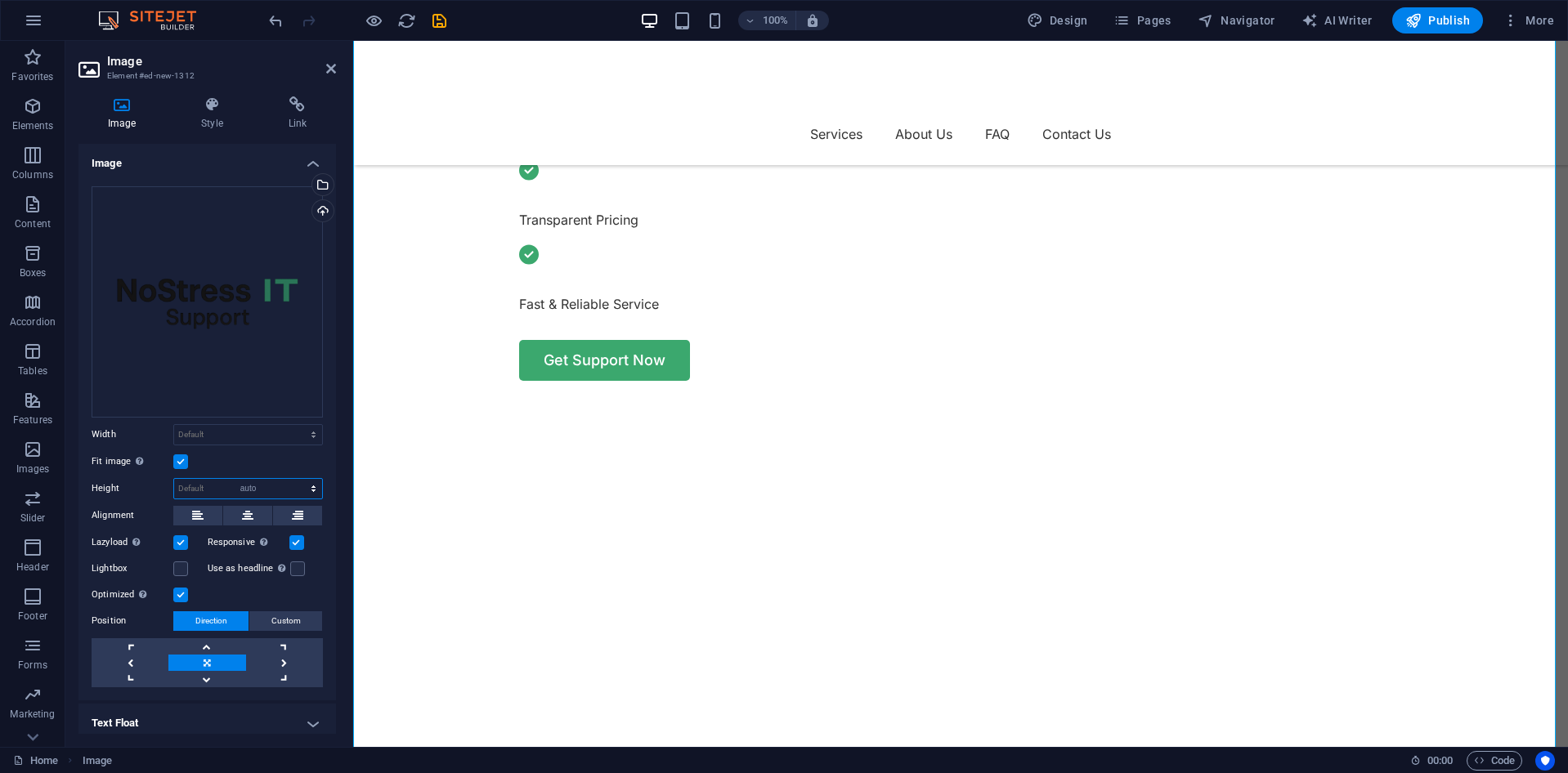
click at [174, 479] on select "Default auto px" at bounding box center [247, 488] width 148 height 19
select select "DISABLED_OPTION_VALUE"
click at [284, 433] on select "Default auto px rem % em vh vw" at bounding box center [247, 434] width 148 height 19
click at [174, 425] on select "Default auto px rem % em vh vw" at bounding box center [247, 434] width 148 height 19
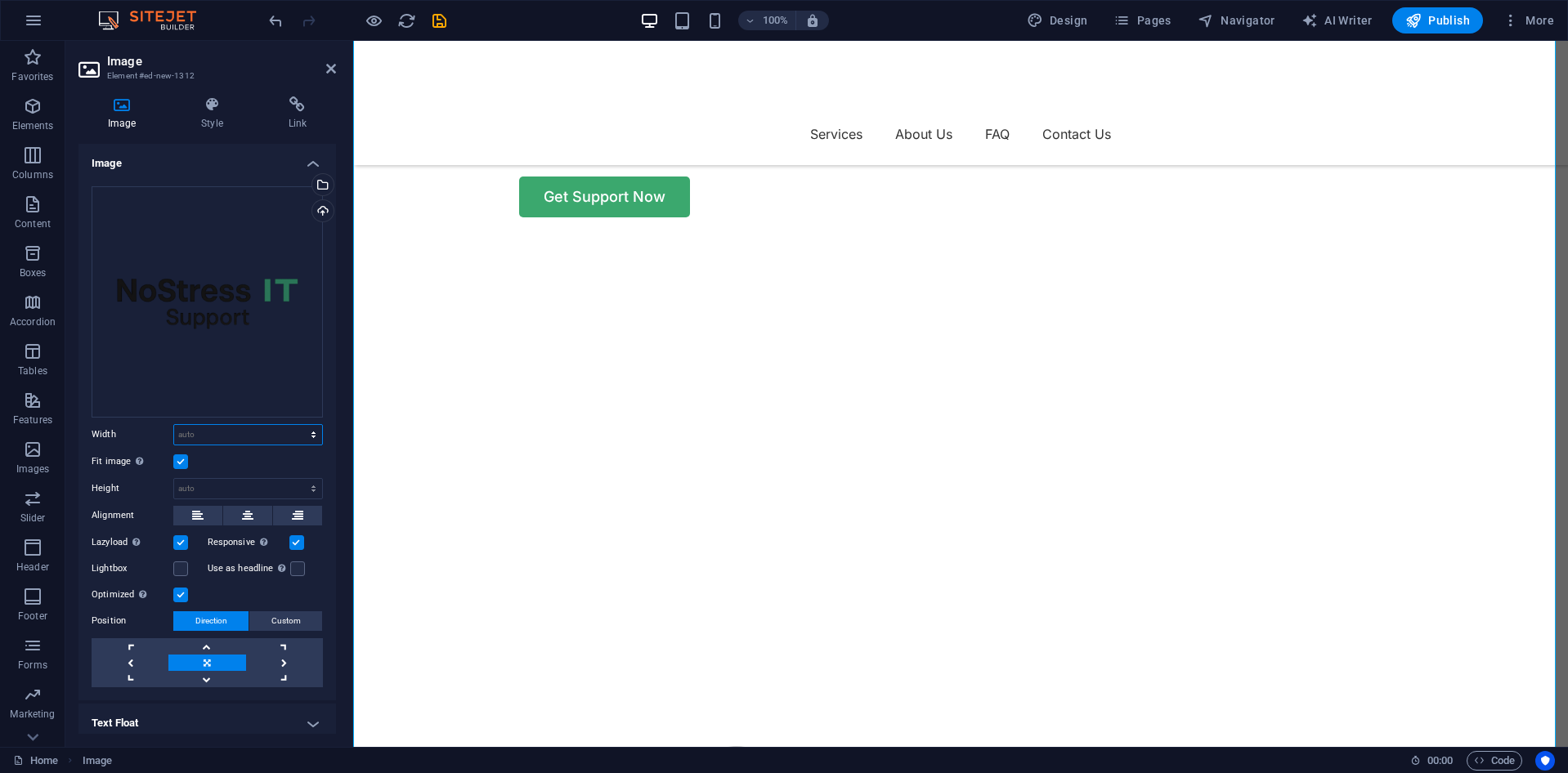
click at [275, 425] on select "Default auto px rem % em vh vw" at bounding box center [247, 434] width 148 height 19
select select "%"
click at [296, 425] on select "Default auto px rem % em vh vw" at bounding box center [247, 434] width 148 height 19
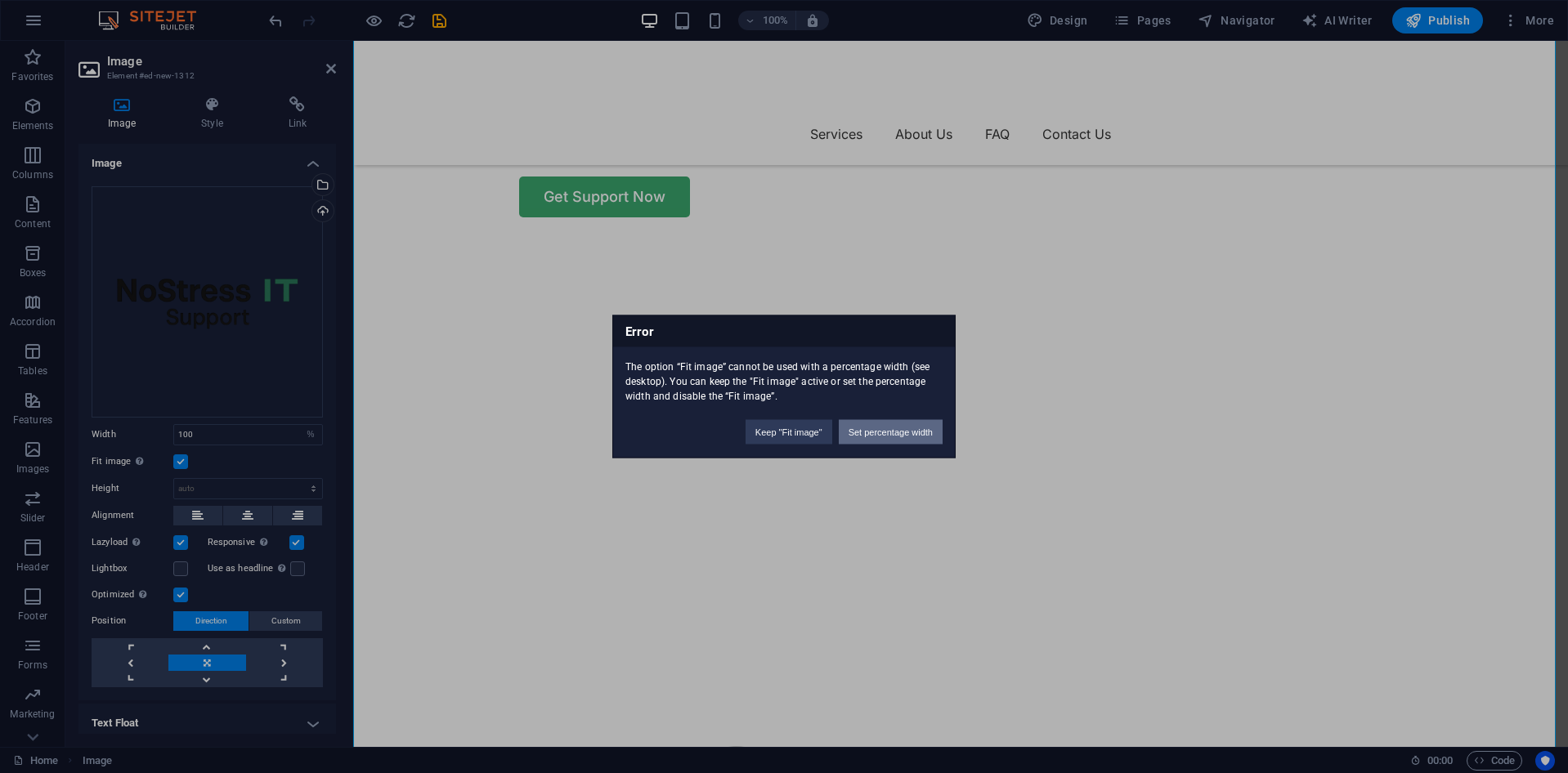
click at [883, 439] on button "Set percentage width" at bounding box center [891, 431] width 104 height 24
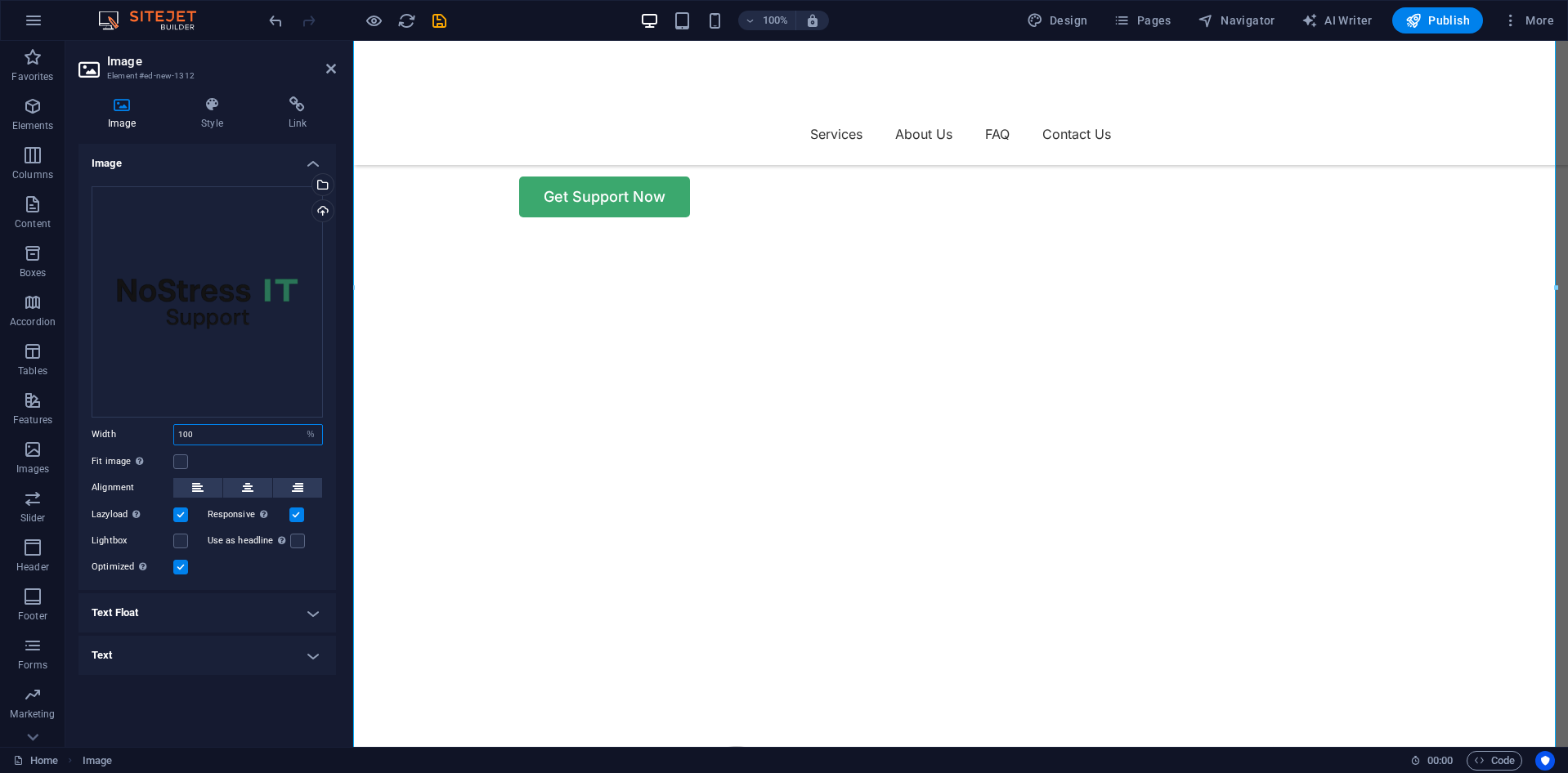
click at [232, 431] on input "100" at bounding box center [247, 434] width 148 height 19
type input "1"
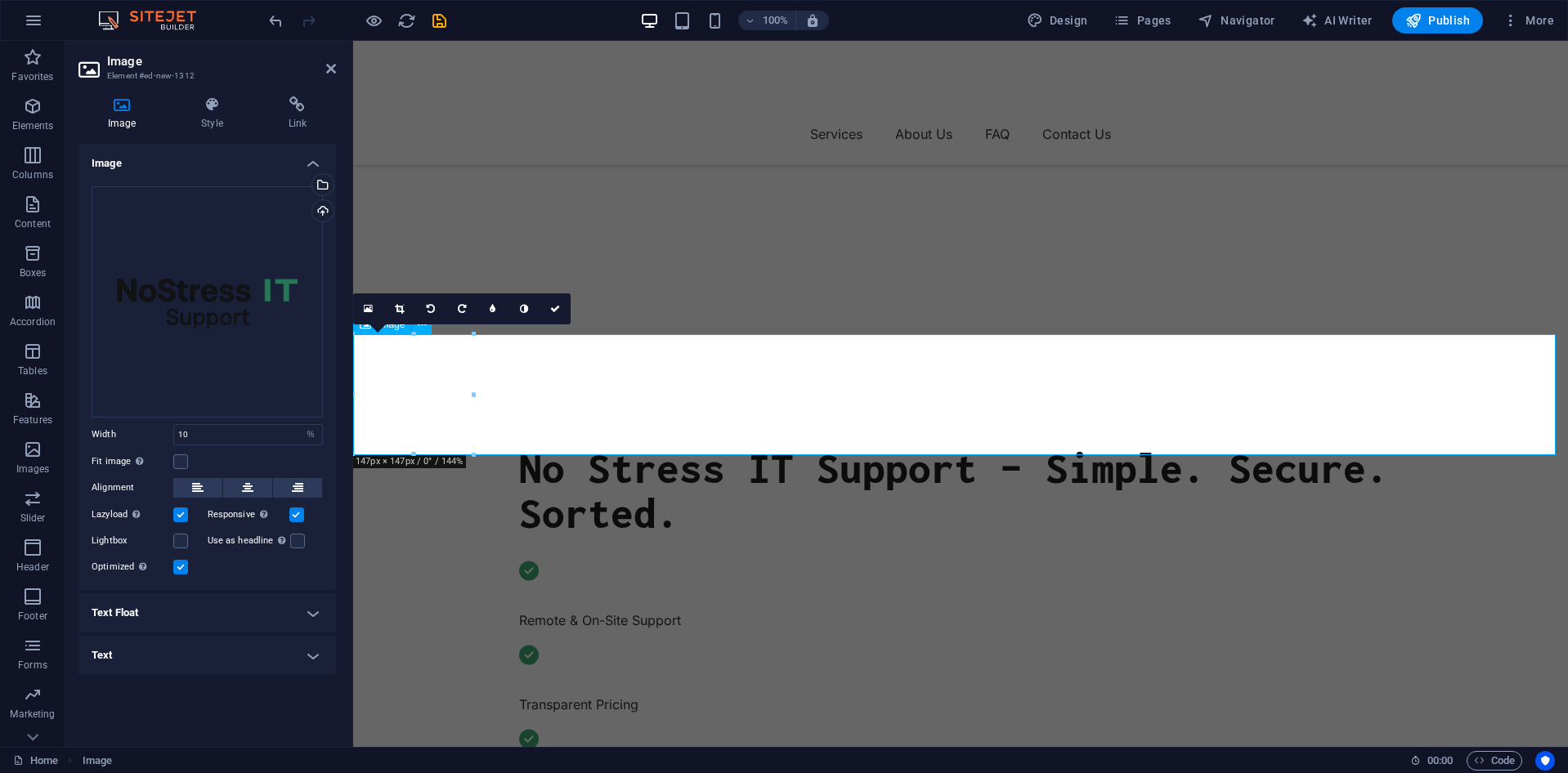
click at [206, 434] on input "10" at bounding box center [247, 434] width 148 height 19
type input "15"
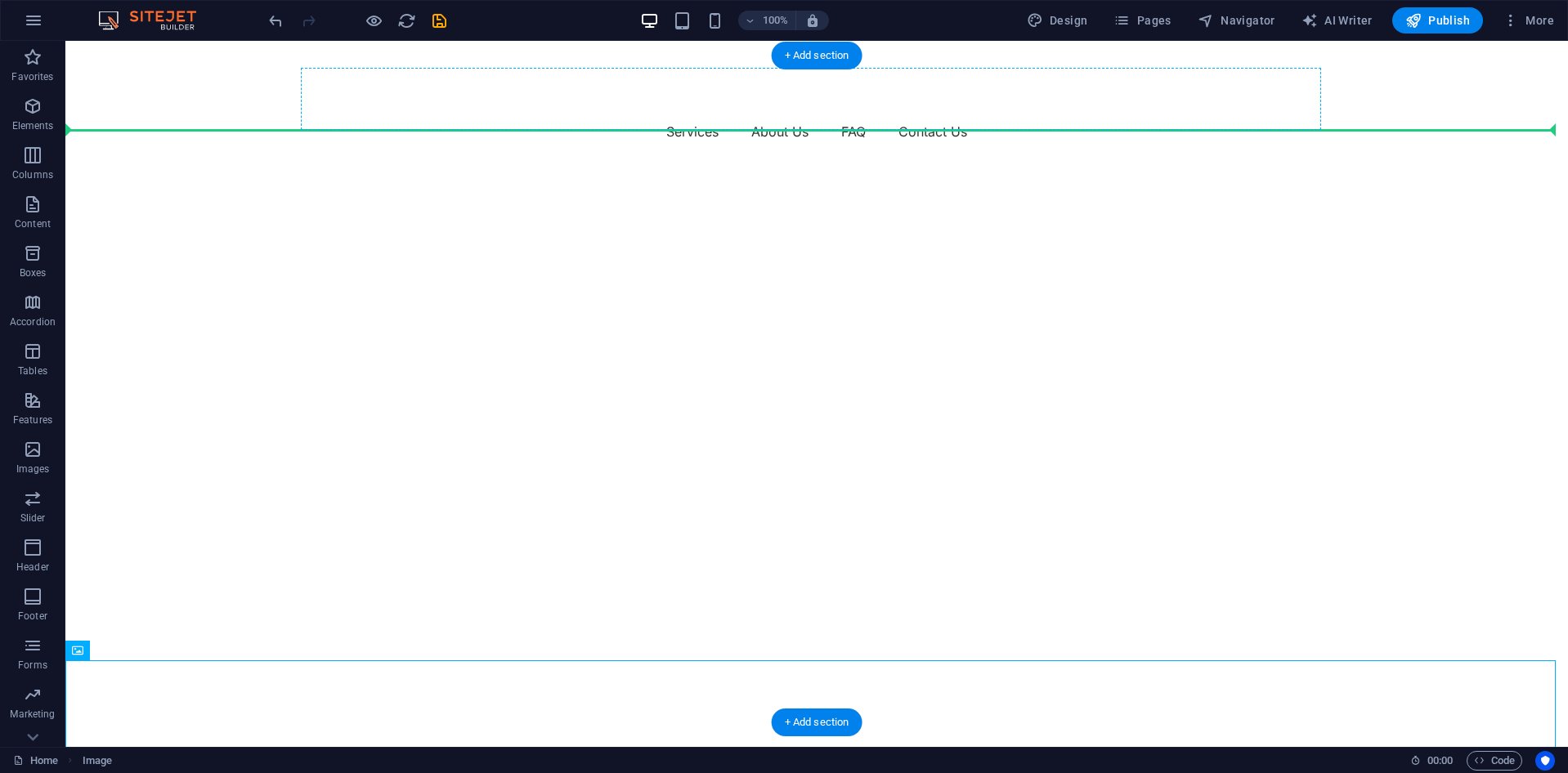
scroll to position [0, 0]
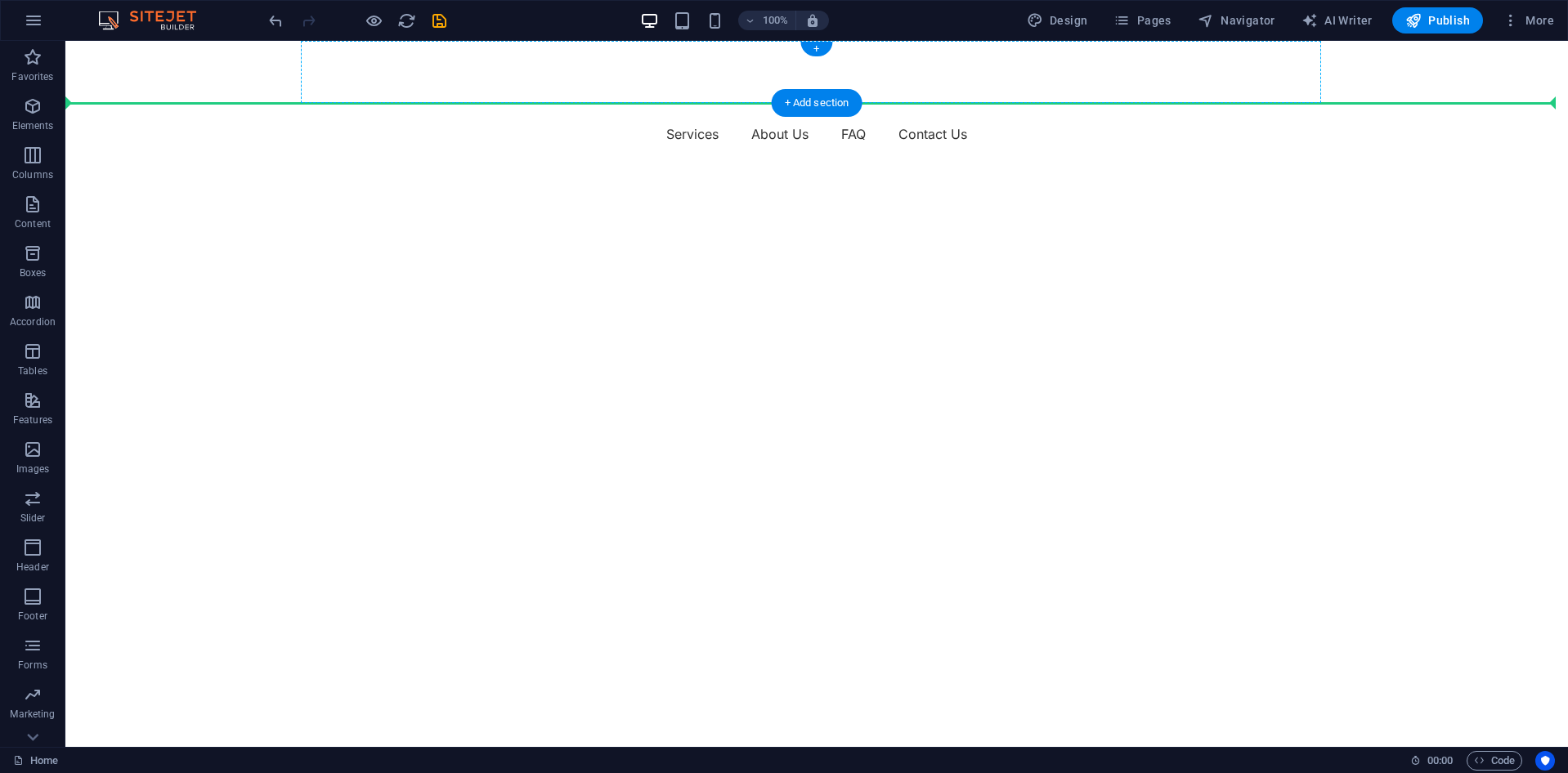
drag, startPoint x: 175, startPoint y: 677, endPoint x: 322, endPoint y: 73, distance: 621.6
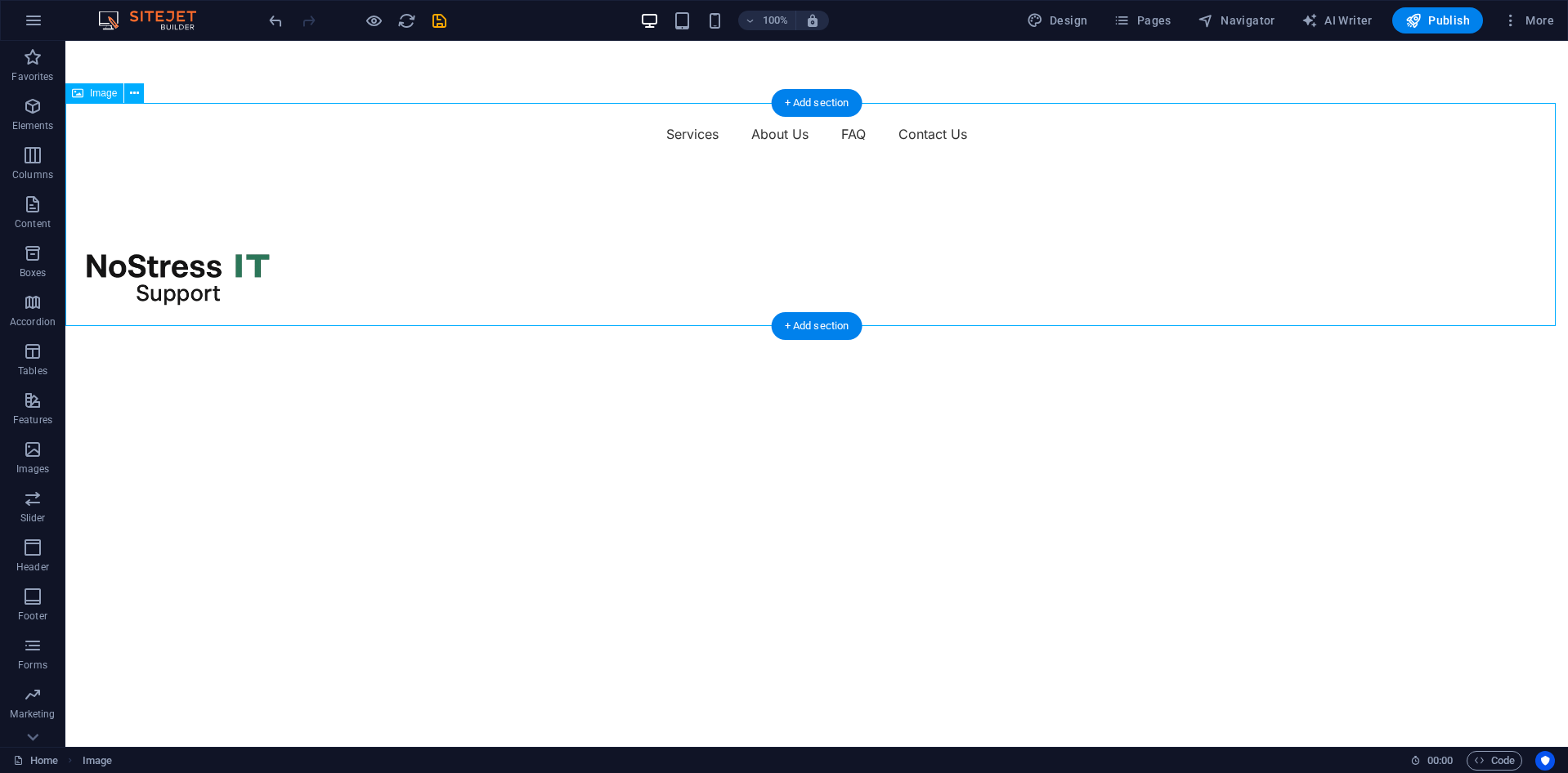
click at [215, 255] on figure at bounding box center [817, 278] width 1502 height 226
click at [196, 202] on figure at bounding box center [817, 278] width 1502 height 226
drag, startPoint x: 227, startPoint y: 204, endPoint x: 408, endPoint y: 209, distance: 181.1
click at [403, 212] on figure at bounding box center [817, 278] width 1502 height 226
click at [216, 196] on figure at bounding box center [817, 278] width 1502 height 226
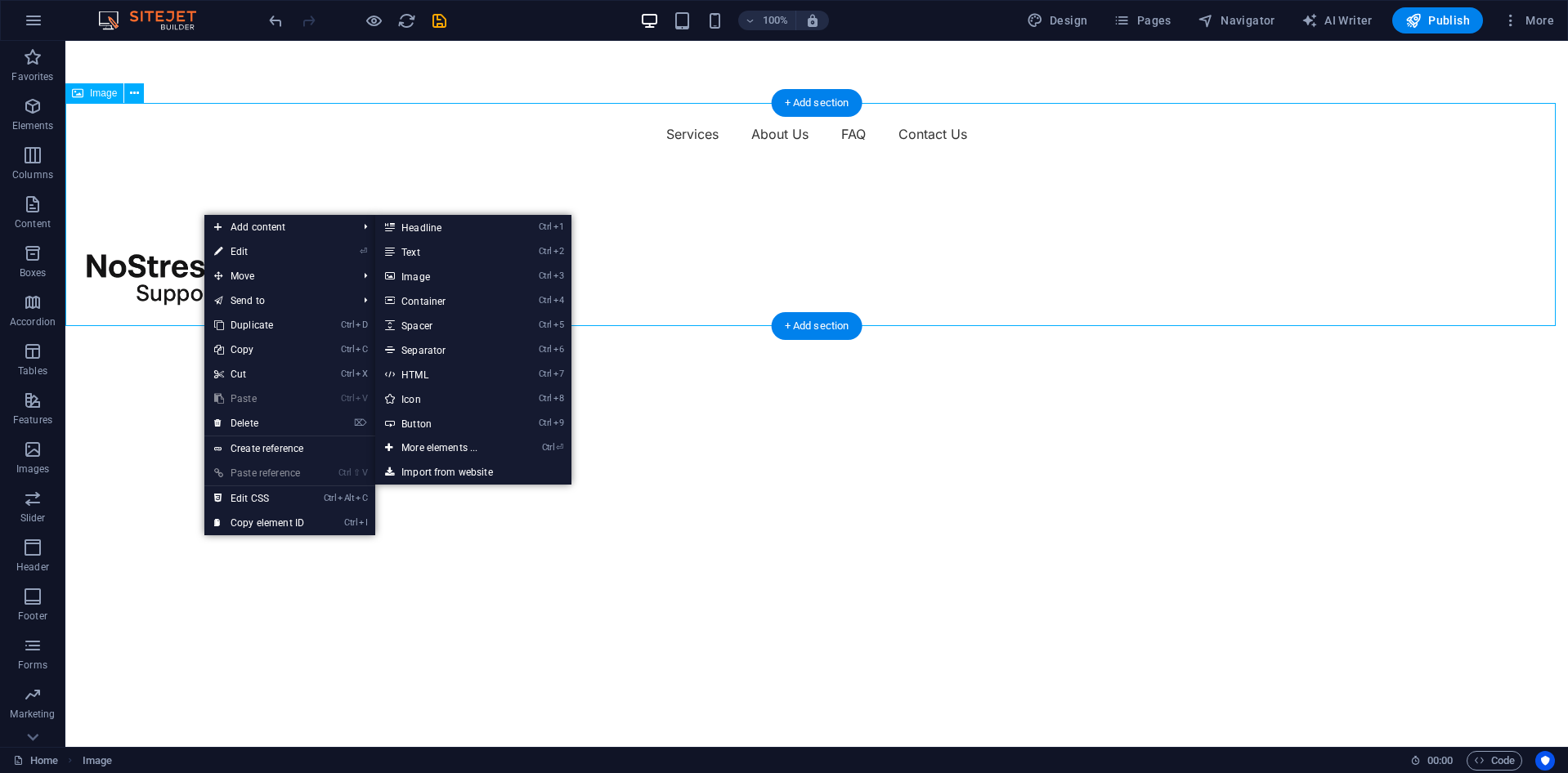
click at [546, 182] on figure at bounding box center [817, 278] width 1502 height 226
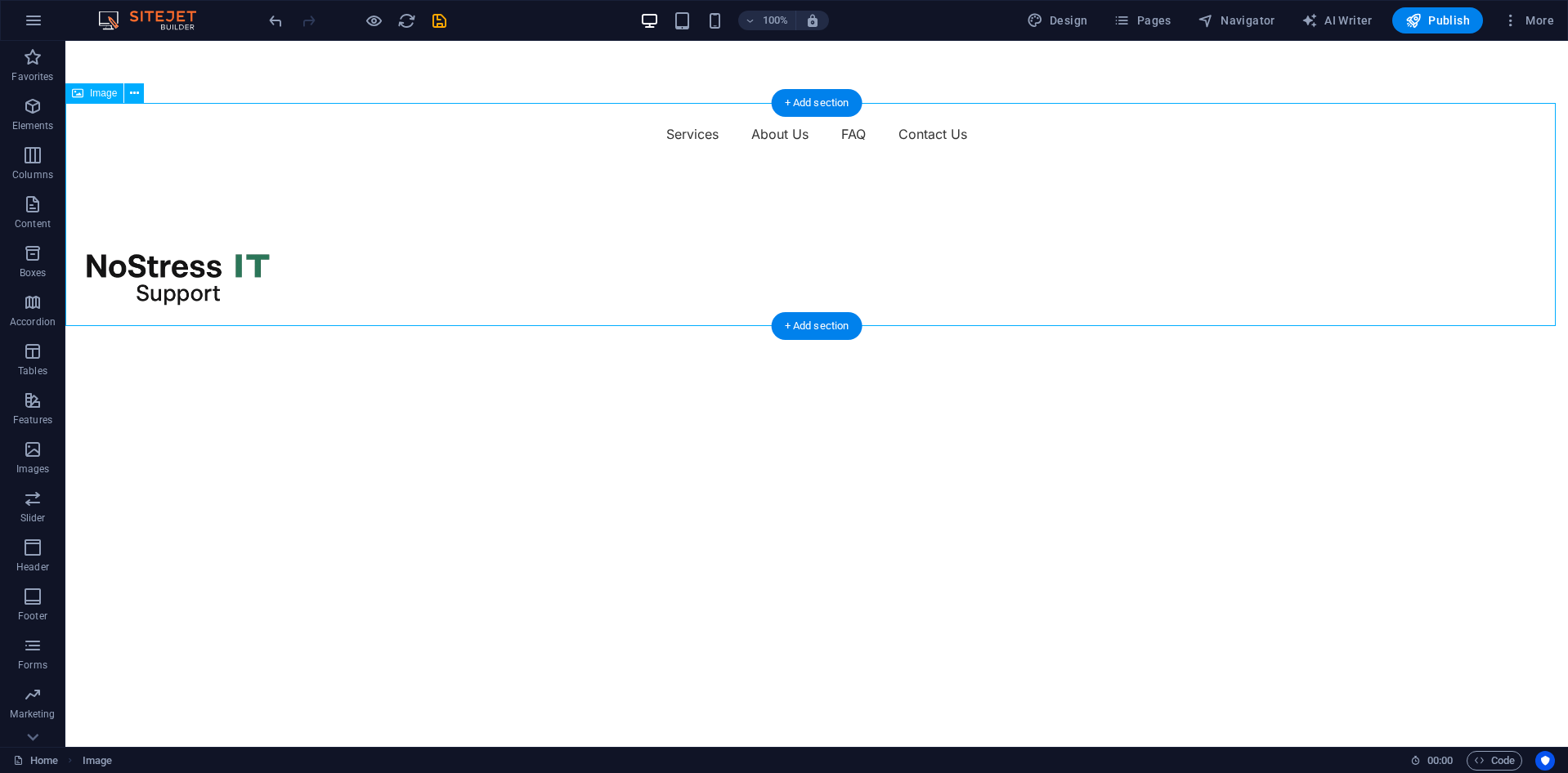
click at [217, 210] on figure at bounding box center [817, 278] width 1502 height 226
click at [499, 211] on figure at bounding box center [817, 278] width 1502 height 226
click at [149, 207] on figure at bounding box center [817, 278] width 1502 height 226
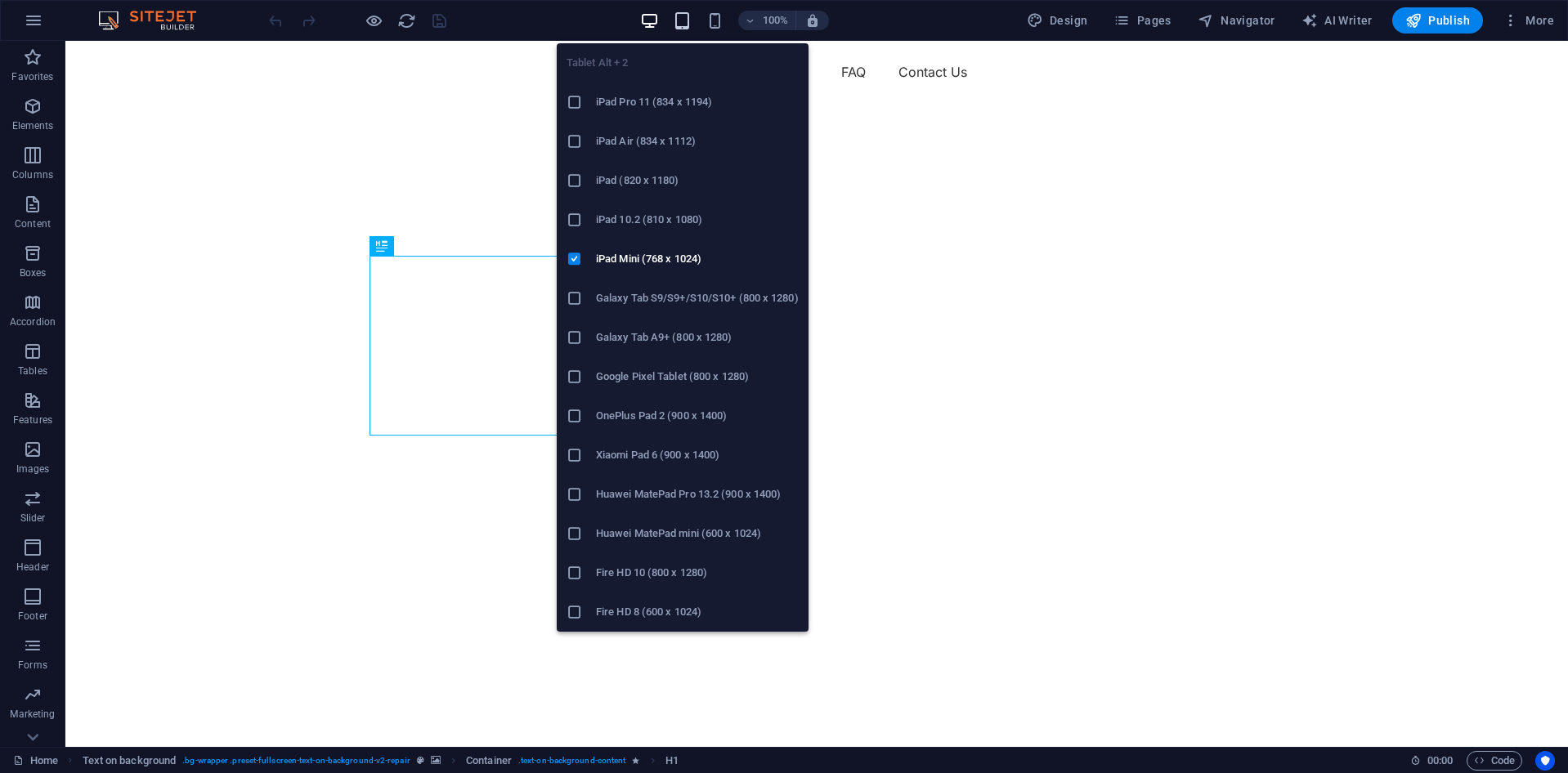
click at [683, 26] on icon "button" at bounding box center [682, 20] width 18 height 18
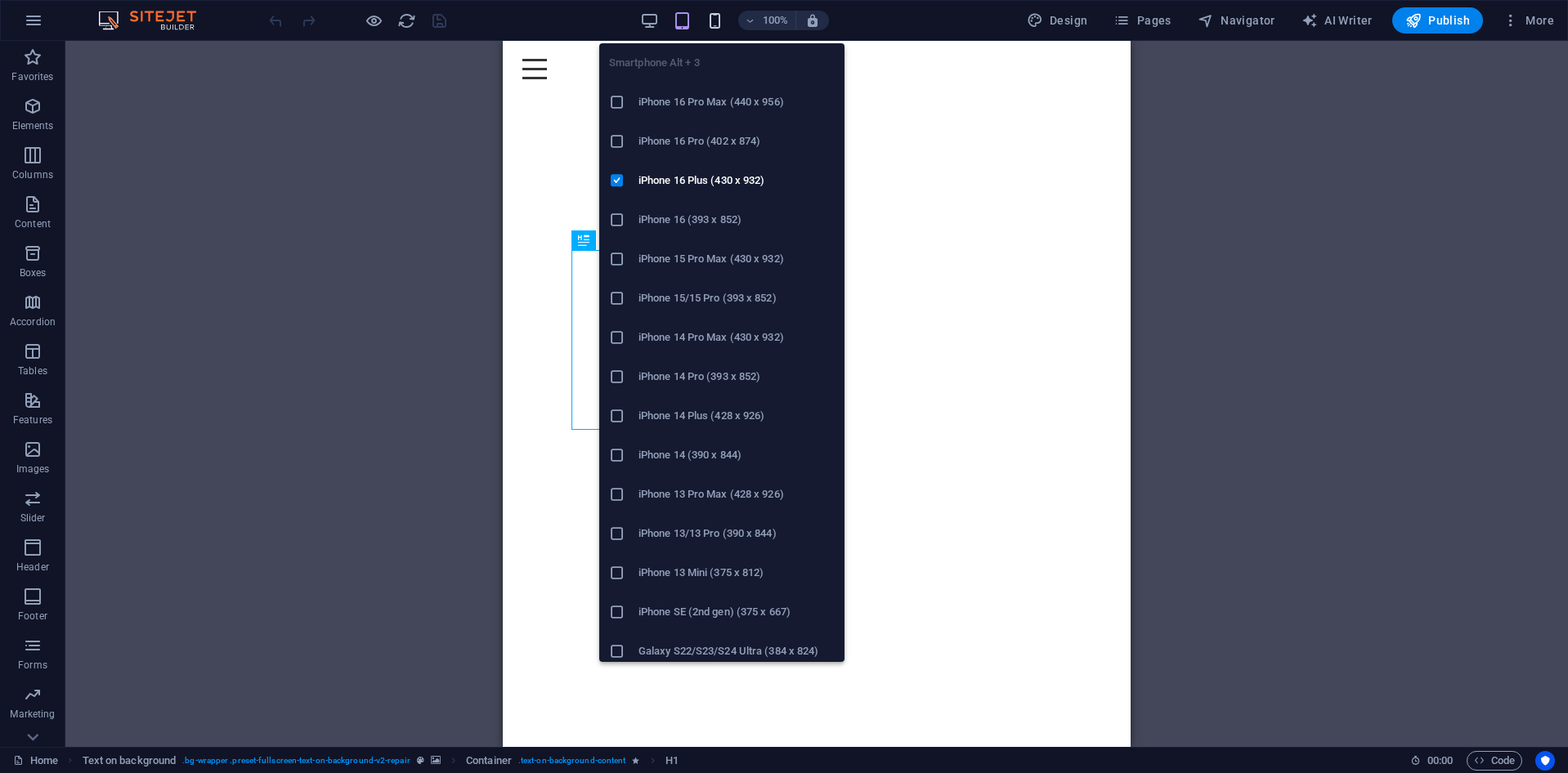
click at [716, 26] on icon "button" at bounding box center [714, 20] width 18 height 18
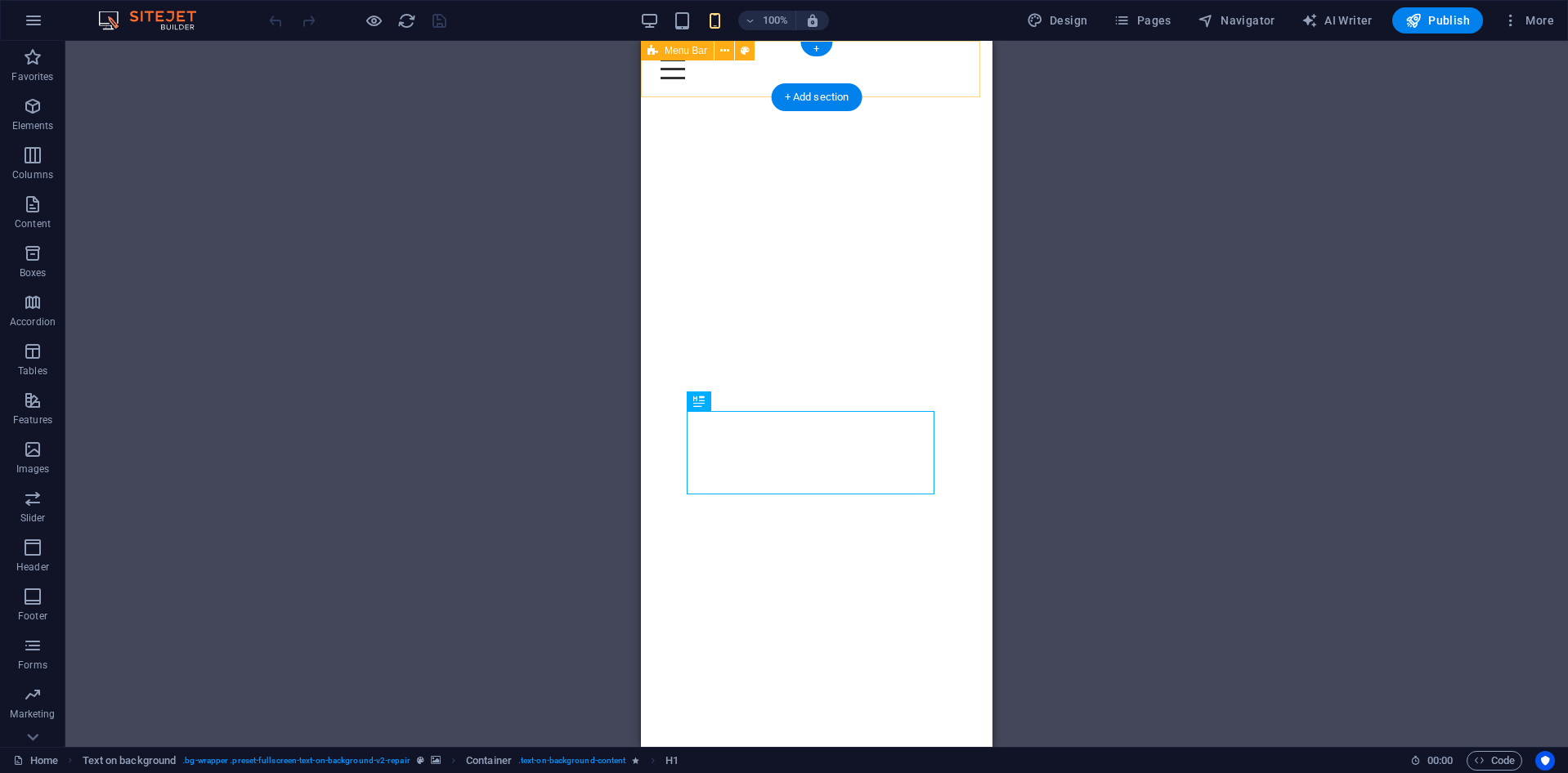
click at [963, 89] on div "Menu Services About Us FAQ Contact Us" at bounding box center [817, 69] width 351 height 56
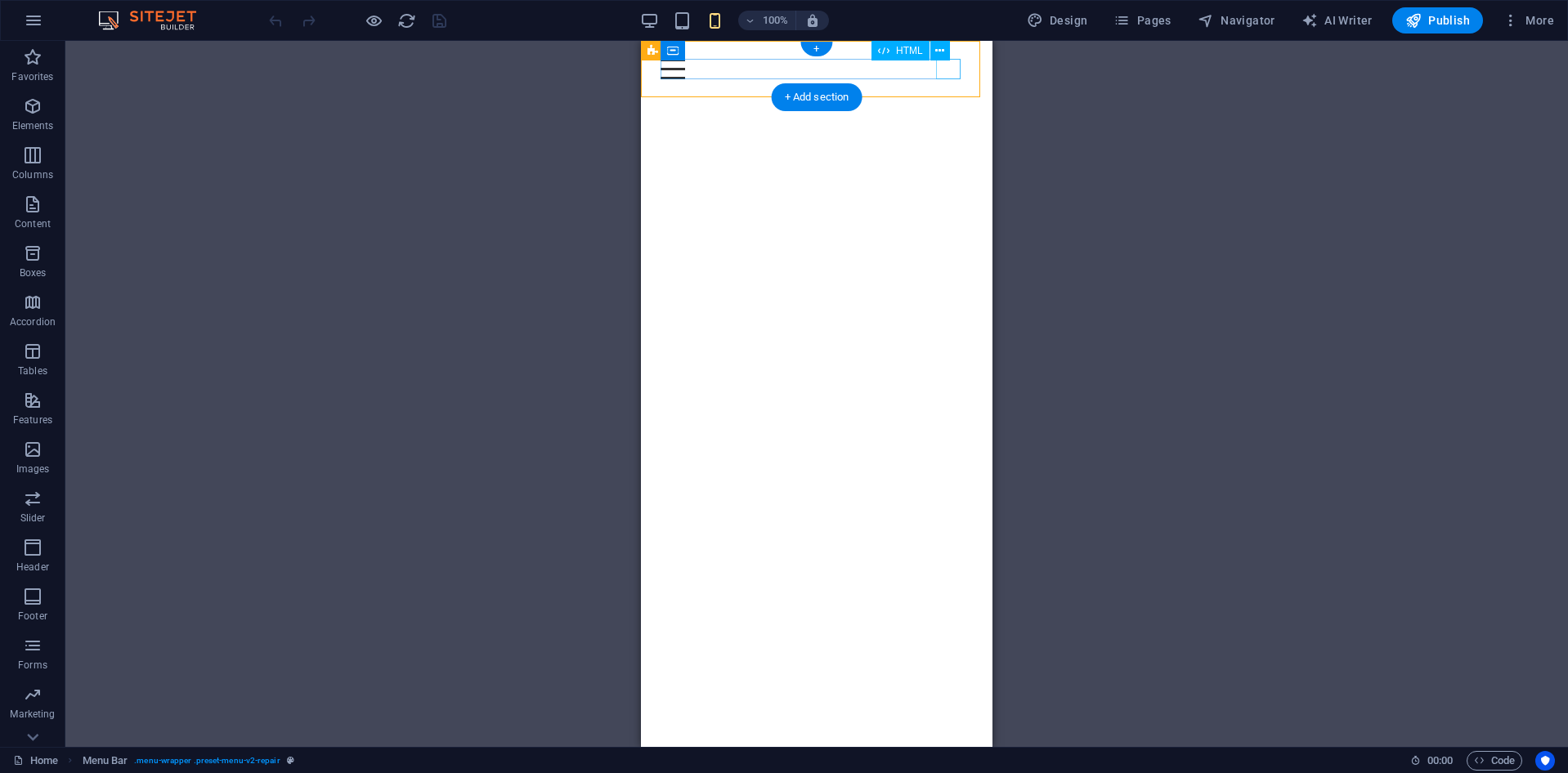
click at [955, 68] on div "Menu" at bounding box center [816, 69] width 312 height 20
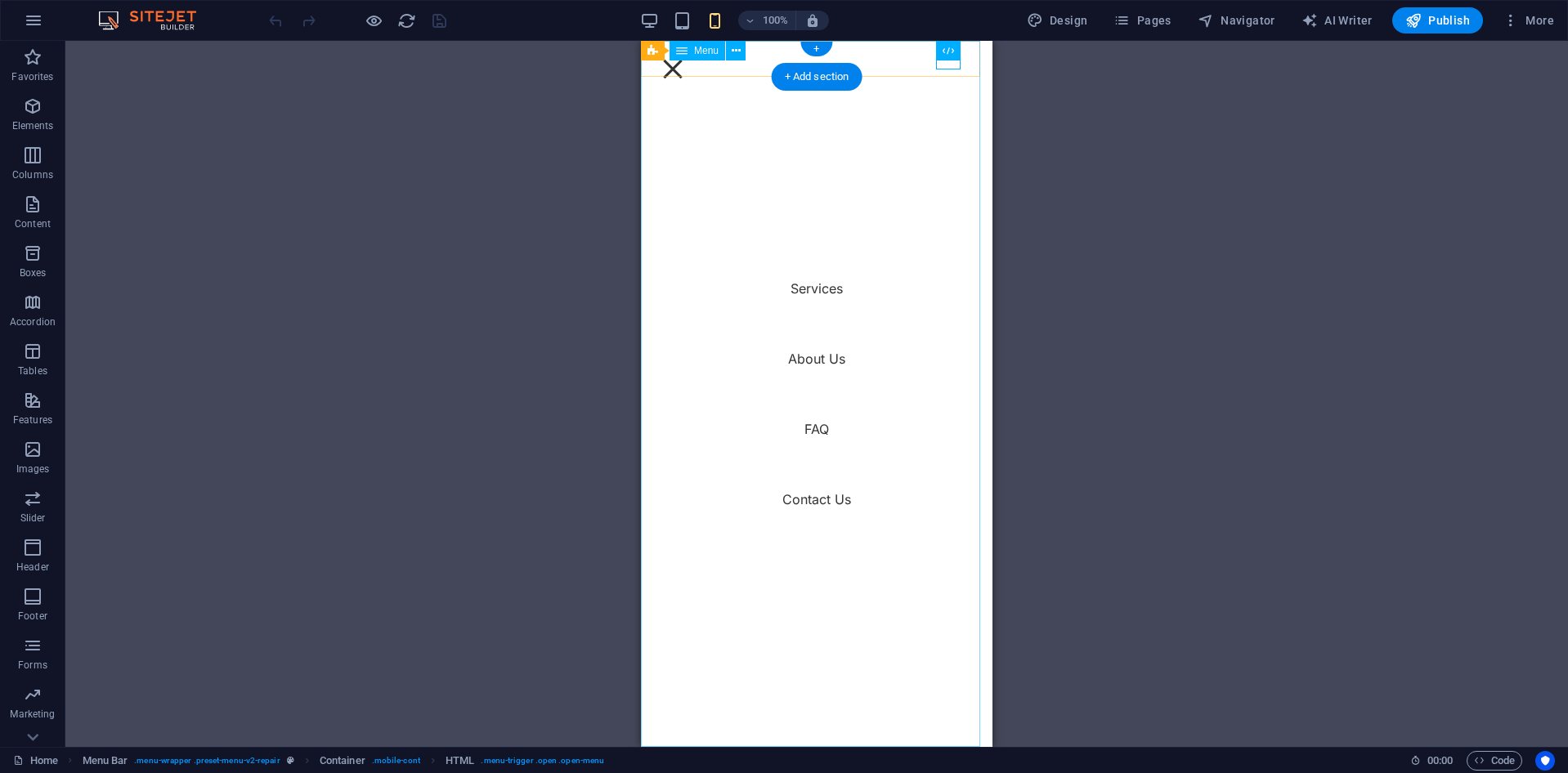
drag, startPoint x: 857, startPoint y: 498, endPoint x: 812, endPoint y: 504, distance: 45.4
click at [840, 498] on nav "Services About Us FAQ Contact Us" at bounding box center [817, 394] width 351 height 706
click at [812, 504] on nav "Services About Us FAQ Contact Us" at bounding box center [817, 394] width 351 height 706
click at [812, 501] on nav "Services About Us FAQ Contact Us" at bounding box center [817, 394] width 351 height 706
click at [805, 426] on nav "Services About Us FAQ Contact Us" at bounding box center [817, 394] width 351 height 706
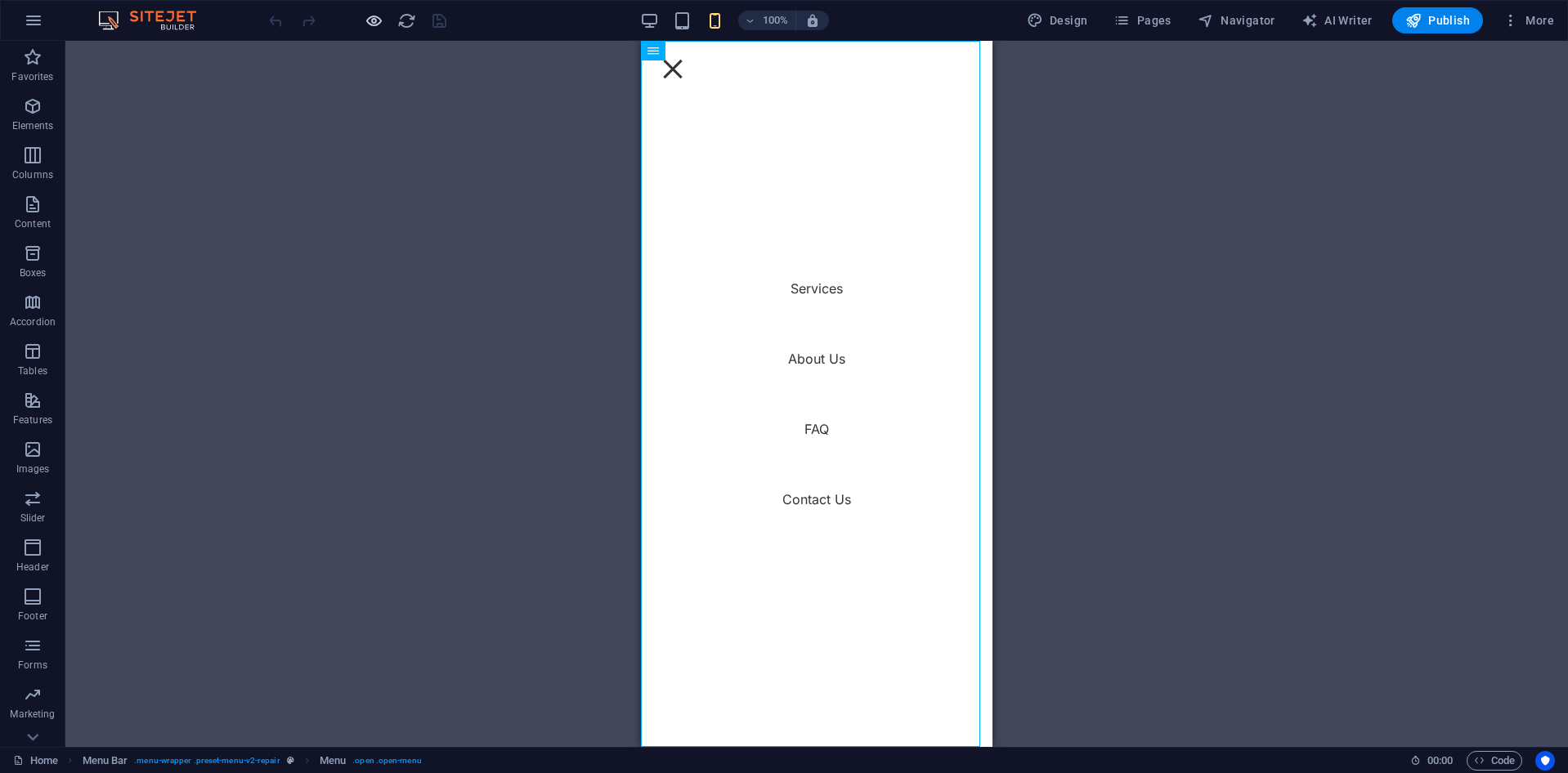
click at [366, 23] on icon "button" at bounding box center [374, 20] width 18 height 18
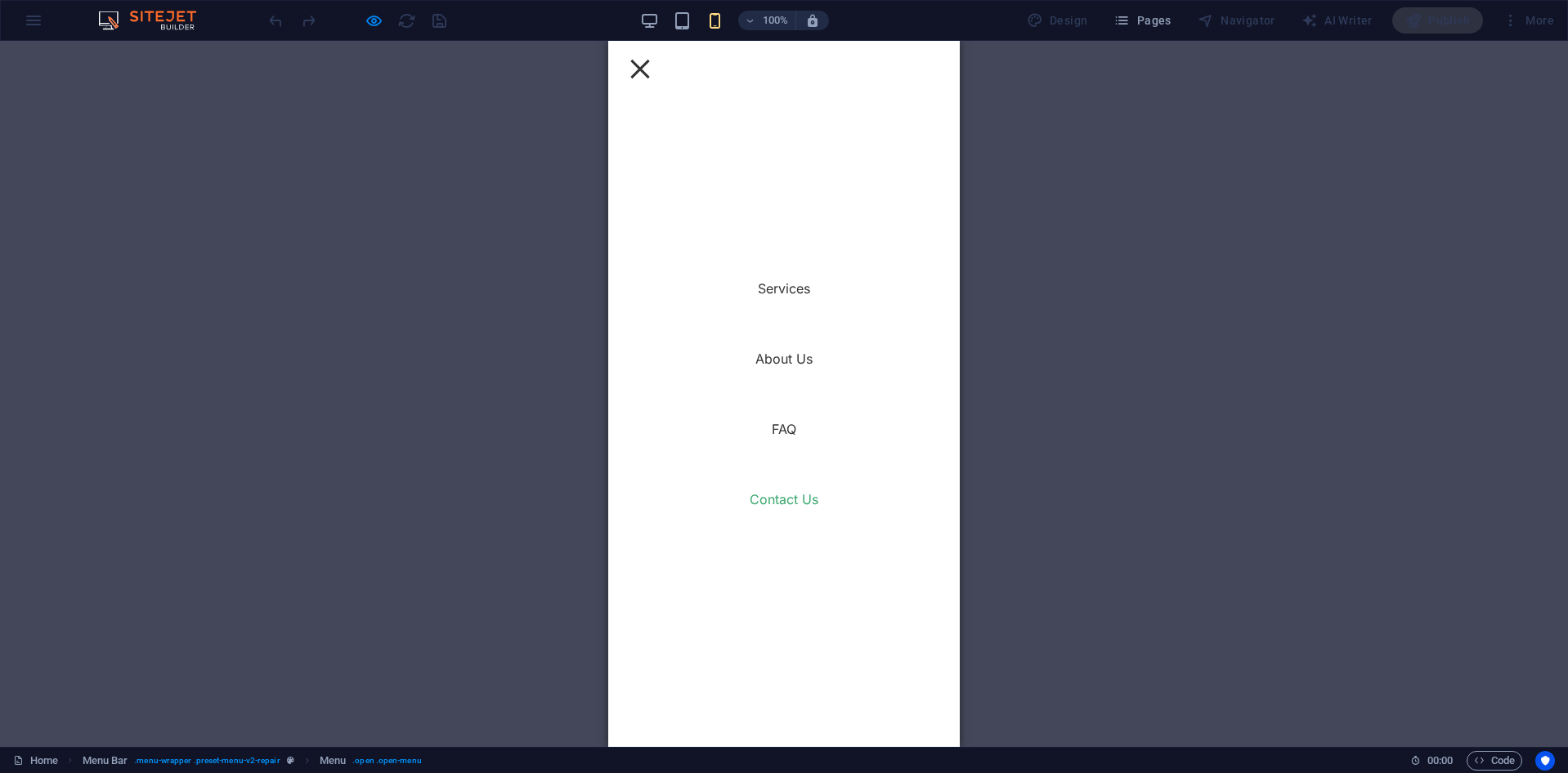
click at [773, 496] on link "Contact Us" at bounding box center [784, 500] width 69 height 14
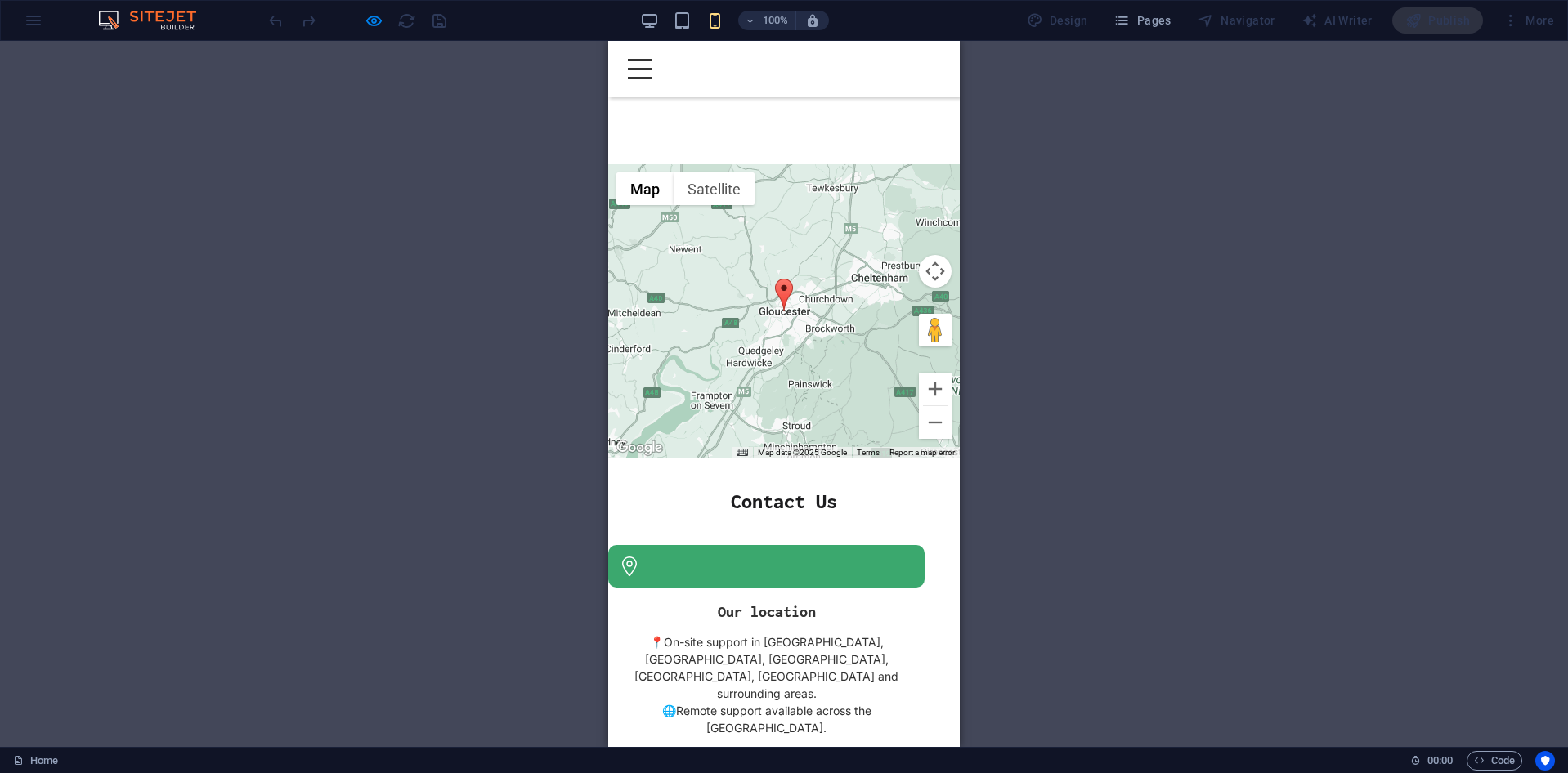
scroll to position [5465, 0]
